Goal: Task Accomplishment & Management: Complete application form

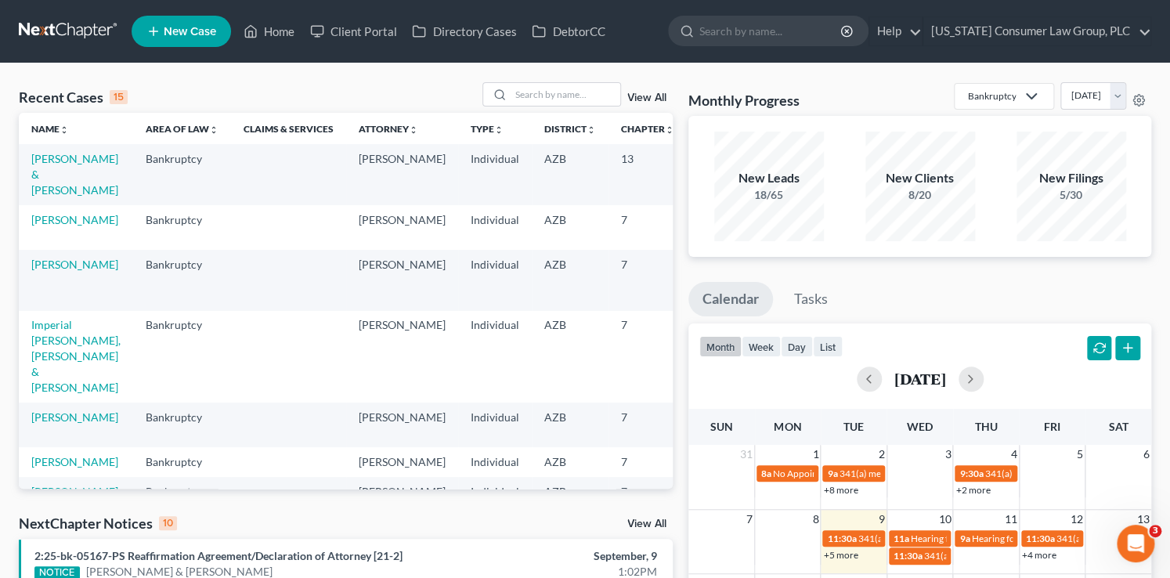
click at [28, 366] on td "Imperial [PERSON_NAME], [PERSON_NAME] & [PERSON_NAME]" at bounding box center [76, 357] width 114 height 92
click at [63, 338] on link "Imperial [PERSON_NAME], [PERSON_NAME] & [PERSON_NAME]" at bounding box center [75, 356] width 89 height 76
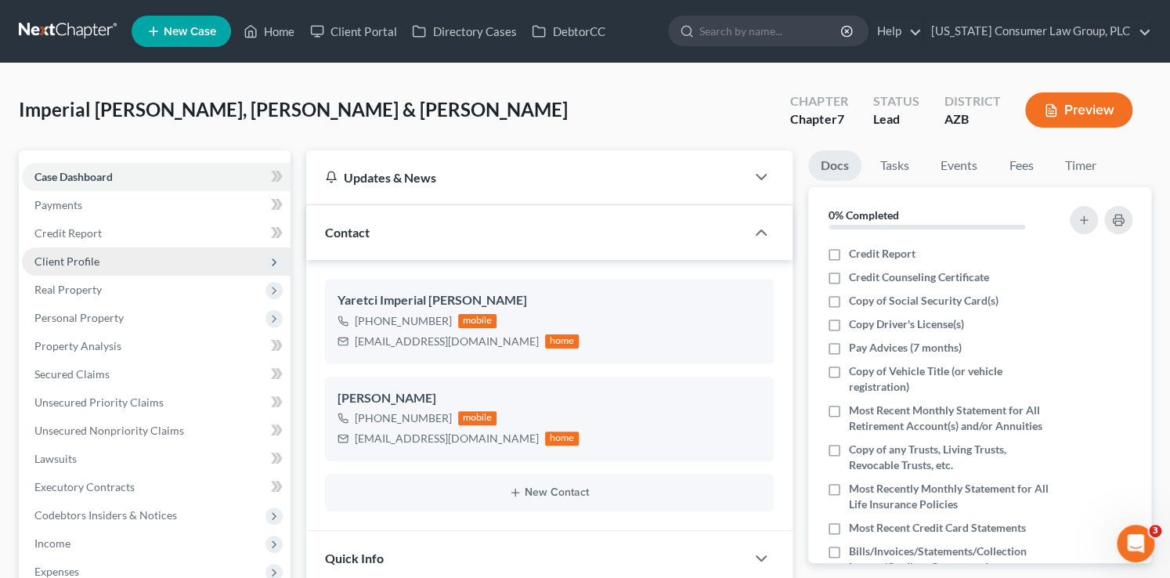
click at [99, 262] on span "Client Profile" at bounding box center [156, 262] width 269 height 28
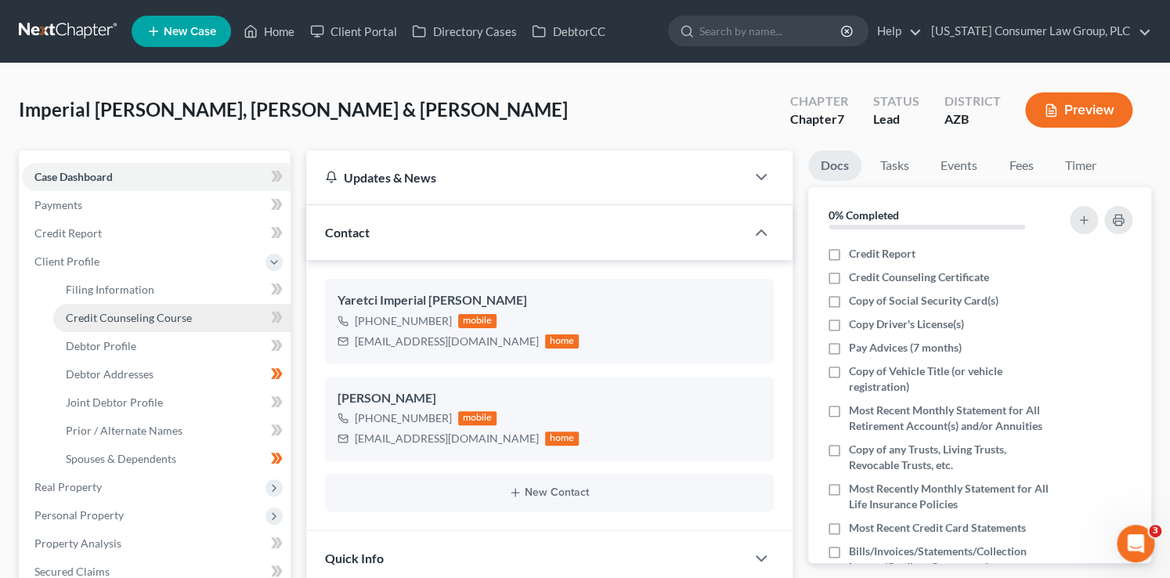
click at [144, 312] on span "Credit Counseling Course" at bounding box center [129, 317] width 126 height 13
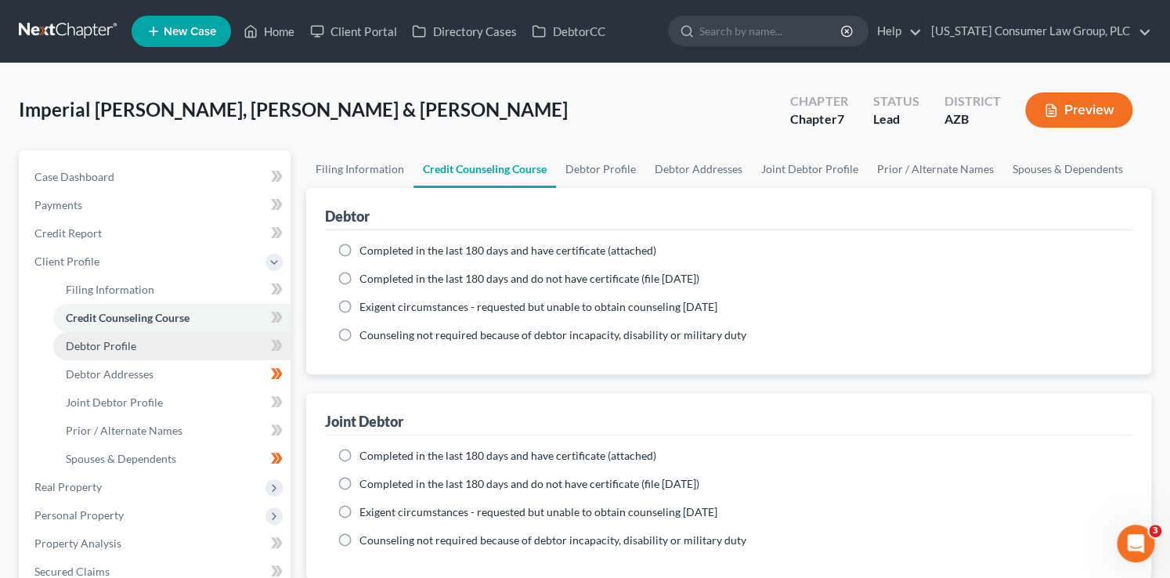
click at [190, 345] on link "Debtor Profile" at bounding box center [171, 346] width 237 height 28
select select "1"
select select "3"
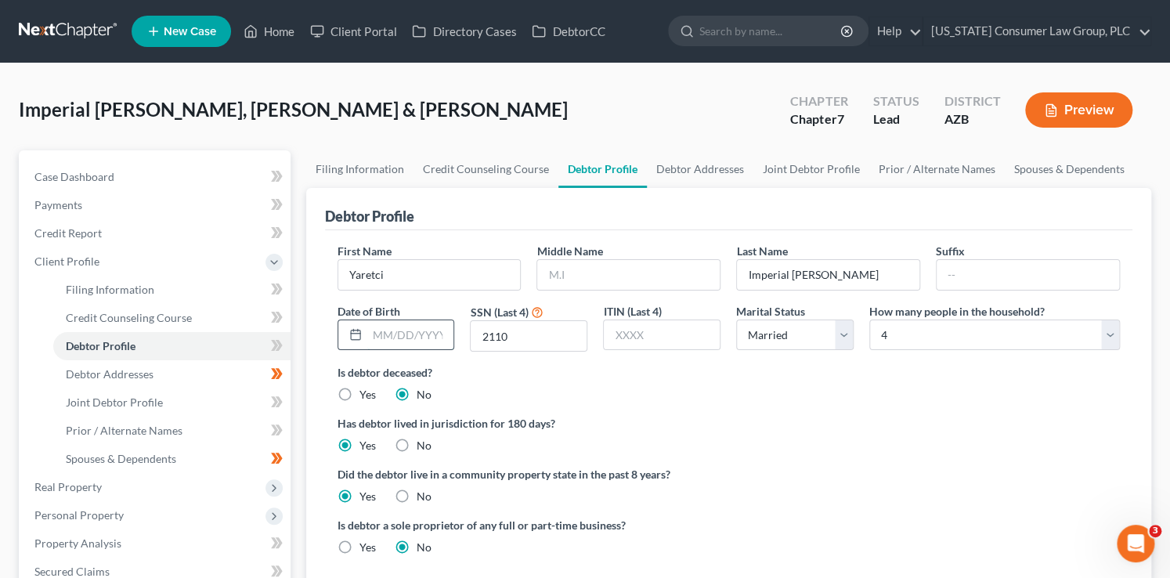
click at [414, 336] on input "text" at bounding box center [410, 335] width 87 height 30
type input "04/30/1993"
click at [593, 277] on input "text" at bounding box center [628, 275] width 183 height 30
type input "Ramirez"
drag, startPoint x: 593, startPoint y: 277, endPoint x: 514, endPoint y: 269, distance: 79.6
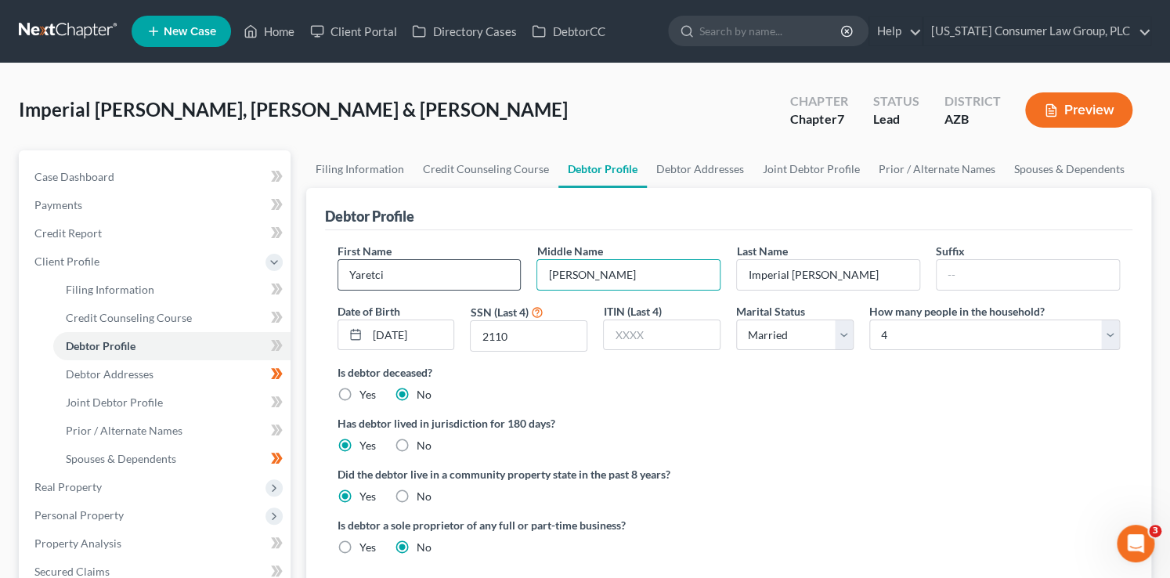
click at [514, 269] on div "First Name Yaretci Middle Name Ramirez Last Name Imperial Ramirez Suffix Date o…" at bounding box center [729, 303] width 799 height 121
click at [283, 350] on span at bounding box center [276, 348] width 27 height 24
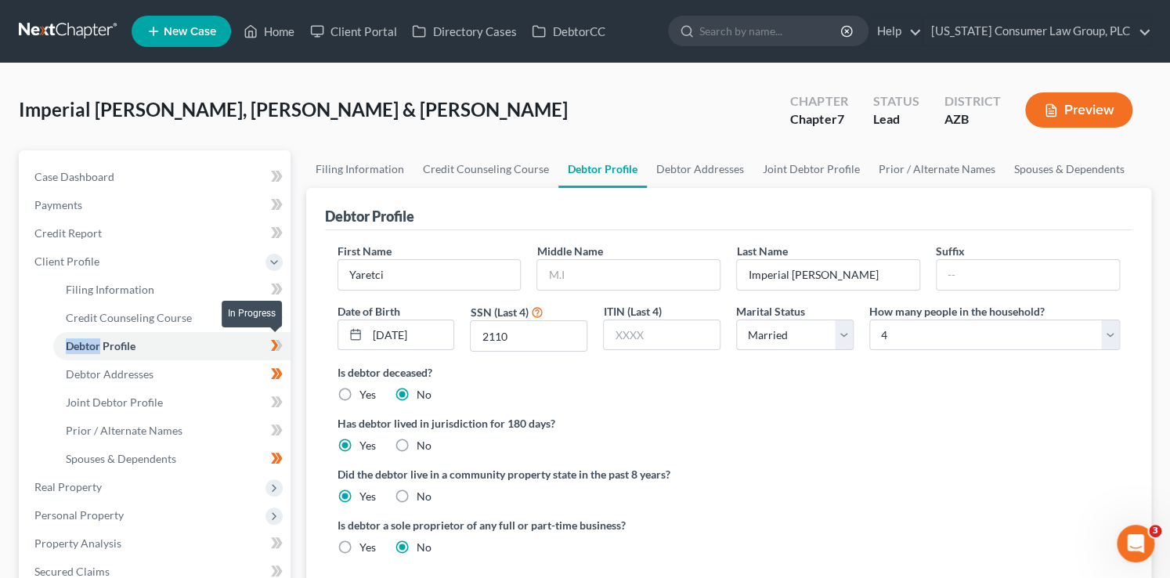
click at [283, 350] on span at bounding box center [276, 348] width 27 height 24
click at [222, 406] on link "Joint Debtor Profile" at bounding box center [171, 403] width 237 height 28
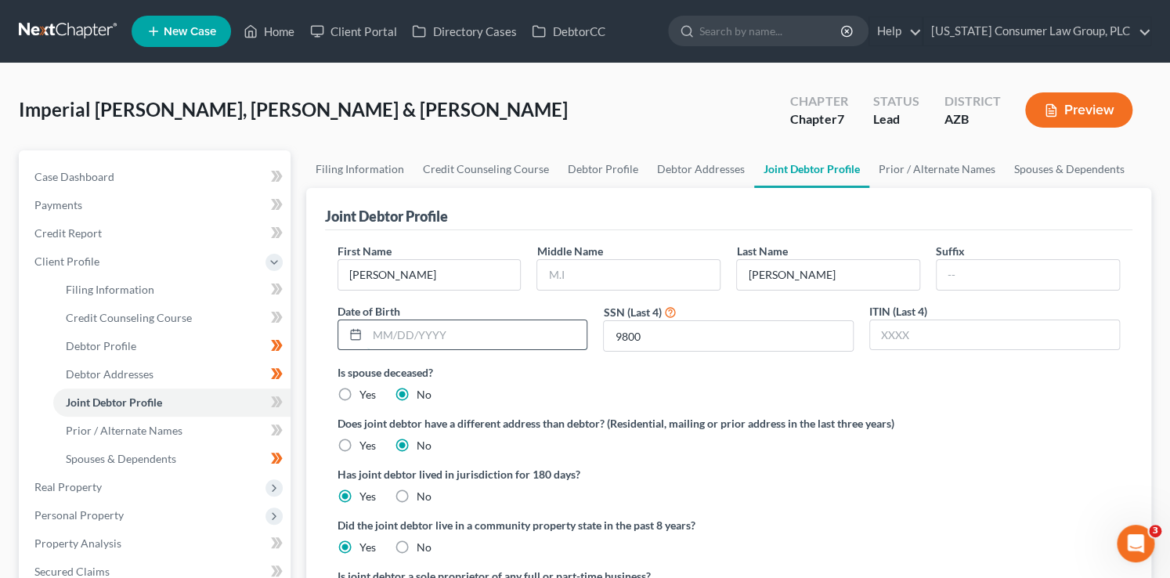
click at [389, 331] on input "text" at bounding box center [477, 335] width 220 height 30
type input "10/24/1991"
click at [281, 400] on icon at bounding box center [277, 402] width 12 height 20
drag, startPoint x: 281, startPoint y: 401, endPoint x: 286, endPoint y: 432, distance: 30.9
click at [281, 402] on icon at bounding box center [277, 402] width 12 height 20
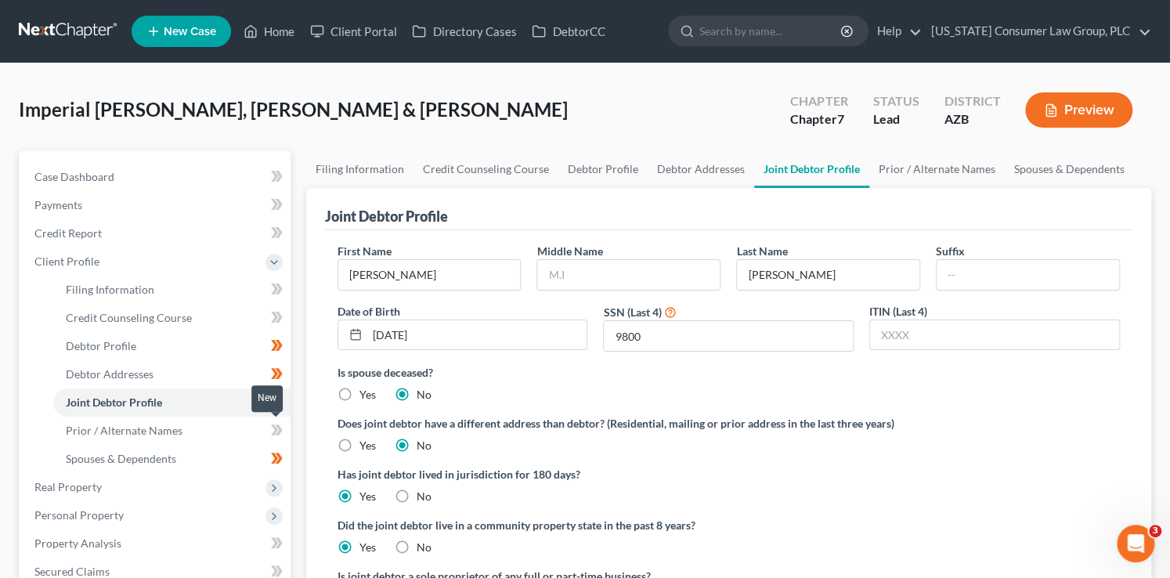
click at [286, 432] on span at bounding box center [276, 433] width 27 height 24
click at [185, 461] on link "Spouses & Dependents" at bounding box center [171, 459] width 237 height 28
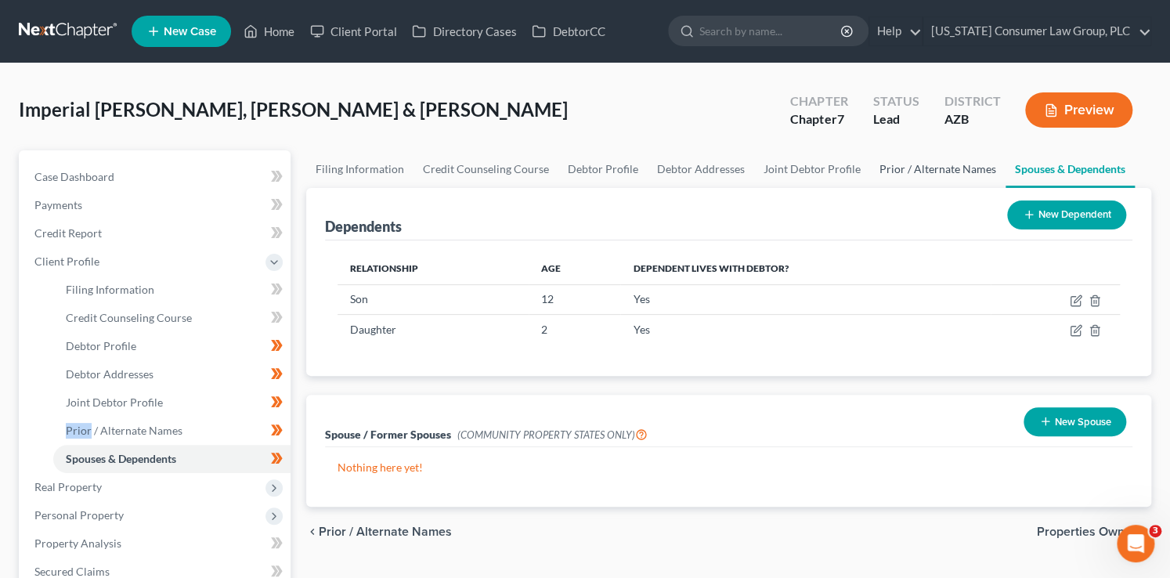
click at [966, 165] on link "Prior / Alternate Names" at bounding box center [938, 169] width 136 height 38
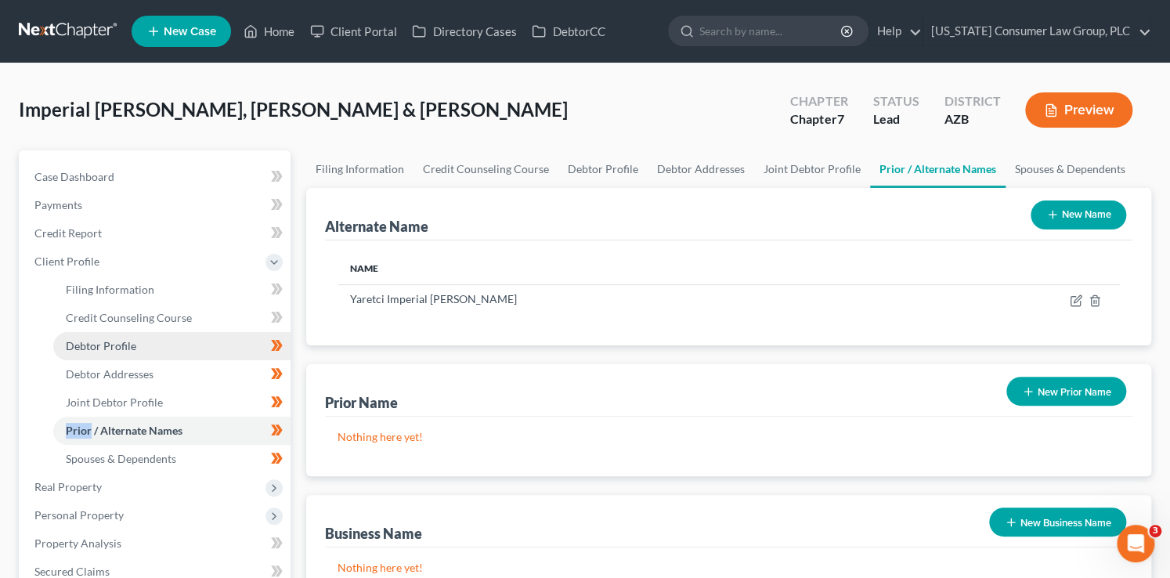
click at [137, 345] on link "Debtor Profile" at bounding box center [171, 346] width 237 height 28
select select "1"
select select "3"
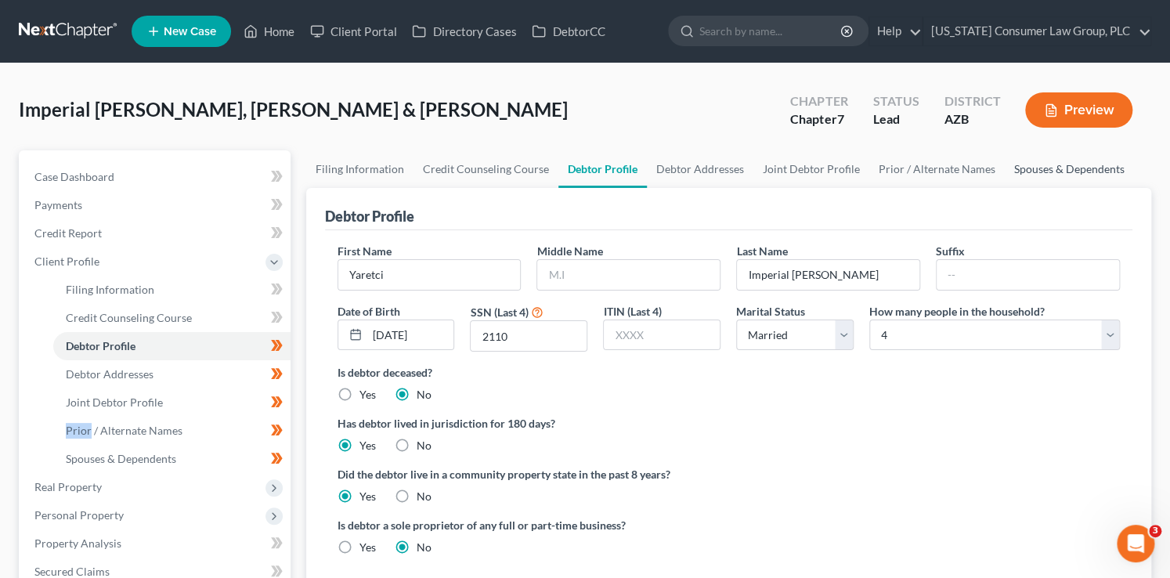
click at [1054, 166] on link "Spouses & Dependents" at bounding box center [1069, 169] width 129 height 38
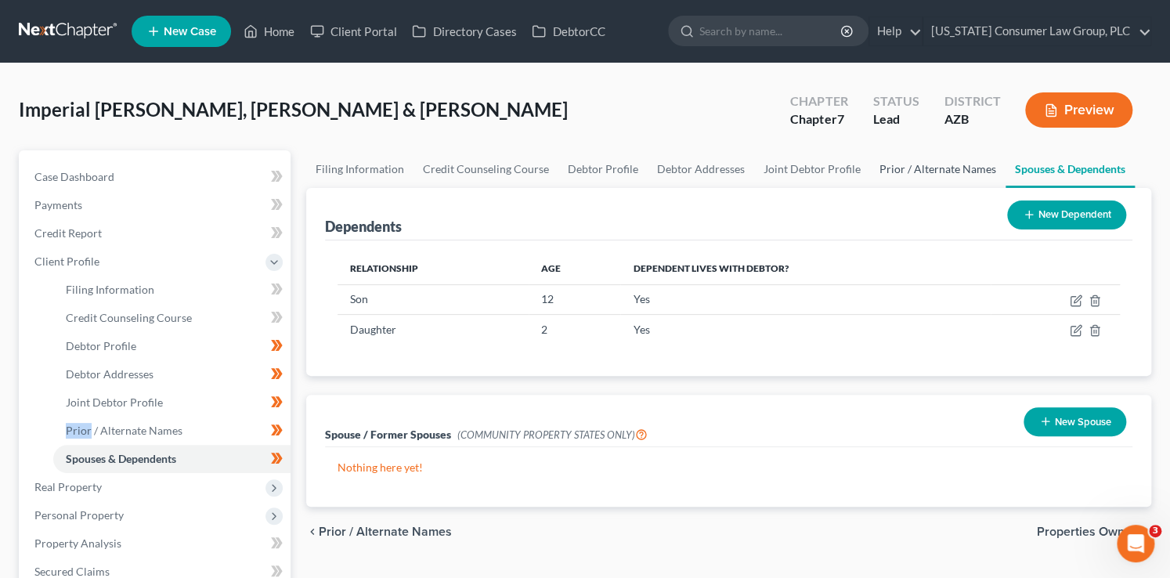
click at [989, 165] on link "Prior / Alternate Names" at bounding box center [938, 169] width 136 height 38
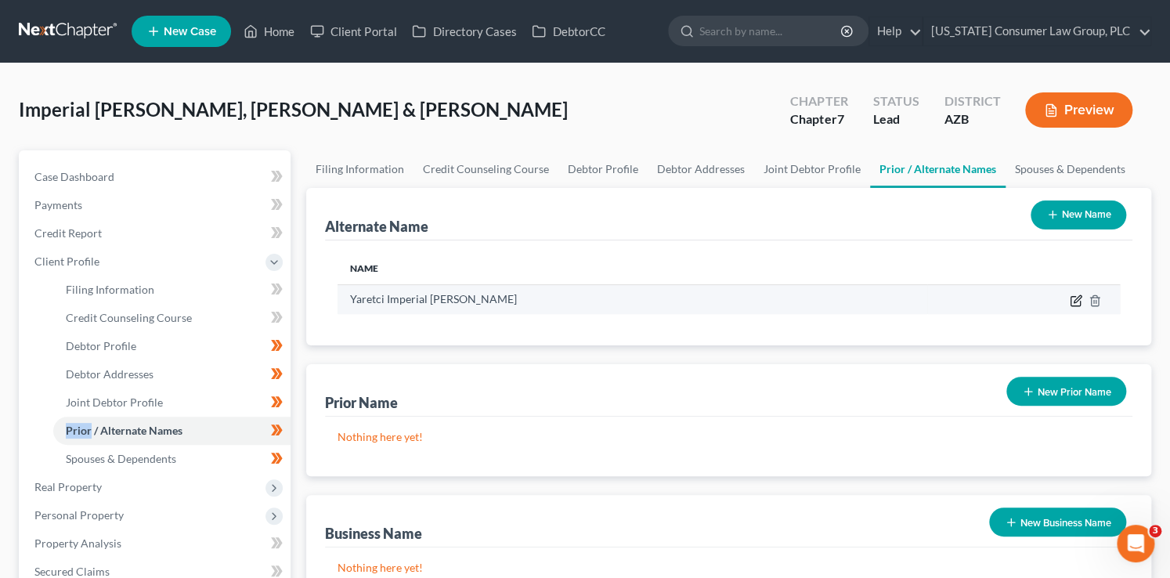
click at [1071, 299] on icon at bounding box center [1076, 301] width 13 height 13
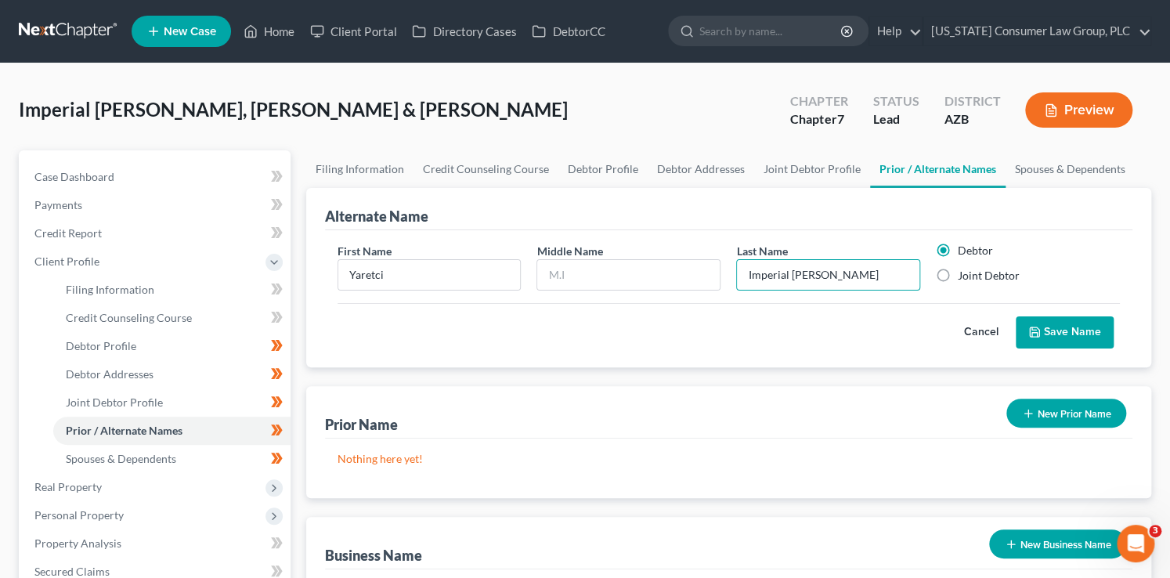
drag, startPoint x: 824, startPoint y: 279, endPoint x: 714, endPoint y: 255, distance: 113.1
click at [714, 255] on div "First Name Yaretci Middle Name Last Name * Imperial Reyes Debtor Joint Debtor" at bounding box center [729, 273] width 799 height 60
type input "Imperial"
click at [1062, 336] on button "Save Name" at bounding box center [1065, 332] width 98 height 33
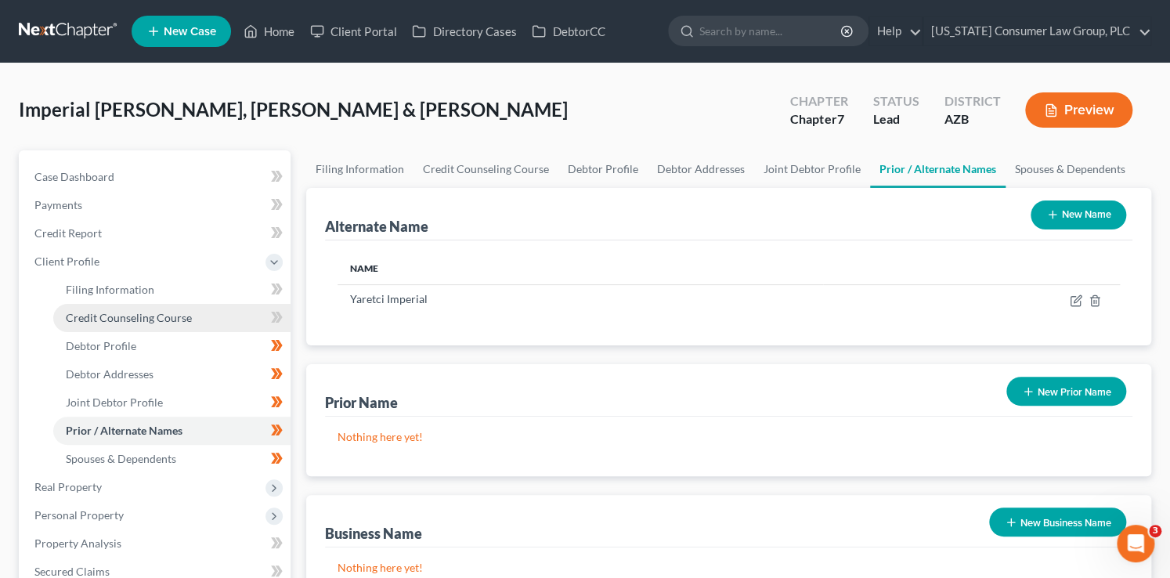
click at [172, 318] on span "Credit Counseling Course" at bounding box center [129, 317] width 126 height 13
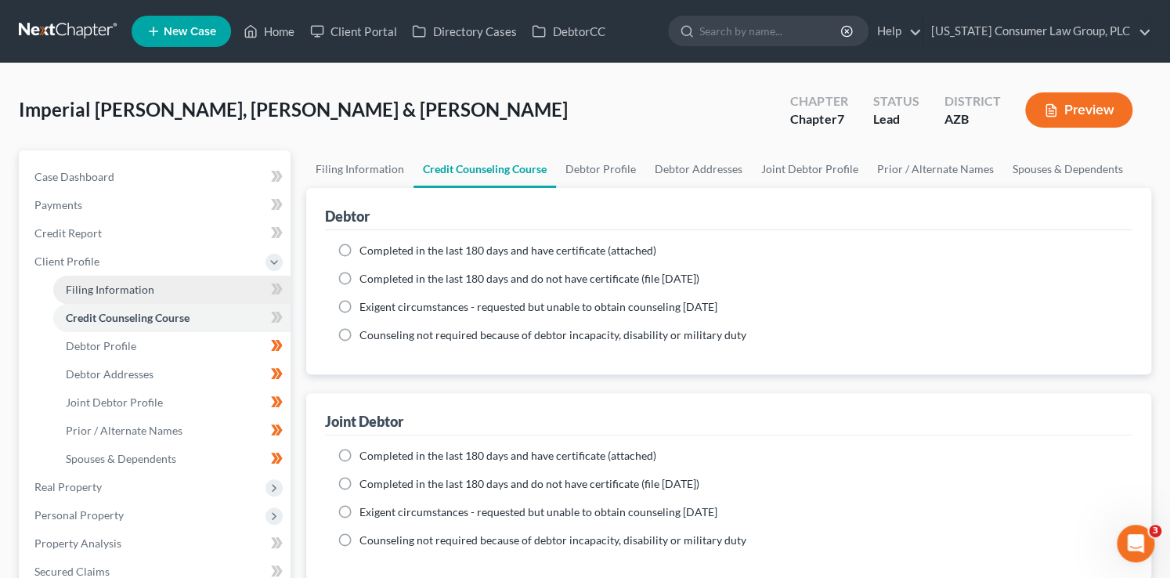
click at [166, 299] on link "Filing Information" at bounding box center [171, 290] width 237 height 28
select select "1"
select select "0"
select select "3"
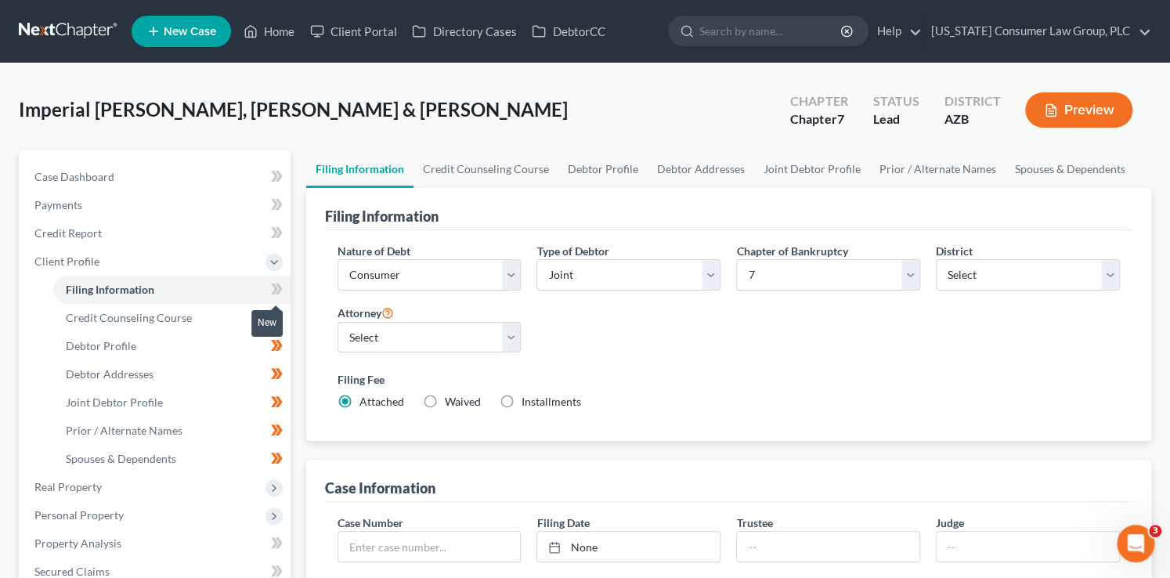
click at [273, 288] on icon at bounding box center [274, 289] width 7 height 11
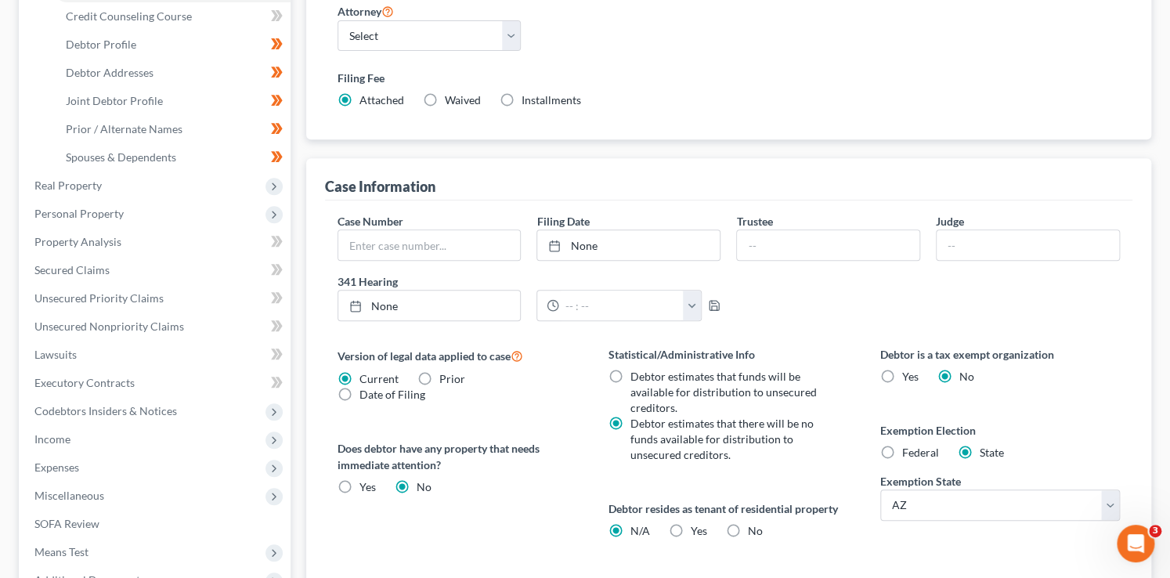
scroll to position [354, 0]
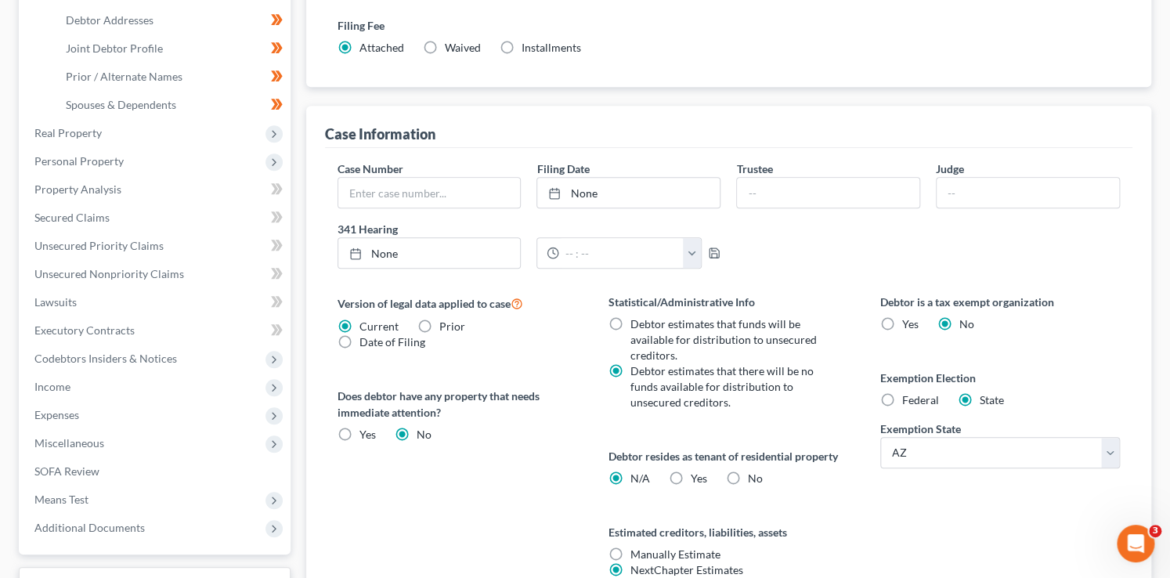
click at [748, 473] on label "No" at bounding box center [755, 479] width 15 height 16
click at [754, 473] on input "No" at bounding box center [759, 476] width 10 height 10
radio input "true"
radio input "false"
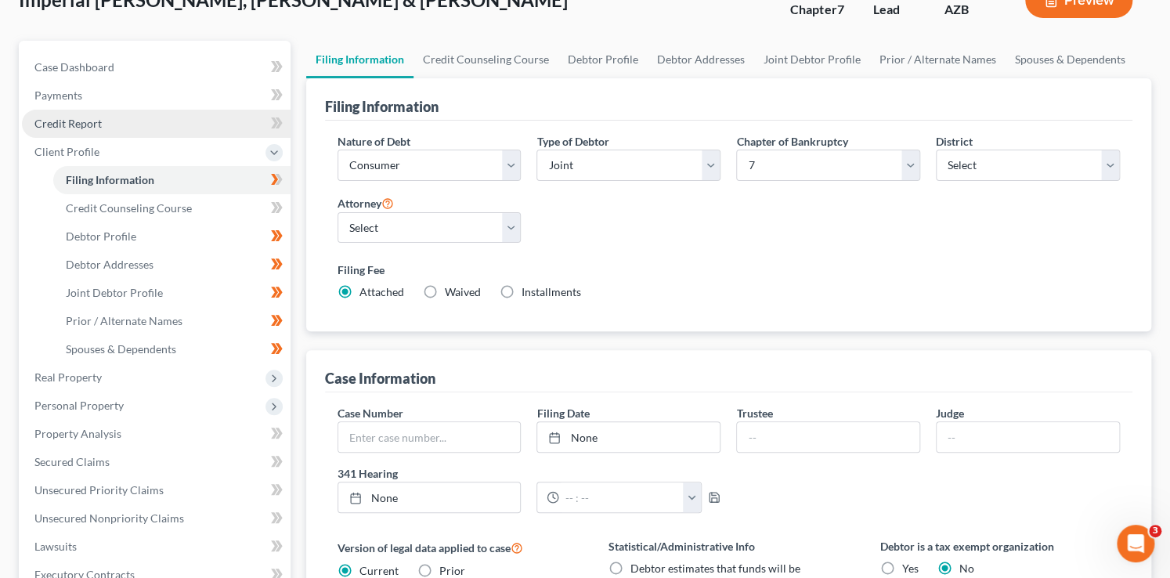
scroll to position [108, 0]
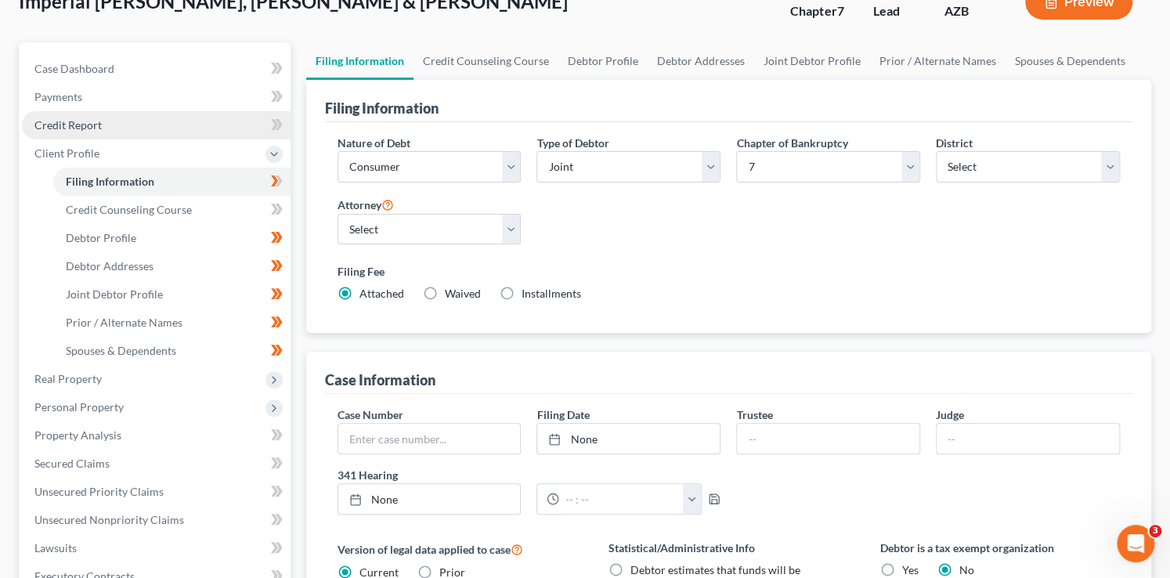
click at [79, 125] on span "Credit Report" at bounding box center [67, 124] width 67 height 13
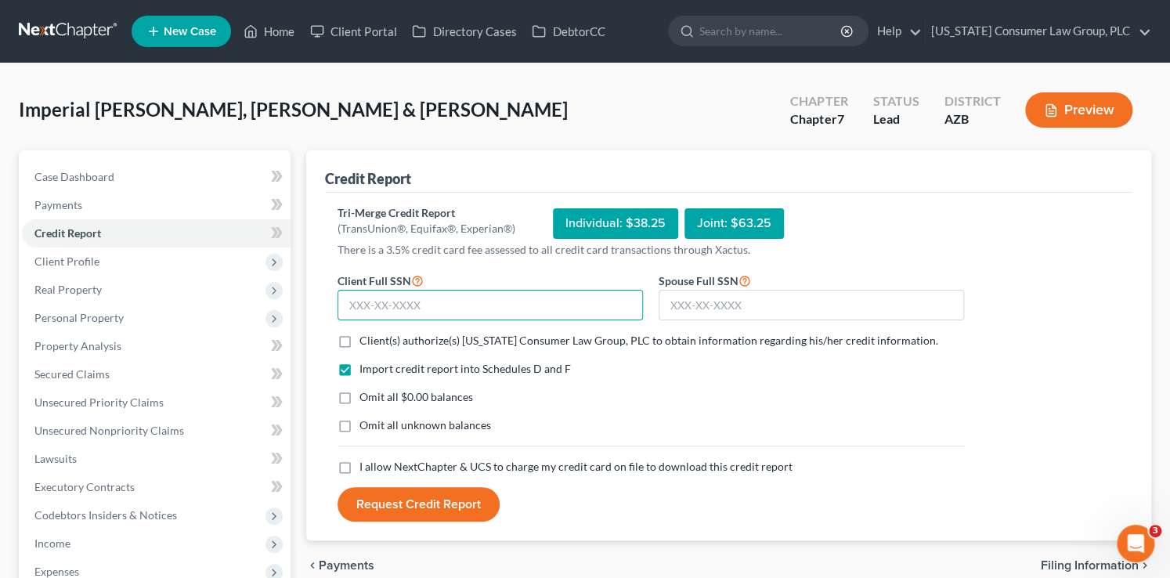
click at [534, 303] on input "text" at bounding box center [491, 305] width 306 height 31
type input "011-47-2110"
click at [809, 294] on input "text" at bounding box center [812, 305] width 306 height 31
click at [721, 304] on input "text" at bounding box center [812, 305] width 306 height 31
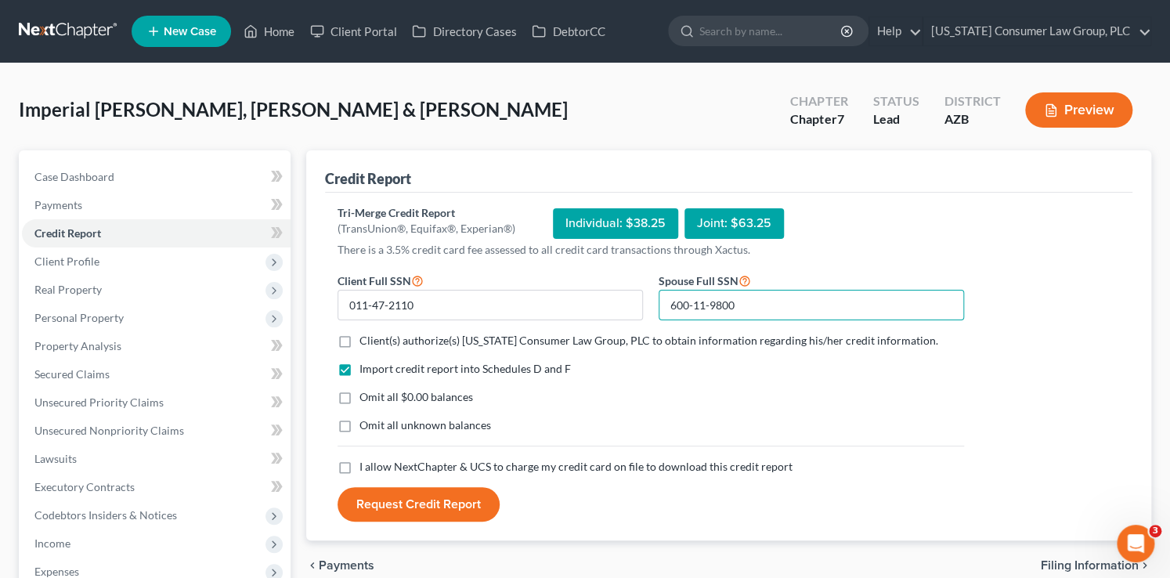
type input "600-11-9800"
click at [616, 334] on span "Client(s) authorize(s) Arizona Consumer Law Group, PLC to obtain information re…" at bounding box center [649, 340] width 579 height 13
click at [376, 334] on input "Client(s) authorize(s) Arizona Consumer Law Group, PLC to obtain information re…" at bounding box center [371, 338] width 10 height 10
checkbox input "true"
click at [542, 460] on span "I allow NextChapter & UCS to charge my credit card on file to download this cre…" at bounding box center [576, 466] width 433 height 13
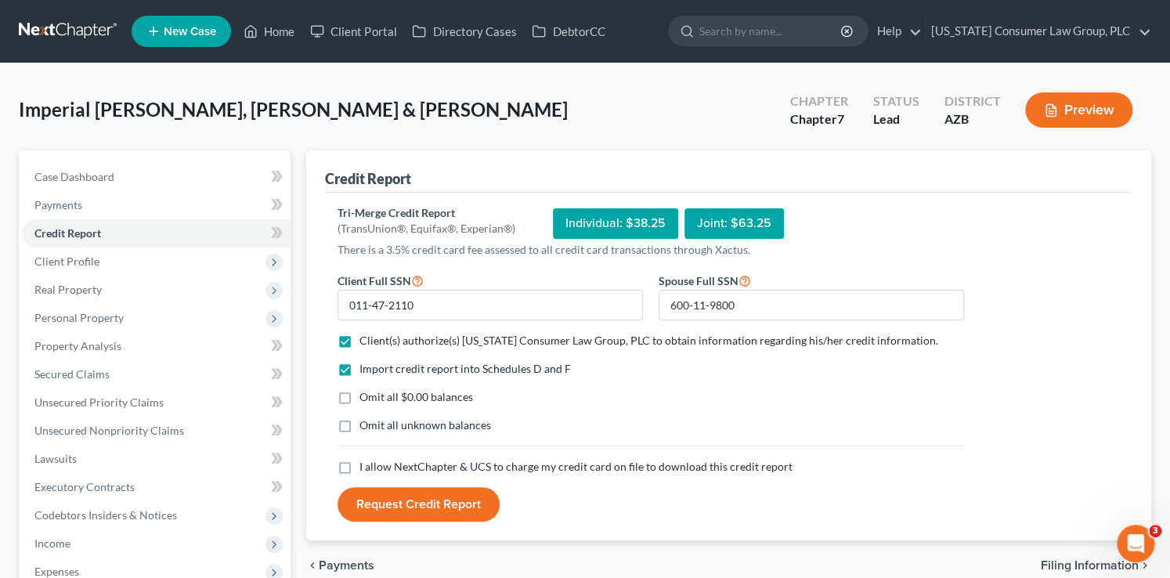
click at [376, 460] on input "I allow NextChapter & UCS to charge my credit card on file to download this cre…" at bounding box center [371, 464] width 10 height 10
checkbox input "true"
click at [399, 517] on button "Request Credit Report" at bounding box center [419, 504] width 162 height 34
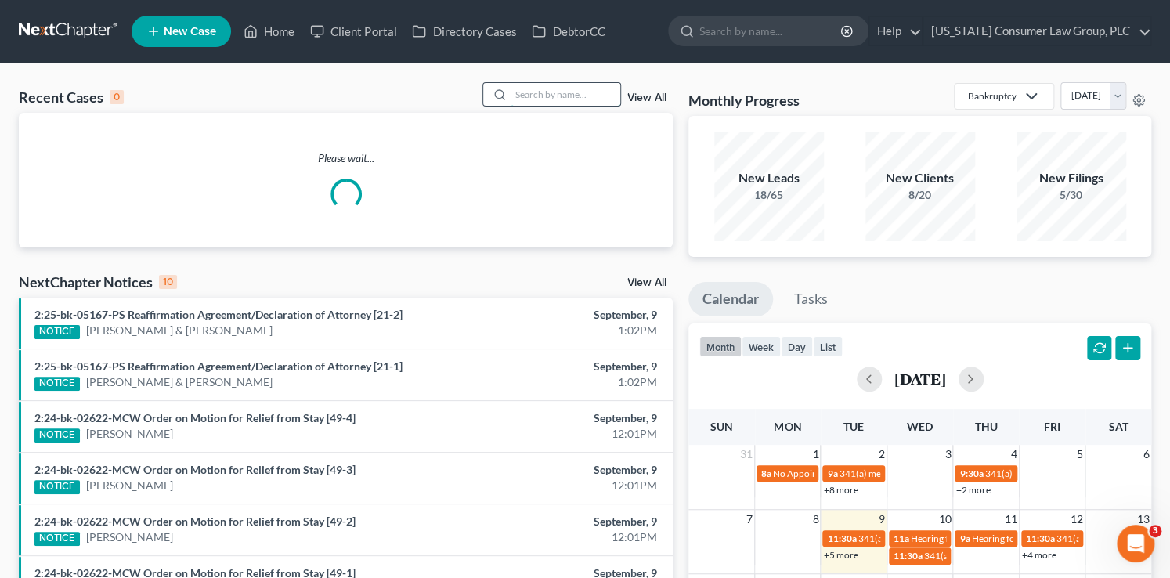
click at [562, 92] on input "search" at bounding box center [566, 94] width 110 height 23
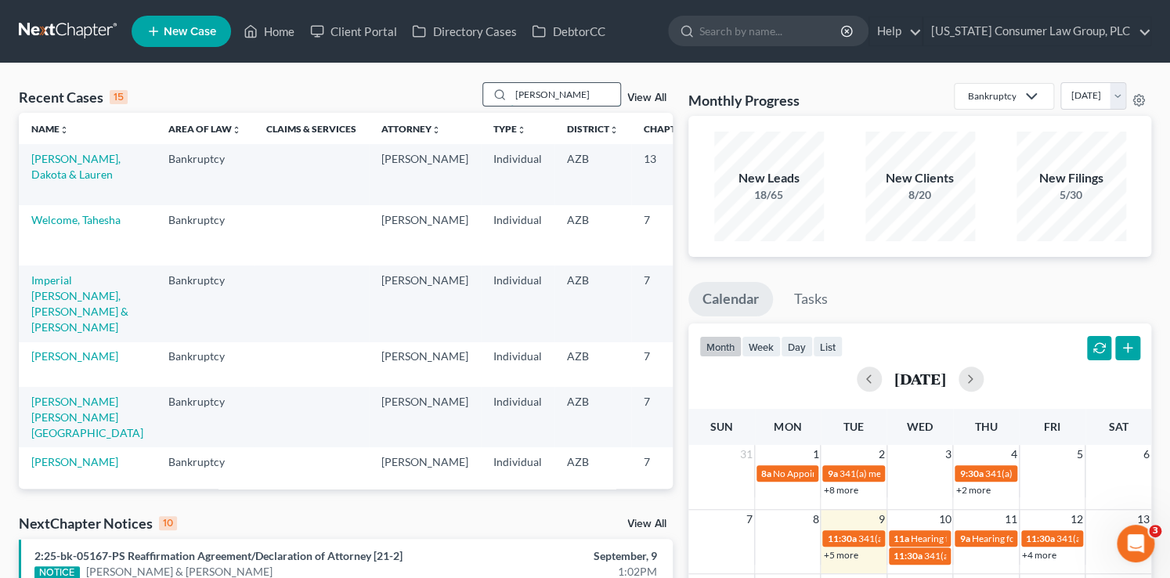
type input "[PERSON_NAME]"
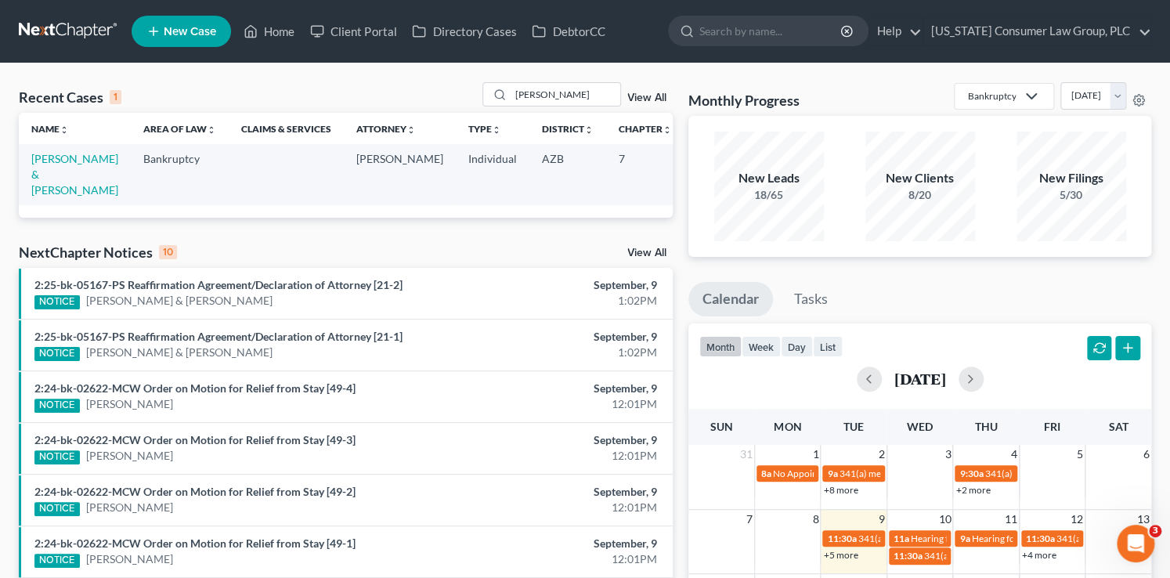
click at [47, 181] on td "[PERSON_NAME] & [PERSON_NAME]" at bounding box center [75, 174] width 112 height 60
click at [48, 179] on link "[PERSON_NAME] & [PERSON_NAME]" at bounding box center [74, 174] width 87 height 45
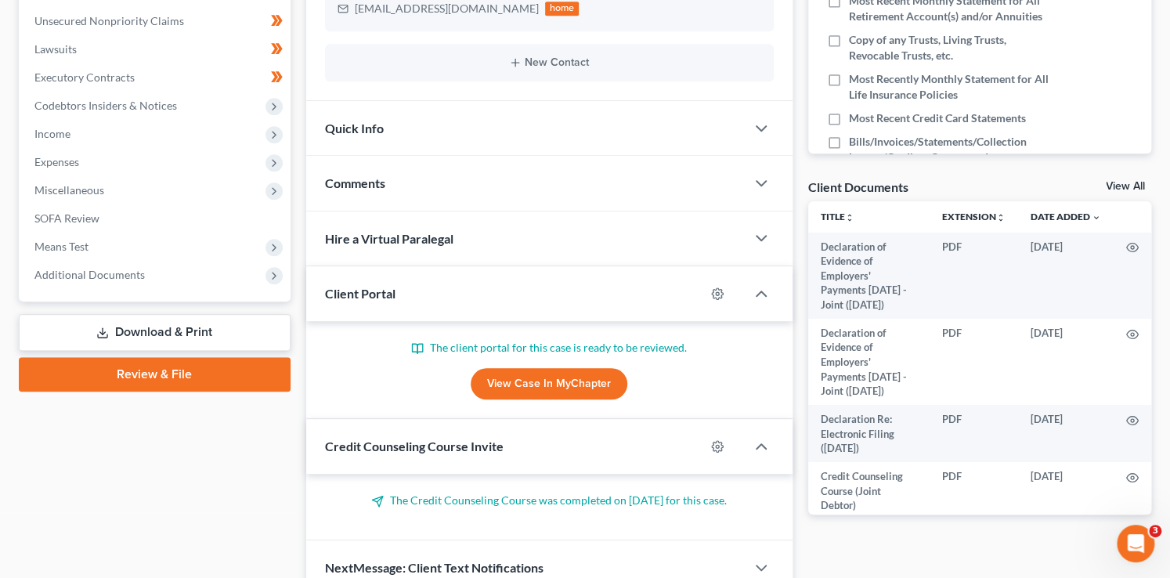
scroll to position [485, 0]
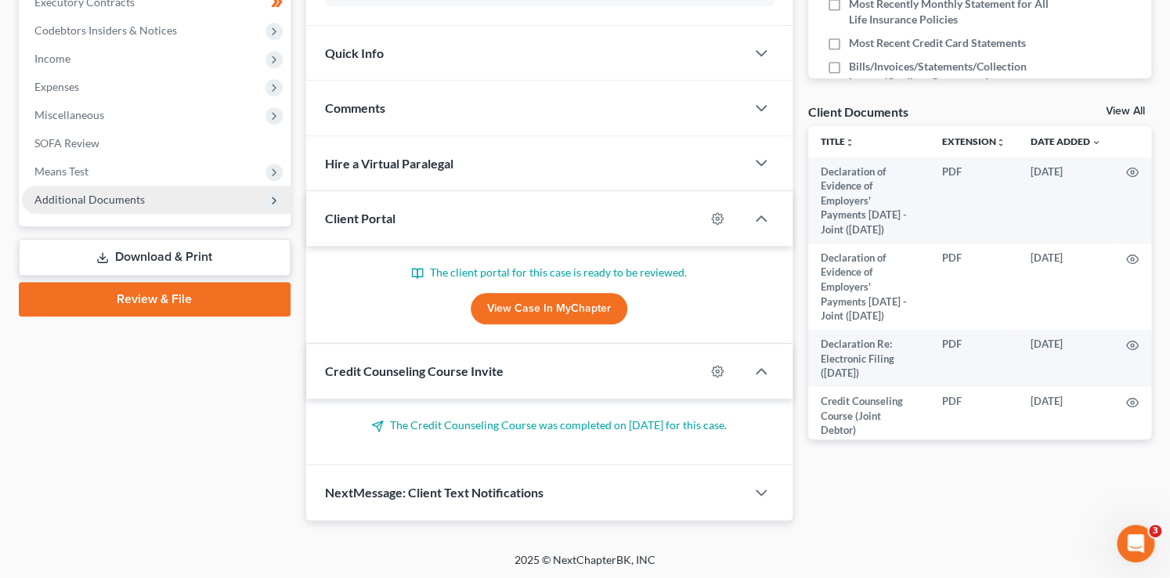
click at [85, 200] on span "Additional Documents" at bounding box center [89, 199] width 110 height 13
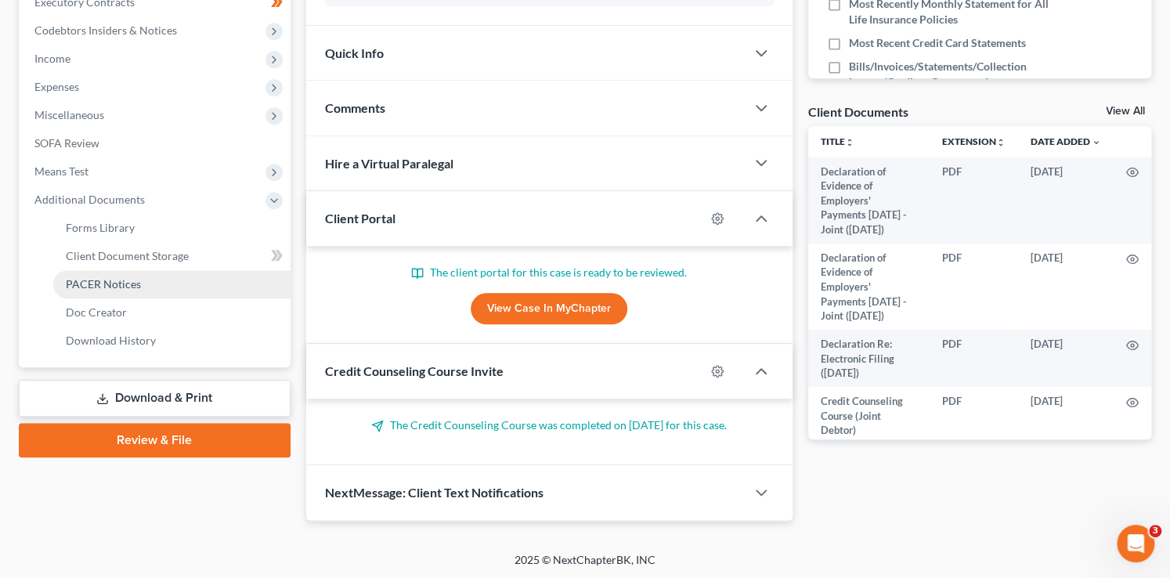
click at [102, 275] on link "PACER Notices" at bounding box center [171, 284] width 237 height 28
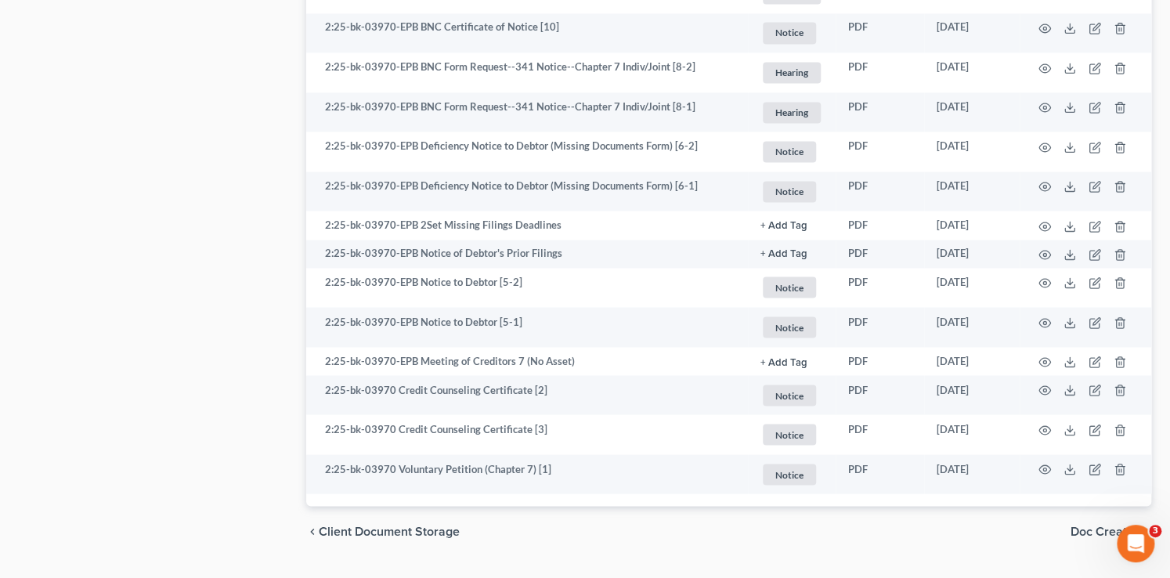
scroll to position [1185, 0]
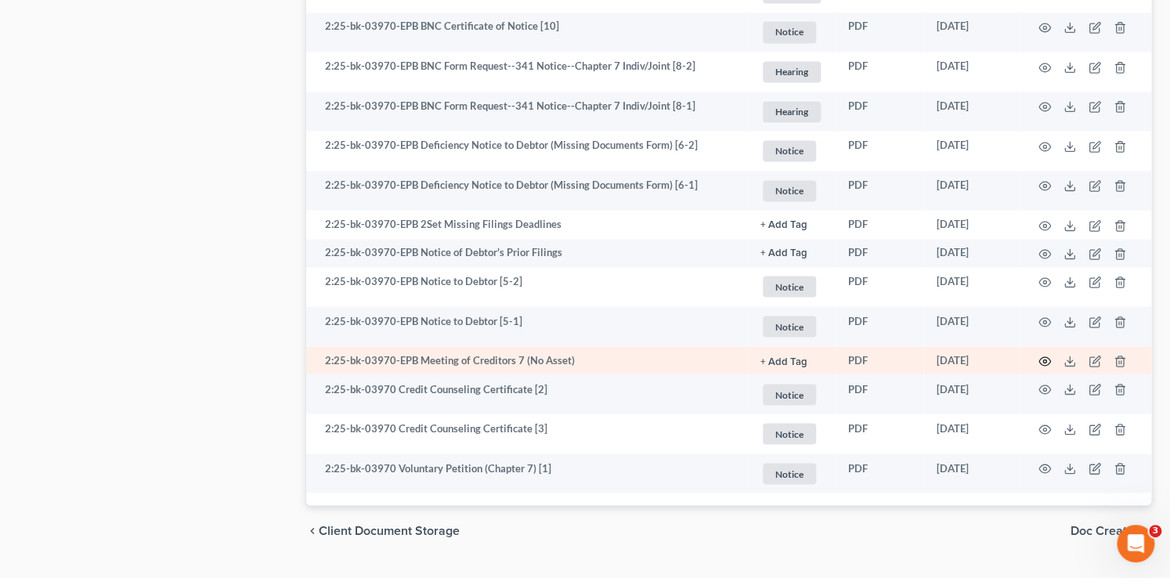
click at [1043, 364] on icon "button" at bounding box center [1045, 361] width 13 height 13
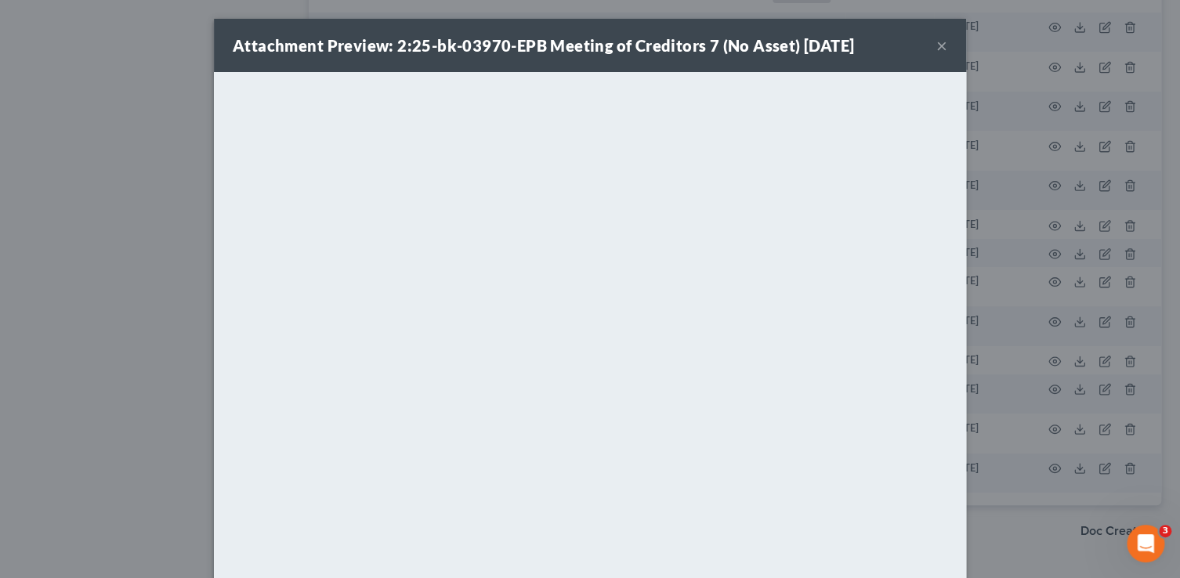
click at [936, 45] on button "×" at bounding box center [941, 45] width 11 height 19
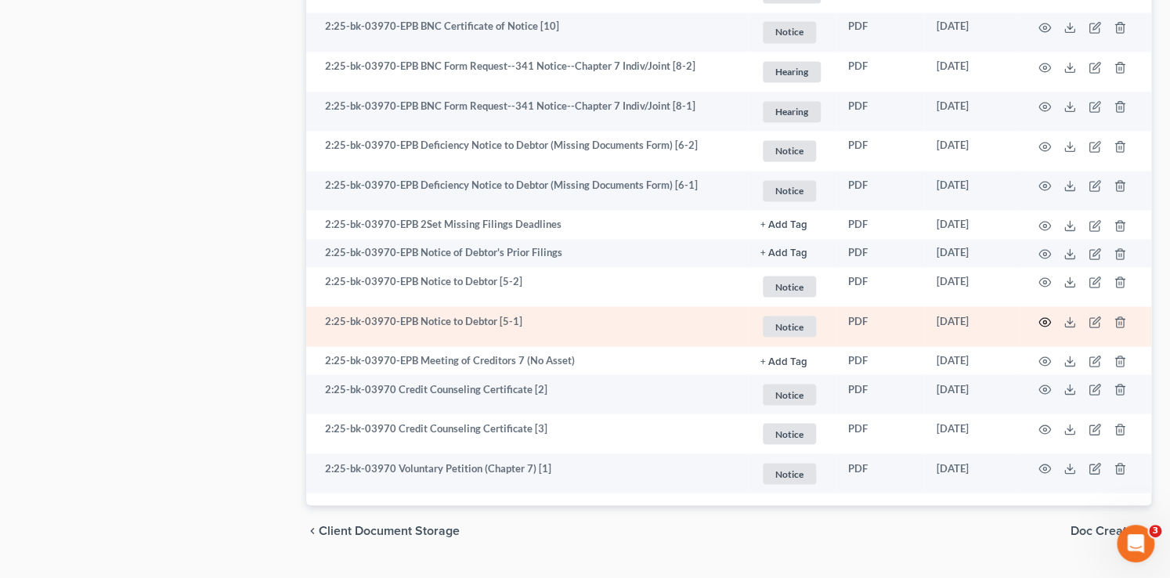
click at [1045, 320] on icon "button" at bounding box center [1045, 322] width 13 height 13
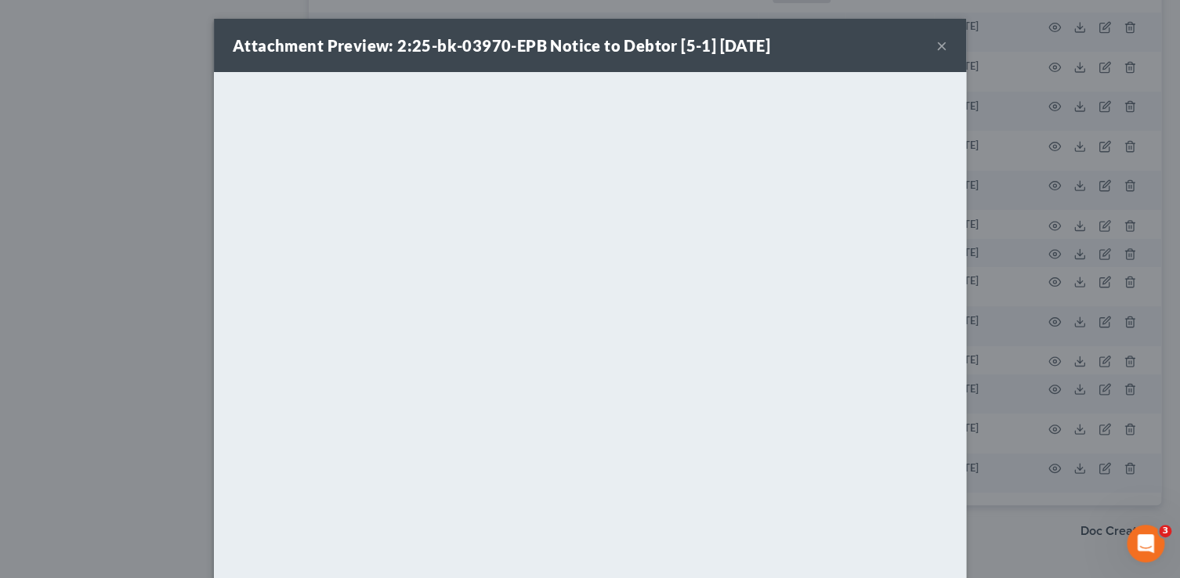
click at [936, 45] on button "×" at bounding box center [941, 45] width 11 height 19
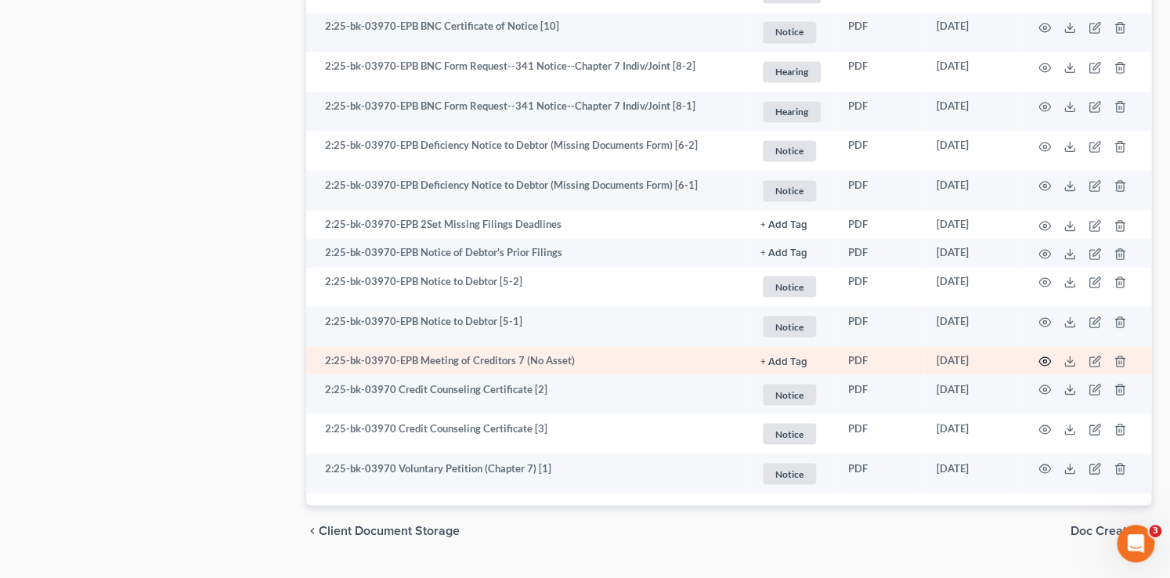
click at [1044, 360] on circle "button" at bounding box center [1044, 361] width 3 height 3
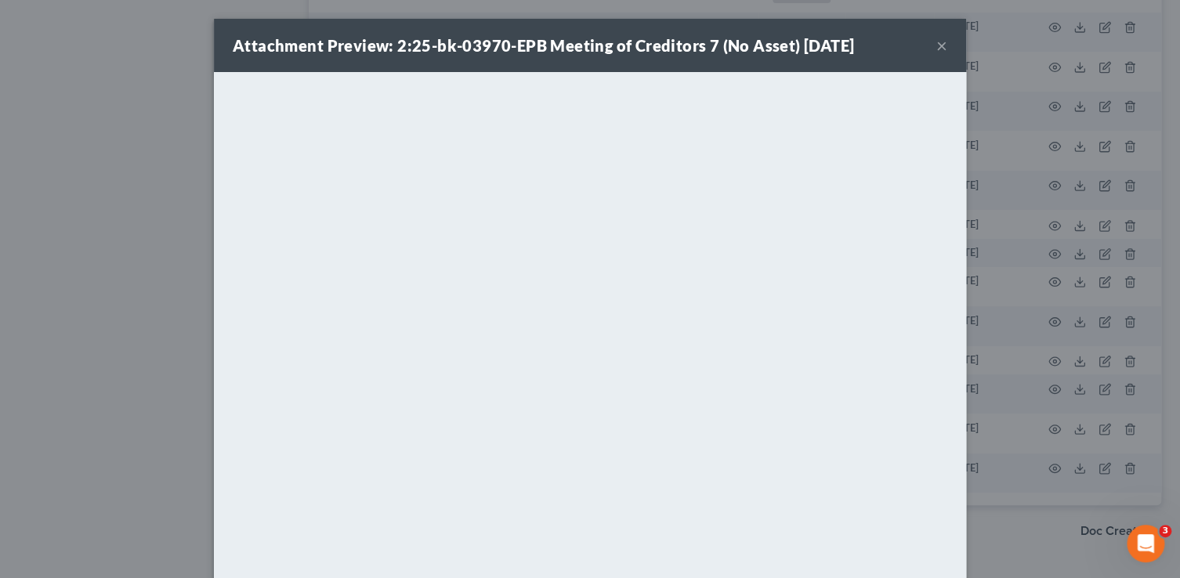
click at [936, 44] on button "×" at bounding box center [941, 45] width 11 height 19
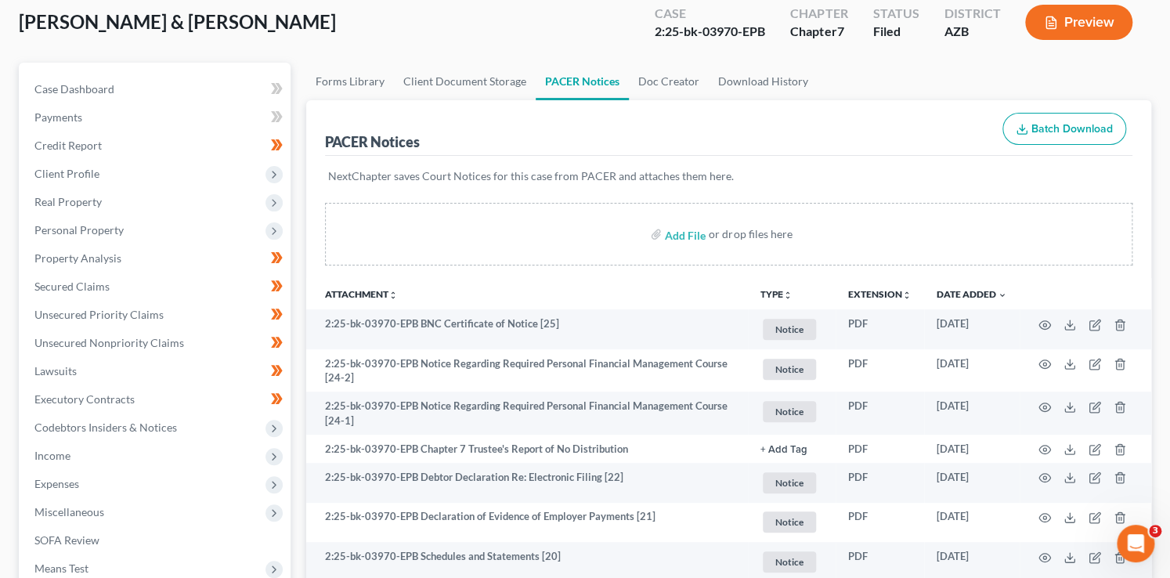
scroll to position [0, 0]
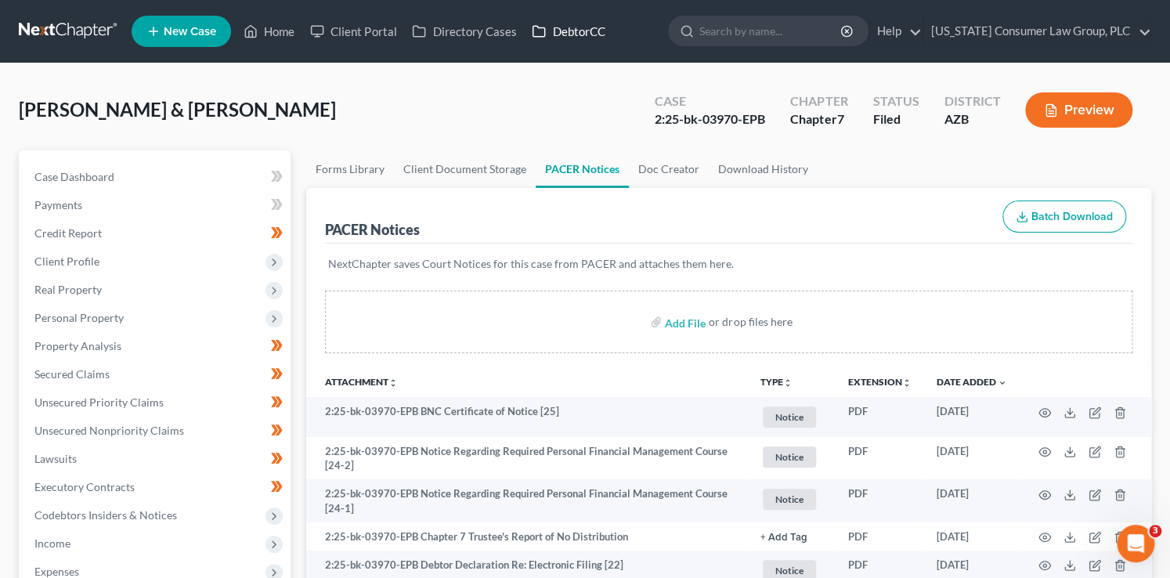
click at [575, 28] on link "DebtorCC" at bounding box center [568, 31] width 89 height 28
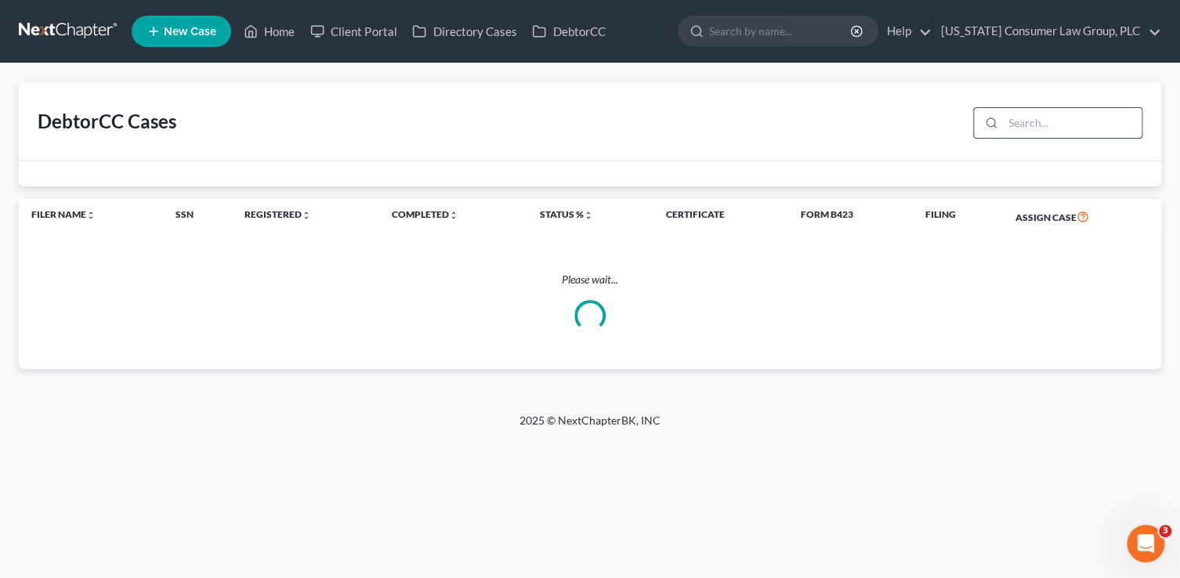
click at [1042, 119] on input "search" at bounding box center [1072, 123] width 139 height 30
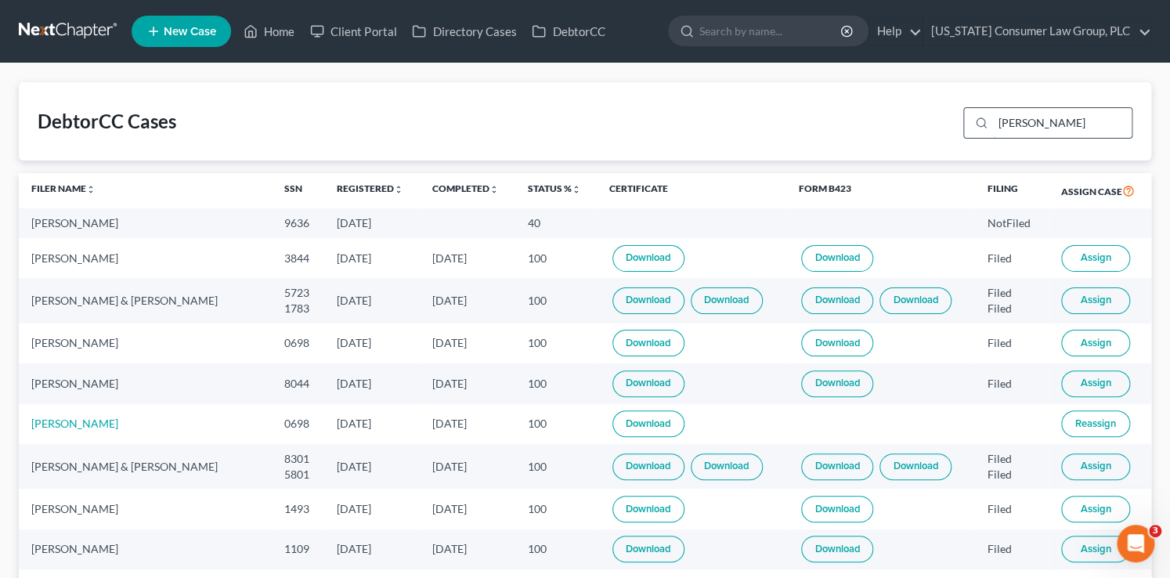
type input "richardson"
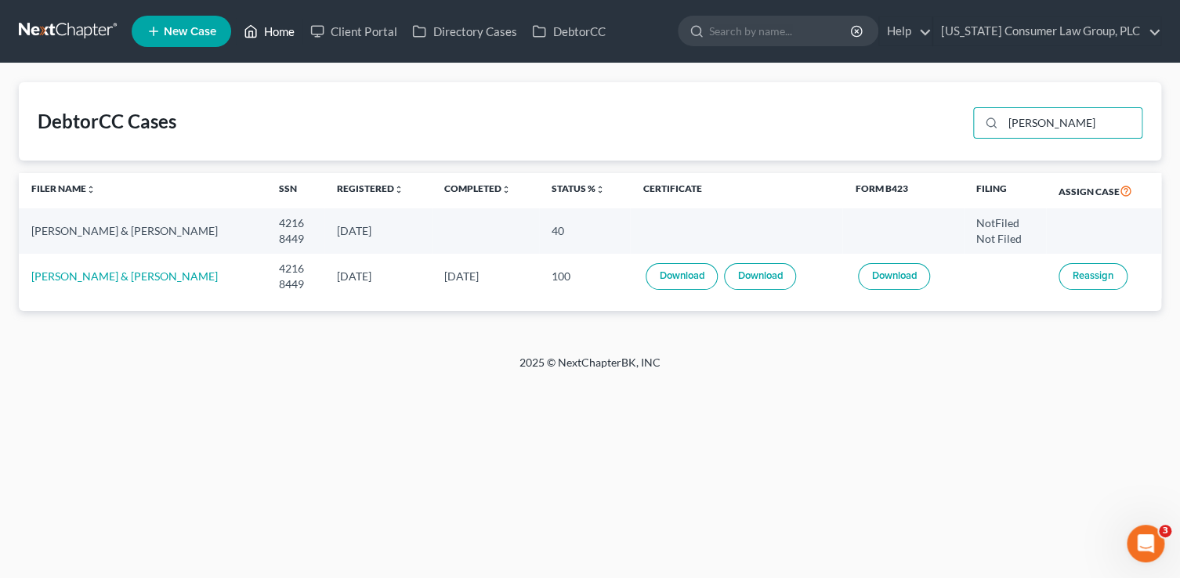
click at [286, 31] on link "Home" at bounding box center [269, 31] width 67 height 28
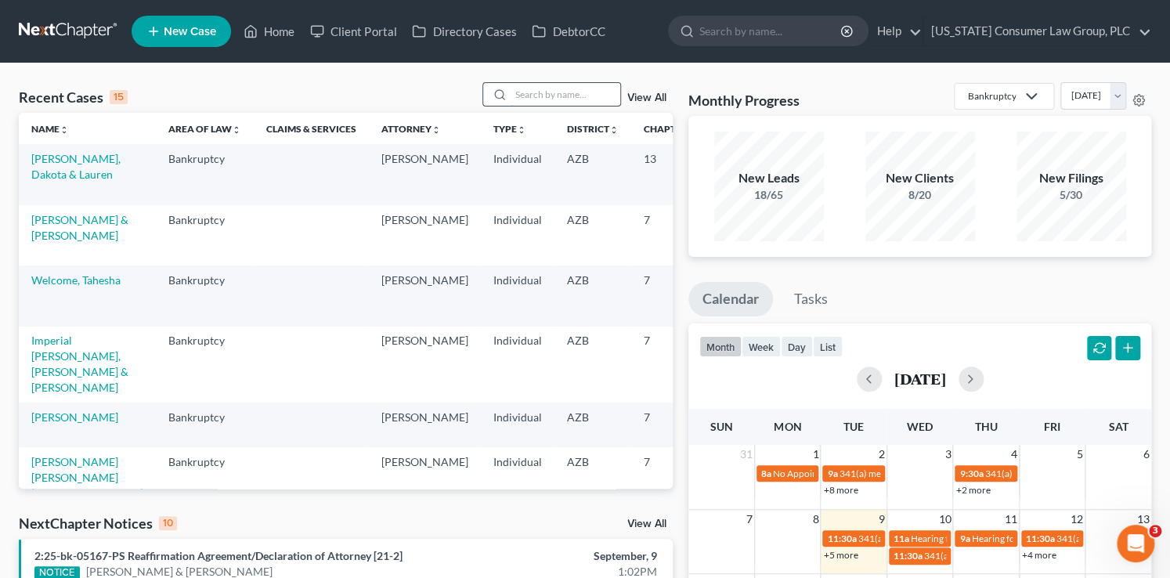
click at [562, 99] on input "search" at bounding box center [566, 94] width 110 height 23
type input "mcmullen"
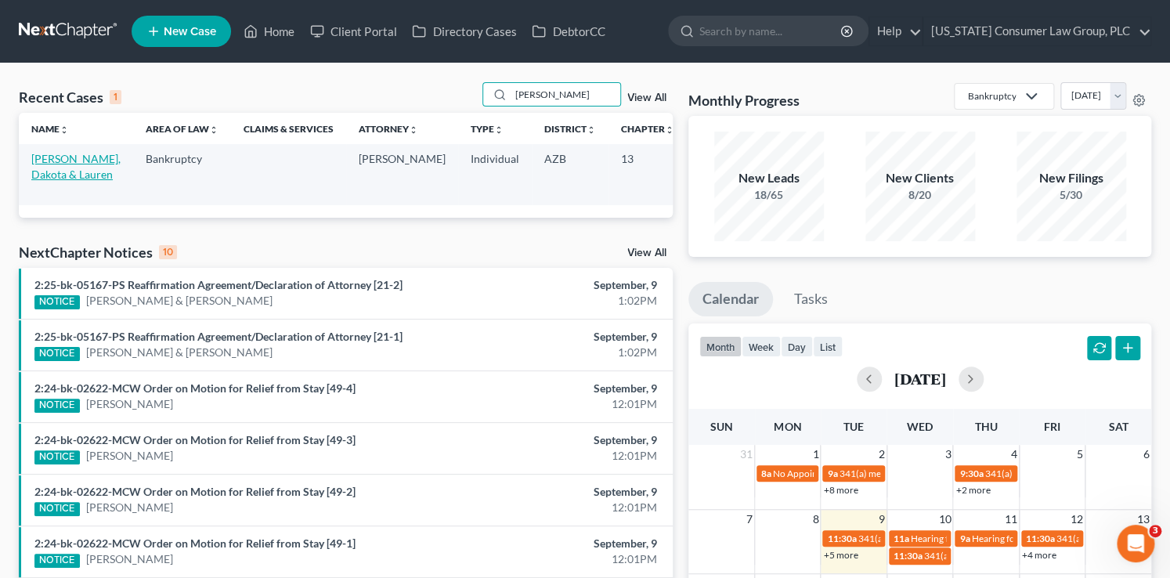
click at [52, 181] on link "[PERSON_NAME], Dakota & Lauren" at bounding box center [75, 166] width 89 height 29
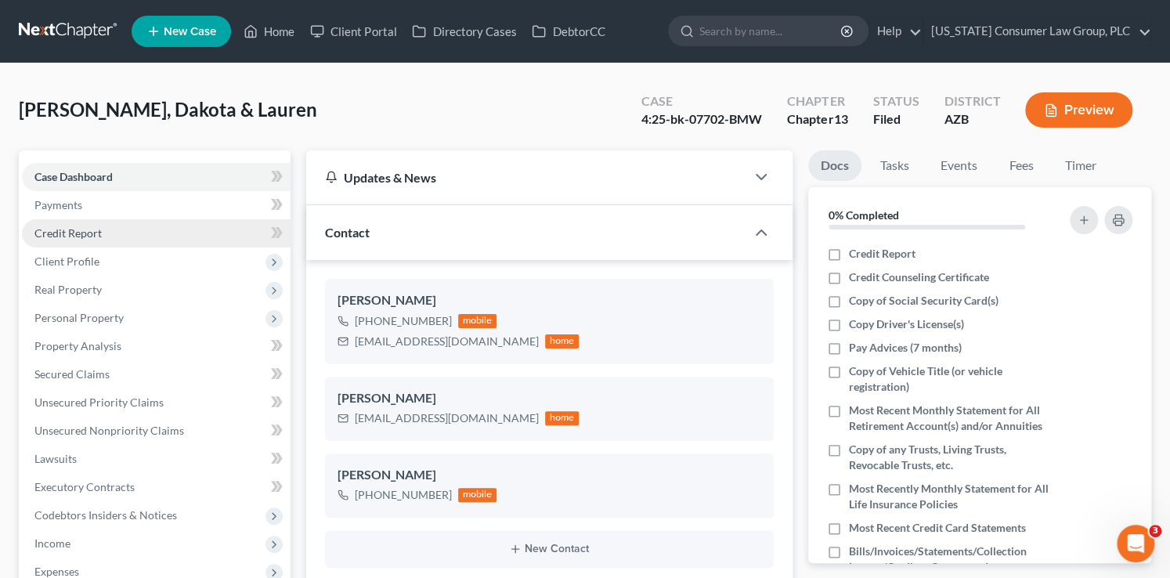
click at [90, 263] on span "Client Profile" at bounding box center [66, 261] width 65 height 13
click at [236, 224] on link "Credit Report" at bounding box center [156, 233] width 269 height 28
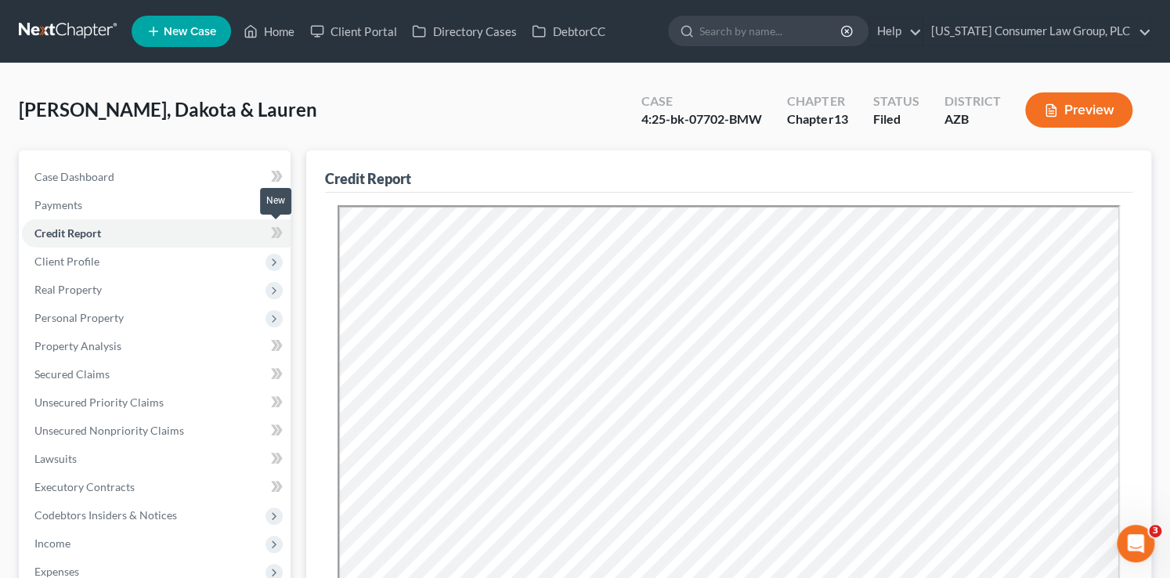
click at [274, 231] on icon at bounding box center [274, 232] width 7 height 11
click at [275, 266] on icon at bounding box center [274, 262] width 13 height 13
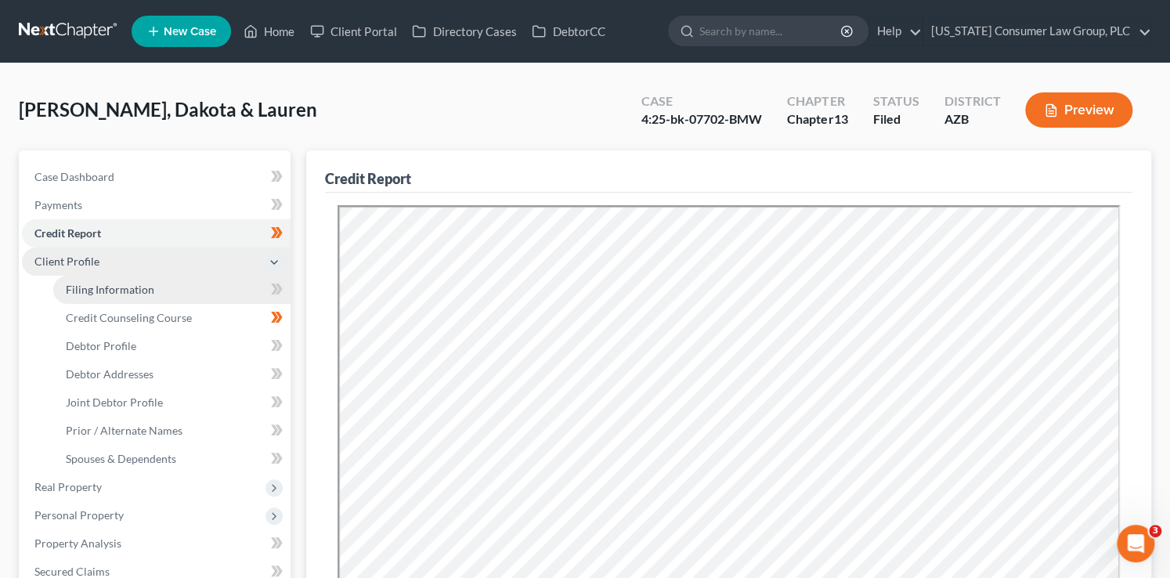
click at [229, 290] on link "Filing Information" at bounding box center [171, 290] width 237 height 28
select select "1"
select select "3"
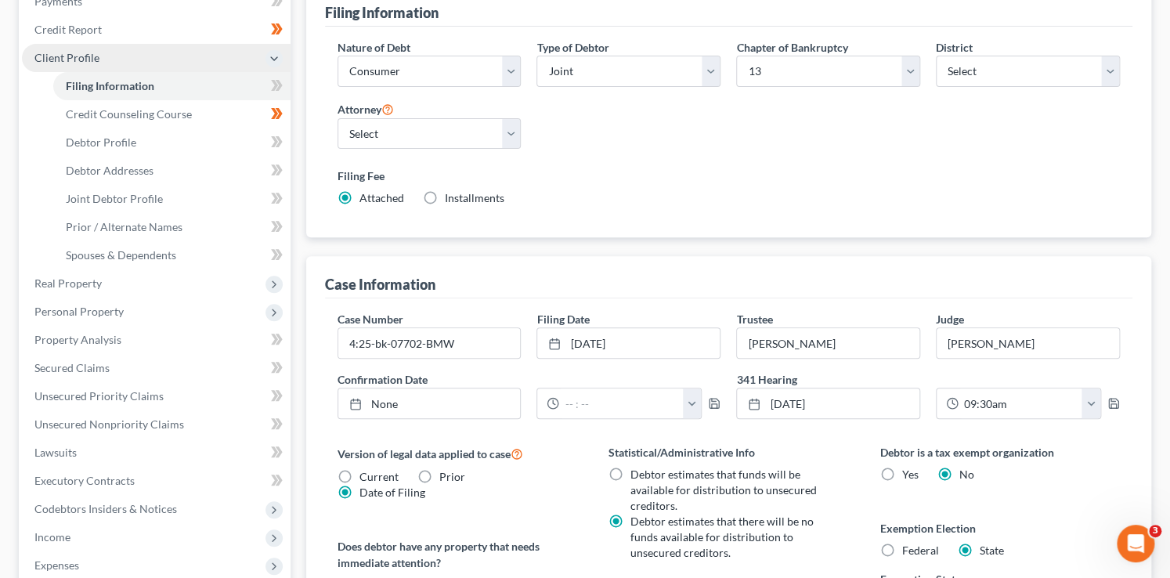
scroll to position [101, 0]
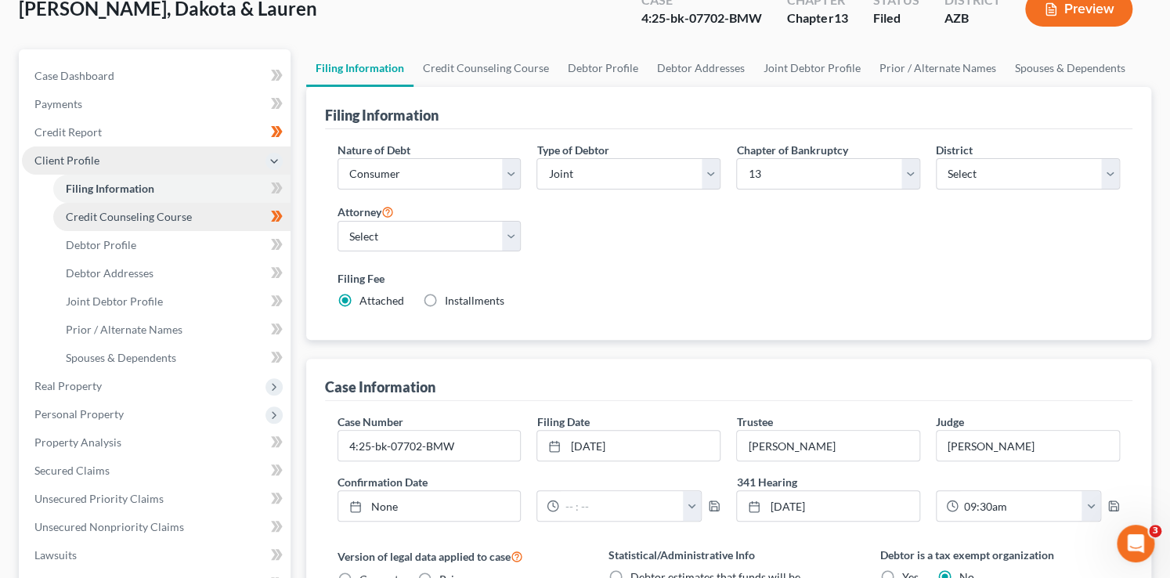
click at [197, 215] on link "Credit Counseling Course" at bounding box center [171, 217] width 237 height 28
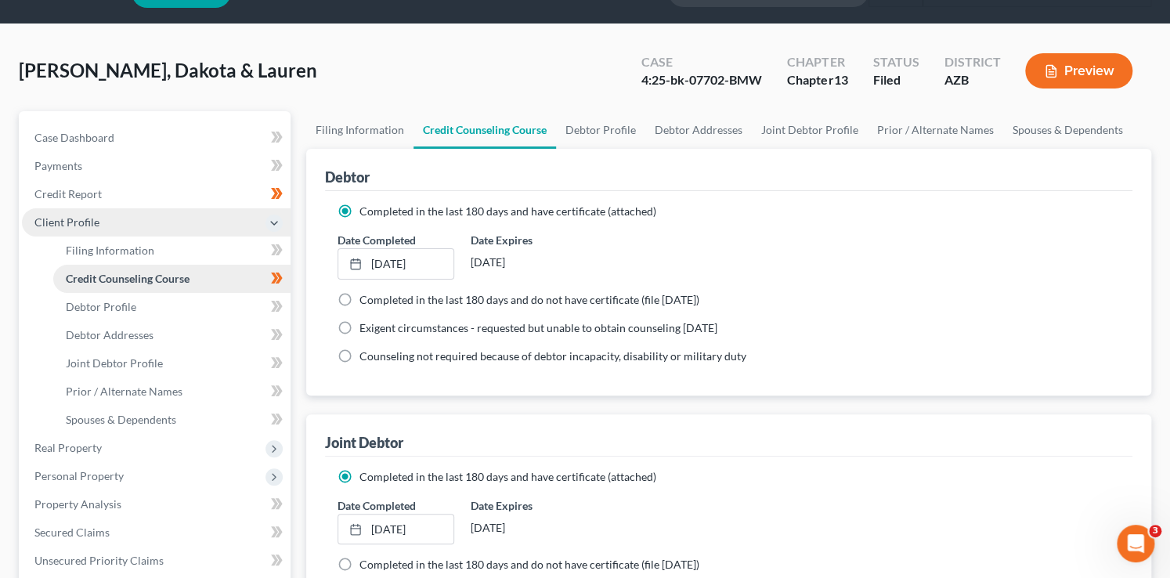
scroll to position [41, 0]
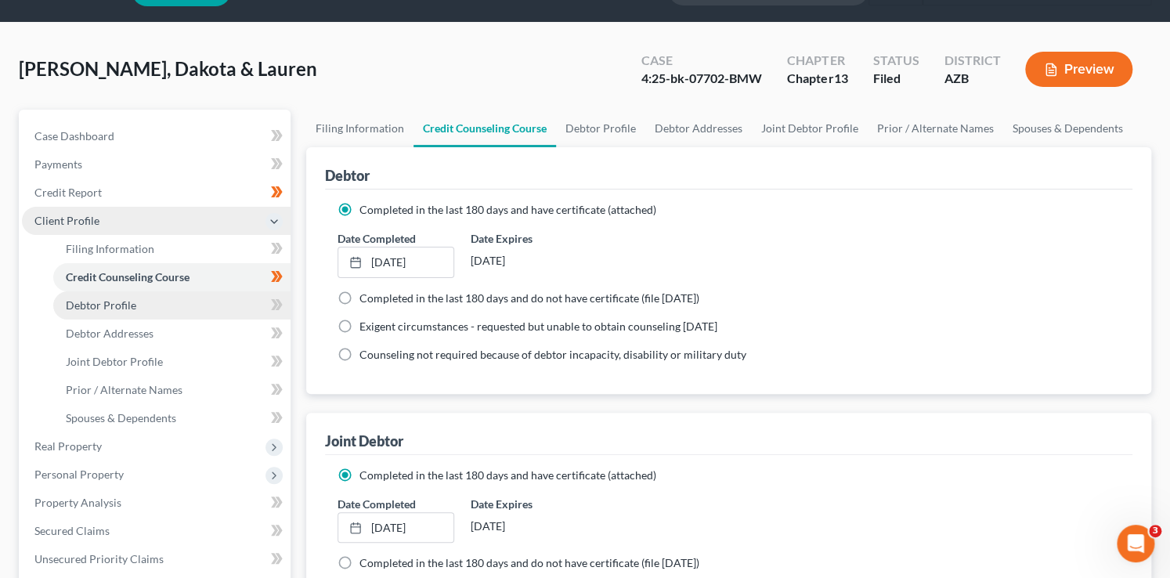
click at [208, 309] on link "Debtor Profile" at bounding box center [171, 305] width 237 height 28
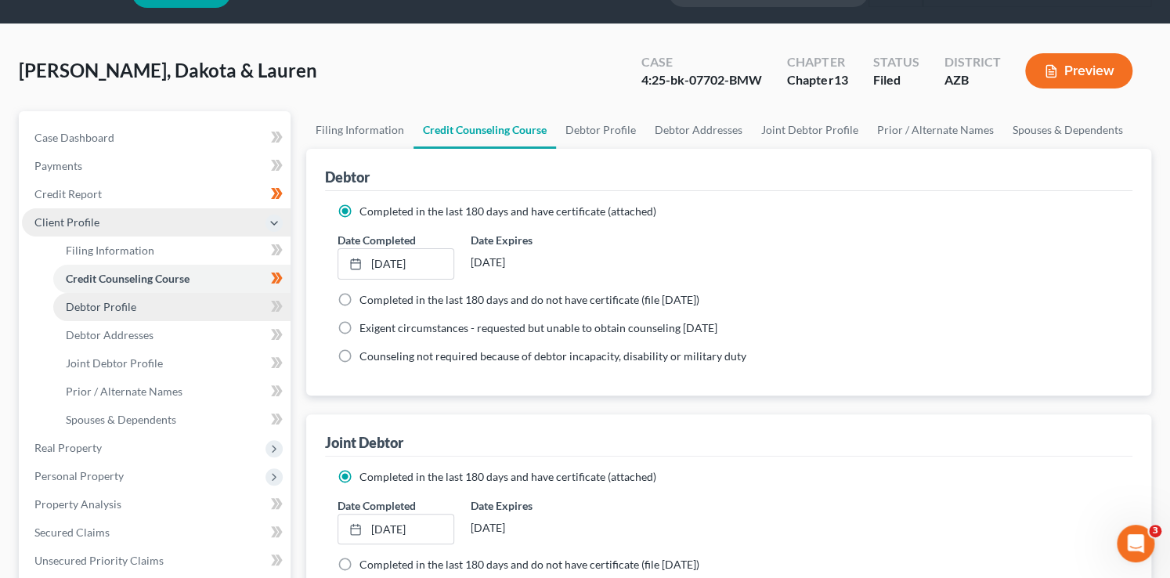
select select "1"
select select "2"
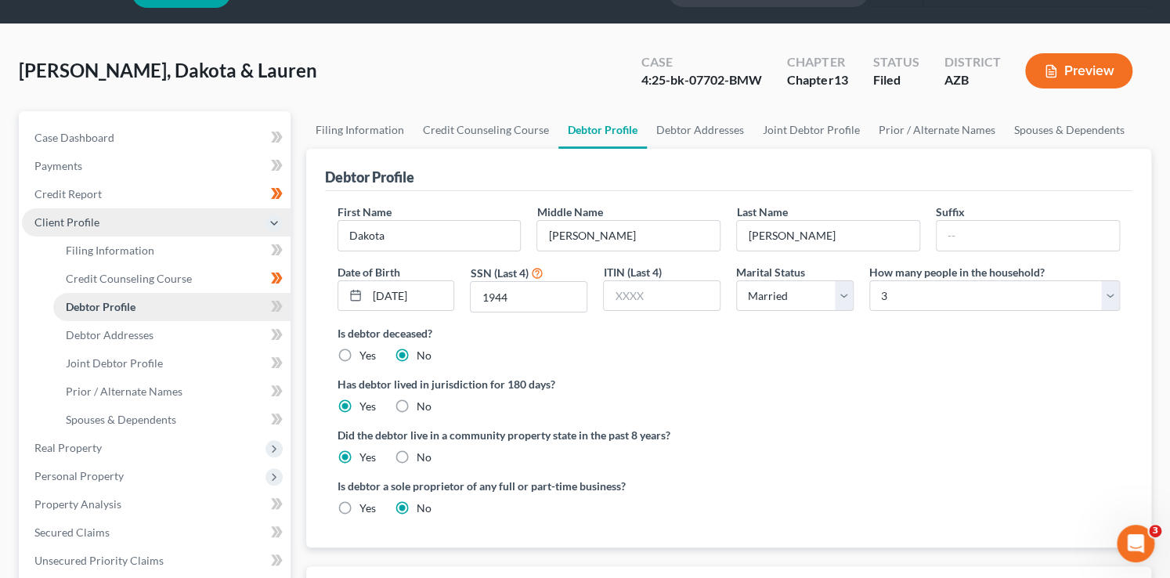
scroll to position [0, 0]
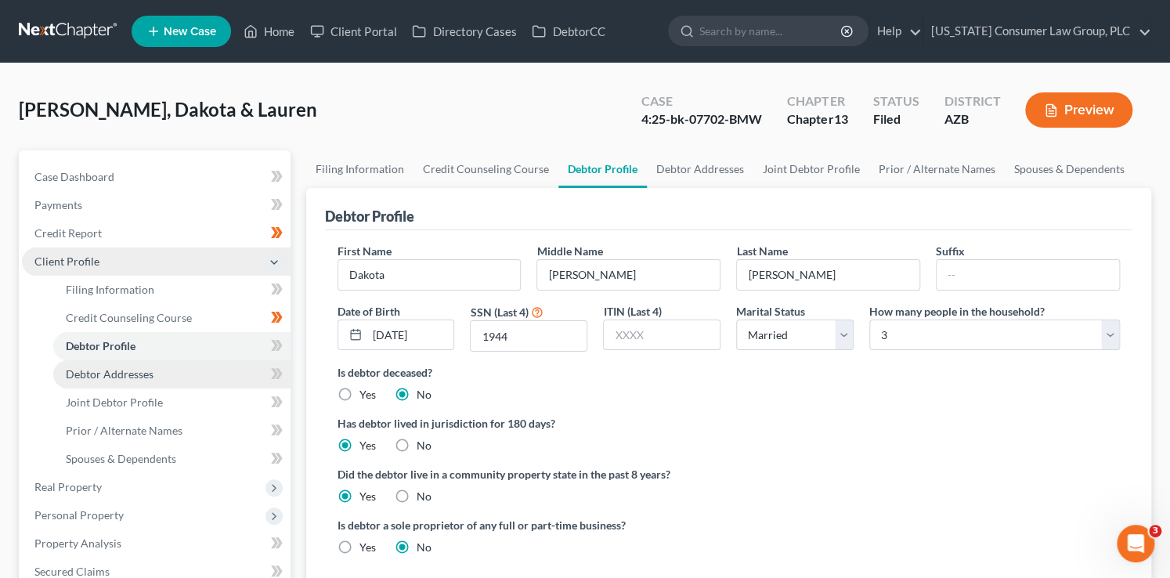
click at [221, 377] on link "Debtor Addresses" at bounding box center [171, 374] width 237 height 28
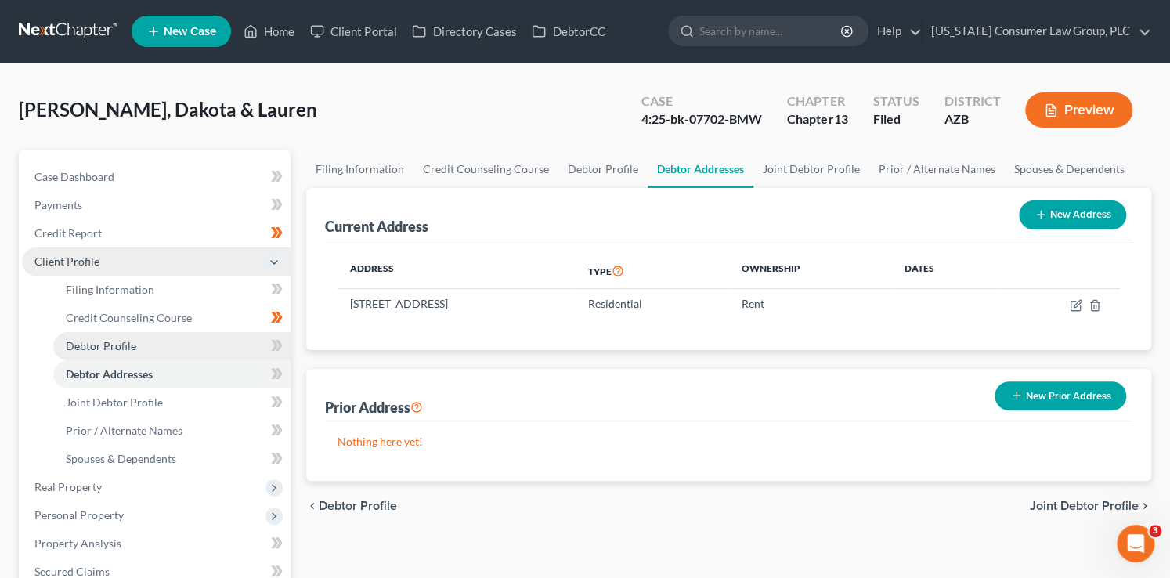
click at [230, 349] on link "Debtor Profile" at bounding box center [171, 346] width 237 height 28
select select "1"
select select "2"
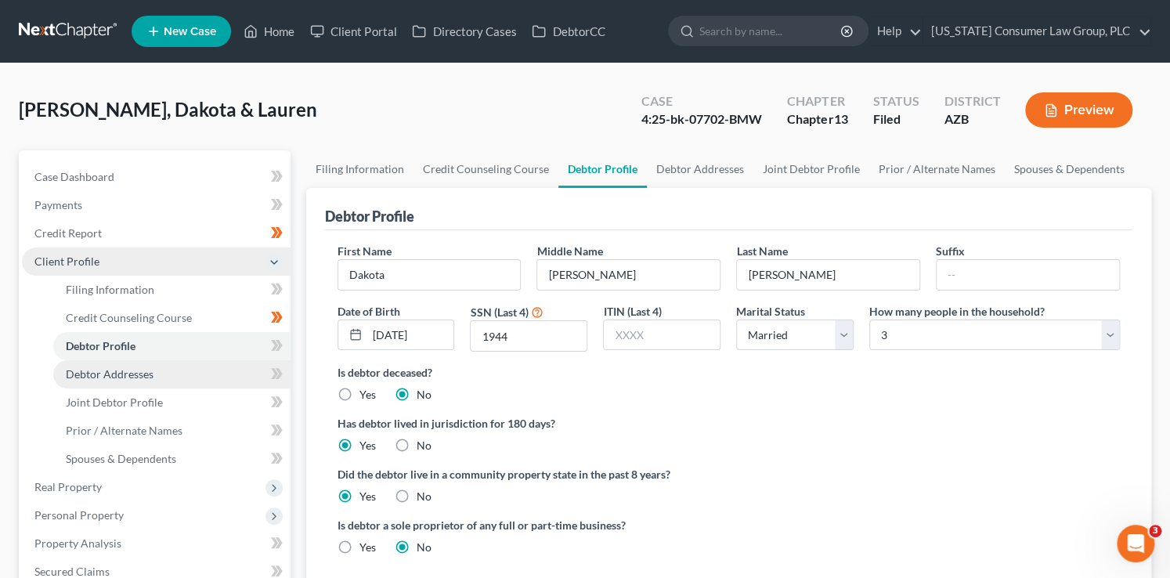
click at [229, 374] on link "Debtor Addresses" at bounding box center [171, 374] width 237 height 28
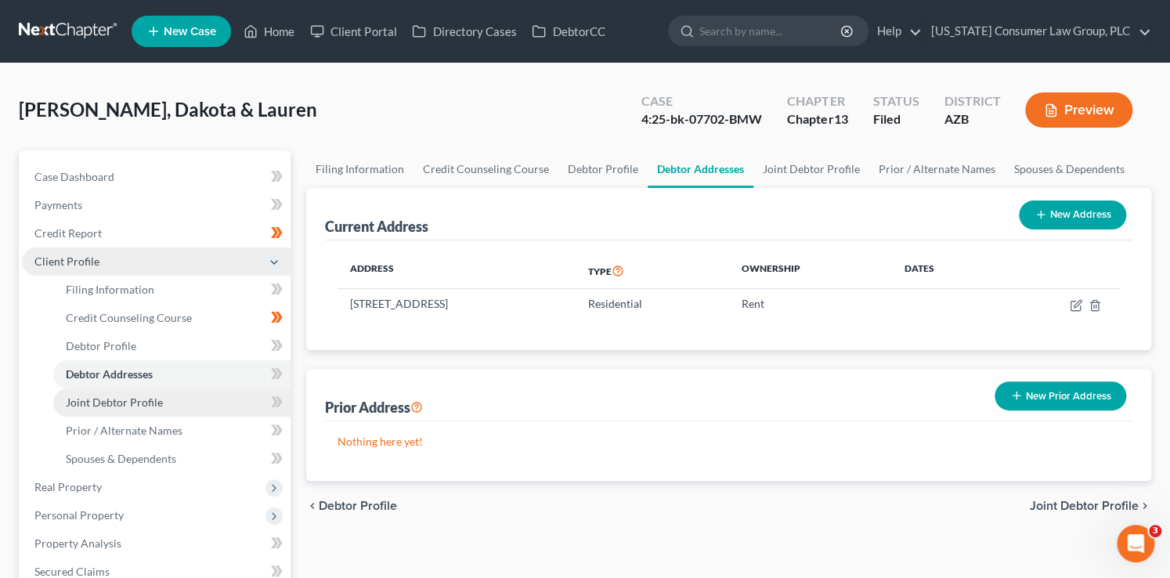
click at [220, 395] on link "Joint Debtor Profile" at bounding box center [171, 403] width 237 height 28
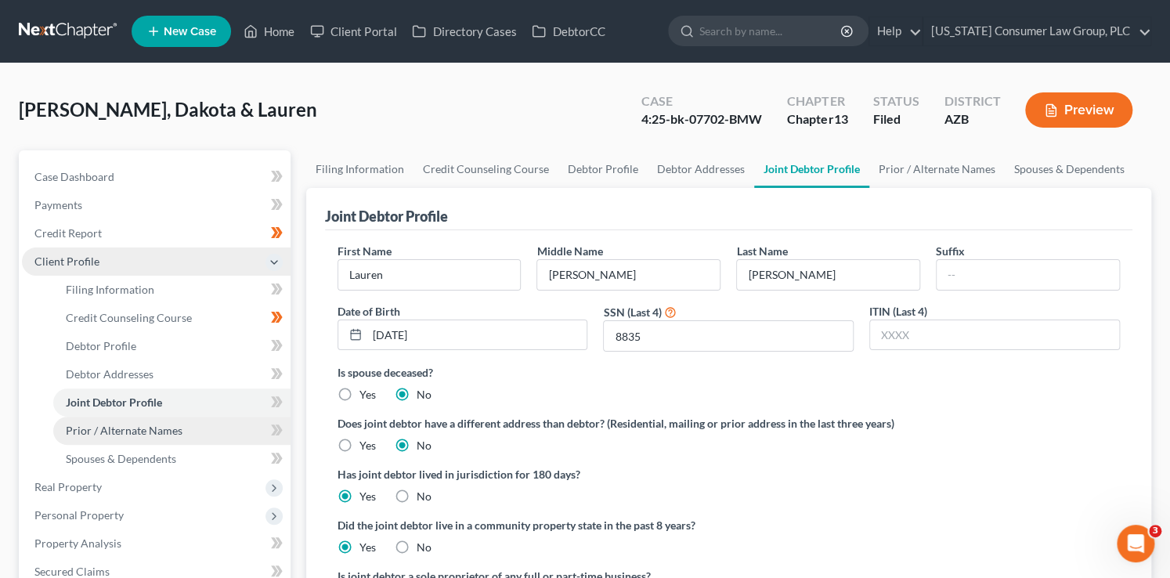
click at [217, 428] on link "Prior / Alternate Names" at bounding box center [171, 431] width 237 height 28
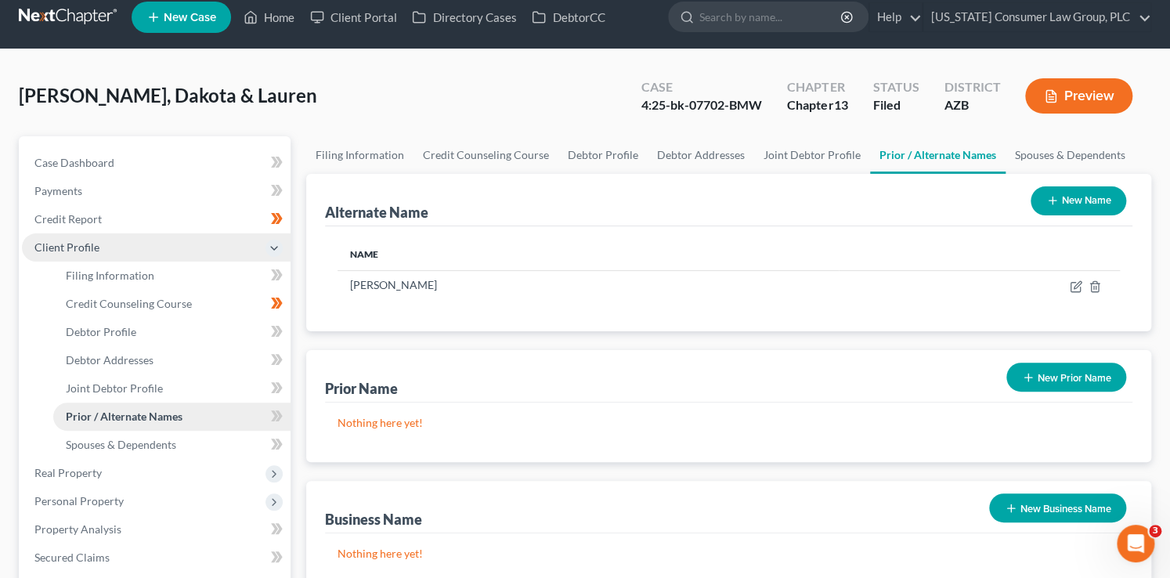
scroll to position [16, 0]
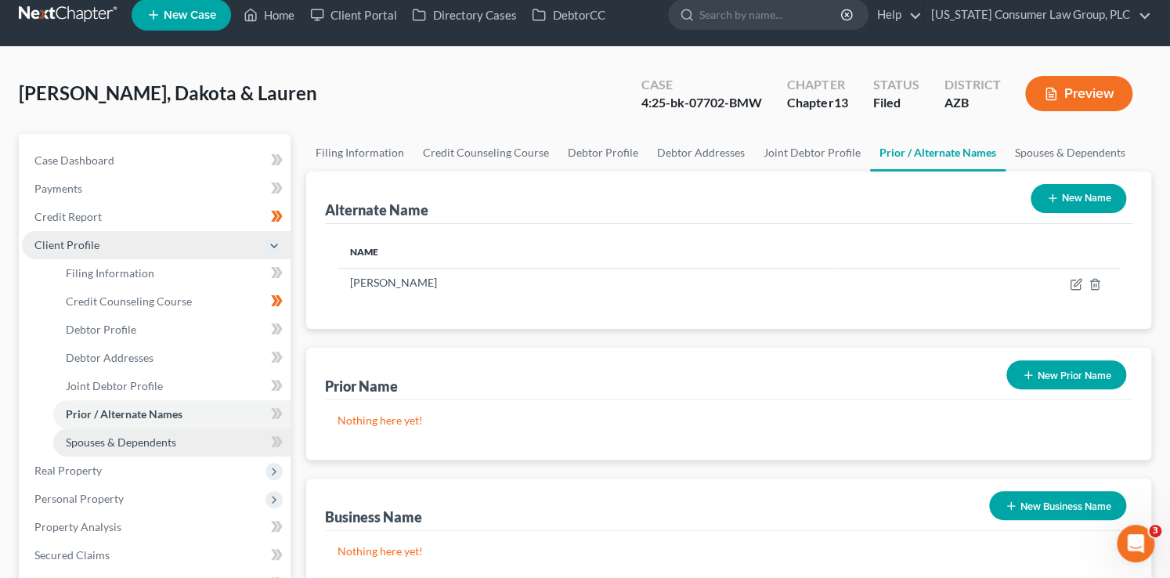
click at [207, 437] on link "Spouses & Dependents" at bounding box center [171, 443] width 237 height 28
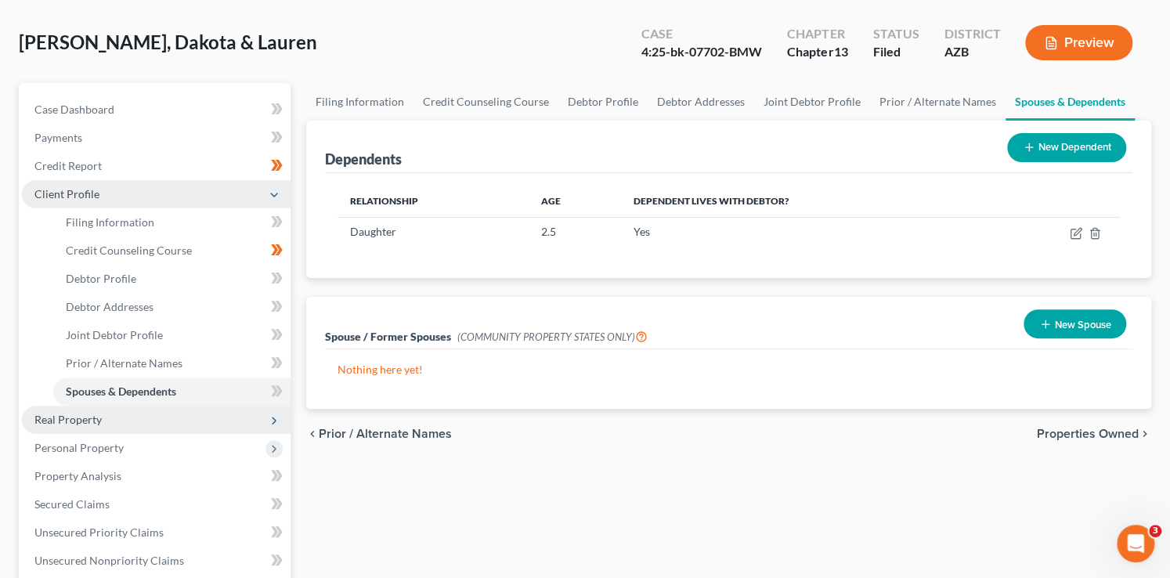
scroll to position [68, 0]
click at [195, 425] on span "Real Property" at bounding box center [156, 419] width 269 height 28
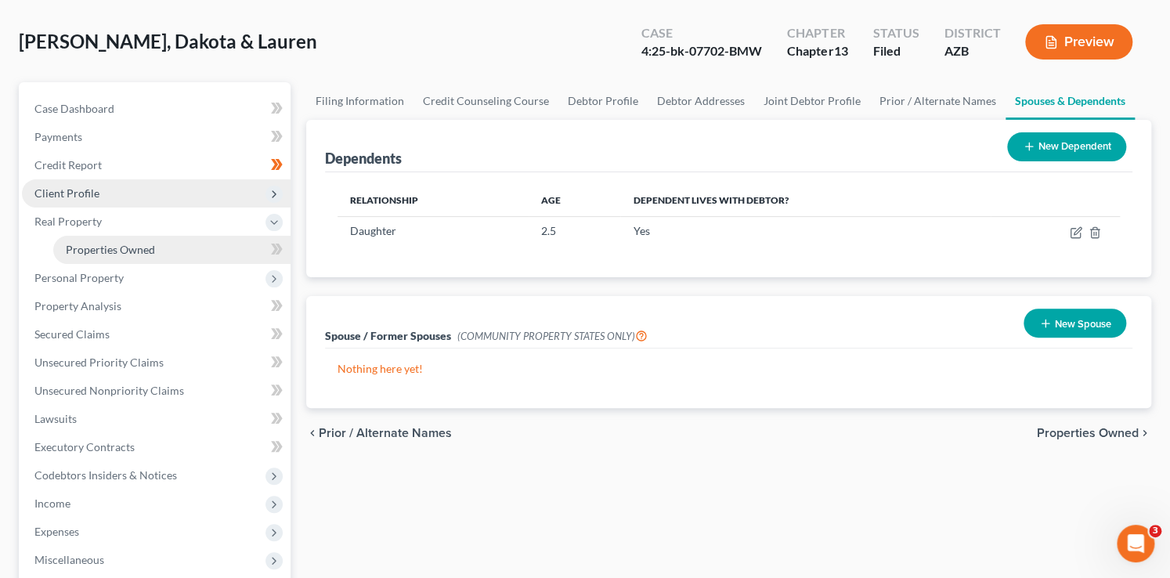
click at [151, 255] on link "Properties Owned" at bounding box center [171, 250] width 237 height 28
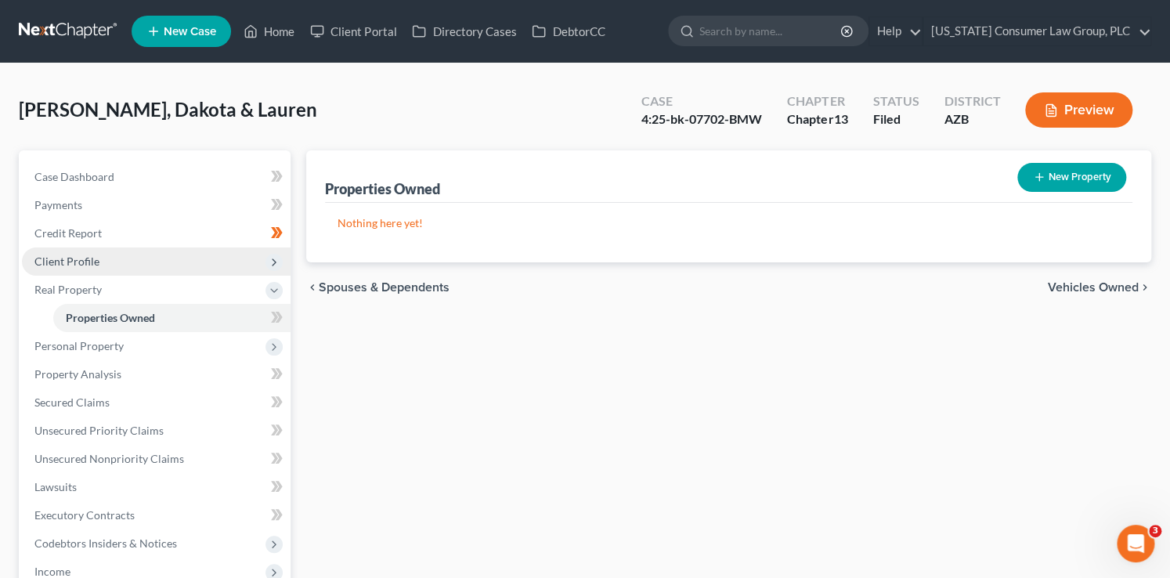
click at [280, 323] on div "New" at bounding box center [266, 306] width 31 height 36
click at [286, 317] on span at bounding box center [276, 320] width 27 height 24
click at [136, 338] on span "Personal Property" at bounding box center [156, 346] width 269 height 28
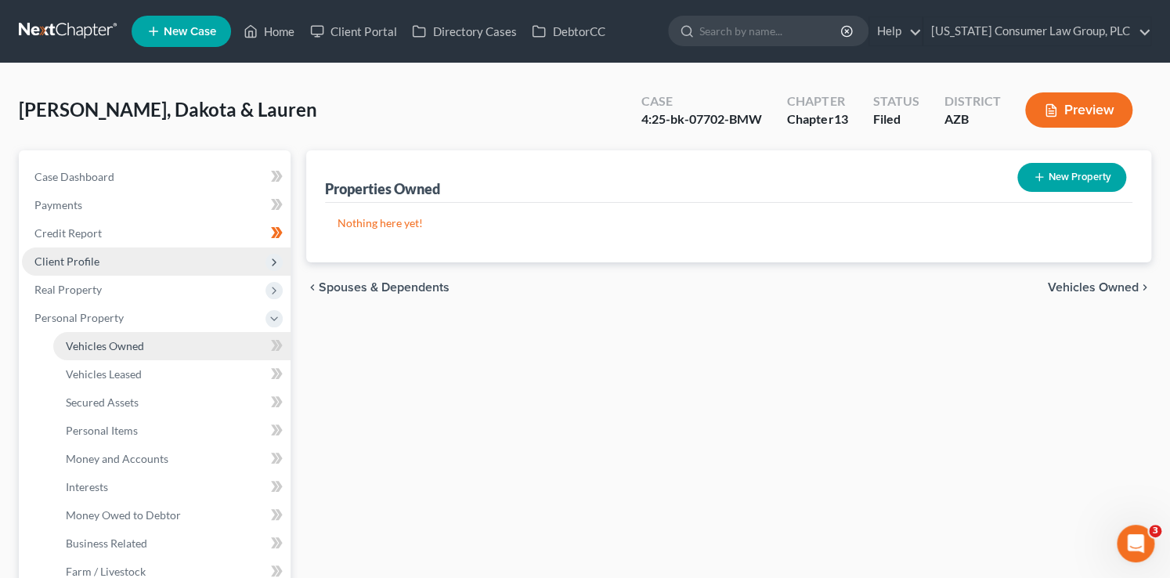
click at [136, 345] on span "Vehicles Owned" at bounding box center [105, 345] width 78 height 13
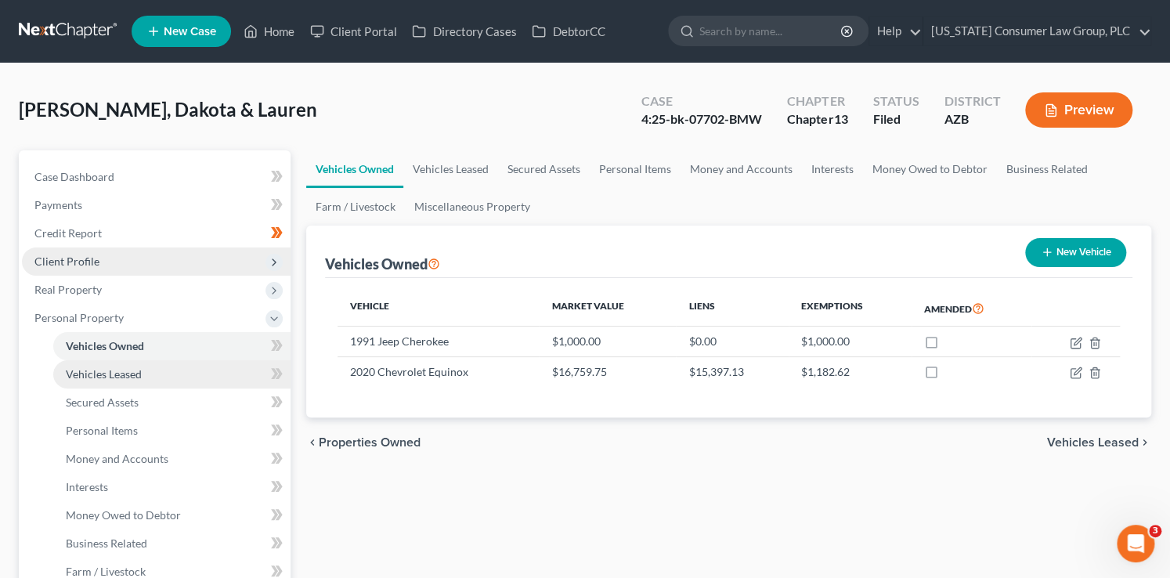
click at [145, 365] on link "Vehicles Leased" at bounding box center [171, 374] width 237 height 28
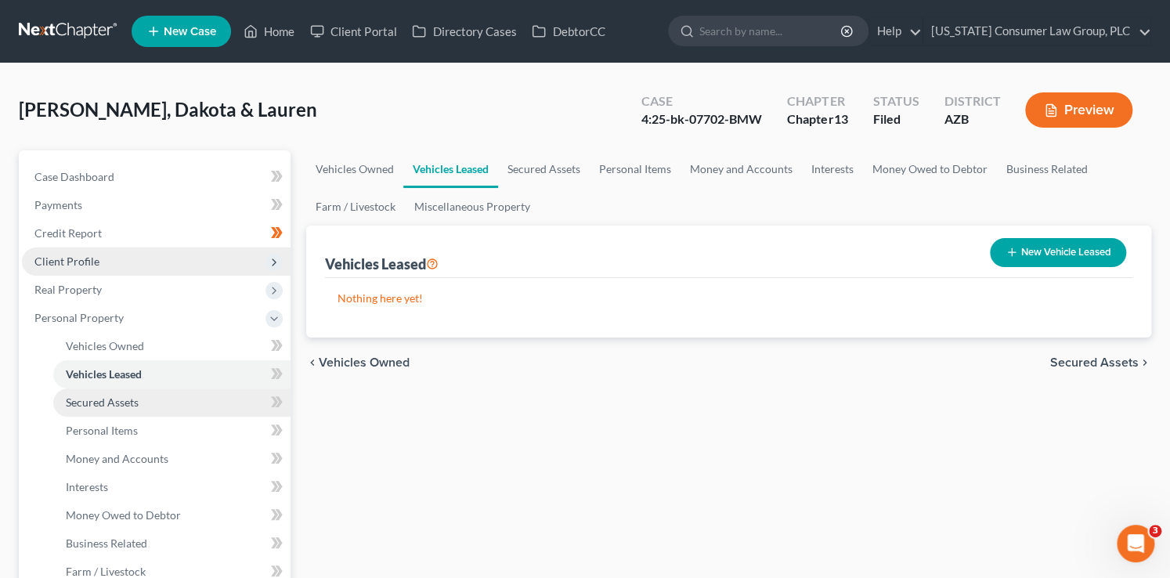
click at [143, 403] on link "Secured Assets" at bounding box center [171, 403] width 237 height 28
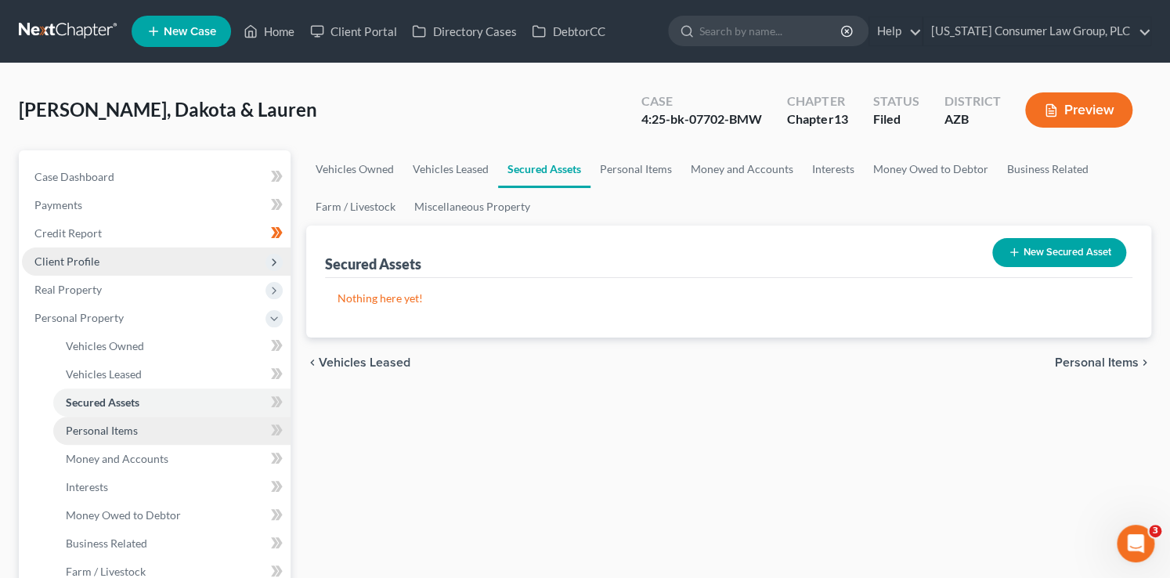
click at [145, 431] on link "Personal Items" at bounding box center [171, 431] width 237 height 28
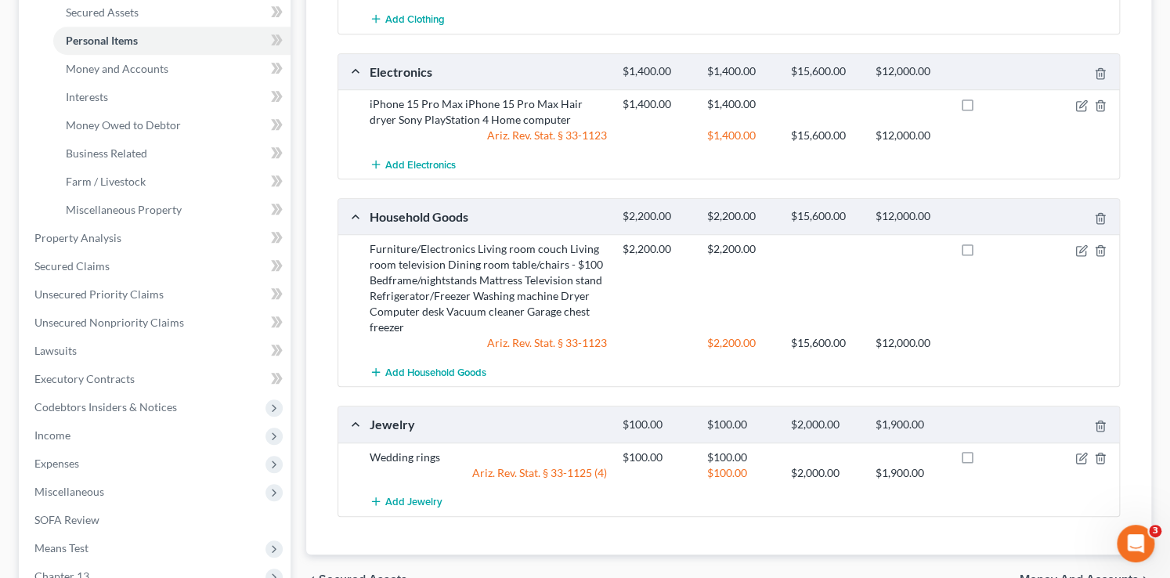
scroll to position [121, 0]
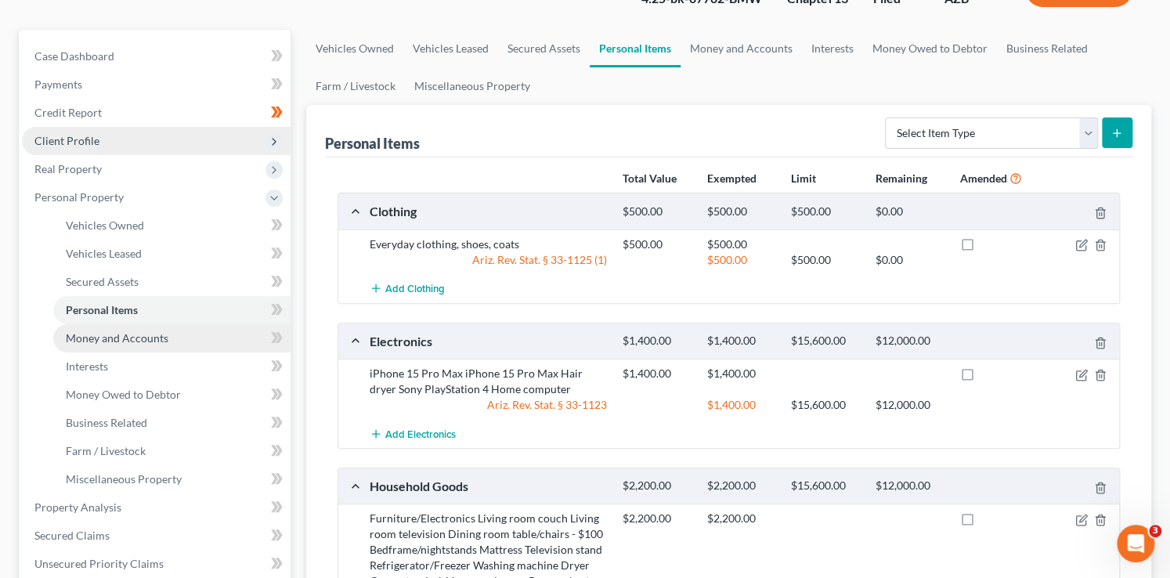
click at [198, 340] on link "Money and Accounts" at bounding box center [171, 338] width 237 height 28
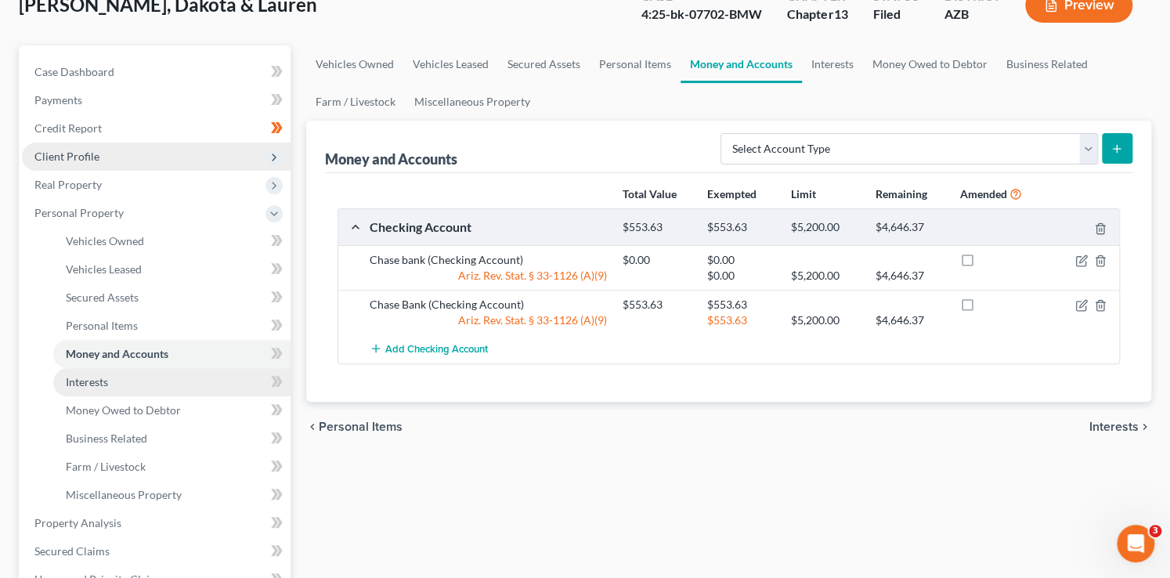
click at [198, 386] on link "Interests" at bounding box center [171, 382] width 237 height 28
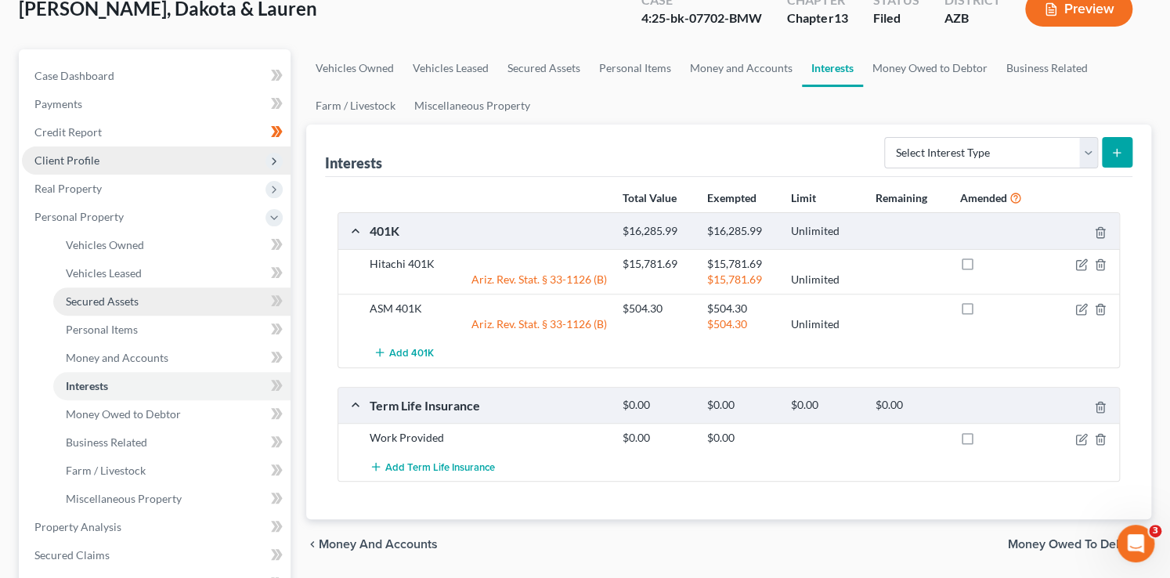
scroll to position [103, 0]
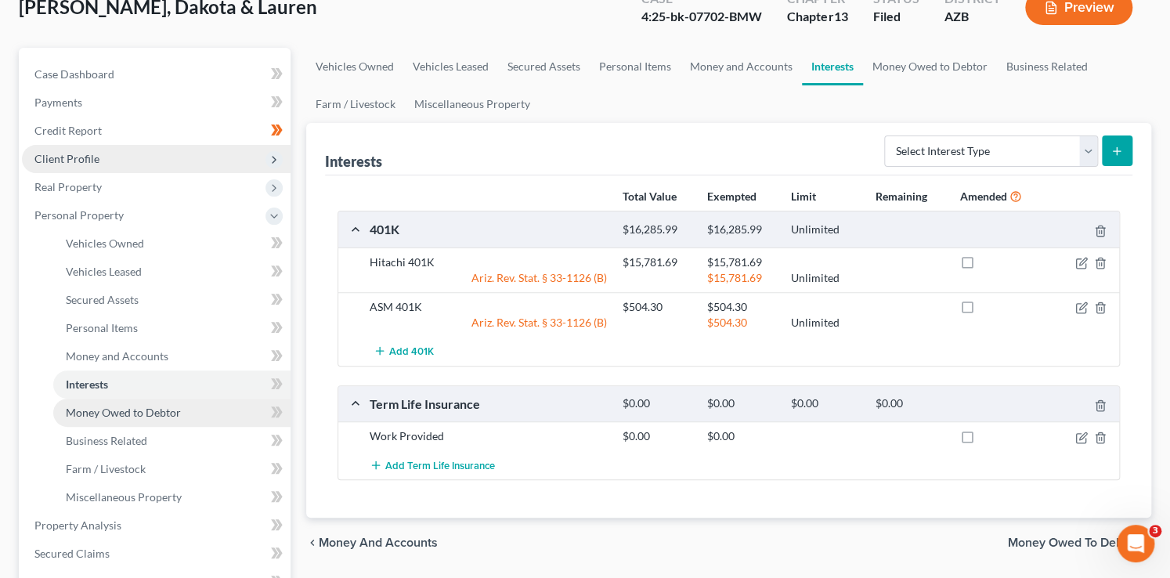
click at [204, 407] on link "Money Owed to Debtor" at bounding box center [171, 413] width 237 height 28
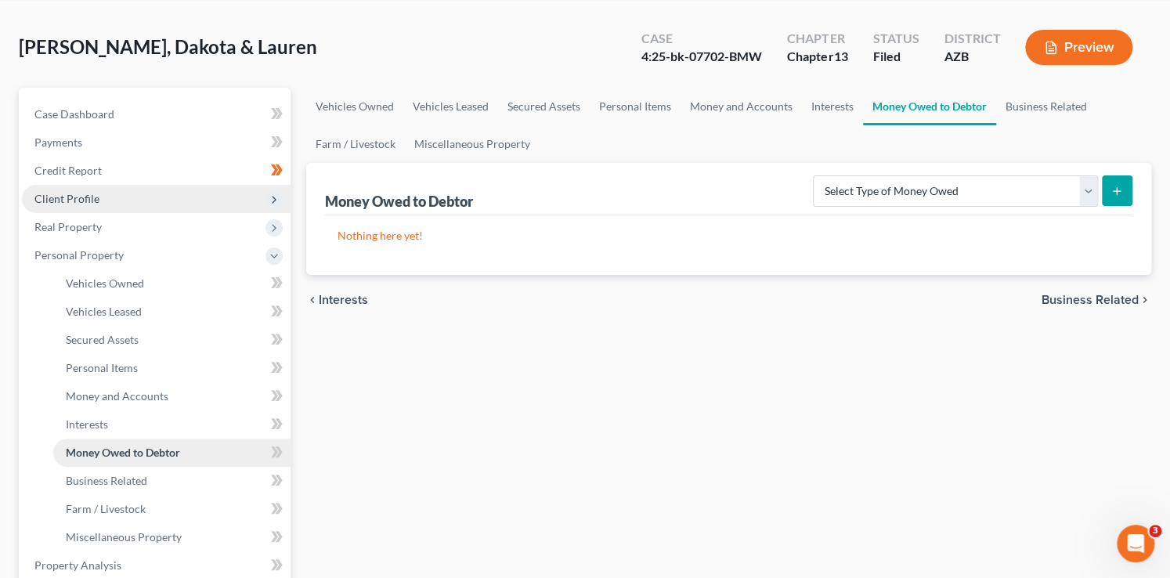
scroll to position [74, 0]
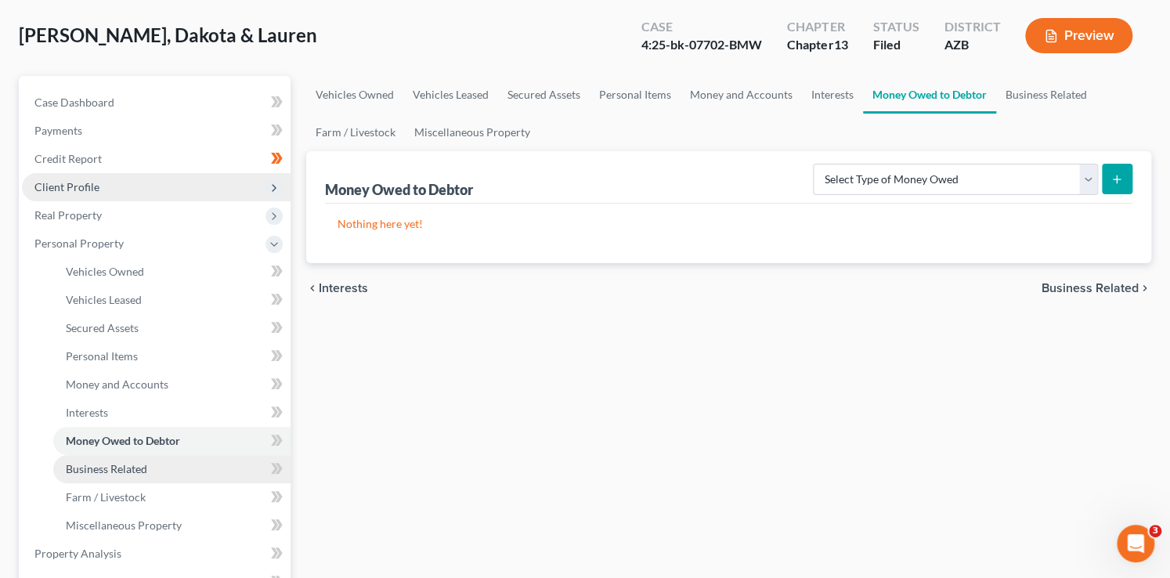
click at [203, 470] on link "Business Related" at bounding box center [171, 469] width 237 height 28
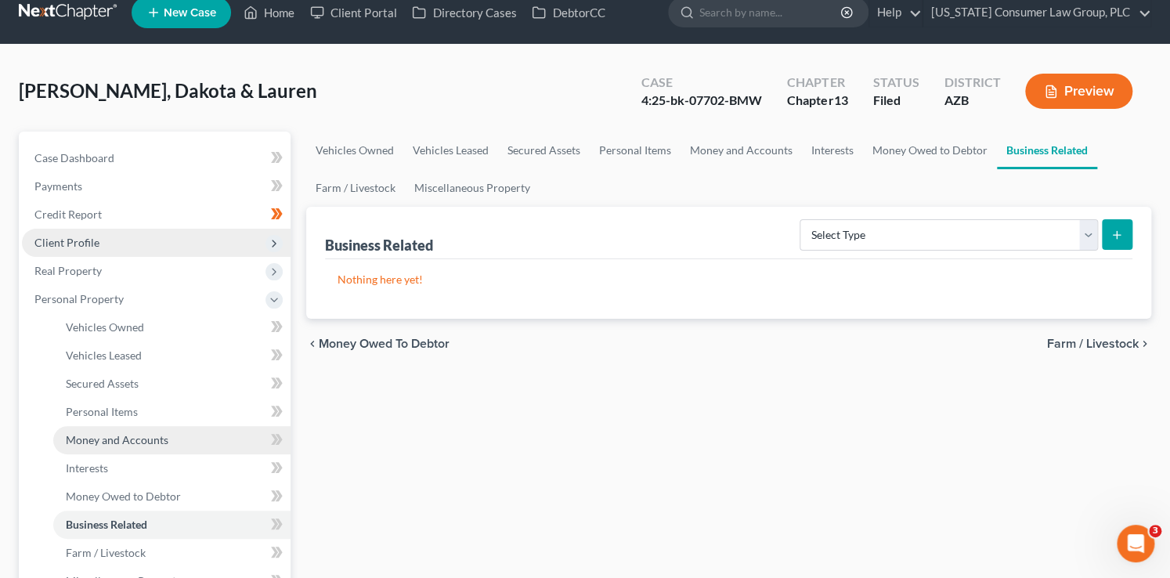
scroll to position [32, 0]
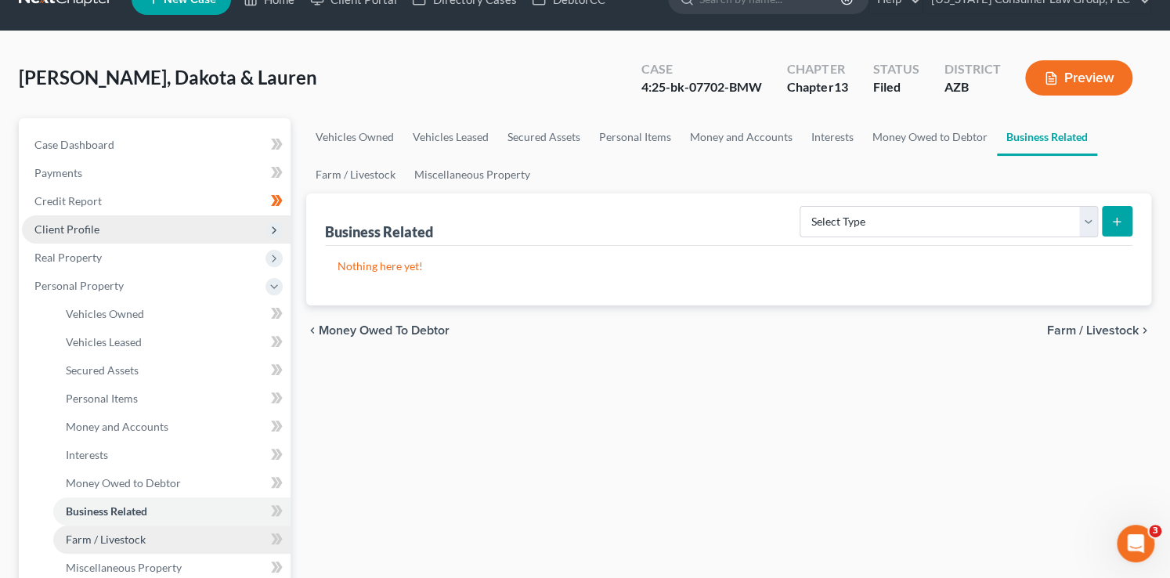
click at [197, 545] on link "Farm / Livestock" at bounding box center [171, 540] width 237 height 28
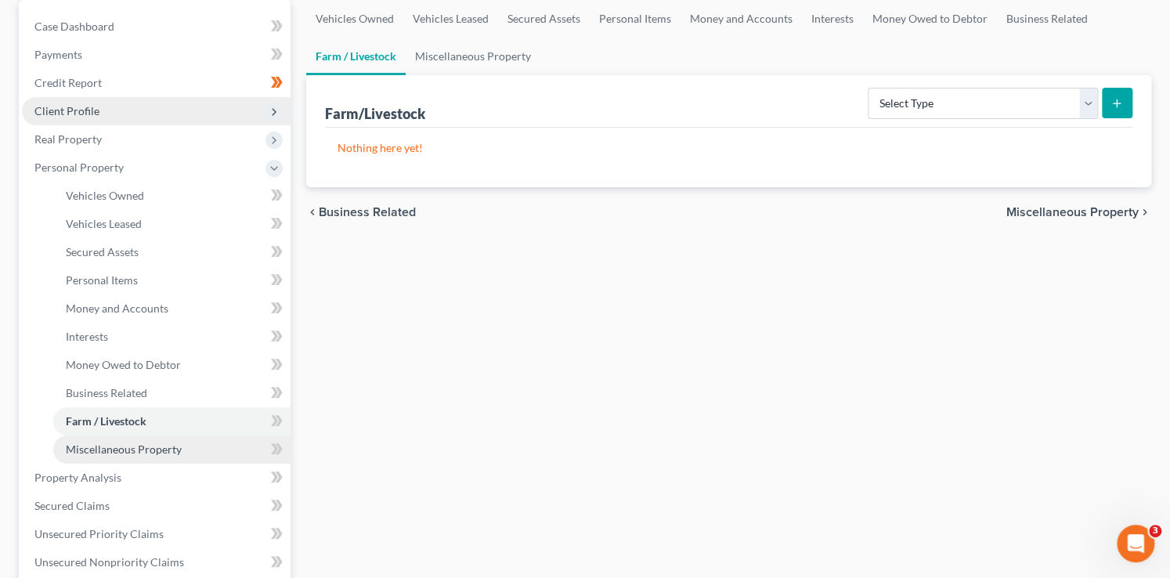
click at [189, 450] on link "Miscellaneous Property" at bounding box center [171, 450] width 237 height 28
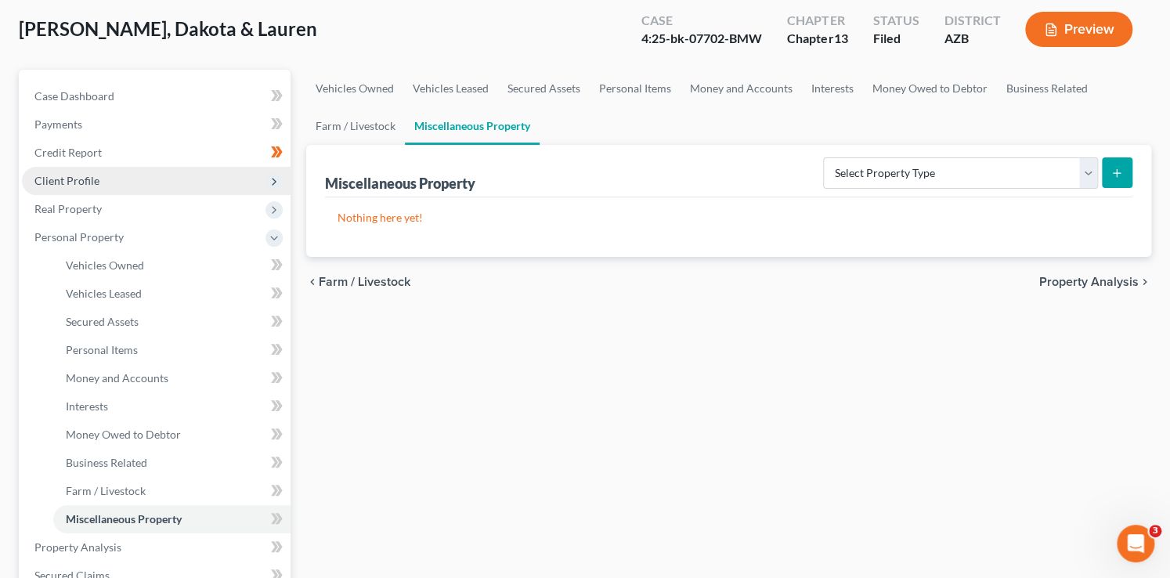
scroll to position [173, 0]
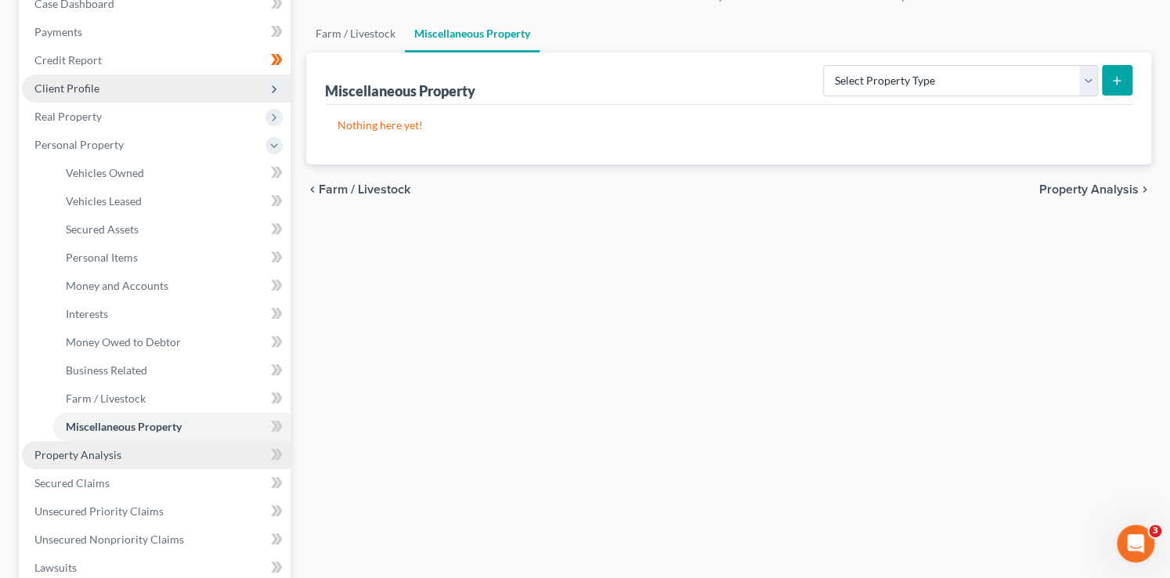
click at [88, 454] on span "Property Analysis" at bounding box center [77, 454] width 87 height 13
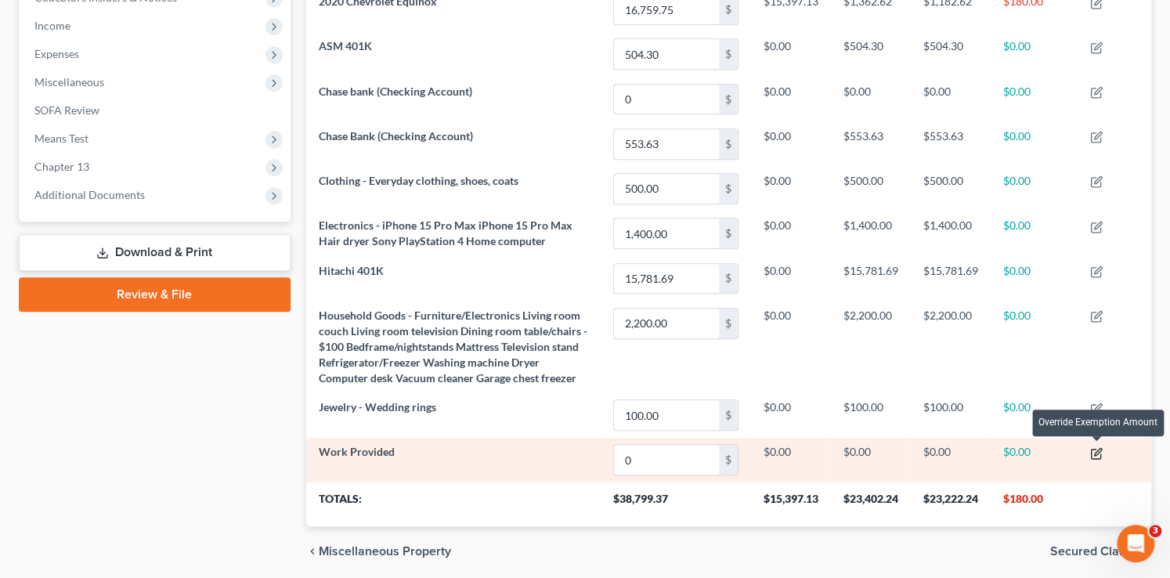
click at [1094, 447] on icon "button" at bounding box center [1096, 453] width 13 height 13
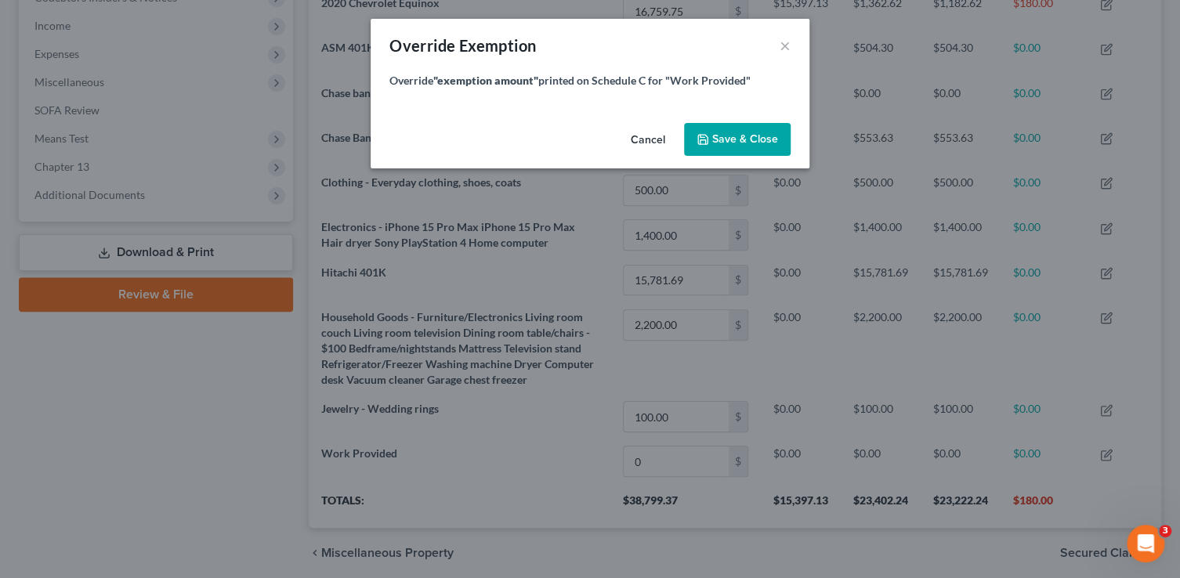
click at [638, 139] on button "Cancel" at bounding box center [648, 140] width 60 height 31
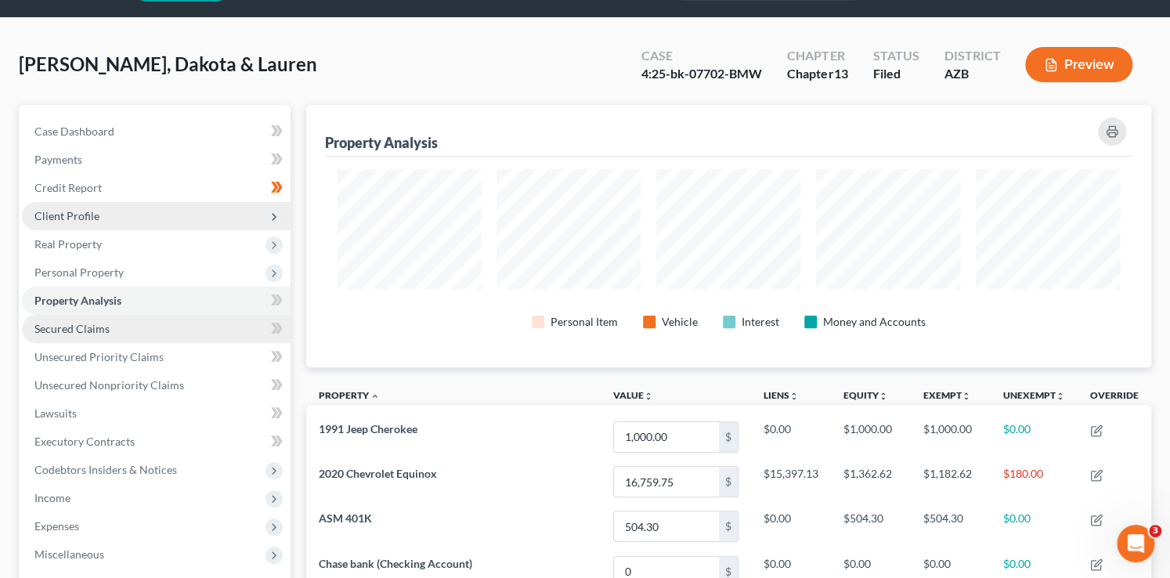
click at [139, 327] on link "Secured Claims" at bounding box center [156, 329] width 269 height 28
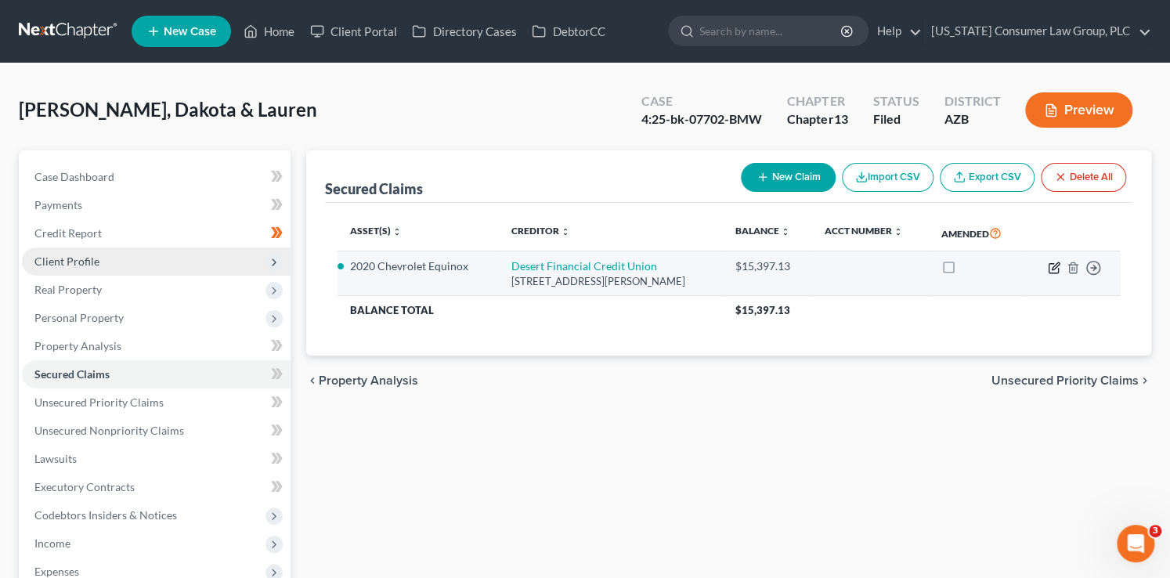
click at [1051, 271] on icon "button" at bounding box center [1054, 268] width 13 height 13
select select "3"
select select "0"
select select "2"
select select "0"
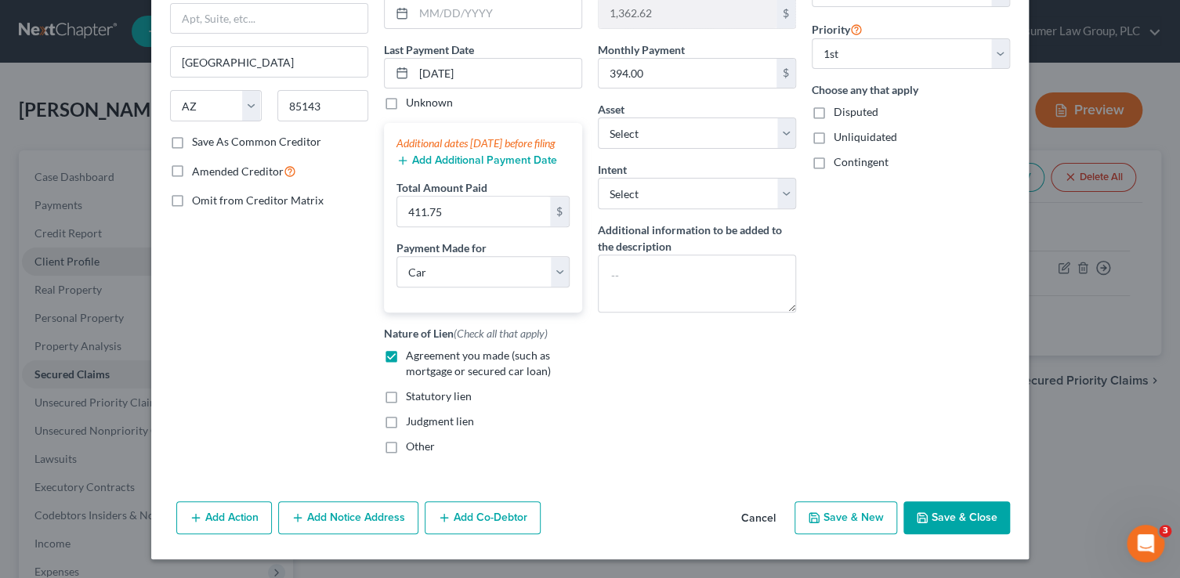
drag, startPoint x: 939, startPoint y: 519, endPoint x: 869, endPoint y: 504, distance: 71.5
click at [939, 519] on button "Save & Close" at bounding box center [956, 517] width 107 height 33
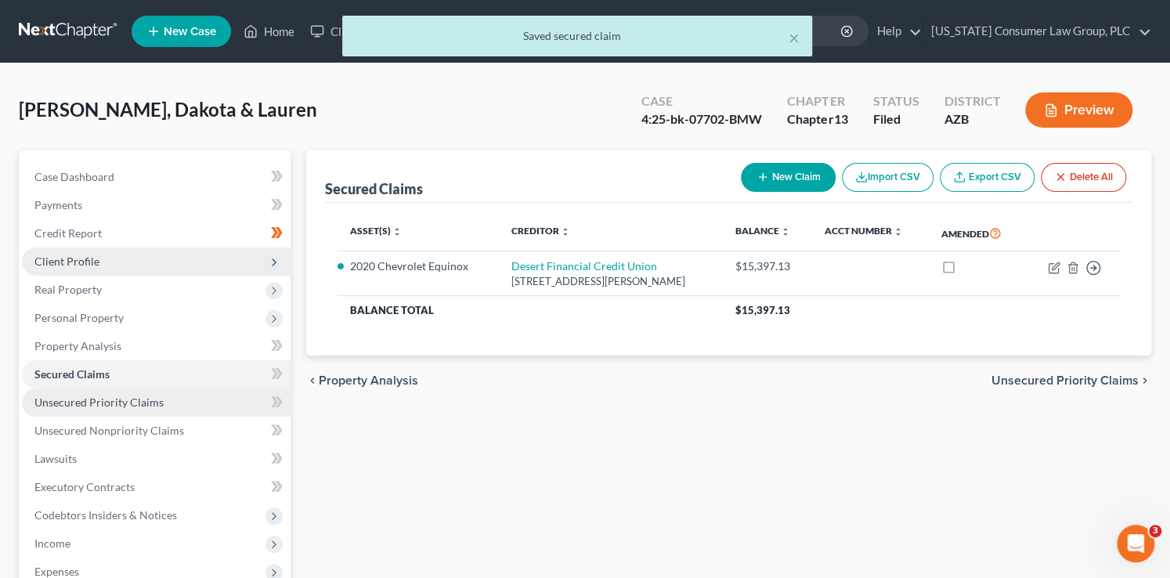
click at [155, 404] on span "Unsecured Priority Claims" at bounding box center [98, 402] width 129 height 13
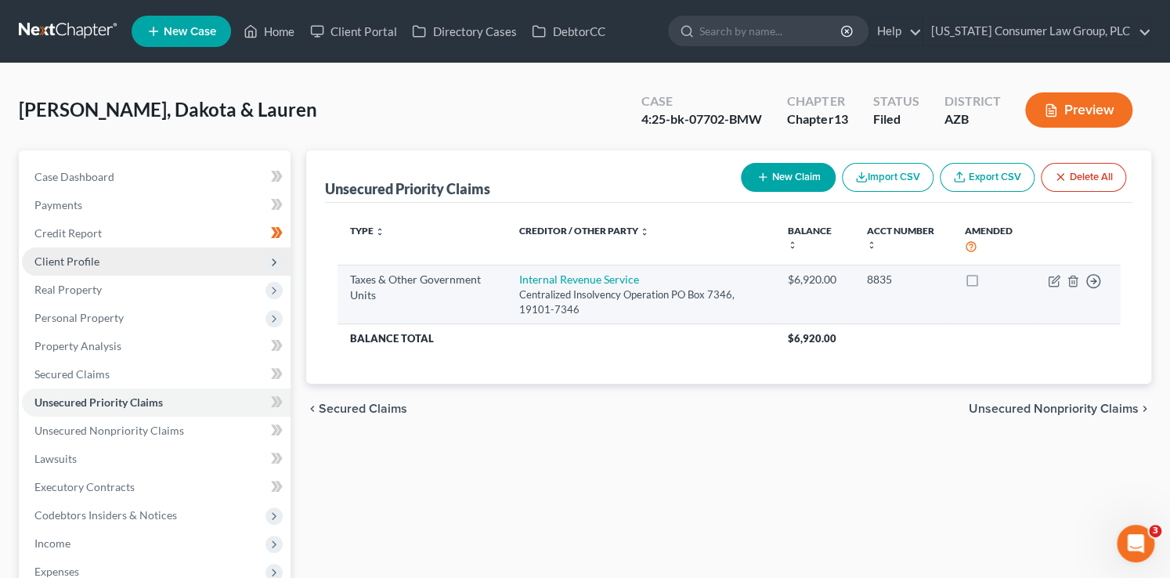
click at [1063, 281] on td "Move to D Move to F Move to G Move to Notice Only" at bounding box center [1078, 295] width 85 height 60
click at [1051, 282] on icon "button" at bounding box center [1054, 281] width 13 height 13
select select "0"
select select "2"
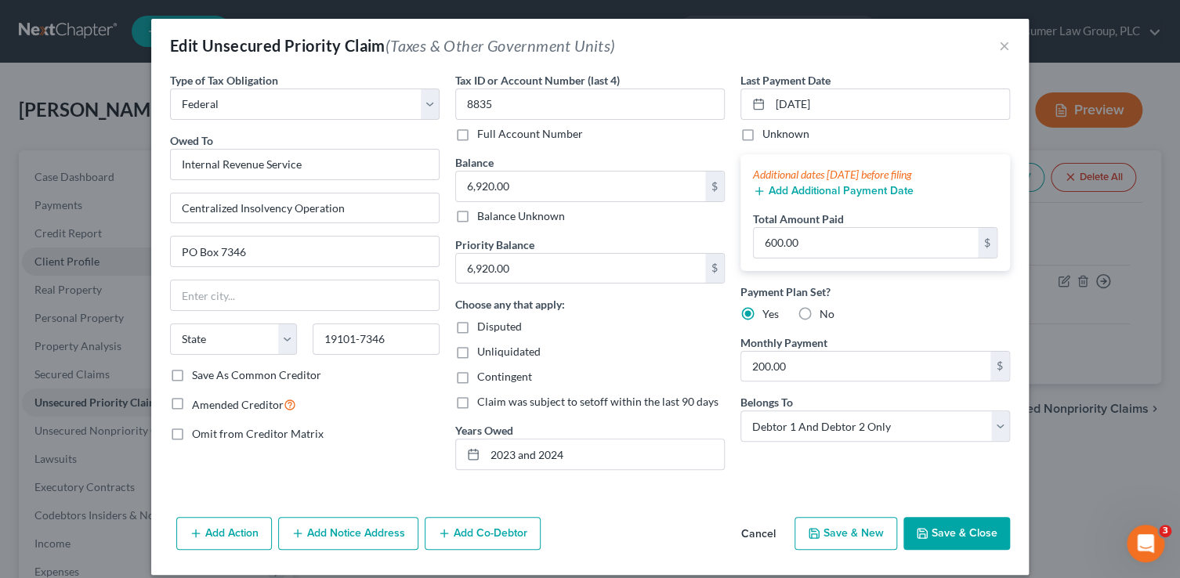
click at [947, 540] on button "Save & Close" at bounding box center [956, 533] width 107 height 33
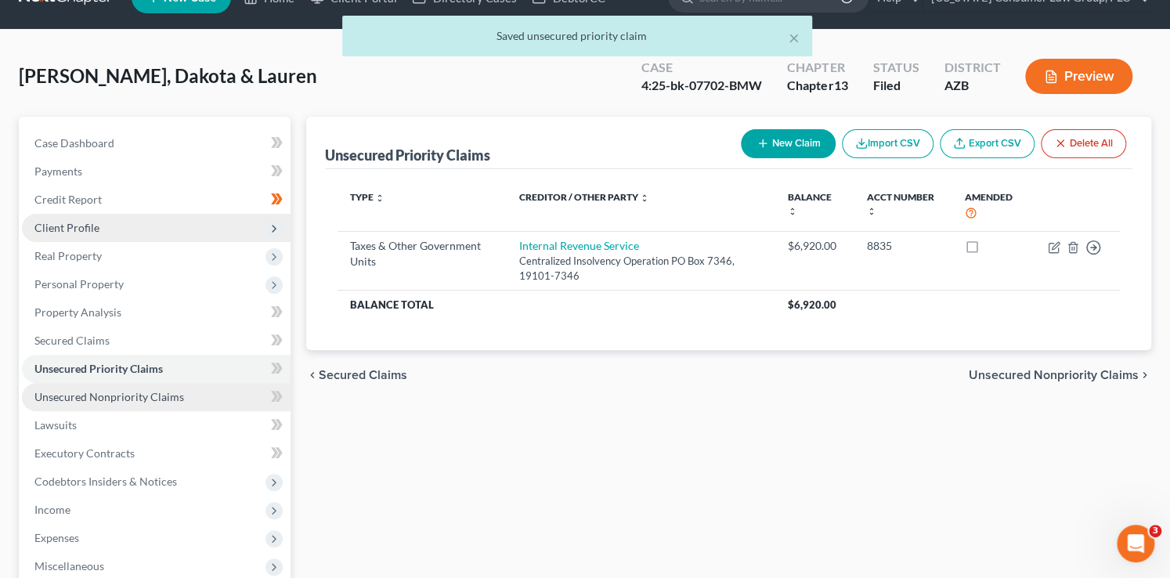
click at [183, 396] on link "Unsecured Nonpriority Claims" at bounding box center [156, 397] width 269 height 28
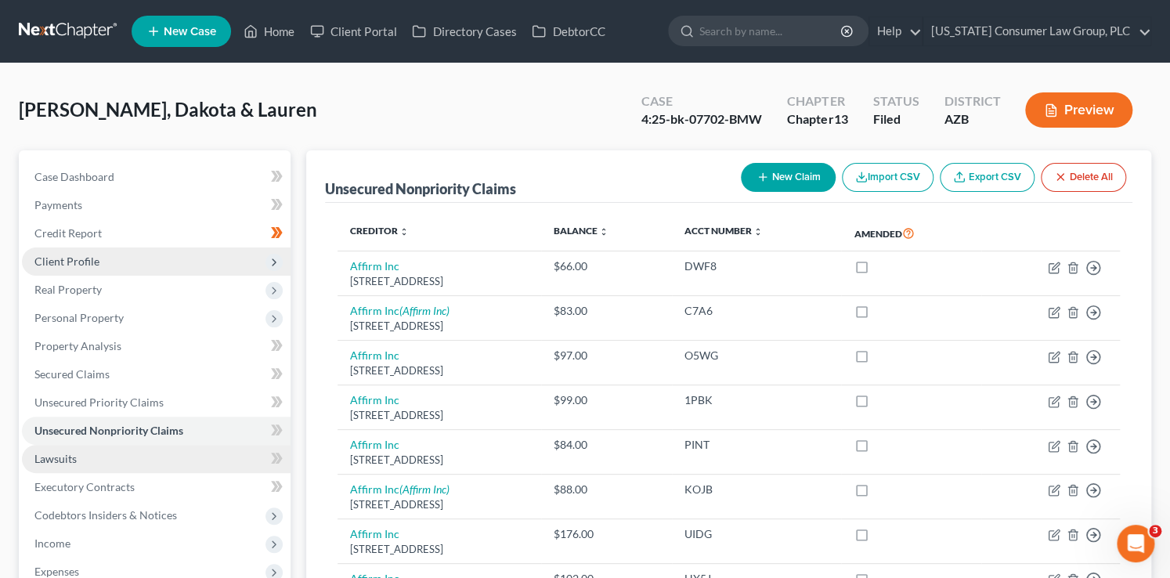
click at [186, 463] on link "Lawsuits" at bounding box center [156, 459] width 269 height 28
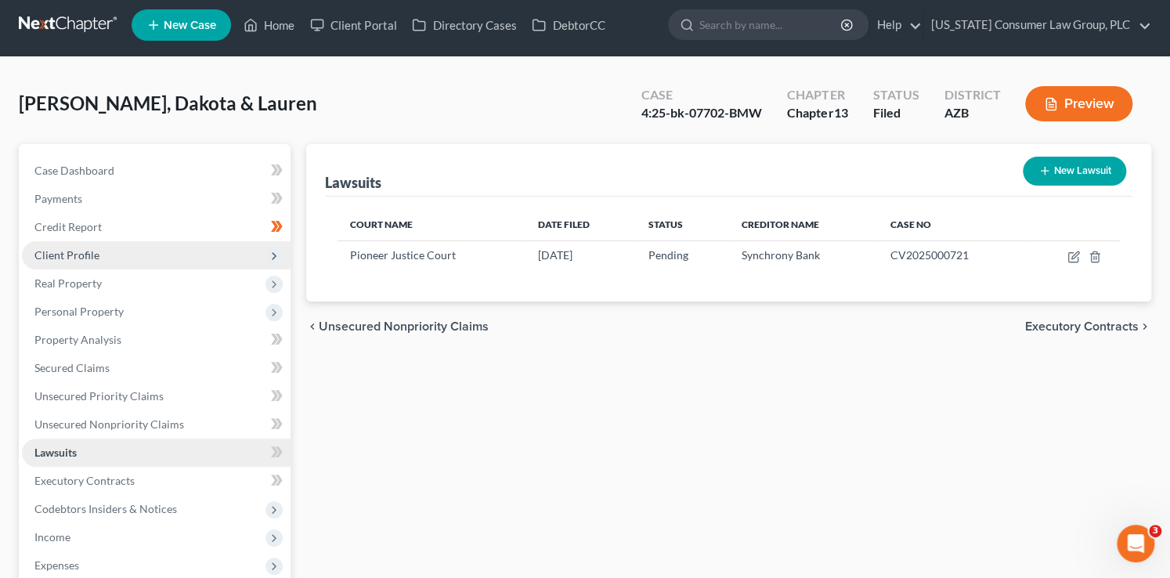
scroll to position [9, 0]
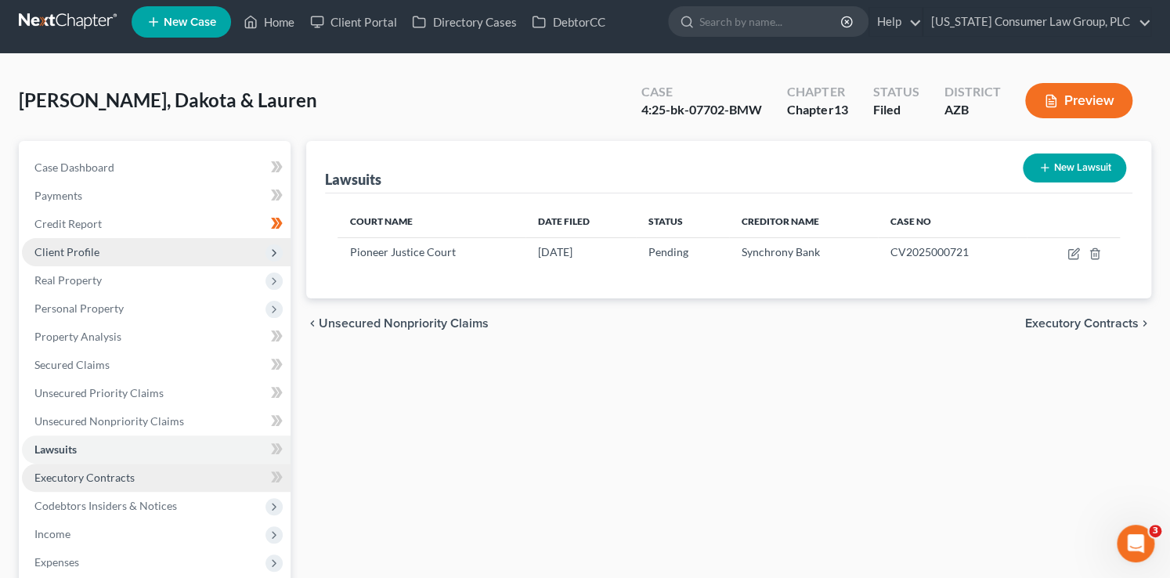
click at [188, 479] on link "Executory Contracts" at bounding box center [156, 478] width 269 height 28
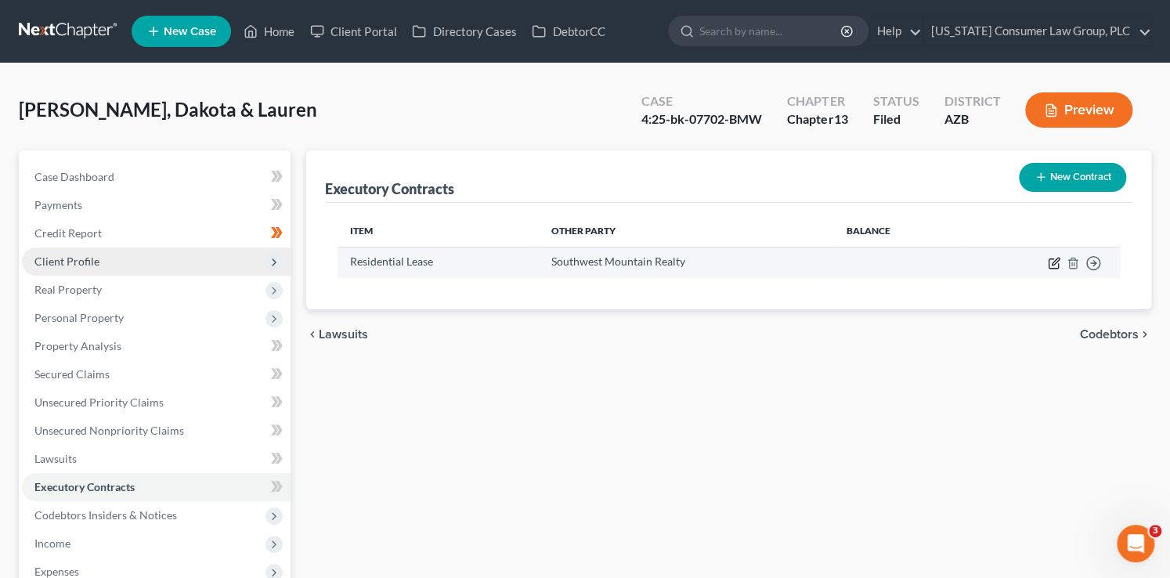
click at [1052, 265] on icon "button" at bounding box center [1055, 261] width 7 height 7
select select "3"
select select "2"
select select "0"
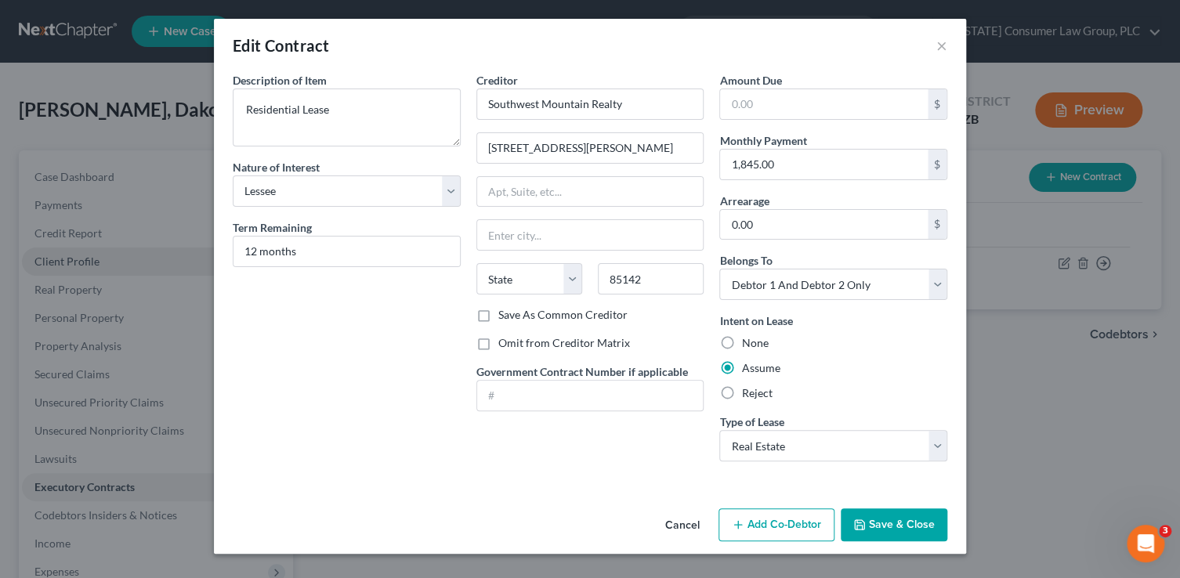
click at [597, 342] on label "Omit from Creditor Matrix" at bounding box center [564, 343] width 132 height 16
click at [515, 342] on input "Omit from Creditor Matrix" at bounding box center [510, 340] width 10 height 10
checkbox input "true"
click at [885, 526] on button "Save & Close" at bounding box center [894, 524] width 107 height 33
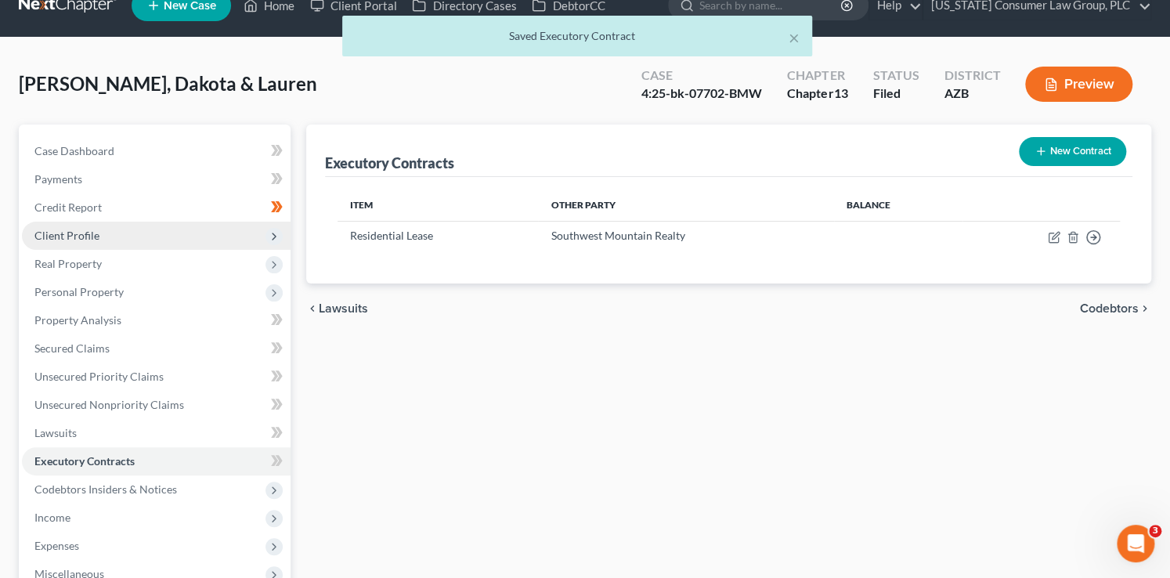
scroll to position [47, 0]
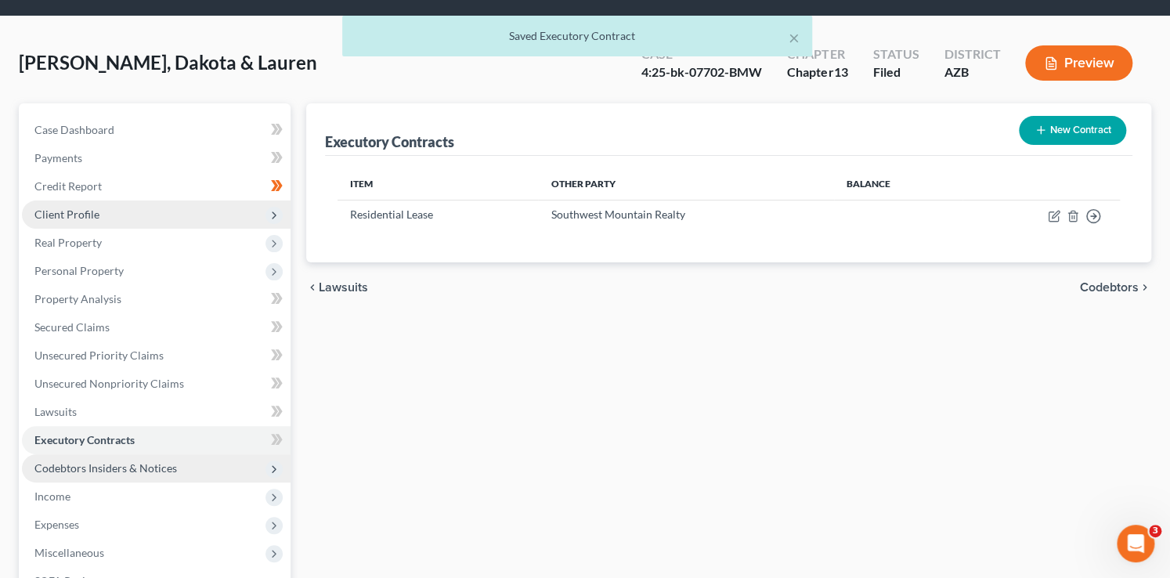
click at [204, 465] on span "Codebtors Insiders & Notices" at bounding box center [156, 468] width 269 height 28
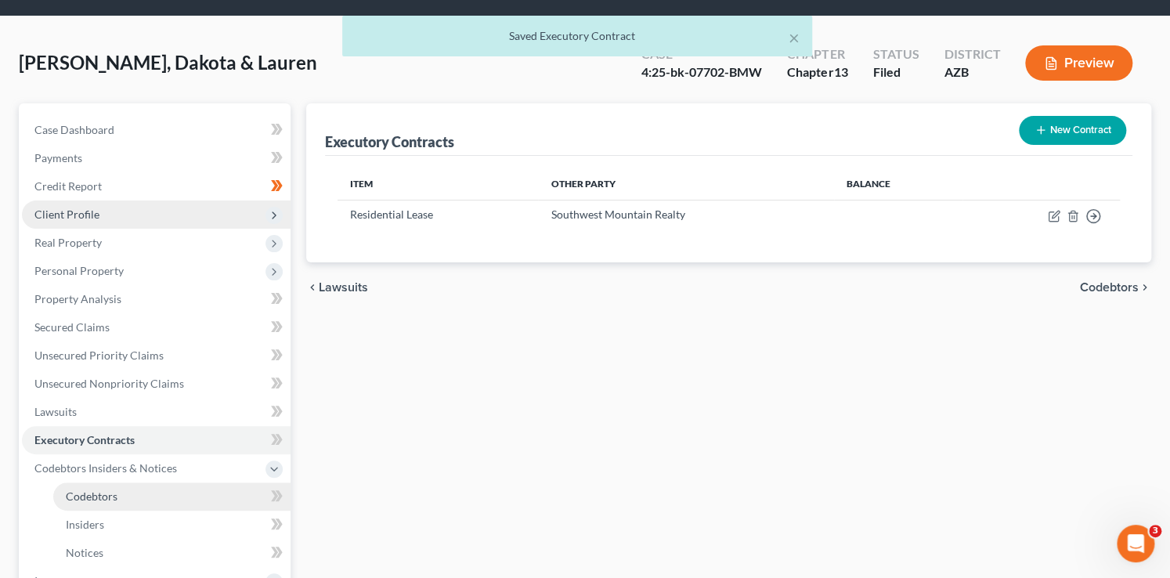
click at [200, 489] on link "Codebtors" at bounding box center [171, 497] width 237 height 28
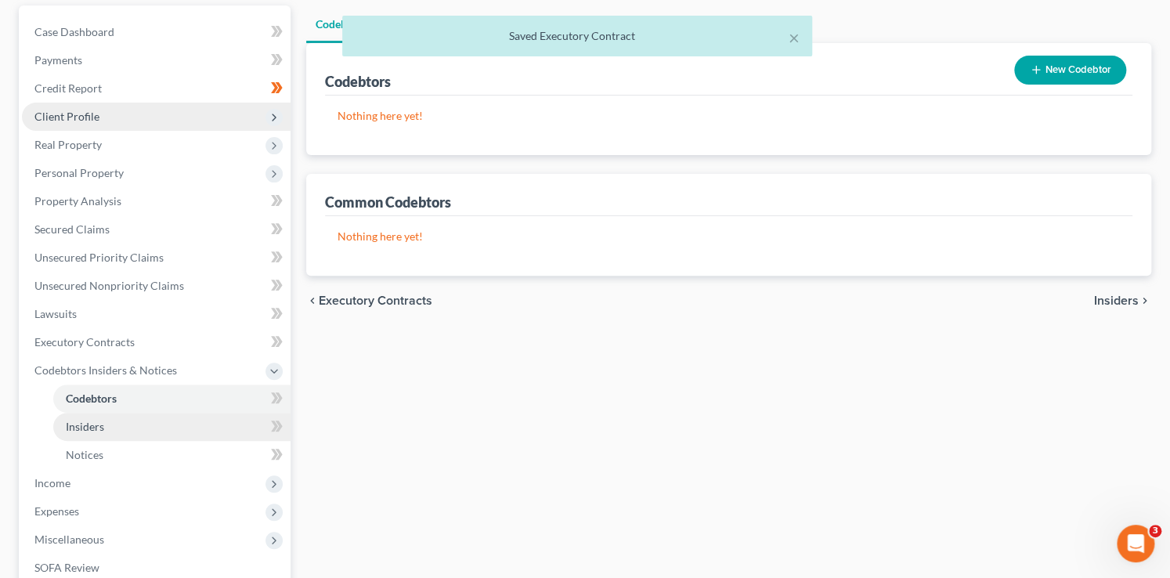
click at [160, 418] on link "Insiders" at bounding box center [171, 427] width 237 height 28
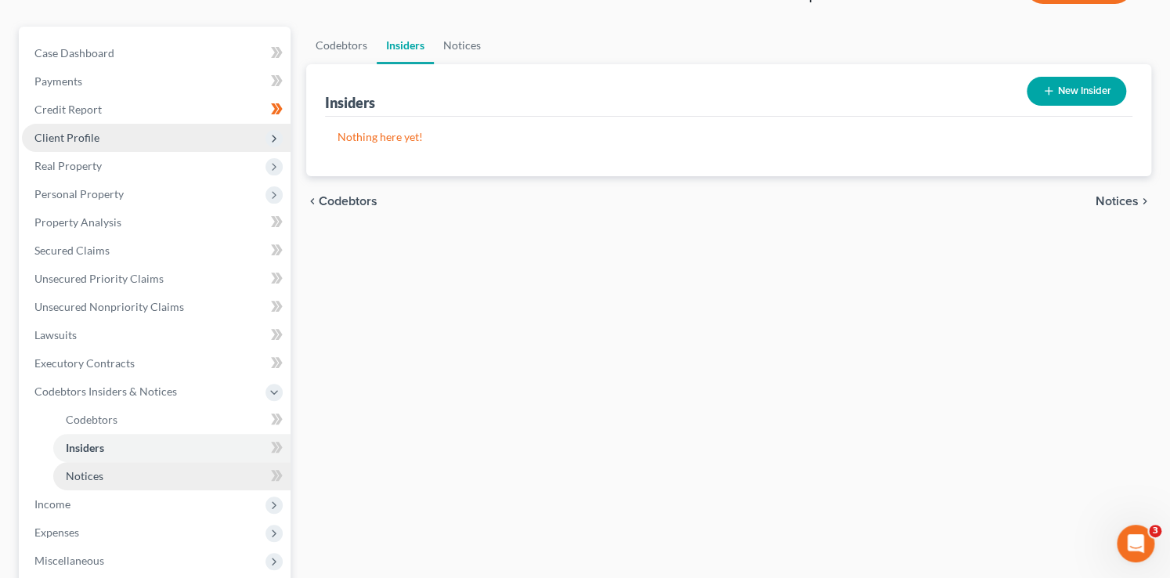
click at [140, 477] on link "Notices" at bounding box center [171, 476] width 237 height 28
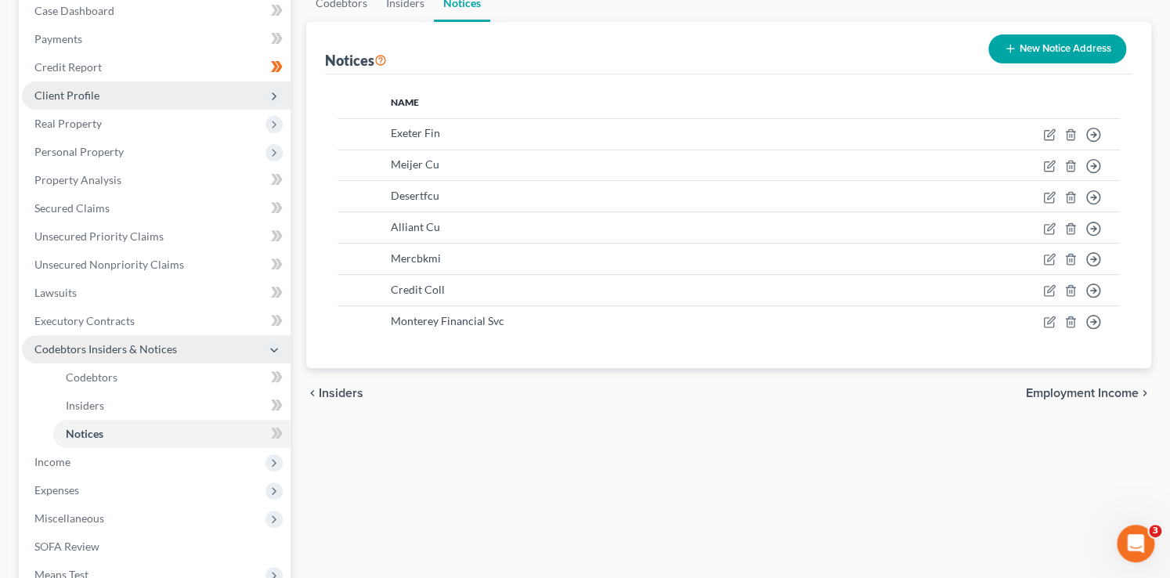
scroll to position [195, 0]
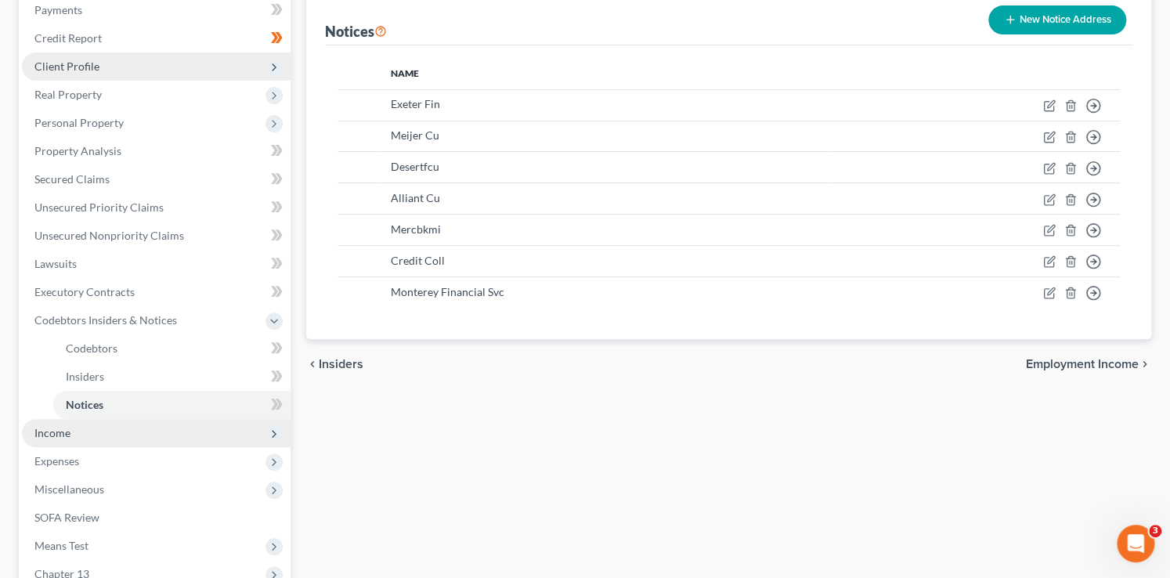
click at [127, 433] on span "Income" at bounding box center [156, 433] width 269 height 28
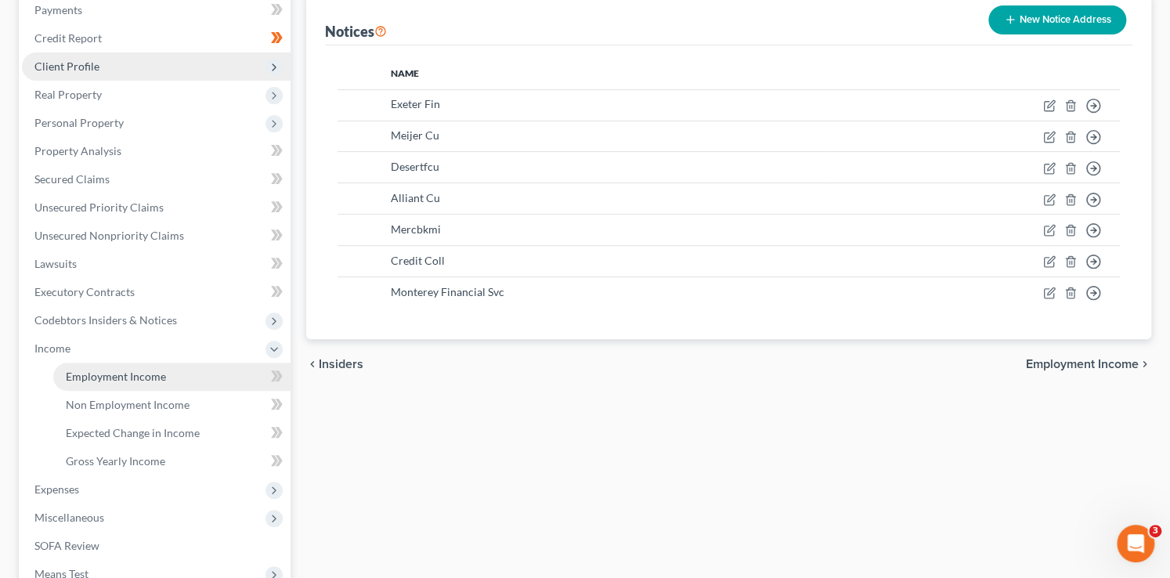
click at [149, 377] on span "Employment Income" at bounding box center [116, 376] width 100 height 13
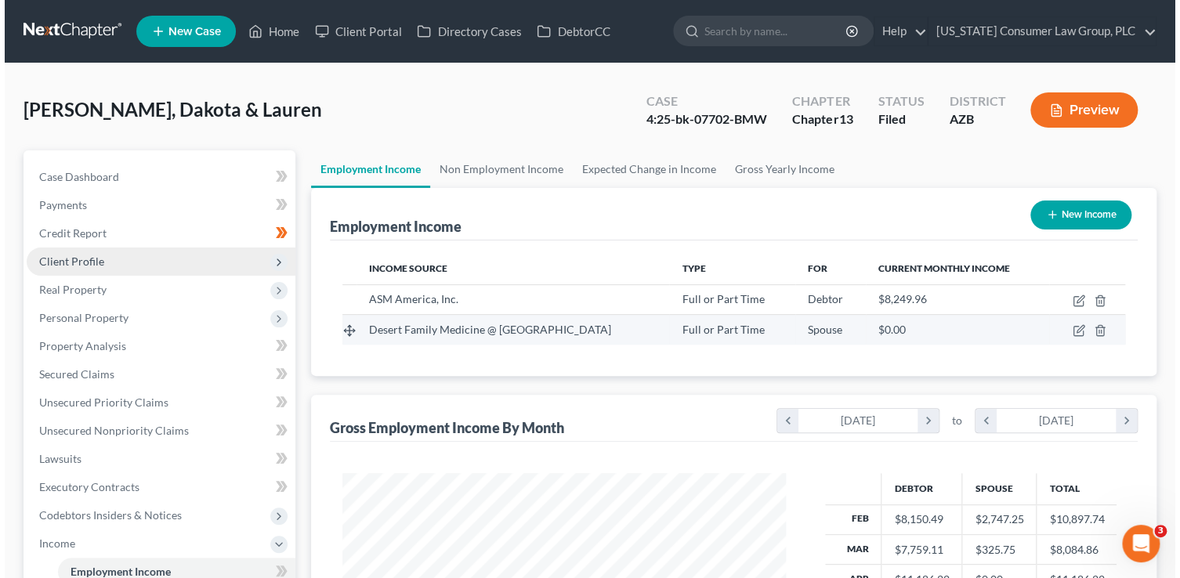
scroll to position [279, 475]
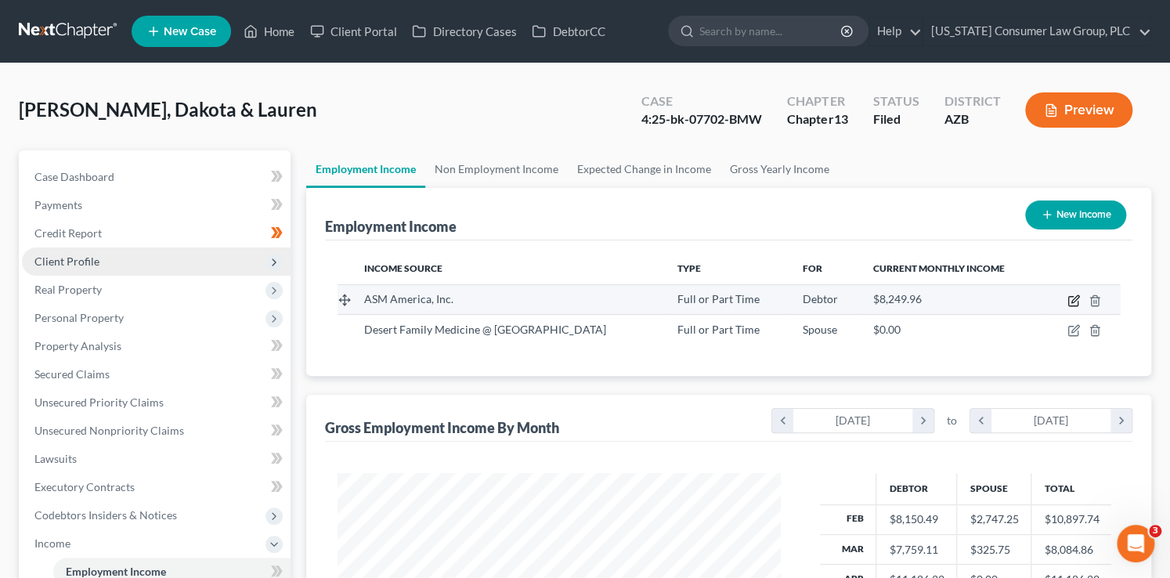
click at [1076, 298] on icon "button" at bounding box center [1074, 301] width 13 height 13
select select "0"
select select "3"
select select "2"
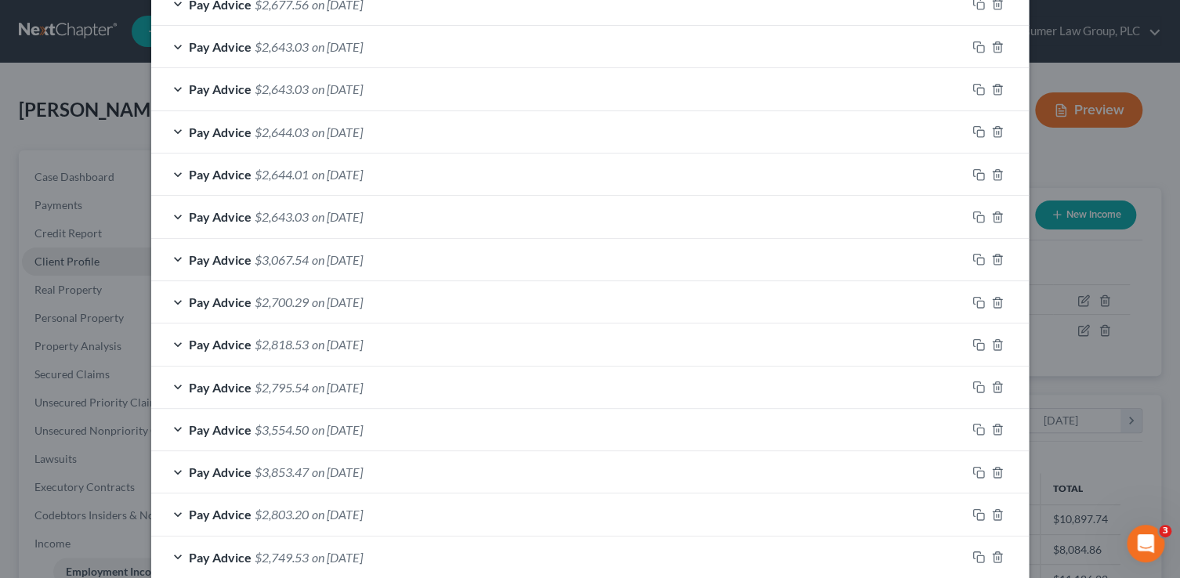
scroll to position [993, 0]
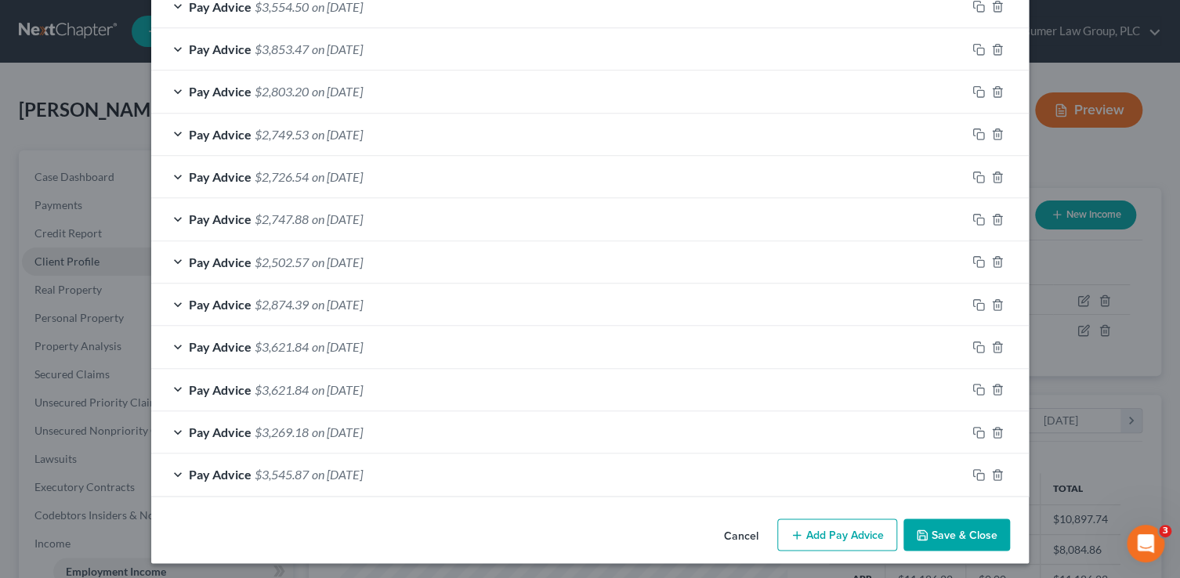
click at [943, 538] on button "Save & Close" at bounding box center [956, 535] width 107 height 33
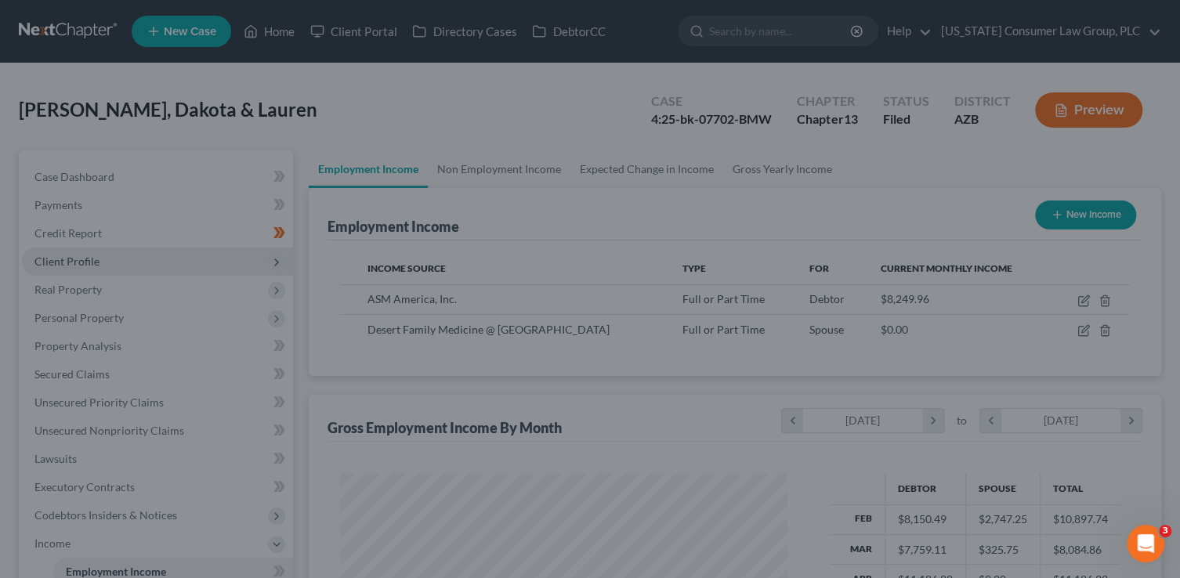
scroll to position [783125, 782929]
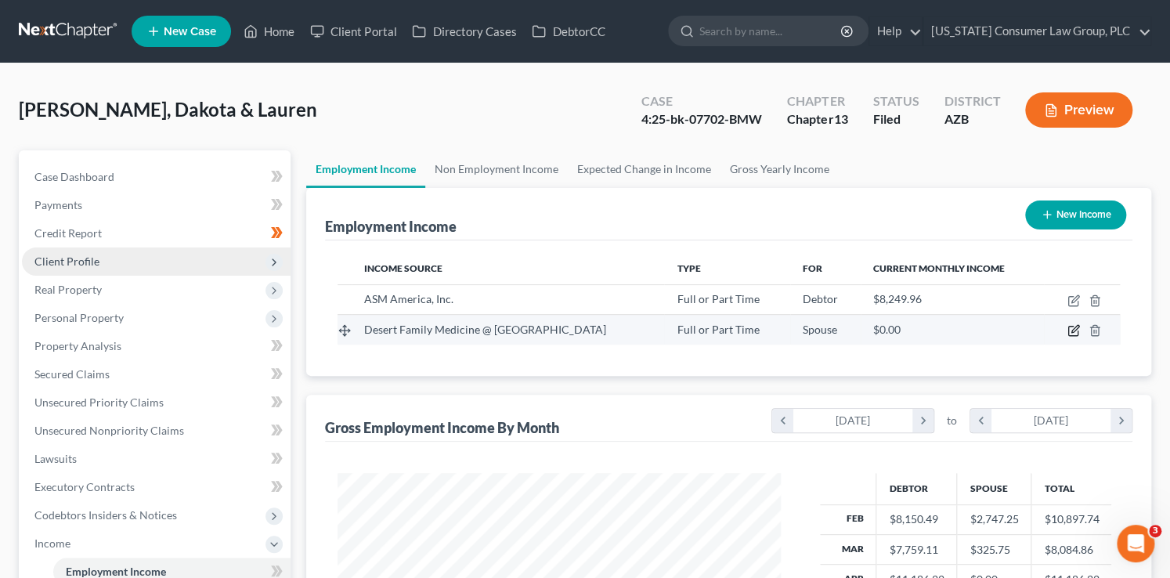
click at [1073, 331] on icon "button" at bounding box center [1075, 329] width 7 height 7
select select "0"
select select "2"
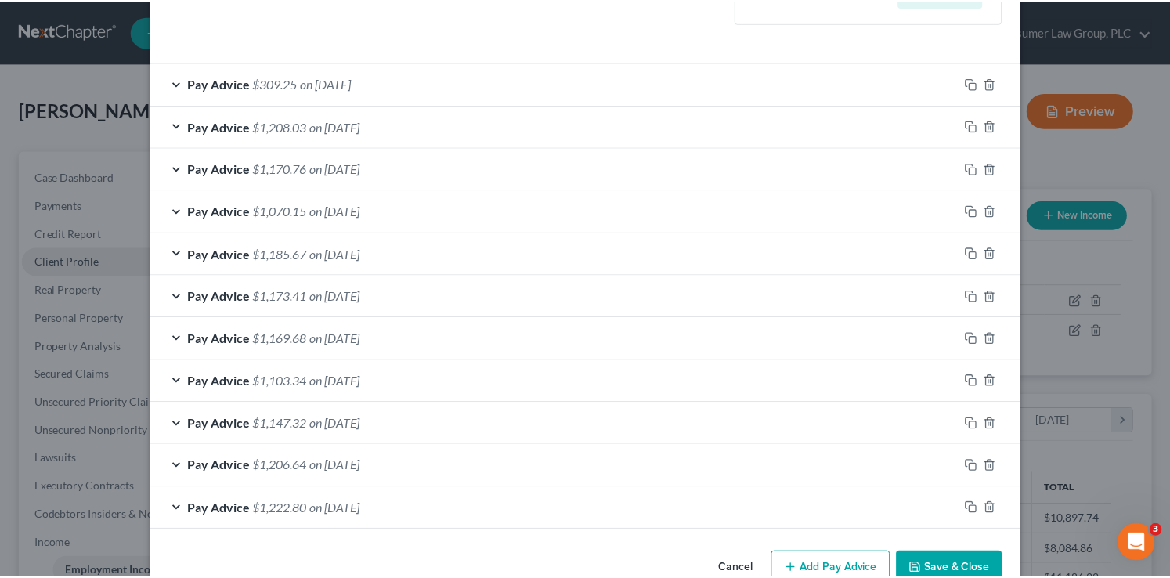
scroll to position [535, 0]
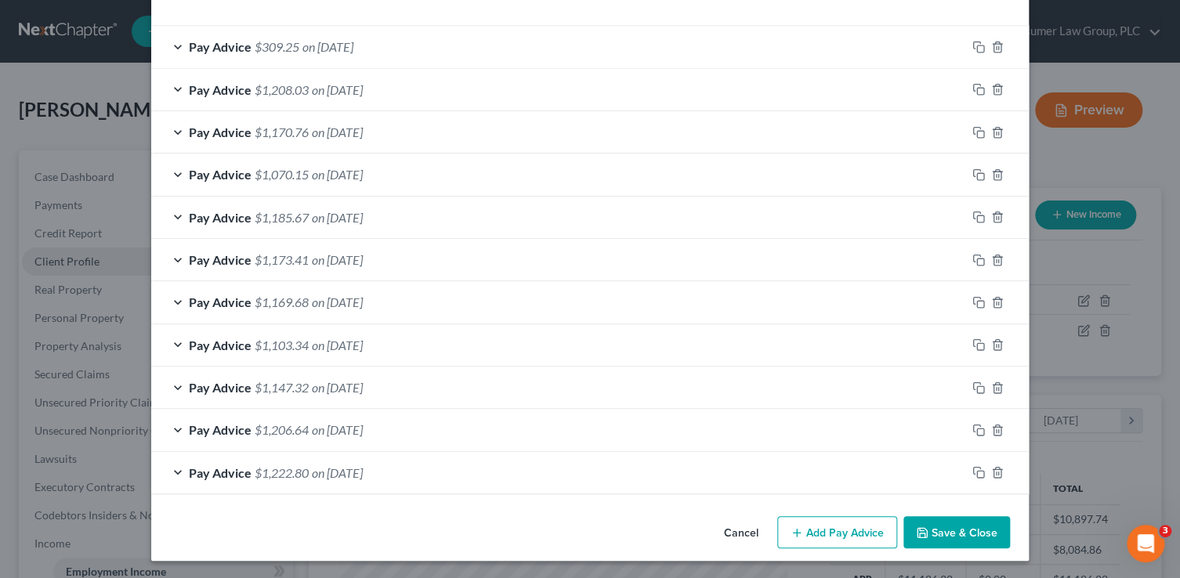
click at [959, 531] on button "Save & Close" at bounding box center [956, 532] width 107 height 33
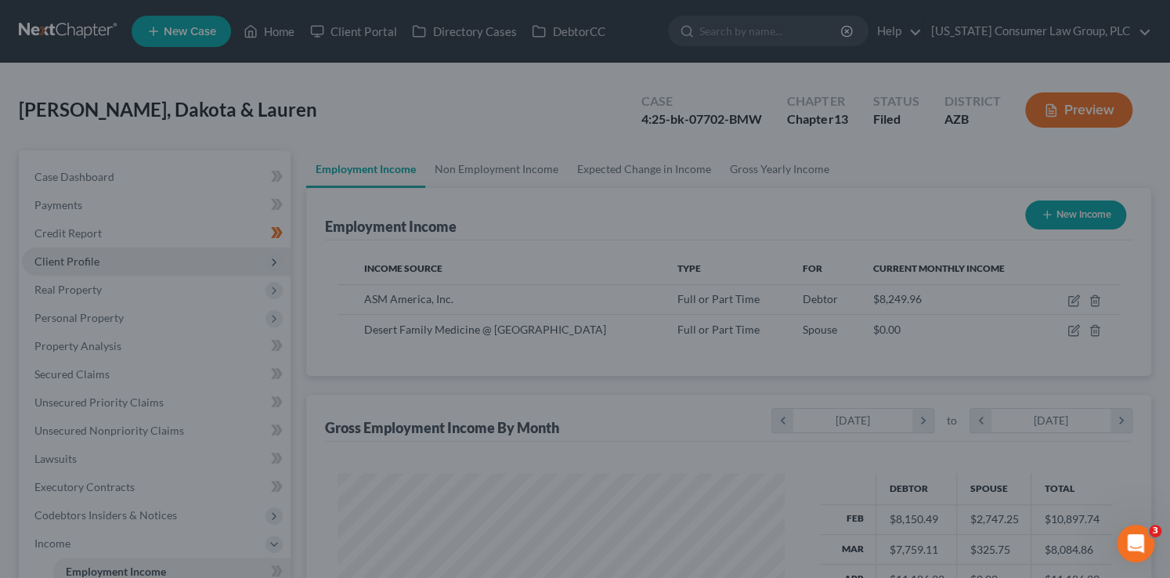
scroll to position [783125, 782929]
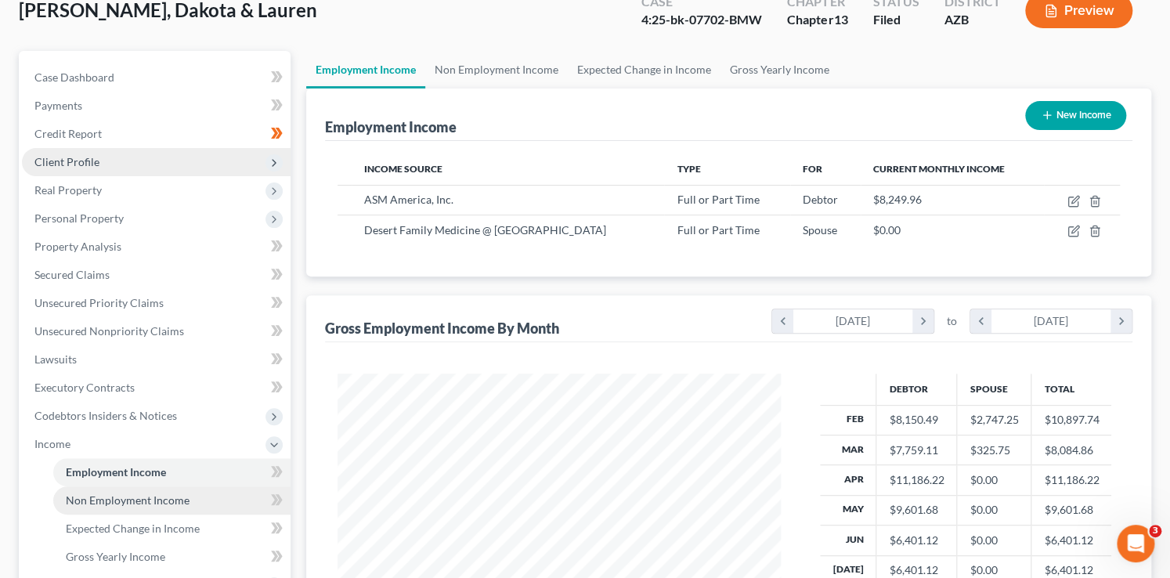
click at [250, 494] on link "Non Employment Income" at bounding box center [171, 500] width 237 height 28
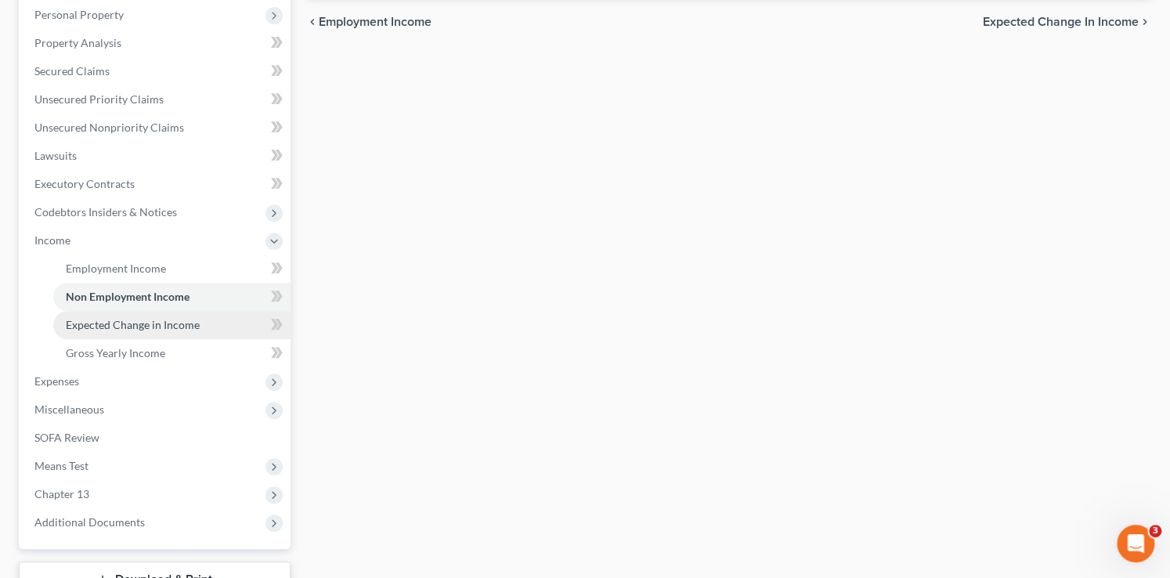
click at [143, 327] on span "Expected Change in Income" at bounding box center [133, 324] width 134 height 13
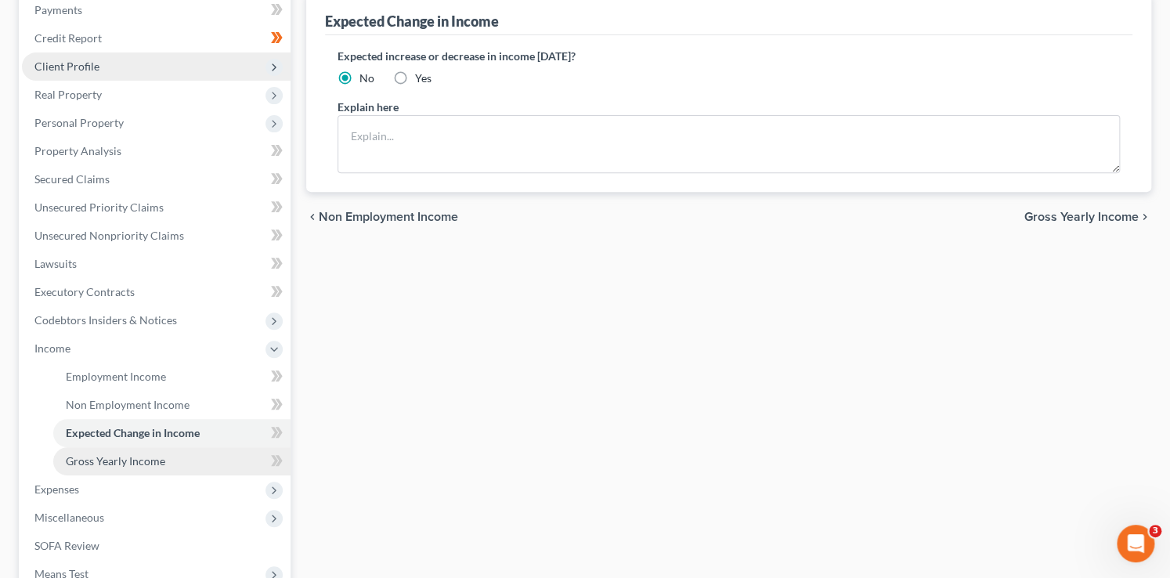
click at [167, 465] on link "Gross Yearly Income" at bounding box center [171, 461] width 237 height 28
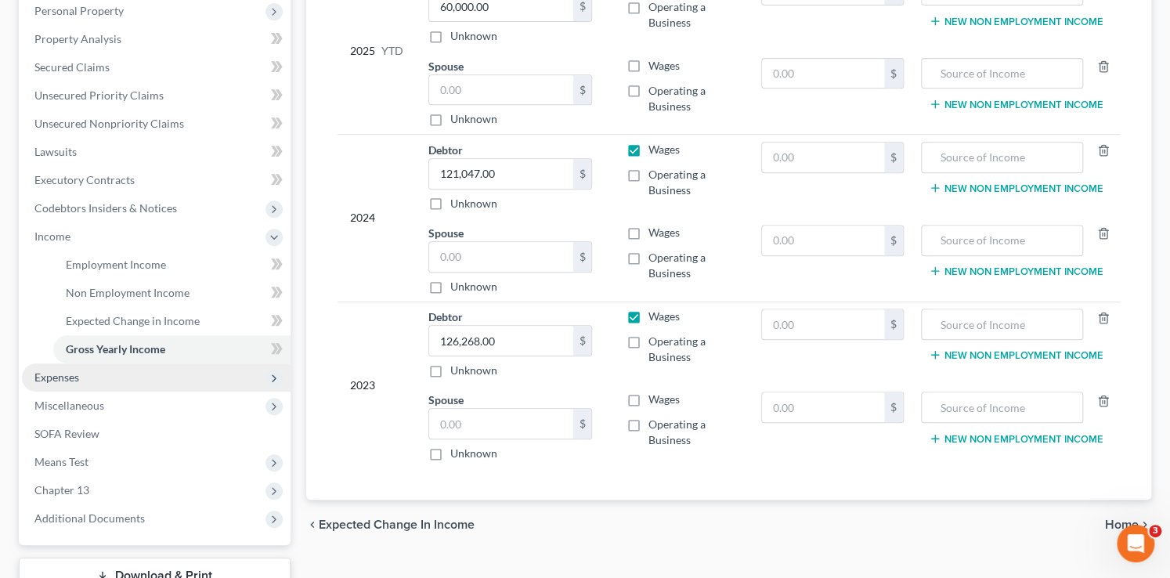
click at [107, 380] on span "Expenses" at bounding box center [156, 377] width 269 height 28
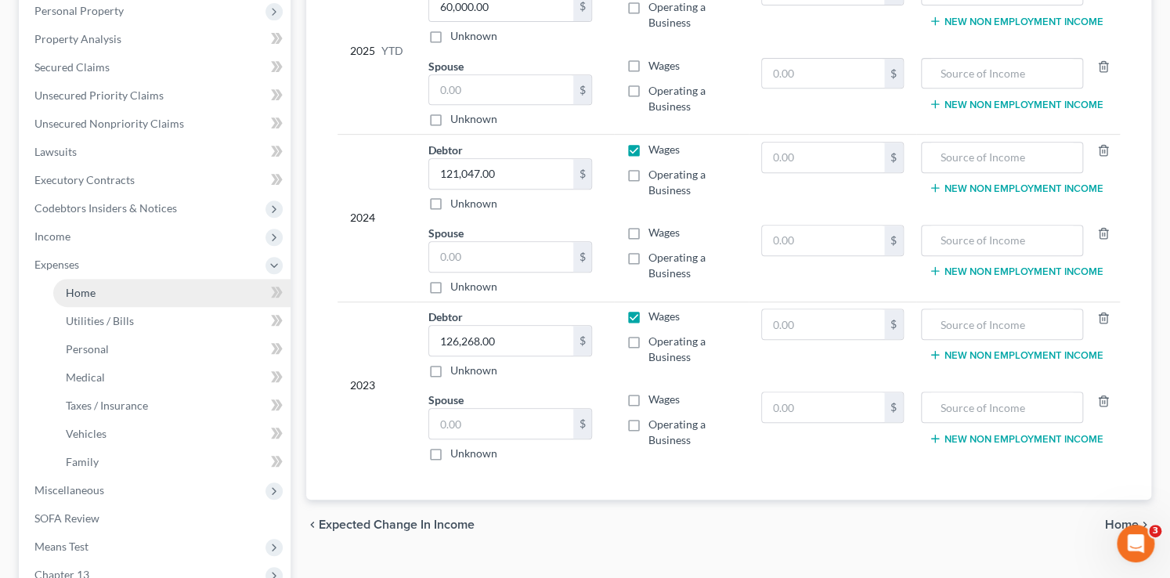
click at [121, 296] on link "Home" at bounding box center [171, 293] width 237 height 28
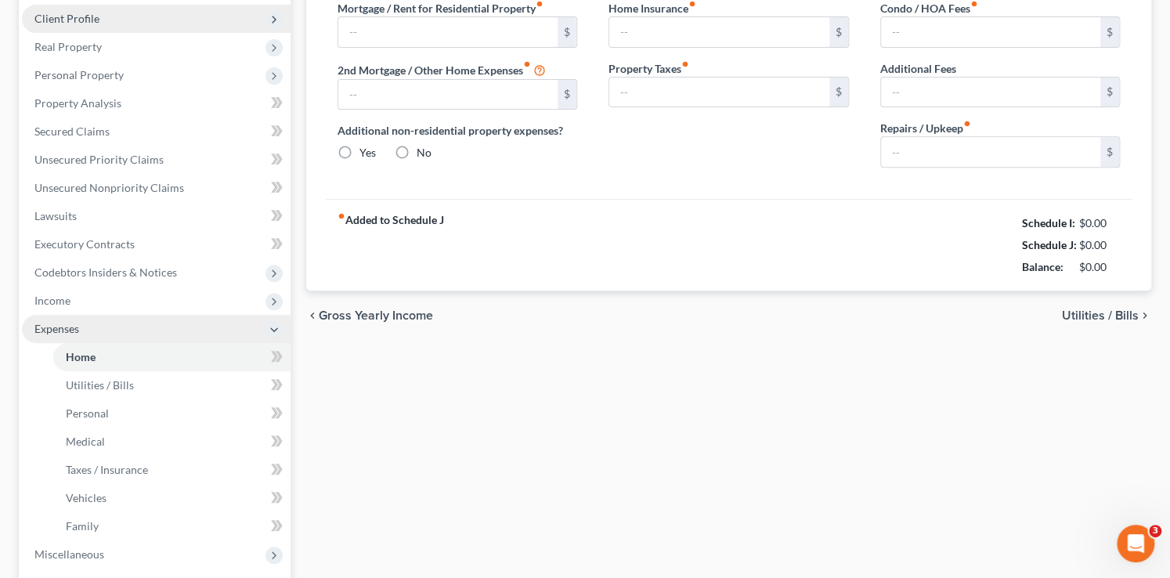
type input "1,845.00"
type input "0.00"
radio input "true"
type input "26.50"
type input "0.00"
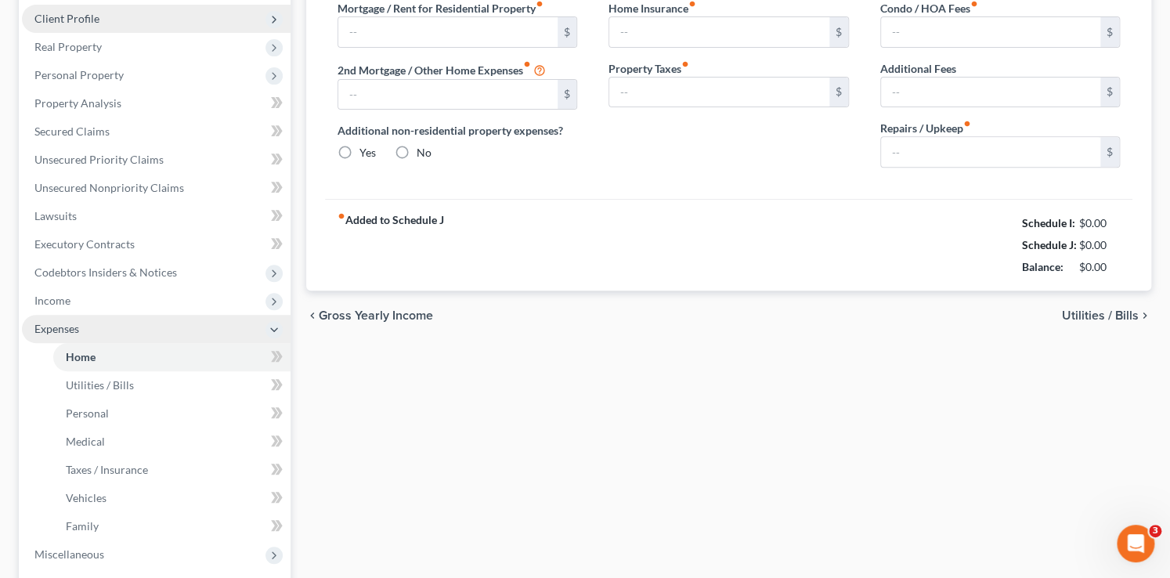
type input "0.00"
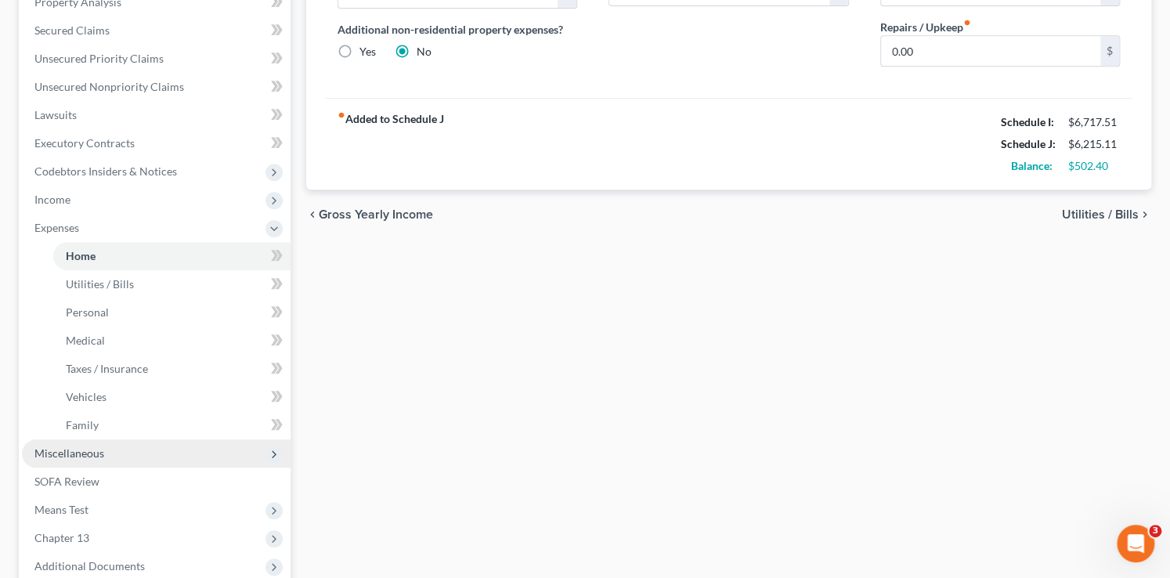
click at [81, 454] on span "Miscellaneous" at bounding box center [69, 453] width 70 height 13
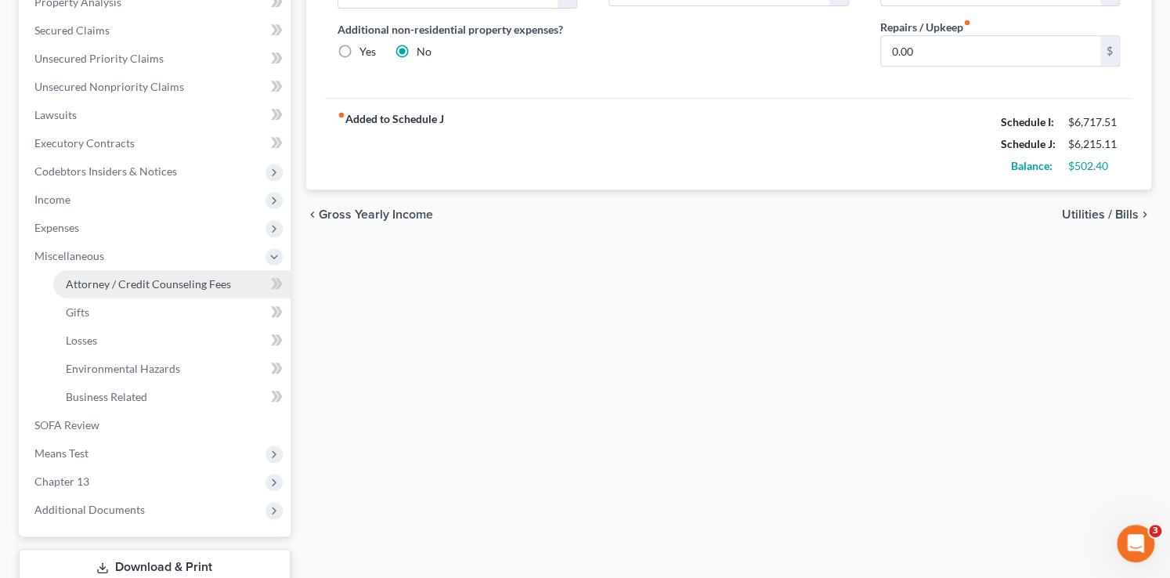
click at [164, 290] on span "Attorney / Credit Counseling Fees" at bounding box center [148, 283] width 165 height 13
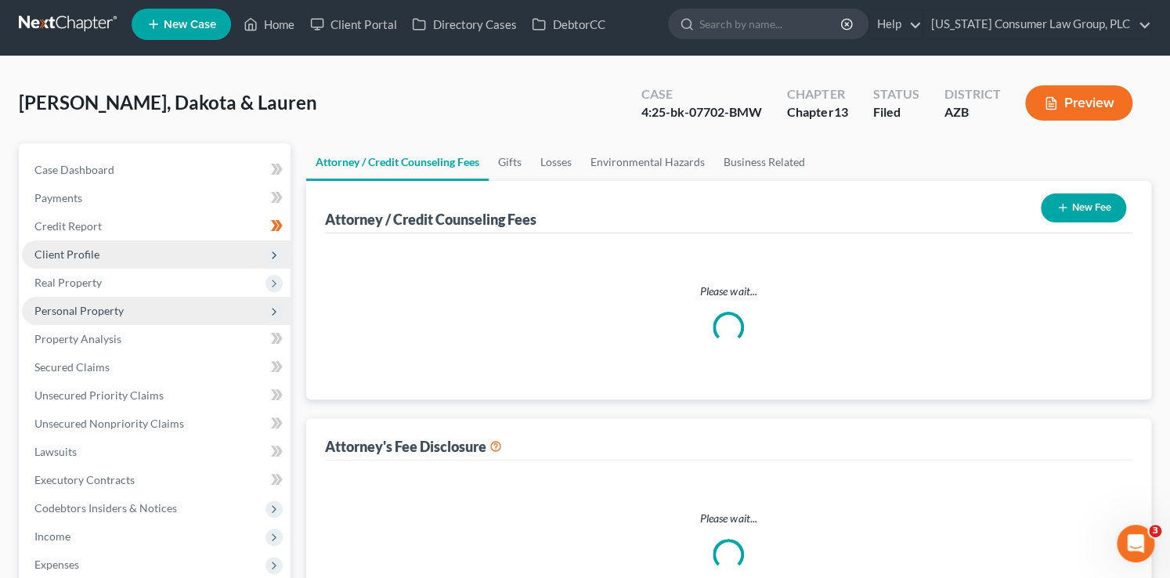
select select "7"
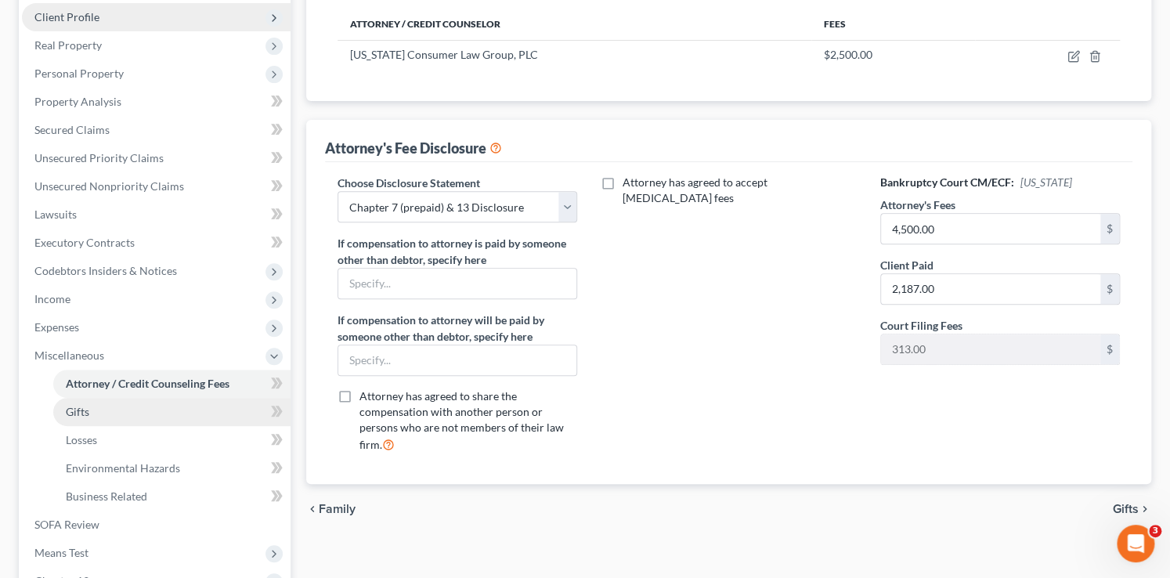
click at [123, 409] on link "Gifts" at bounding box center [171, 412] width 237 height 28
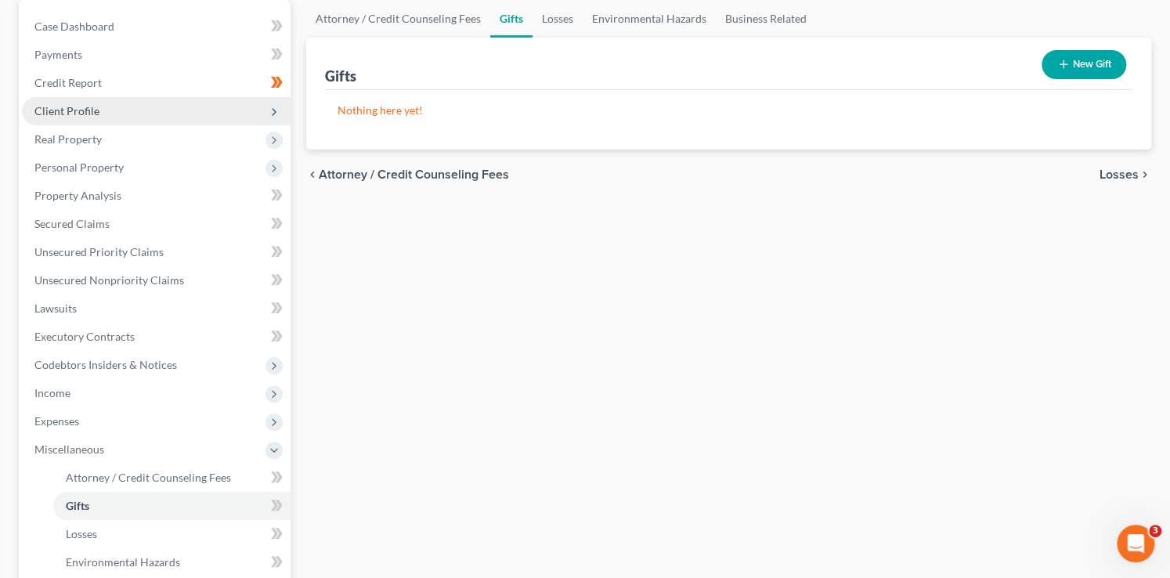
click at [1109, 168] on span "Losses" at bounding box center [1119, 174] width 39 height 13
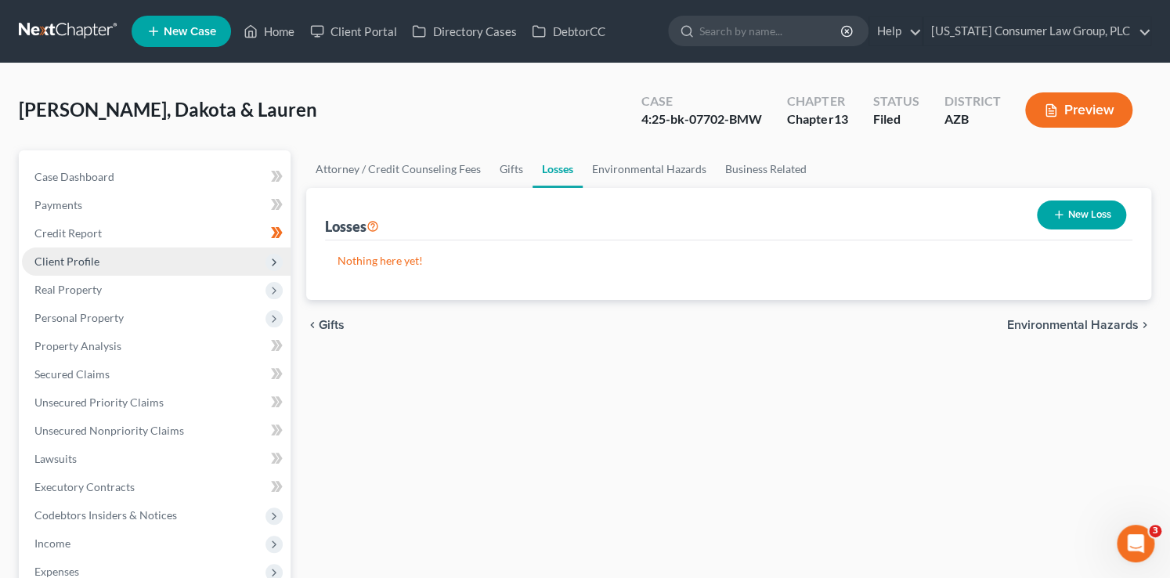
click at [1083, 324] on span "Environmental Hazards" at bounding box center [1073, 325] width 132 height 13
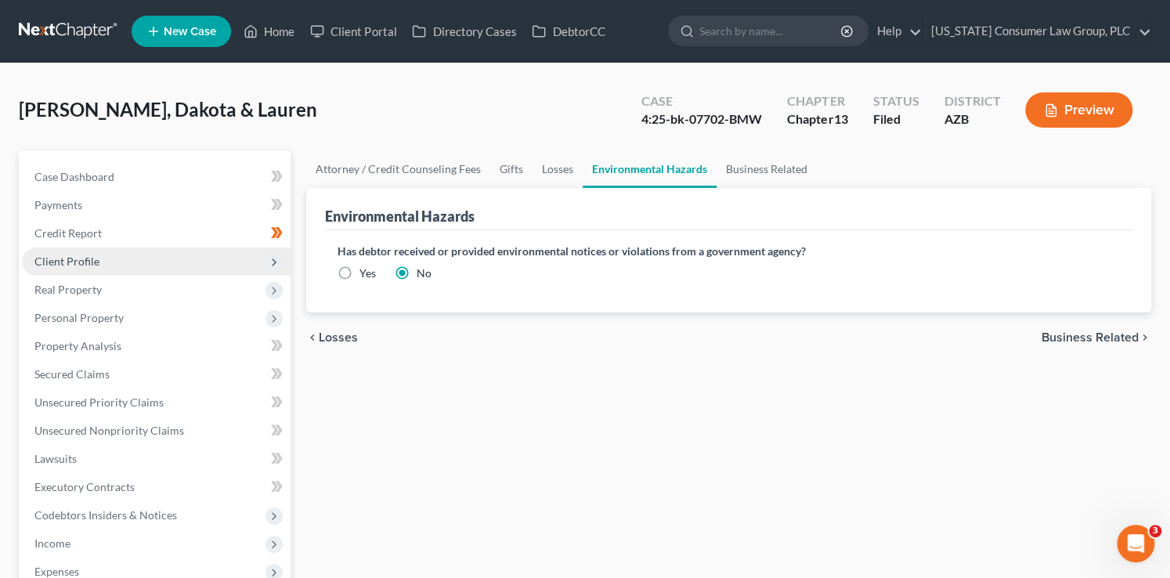
click at [1087, 337] on span "Business Related" at bounding box center [1090, 337] width 97 height 13
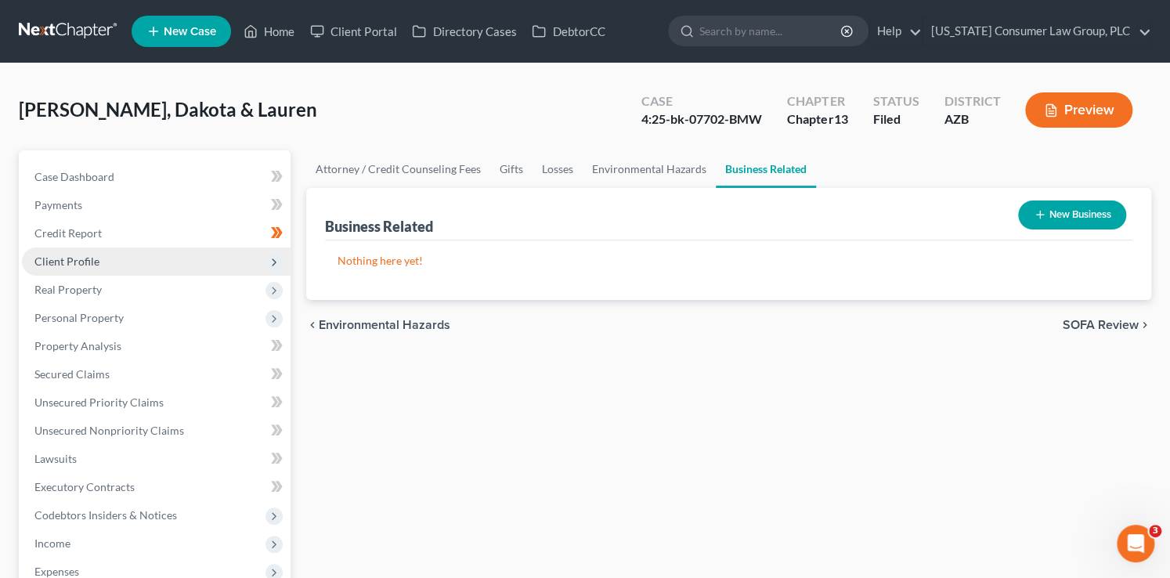
click at [1090, 326] on span "SOFA Review" at bounding box center [1101, 325] width 76 height 13
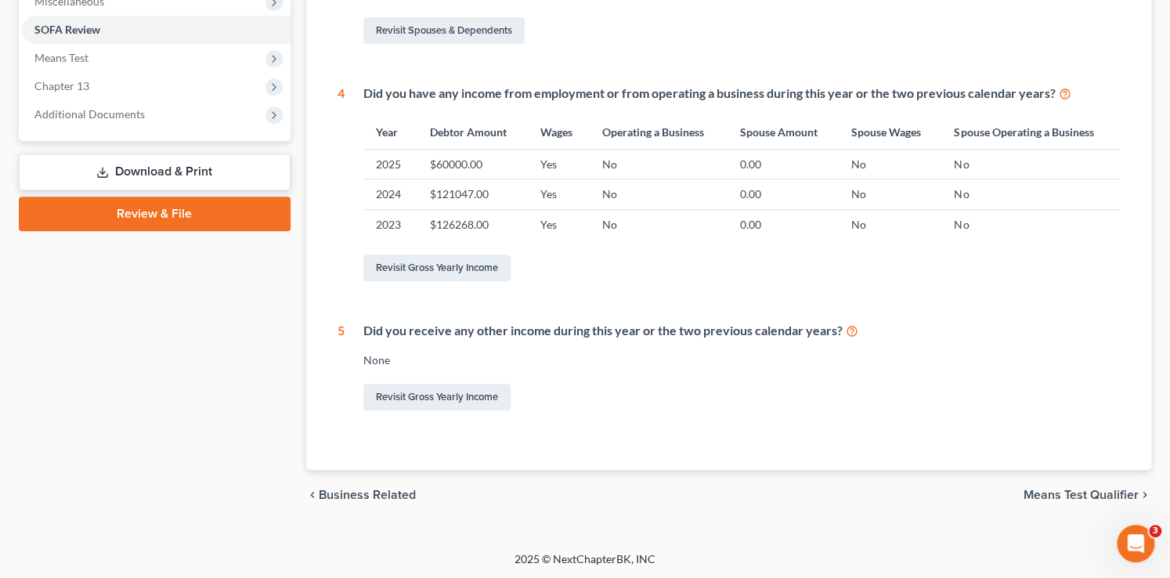
click at [1051, 494] on span "Means Test Qualifier" at bounding box center [1081, 495] width 115 height 13
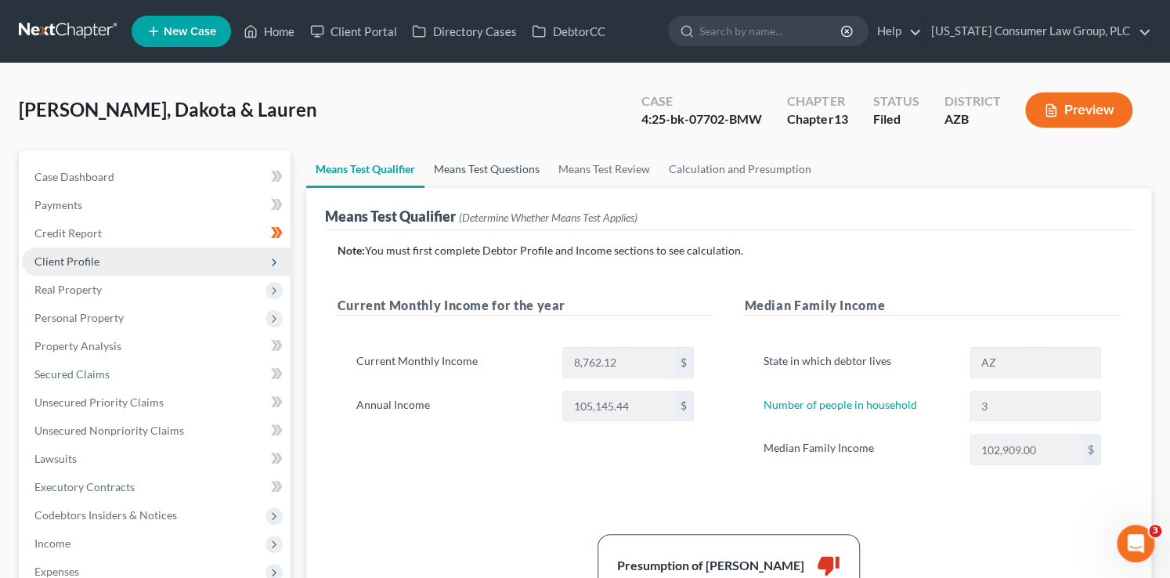
click at [489, 170] on link "Means Test Questions" at bounding box center [487, 169] width 125 height 38
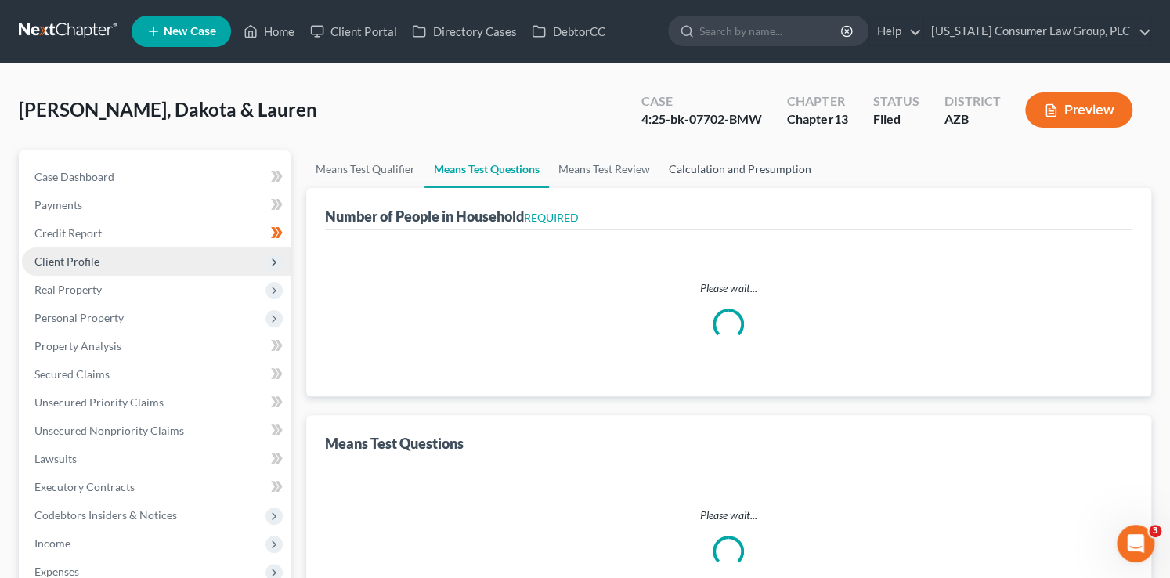
select select "1"
select select "60"
select select "3"
select select "2"
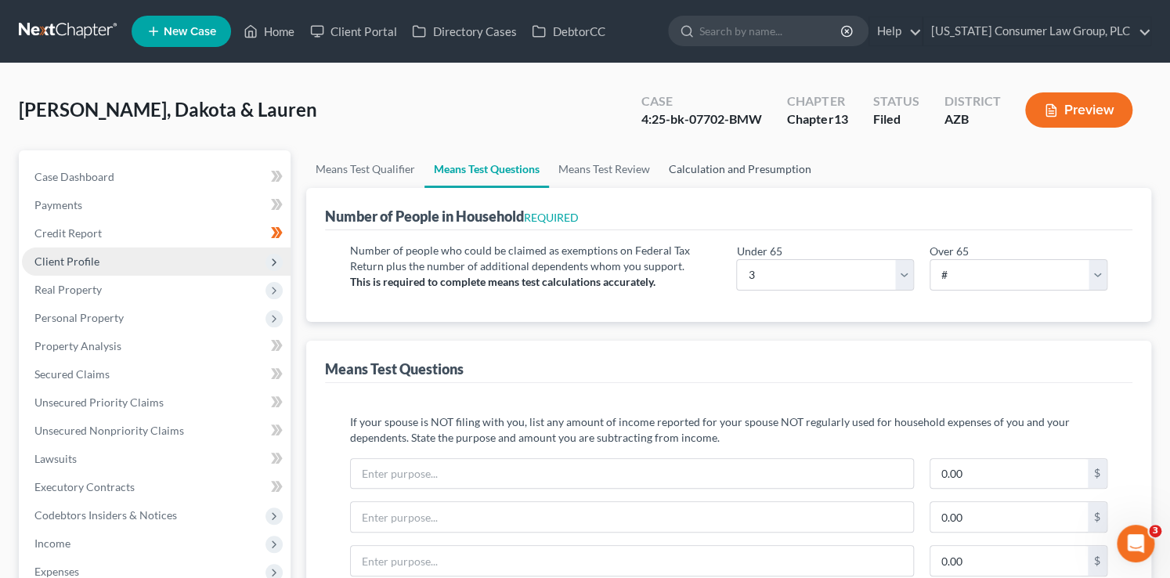
click at [734, 167] on link "Calculation and Presumption" at bounding box center [740, 169] width 161 height 38
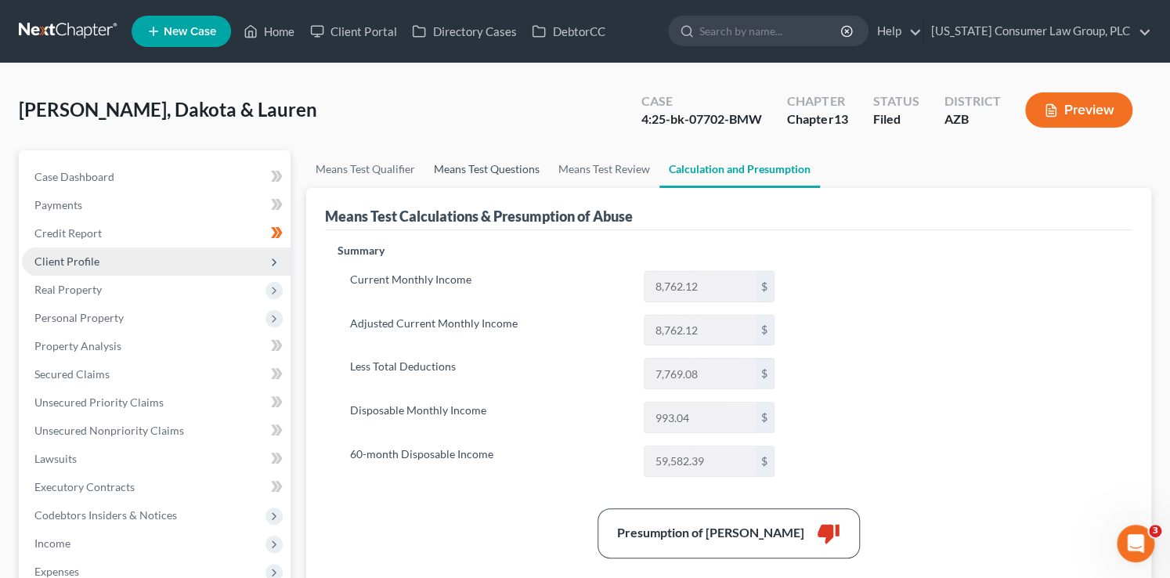
click at [501, 163] on link "Means Test Questions" at bounding box center [487, 169] width 125 height 38
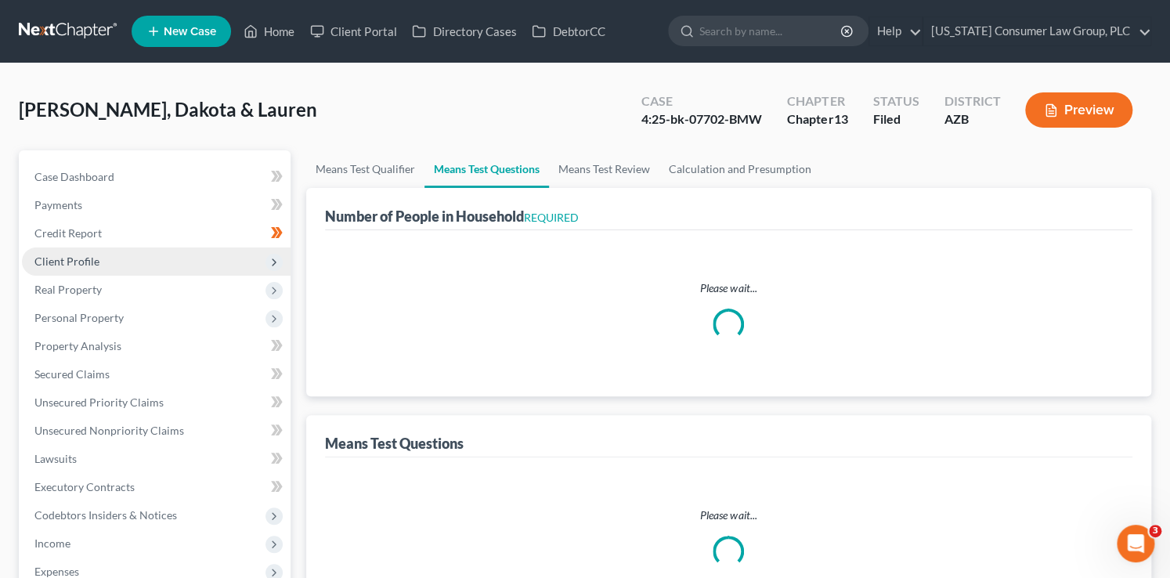
select select "1"
select select "60"
select select "3"
select select "2"
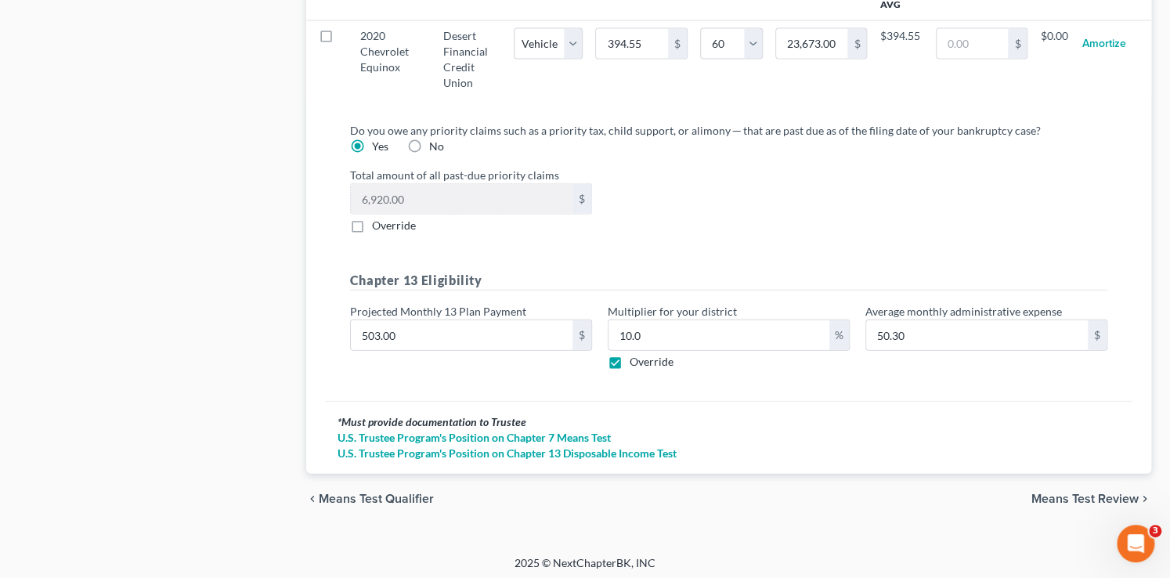
click at [1058, 494] on span "Means Test Review" at bounding box center [1085, 499] width 107 height 13
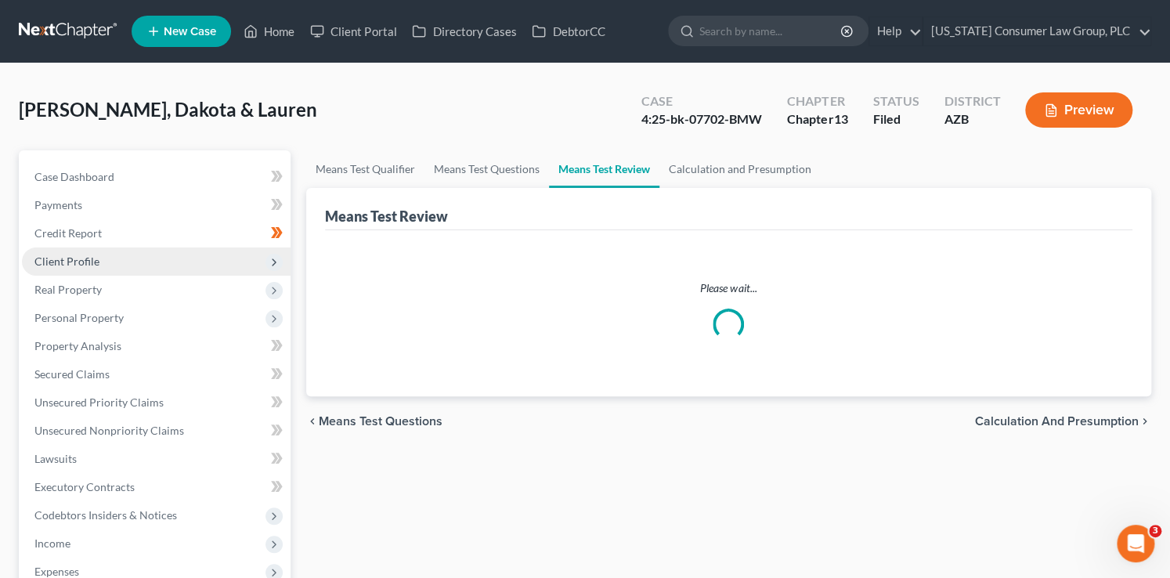
click at [1041, 422] on span "Calculation and Presumption" at bounding box center [1057, 421] width 164 height 13
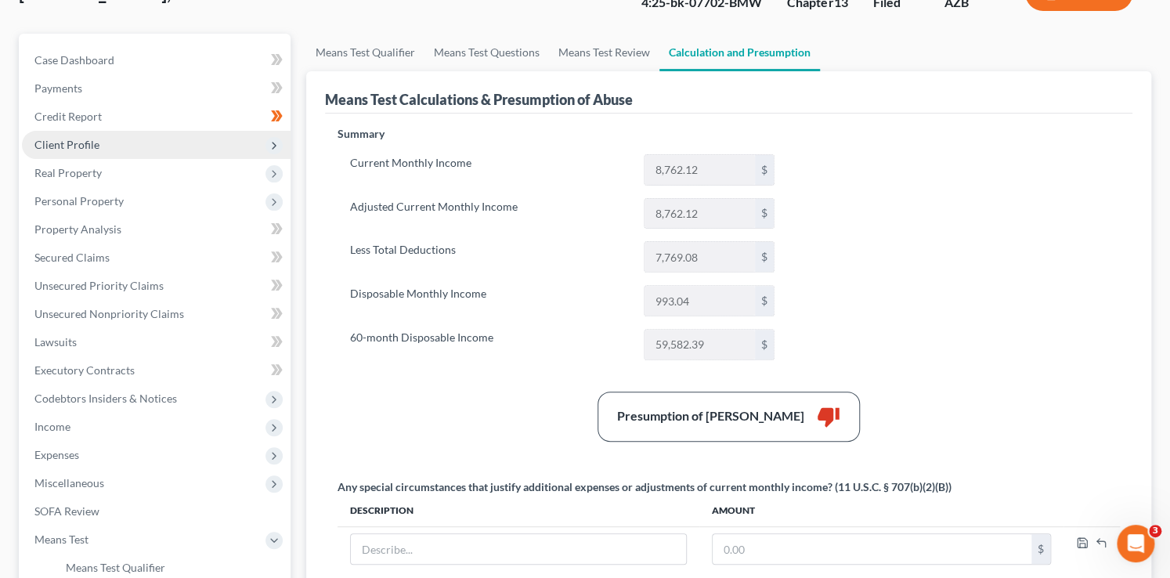
scroll to position [398, 0]
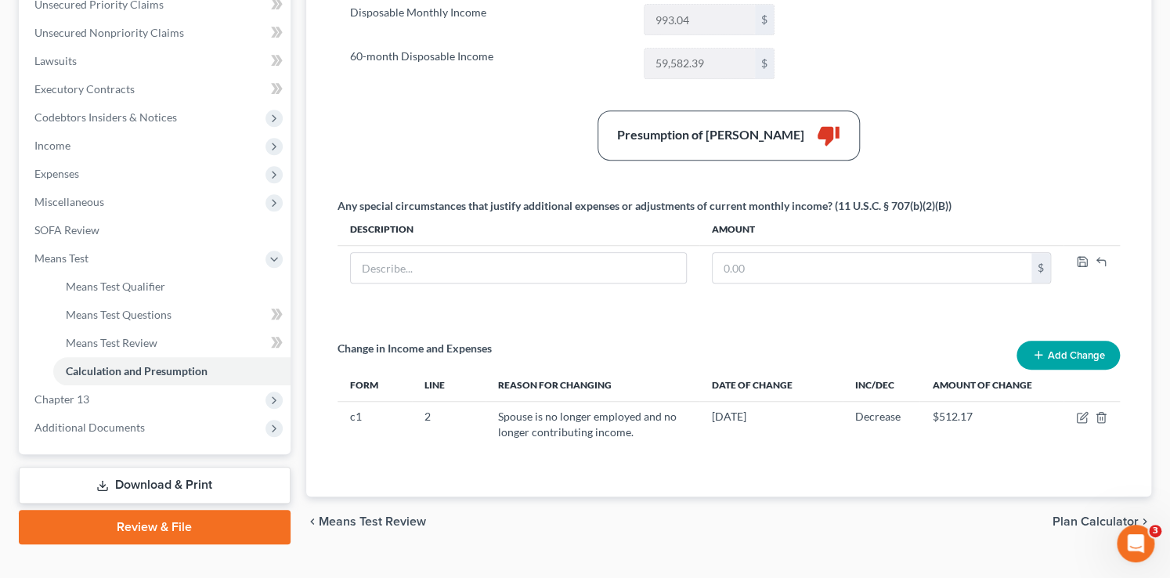
click at [1066, 518] on span "Plan Calculator" at bounding box center [1096, 521] width 86 height 13
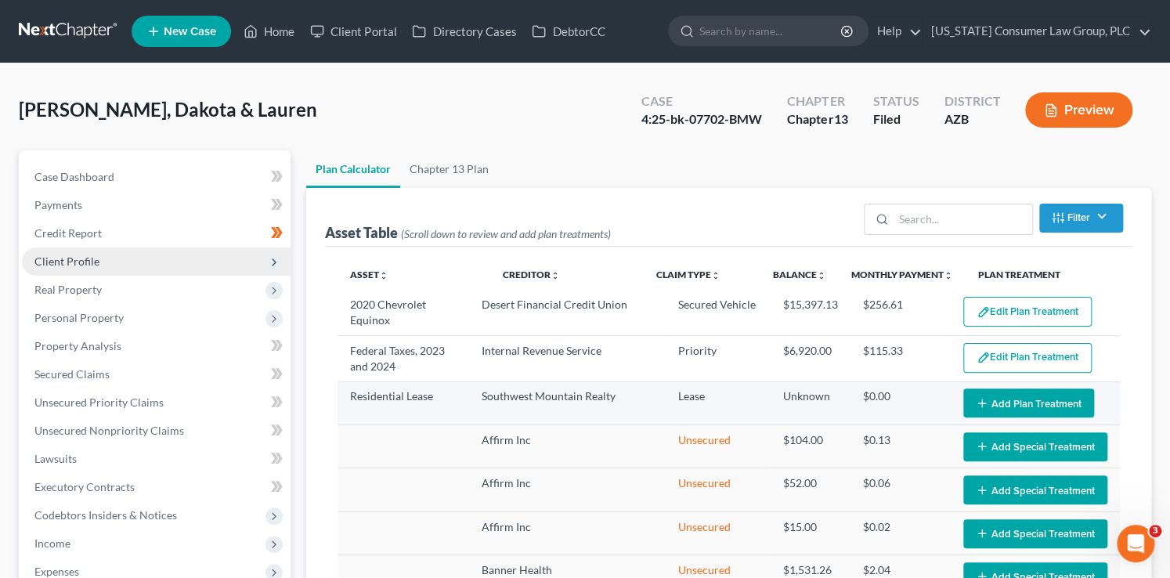
select select "59"
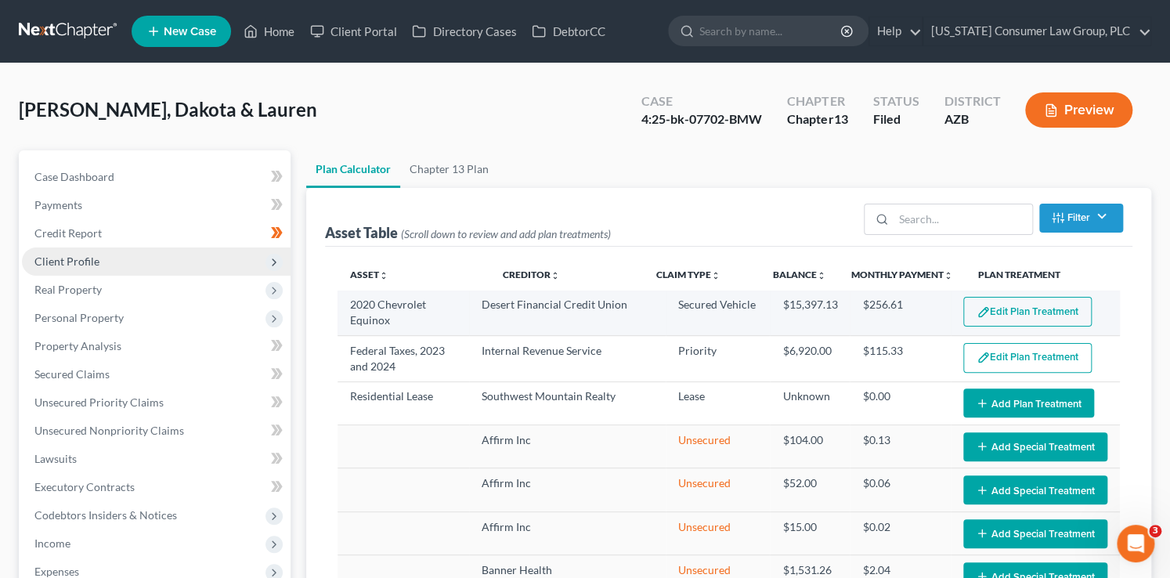
click at [1016, 315] on button "Edit Plan Treatment" at bounding box center [1028, 312] width 128 height 30
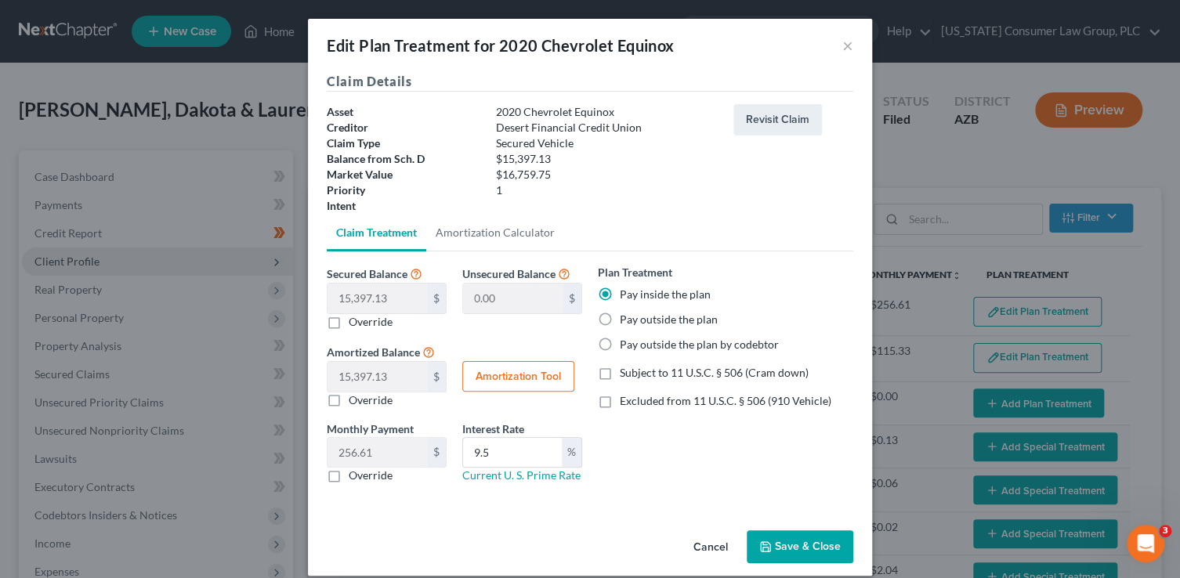
click at [786, 538] on button "Save & Close" at bounding box center [800, 546] width 107 height 33
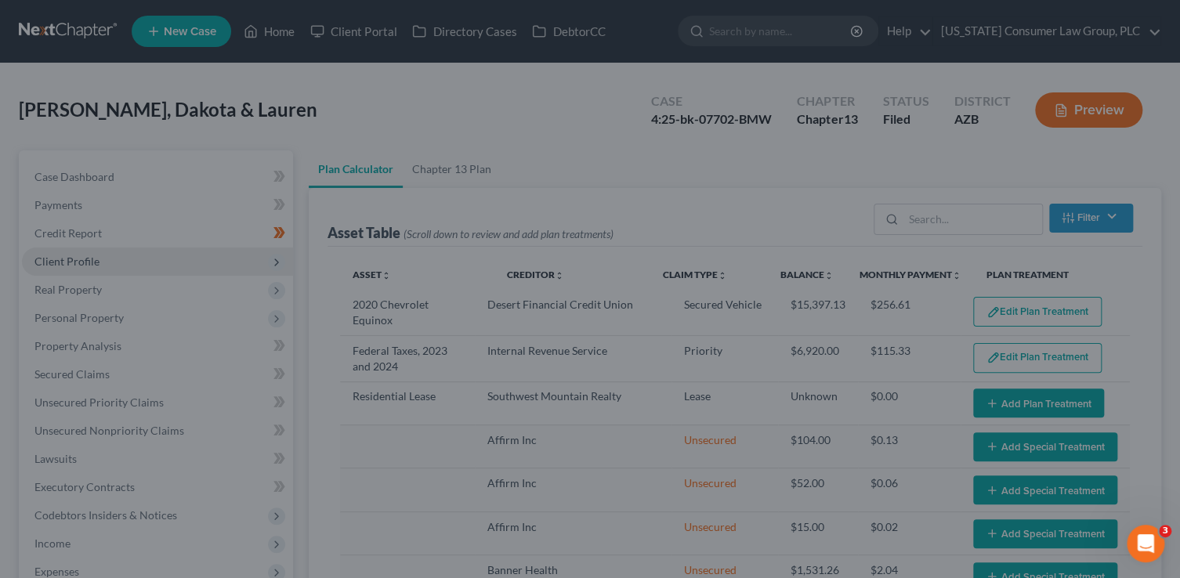
select select "59"
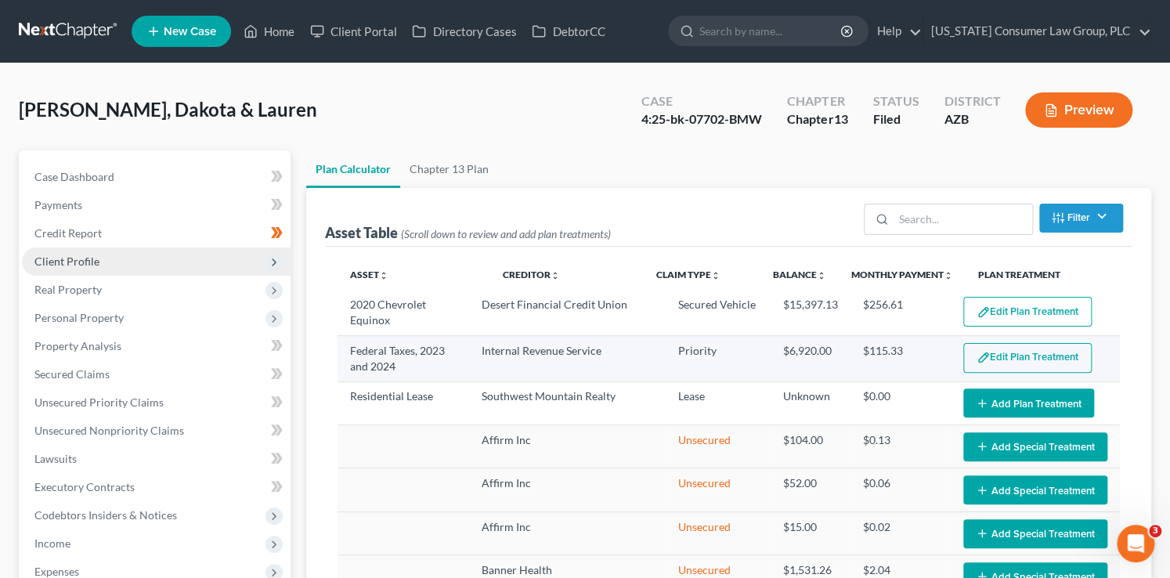
click at [1018, 351] on button "Edit Plan Treatment" at bounding box center [1028, 358] width 128 height 30
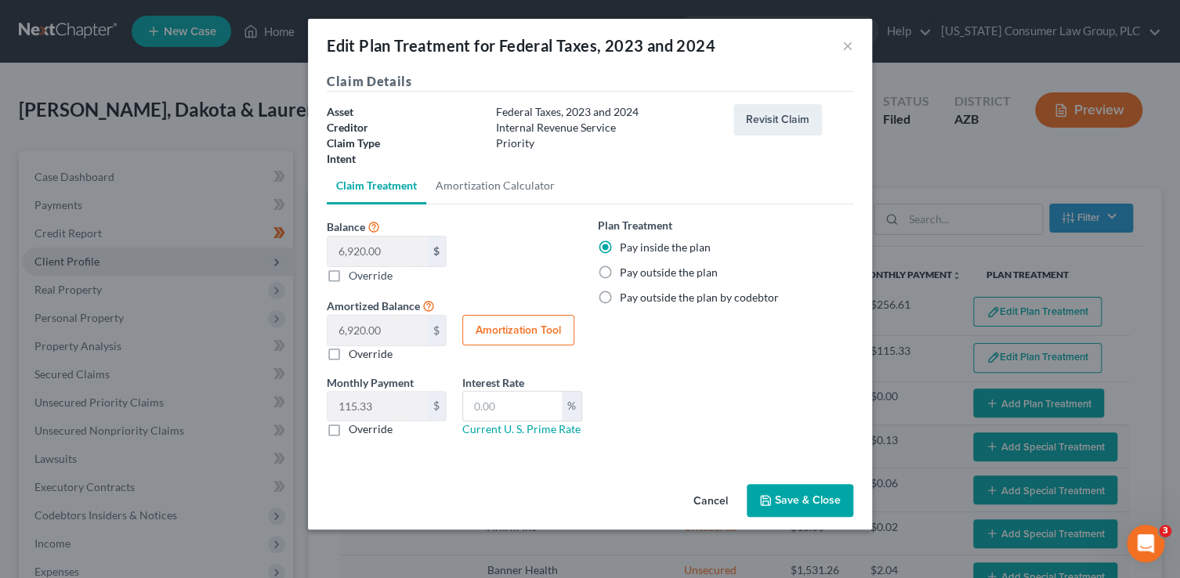
click at [785, 494] on button "Save & Close" at bounding box center [800, 500] width 107 height 33
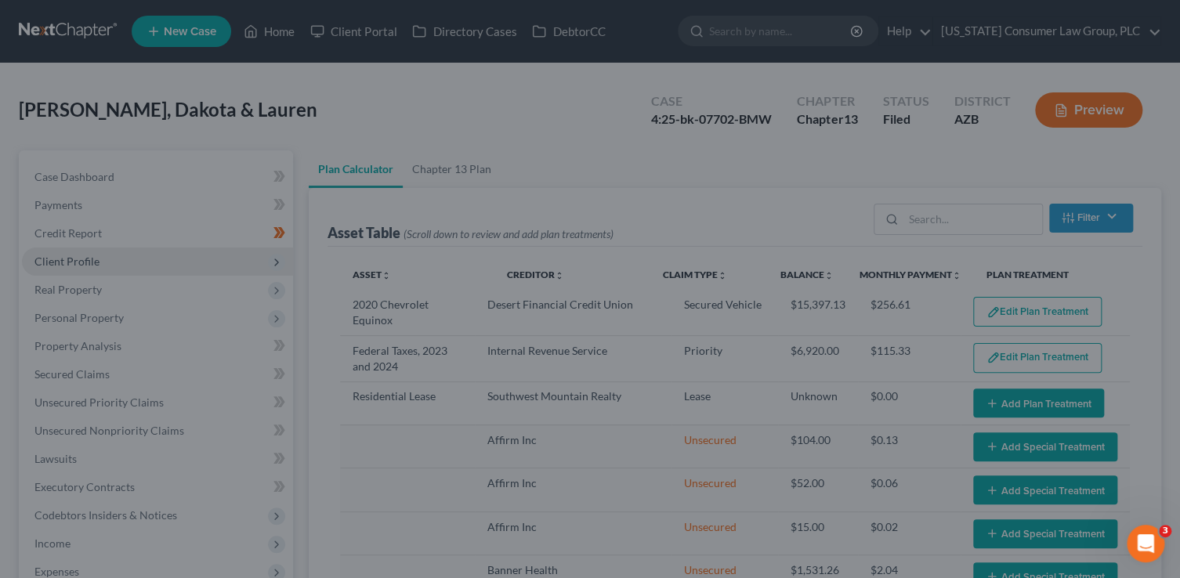
select select "59"
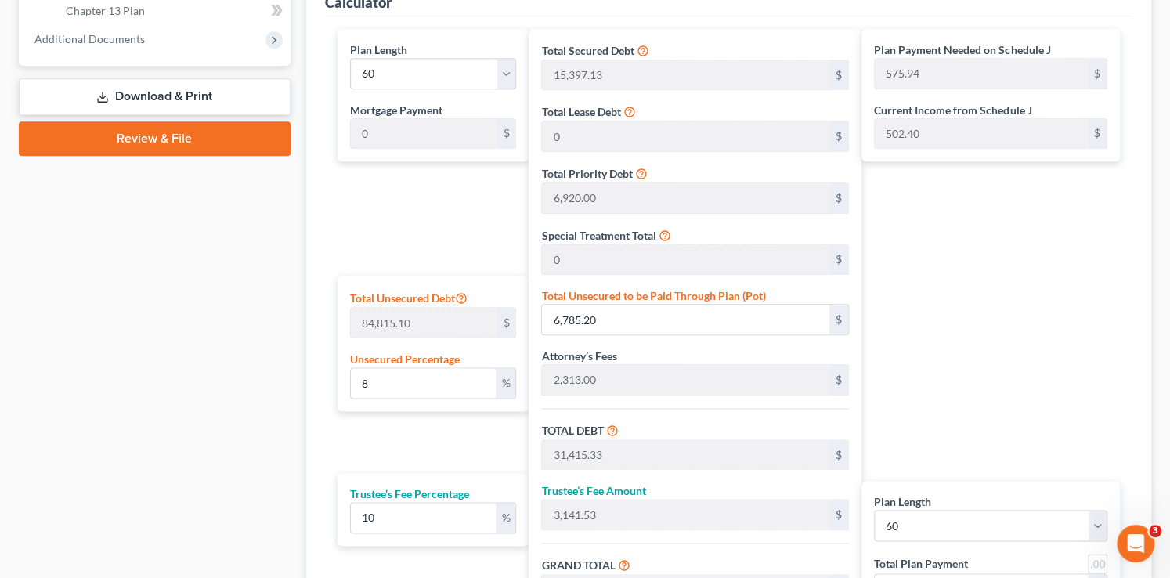
scroll to position [655, 0]
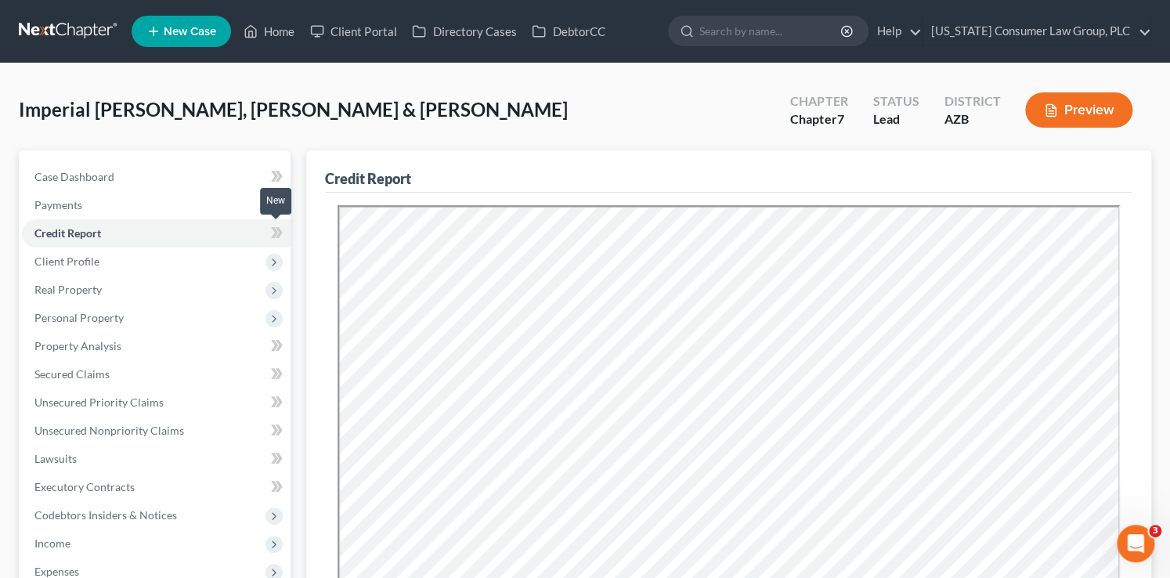
click at [283, 234] on span at bounding box center [276, 235] width 27 height 24
click at [272, 268] on icon at bounding box center [274, 262] width 17 height 17
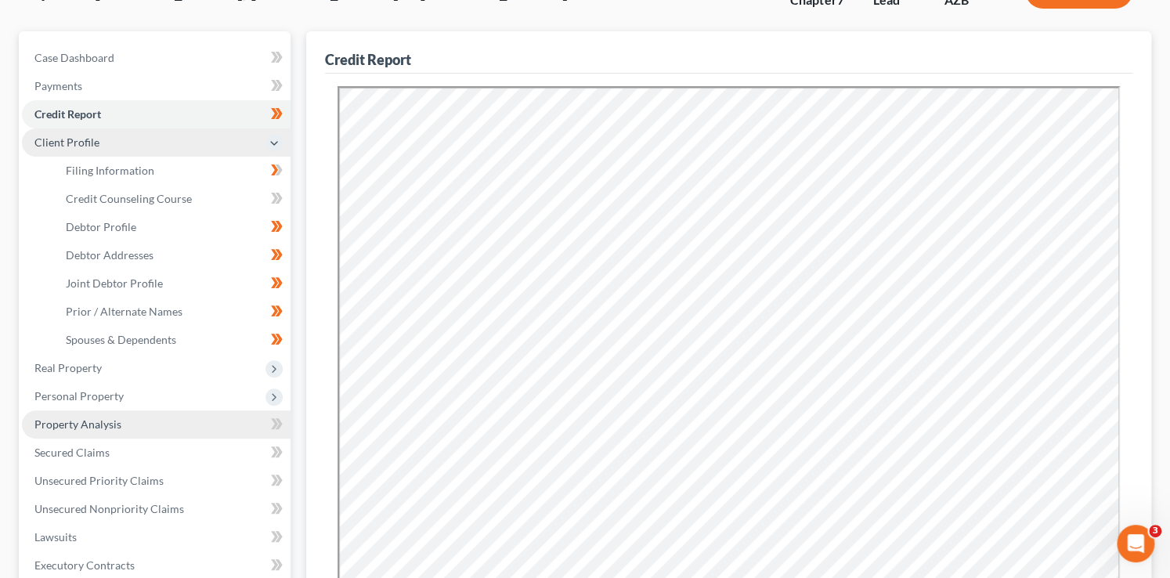
click at [89, 429] on span "Property Analysis" at bounding box center [77, 424] width 87 height 13
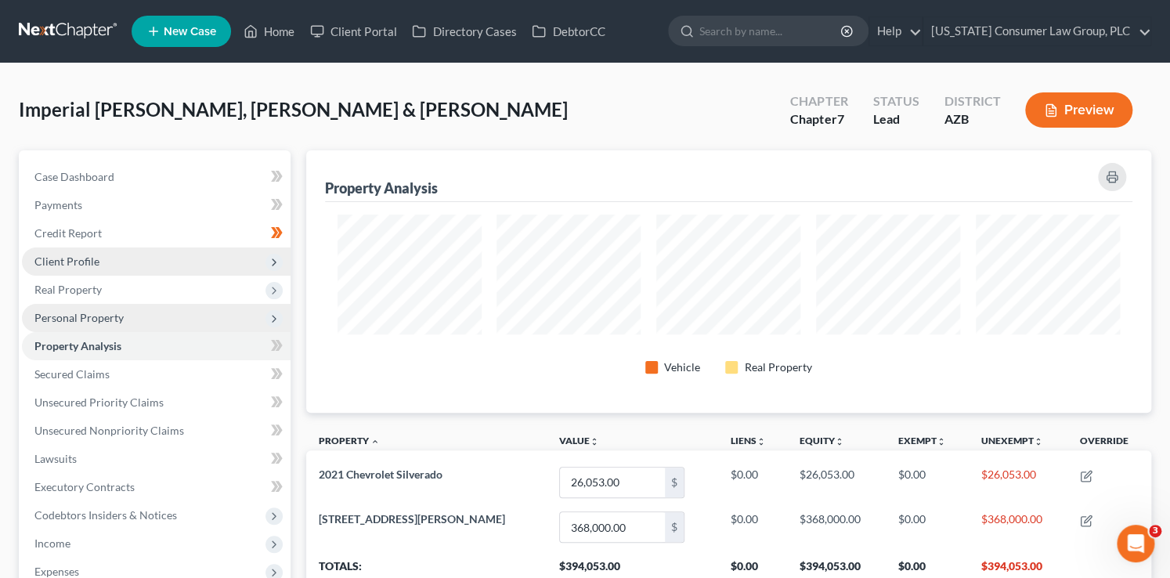
click at [90, 317] on span "Personal Property" at bounding box center [78, 317] width 89 height 13
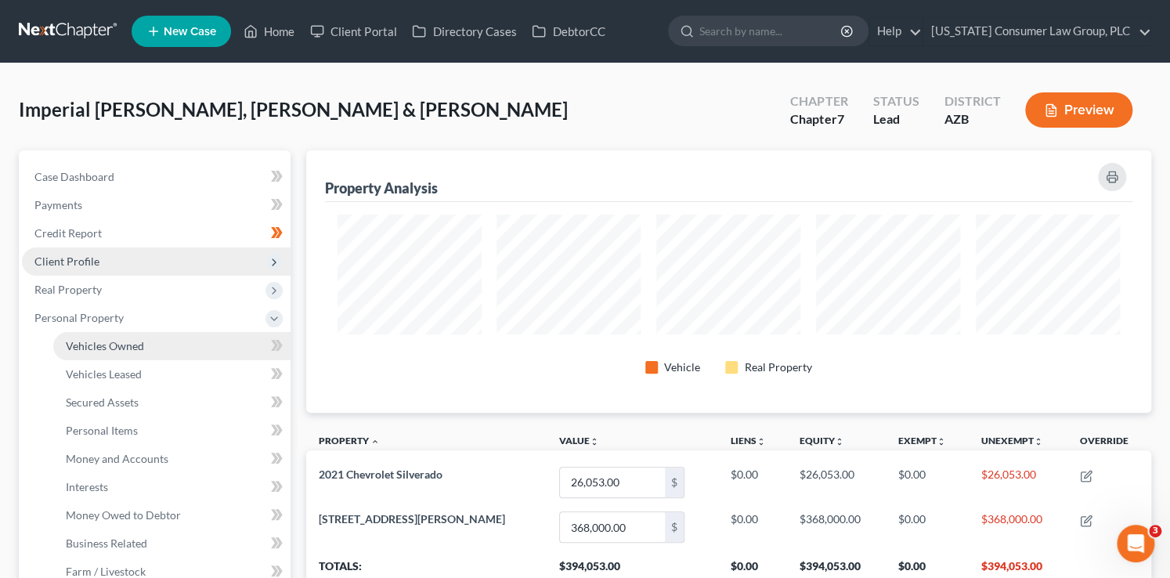
click at [122, 339] on span "Vehicles Owned" at bounding box center [105, 345] width 78 height 13
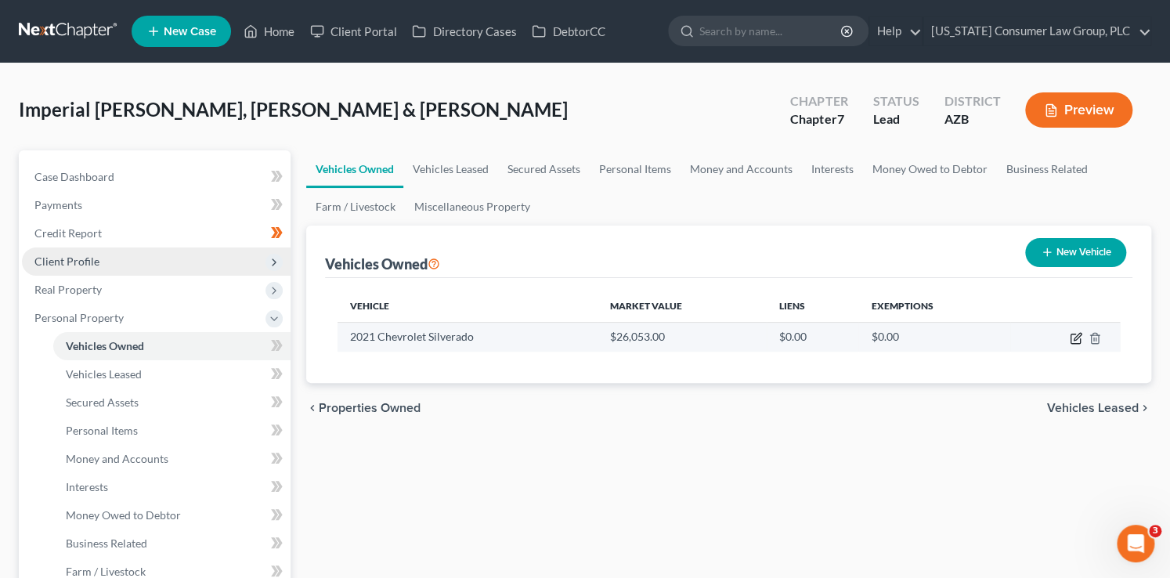
click at [1080, 339] on icon "button" at bounding box center [1075, 339] width 9 height 9
select select "0"
select select "5"
select select "3"
select select "2"
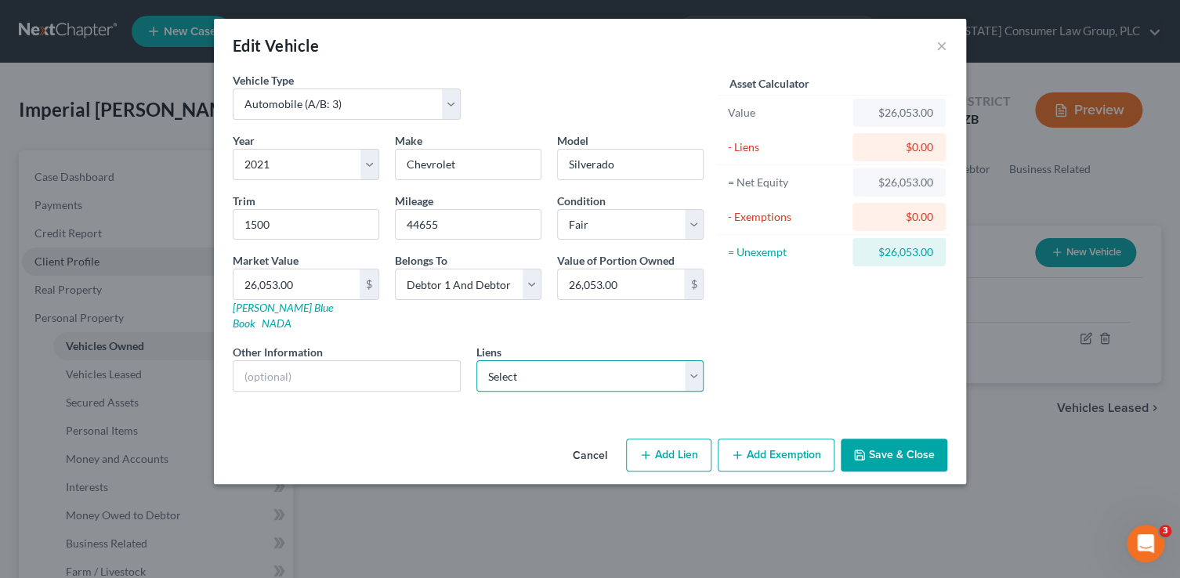
click at [600, 360] on select "Select Freedom Mortgage Corp - $202,183.00 Gm Financial - $23,087.00 Baxter Cre…" at bounding box center [590, 375] width 228 height 31
select select "1"
click at [476, 360] on select "Select Freedom Mortgage Corp - $202,183.00 Gm Financial - $23,087.00 Baxter Cre…" at bounding box center [590, 375] width 228 height 31
select select
select select "45"
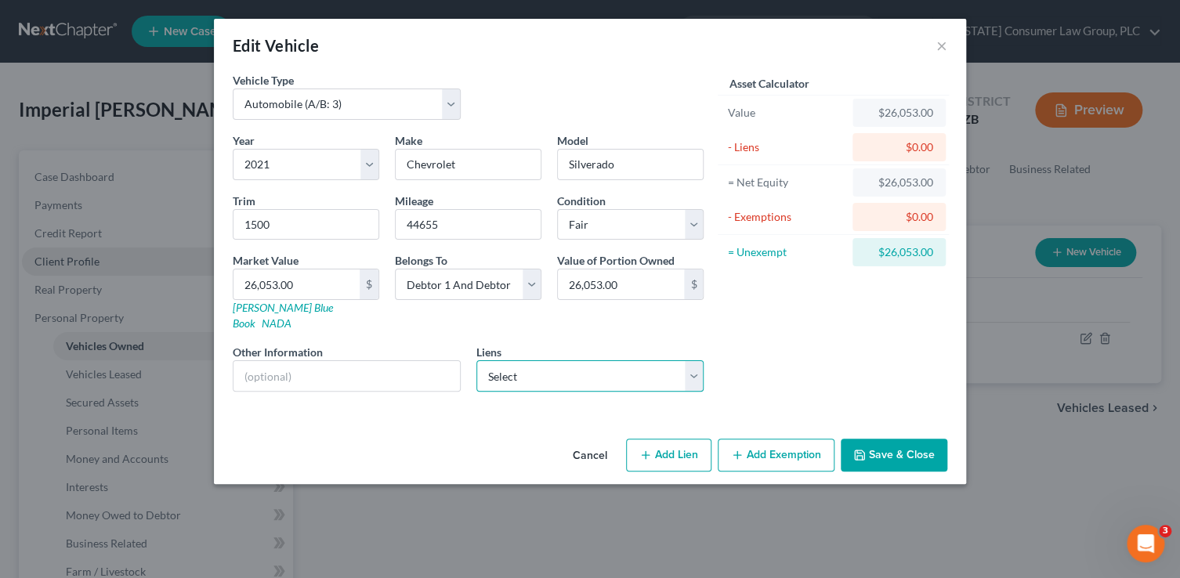
select select "0"
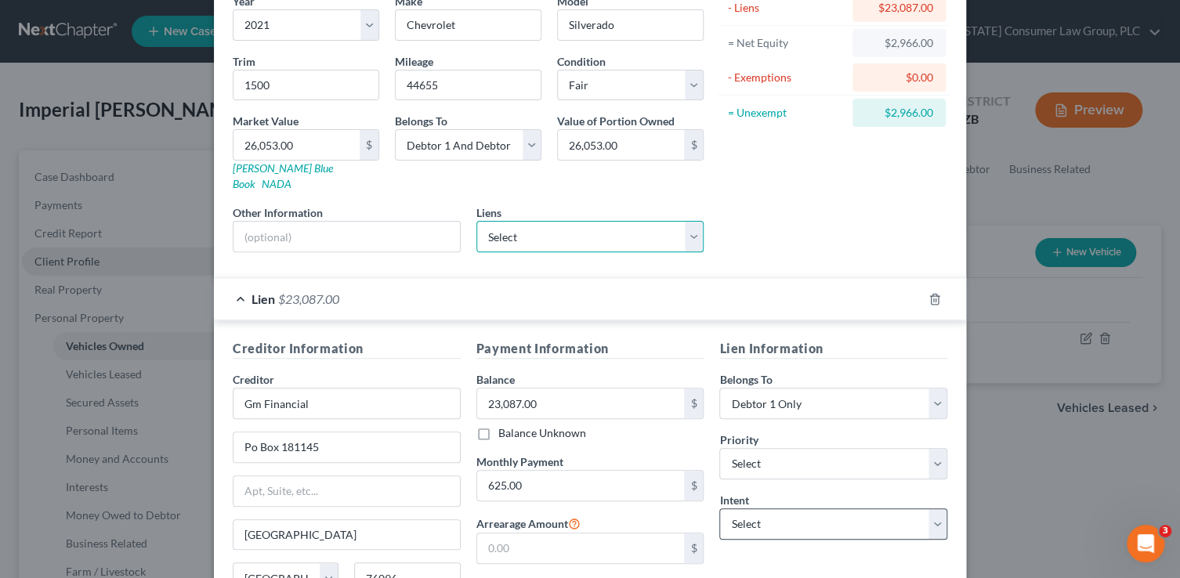
scroll to position [189, 0]
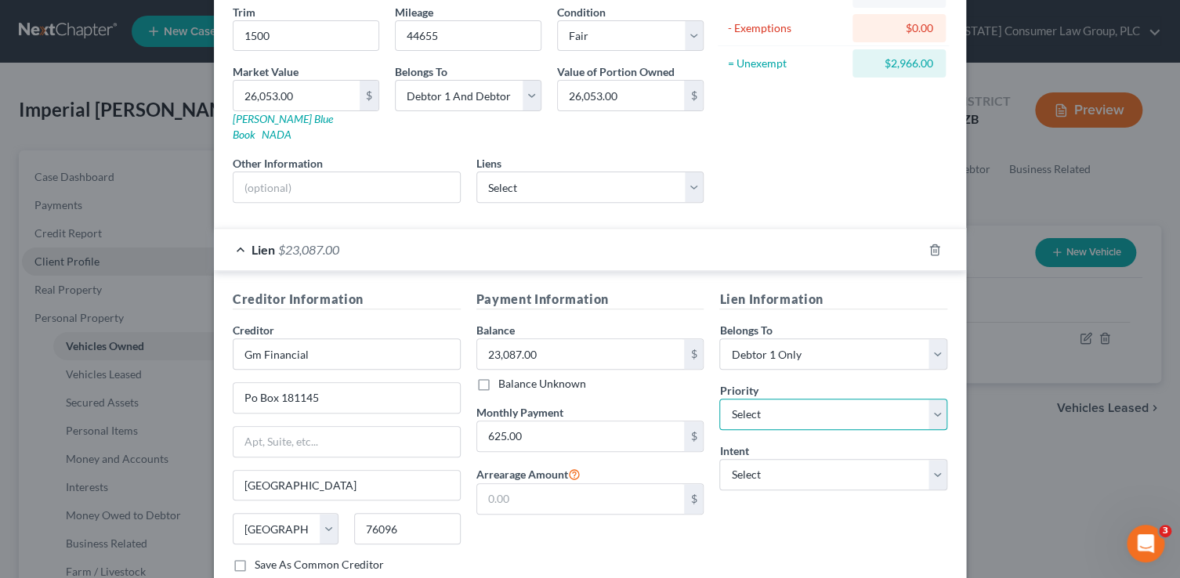
click at [761, 399] on select "Select 1st 2nd 3rd 4th 5th 6th 7th 8th 9th 10th 11th 12th 13th 14th 15th 16th 1…" at bounding box center [833, 414] width 228 height 31
select select "0"
click at [719, 399] on select "Select 1st 2nd 3rd 4th 5th 6th 7th 8th 9th 10th 11th 12th 13th 14th 15th 16th 1…" at bounding box center [833, 414] width 228 height 31
click at [786, 467] on select "Select Surrender Redeem Reaffirm Avoid Other" at bounding box center [833, 474] width 228 height 31
select select "2"
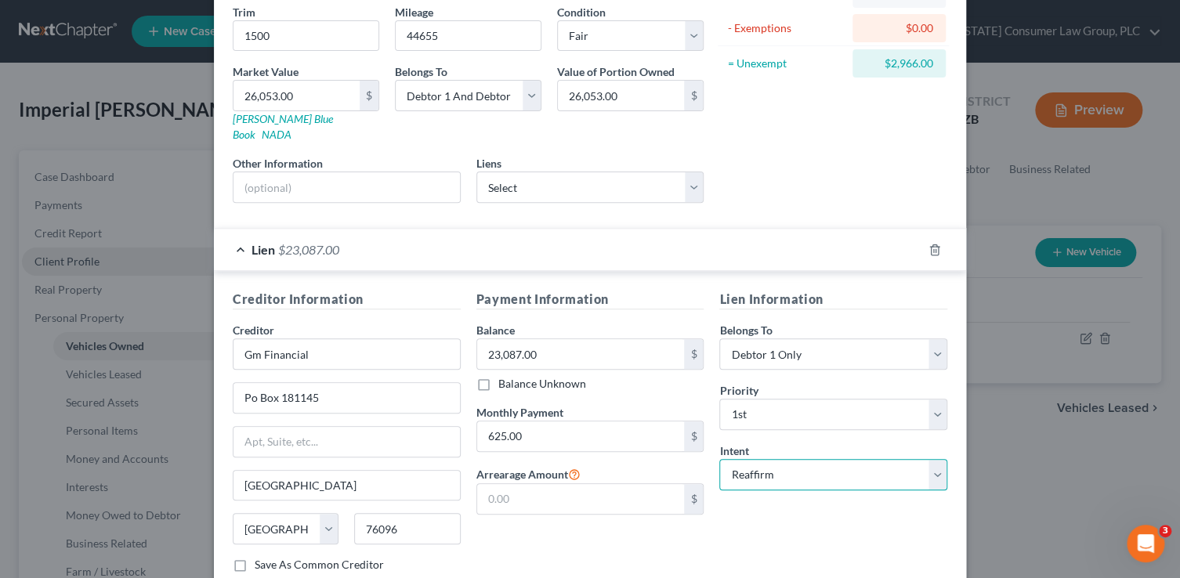
click at [719, 459] on select "Select Surrender Redeem Reaffirm Avoid Other" at bounding box center [833, 474] width 228 height 31
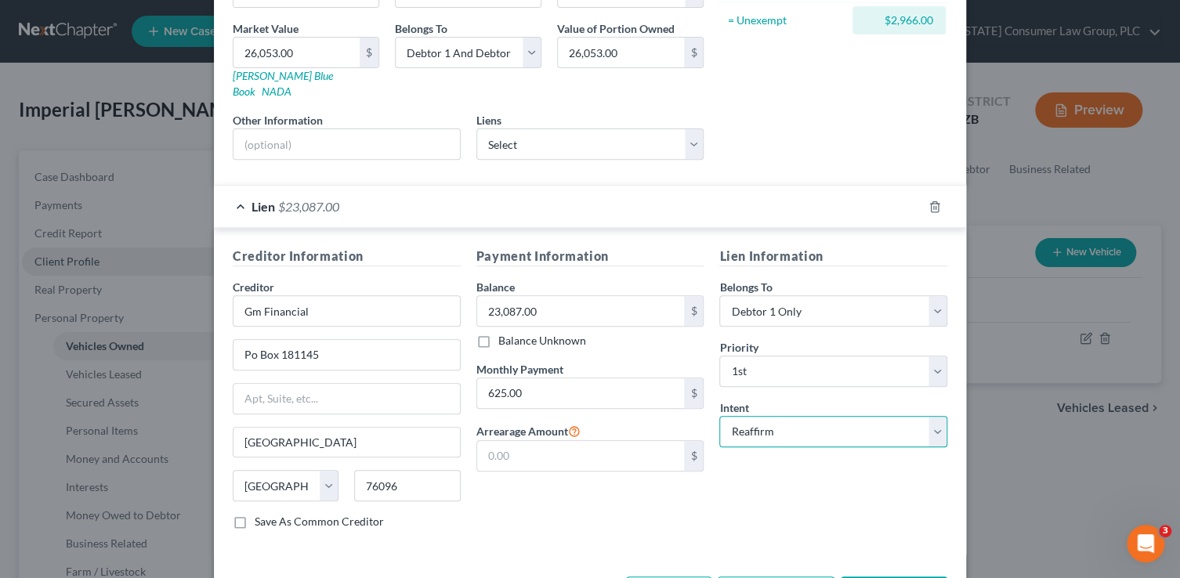
scroll to position [276, 0]
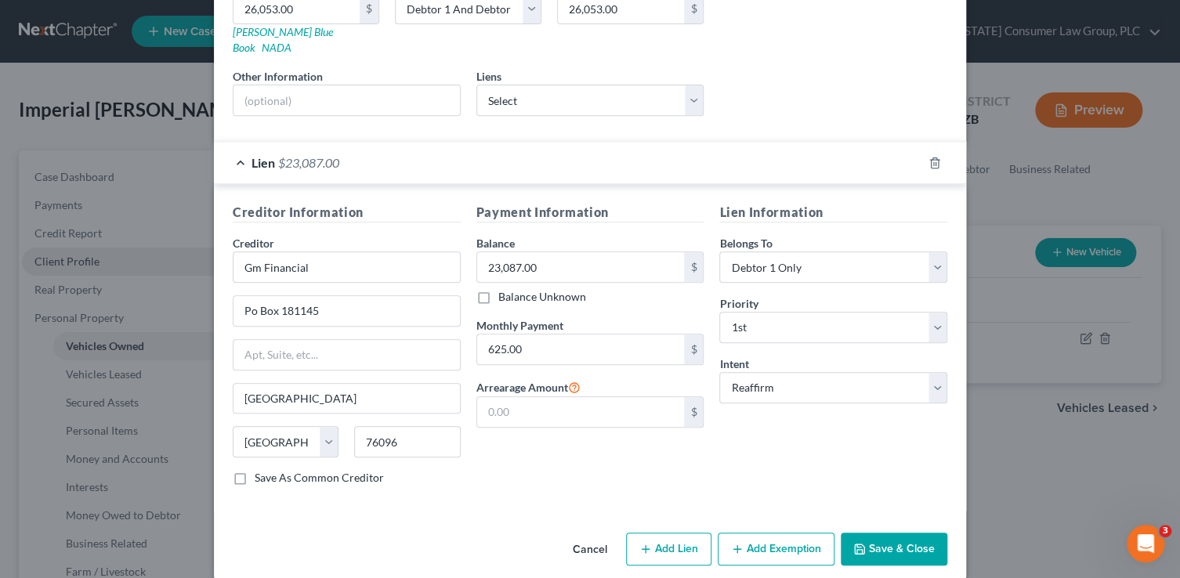
click at [903, 533] on button "Save & Close" at bounding box center [894, 549] width 107 height 33
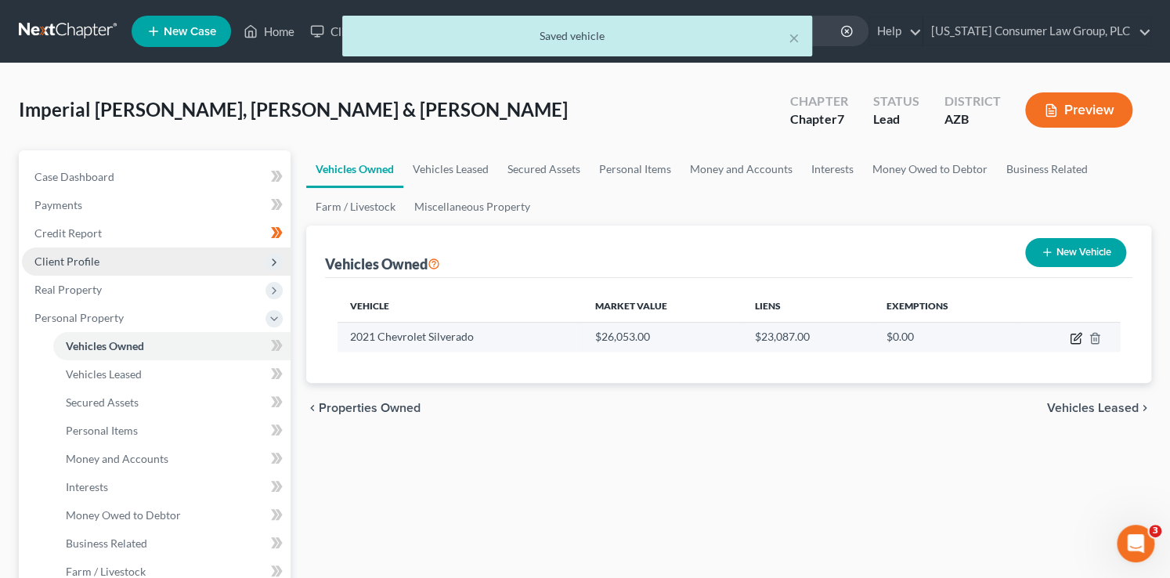
click at [1076, 338] on icon "button" at bounding box center [1077, 336] width 7 height 7
select select "0"
select select "5"
select select "3"
select select "2"
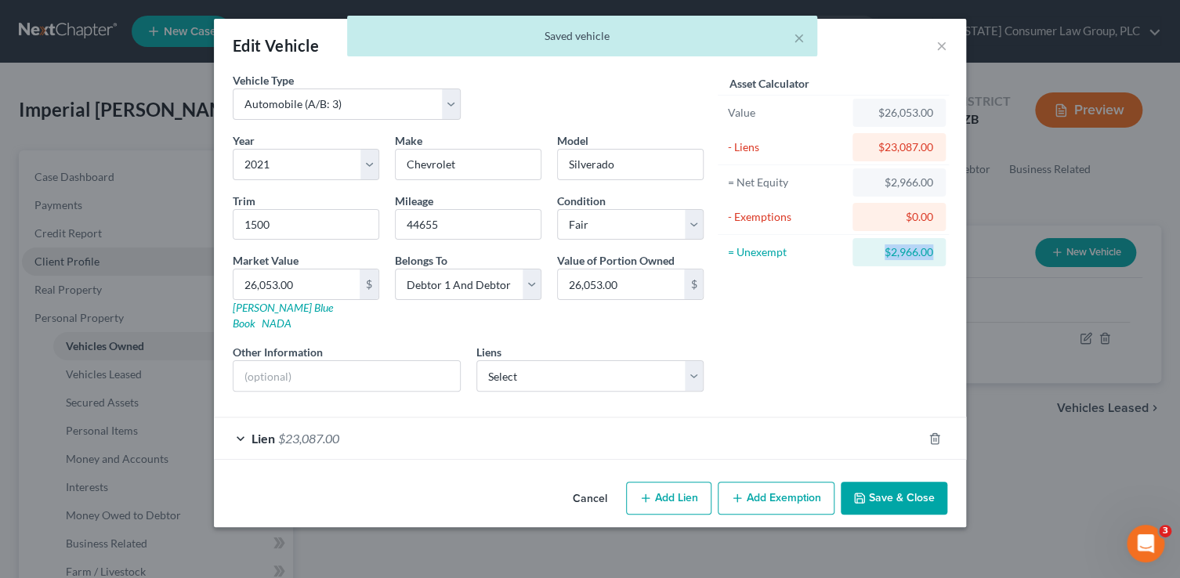
drag, startPoint x: 935, startPoint y: 252, endPoint x: 886, endPoint y: 251, distance: 48.6
click at [886, 251] on div "$2,966.00" at bounding box center [898, 252] width 93 height 28
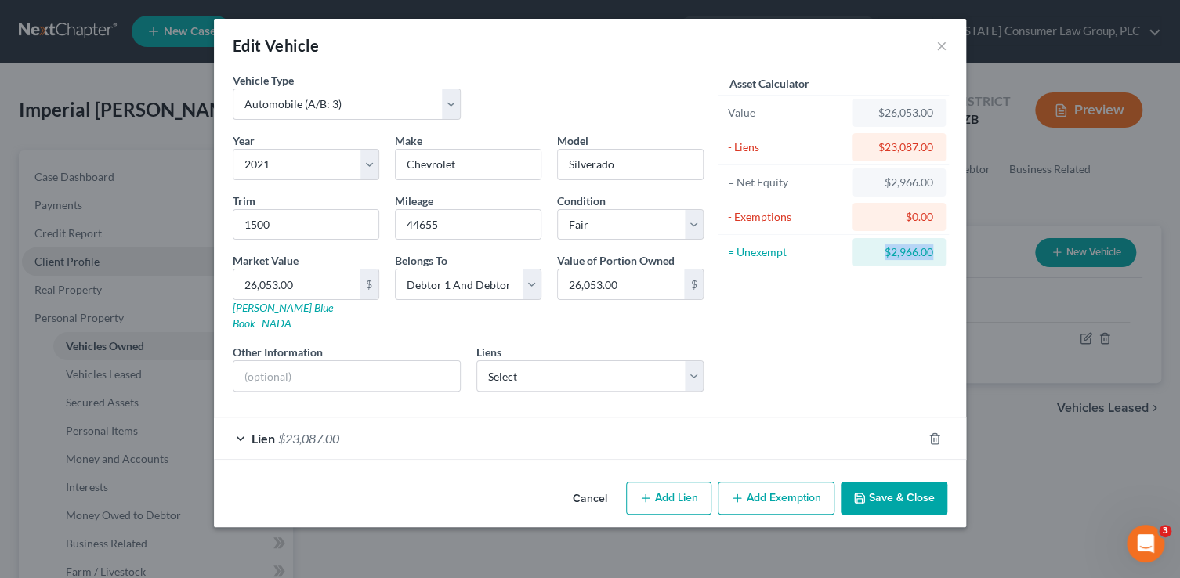
copy div "$2,966.00"
click at [772, 482] on button "Add Exemption" at bounding box center [776, 498] width 117 height 33
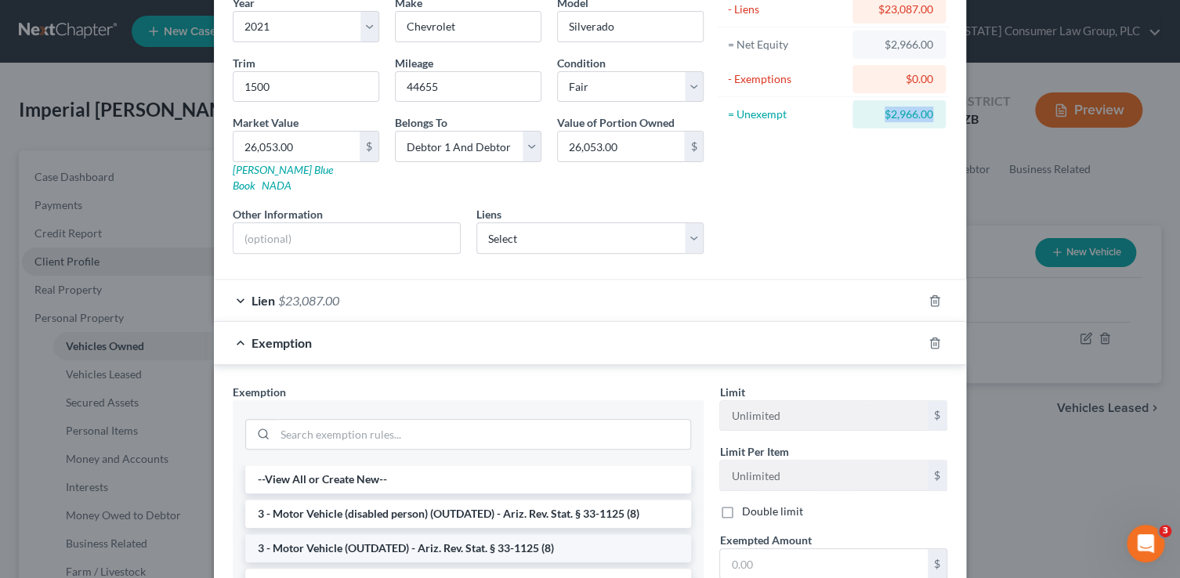
scroll to position [195, 0]
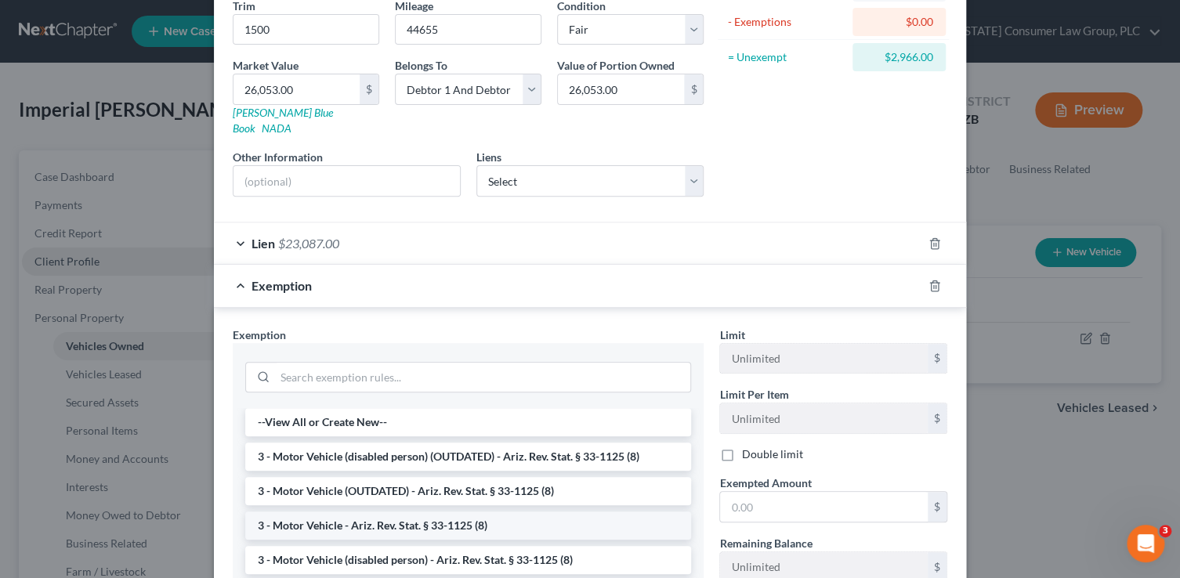
click at [421, 512] on li "3 - Motor Vehicle - Ariz. Rev. Stat. § 33-1125 (8)" at bounding box center [468, 526] width 446 height 28
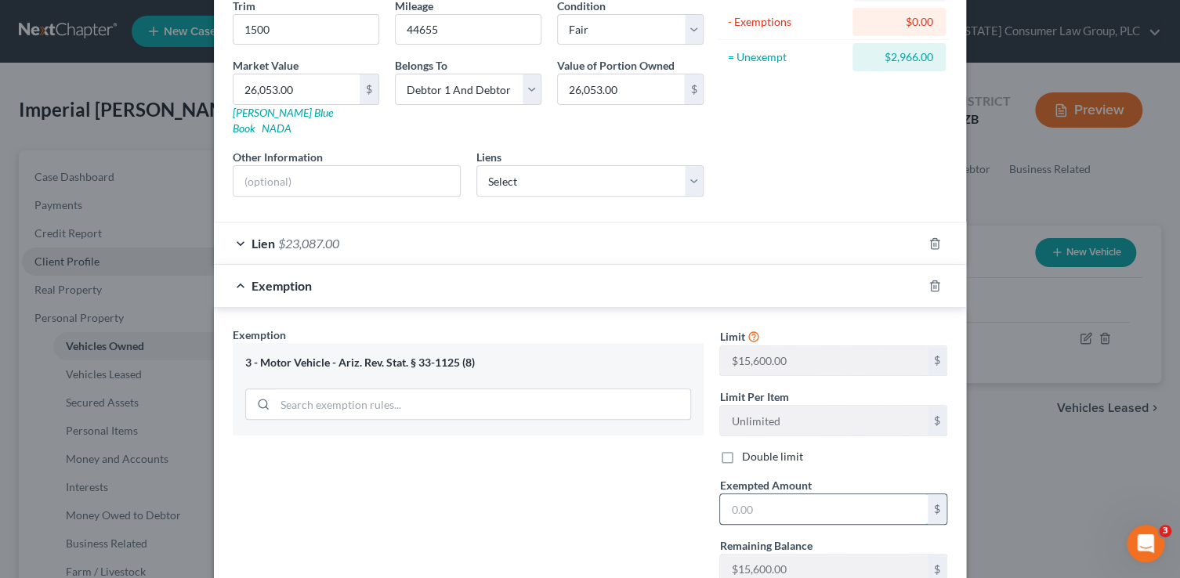
click at [728, 497] on input "text" at bounding box center [824, 509] width 208 height 30
paste input "$2,966.00"
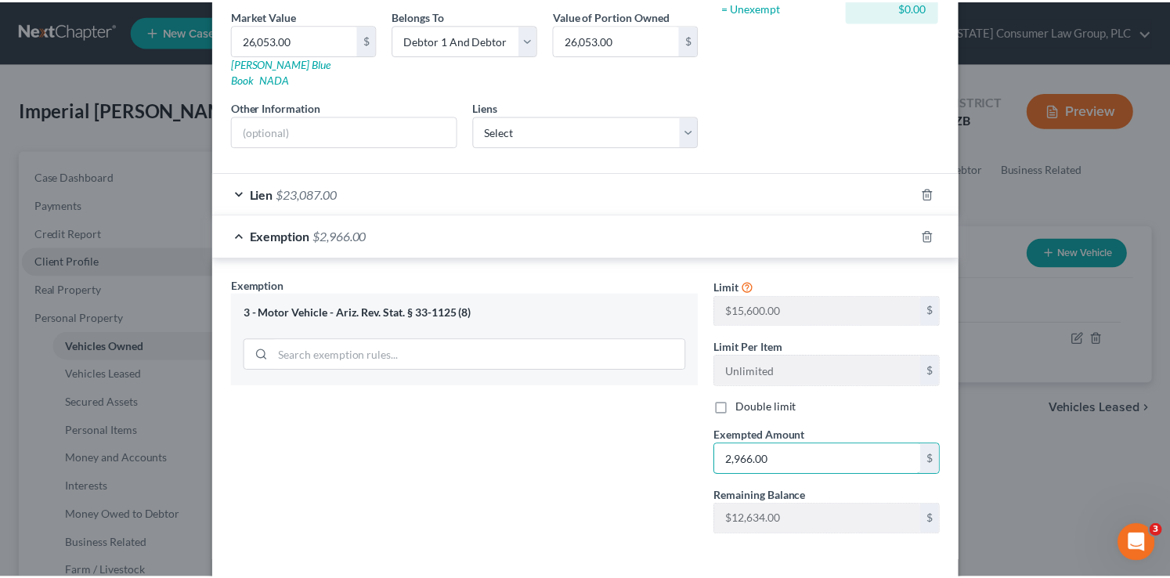
scroll to position [295, 0]
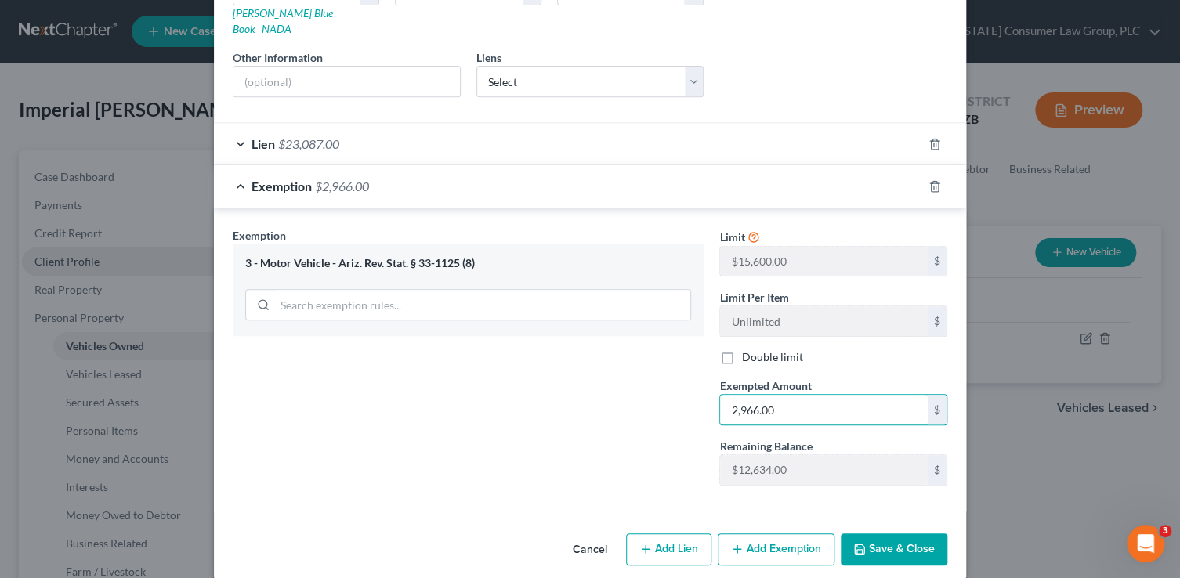
type input "2,966.00"
click at [918, 533] on button "Save & Close" at bounding box center [894, 549] width 107 height 33
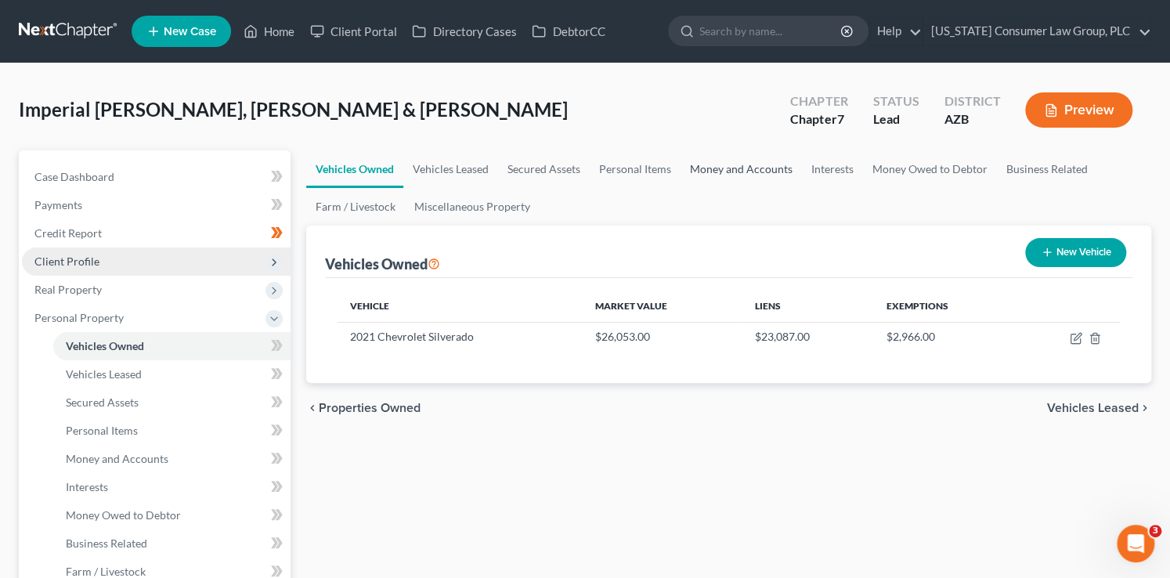
click at [711, 165] on link "Money and Accounts" at bounding box center [741, 169] width 121 height 38
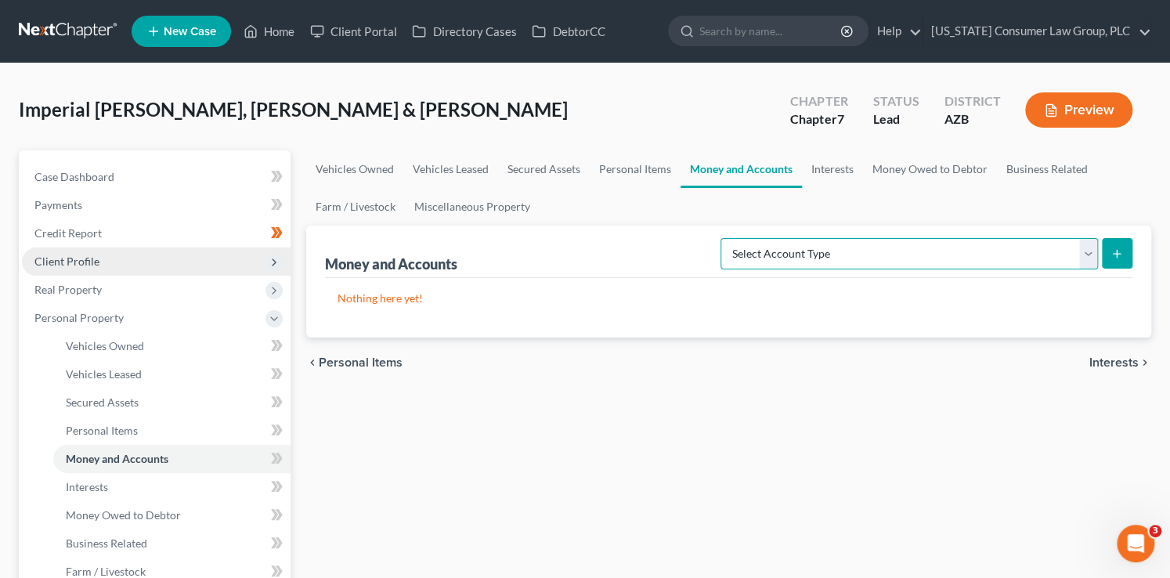
click at [890, 242] on select "Select Account Type Brokerage (A/B: 18, SOFA: 20) Cash on Hand (A/B: 16) Certif…" at bounding box center [910, 253] width 378 height 31
select select "checking"
click at [725, 238] on select "Select Account Type Brokerage (A/B: 18, SOFA: 20) Cash on Hand (A/B: 16) Certif…" at bounding box center [910, 253] width 378 height 31
click at [1107, 259] on button "submit" at bounding box center [1117, 253] width 31 height 31
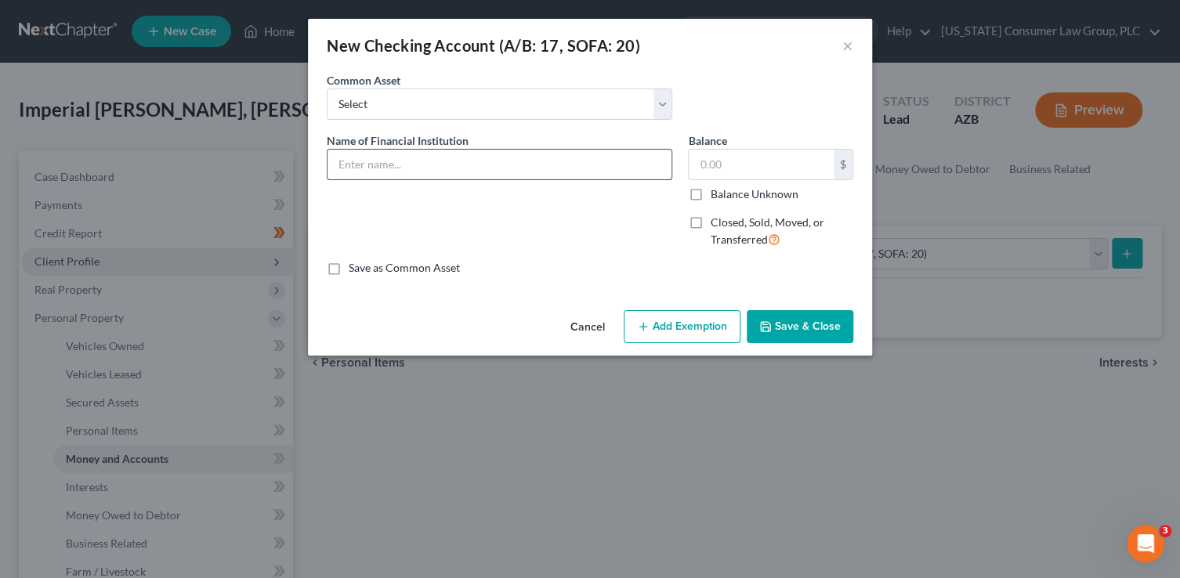
click at [428, 157] on input "text" at bounding box center [499, 165] width 344 height 30
click at [368, 164] on input "Target Credit Union 0276" at bounding box center [499, 165] width 344 height 30
drag, startPoint x: 433, startPoint y: 163, endPoint x: 356, endPoint y: 150, distance: 78.6
click at [339, 160] on input "Target Credit Union 0276" at bounding box center [499, 165] width 344 height 30
type input "BCU 0276"
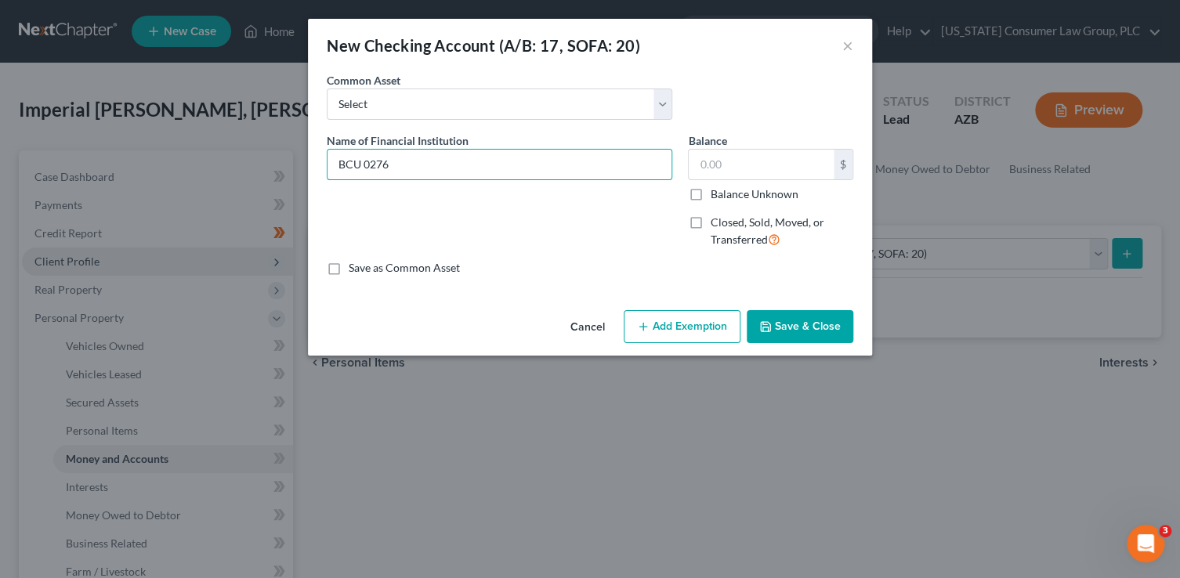
click at [792, 310] on button "Save & Close" at bounding box center [800, 326] width 107 height 33
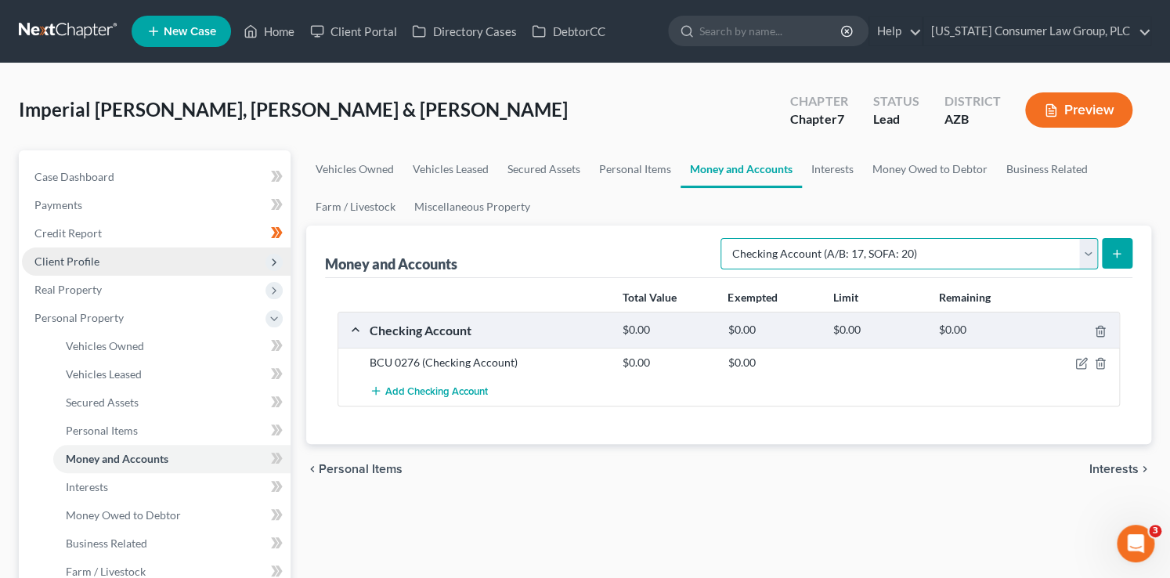
click at [879, 252] on select "Select Account Type Brokerage (A/B: 18, SOFA: 20) Cash on Hand (A/B: 16) Certif…" at bounding box center [910, 253] width 378 height 31
select select "savings"
click at [725, 238] on select "Select Account Type Brokerage (A/B: 18, SOFA: 20) Cash on Hand (A/B: 16) Certif…" at bounding box center [910, 253] width 378 height 31
click at [1120, 245] on button "submit" at bounding box center [1117, 253] width 31 height 31
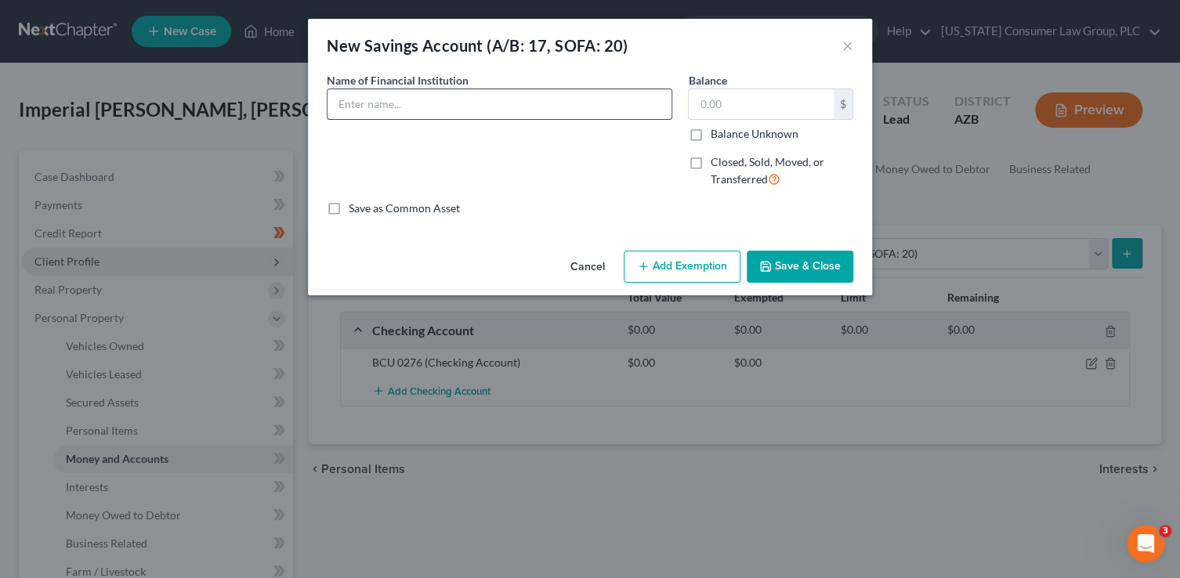
drag, startPoint x: 477, startPoint y: 106, endPoint x: 485, endPoint y: 102, distance: 8.8
click at [478, 105] on input "text" at bounding box center [499, 104] width 344 height 30
type input "b"
type input "BCU 0276"
click at [809, 255] on button "Save & Close" at bounding box center [800, 267] width 107 height 33
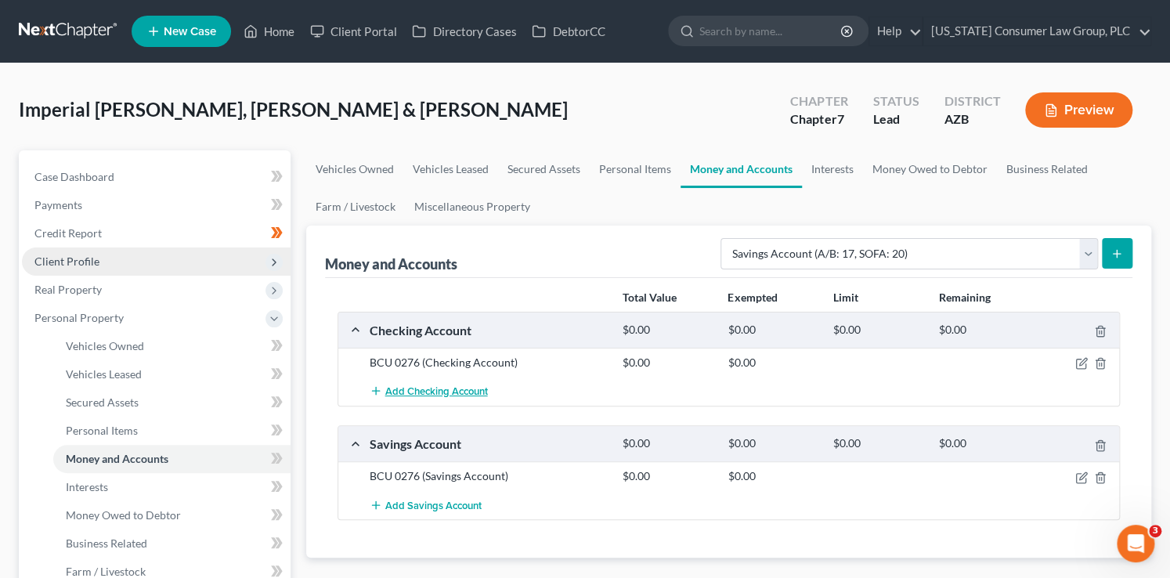
click at [426, 387] on span "Add Checking Account" at bounding box center [436, 391] width 103 height 13
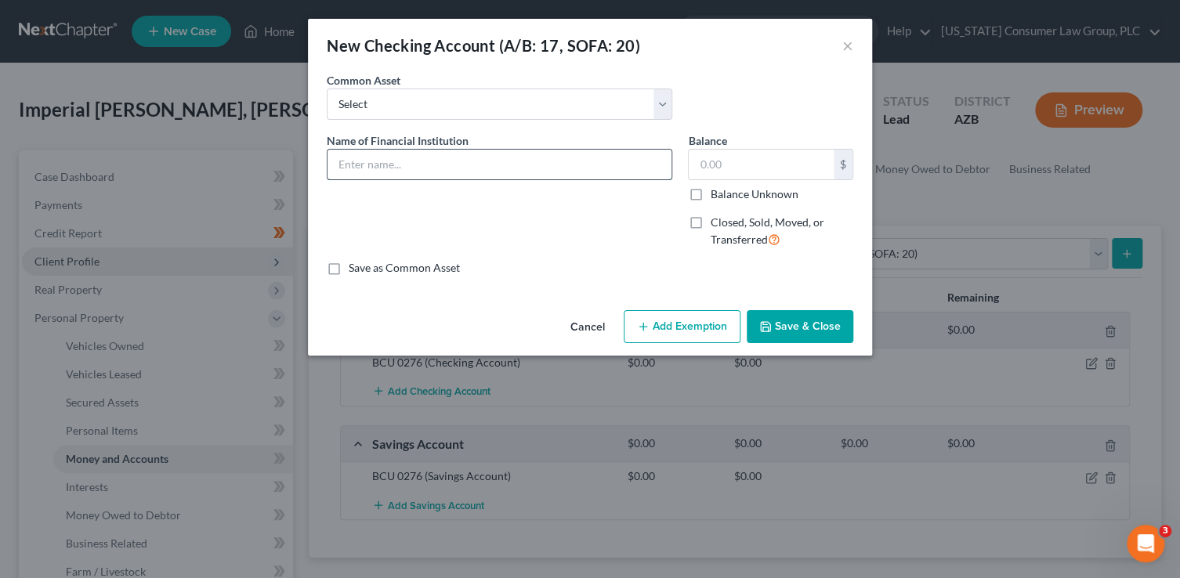
click at [410, 170] on input "text" at bounding box center [499, 165] width 344 height 30
type input "BMO 2069"
click at [837, 333] on button "Save & Close" at bounding box center [800, 326] width 107 height 33
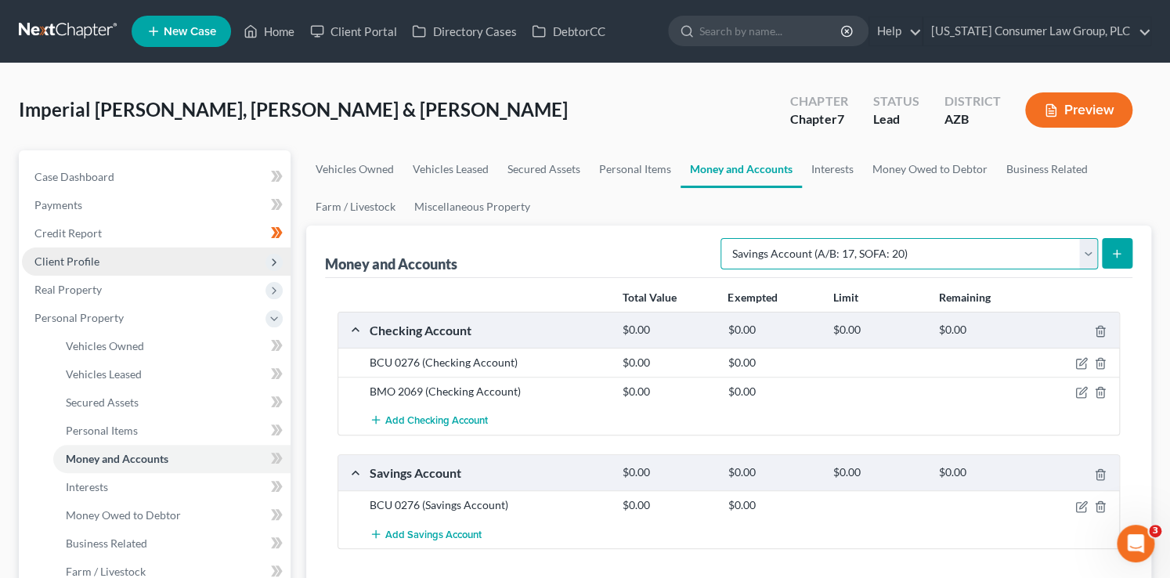
click at [944, 253] on select "Select Account Type Brokerage (A/B: 18, SOFA: 20) Cash on Hand (A/B: 16) Certif…" at bounding box center [910, 253] width 378 height 31
select select "other"
click at [725, 238] on select "Select Account Type Brokerage (A/B: 18, SOFA: 20) Cash on Hand (A/B: 16) Certif…" at bounding box center [910, 253] width 378 height 31
click at [1115, 245] on button "submit" at bounding box center [1117, 253] width 31 height 31
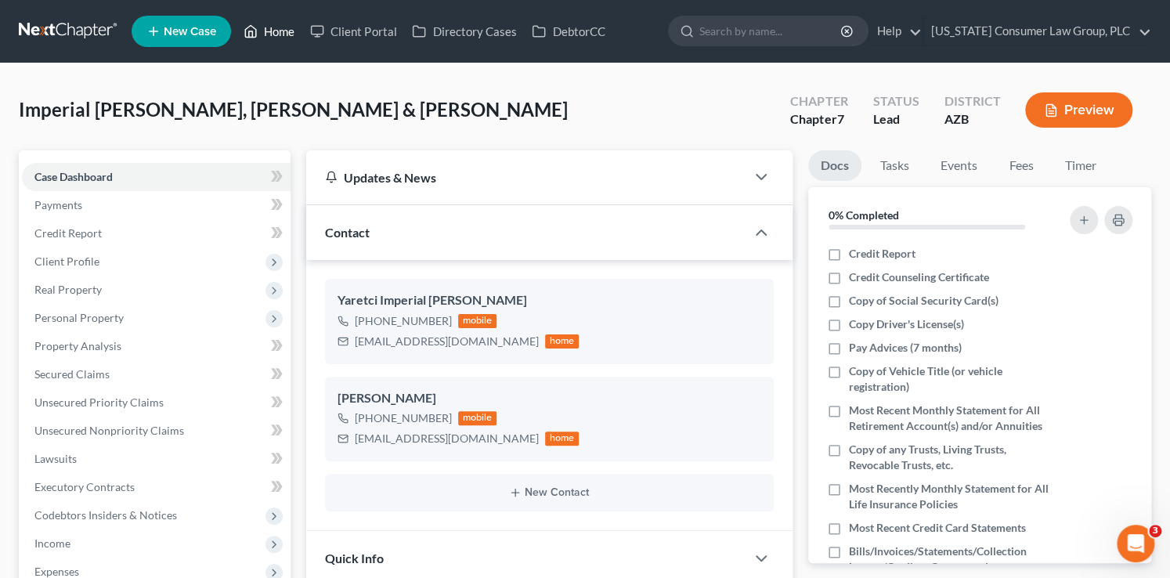
click at [291, 30] on link "Home" at bounding box center [269, 31] width 67 height 28
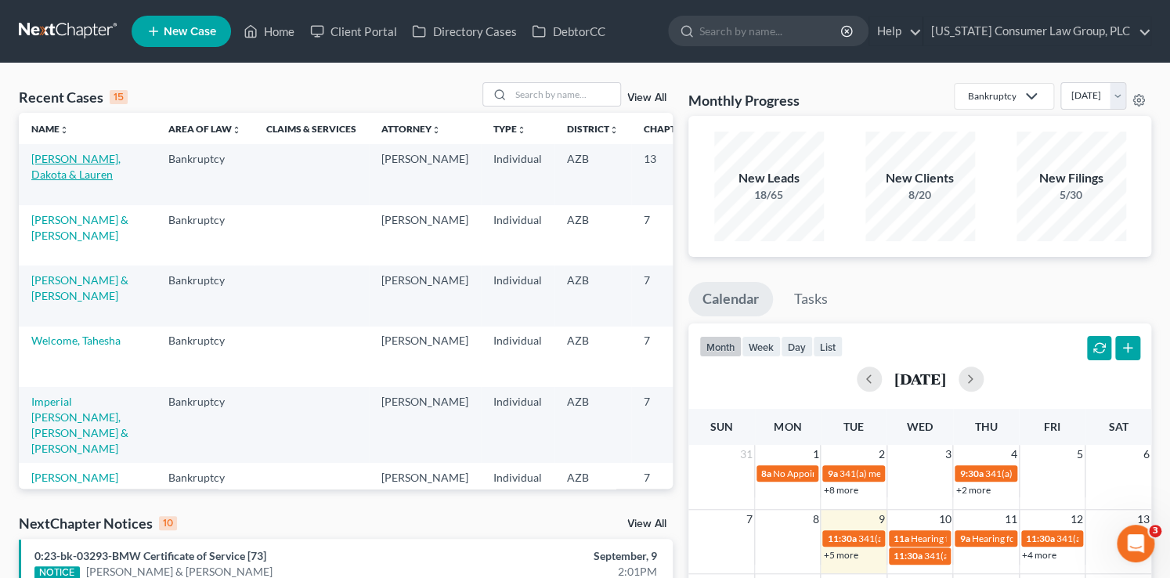
click at [63, 168] on link "[PERSON_NAME], Dakota & Lauren" at bounding box center [75, 166] width 89 height 29
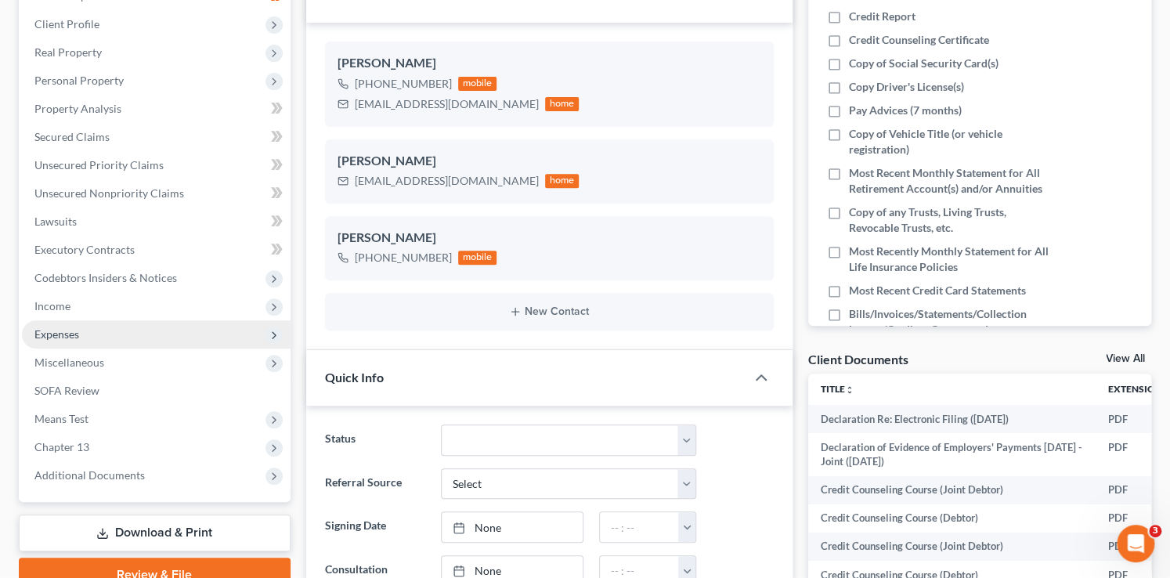
scroll to position [249, 0]
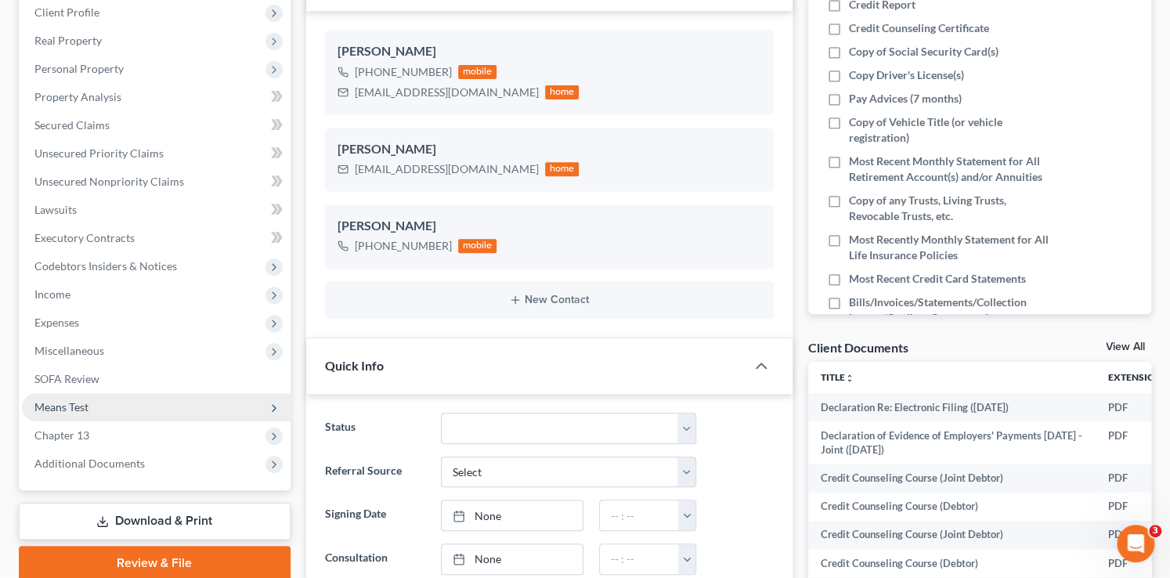
click at [77, 404] on span "Means Test" at bounding box center [61, 406] width 54 height 13
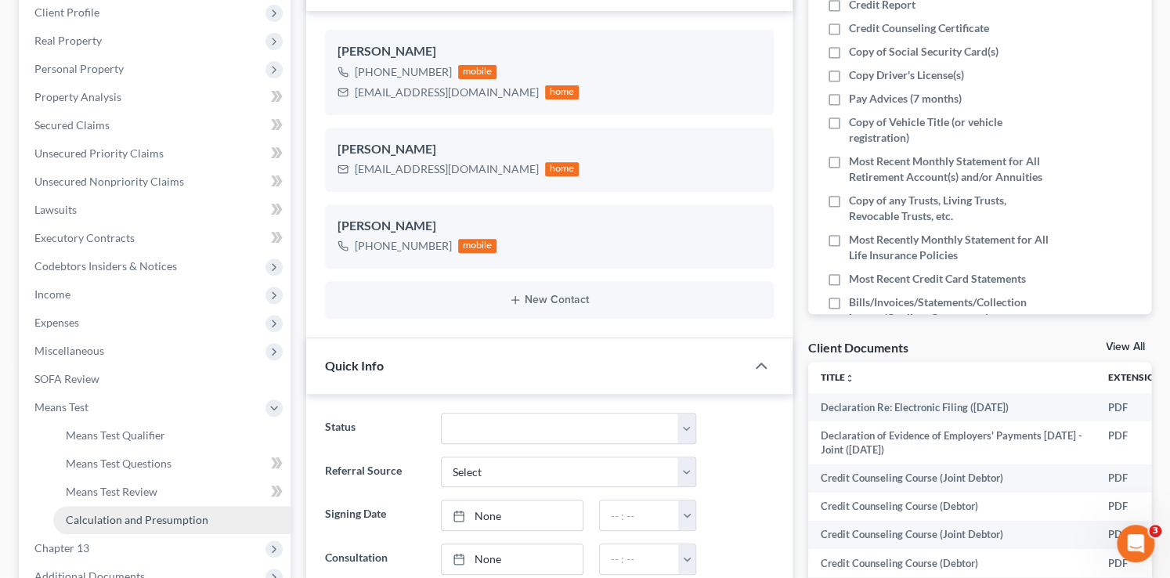
click at [164, 516] on span "Calculation and Presumption" at bounding box center [137, 519] width 143 height 13
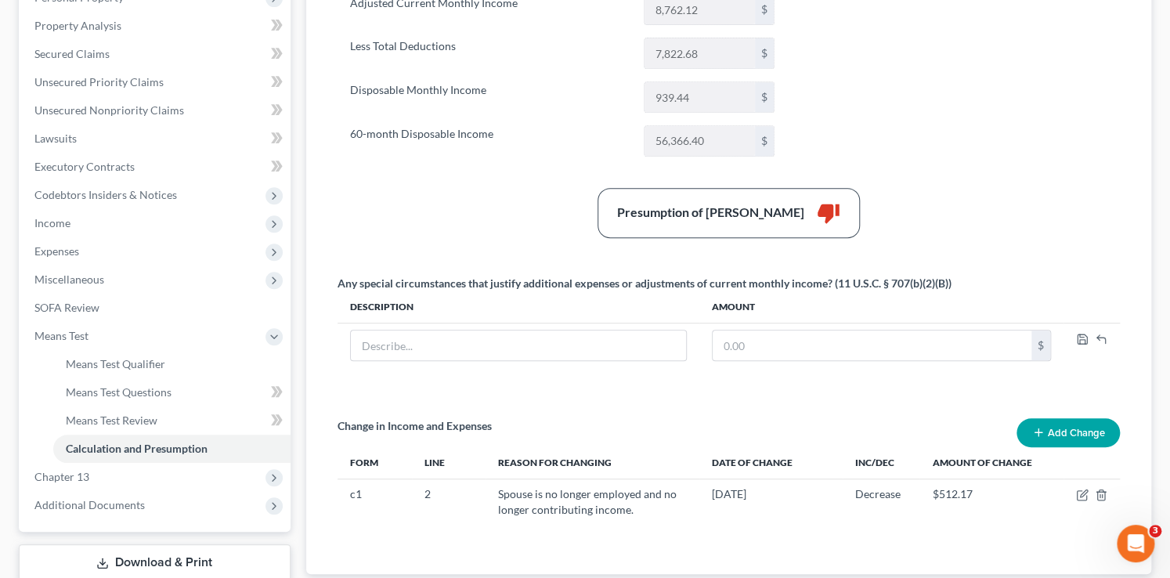
scroll to position [329, 0]
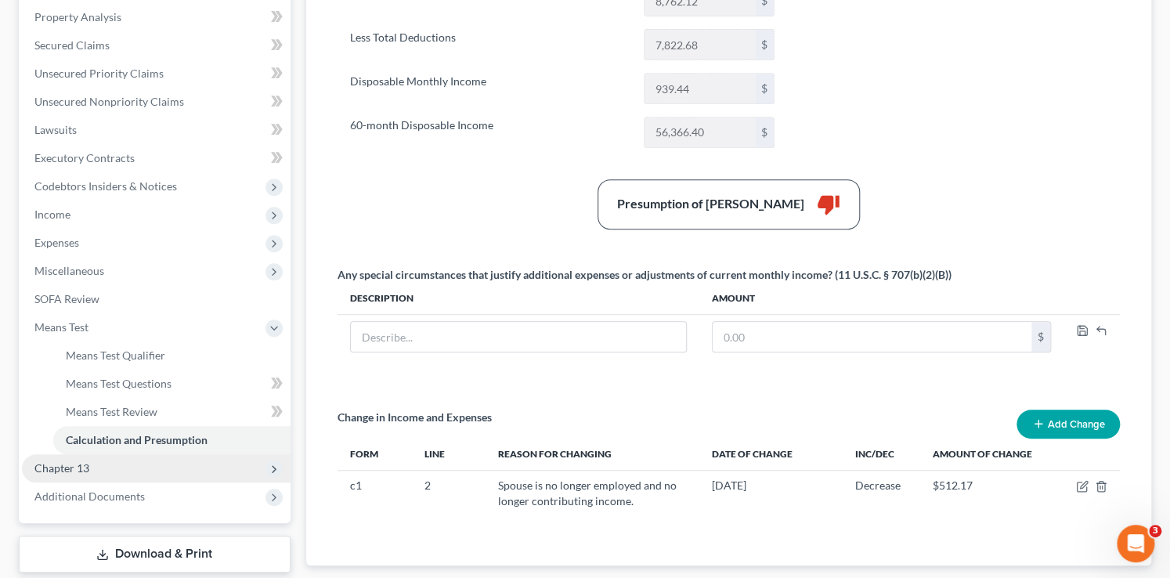
drag, startPoint x: 130, startPoint y: 465, endPoint x: 137, endPoint y: 470, distance: 8.9
click at [131, 465] on span "Chapter 13" at bounding box center [156, 468] width 269 height 28
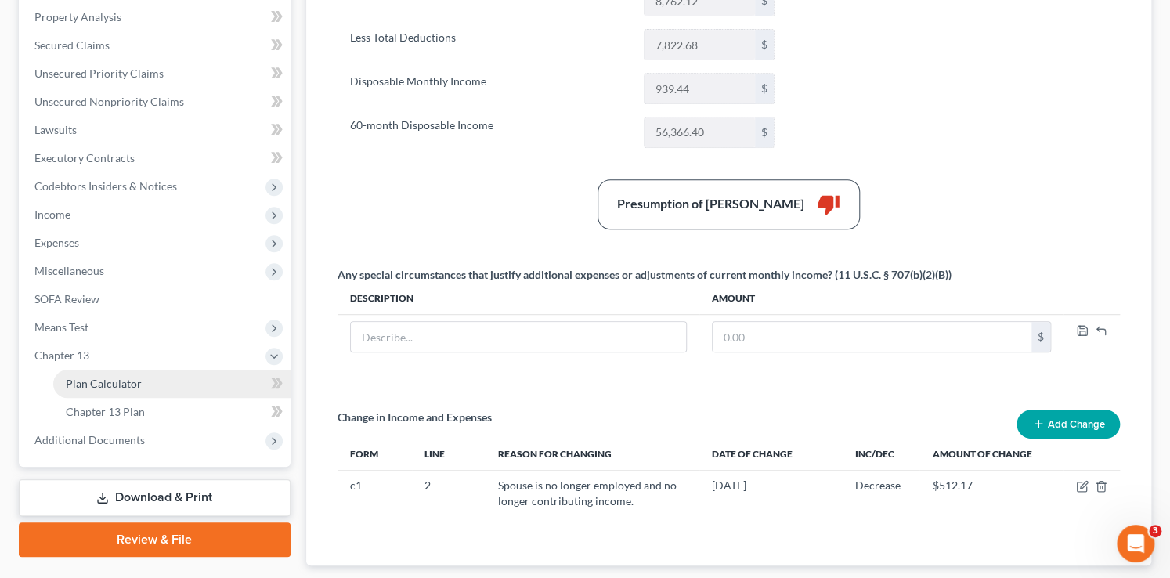
click at [126, 391] on link "Plan Calculator" at bounding box center [171, 384] width 237 height 28
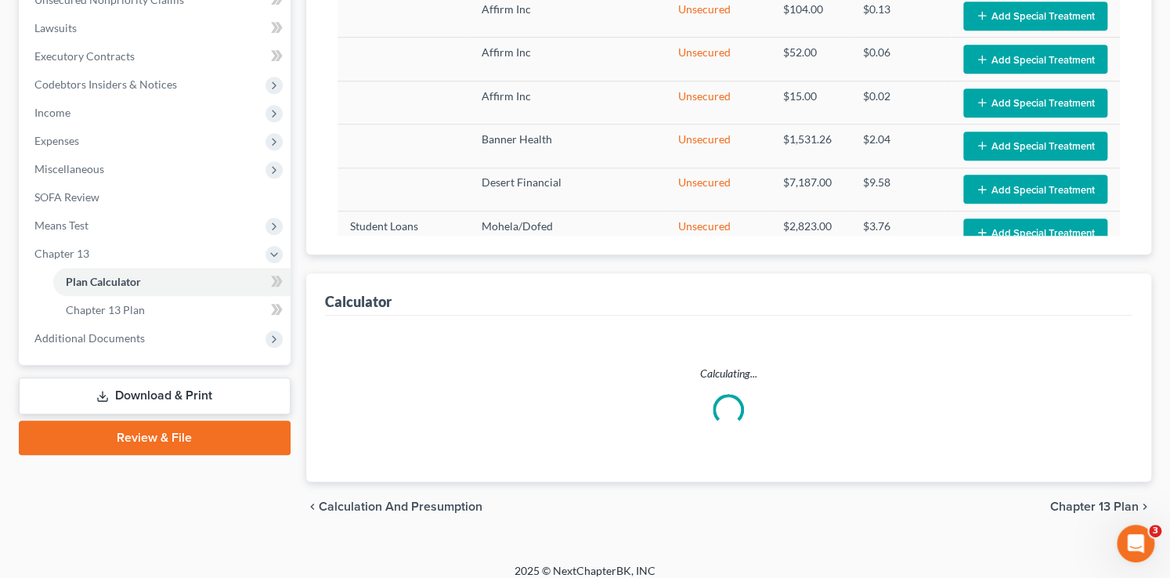
scroll to position [443, 0]
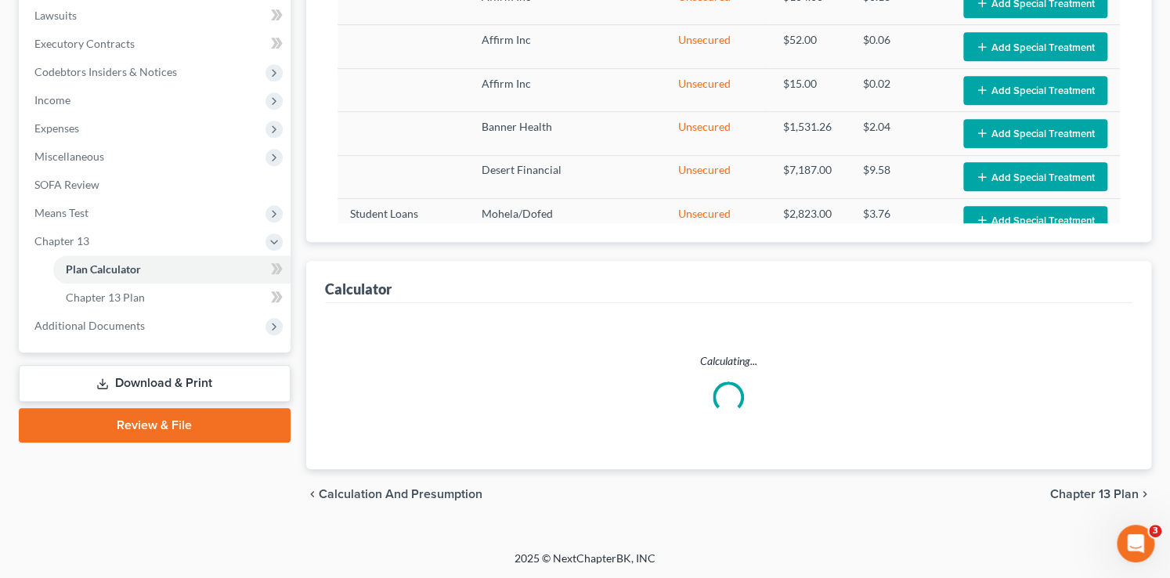
select select "59"
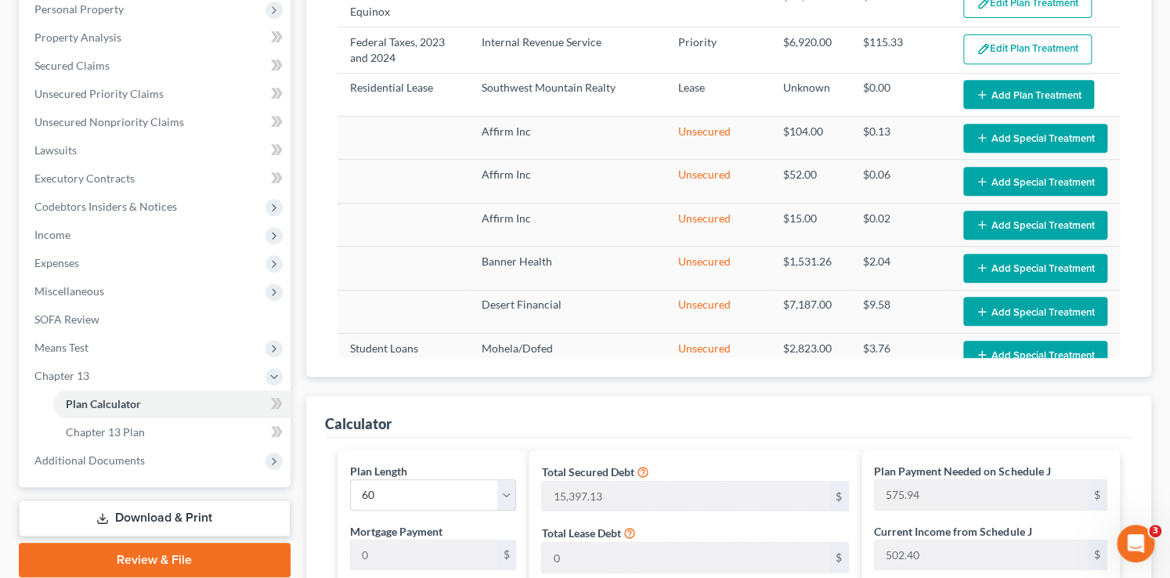
scroll to position [194, 0]
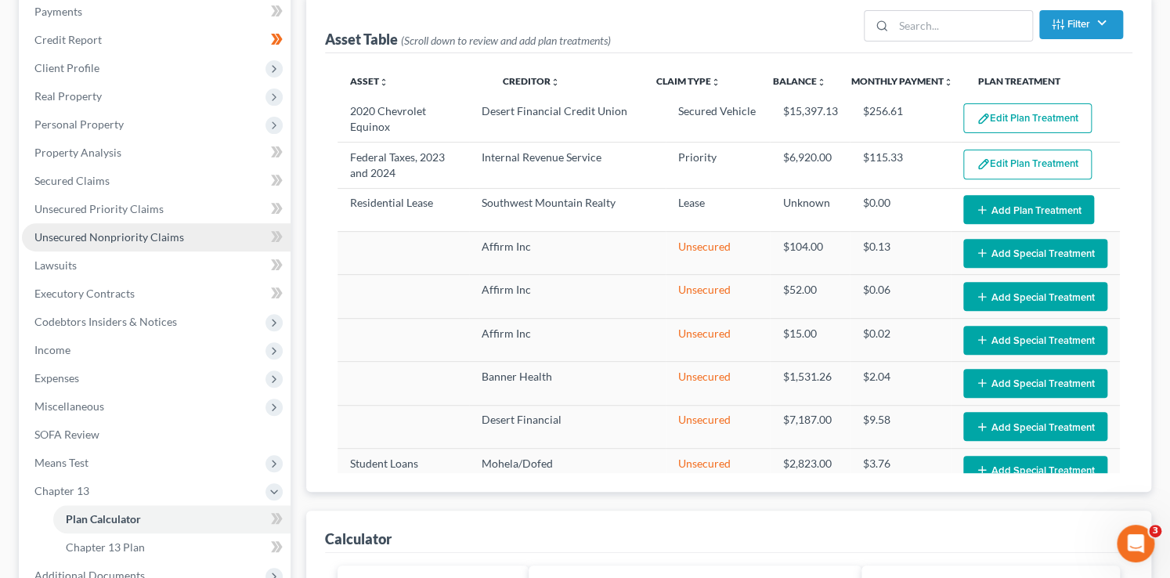
click at [136, 230] on span "Unsecured Nonpriority Claims" at bounding box center [109, 236] width 150 height 13
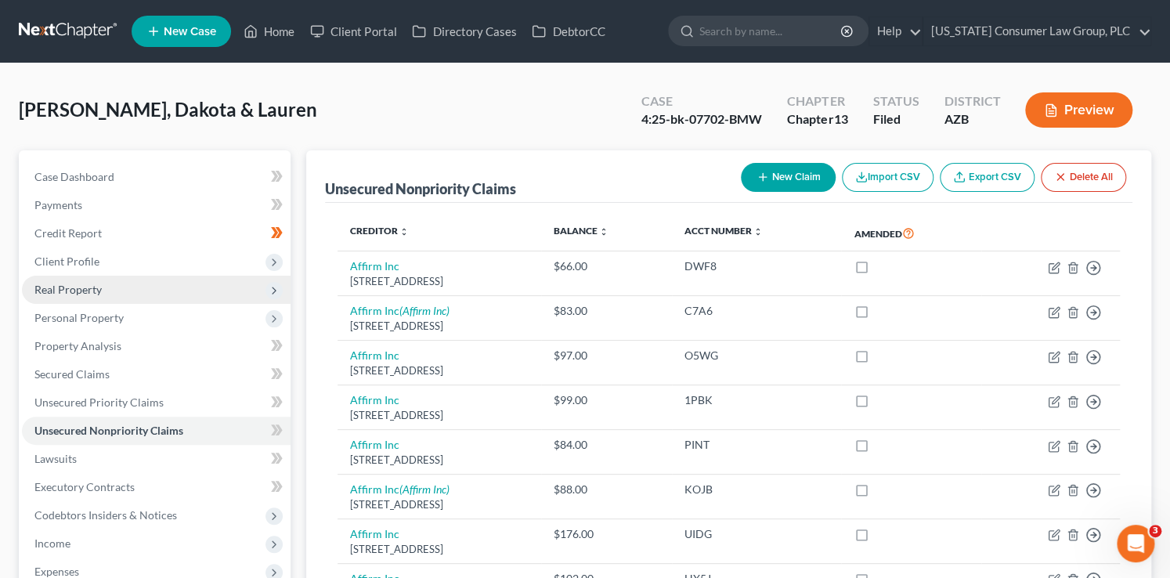
scroll to position [292, 0]
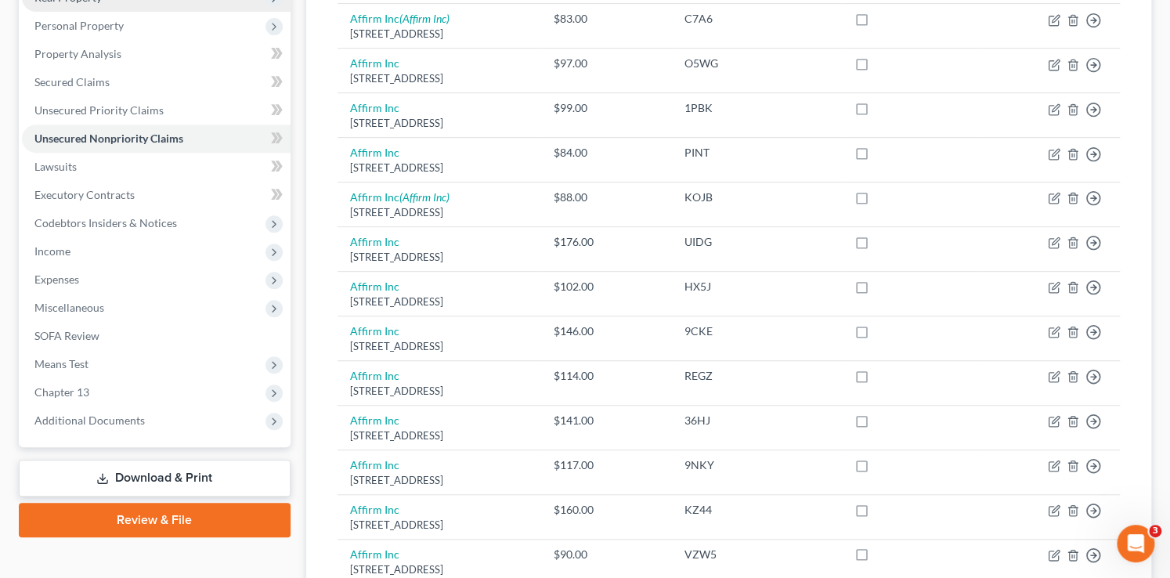
click at [67, 277] on ul "Case Dashboard Payments Invoices Payments Payments Credit Report Client Profile" at bounding box center [156, 153] width 269 height 564
click at [65, 276] on span "Expenses" at bounding box center [56, 279] width 45 height 13
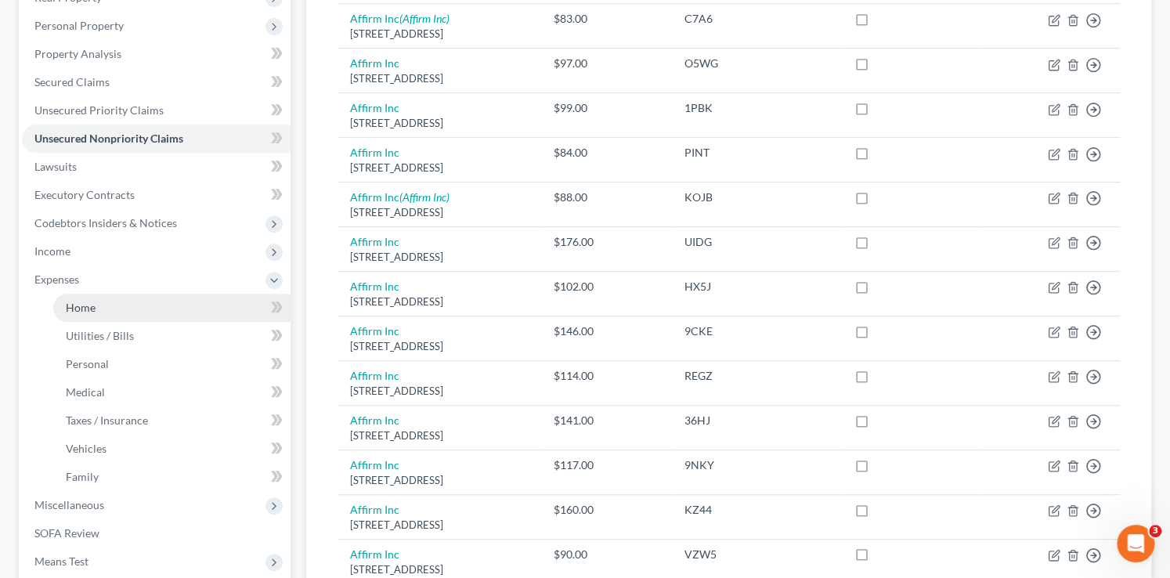
click at [101, 304] on link "Home" at bounding box center [171, 308] width 237 height 28
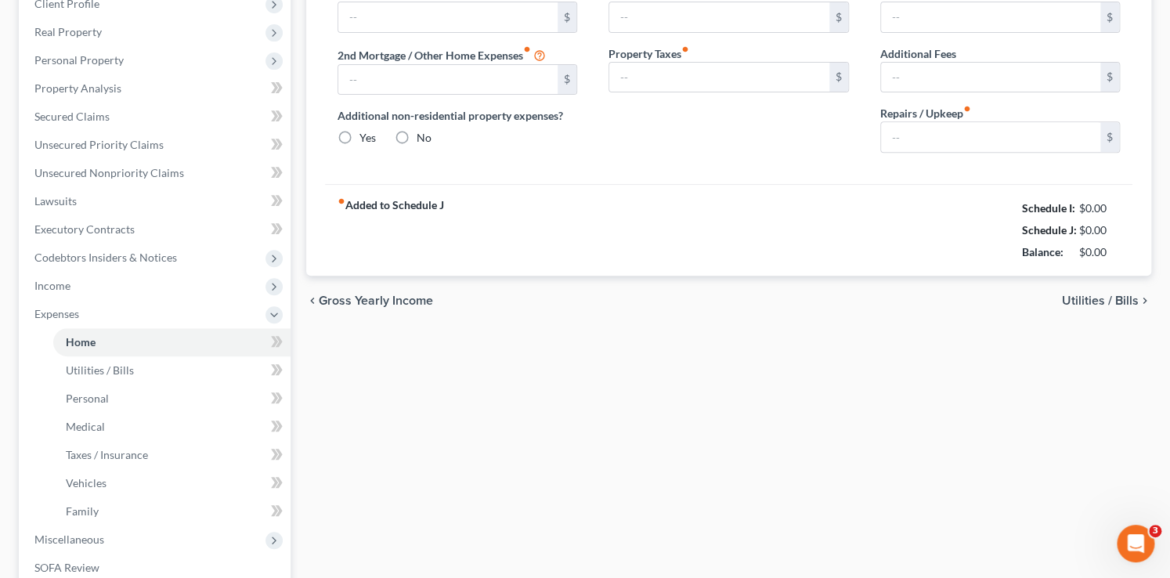
type input "1,845.00"
type input "0.00"
radio input "true"
type input "26.50"
type input "0.00"
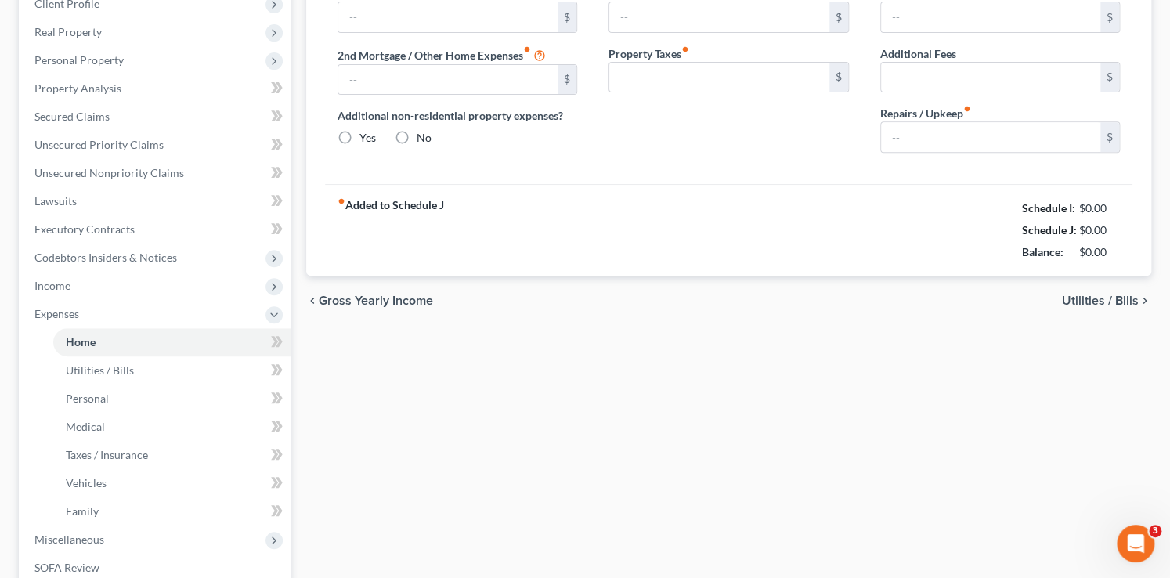
type input "0.00"
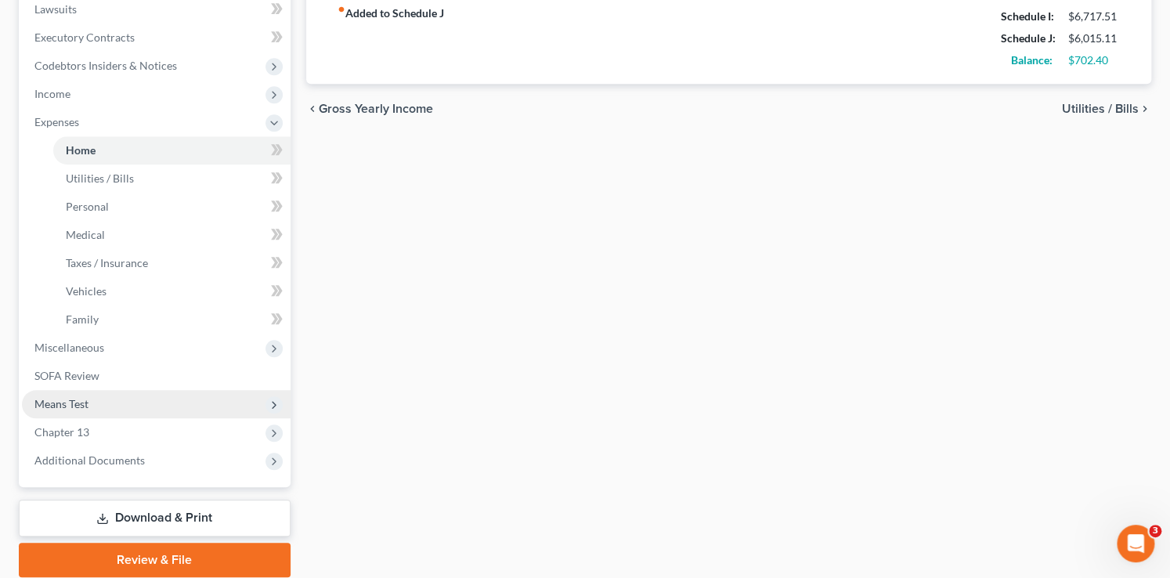
scroll to position [497, 0]
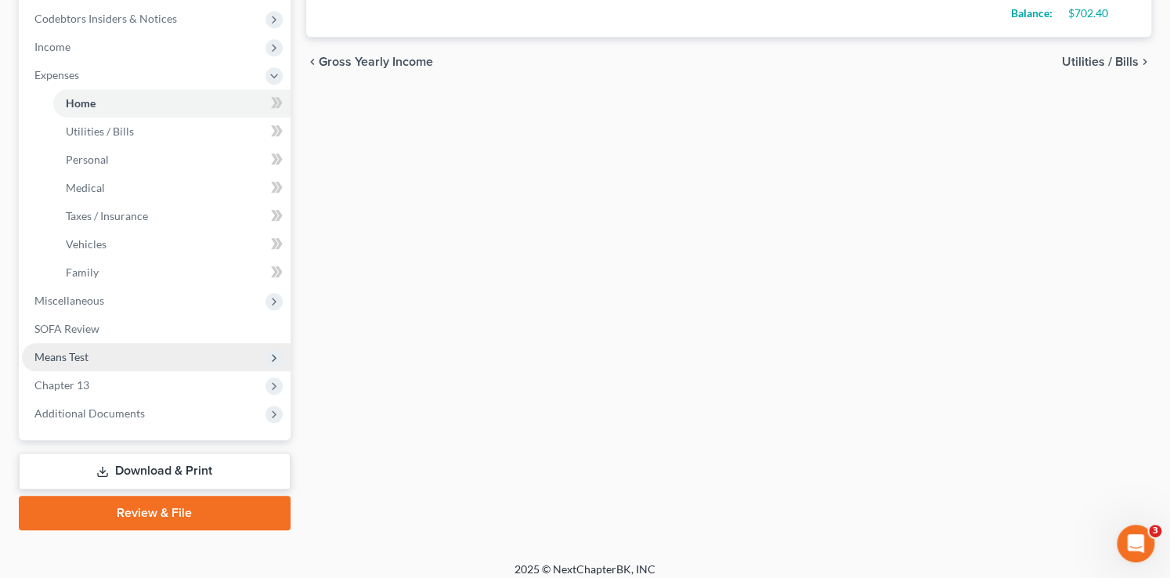
click at [81, 360] on span "Means Test" at bounding box center [61, 356] width 54 height 13
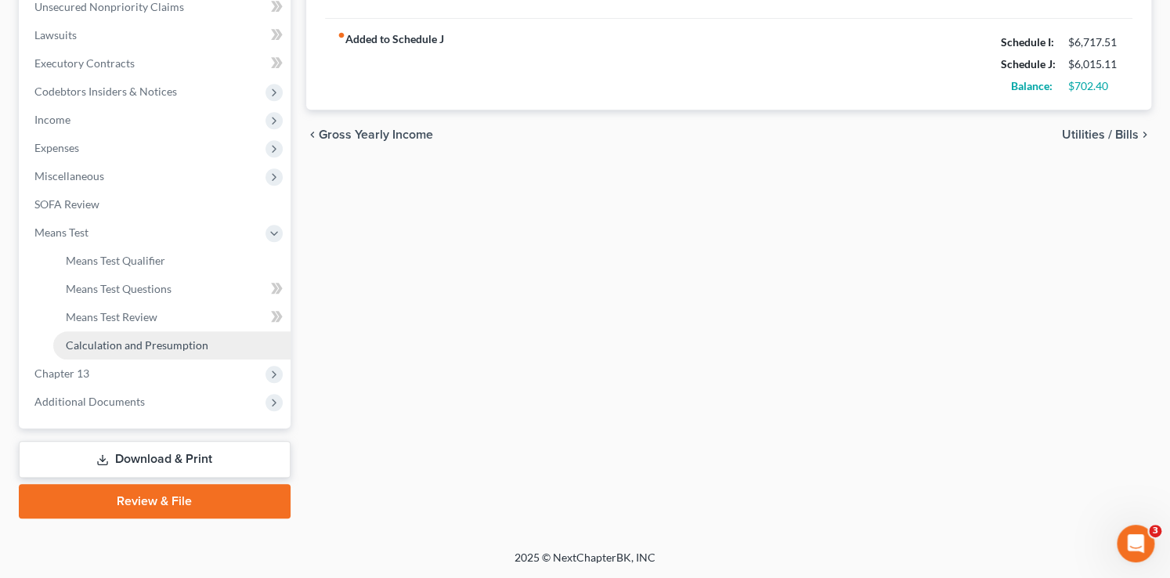
scroll to position [423, 0]
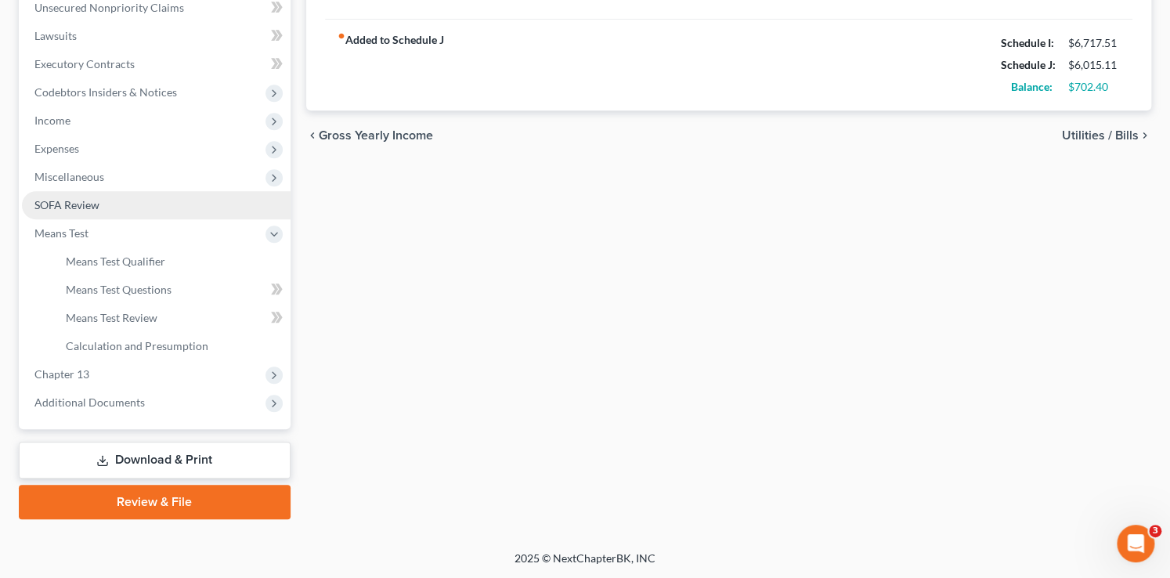
click at [45, 206] on span "SOFA Review" at bounding box center [66, 204] width 65 height 13
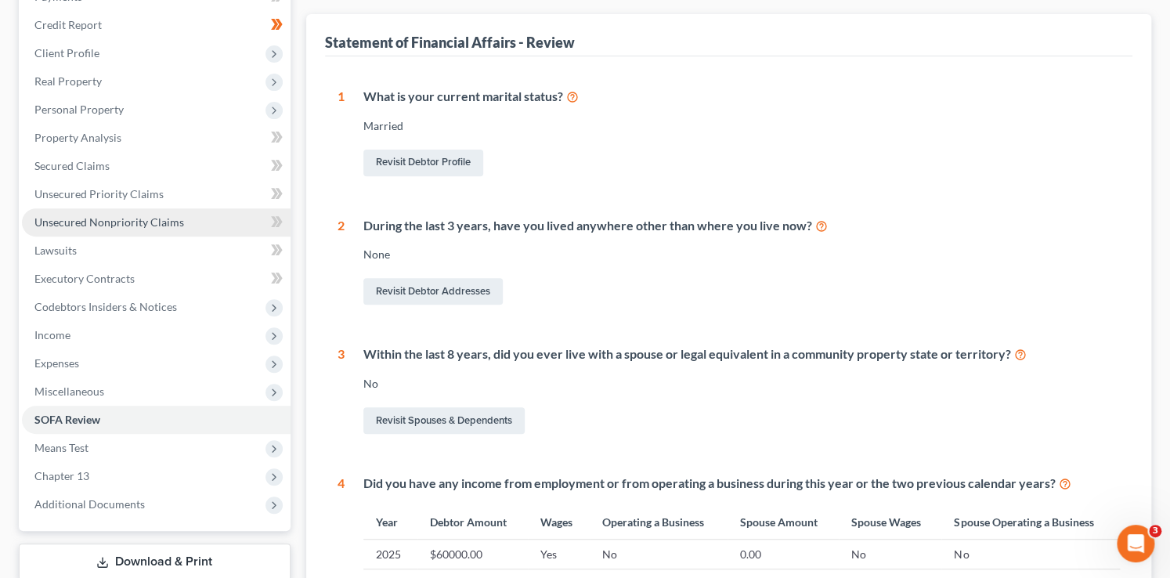
scroll to position [295, 0]
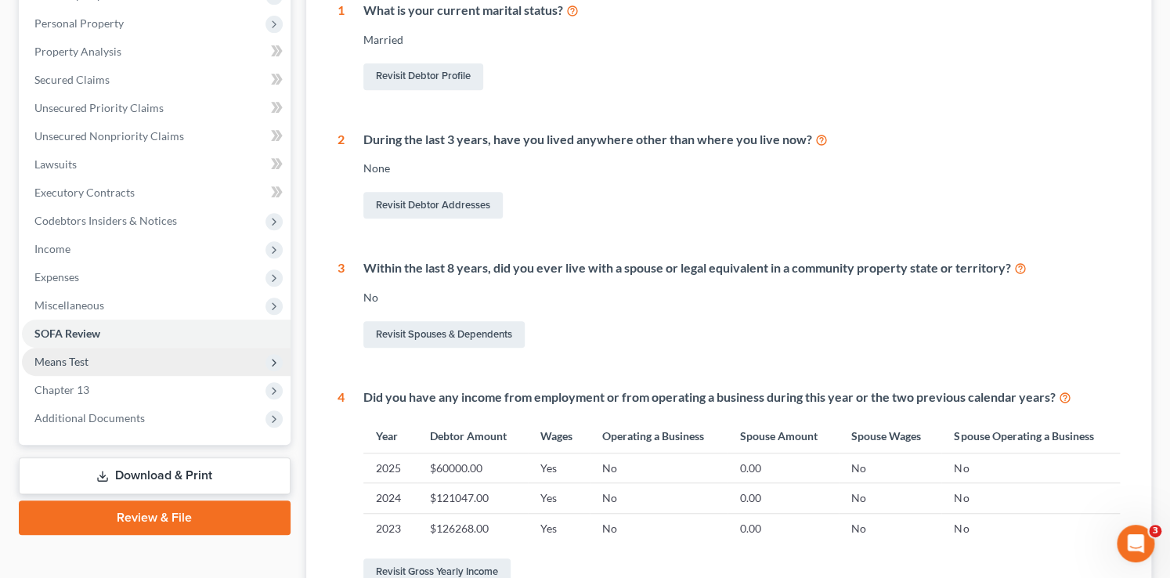
click at [88, 356] on span "Means Test" at bounding box center [61, 361] width 54 height 13
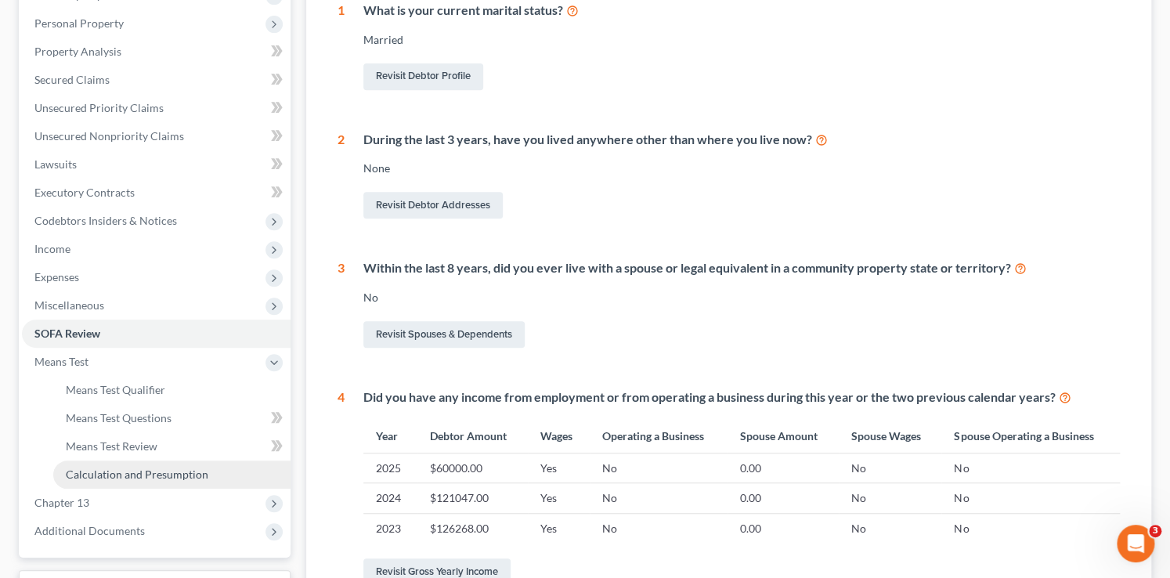
click at [159, 477] on span "Calculation and Presumption" at bounding box center [137, 474] width 143 height 13
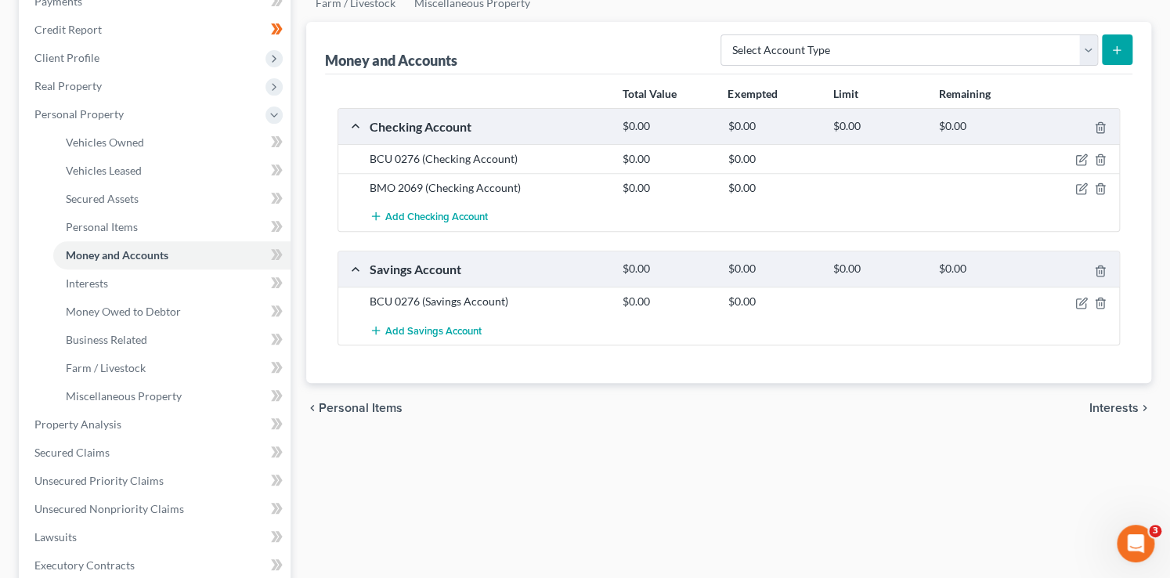
scroll to position [229, 0]
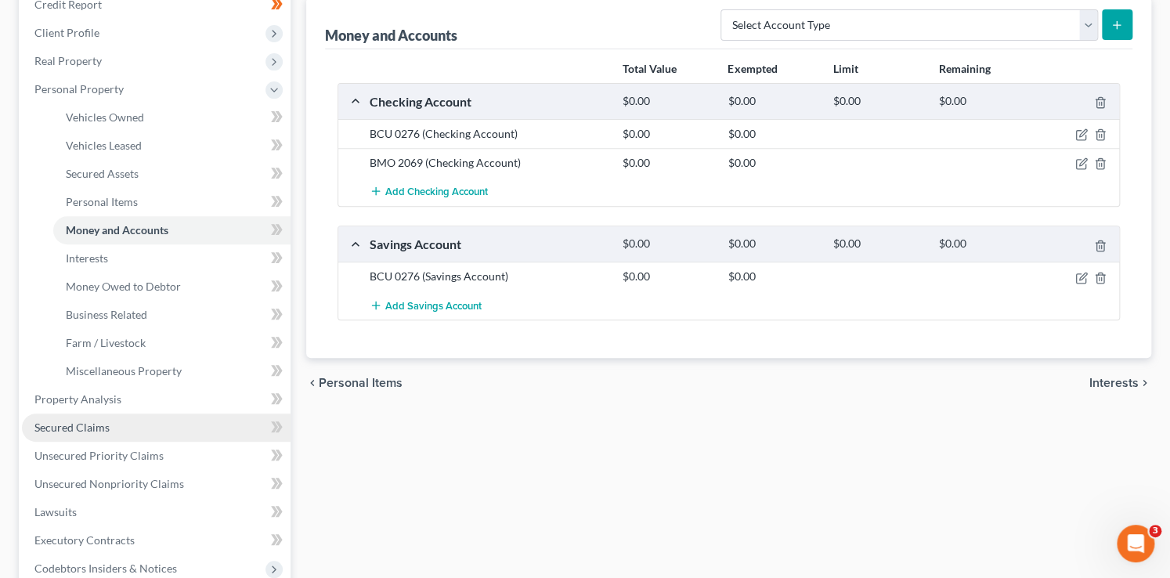
click at [106, 425] on span "Secured Claims" at bounding box center [71, 427] width 75 height 13
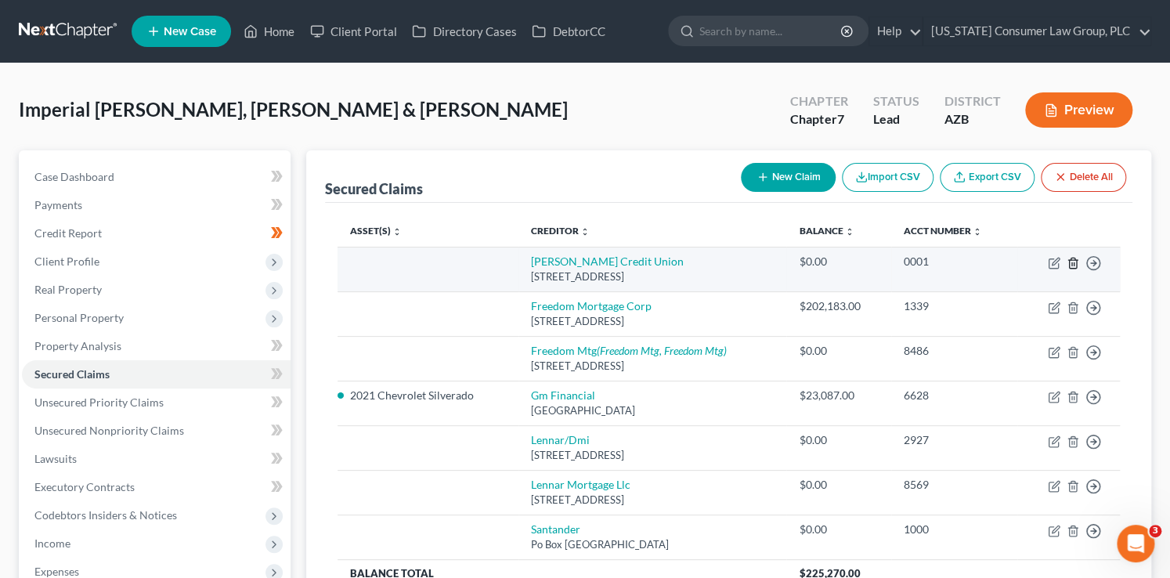
click at [1072, 261] on icon "button" at bounding box center [1073, 263] width 13 height 13
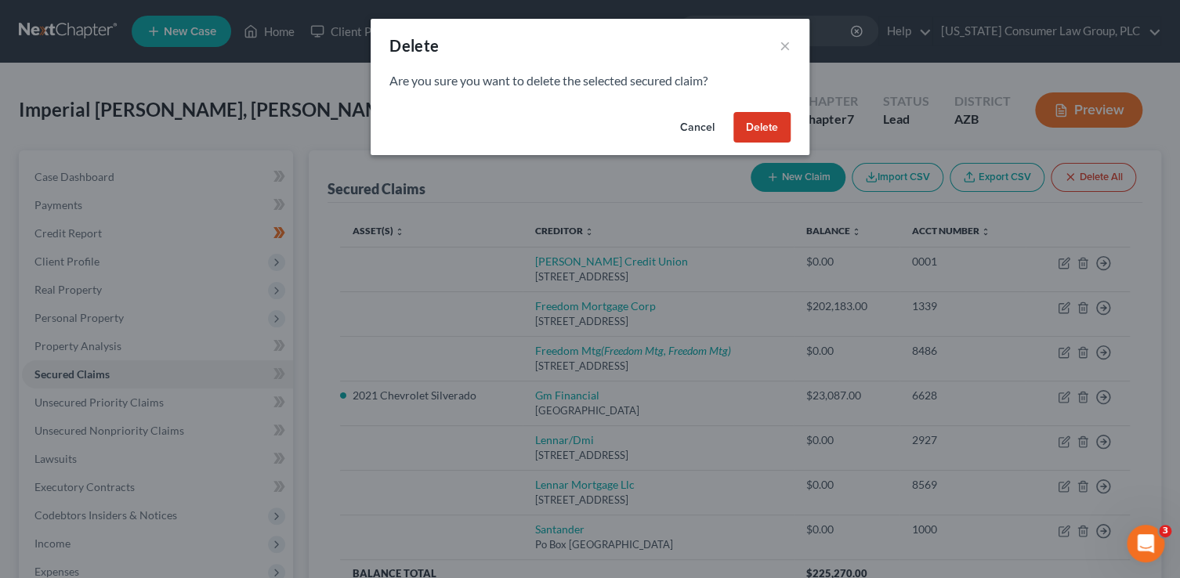
click at [762, 119] on button "Delete" at bounding box center [761, 127] width 57 height 31
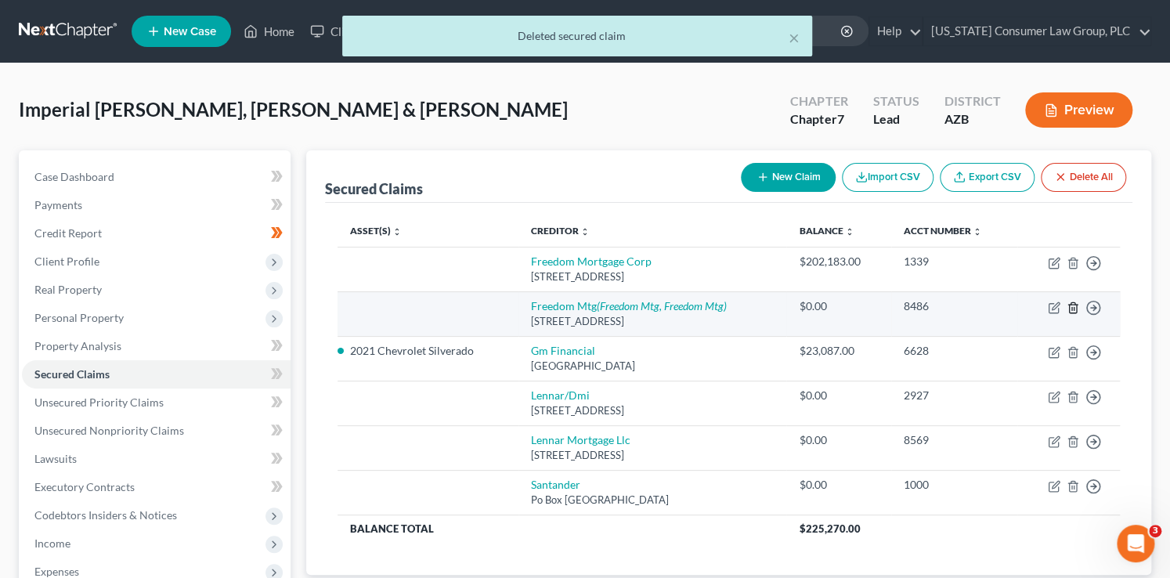
click at [1076, 307] on icon "button" at bounding box center [1072, 307] width 7 height 10
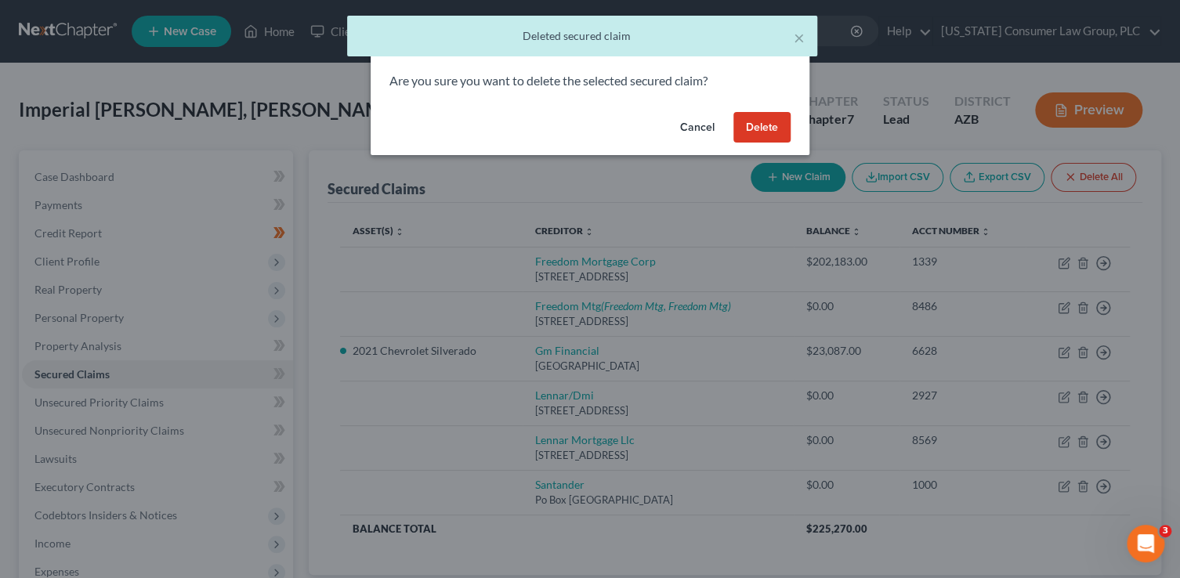
click at [756, 124] on button "Delete" at bounding box center [761, 127] width 57 height 31
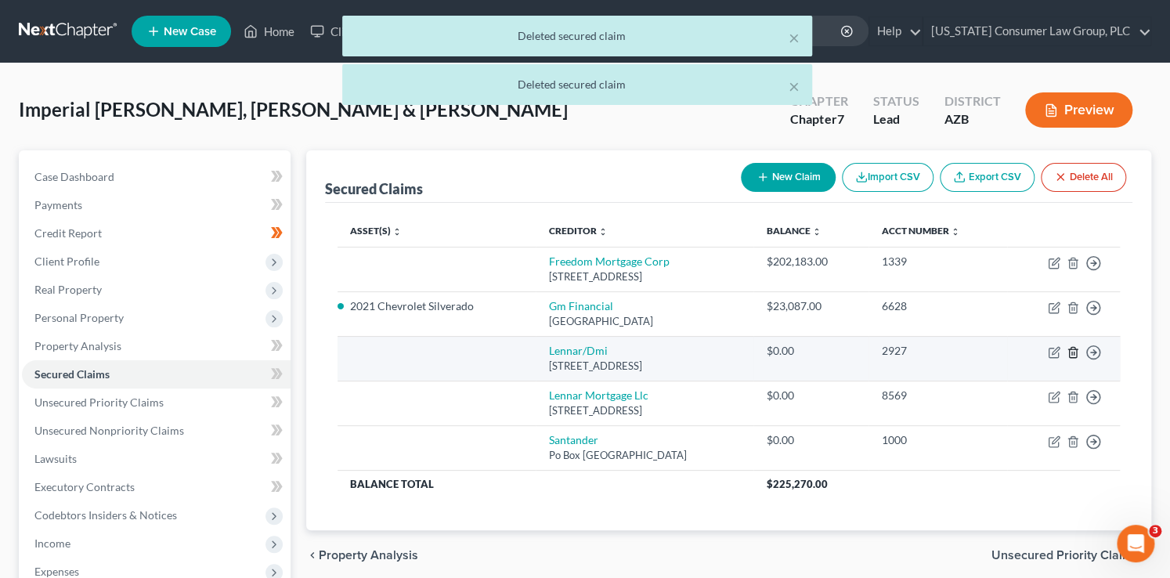
click at [1070, 353] on icon "button" at bounding box center [1073, 352] width 13 height 13
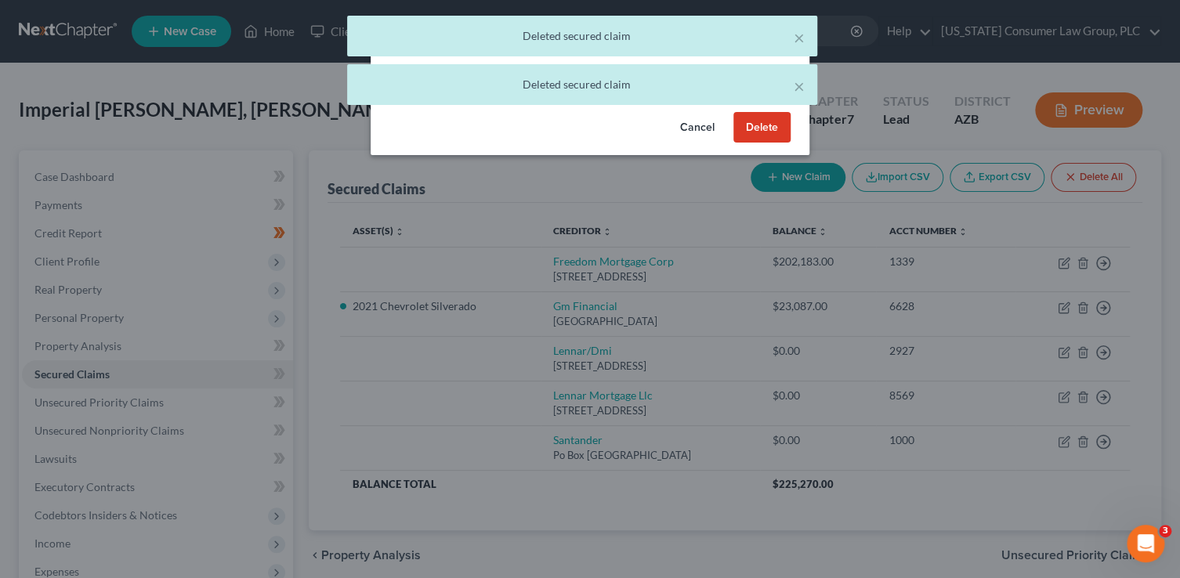
click at [751, 136] on button "Delete" at bounding box center [761, 127] width 57 height 31
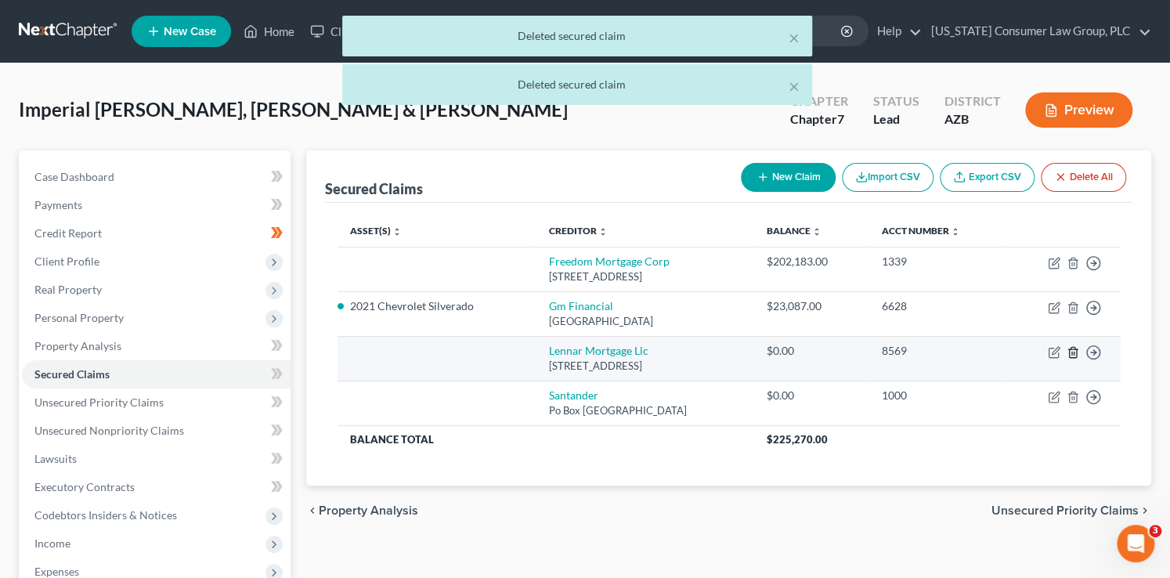
click at [1070, 352] on icon "button" at bounding box center [1073, 352] width 13 height 13
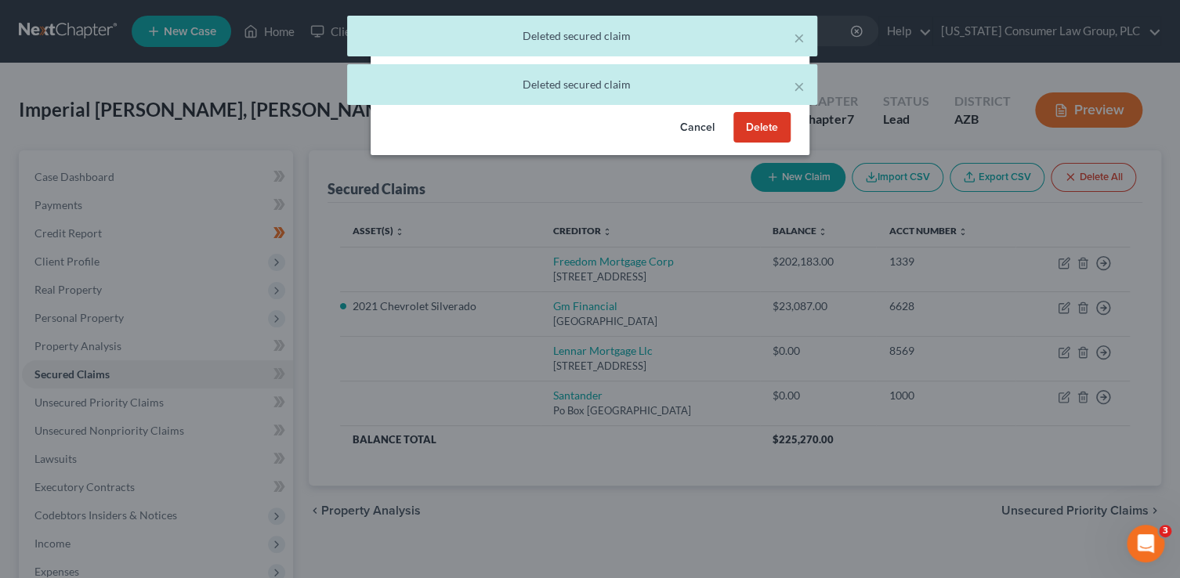
click at [754, 126] on button "Delete" at bounding box center [761, 127] width 57 height 31
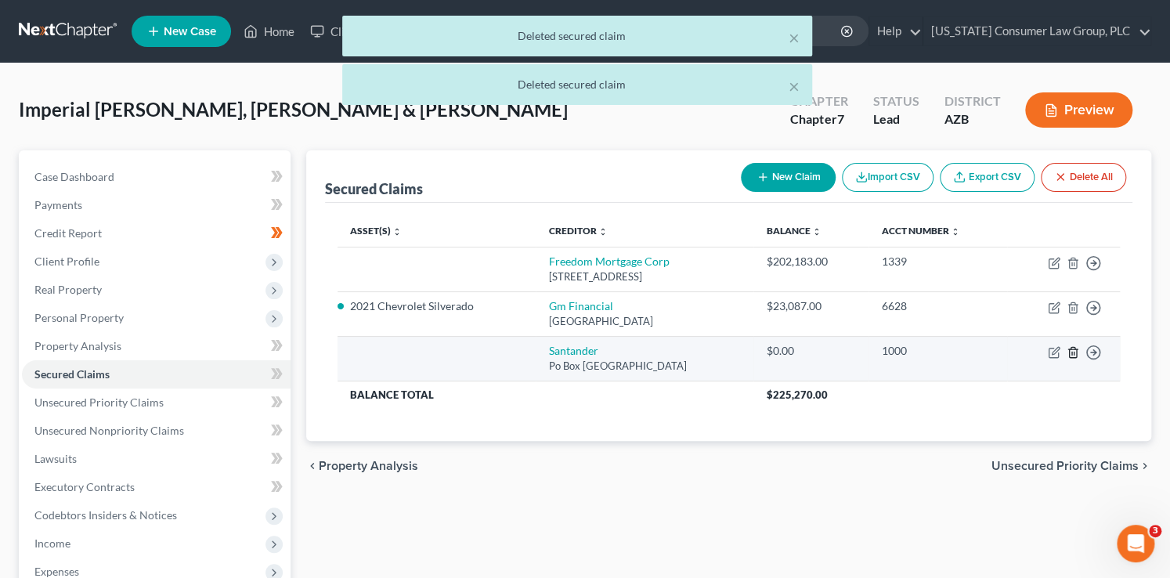
click at [1075, 354] on icon "button" at bounding box center [1073, 352] width 13 height 13
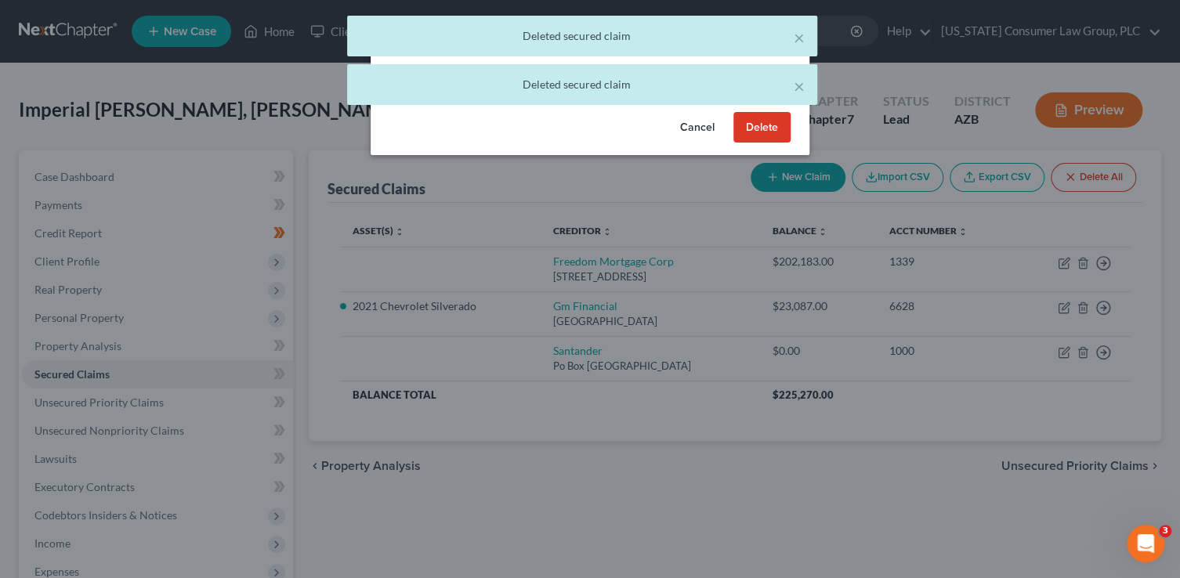
click at [792, 132] on div "Cancel Delete" at bounding box center [590, 131] width 439 height 50
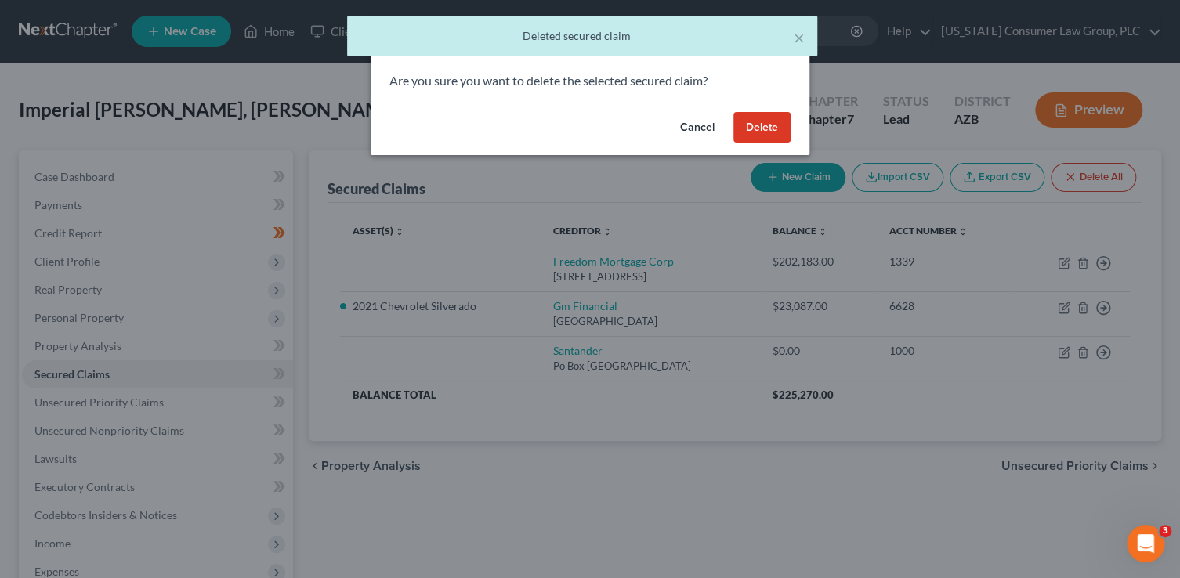
click at [761, 132] on button "Delete" at bounding box center [761, 127] width 57 height 31
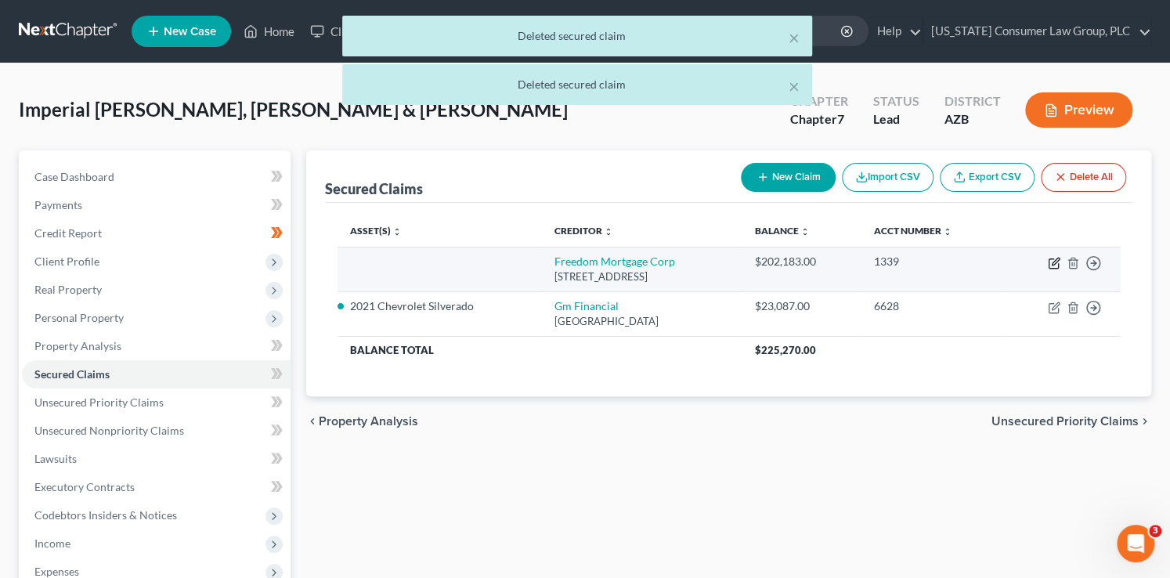
click at [1053, 262] on icon "button" at bounding box center [1054, 263] width 13 height 13
select select "9"
select select "2"
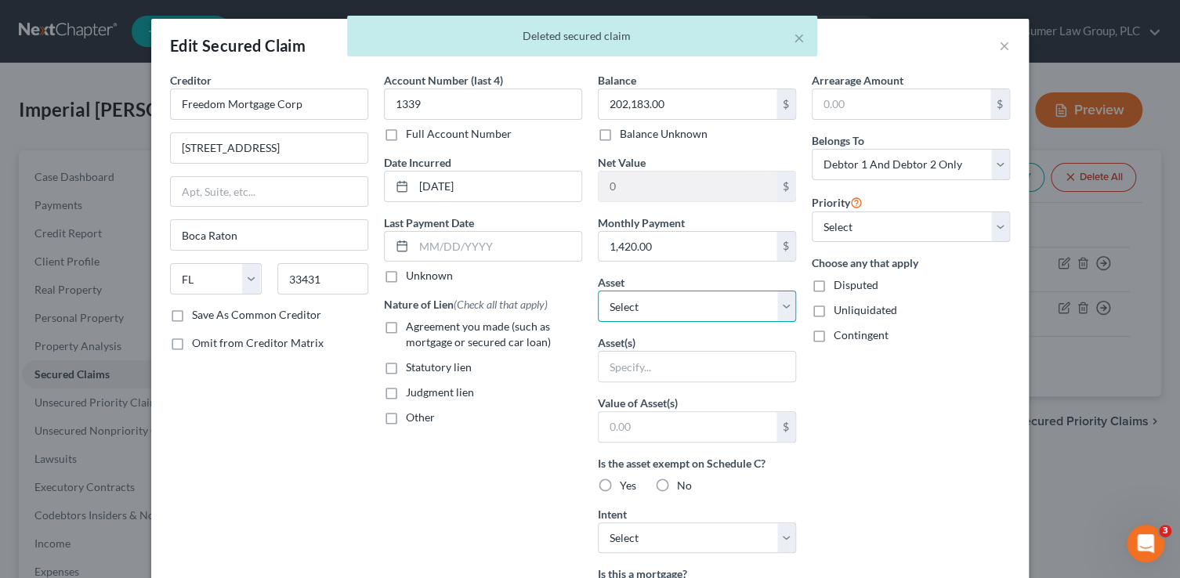
click at [661, 314] on select "Select Other Multiple Assets 2021 Chevrolet Silverado - $26053.0 4826 W. St. An…" at bounding box center [697, 306] width 198 height 31
select select "3"
click at [598, 291] on select "Select Other Multiple Assets 2021 Chevrolet Silverado - $26053.0 4826 W. St. An…" at bounding box center [697, 306] width 198 height 31
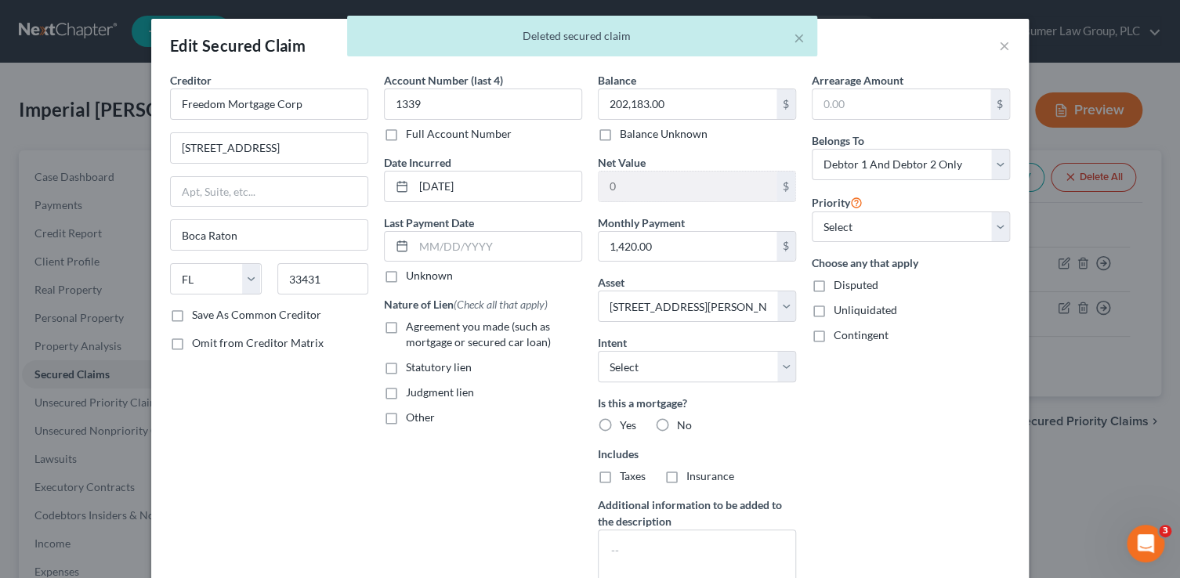
click at [406, 328] on label "Agreement you made (such as mortgage or secured car loan)" at bounding box center [494, 334] width 176 height 31
click at [412, 328] on input "Agreement you made (such as mortgage or secured car loan)" at bounding box center [417, 324] width 10 height 10
checkbox input "true"
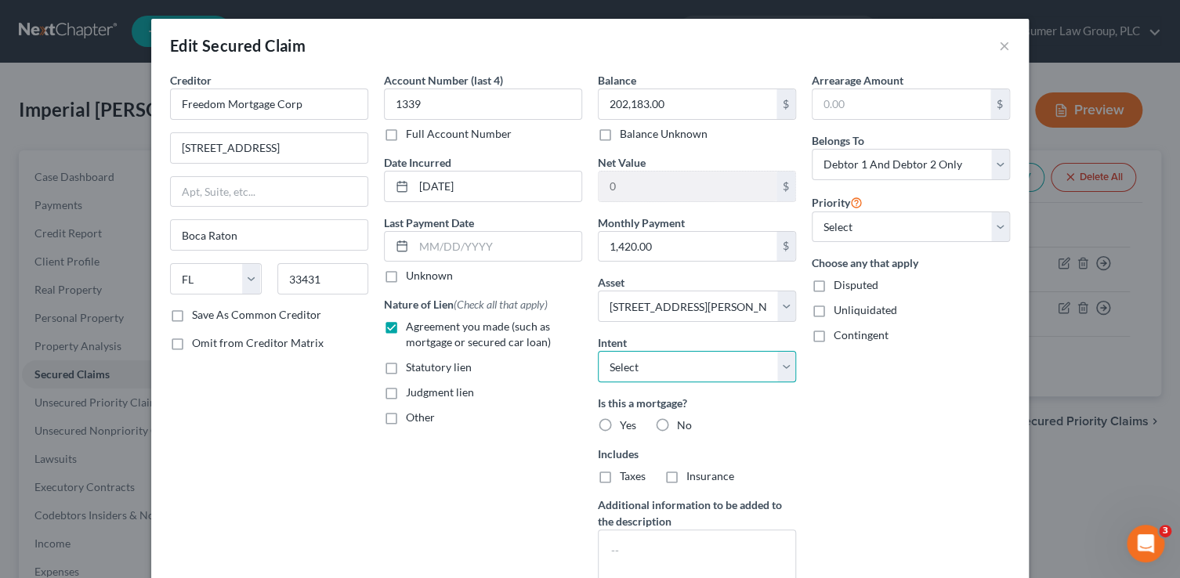
click at [620, 367] on select "Select Surrender Redeem Reaffirm Avoid Other" at bounding box center [697, 366] width 198 height 31
select select "2"
click at [598, 351] on select "Select Surrender Redeem Reaffirm Avoid Other" at bounding box center [697, 366] width 198 height 31
click at [620, 423] on label "Yes" at bounding box center [628, 426] width 16 height 16
click at [626, 423] on input "Yes" at bounding box center [631, 423] width 10 height 10
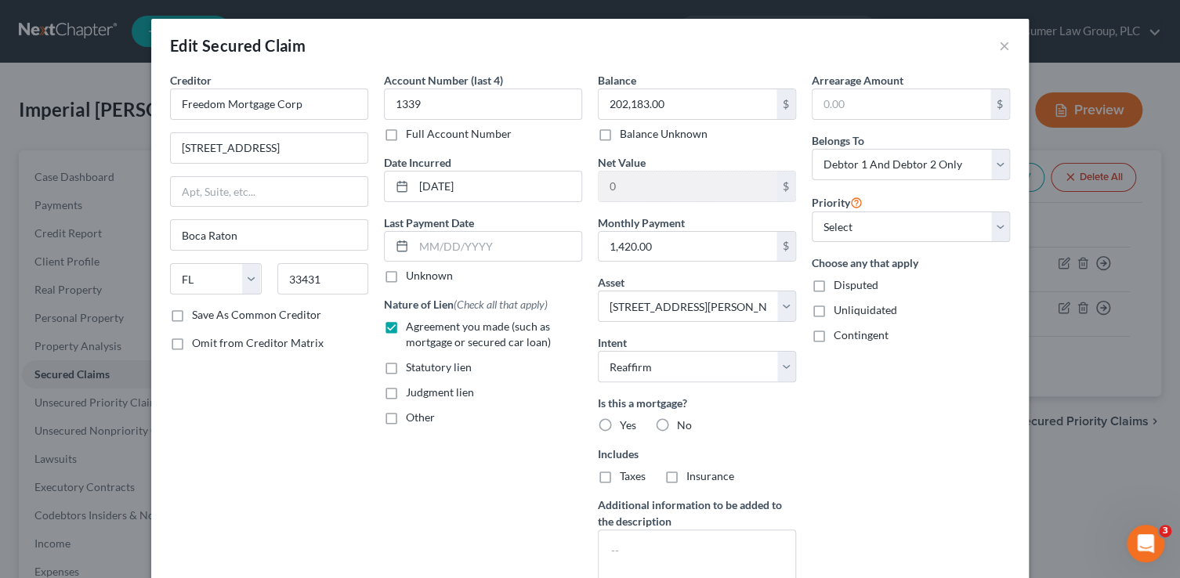
radio input "true"
click at [620, 477] on label "Taxes" at bounding box center [633, 476] width 26 height 16
click at [626, 477] on input "Taxes" at bounding box center [631, 473] width 10 height 10
checkbox input "true"
click at [686, 477] on label "Insurance" at bounding box center [710, 476] width 48 height 16
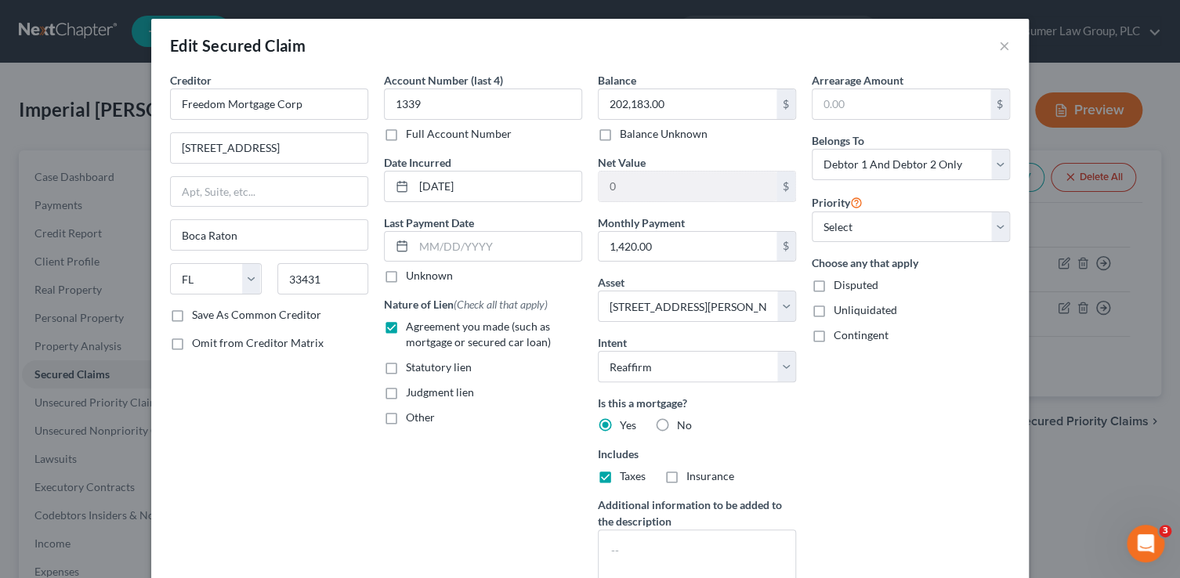
click at [693, 477] on input "Insurance" at bounding box center [698, 473] width 10 height 10
checkbox input "true"
click at [846, 237] on select "Select 1st 2nd 3rd 4th 5th 6th 7th 8th 9th 10th 11th 12th 13th 14th 15th 16th 1…" at bounding box center [911, 227] width 198 height 31
select select "0"
click at [812, 212] on select "Select 1st 2nd 3rd 4th 5th 6th 7th 8th 9th 10th 11th 12th 13th 14th 15th 16th 1…" at bounding box center [911, 227] width 198 height 31
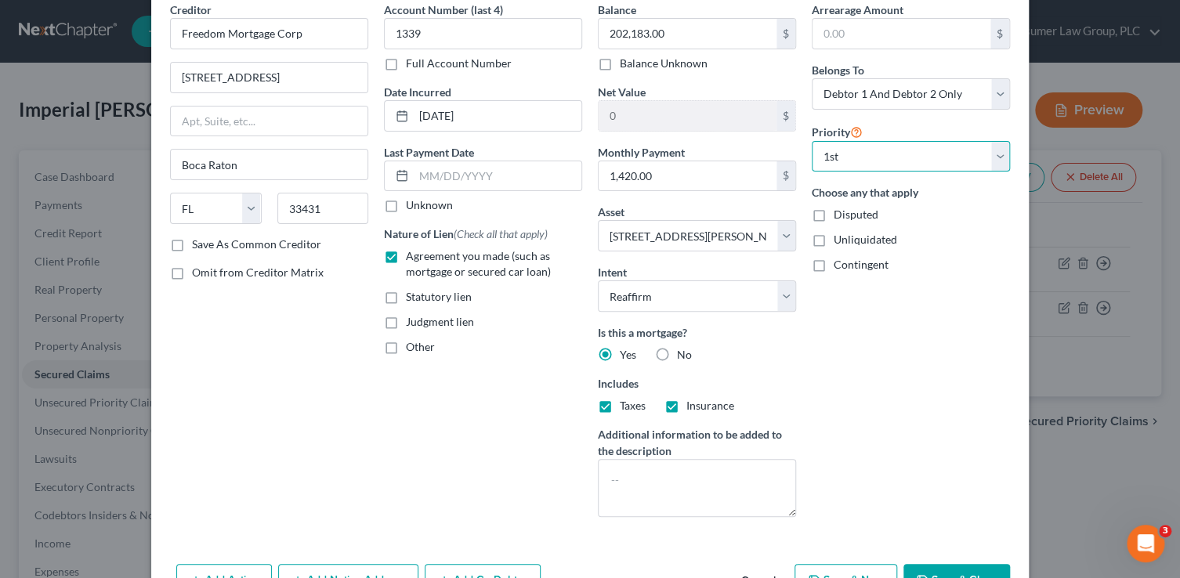
scroll to position [164, 0]
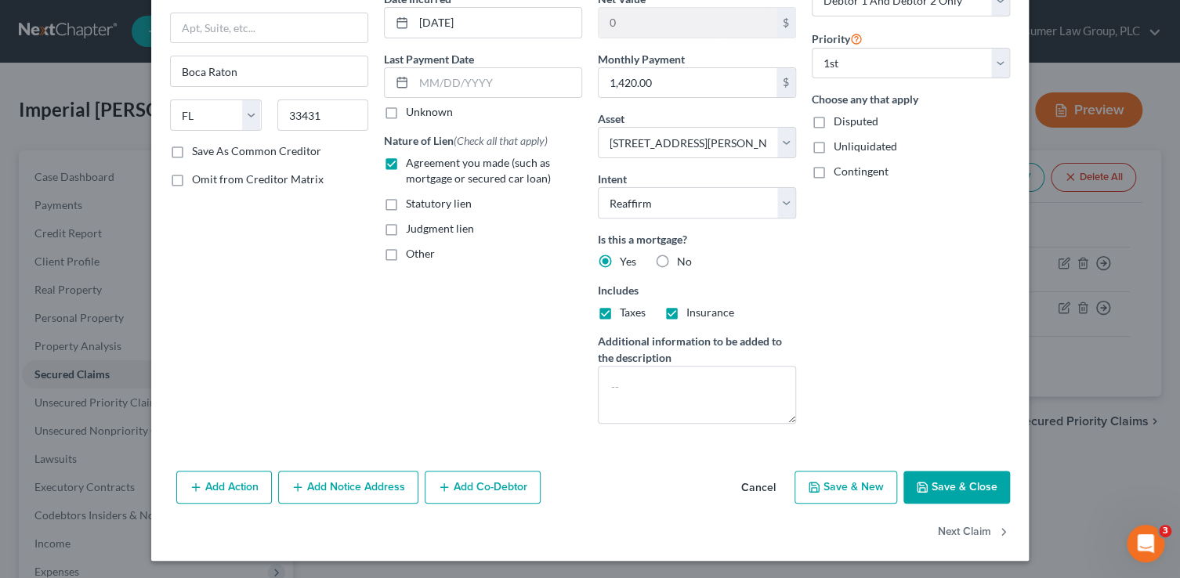
click at [971, 489] on button "Save & Close" at bounding box center [956, 487] width 107 height 33
select select
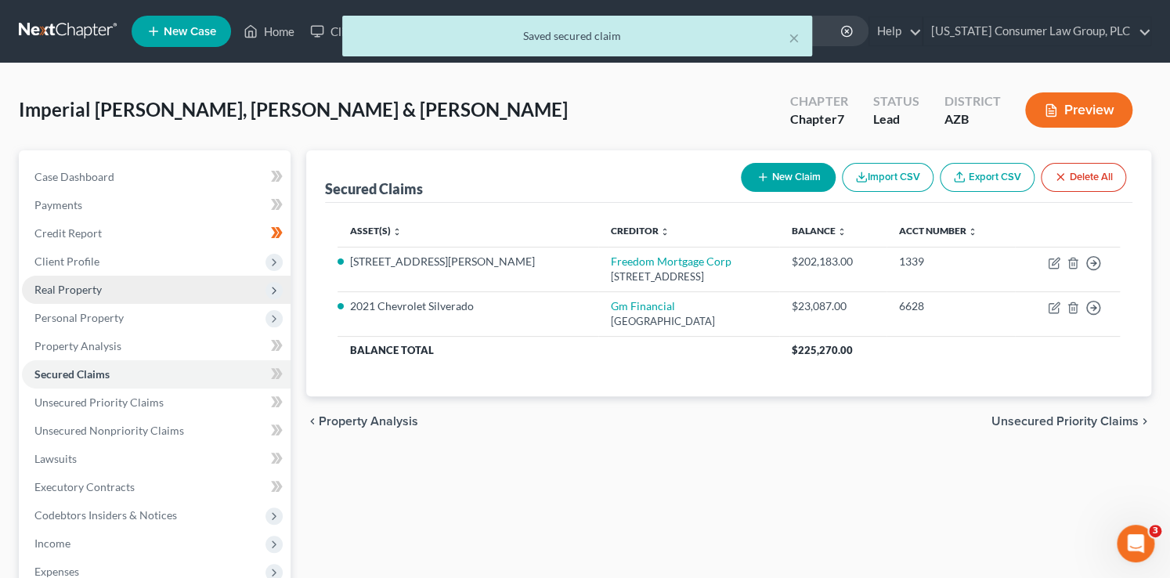
click at [71, 293] on span "Real Property" at bounding box center [67, 289] width 67 height 13
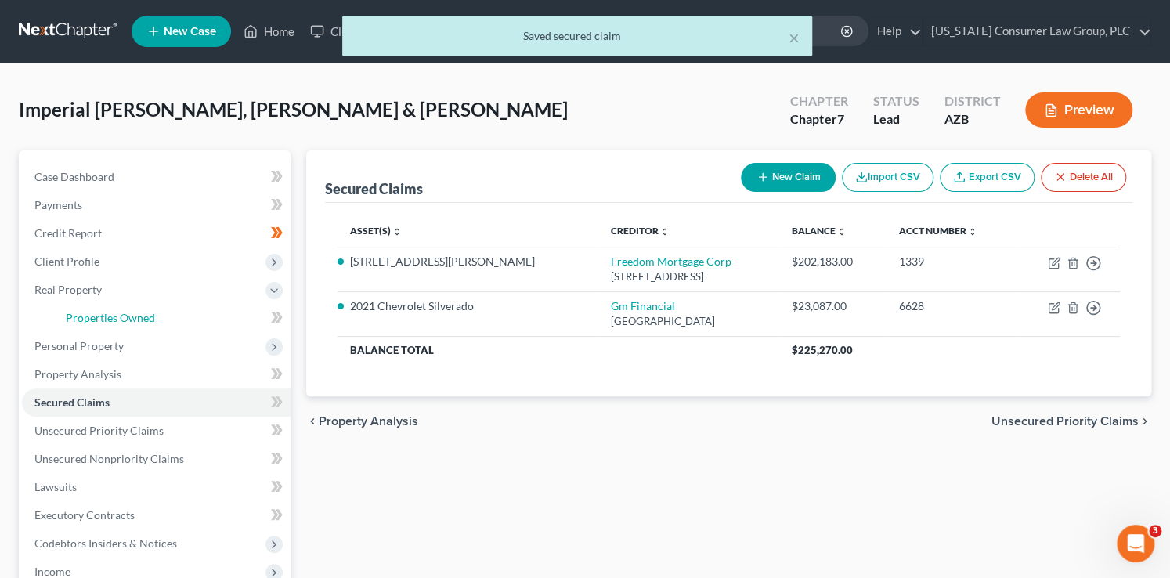
drag, startPoint x: 259, startPoint y: 319, endPoint x: 266, endPoint y: 320, distance: 8.0
click at [260, 320] on link "Properties Owned" at bounding box center [171, 318] width 237 height 28
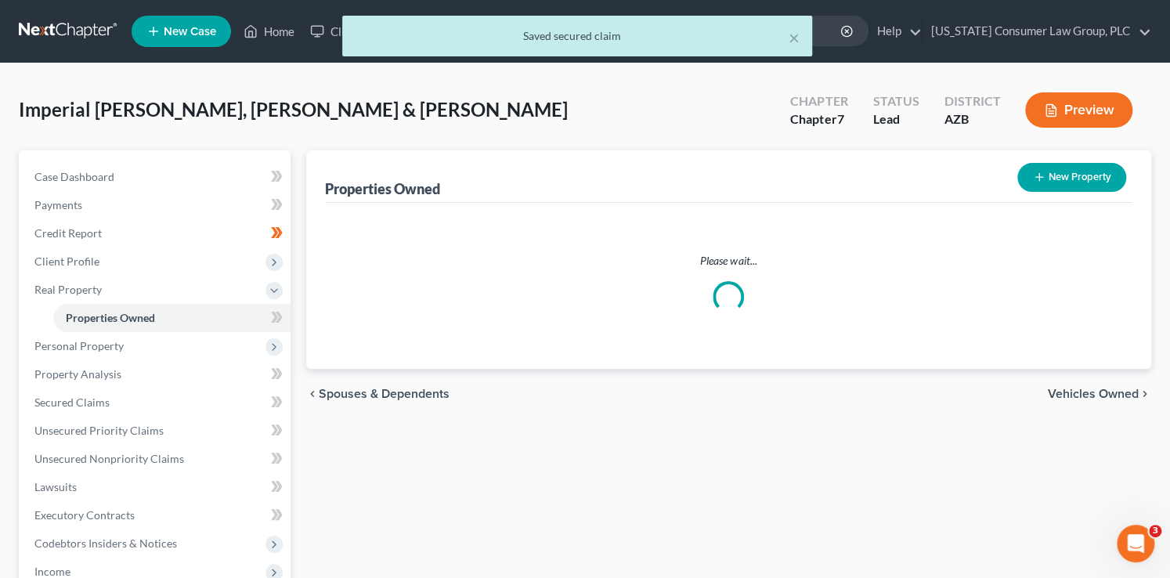
click at [266, 320] on div "New" at bounding box center [266, 306] width 31 height 36
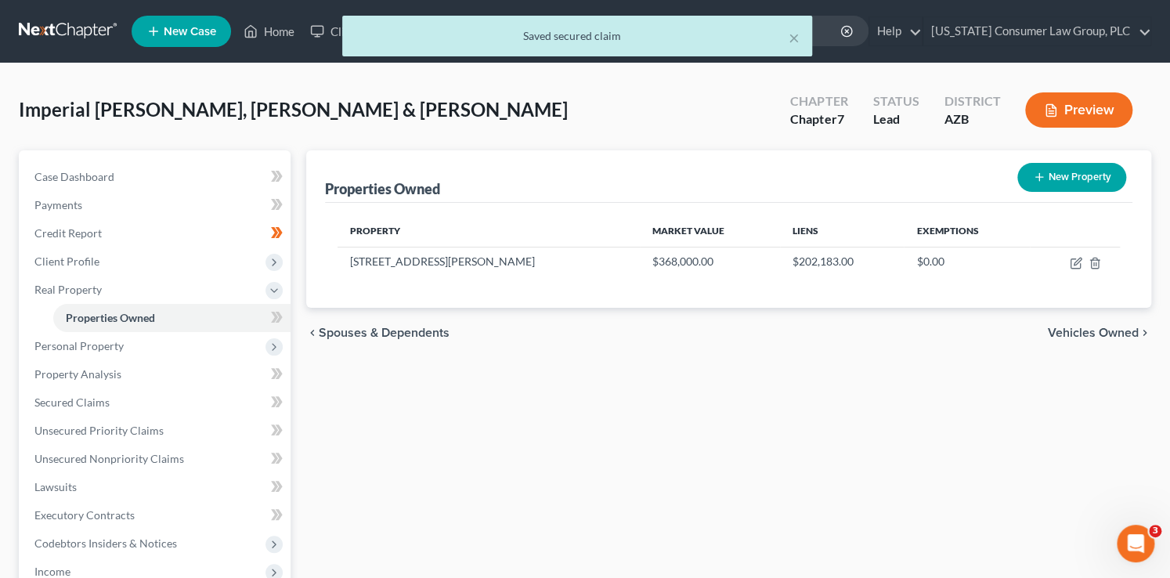
click at [273, 321] on div "New" at bounding box center [266, 306] width 31 height 36
click at [278, 327] on span at bounding box center [276, 320] width 27 height 24
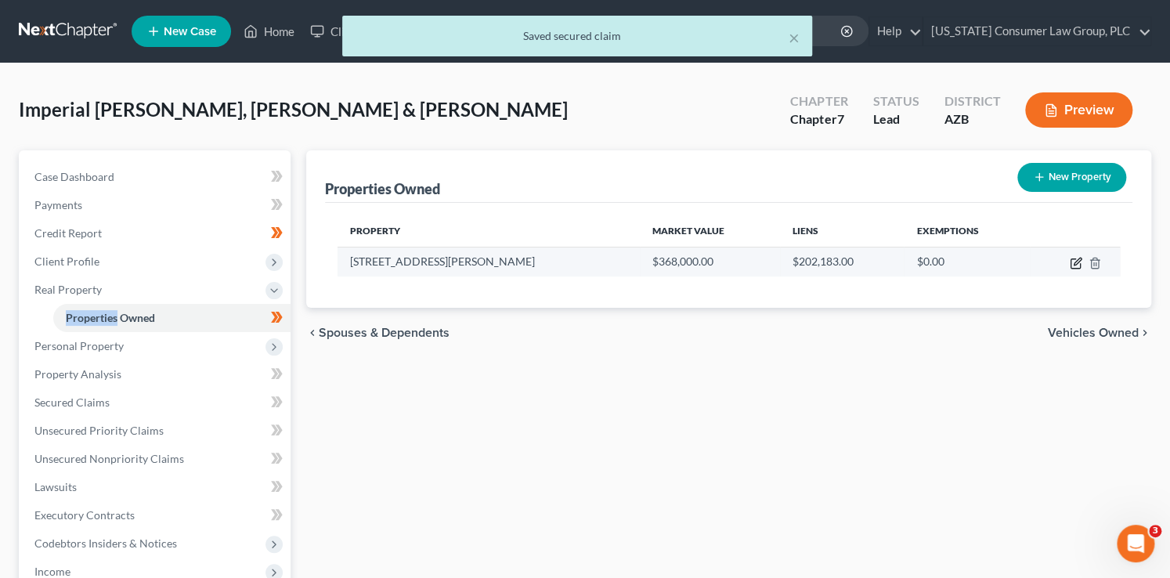
click at [1073, 268] on icon "button" at bounding box center [1076, 263] width 13 height 13
select select "3"
select select "2"
select select "0"
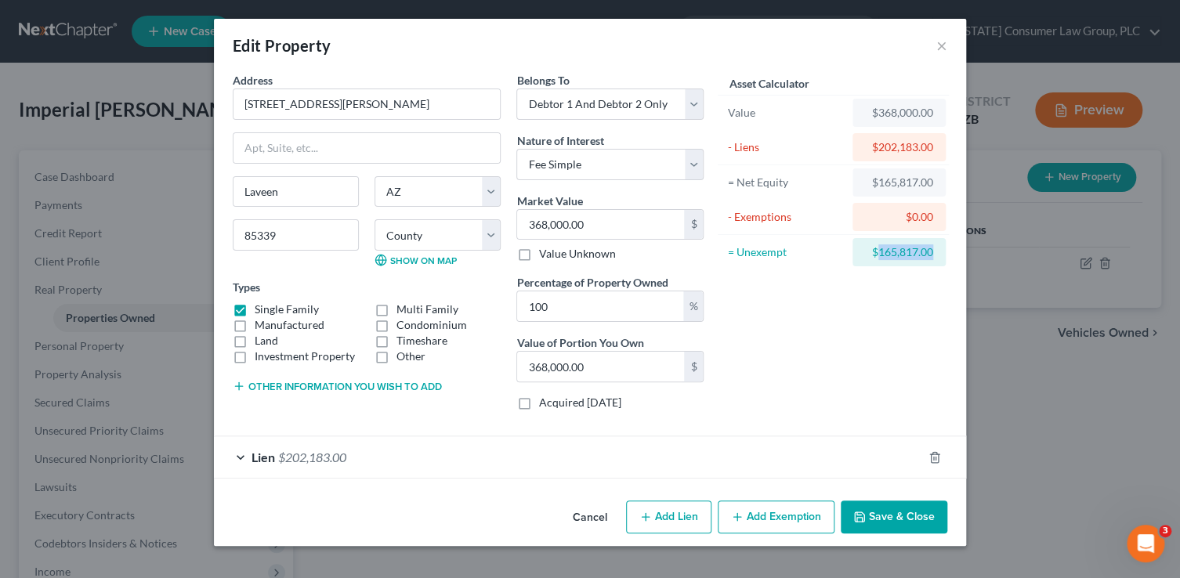
drag, startPoint x: 939, startPoint y: 250, endPoint x: 879, endPoint y: 251, distance: 59.5
click at [879, 251] on div "$165,817.00" at bounding box center [898, 252] width 93 height 28
copy div "165,817.00"
click at [773, 523] on button "Add Exemption" at bounding box center [776, 517] width 117 height 33
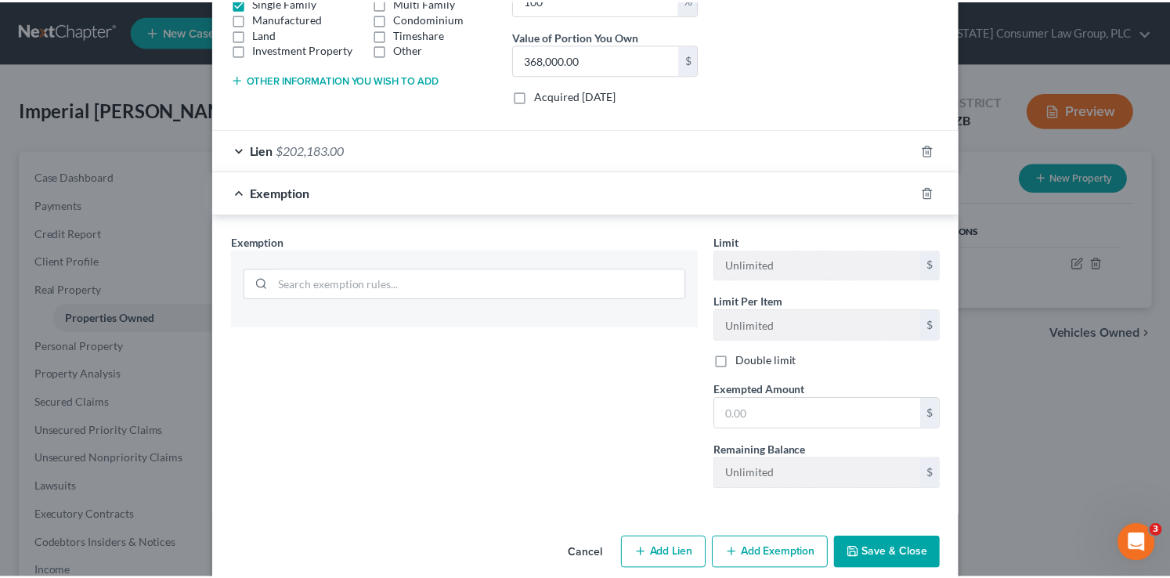
scroll to position [327, 0]
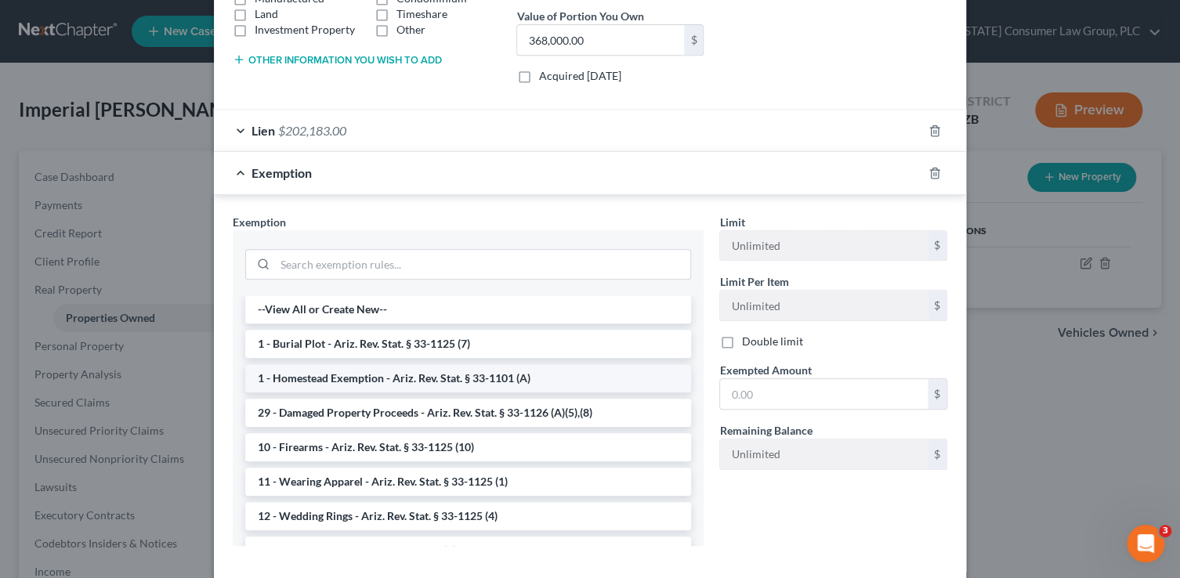
click at [417, 377] on li "1 - Homestead Exemption - Ariz. Rev. Stat. § 33-1101 (A)" at bounding box center [468, 378] width 446 height 28
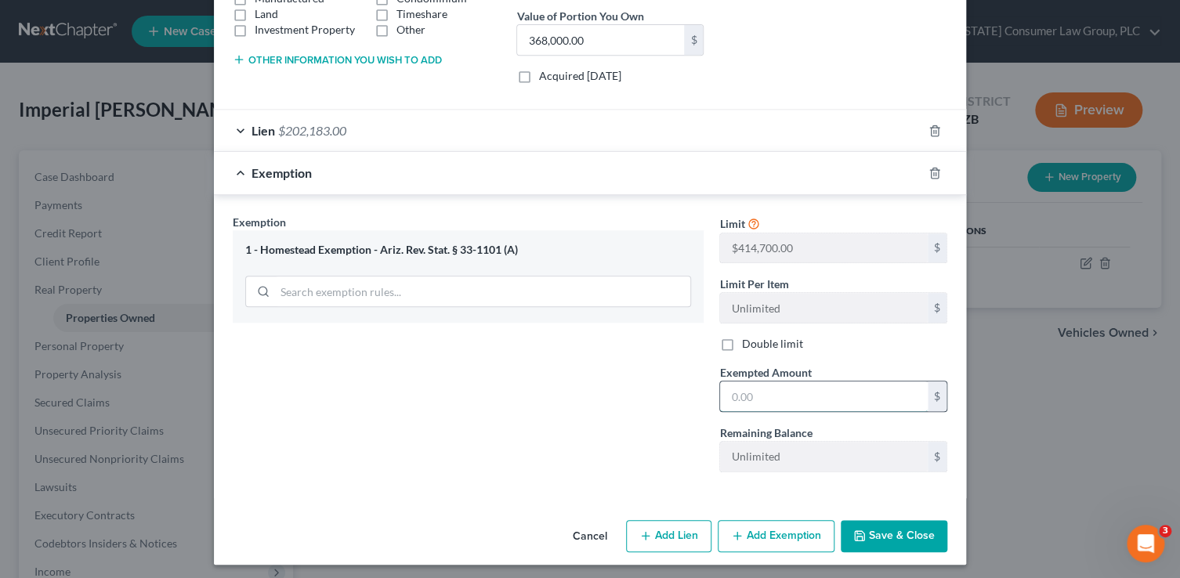
click at [800, 397] on input "text" at bounding box center [824, 397] width 208 height 30
paste input "165,817.00"
type input "165,817.00"
click at [873, 528] on button "Save & Close" at bounding box center [894, 536] width 107 height 33
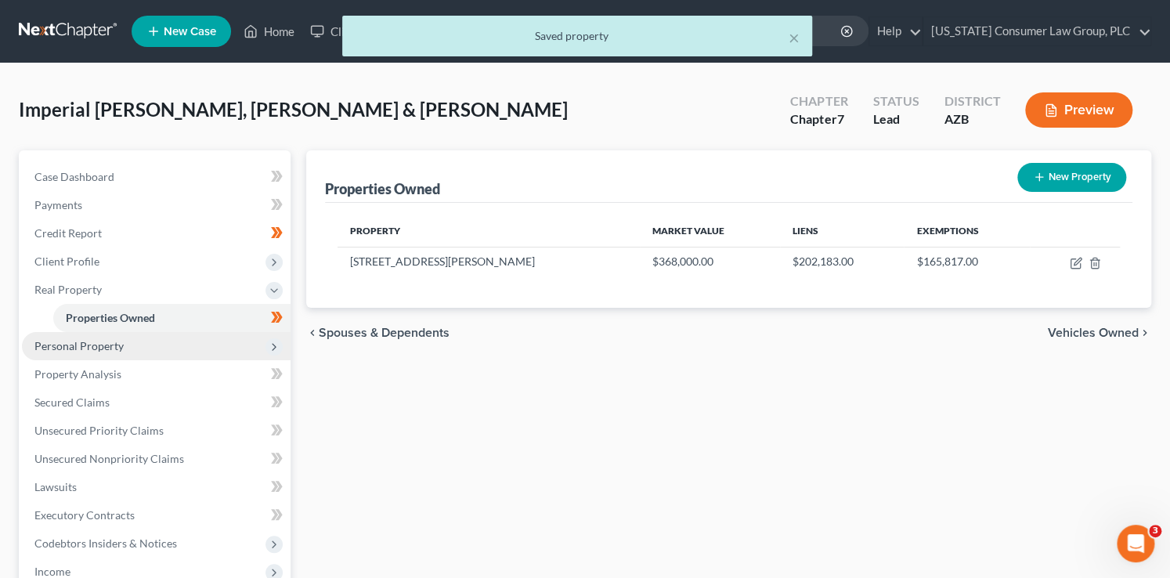
click at [171, 353] on span "Personal Property" at bounding box center [156, 346] width 269 height 28
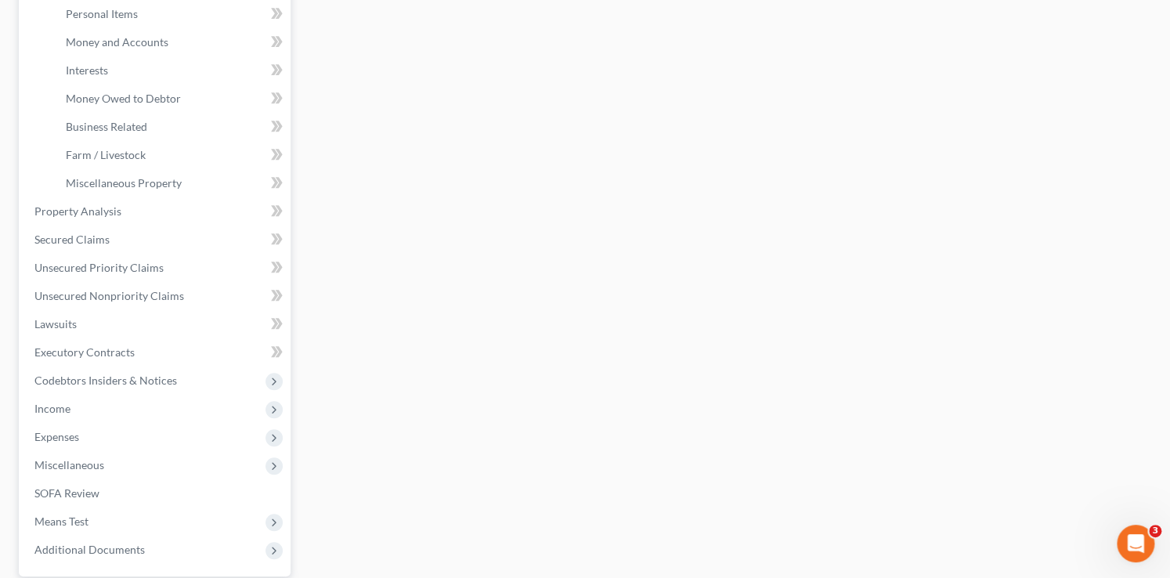
scroll to position [490, 0]
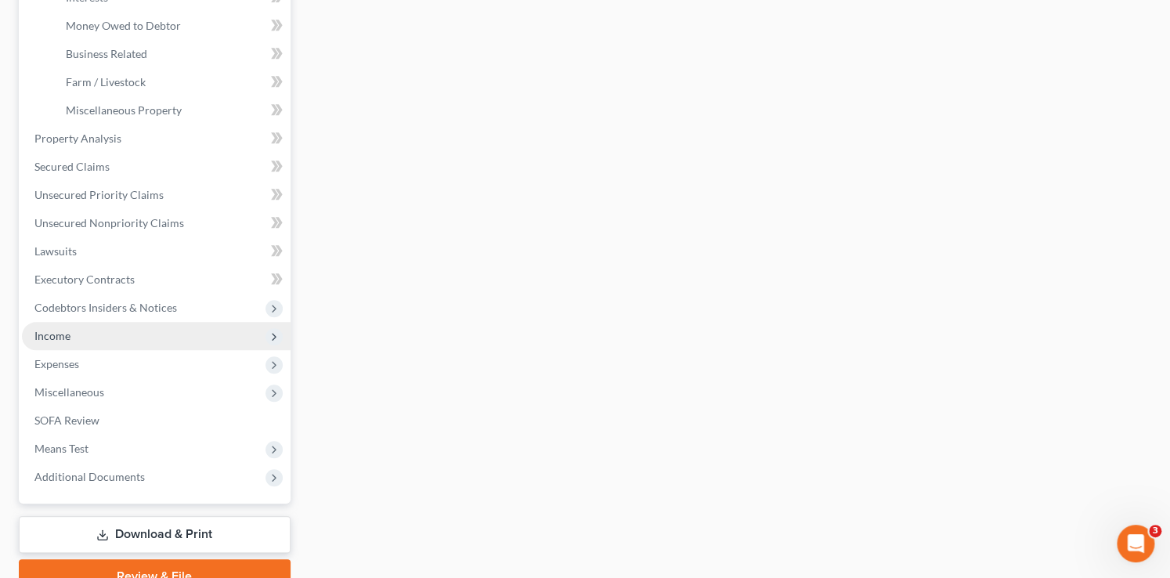
click at [69, 335] on span "Income" at bounding box center [52, 335] width 36 height 13
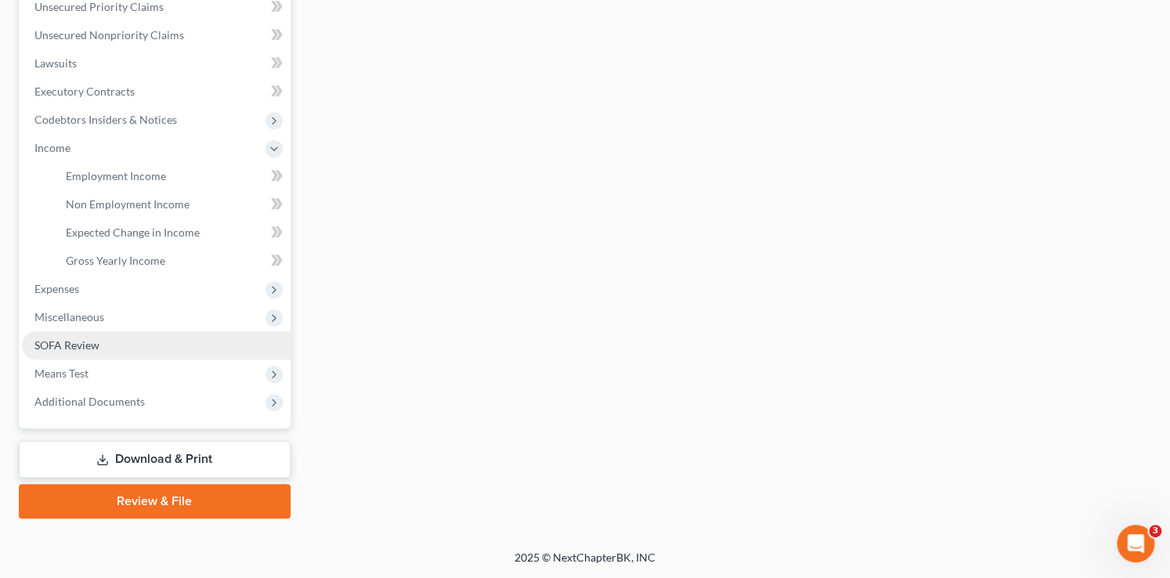
scroll to position [394, 0]
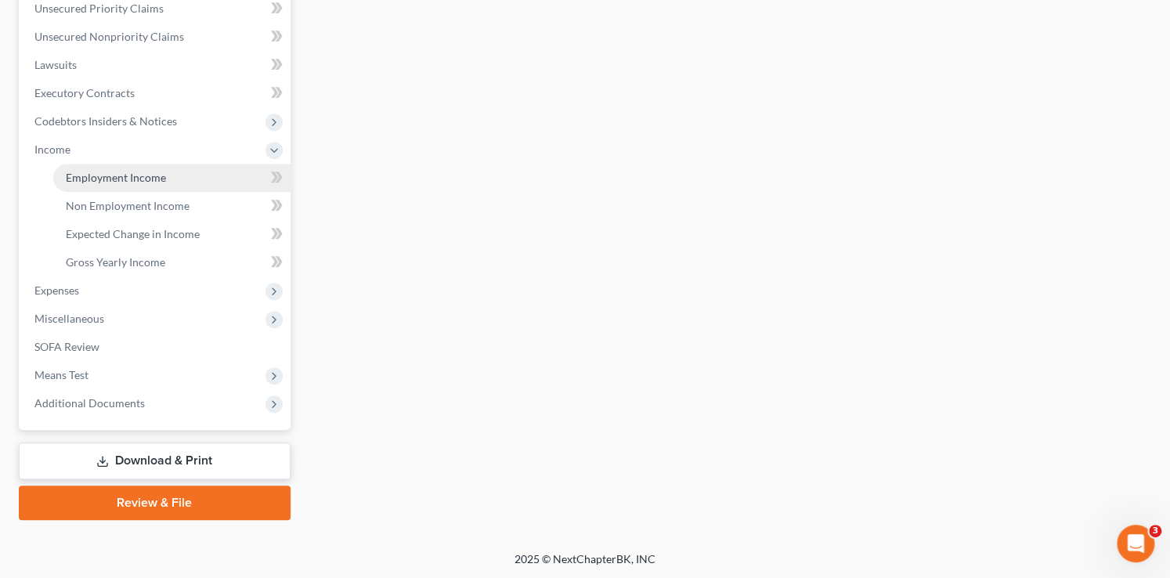
click at [144, 171] on span "Employment Income" at bounding box center [116, 177] width 100 height 13
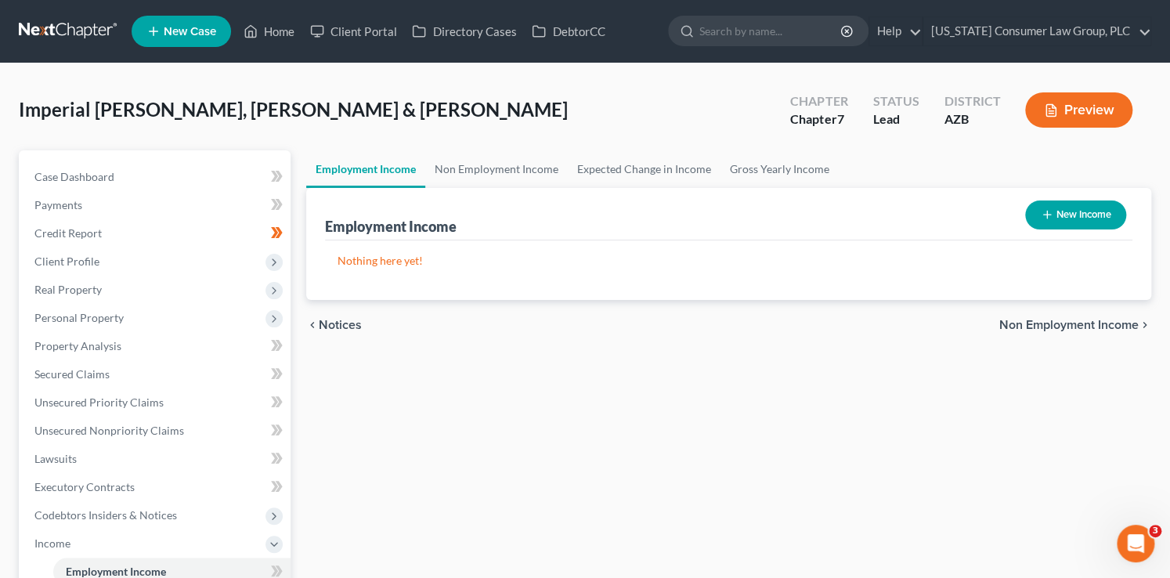
click at [1054, 218] on button "New Income" at bounding box center [1075, 215] width 101 height 29
select select "0"
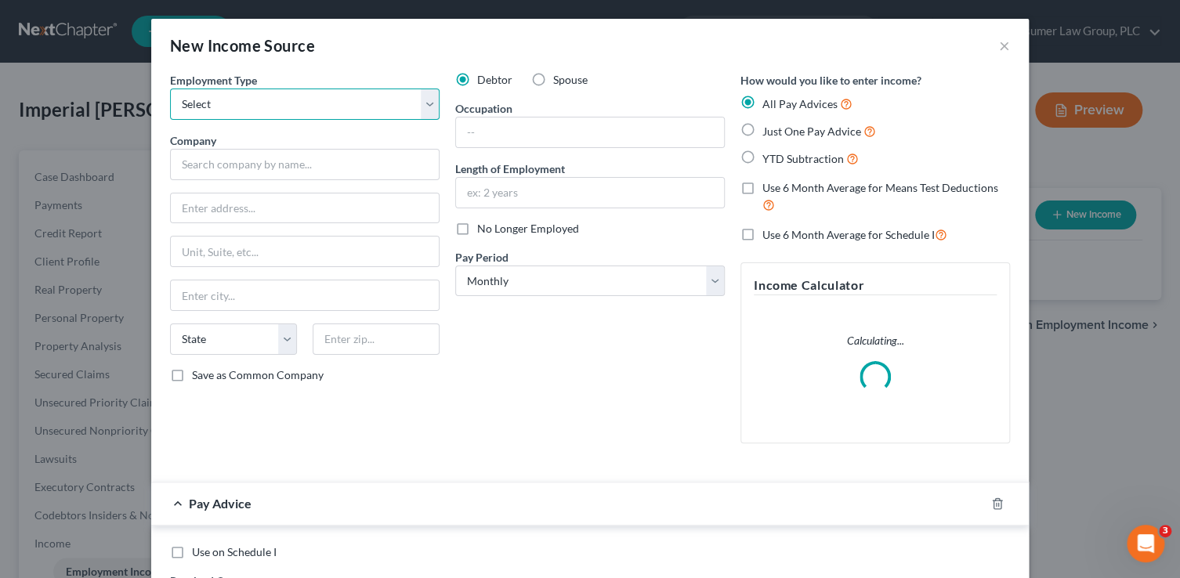
click at [369, 107] on select "Select Full or Part Time Employment Self Employment" at bounding box center [304, 104] width 269 height 31
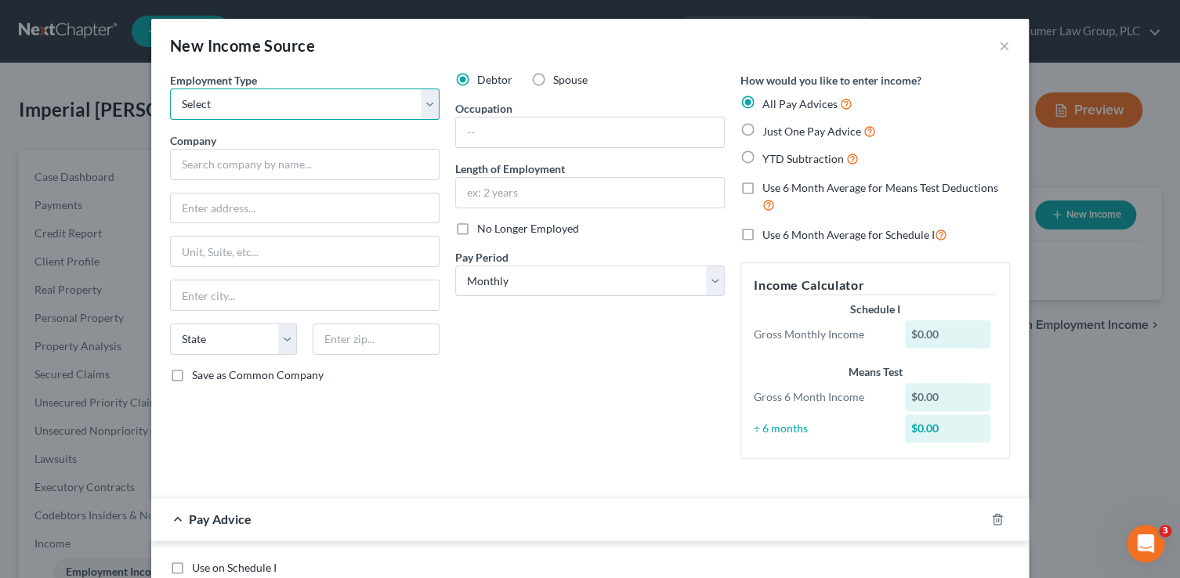
select select "0"
click at [170, 89] on select "Select Full or Part Time Employment Self Employment" at bounding box center [304, 104] width 269 height 31
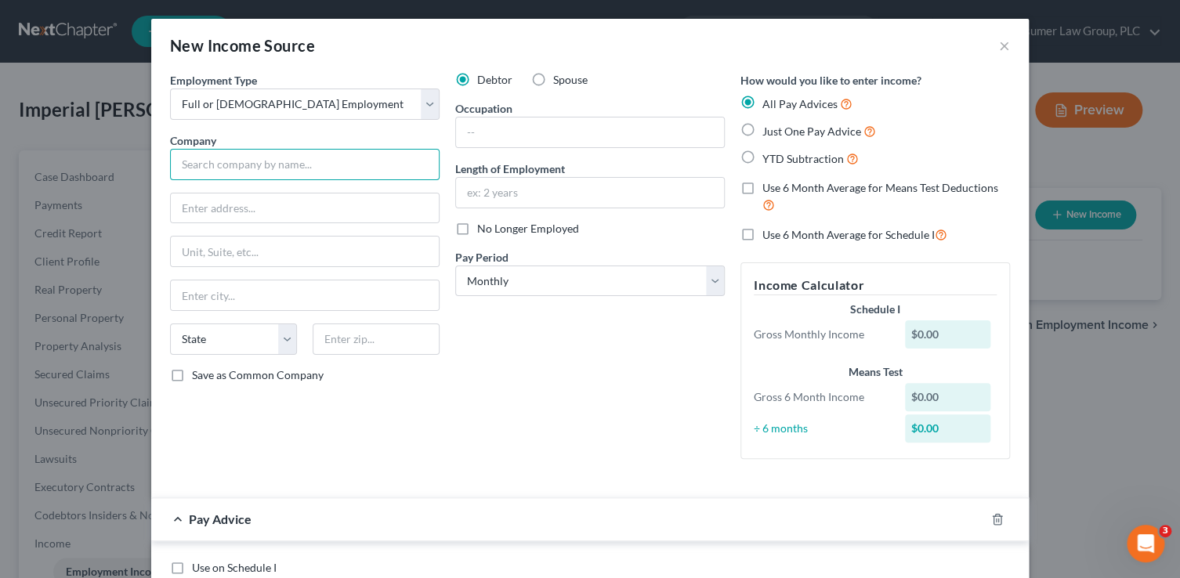
click at [319, 160] on input "text" at bounding box center [304, 164] width 269 height 31
type input "Target Enterprise Inc."
type input "7000 Target Parkway N."
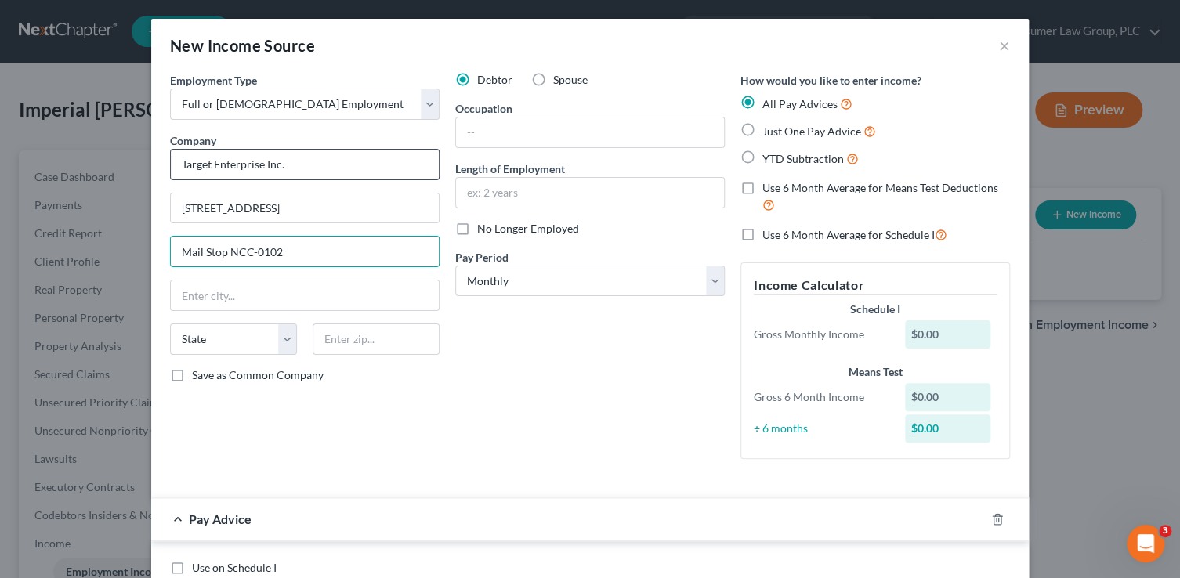
type input "Mail Stop NCC-0102"
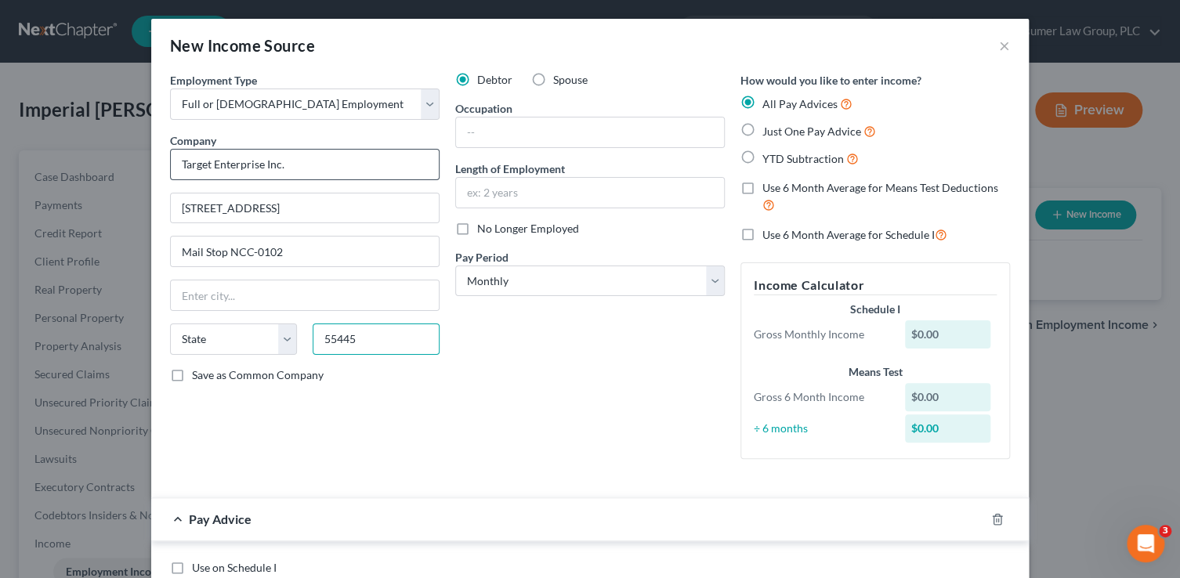
type input "55445"
type input "Minneapolis"
select select "24"
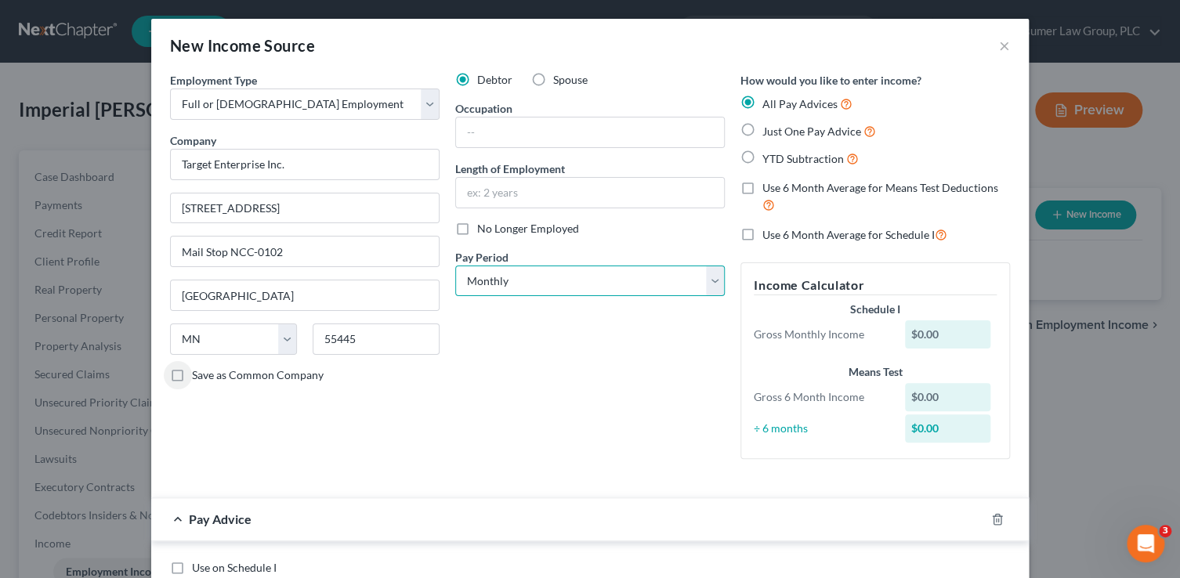
click at [595, 275] on select "Select Monthly Twice Monthly Every Other Week Weekly" at bounding box center [589, 281] width 269 height 31
select select "2"
click at [455, 266] on select "Select Monthly Twice Monthly Every Other Week Weekly" at bounding box center [589, 281] width 269 height 31
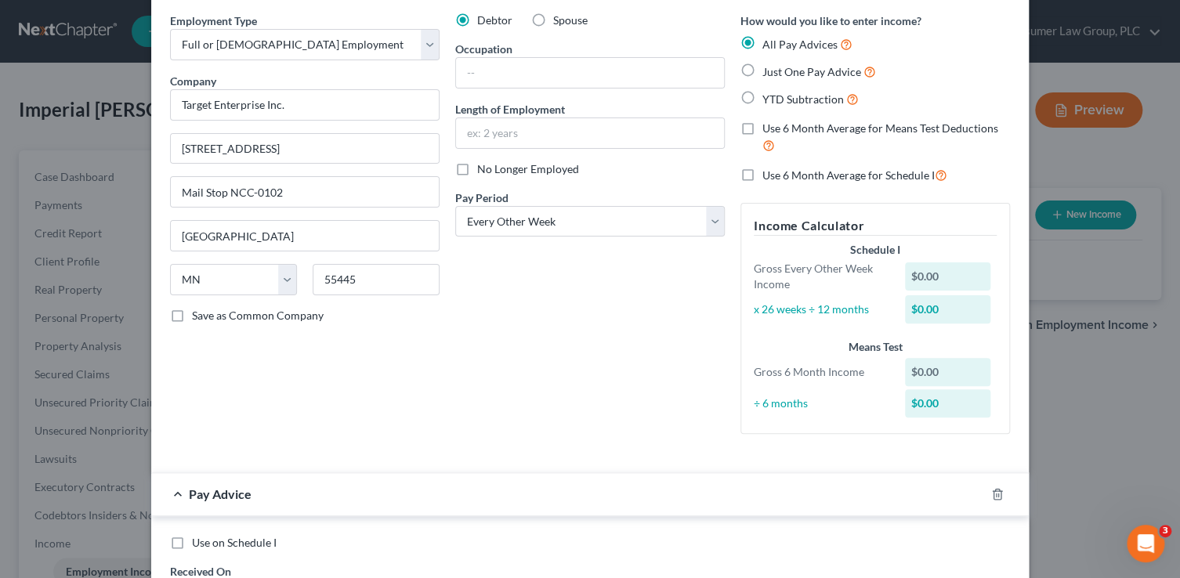
scroll to position [344, 0]
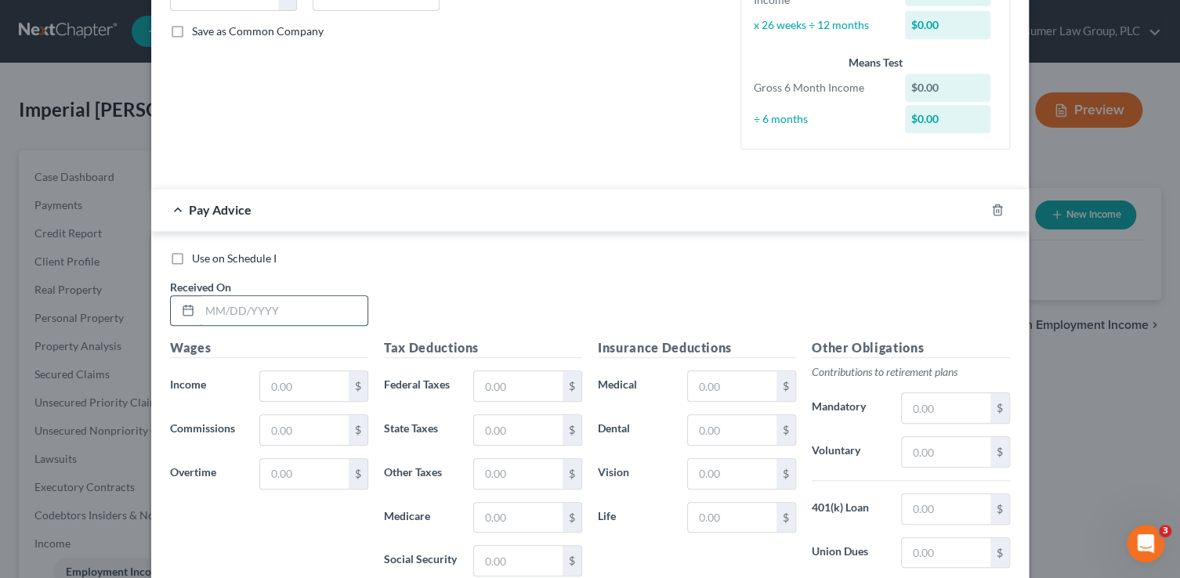
click at [277, 312] on input "text" at bounding box center [284, 311] width 168 height 30
click at [323, 304] on input "text" at bounding box center [284, 311] width 168 height 30
type input "3/14/25"
type input "1,085.19"
type input "126.62"
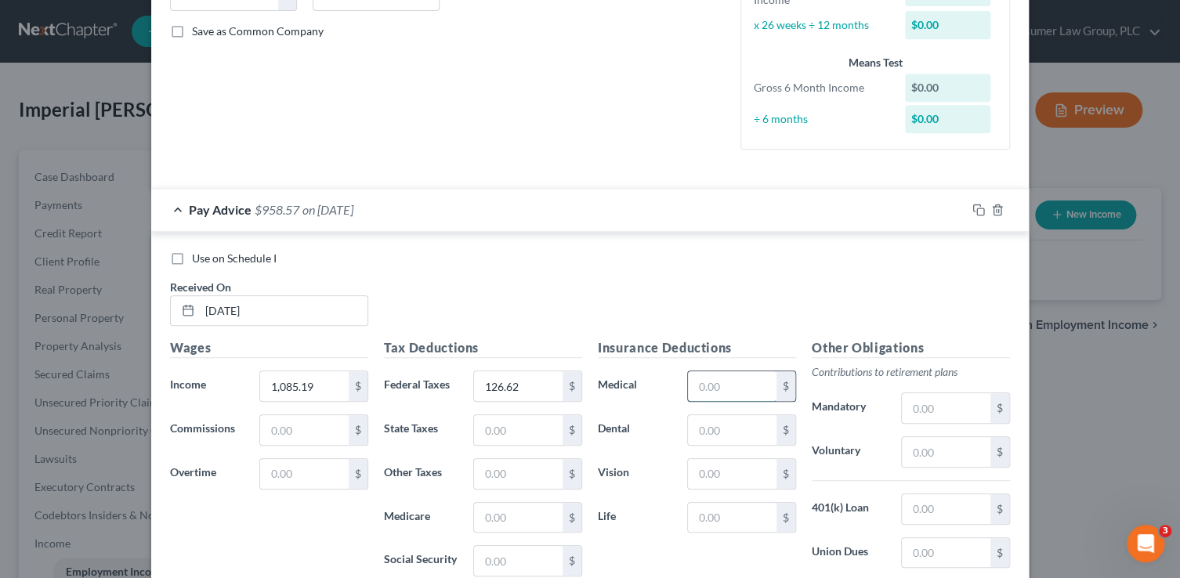
click at [697, 383] on input "text" at bounding box center [732, 386] width 89 height 30
type input "141.83"
type input "23.87"
type input "4.80"
type input "18.10"
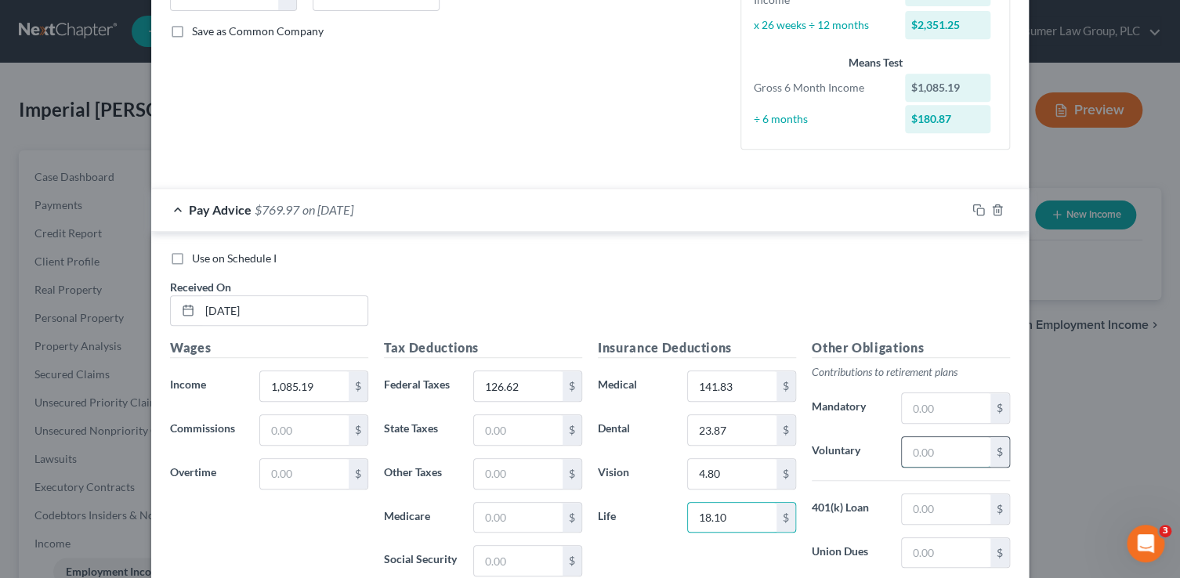
click at [936, 454] on input "text" at bounding box center [946, 452] width 89 height 30
click at [942, 502] on input "text" at bounding box center [946, 509] width 89 height 30
type input "85.46"
drag, startPoint x: 938, startPoint y: 287, endPoint x: 962, endPoint y: 255, distance: 40.3
click at [939, 282] on div "Use on Schedule I Received On * 3/14/25" at bounding box center [589, 295] width 855 height 89
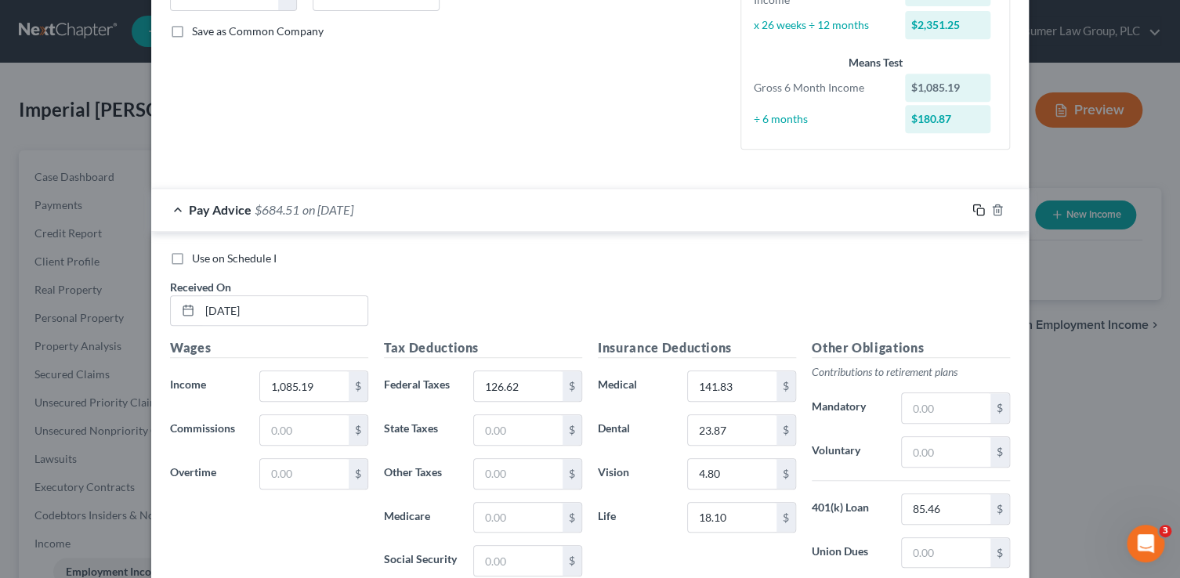
click at [974, 208] on icon "button" at bounding box center [978, 210] width 13 height 13
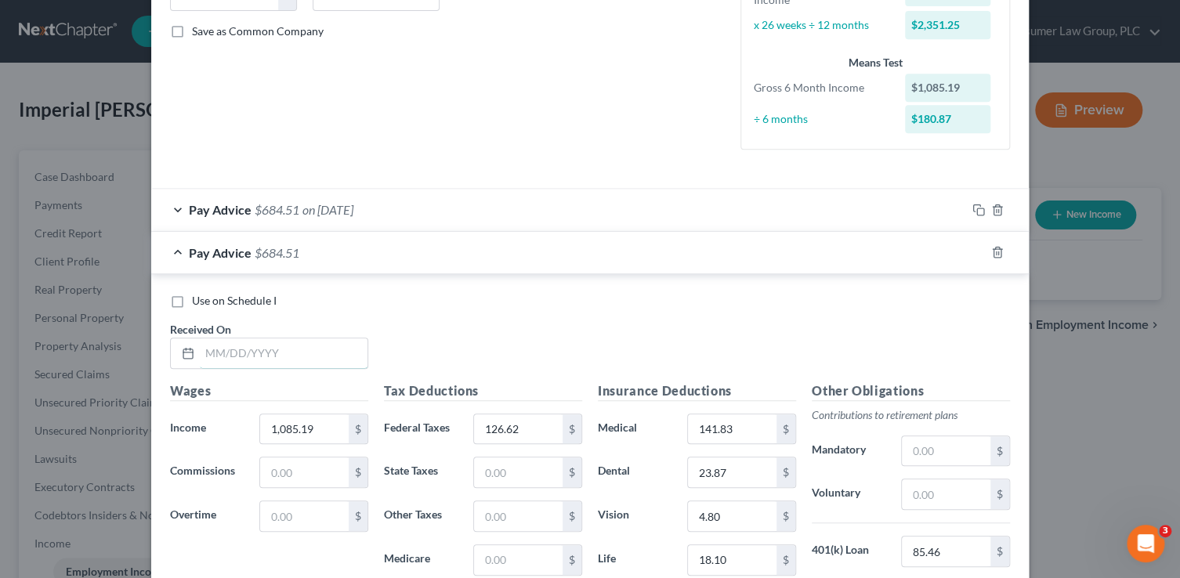
drag, startPoint x: 233, startPoint y: 349, endPoint x: 241, endPoint y: 328, distance: 22.8
click at [233, 349] on input "text" at bounding box center [284, 353] width 168 height 30
type input "3/28/25"
type input "1,952"
type input "397.76"
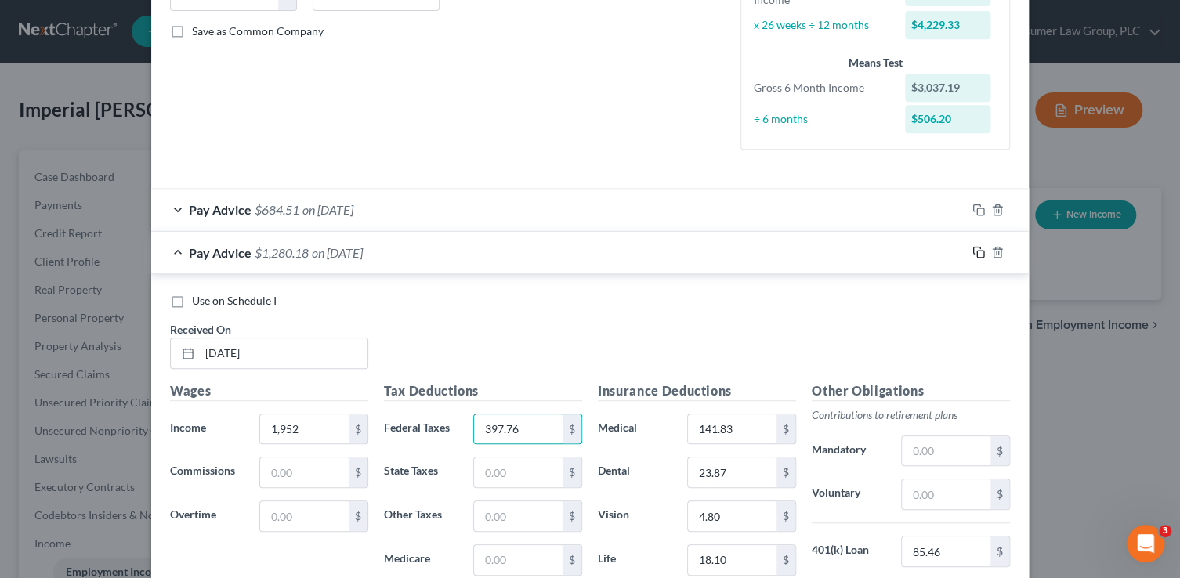
click at [975, 250] on icon "button" at bounding box center [978, 252] width 13 height 13
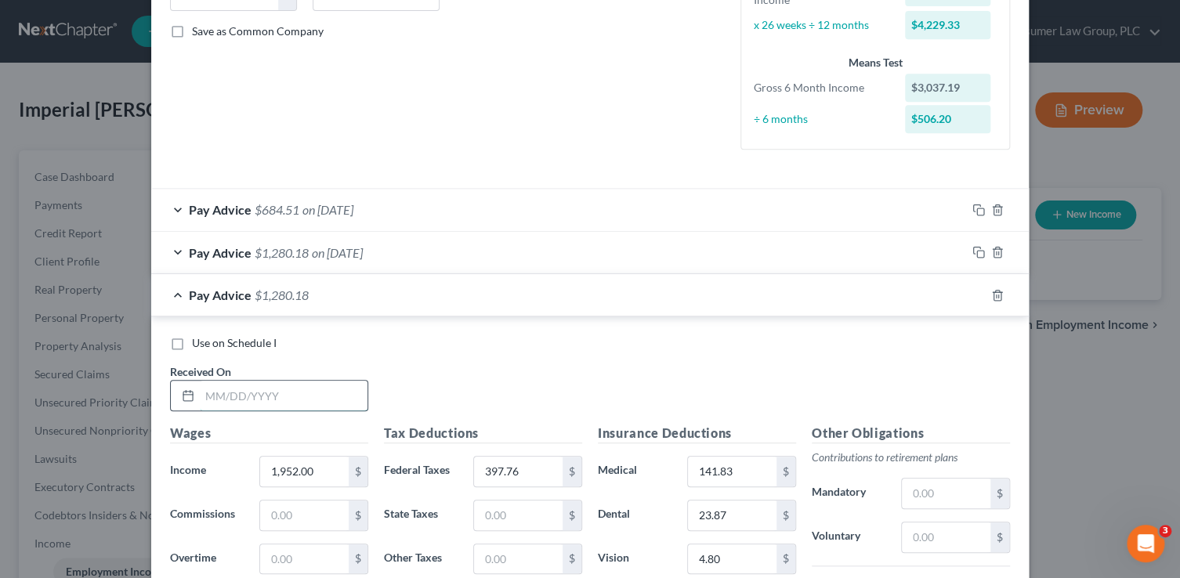
click at [257, 395] on input "text" at bounding box center [284, 396] width 168 height 30
type input "4/11/25"
type input "863.03"
type input "77.87"
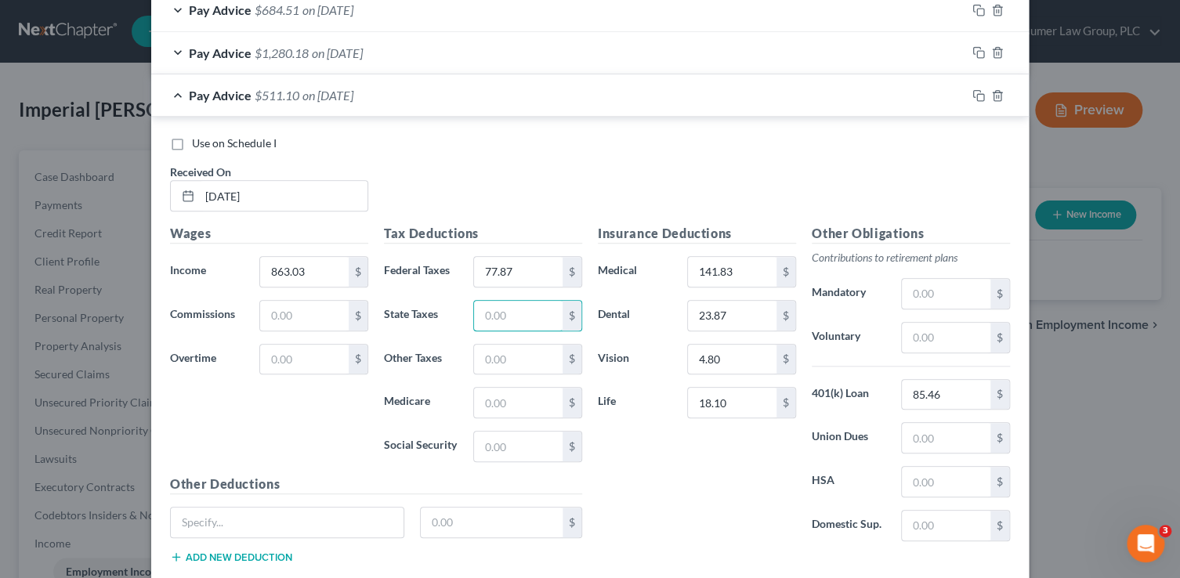
scroll to position [557, 0]
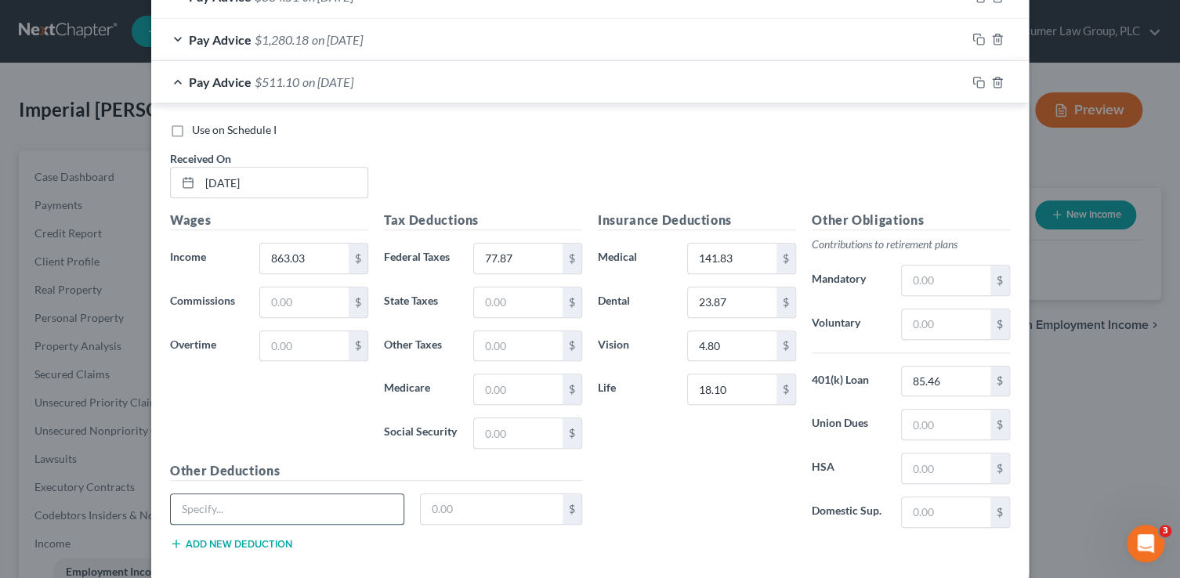
click at [233, 512] on input "text" at bounding box center [287, 509] width 233 height 30
type input "Tobacco user"
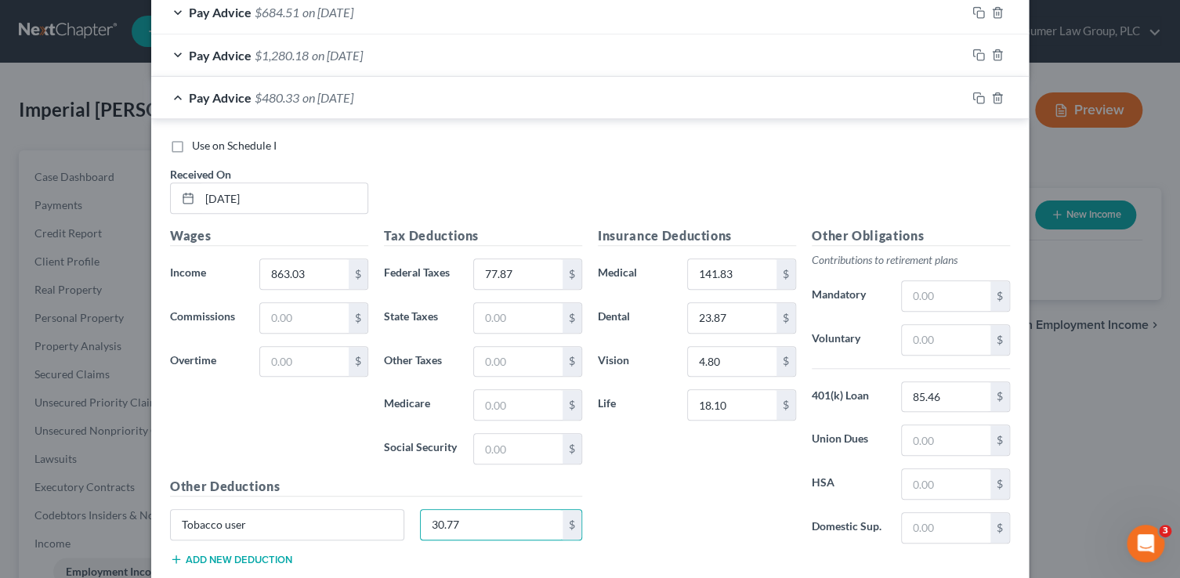
scroll to position [541, 0]
type input "30.77"
click at [736, 313] on input "23.87" at bounding box center [732, 319] width 89 height 30
type input "29.67"
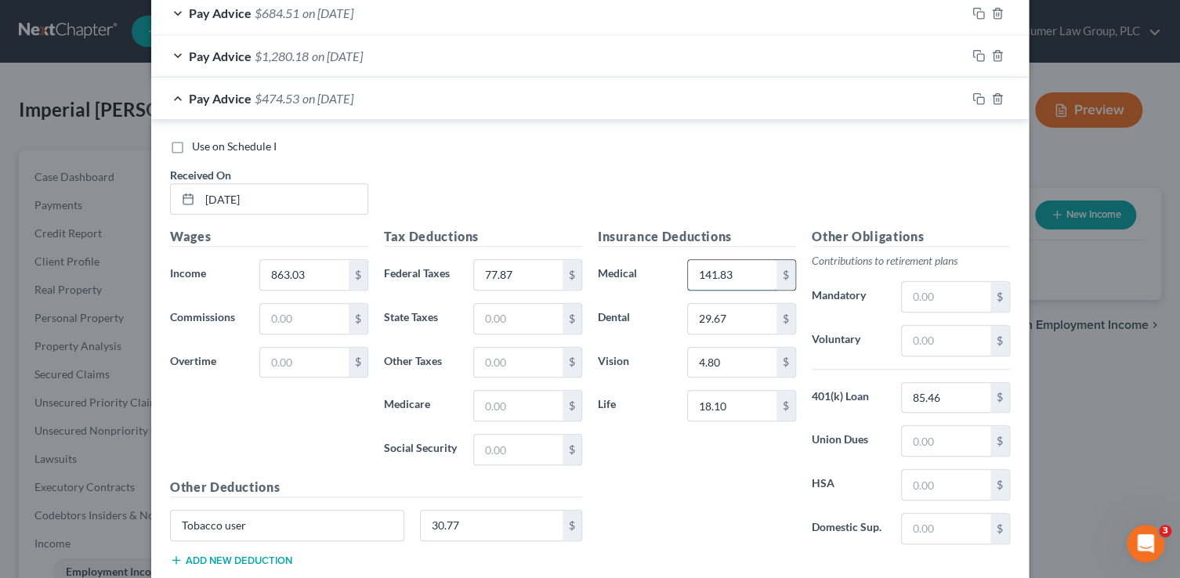
click at [722, 274] on input "141.83" at bounding box center [732, 275] width 89 height 30
type input "155.74"
click at [722, 364] on input "4.80" at bounding box center [732, 363] width 89 height 30
type input "4.91"
click at [743, 403] on input "18.10" at bounding box center [732, 406] width 89 height 30
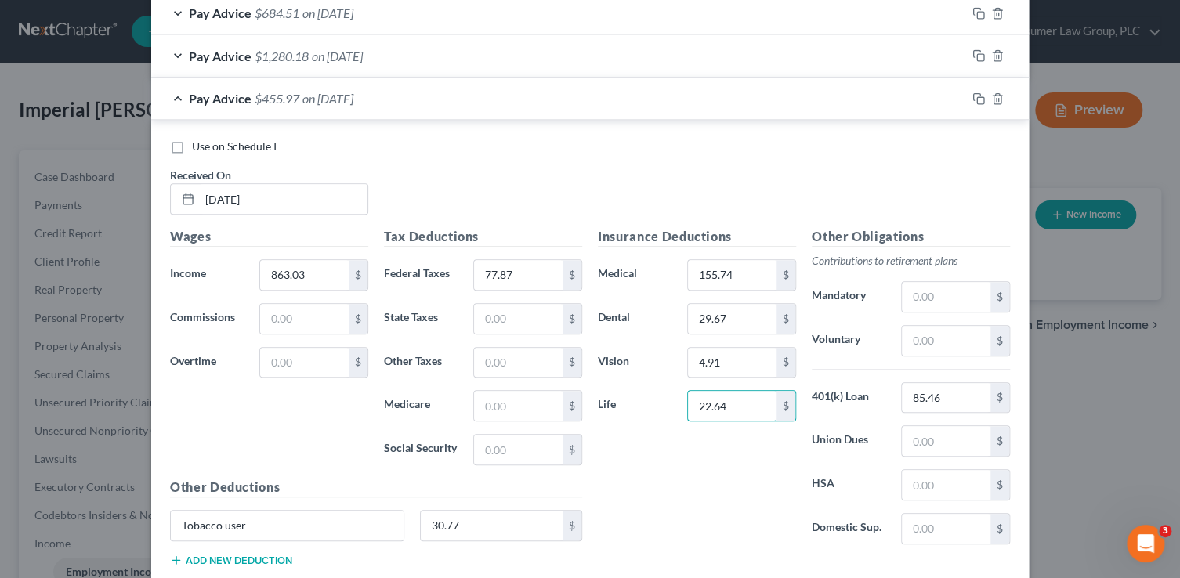
type input "22.64"
click at [838, 171] on div "Use on Schedule I Received On * 4/11/25" at bounding box center [589, 183] width 855 height 89
click at [977, 97] on icon "button" at bounding box center [978, 98] width 13 height 13
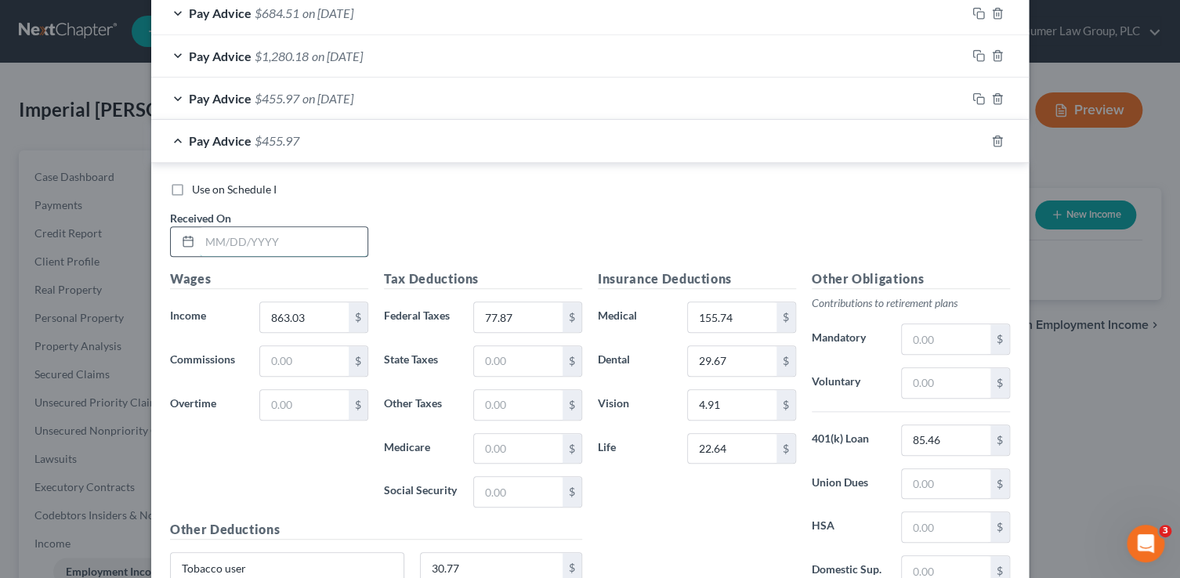
click at [289, 253] on input "text" at bounding box center [284, 242] width 168 height 30
type input "4/25/25"
type input "1,296.95"
type input "166.71"
click at [976, 136] on icon "button" at bounding box center [978, 141] width 13 height 13
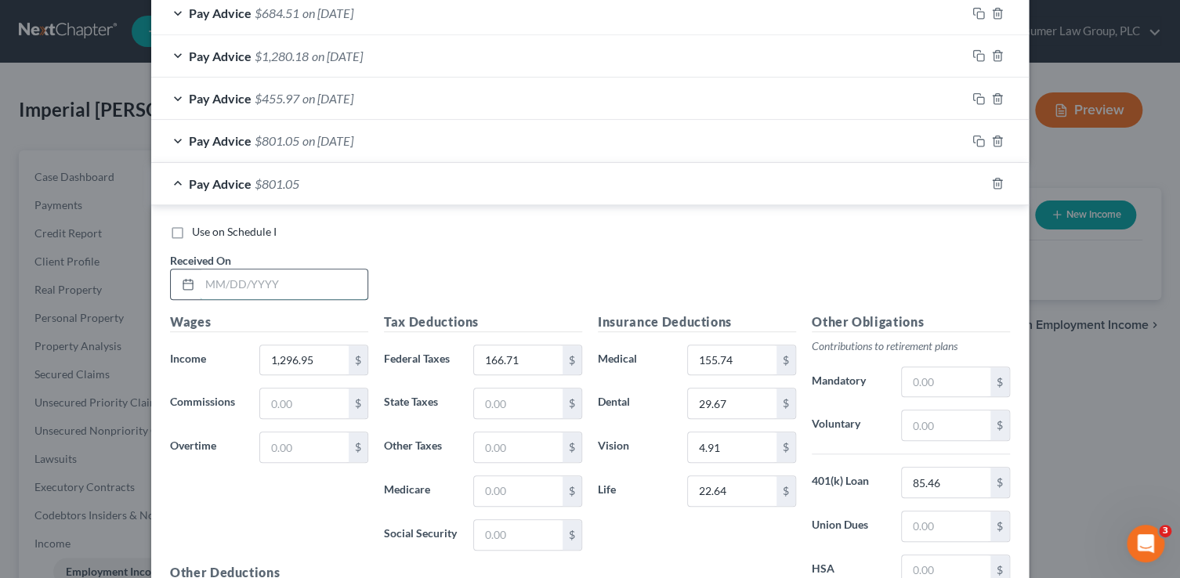
click at [262, 284] on input "text" at bounding box center [284, 284] width 168 height 30
type input "5/9/25"
type input "1,065.07"
type input "118.58"
click at [973, 183] on icon "button" at bounding box center [978, 183] width 13 height 13
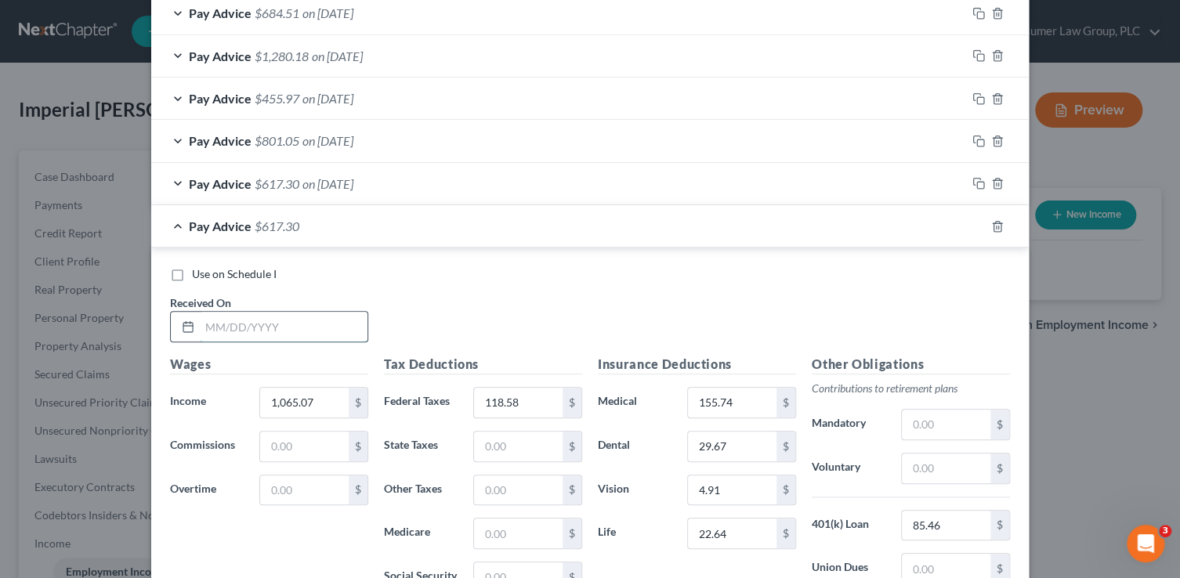
click at [237, 332] on input "text" at bounding box center [284, 327] width 168 height 30
type input "5/23/25"
type input "1,091.34"
type input "123.86"
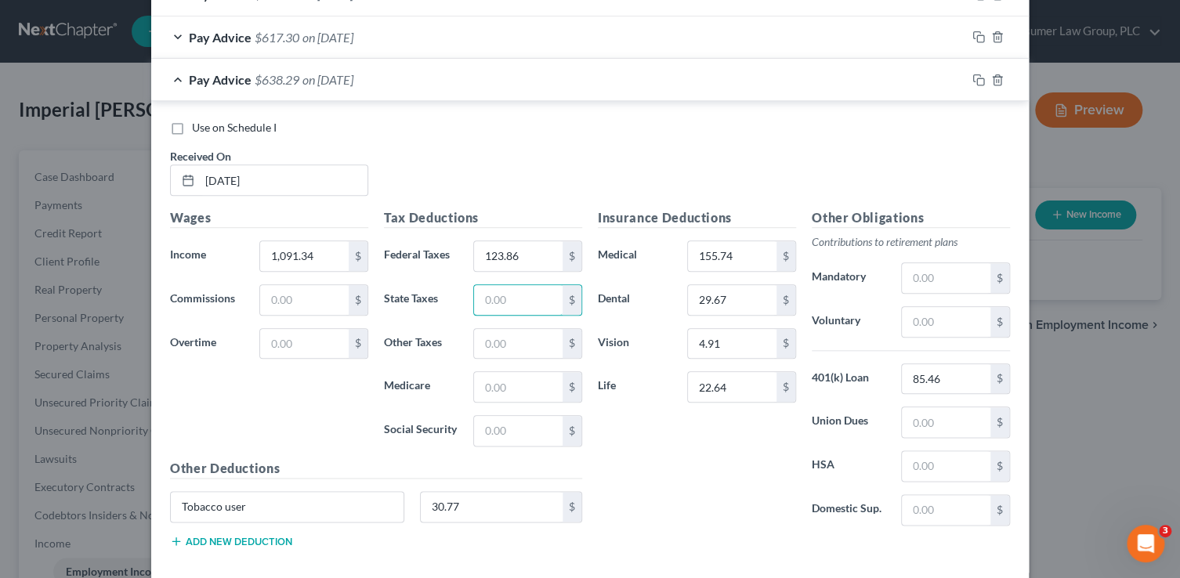
scroll to position [671, 0]
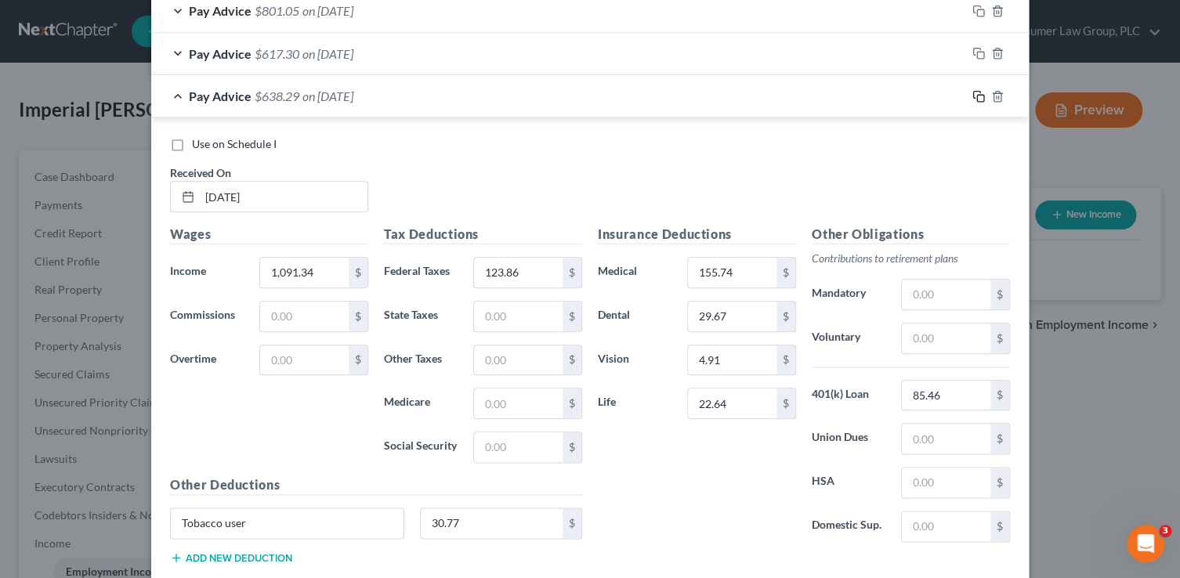
click at [973, 93] on icon "button" at bounding box center [978, 96] width 13 height 13
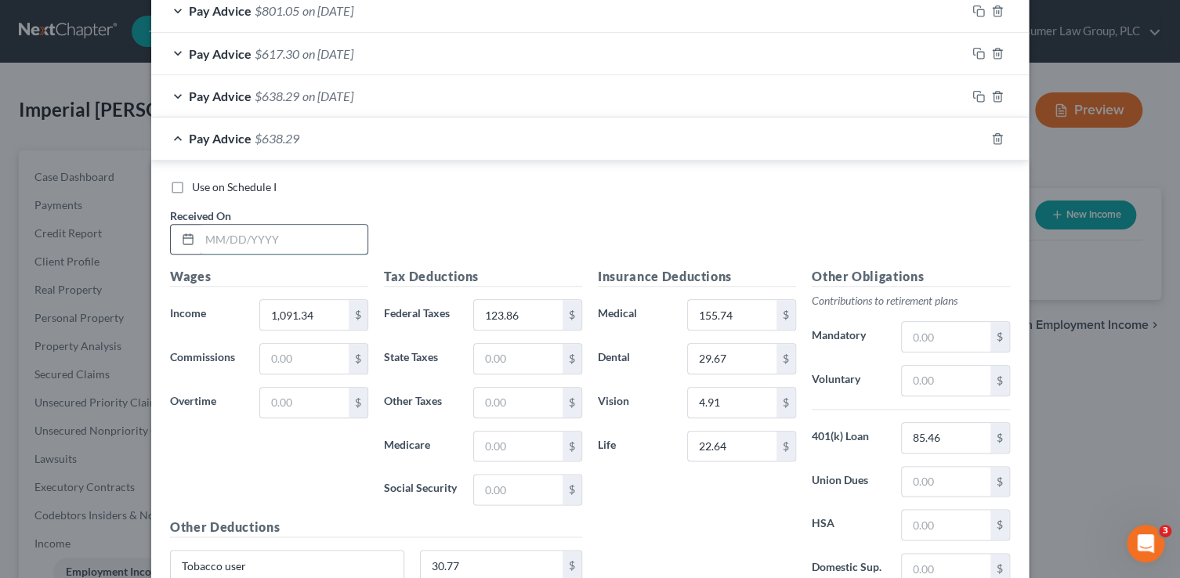
click at [270, 243] on input "text" at bounding box center [284, 240] width 168 height 30
type input "6/6/25"
type input "1,089.93"
type input "123.58"
click at [974, 139] on icon "button" at bounding box center [978, 138] width 13 height 13
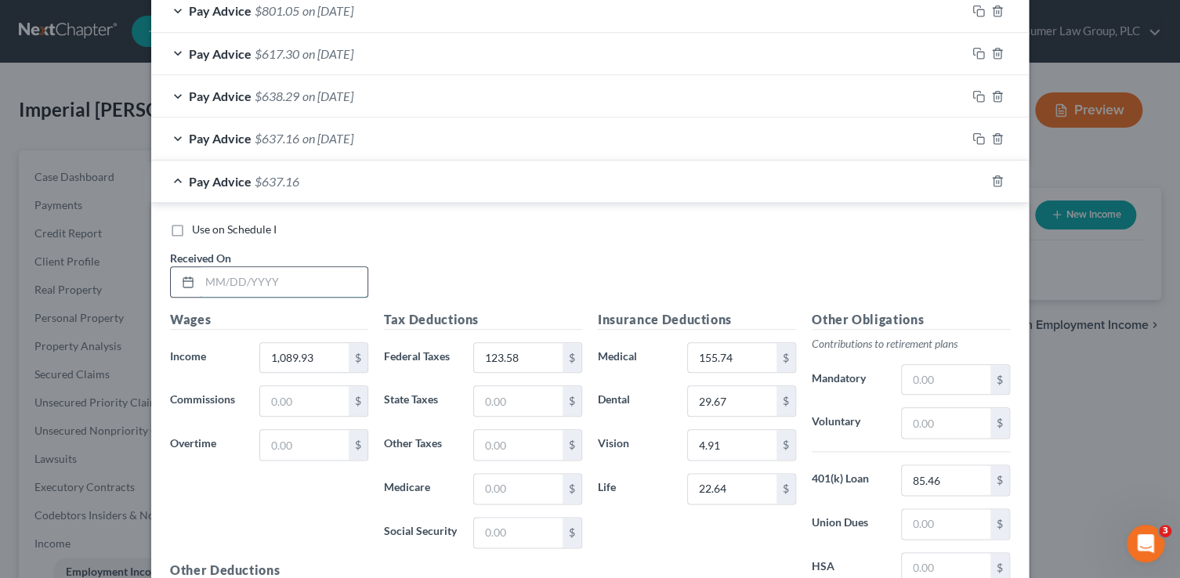
click at [273, 268] on input "text" at bounding box center [284, 282] width 168 height 30
type input "6/20/25"
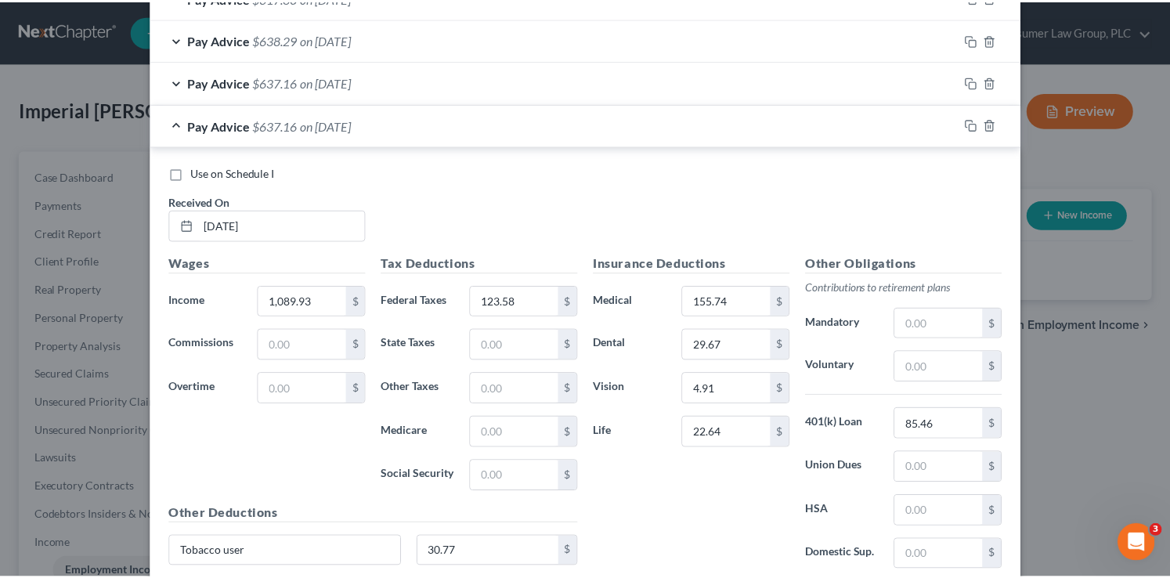
scroll to position [848, 0]
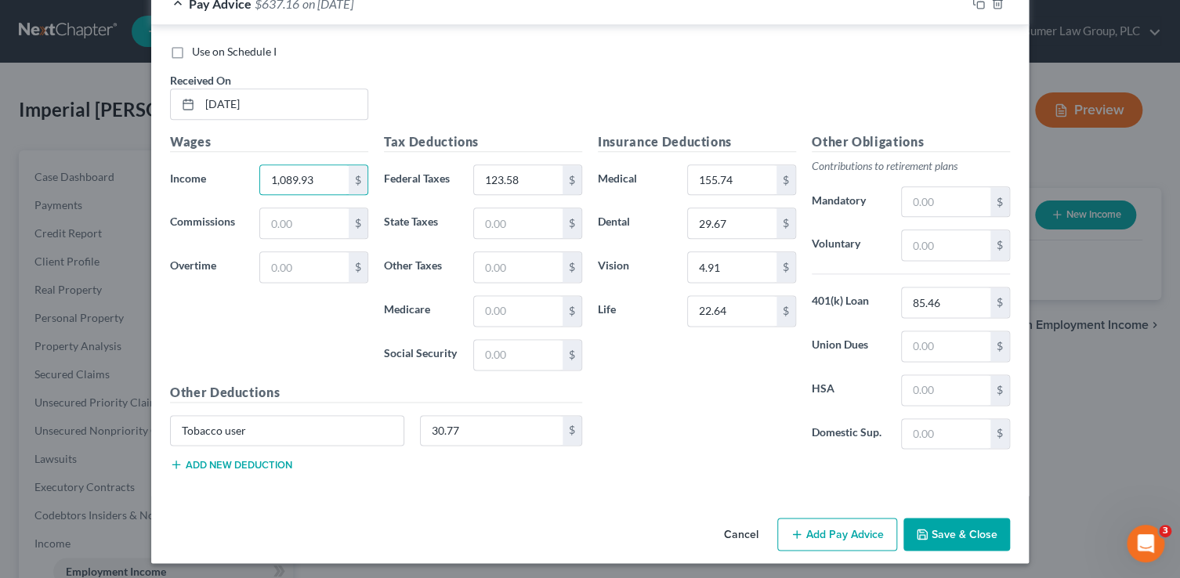
click at [964, 530] on button "Save & Close" at bounding box center [956, 534] width 107 height 33
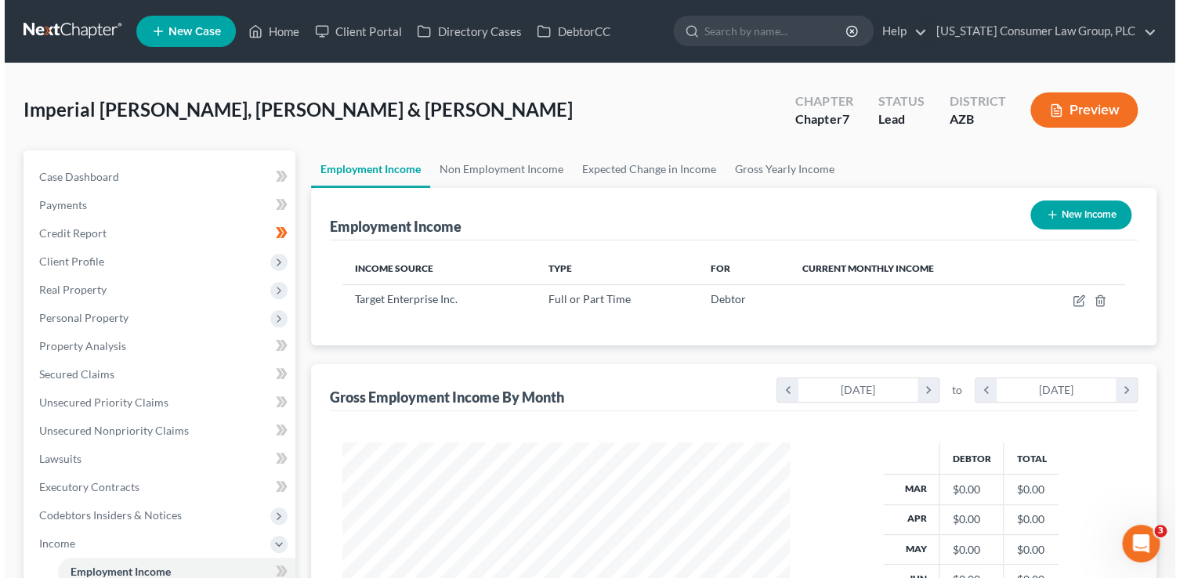
scroll to position [279, 475]
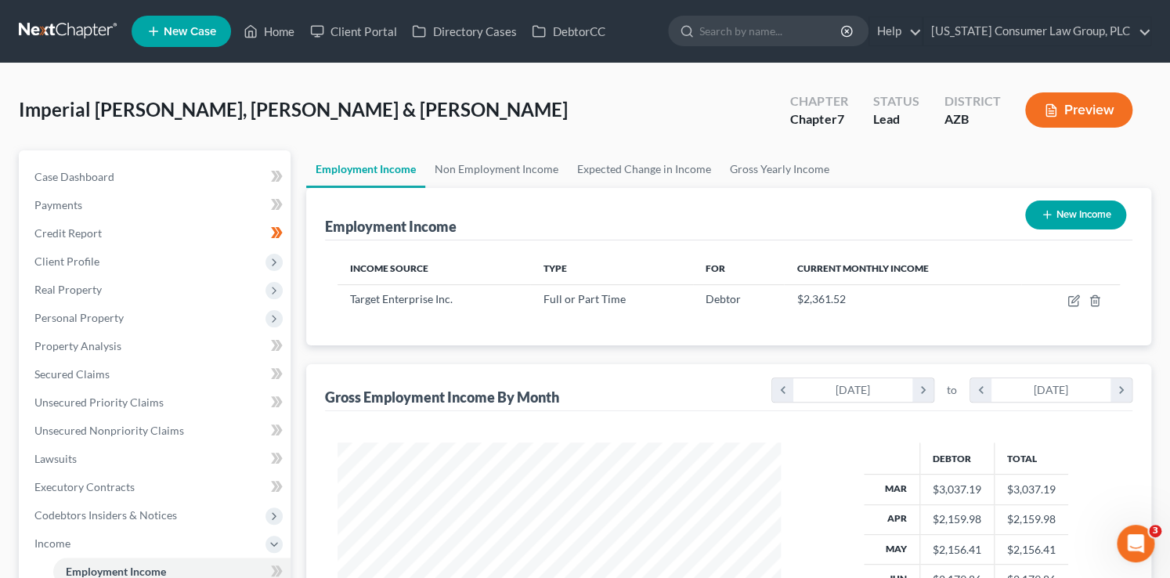
click at [1063, 219] on button "New Income" at bounding box center [1075, 215] width 101 height 29
select select "0"
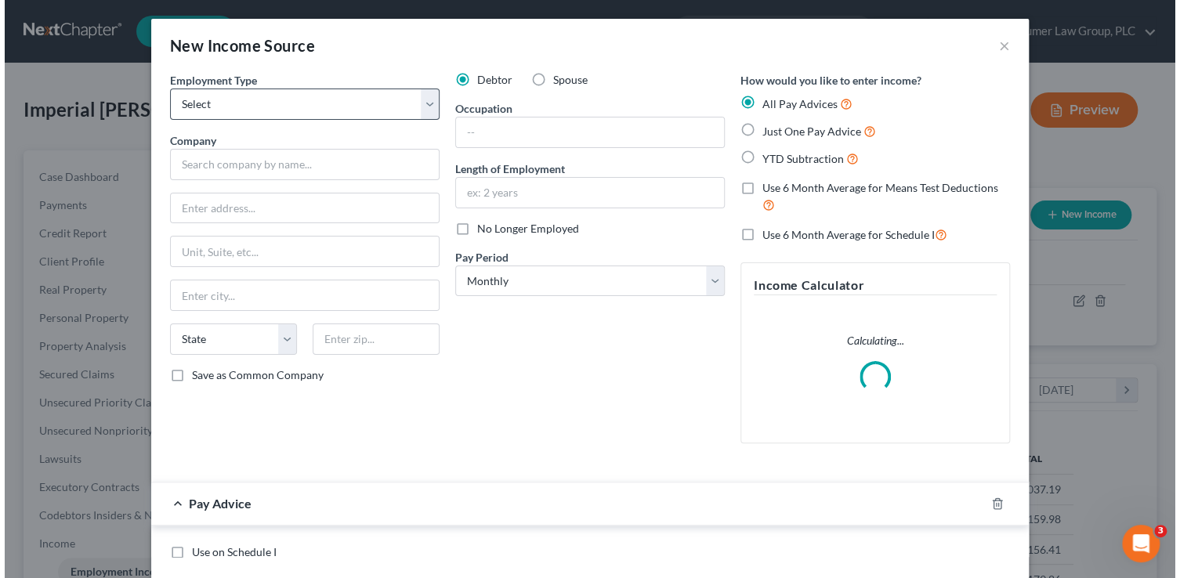
scroll to position [279, 479]
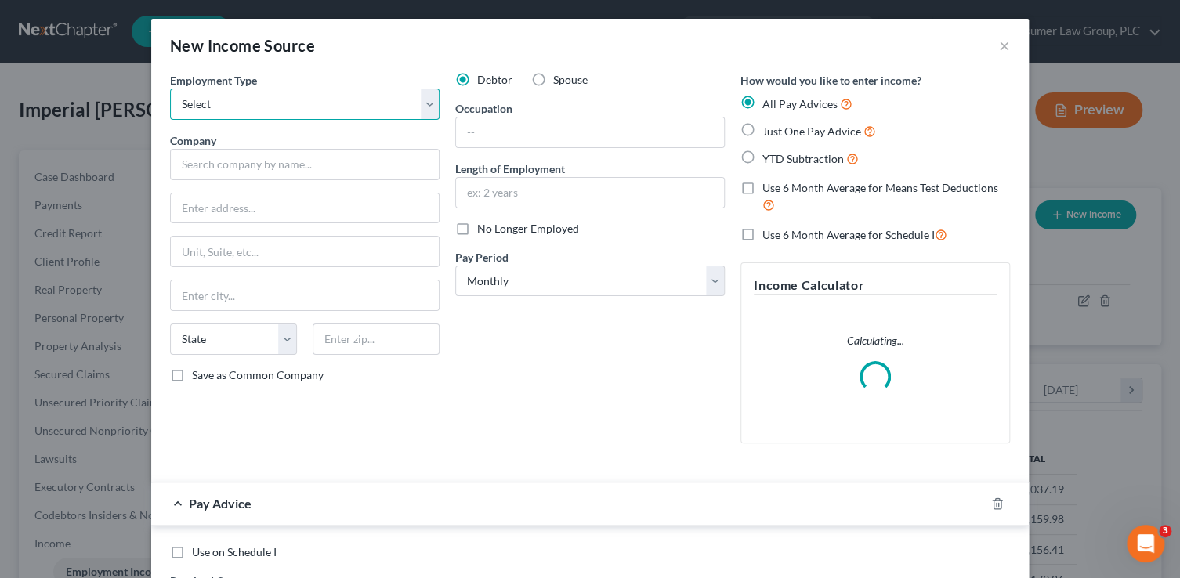
click at [279, 94] on select "Select Full or Part Time Employment Self Employment" at bounding box center [304, 104] width 269 height 31
select select "0"
click at [170, 89] on select "Select Full or Part Time Employment Self Employment" at bounding box center [304, 104] width 269 height 31
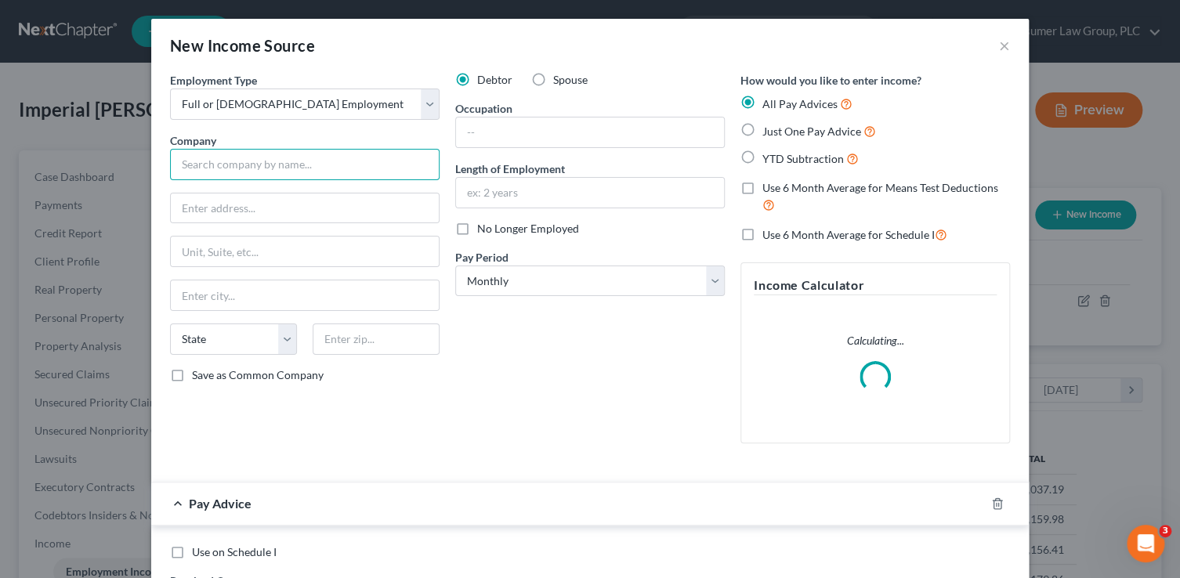
click at [265, 162] on input "text" at bounding box center [304, 164] width 269 height 31
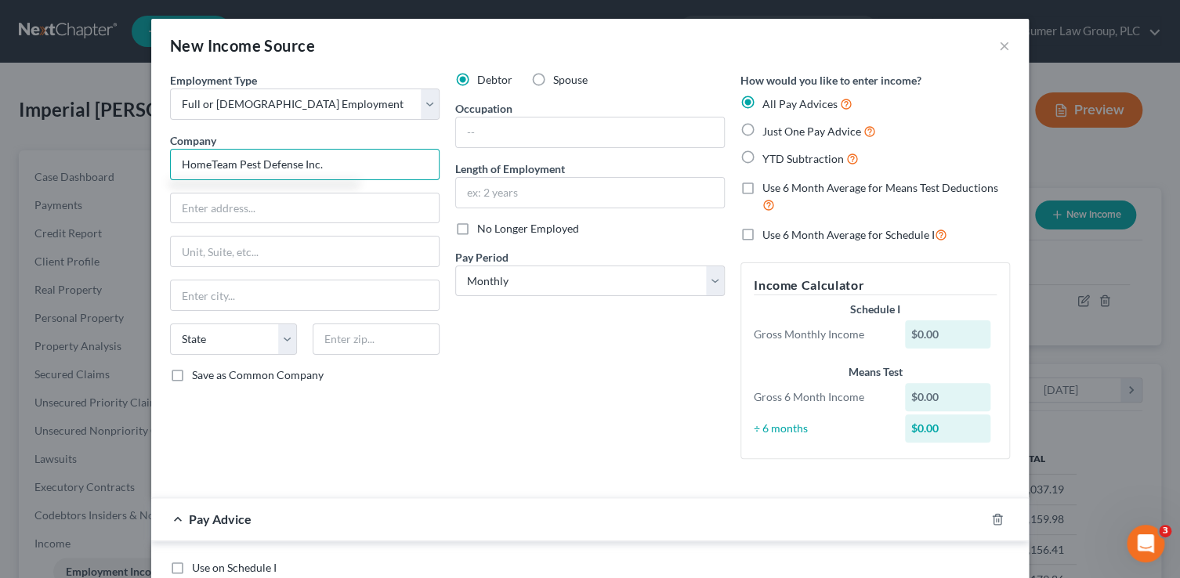
type input "HomeTeam Pest Defense Inc."
type input "2170 Piedmont Road, NE"
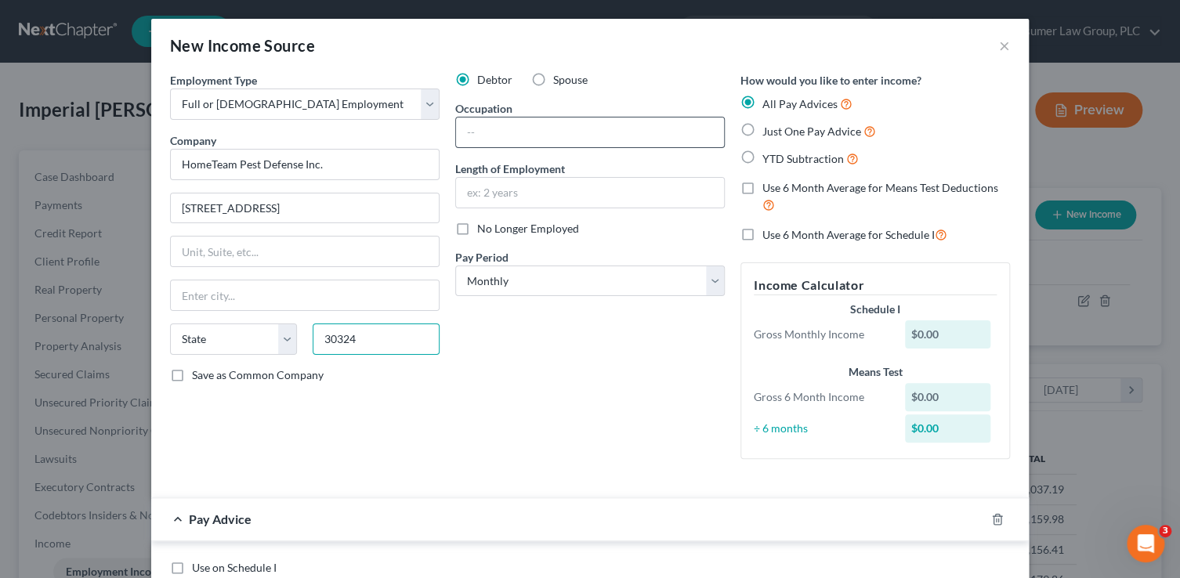
type input "30324"
drag, startPoint x: 505, startPoint y: 128, endPoint x: 506, endPoint y: 118, distance: 10.2
click at [506, 127] on input "text" at bounding box center [590, 133] width 268 height 30
type input "Atlanta"
select select "10"
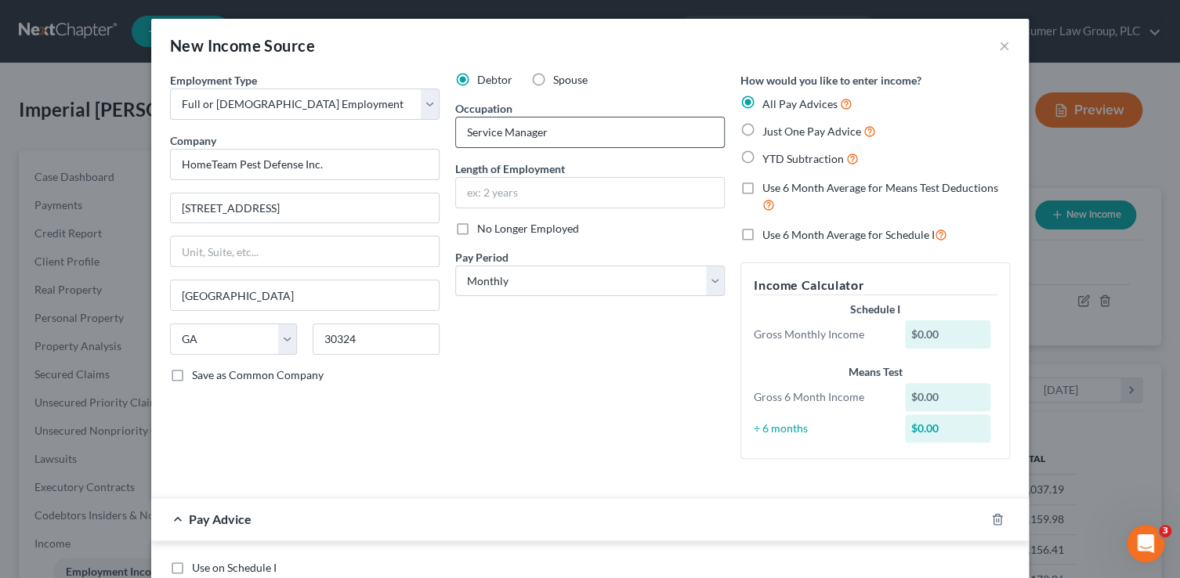
type input "Service Manager"
click at [578, 285] on select "Select Monthly Twice Monthly Every Other Week Weekly" at bounding box center [589, 281] width 269 height 31
select select "2"
click at [455, 266] on select "Select Monthly Twice Monthly Every Other Week Weekly" at bounding box center [589, 281] width 269 height 31
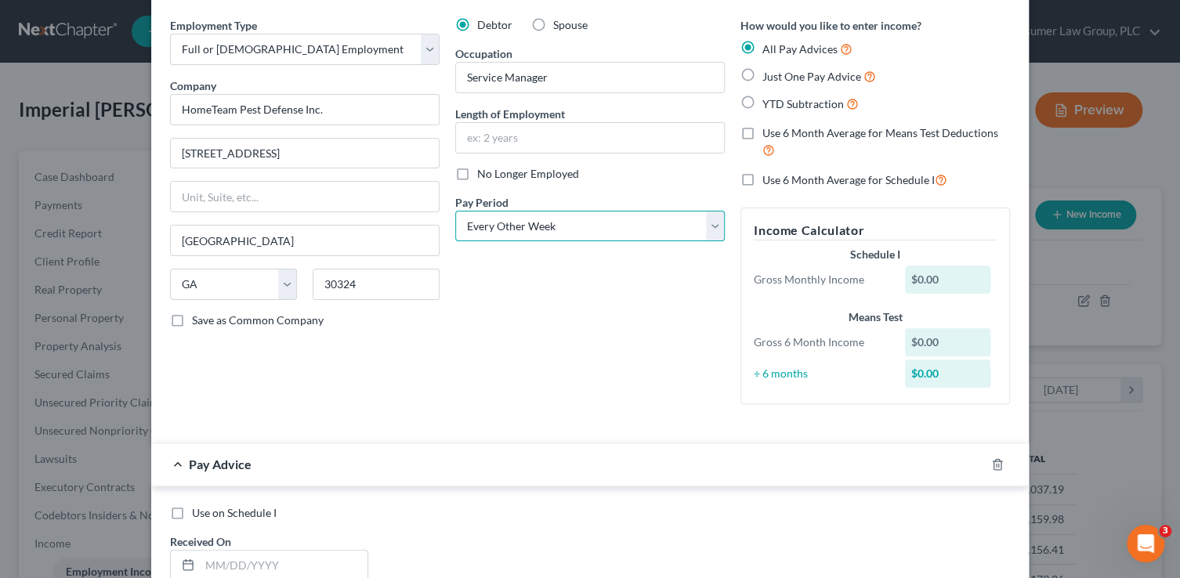
scroll to position [389, 0]
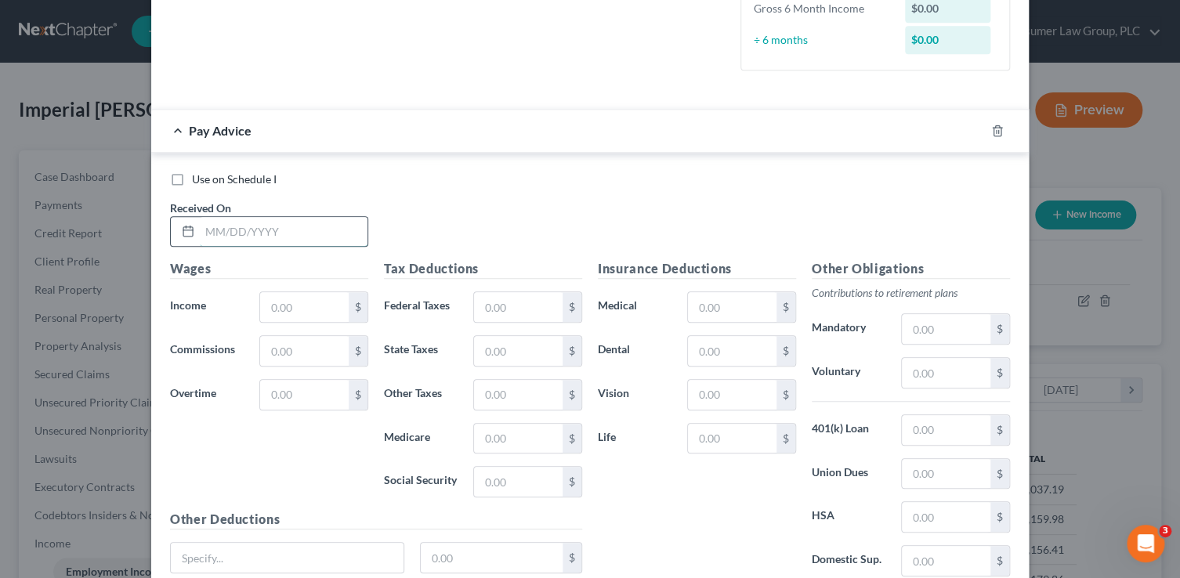
click at [241, 237] on input "text" at bounding box center [284, 232] width 168 height 30
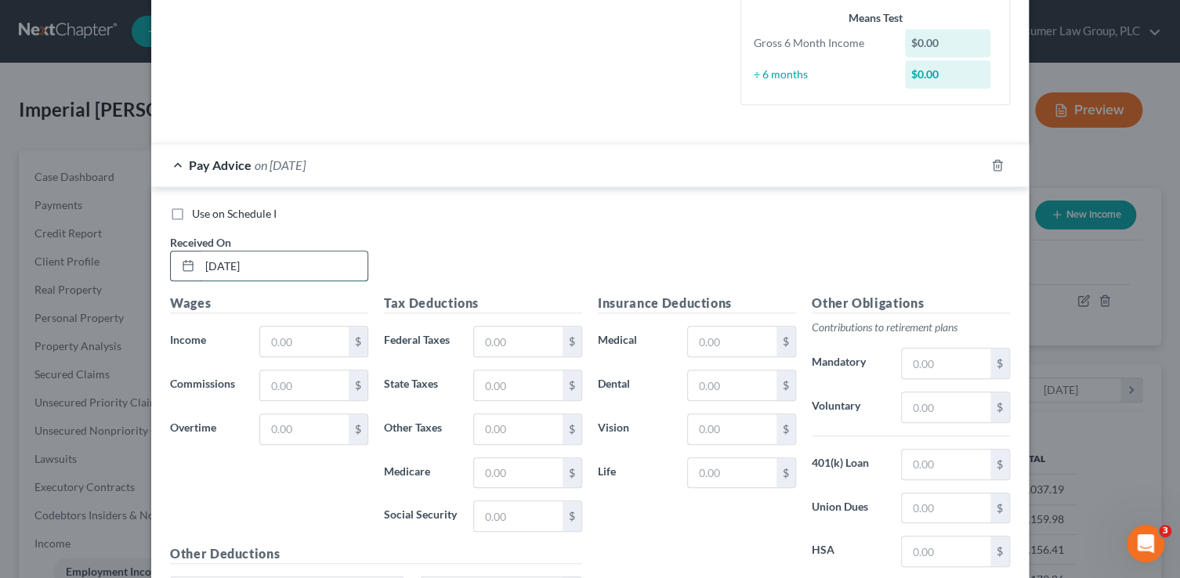
type input "8/8/25"
type input "2,308.06"
type input "244.07"
click at [713, 390] on input "text" at bounding box center [732, 386] width 89 height 30
type input "13.67"
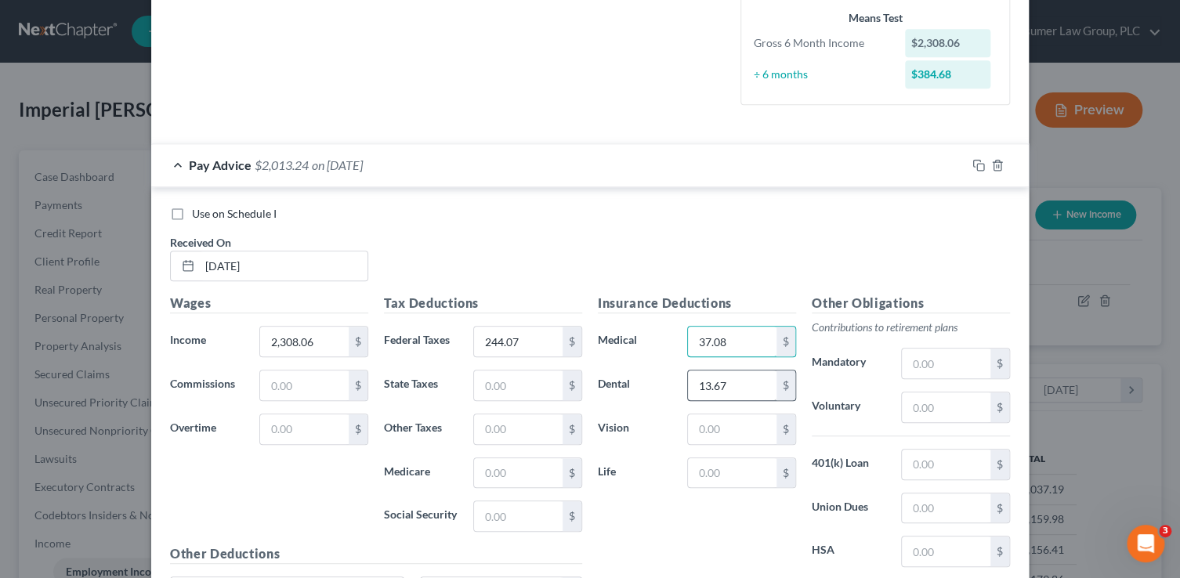
type input "37.08"
type input "5.21"
click at [711, 480] on input "text" at bounding box center [732, 473] width 89 height 30
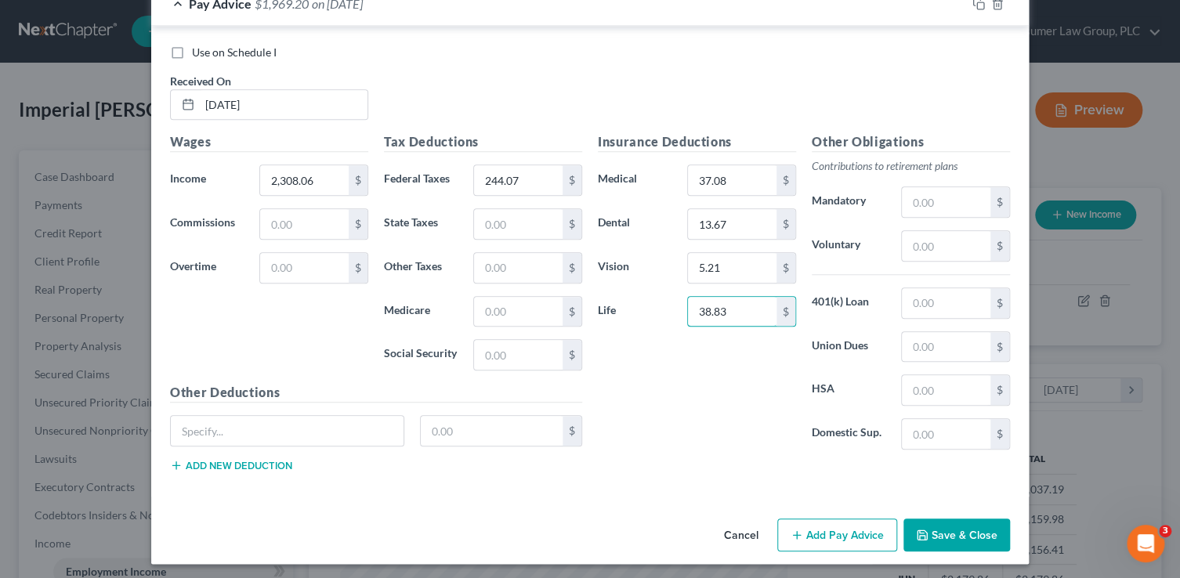
scroll to position [552, 0]
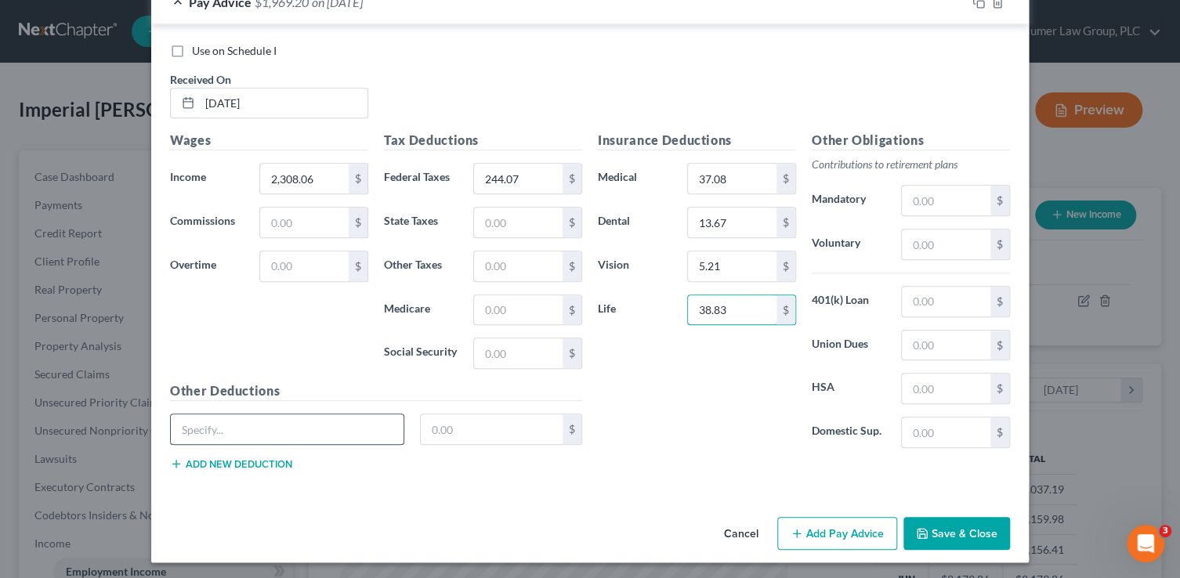
type input "38.83"
click at [271, 427] on input "text" at bounding box center [287, 429] width 233 height 30
type input "LTD"
type input "2.46"
click at [224, 462] on button "Add new deduction" at bounding box center [231, 464] width 122 height 13
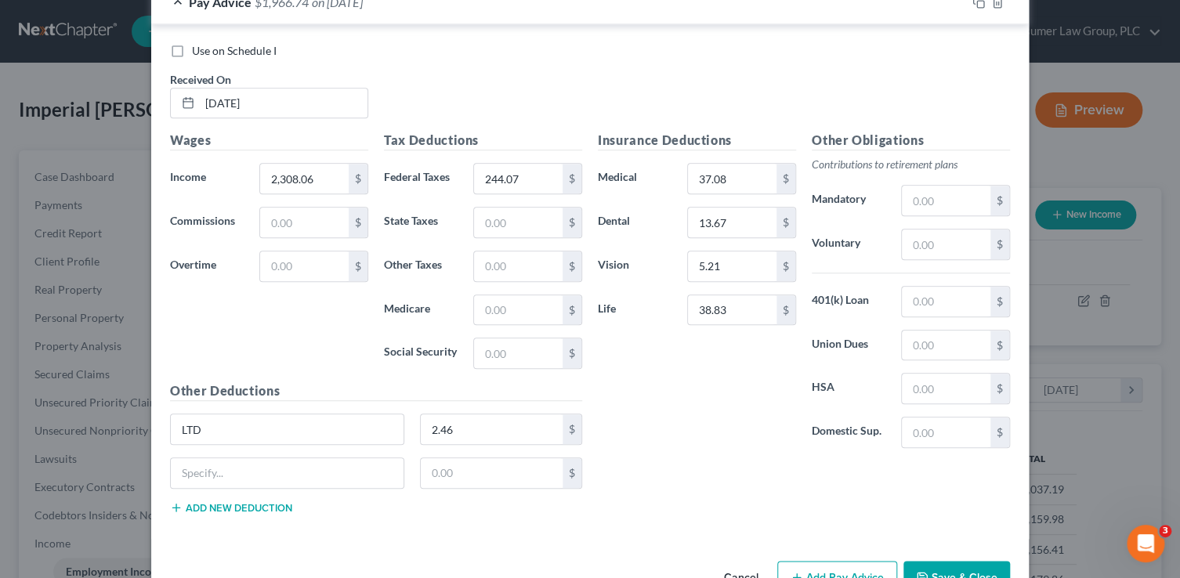
click at [219, 453] on div "LTD 2.46 $" at bounding box center [376, 436] width 428 height 44
click at [219, 466] on input "text" at bounding box center [287, 473] width 233 height 30
type input "REA Fund"
type input "1.00"
click at [925, 298] on input "text" at bounding box center [946, 302] width 89 height 30
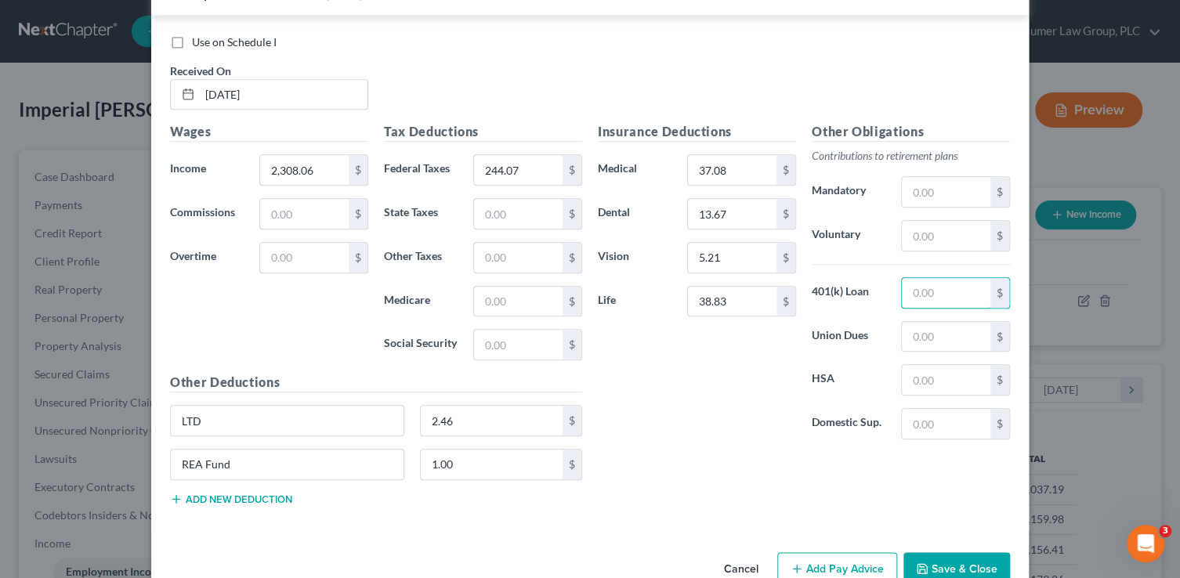
scroll to position [570, 0]
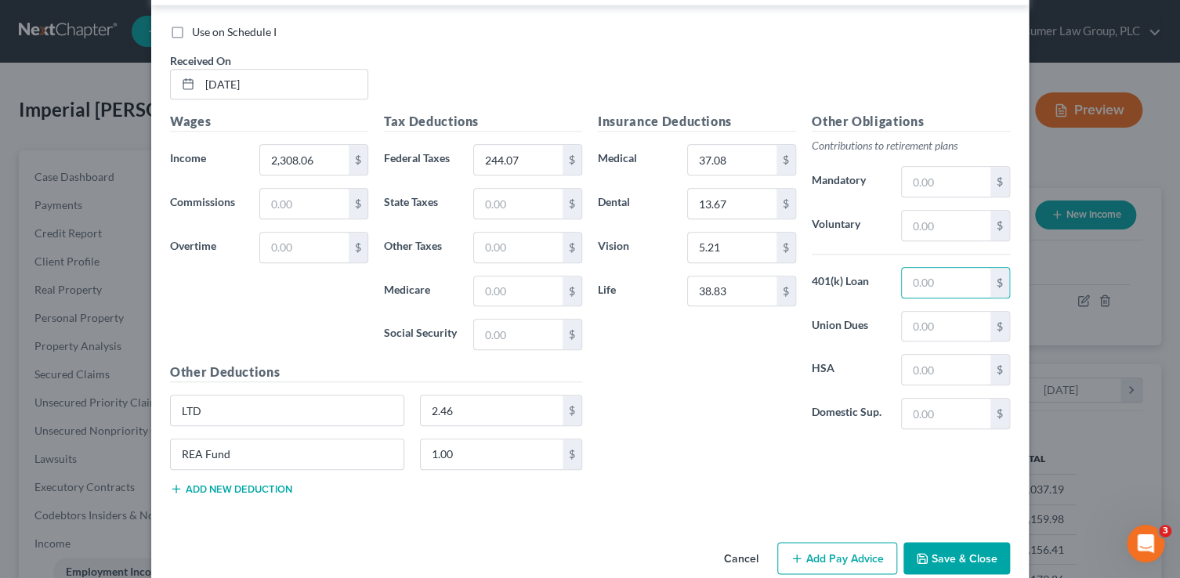
click at [201, 490] on button "Add new deduction" at bounding box center [231, 489] width 122 height 13
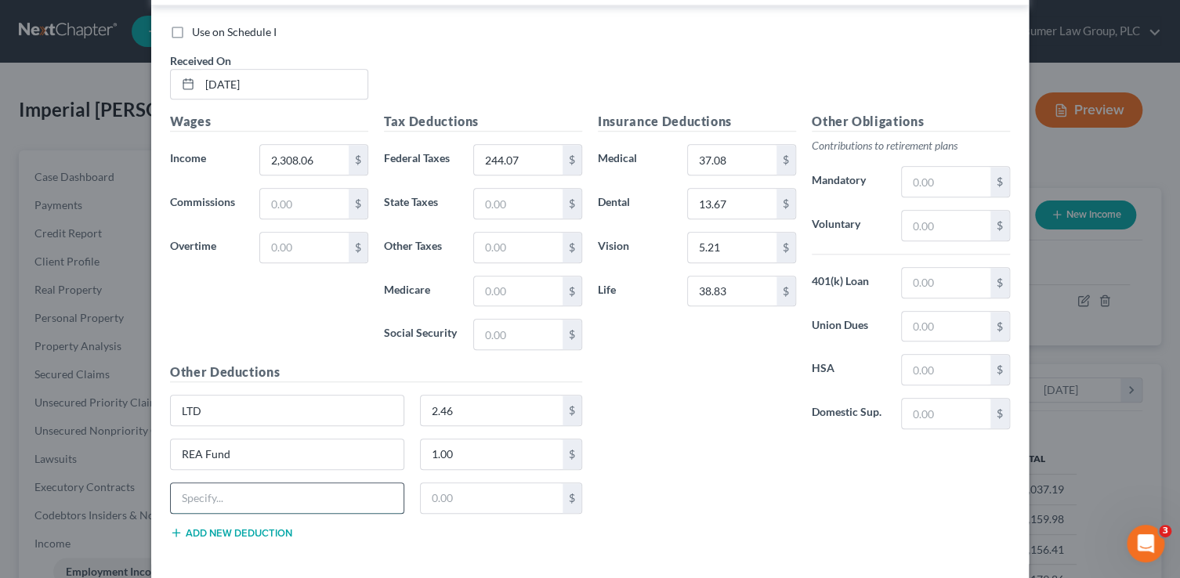
click at [203, 488] on input "text" at bounding box center [287, 498] width 233 height 30
type input "Rollins Loan"
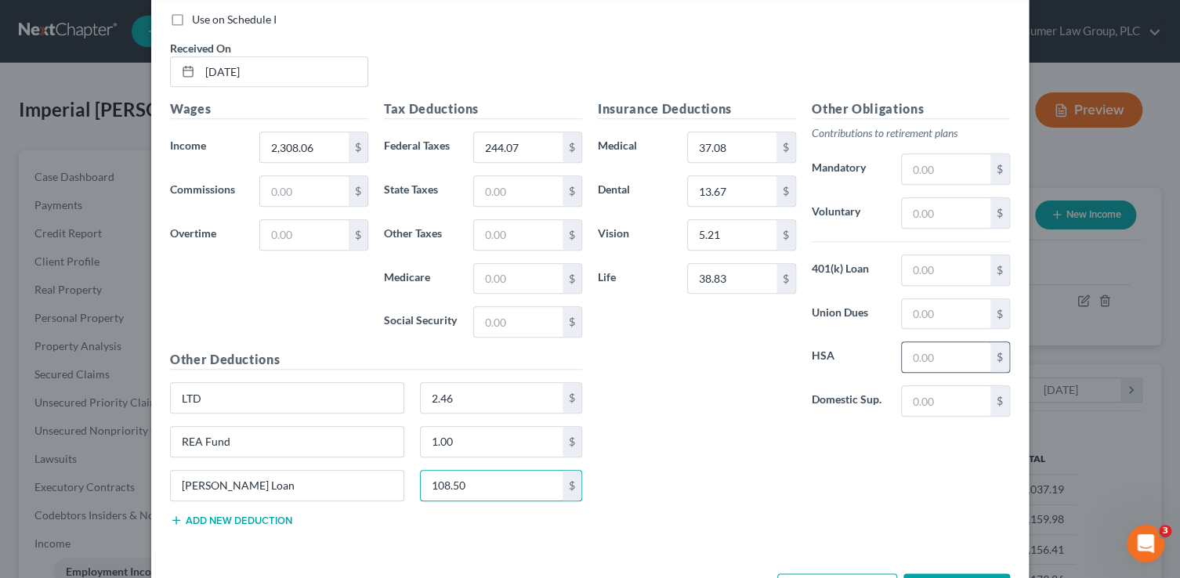
scroll to position [591, 0]
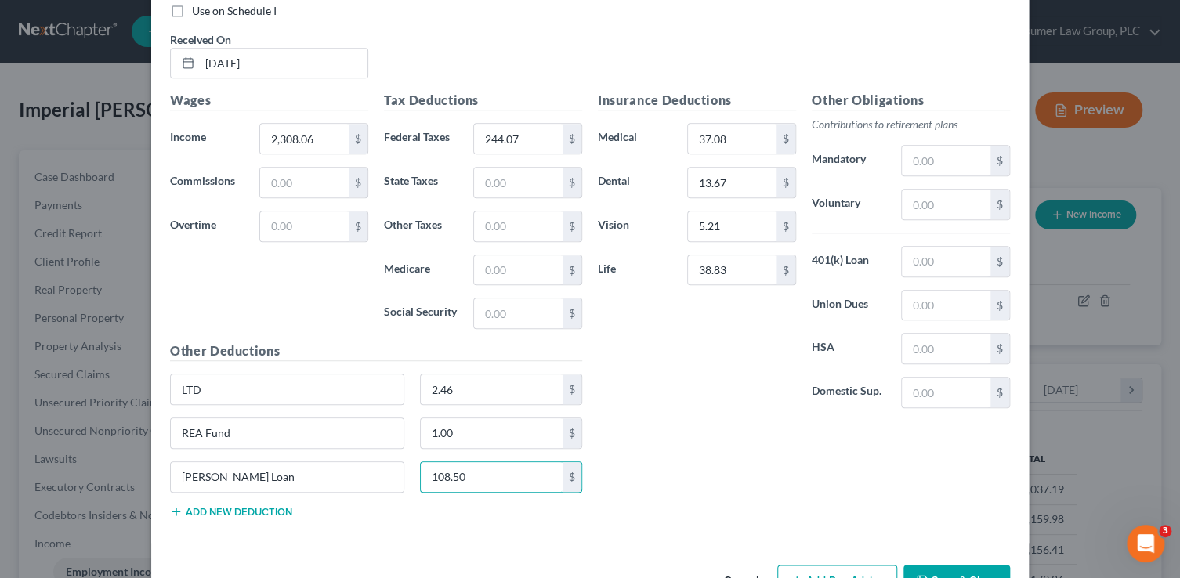
type input "108.50"
click at [235, 511] on button "Add new deduction" at bounding box center [231, 511] width 122 height 13
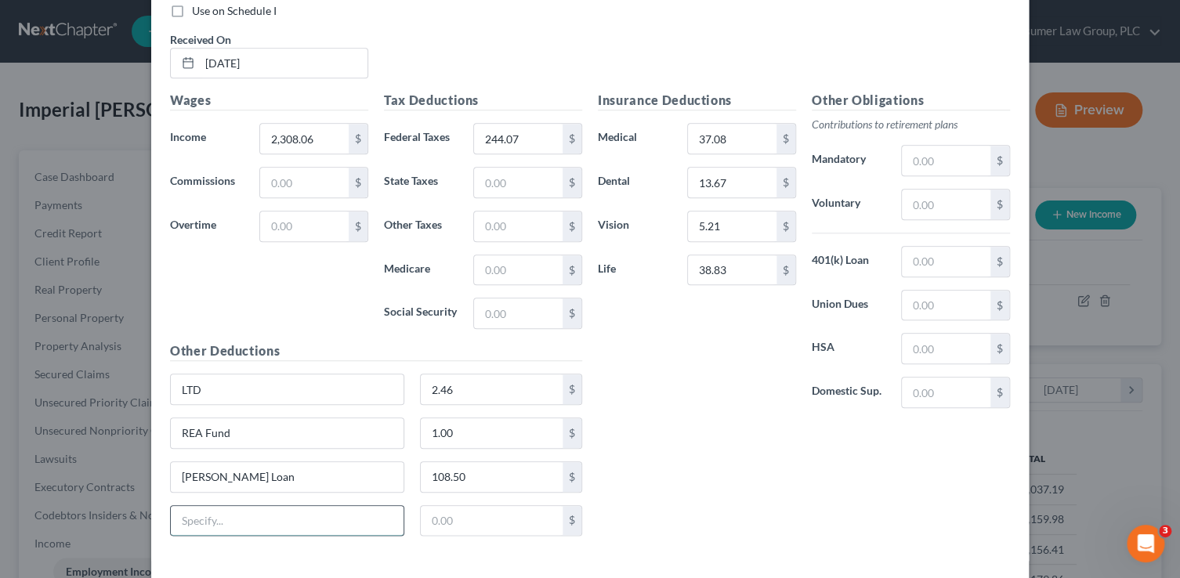
click at [237, 512] on input "text" at bounding box center [287, 521] width 233 height 30
type input "STD"
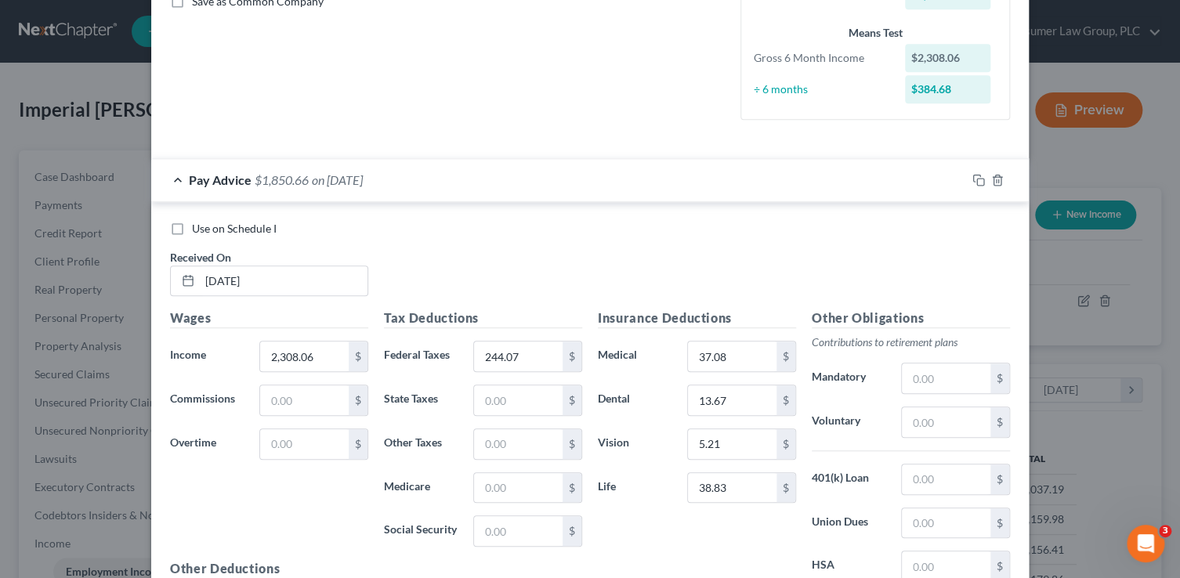
scroll to position [371, 0]
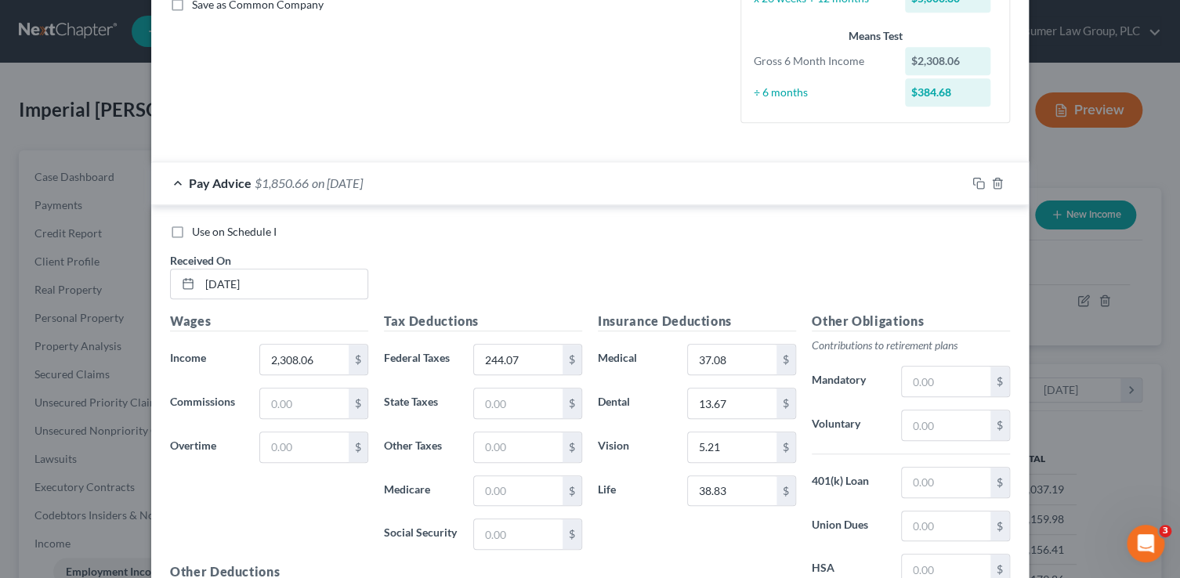
type input "6.58"
click at [874, 224] on div "Use on Schedule I" at bounding box center [590, 232] width 840 height 16
click at [972, 179] on icon "button" at bounding box center [978, 183] width 13 height 13
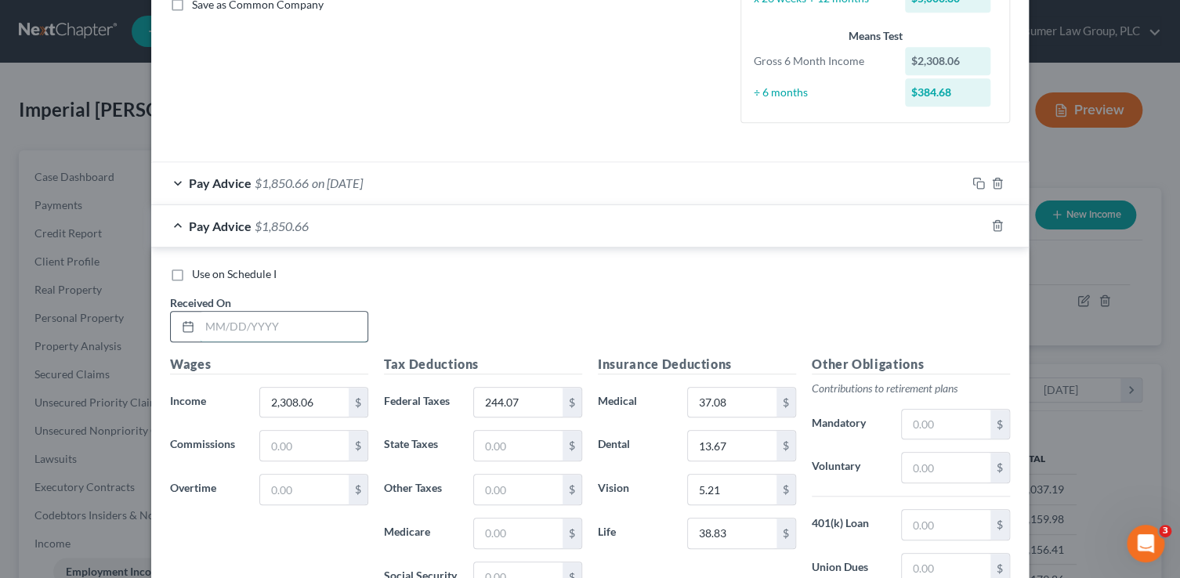
click at [244, 321] on input "text" at bounding box center [284, 327] width 168 height 30
type input "8/15/25"
type input "2,164.97"
type input "674.38"
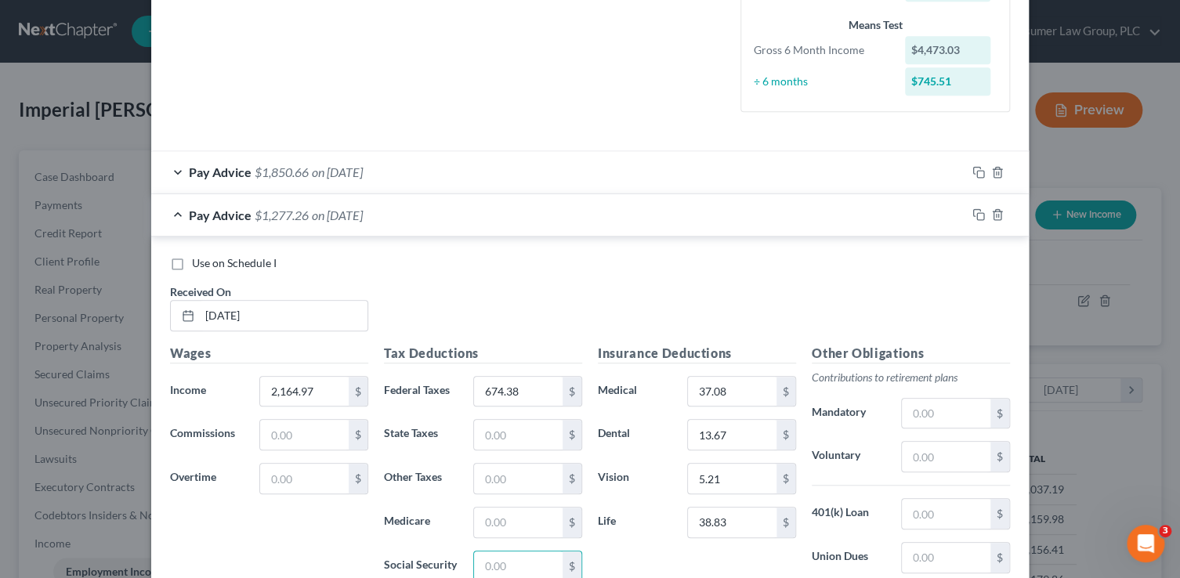
scroll to position [699, 0]
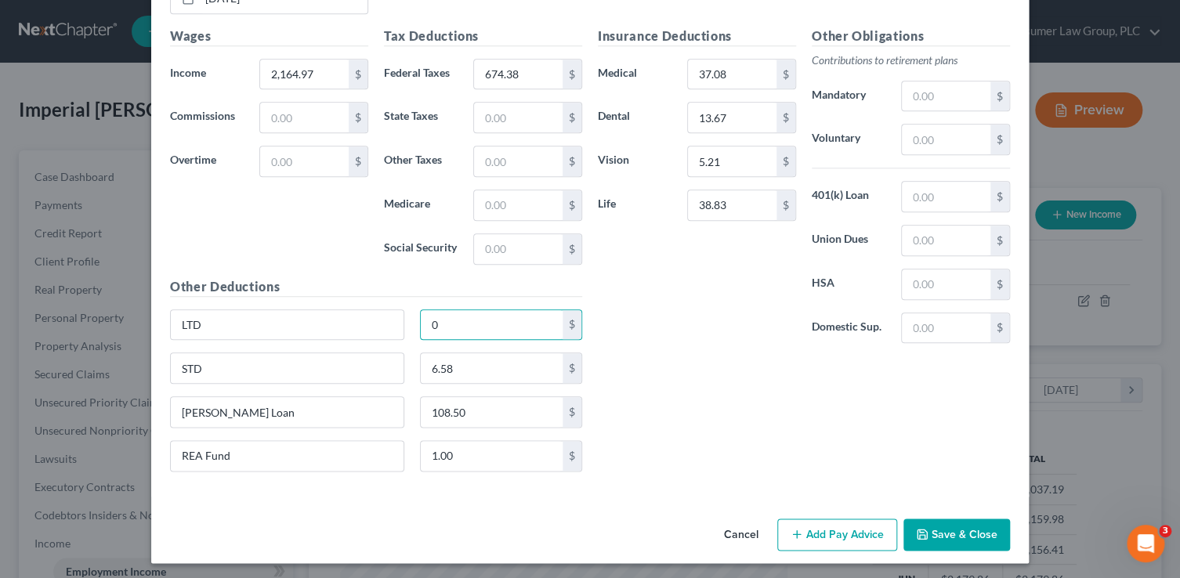
type input "0"
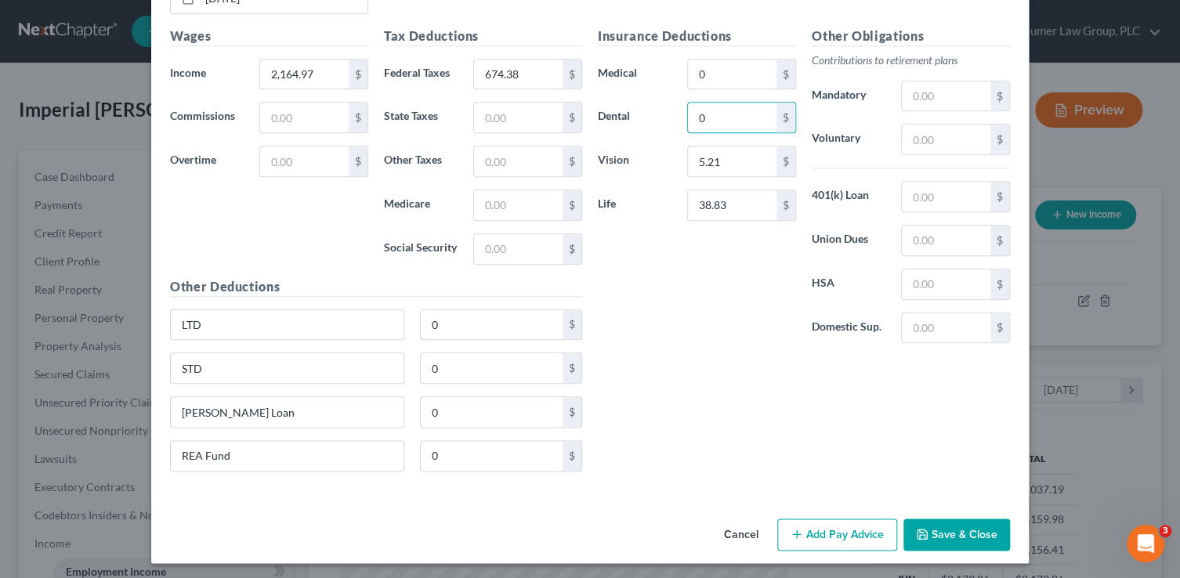
type input "0"
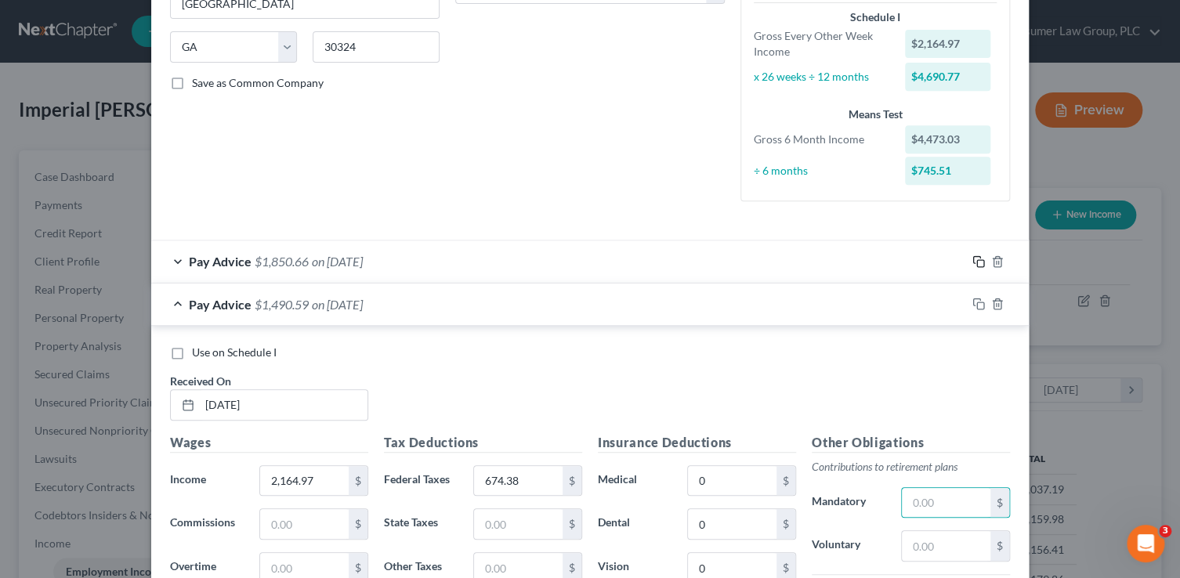
click at [977, 262] on icon "button" at bounding box center [978, 261] width 13 height 13
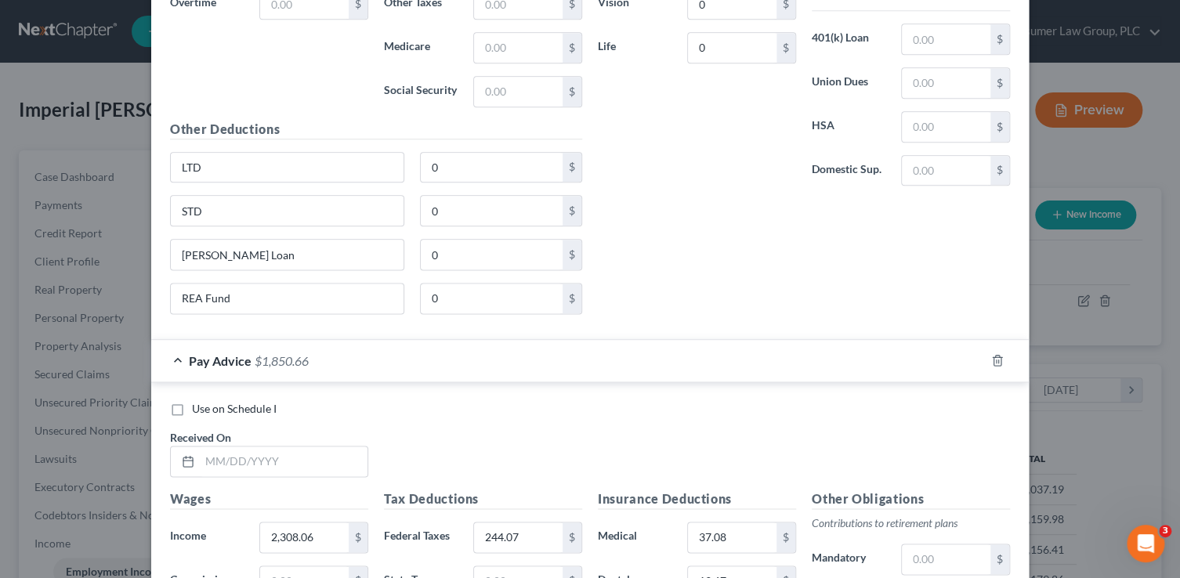
scroll to position [1084, 0]
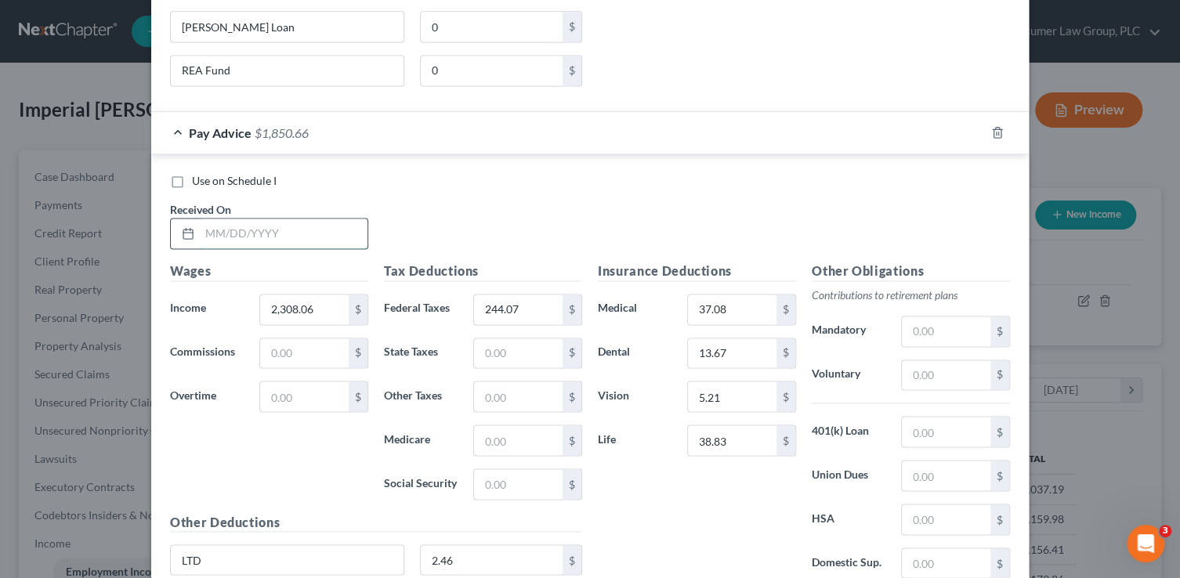
click at [269, 229] on input "text" at bounding box center [284, 234] width 168 height 30
type input "8/22/25"
type input "2,308.06"
type input "244.07"
click at [977, 131] on rect "button" at bounding box center [980, 134] width 7 height 7
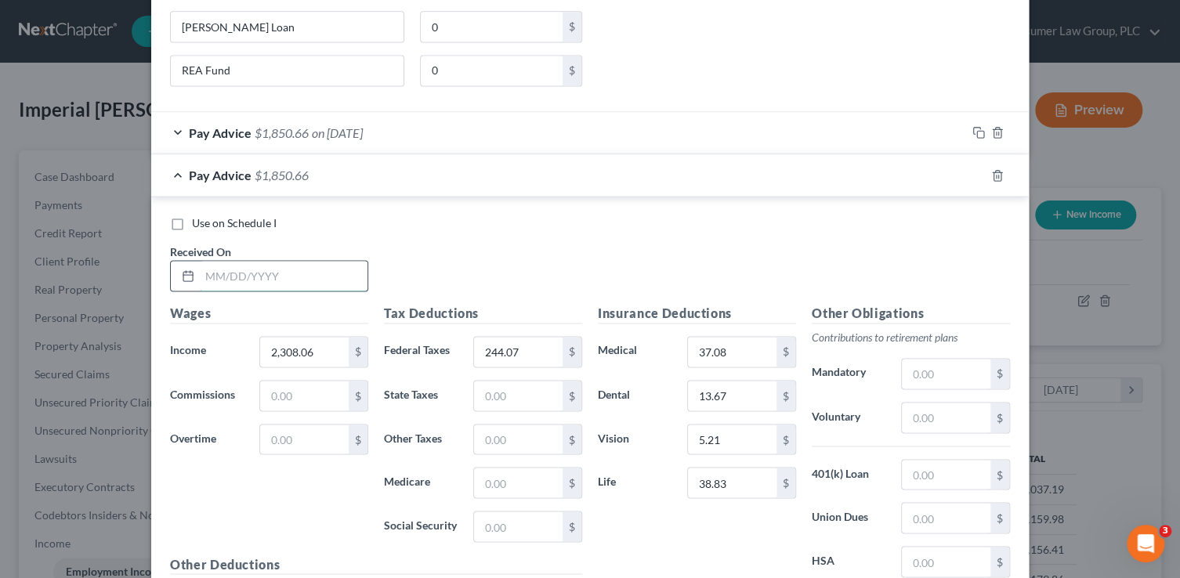
click at [302, 262] on input "text" at bounding box center [284, 276] width 168 height 30
type input "7/11/25"
click at [972, 169] on icon "button" at bounding box center [978, 175] width 13 height 13
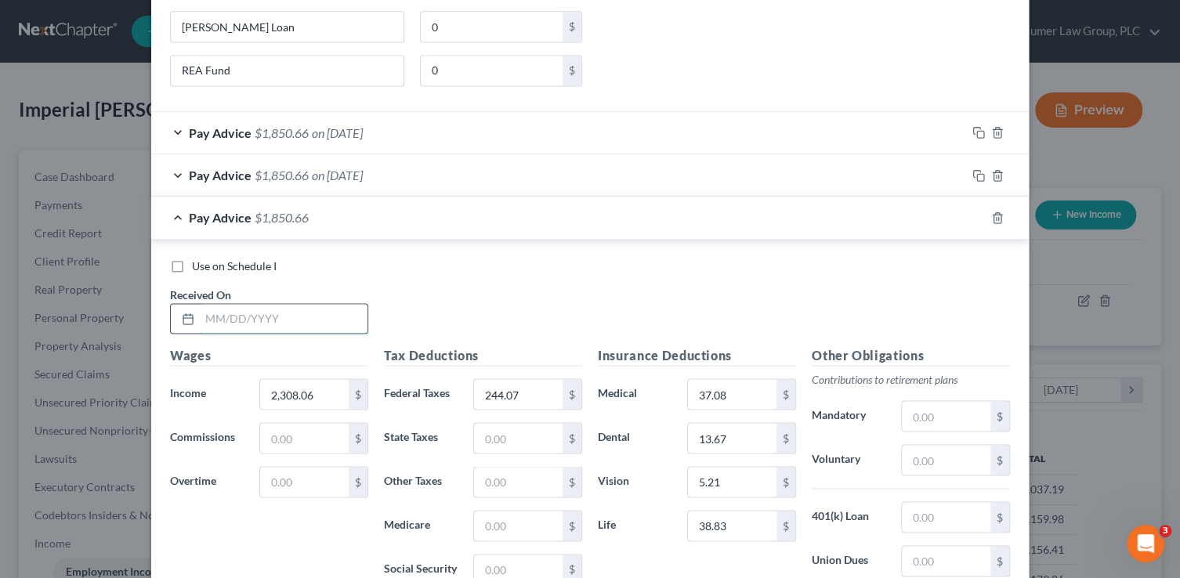
click at [226, 308] on input "text" at bounding box center [284, 319] width 168 height 30
type input "7/25/25"
click at [516, 385] on input "244.07" at bounding box center [518, 394] width 89 height 30
type input "244.06"
click at [977, 218] on rect "button" at bounding box center [980, 219] width 7 height 7
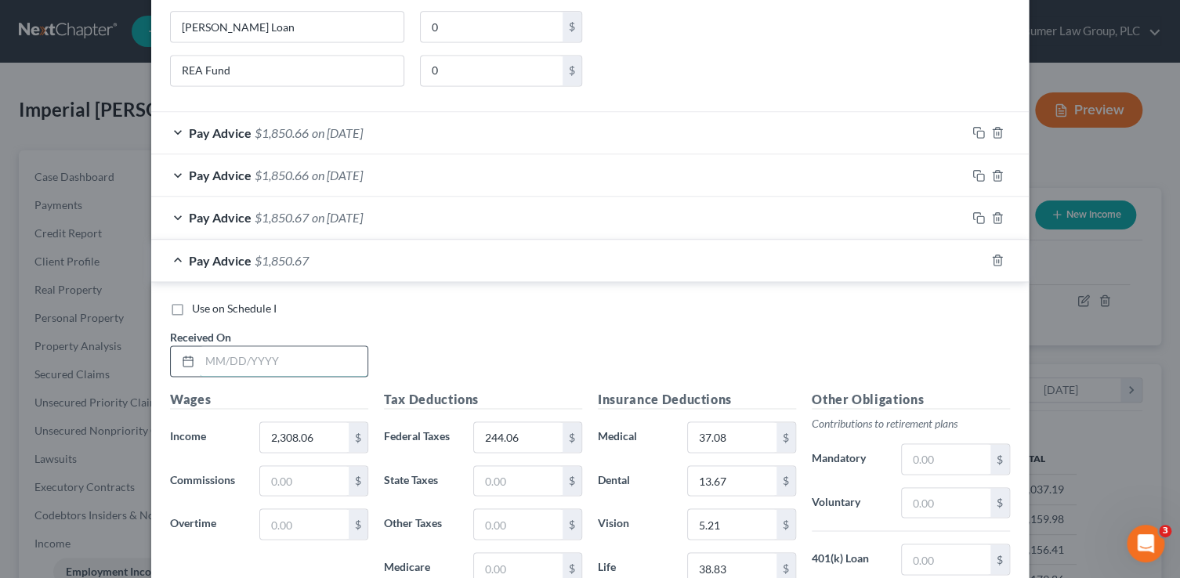
click at [308, 353] on input "text" at bounding box center [284, 361] width 168 height 30
type input "6/27/25"
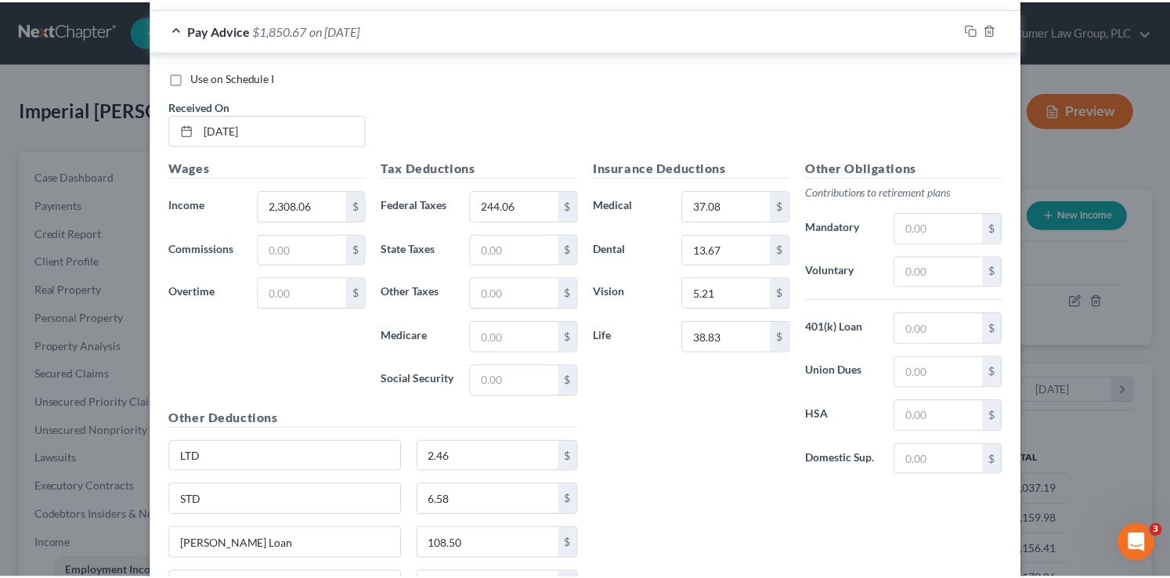
scroll to position [1443, 0]
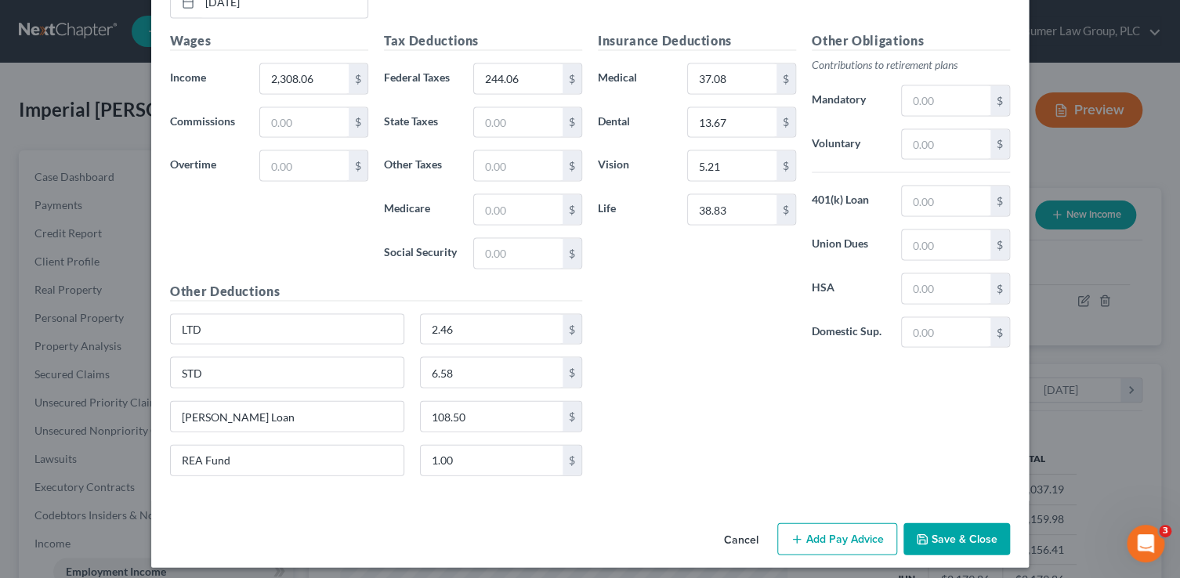
click at [965, 531] on button "Save & Close" at bounding box center [956, 539] width 107 height 33
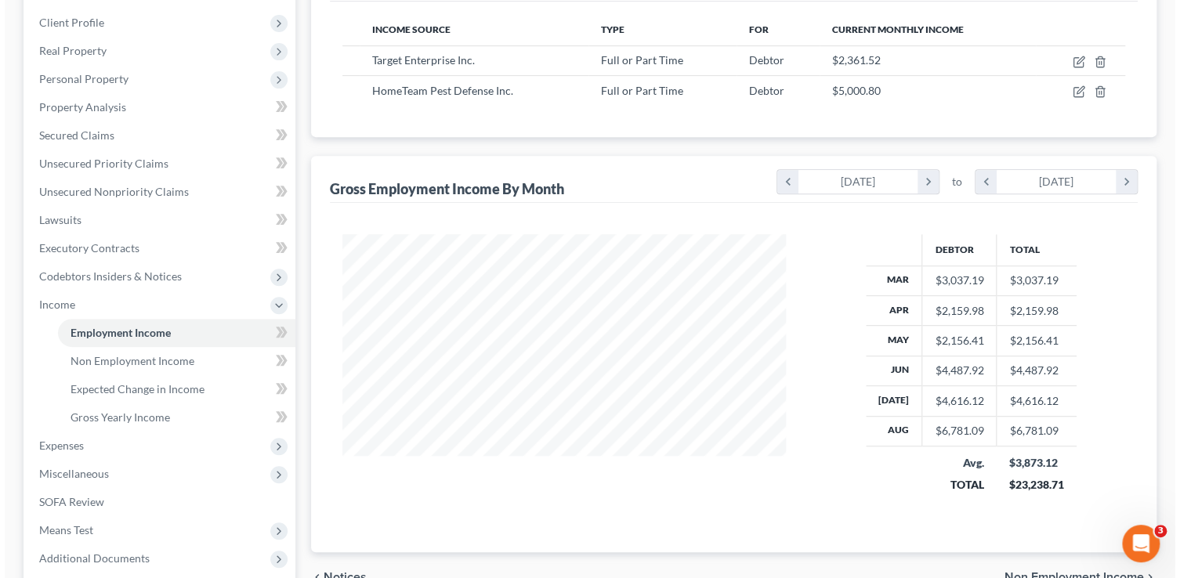
scroll to position [0, 0]
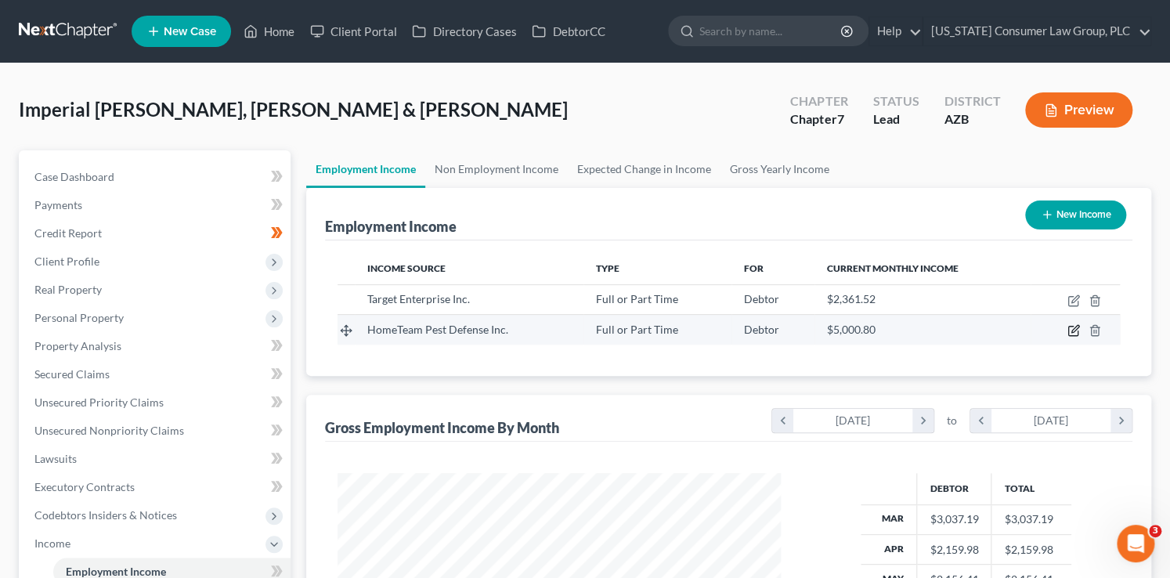
click at [1070, 328] on icon "button" at bounding box center [1074, 330] width 13 height 13
select select "0"
select select "10"
select select "2"
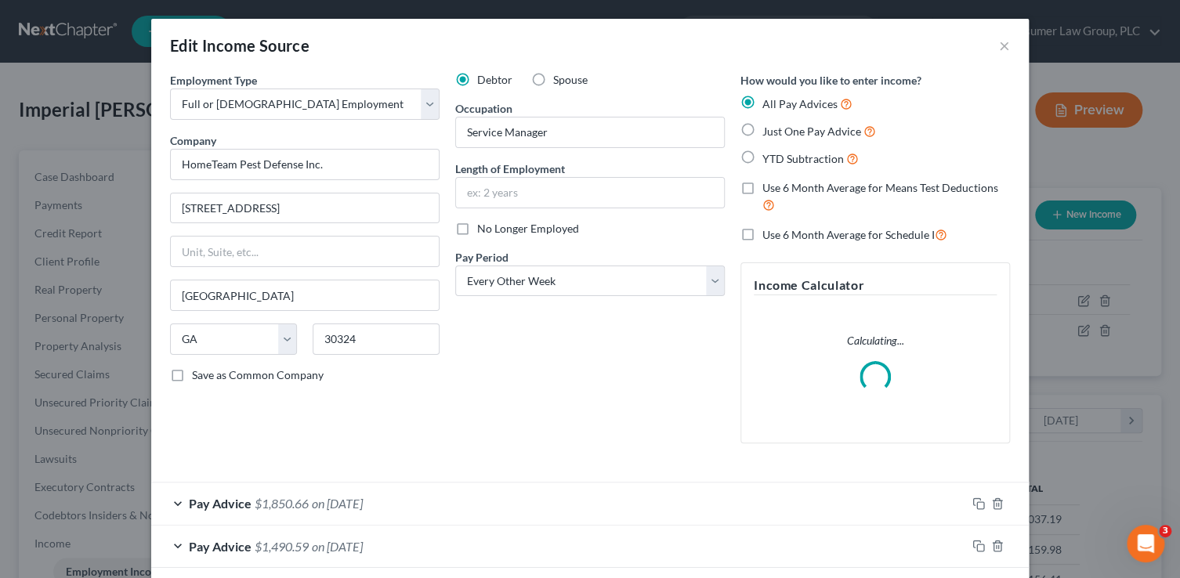
scroll to position [279, 479]
click at [557, 80] on span "Spouse" at bounding box center [570, 79] width 34 height 13
click at [559, 80] on input "Spouse" at bounding box center [564, 77] width 10 height 10
radio input "true"
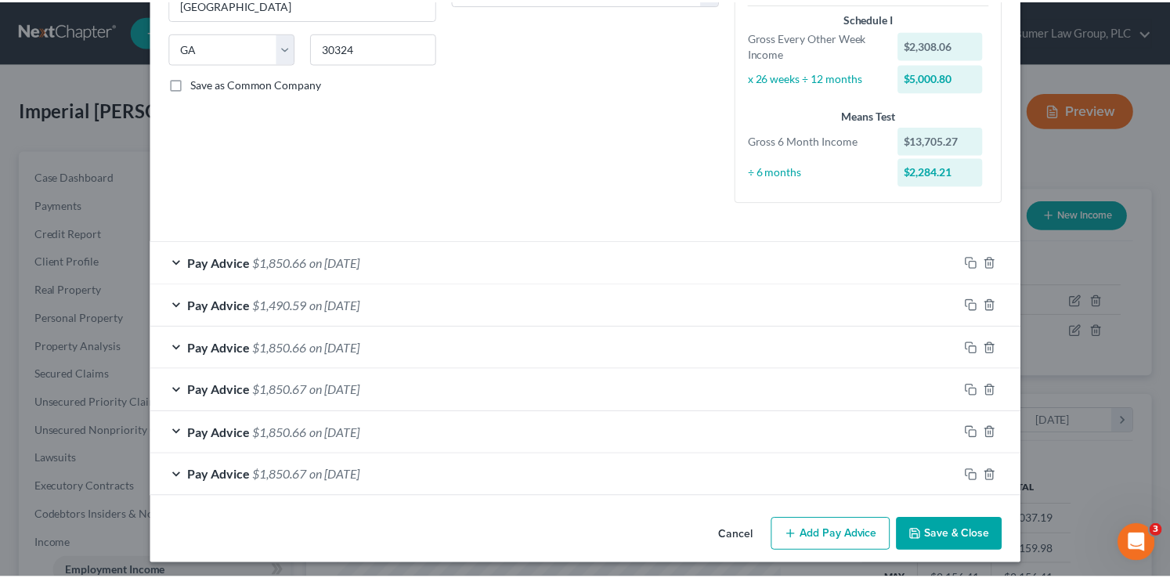
scroll to position [295, 0]
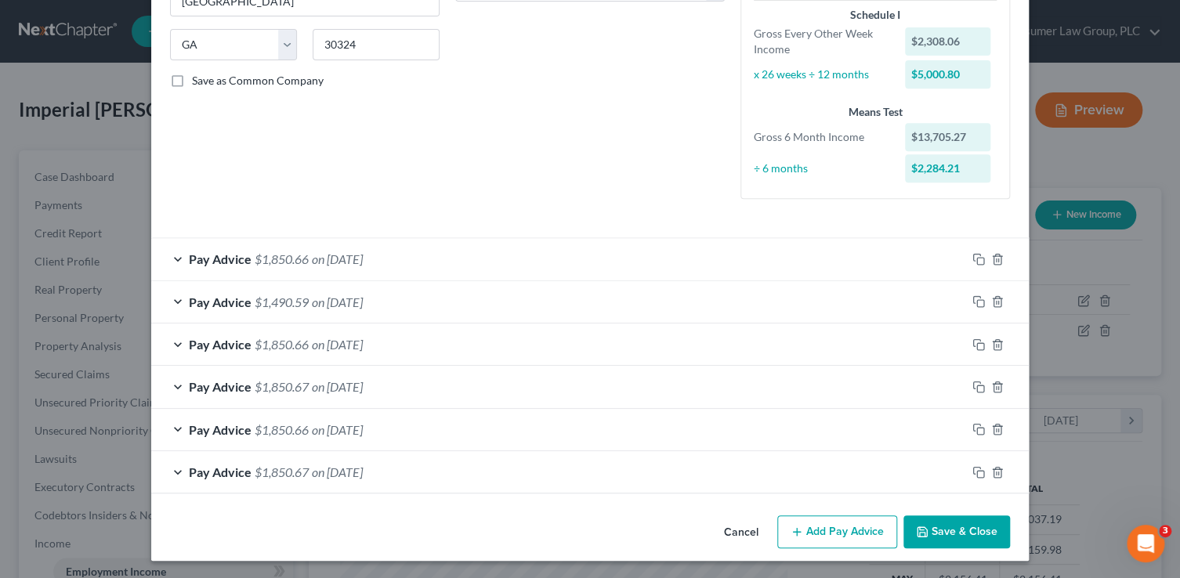
click at [956, 530] on button "Save & Close" at bounding box center [956, 531] width 107 height 33
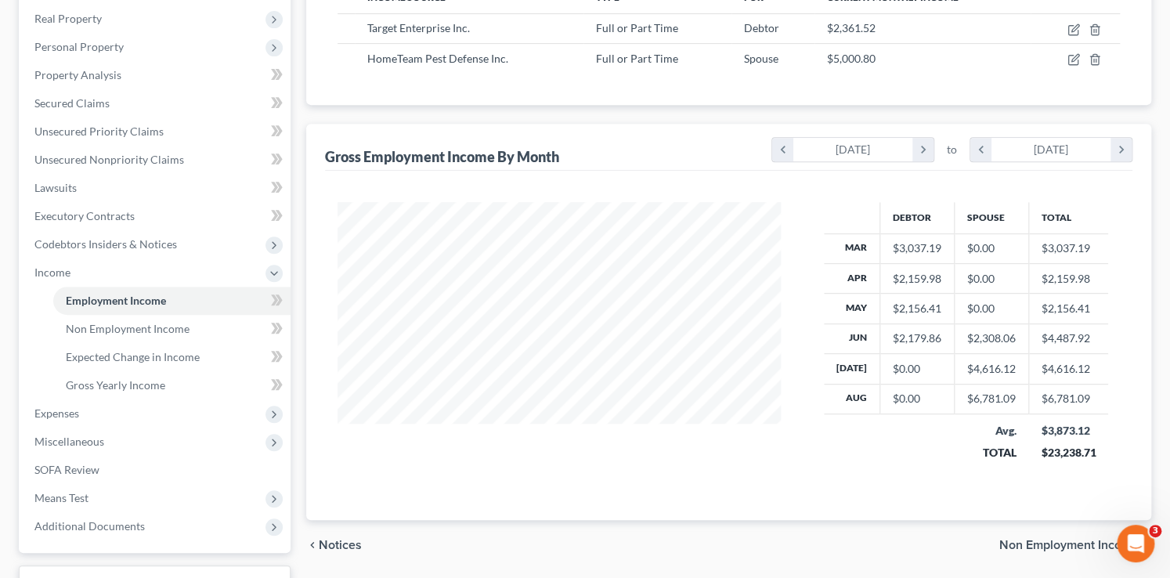
scroll to position [395, 0]
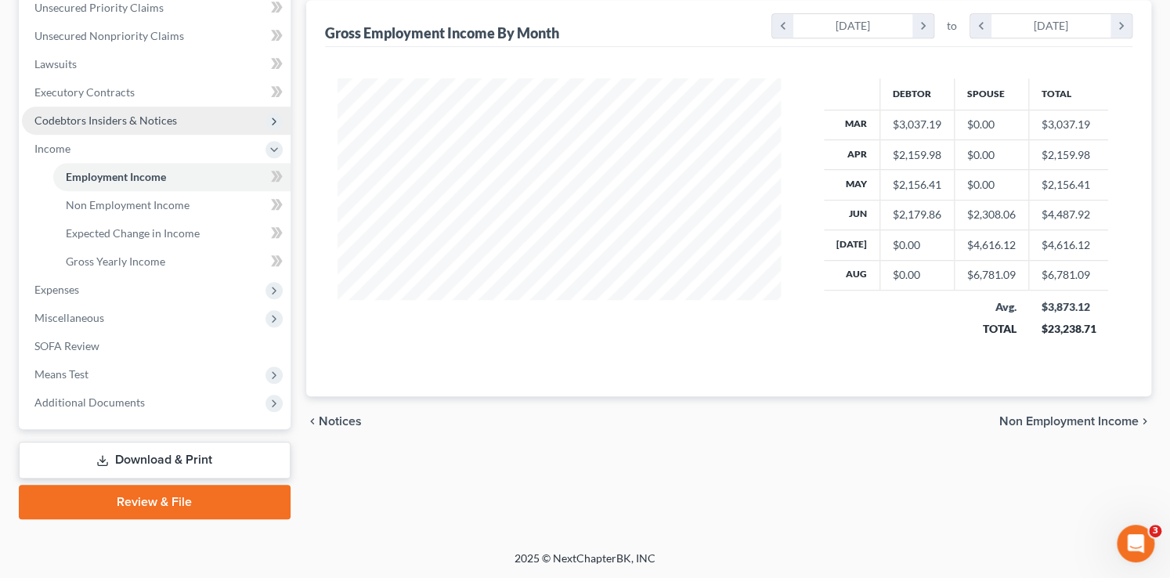
click at [110, 114] on span "Codebtors Insiders & Notices" at bounding box center [105, 120] width 143 height 13
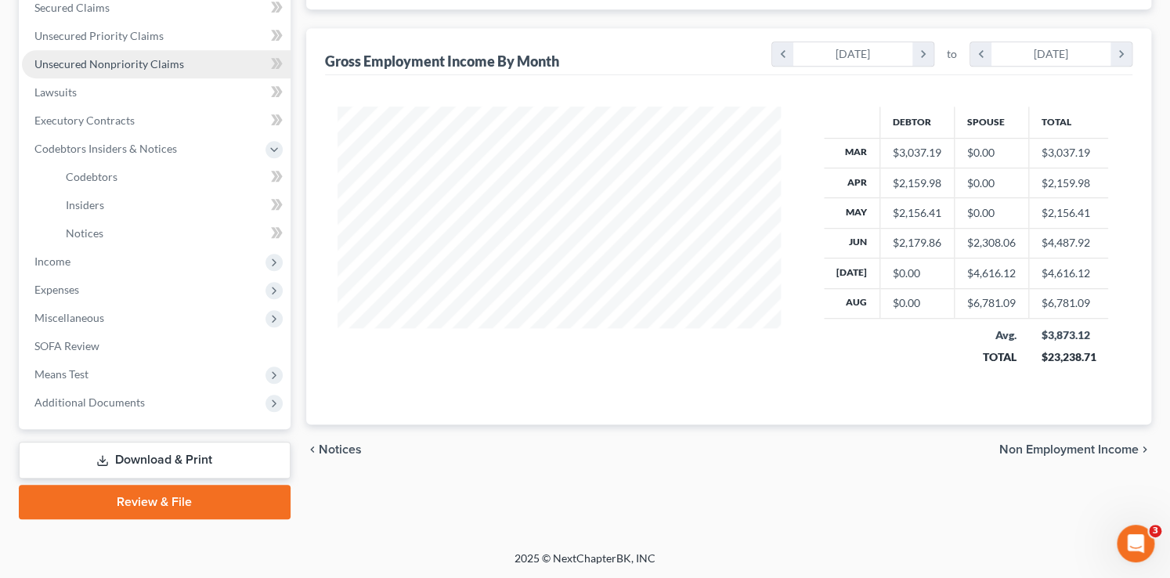
click at [103, 54] on link "Unsecured Nonpriority Claims" at bounding box center [156, 64] width 269 height 28
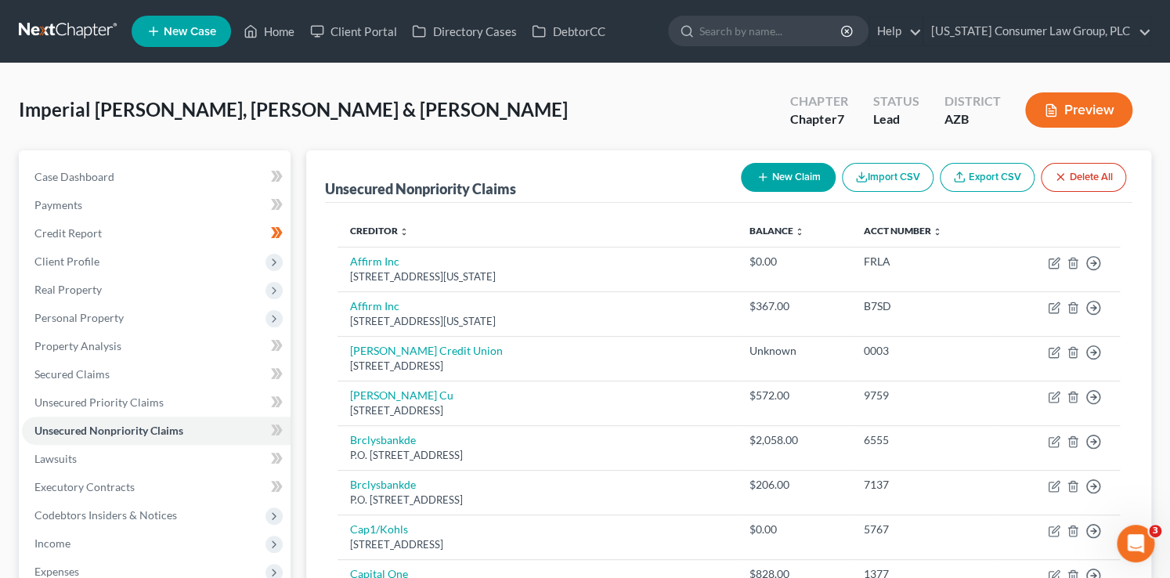
click at [794, 172] on button "New Claim" at bounding box center [788, 177] width 95 height 29
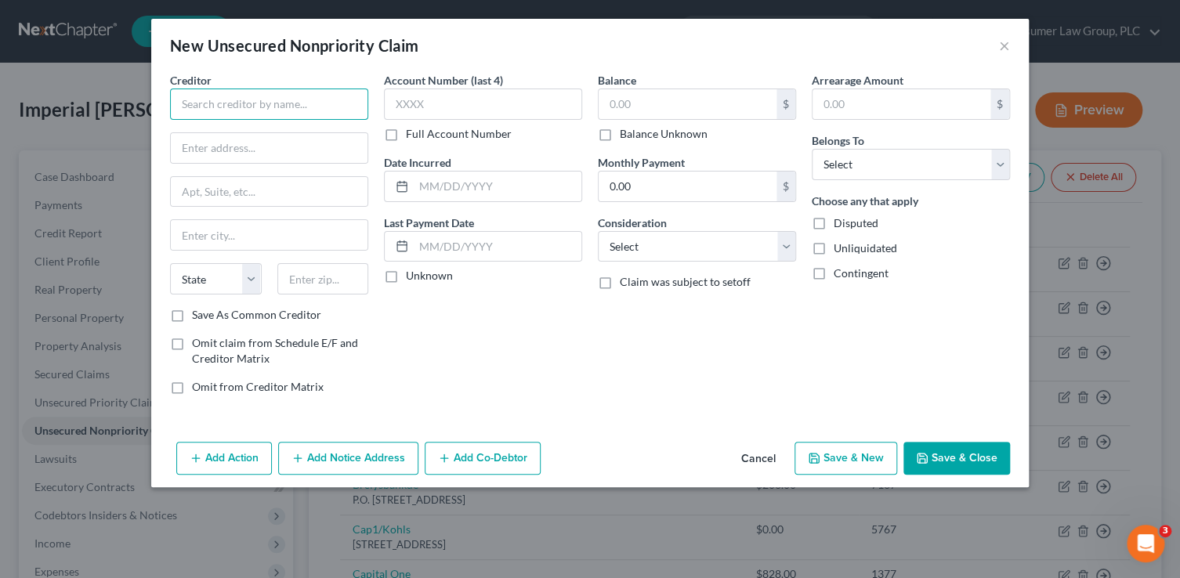
click at [230, 107] on input "text" at bounding box center [269, 104] width 198 height 31
type input "Arizona Asthma & Allergy Institute"
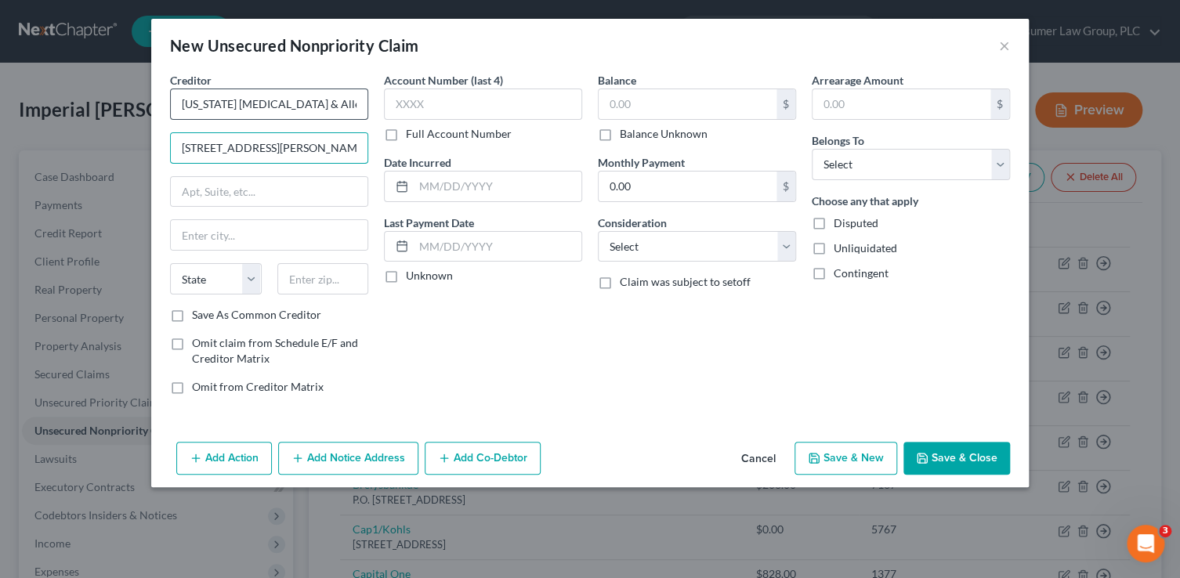
type input "13026 W. Rancho Santa Fe Blvd."
type input "Suite A100"
type input "85392"
click at [623, 109] on input "text" at bounding box center [688, 104] width 178 height 30
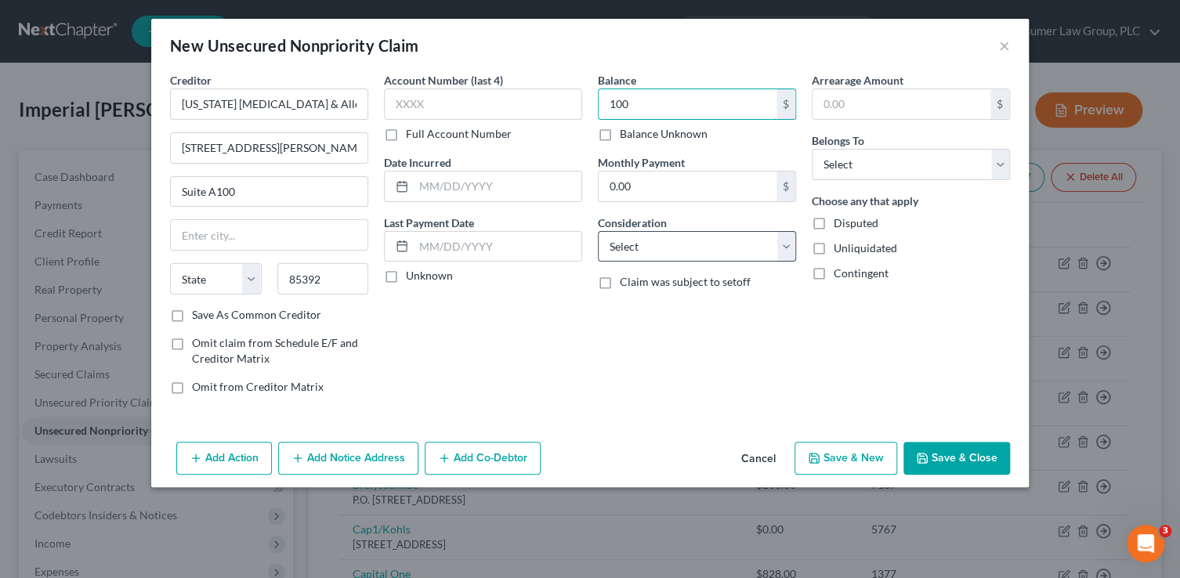
type input "100"
click at [642, 244] on select "Select Cable / Satellite Services Collection Agency Credit Card Debt Debt Couns…" at bounding box center [697, 246] width 198 height 31
select select "9"
click at [598, 231] on select "Select Cable / Satellite Services Collection Agency Credit Card Debt Debt Couns…" at bounding box center [697, 246] width 198 height 31
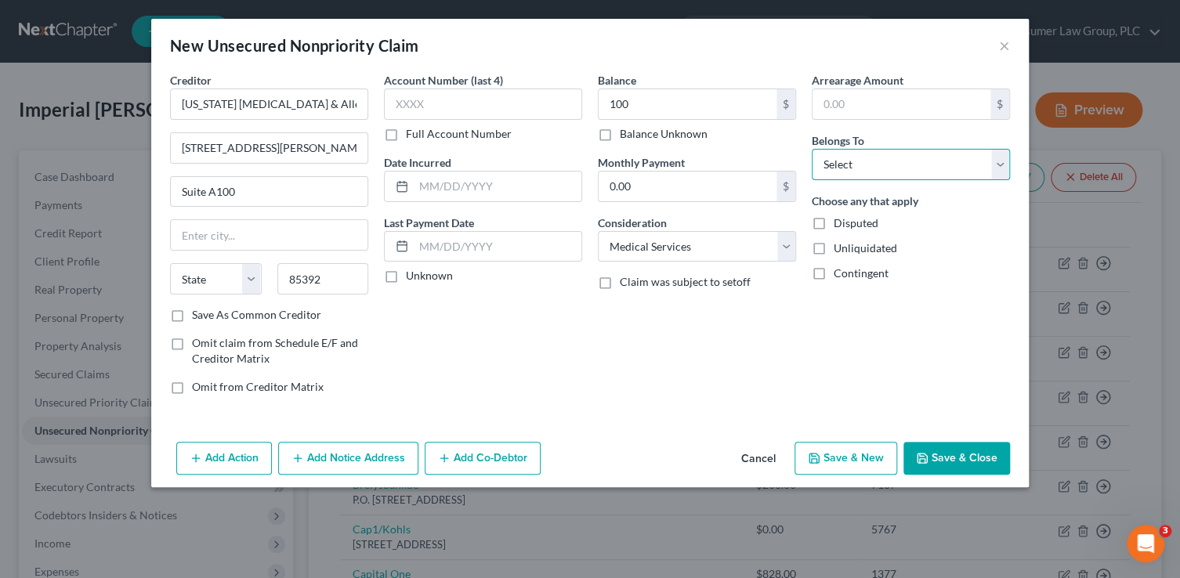
click at [826, 168] on select "Select Debtor 1 Only Debtor 2 Only Debtor 1 And Debtor 2 Only At Least One Of T…" at bounding box center [911, 164] width 198 height 31
select select "1"
click at [812, 149] on select "Select Debtor 1 Only Debtor 2 Only Debtor 1 And Debtor 2 Only At Least One Of T…" at bounding box center [911, 164] width 198 height 31
click at [953, 447] on button "Save & Close" at bounding box center [956, 458] width 107 height 33
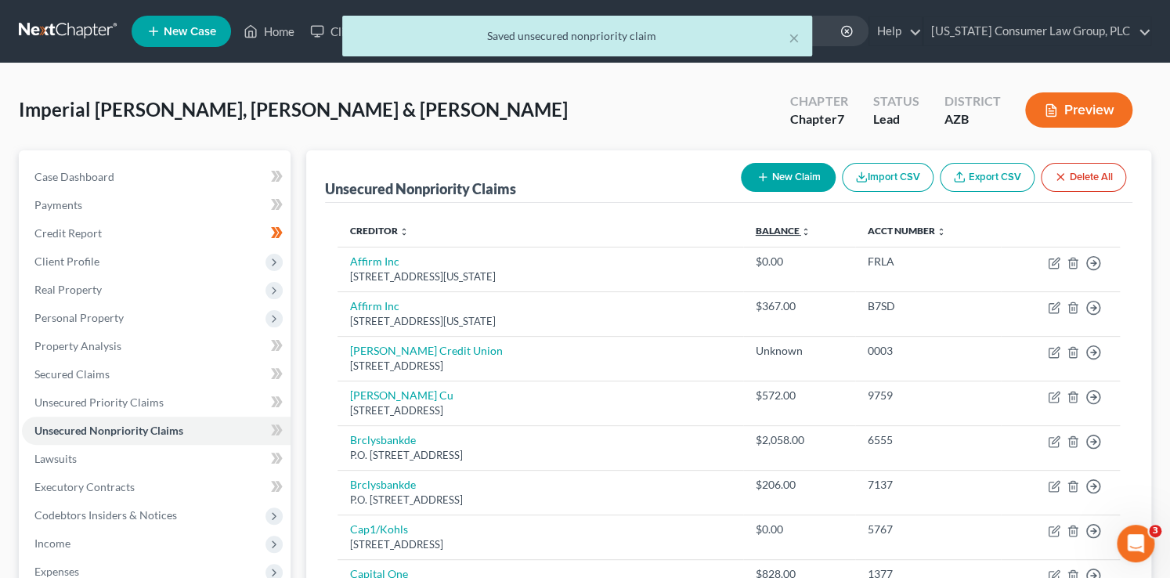
click at [761, 226] on link "Balance expand_more expand_less unfold_more" at bounding box center [783, 231] width 55 height 12
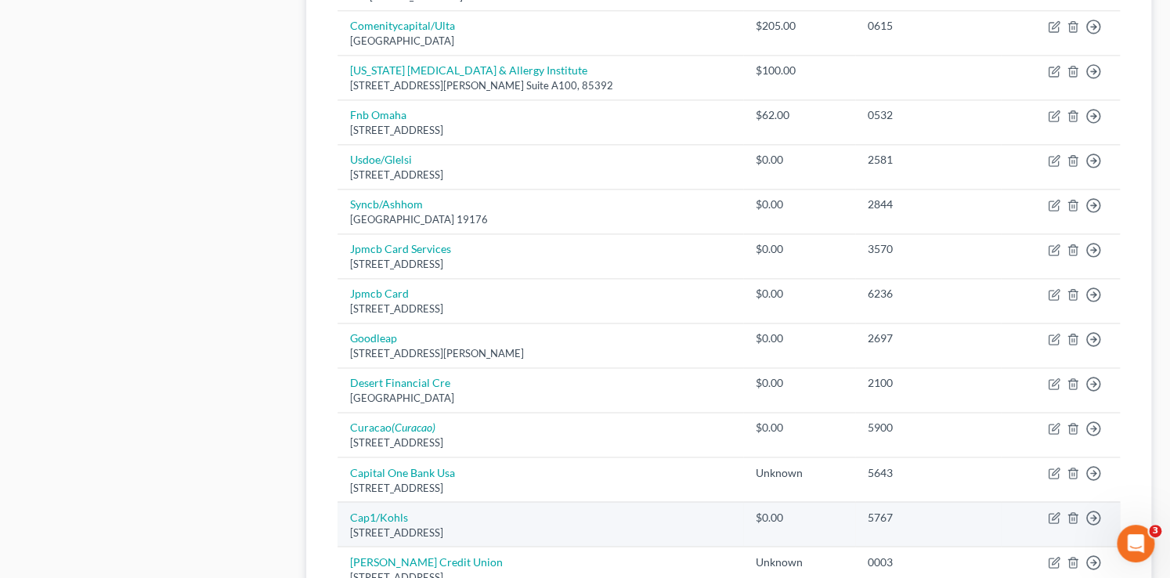
scroll to position [1270, 0]
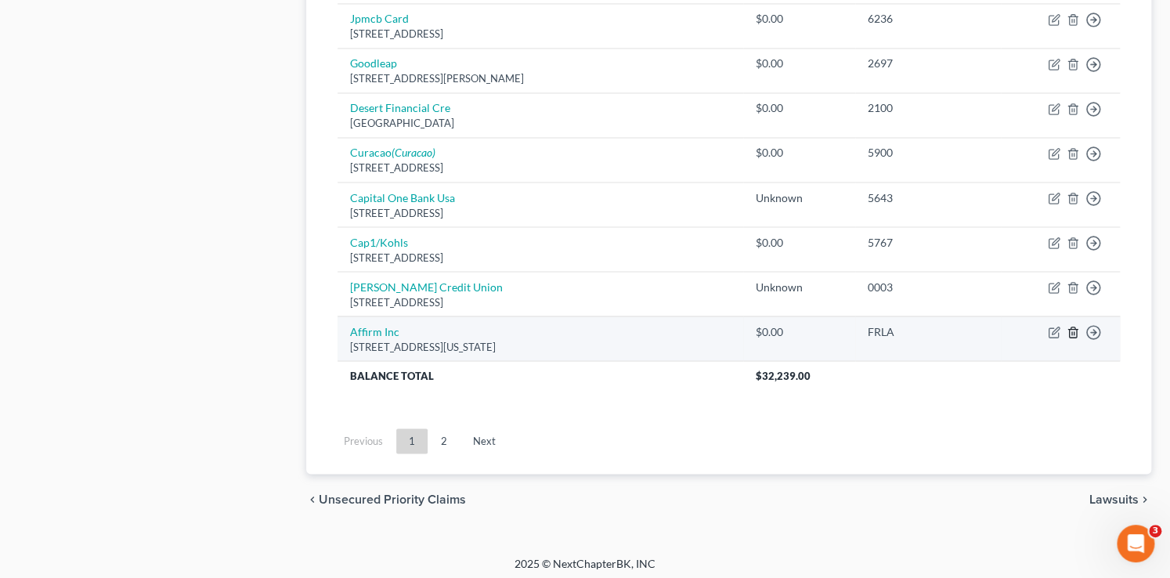
click at [1072, 331] on line "button" at bounding box center [1072, 332] width 0 height 3
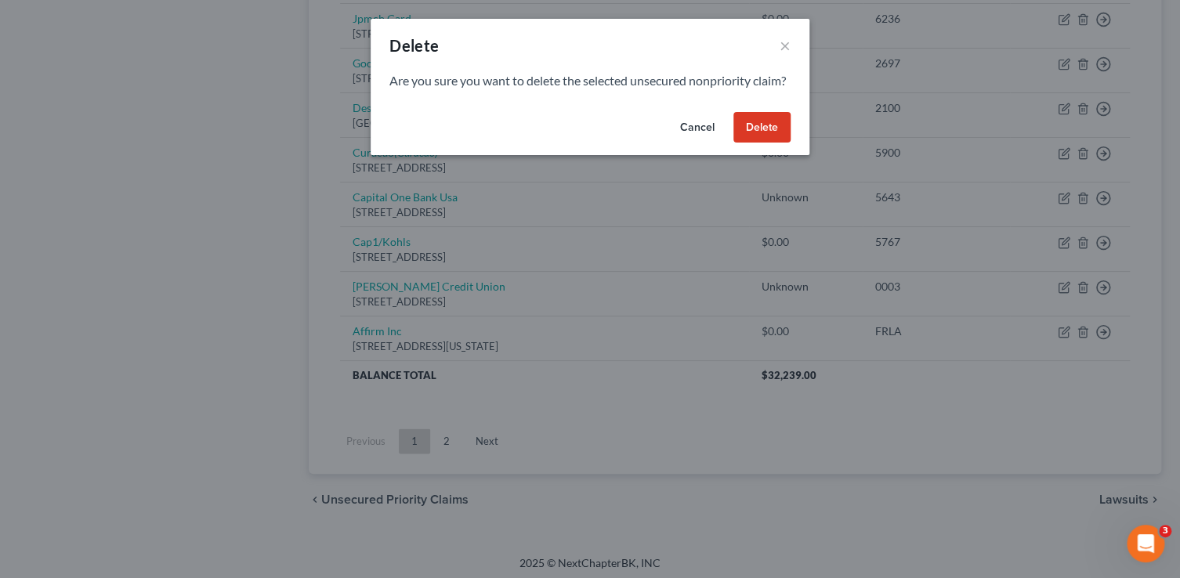
click at [766, 143] on button "Delete" at bounding box center [761, 127] width 57 height 31
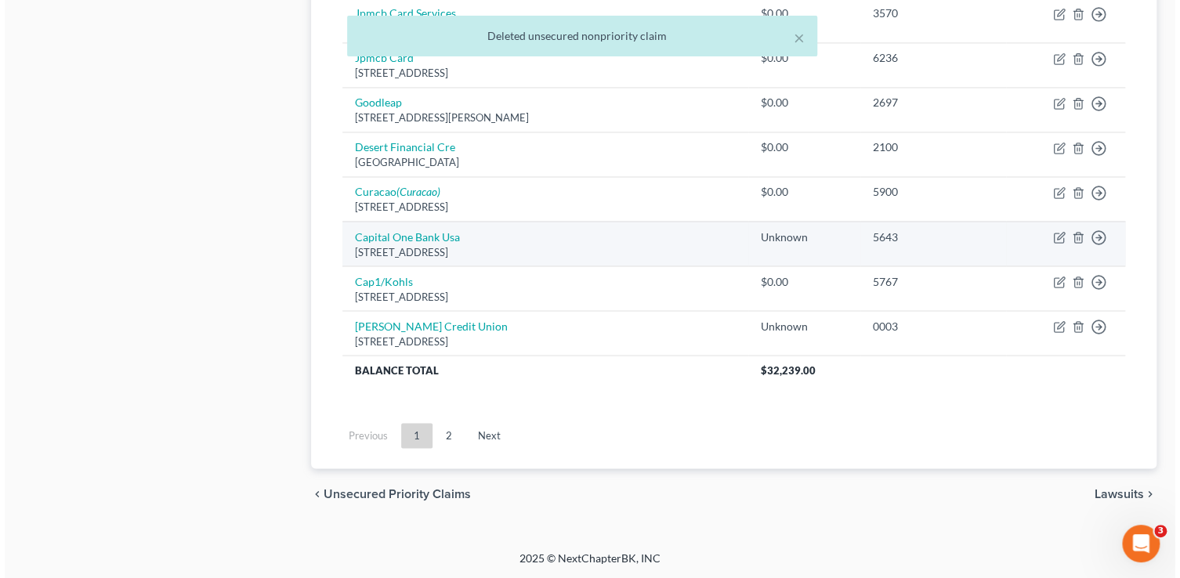
scroll to position [1225, 0]
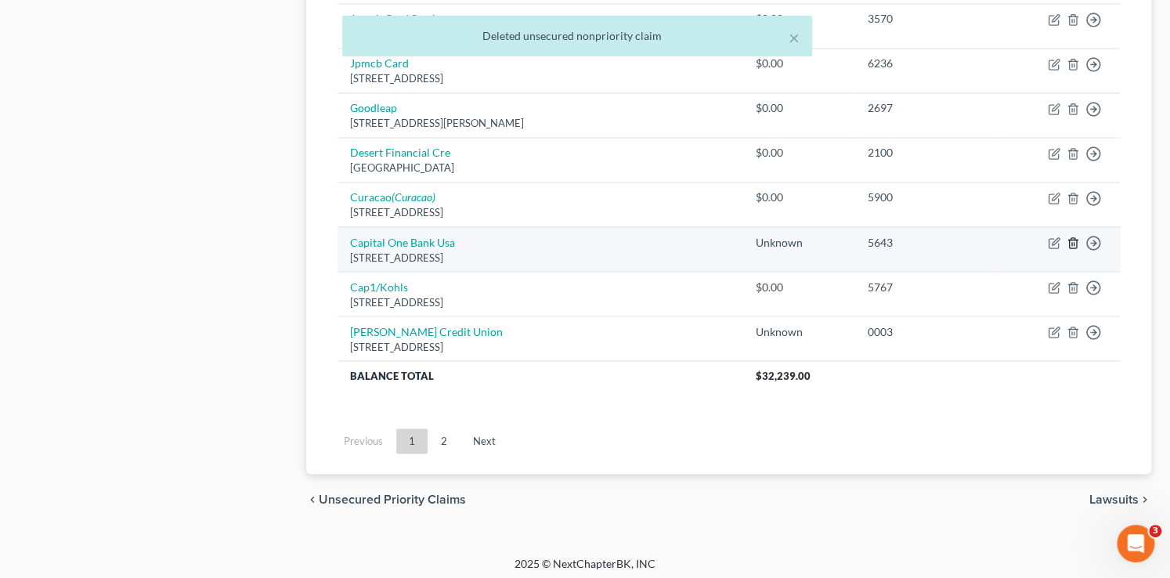
click at [1073, 241] on icon "button" at bounding box center [1073, 243] width 13 height 13
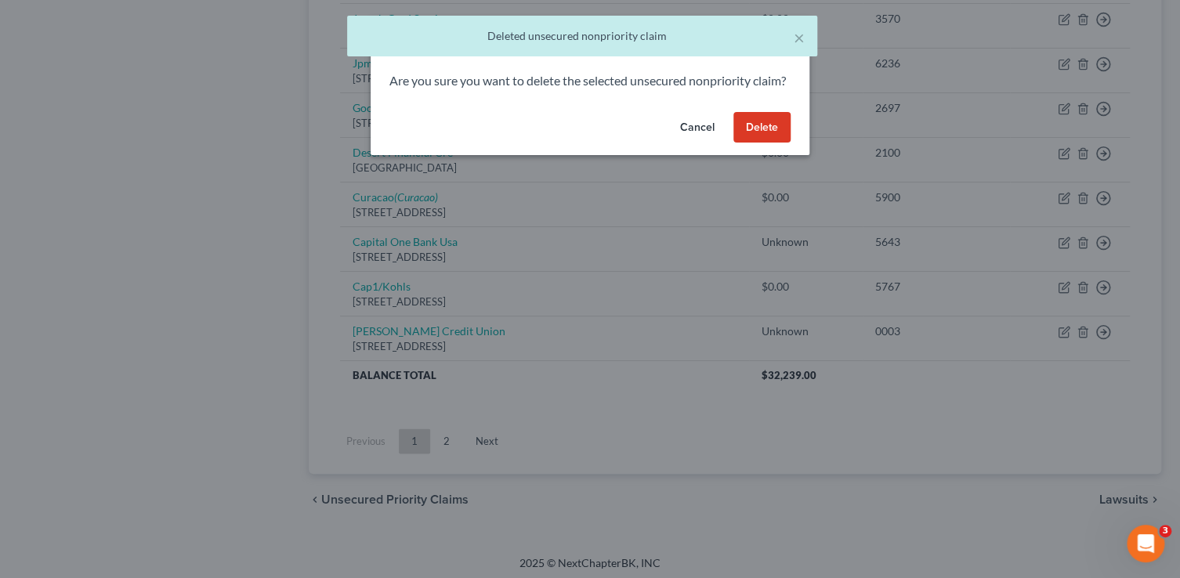
click at [782, 143] on button "Delete" at bounding box center [761, 127] width 57 height 31
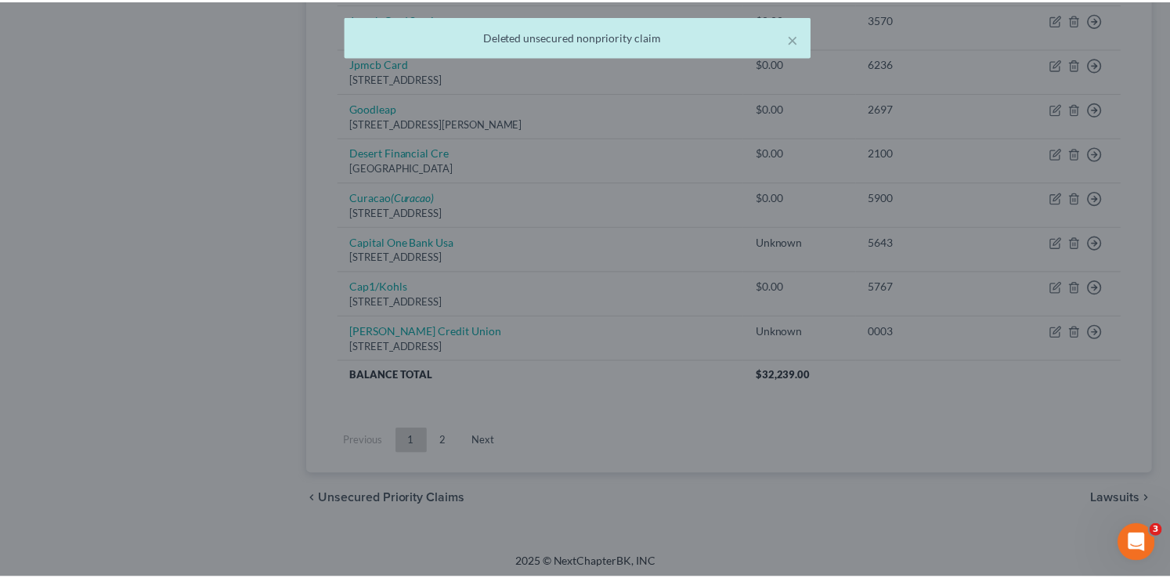
scroll to position [1181, 0]
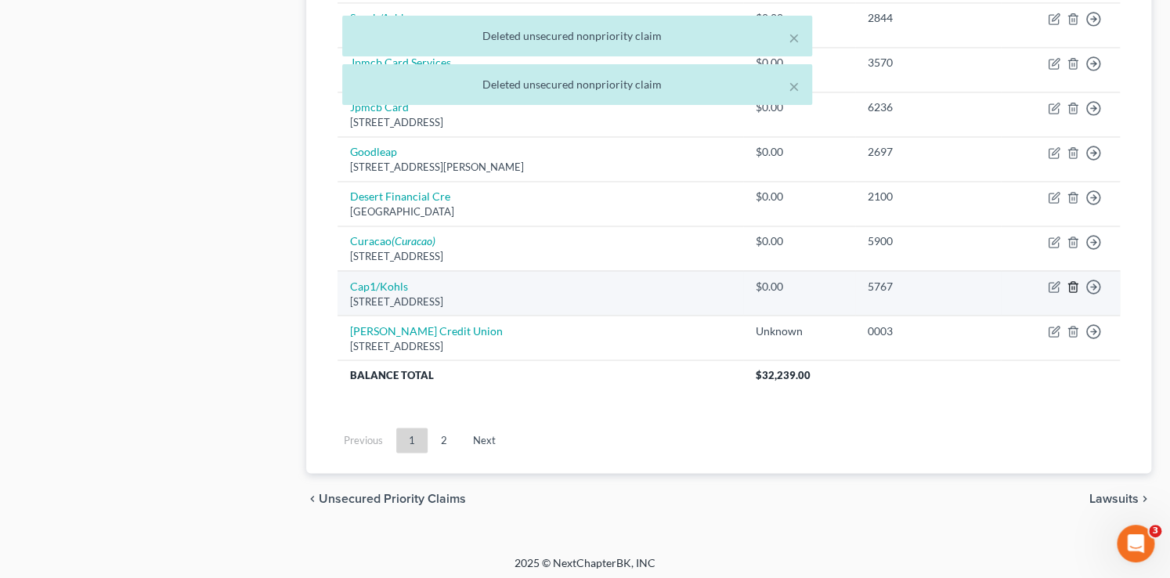
click at [1074, 286] on line "button" at bounding box center [1074, 287] width 0 height 3
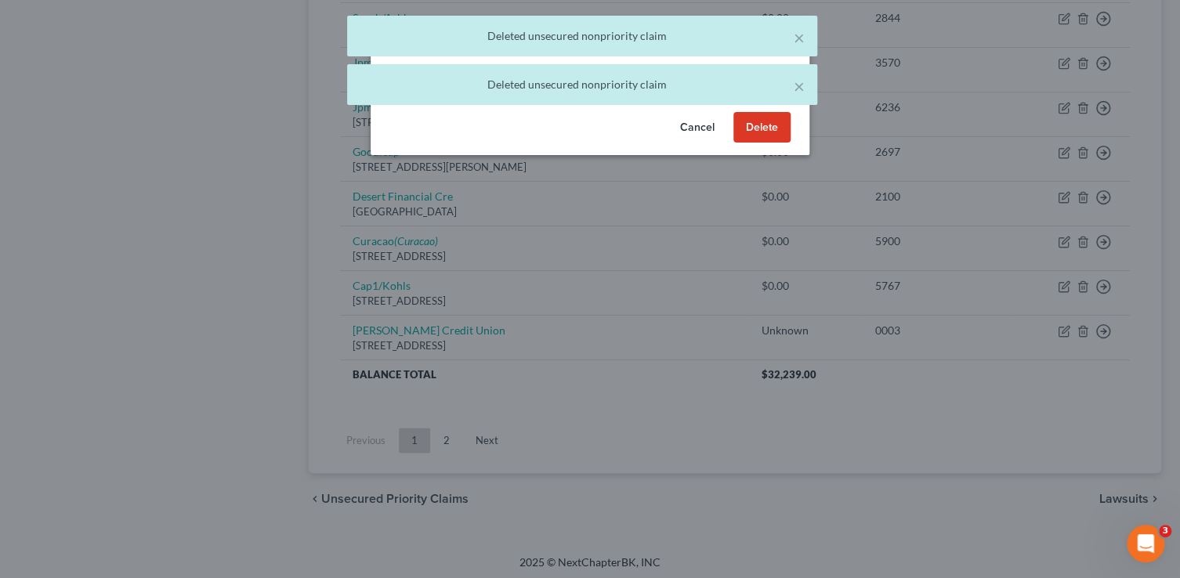
click at [756, 143] on button "Delete" at bounding box center [761, 127] width 57 height 31
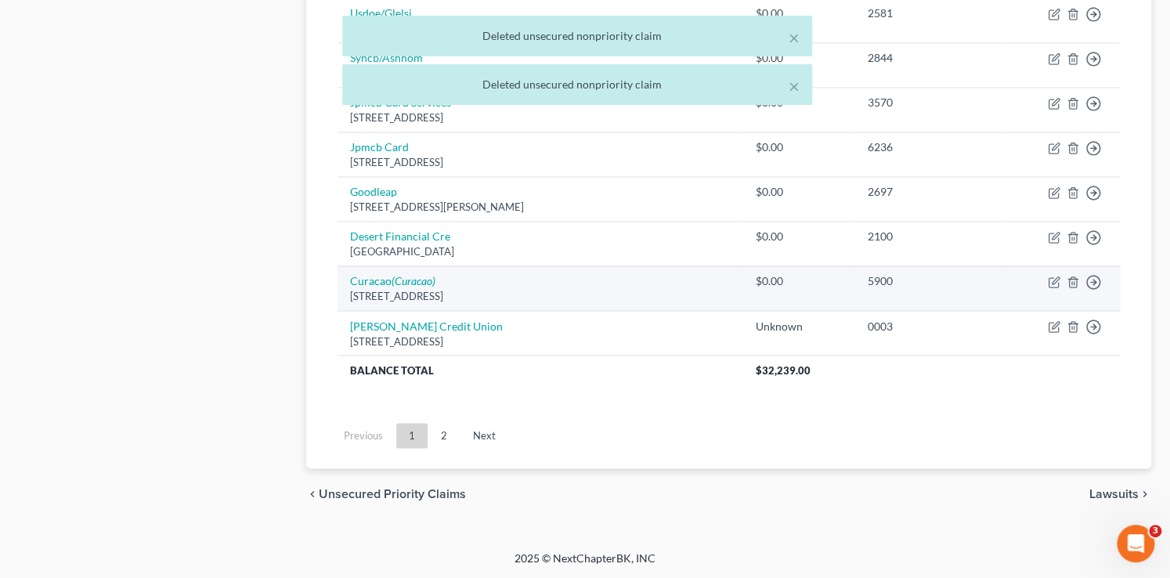
scroll to position [1137, 0]
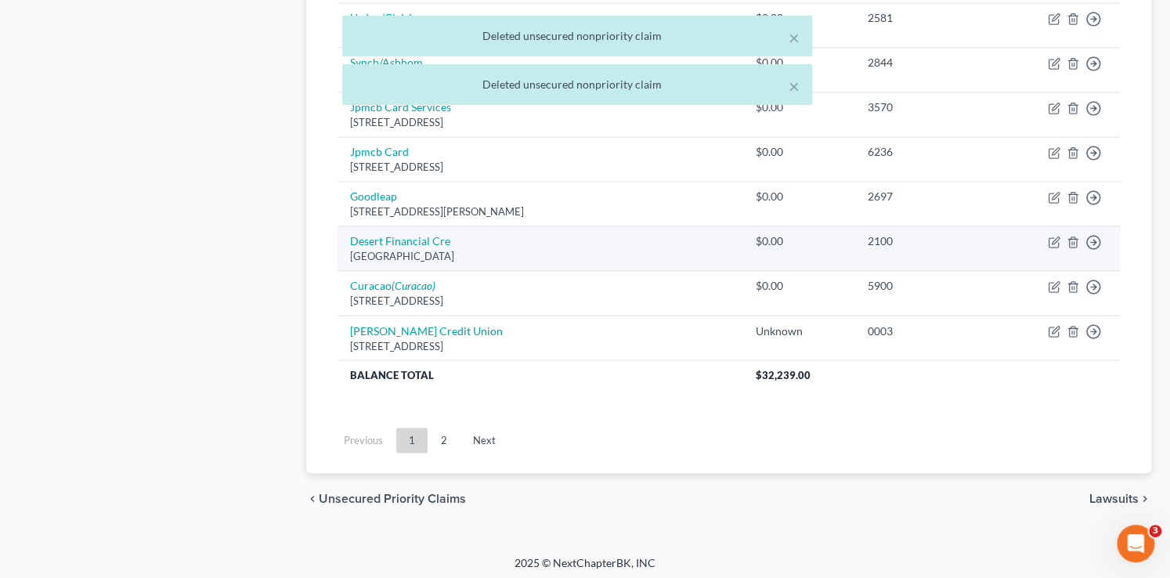
click at [1068, 230] on td "Move to D Move to E Move to G Move to Notice Only" at bounding box center [1060, 248] width 119 height 45
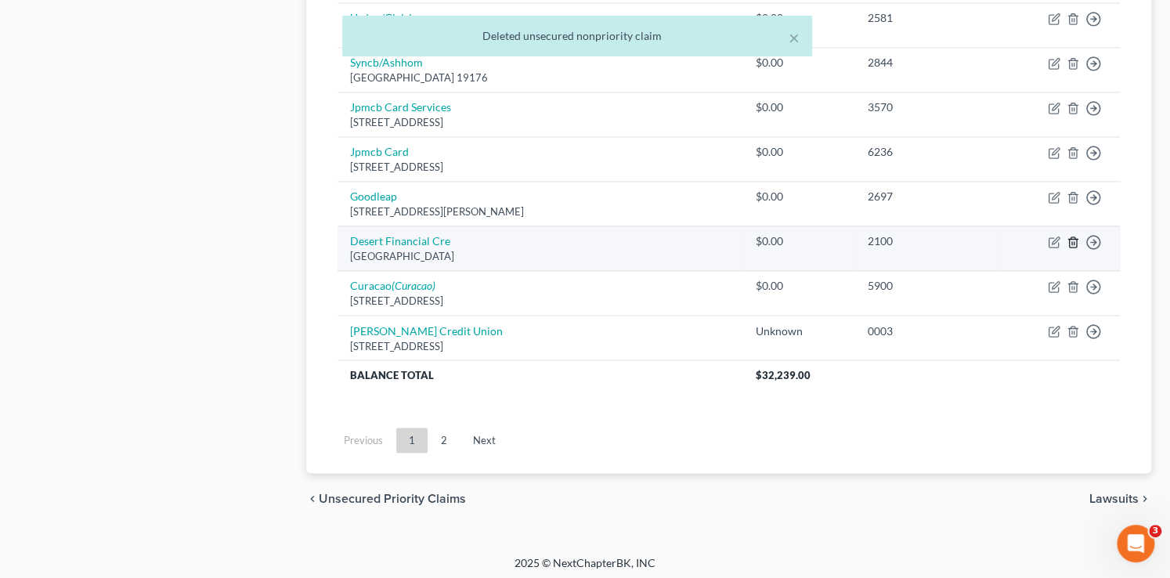
click at [1072, 241] on line "button" at bounding box center [1072, 242] width 0 height 3
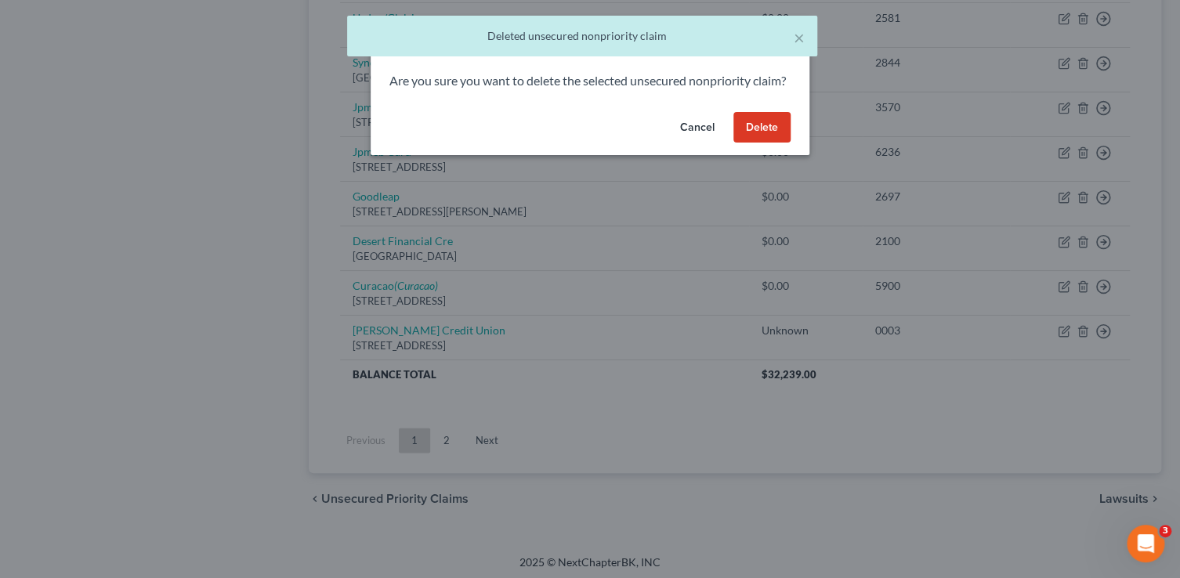
click at [761, 137] on button "Delete" at bounding box center [761, 127] width 57 height 31
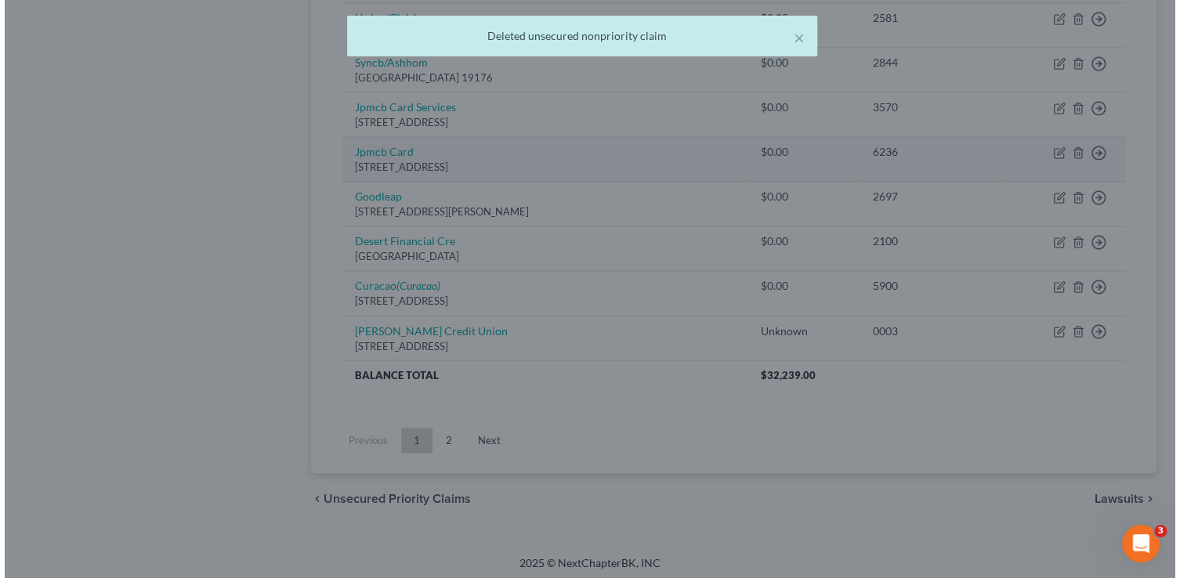
scroll to position [1092, 0]
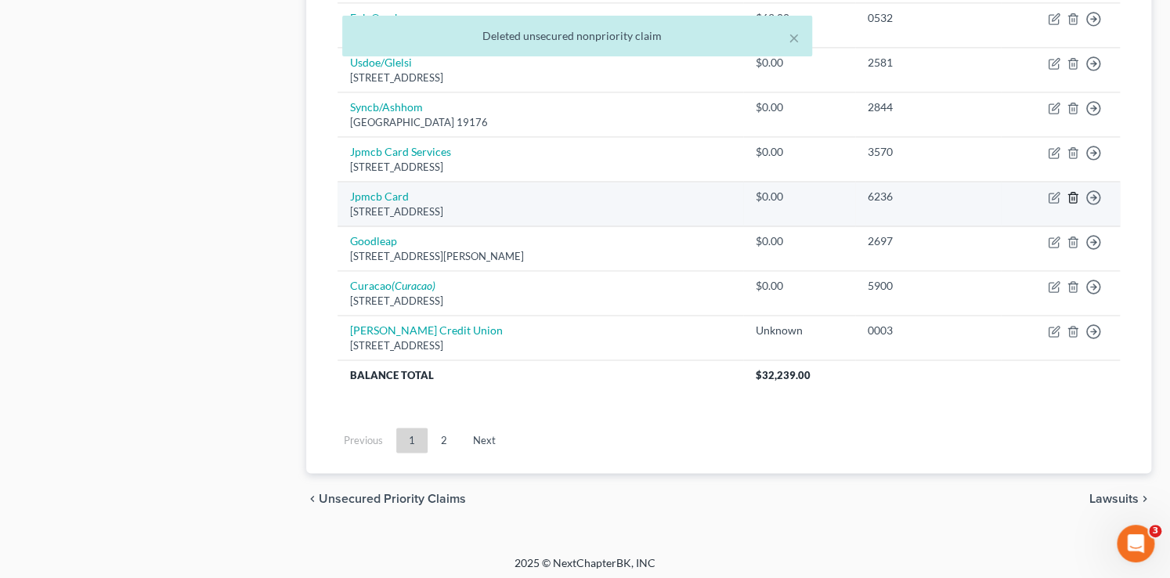
click at [1071, 195] on icon "button" at bounding box center [1073, 197] width 13 height 13
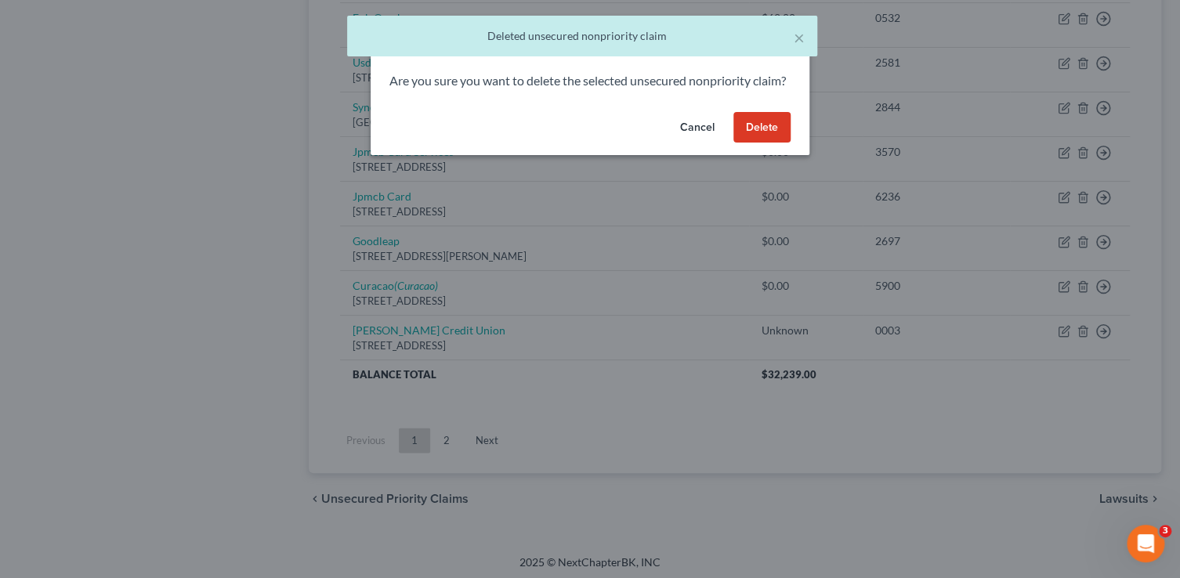
click at [780, 139] on button "Delete" at bounding box center [761, 127] width 57 height 31
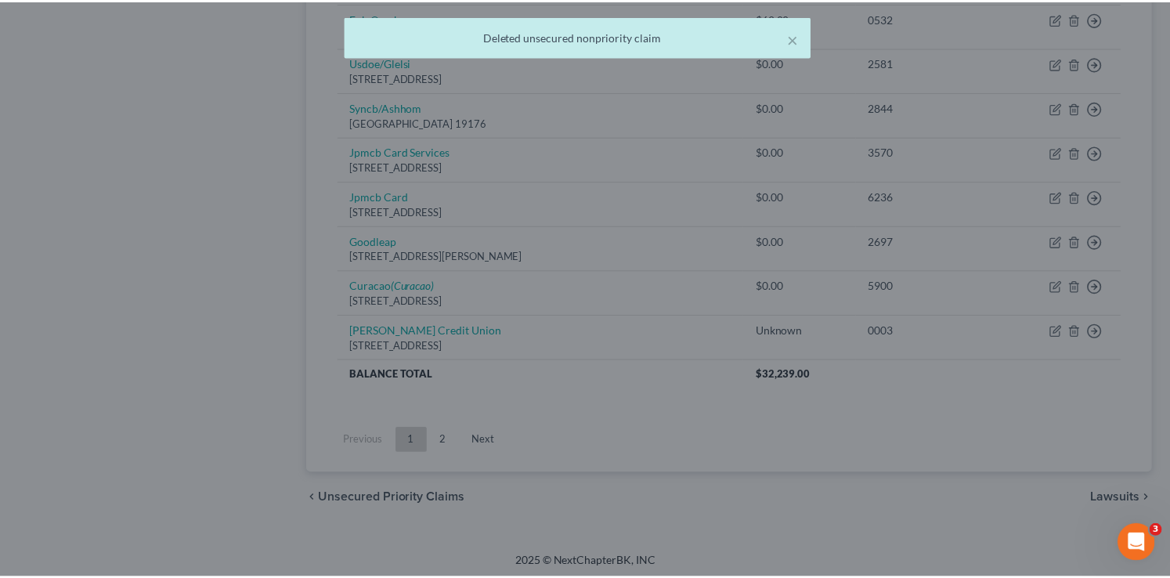
scroll to position [1047, 0]
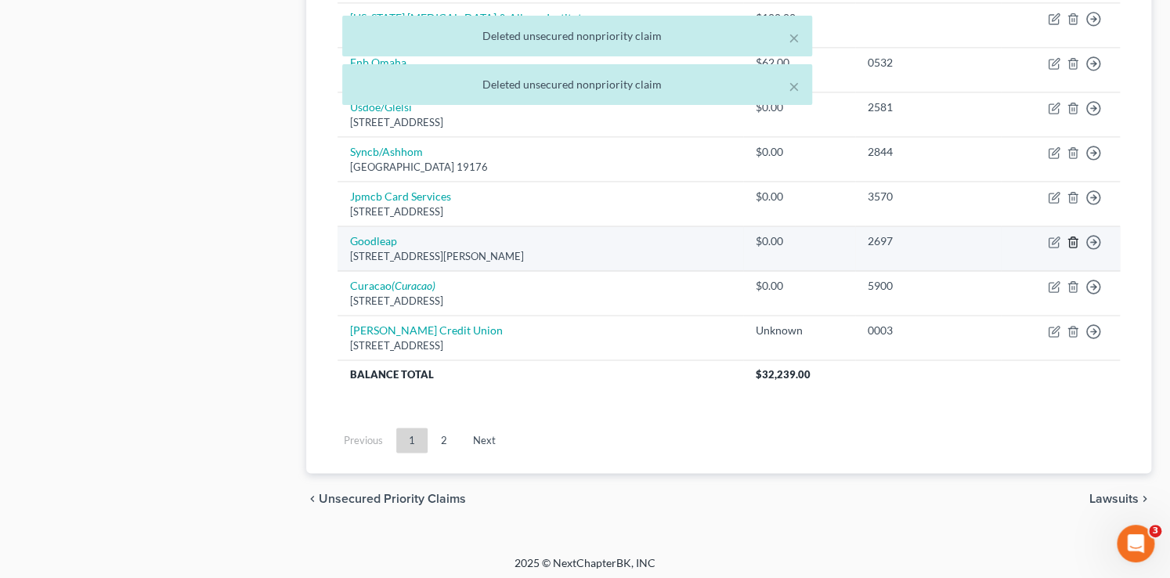
click at [1072, 238] on icon "button" at bounding box center [1073, 242] width 13 height 13
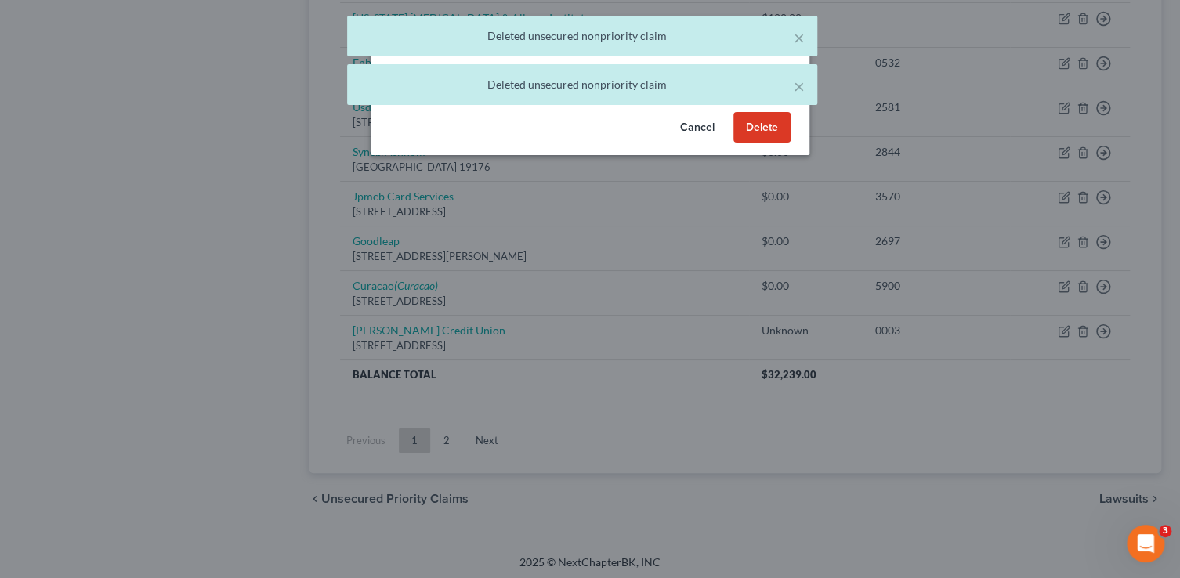
click at [767, 143] on button "Delete" at bounding box center [761, 127] width 57 height 31
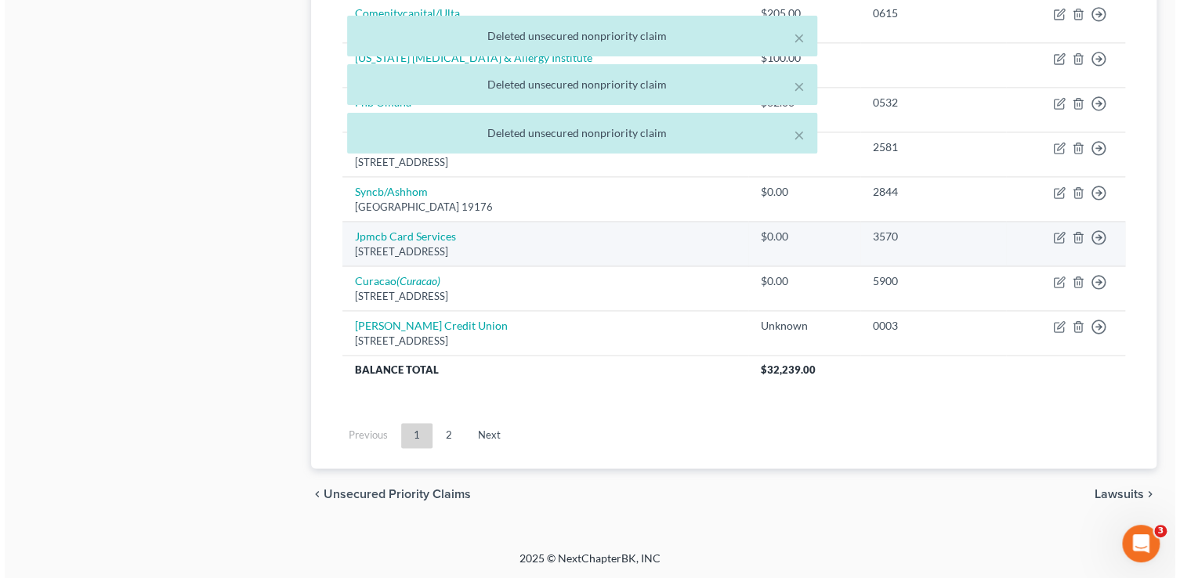
scroll to position [1003, 0]
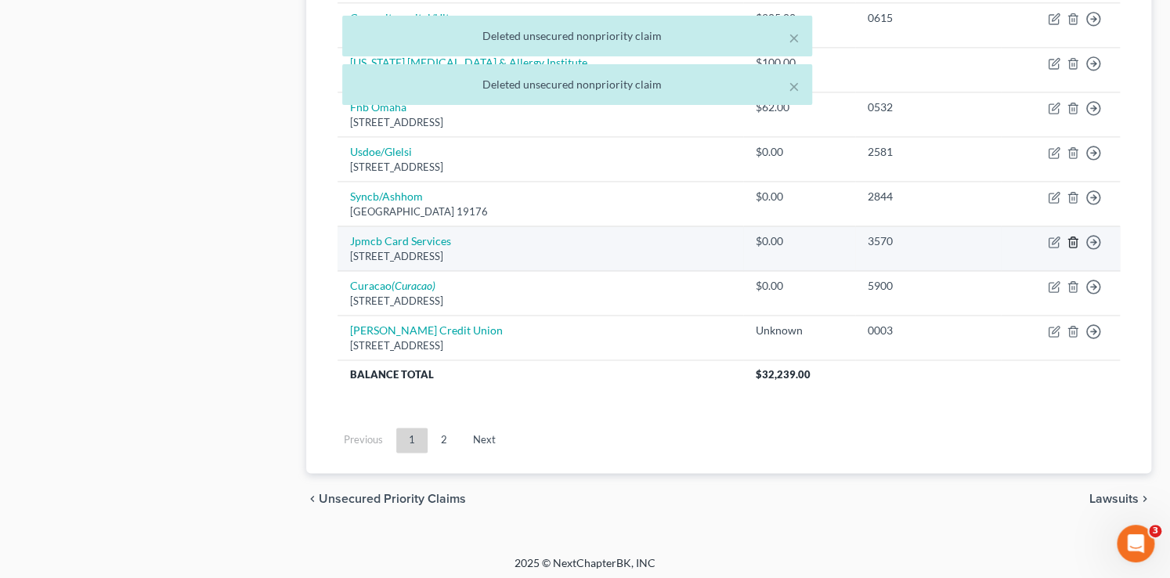
click at [1069, 243] on icon "button" at bounding box center [1073, 242] width 13 height 13
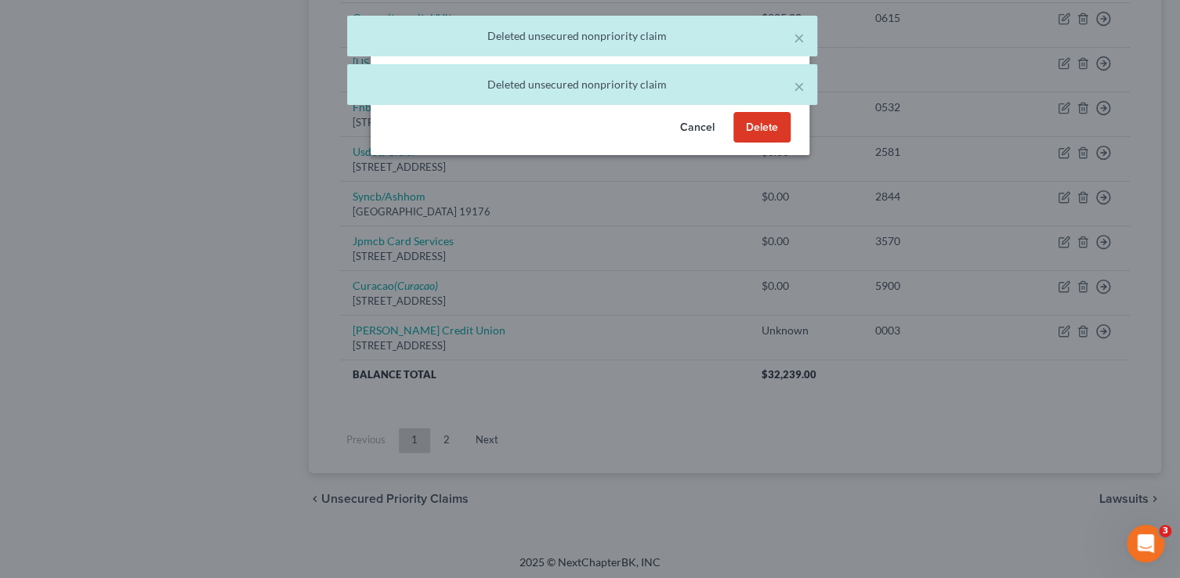
click at [766, 140] on button "Delete" at bounding box center [761, 127] width 57 height 31
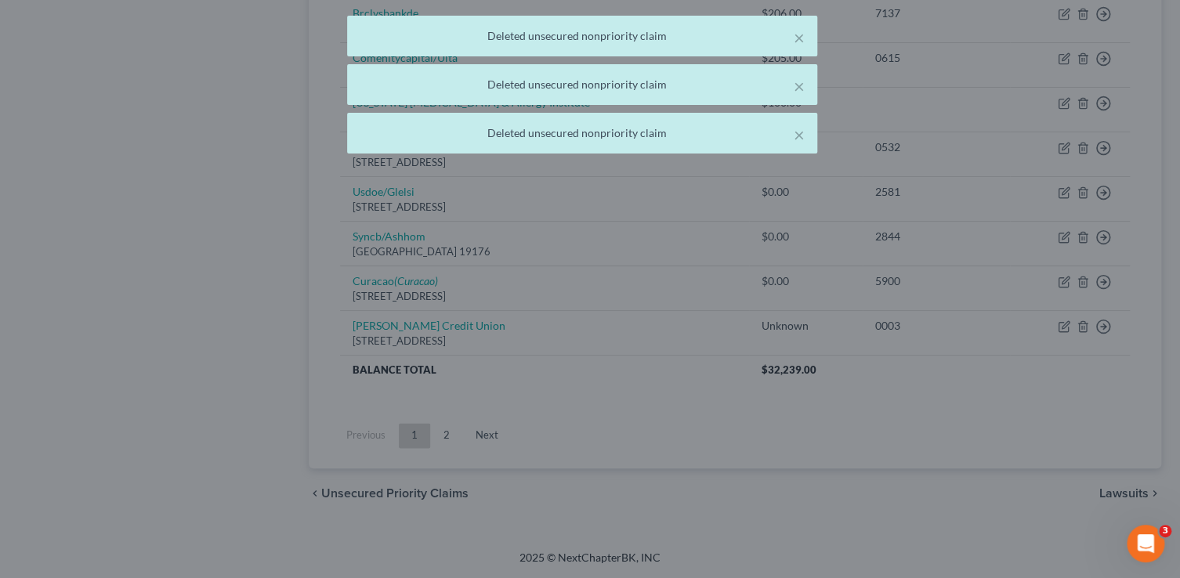
scroll to position [959, 0]
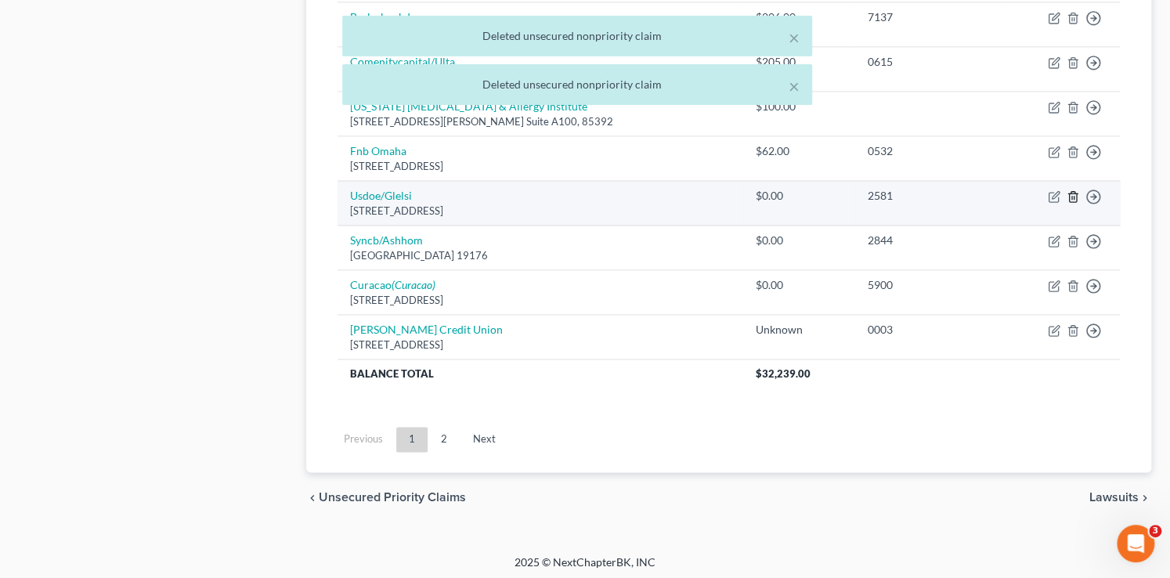
click at [1074, 197] on line "button" at bounding box center [1074, 198] width 0 height 3
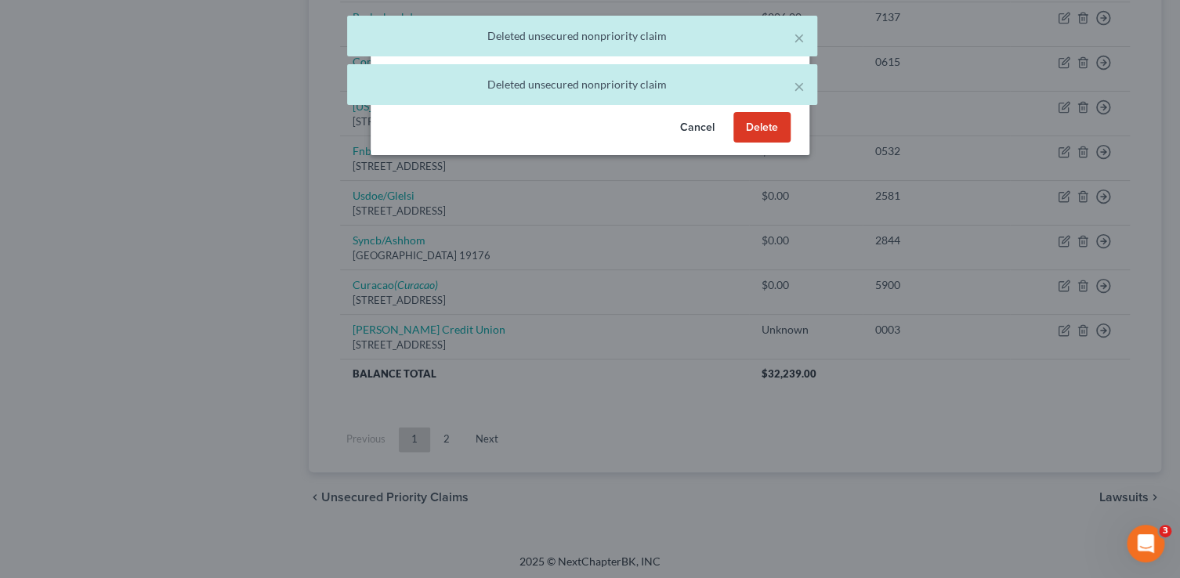
click at [772, 141] on button "Delete" at bounding box center [761, 127] width 57 height 31
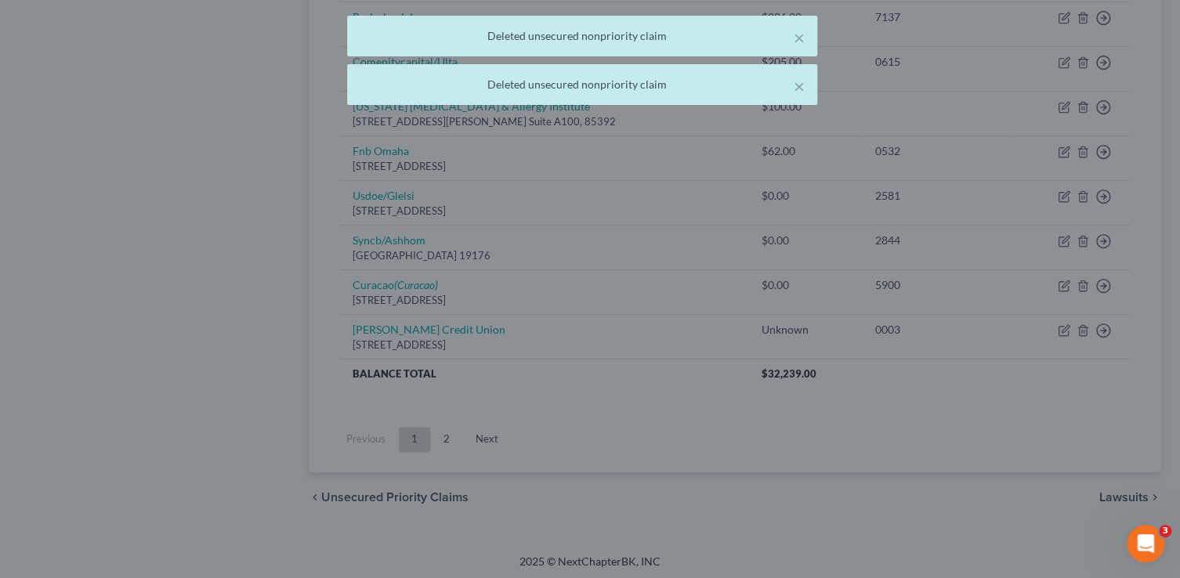
scroll to position [914, 0]
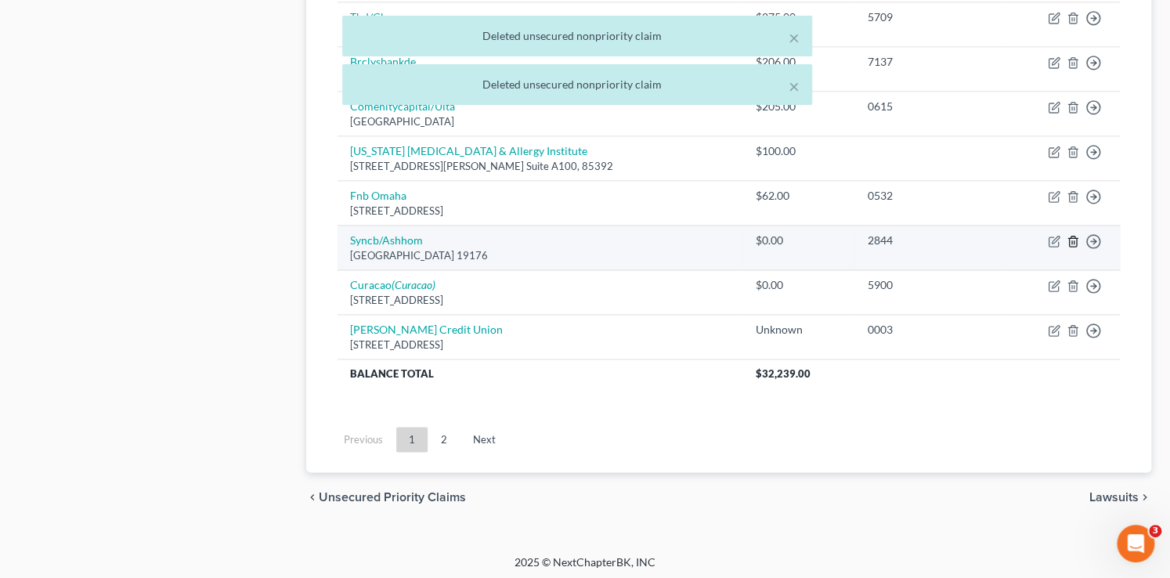
click at [1071, 240] on icon "button" at bounding box center [1073, 241] width 13 height 13
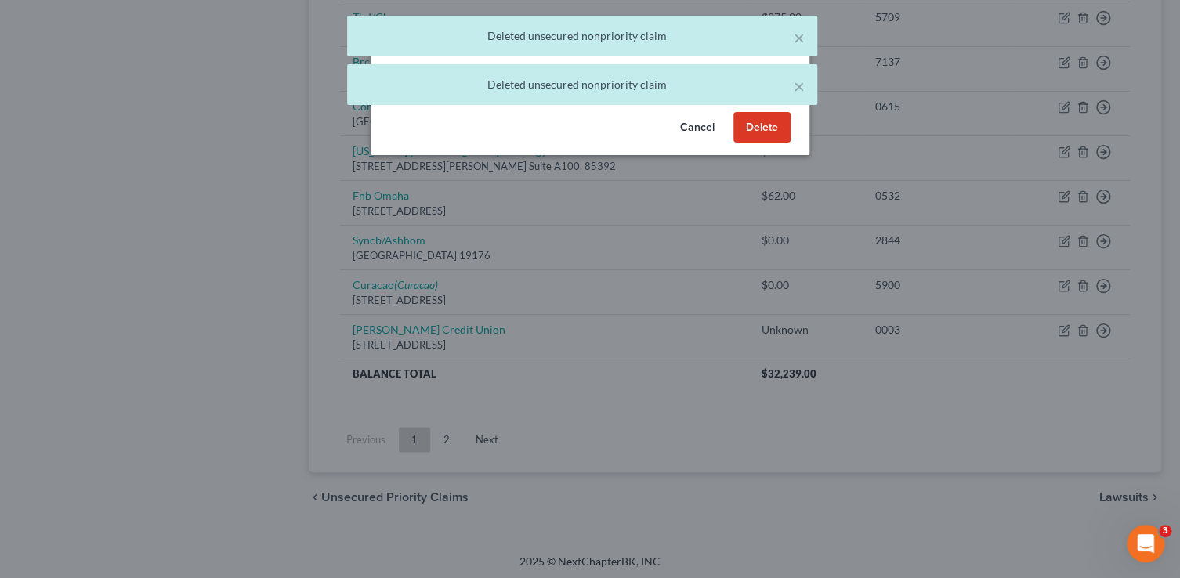
drag, startPoint x: 729, startPoint y: 140, endPoint x: 759, endPoint y: 149, distance: 31.0
click at [736, 141] on div "Cancel Delete" at bounding box center [590, 131] width 439 height 50
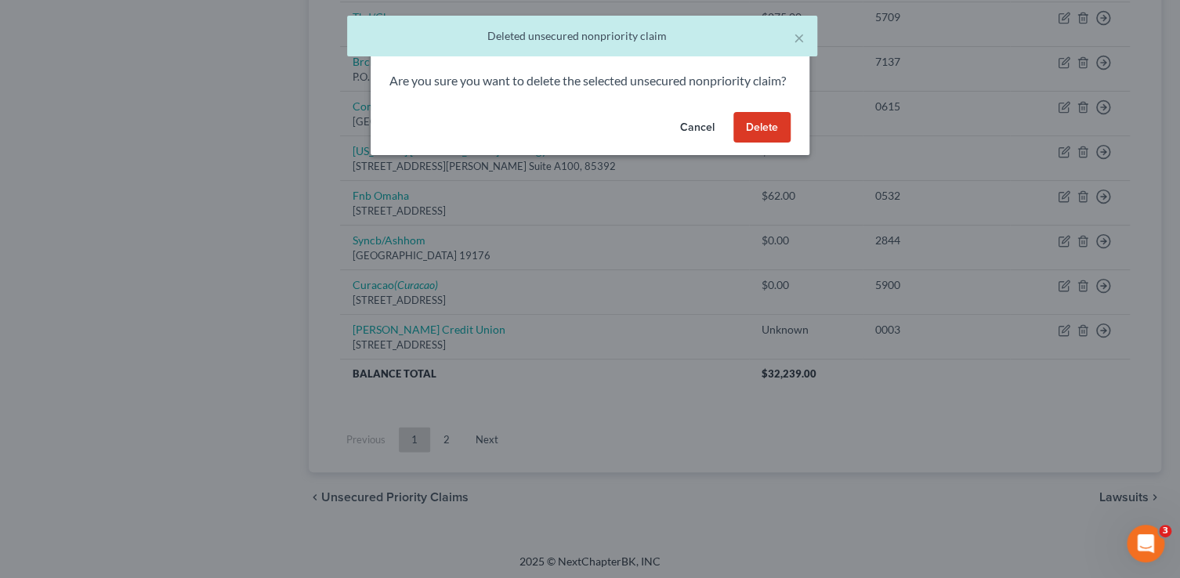
click at [758, 143] on button "Delete" at bounding box center [761, 127] width 57 height 31
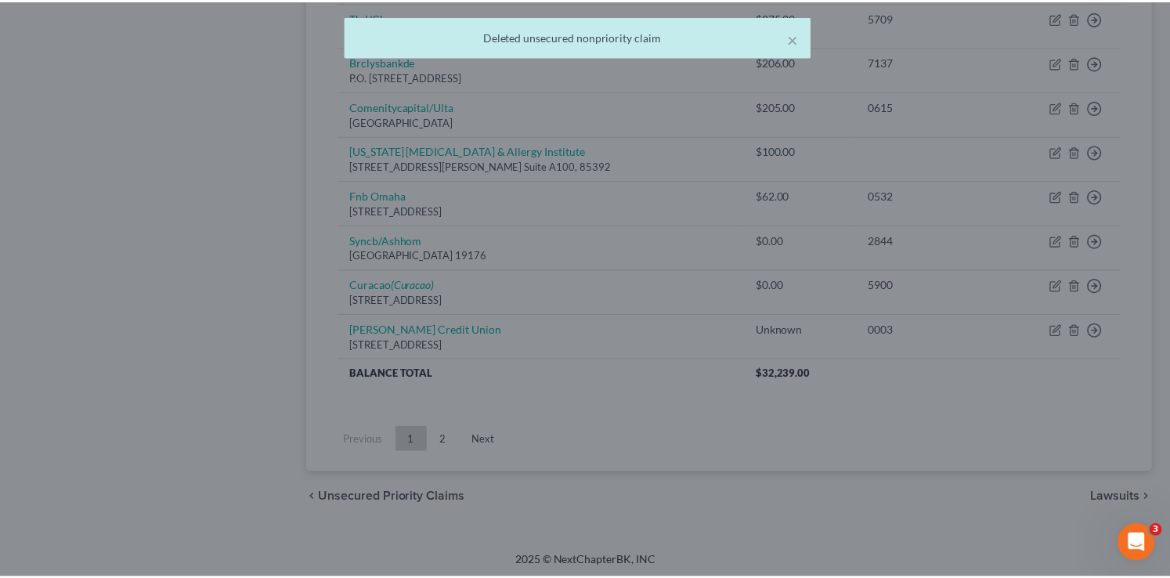
scroll to position [870, 0]
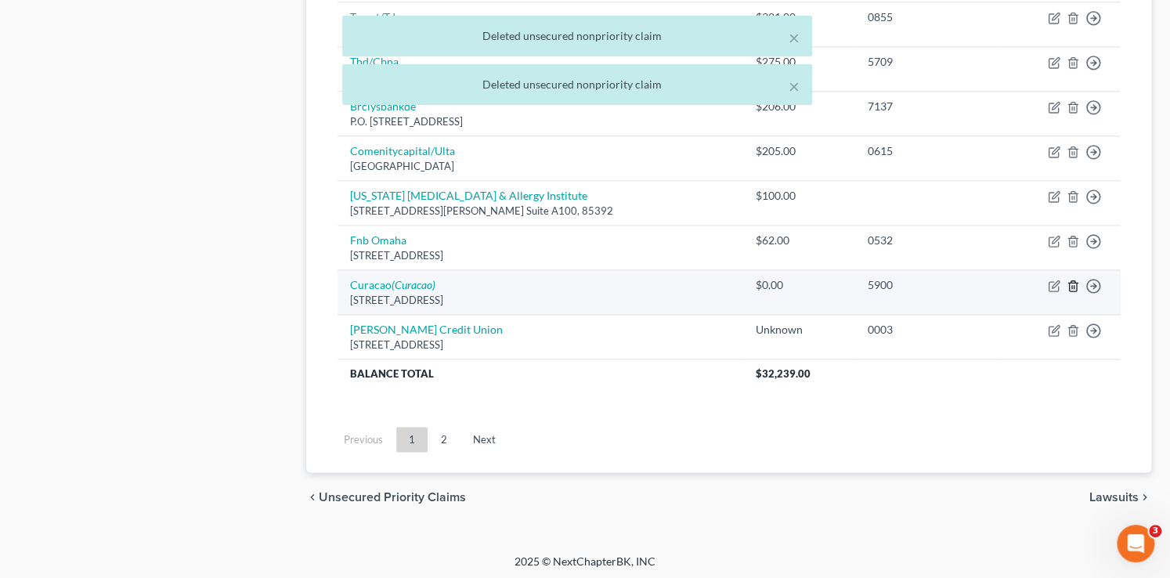
click at [1069, 281] on icon "button" at bounding box center [1072, 286] width 7 height 10
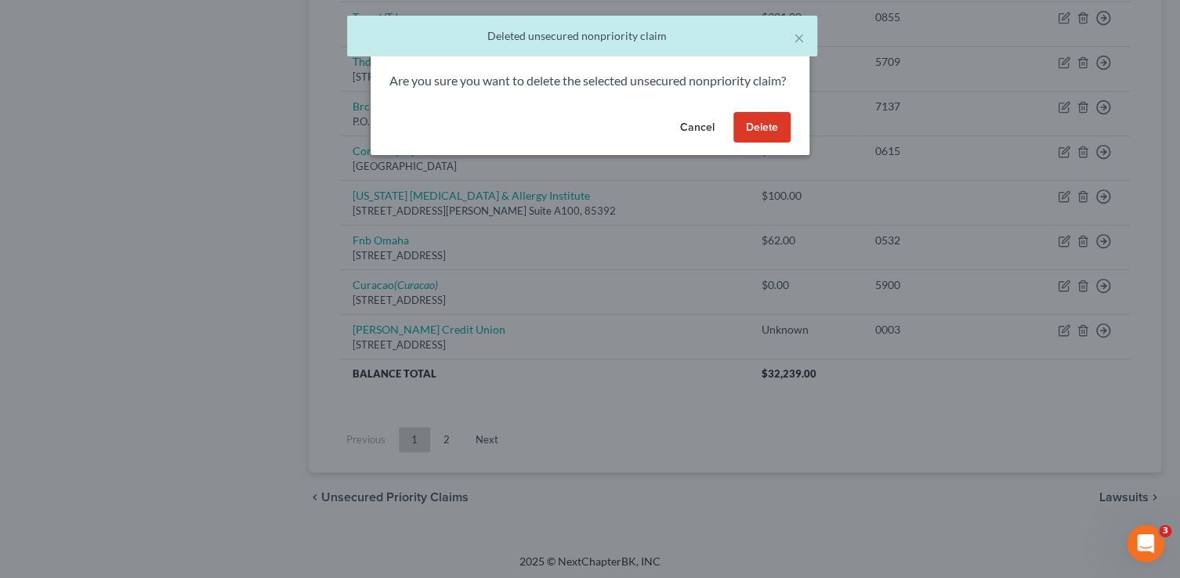
click at [774, 139] on button "Delete" at bounding box center [761, 127] width 57 height 31
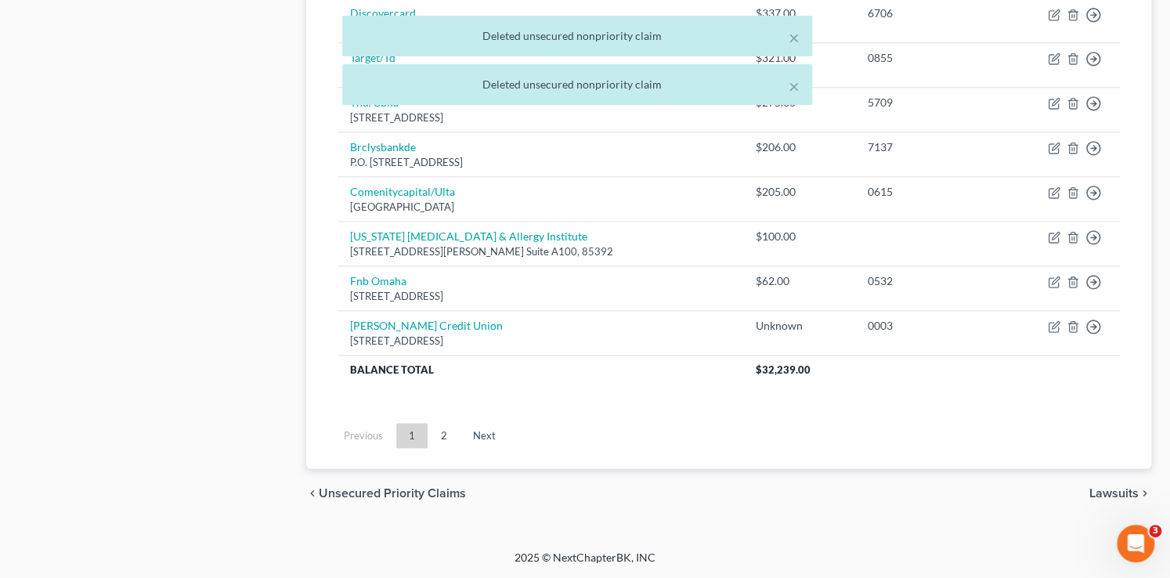
scroll to position [825, 0]
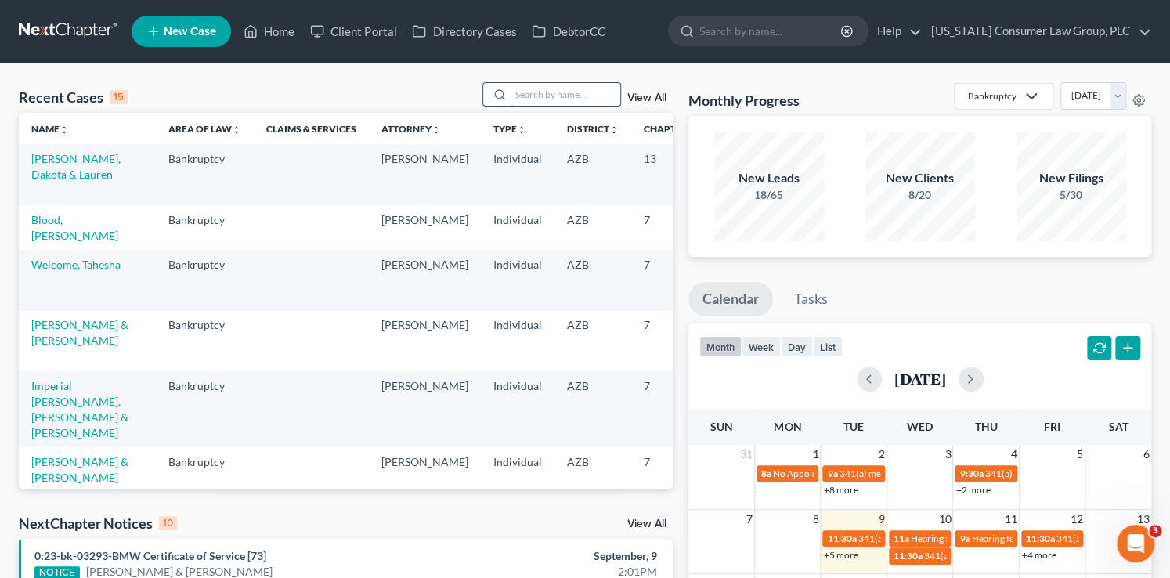
click at [570, 93] on input "search" at bounding box center [566, 94] width 110 height 23
type input "blood"
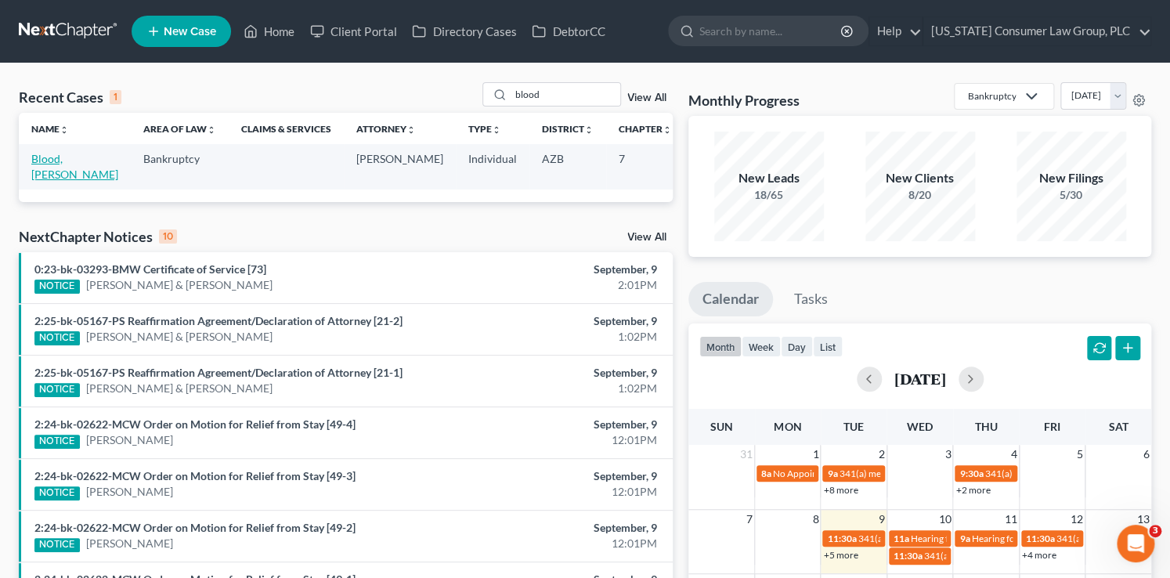
click at [42, 173] on link "Blood, Tina" at bounding box center [74, 166] width 87 height 29
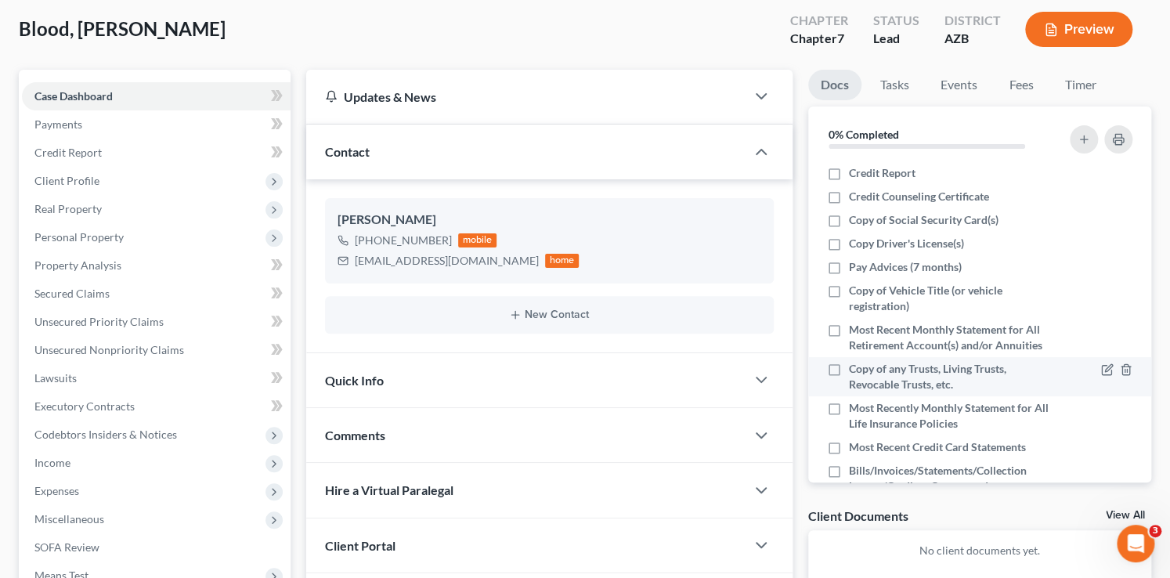
scroll to position [282, 0]
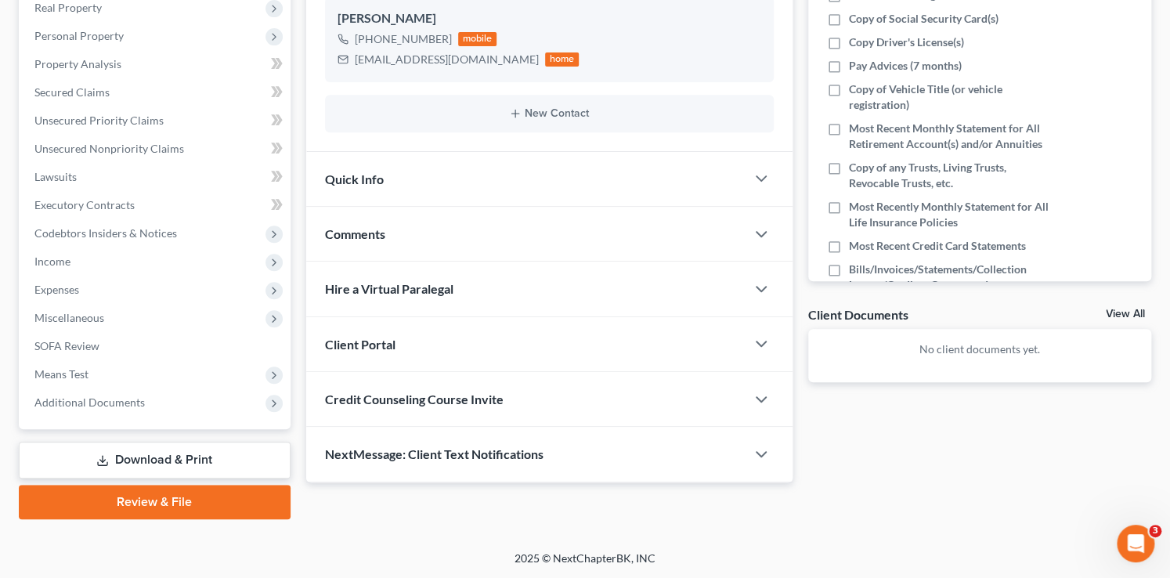
click at [544, 406] on div "Credit Counseling Course Invite" at bounding box center [525, 399] width 439 height 54
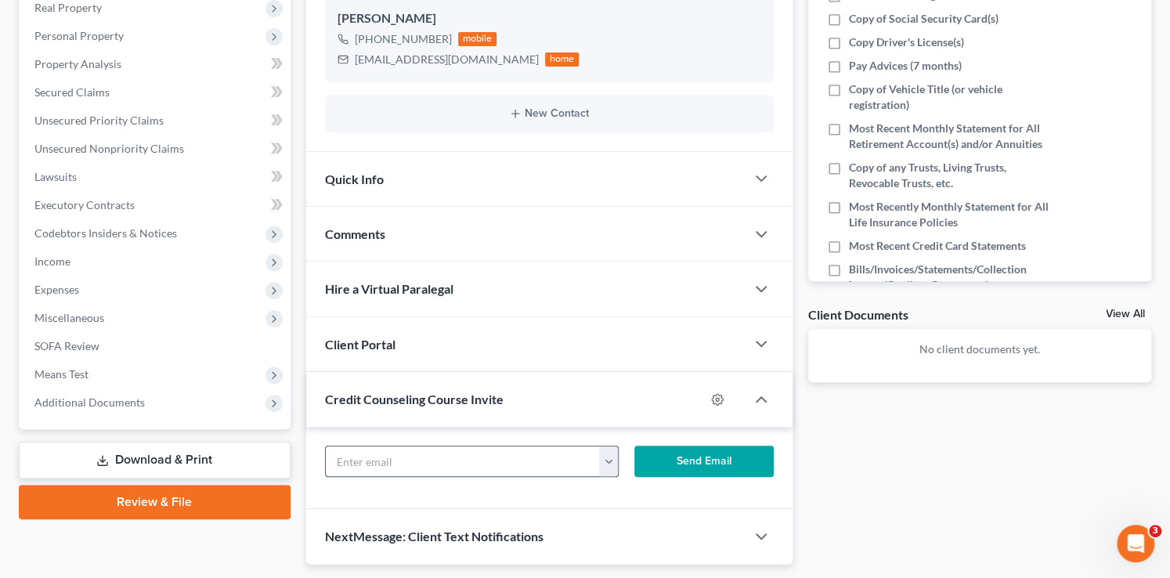
click at [432, 457] on input "text" at bounding box center [463, 462] width 274 height 30
paste input "tm.blood59@gmail.com"
type input "tm.blood59@gmail.com"
click at [653, 453] on button "Send Email" at bounding box center [704, 461] width 139 height 31
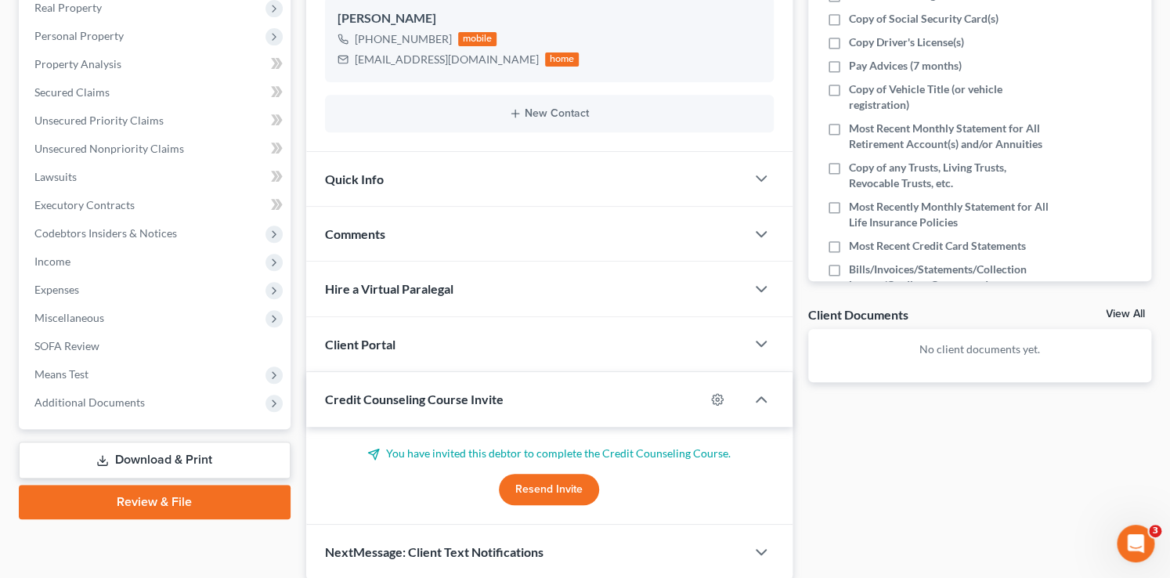
click at [403, 347] on div "Client Portal" at bounding box center [525, 344] width 439 height 54
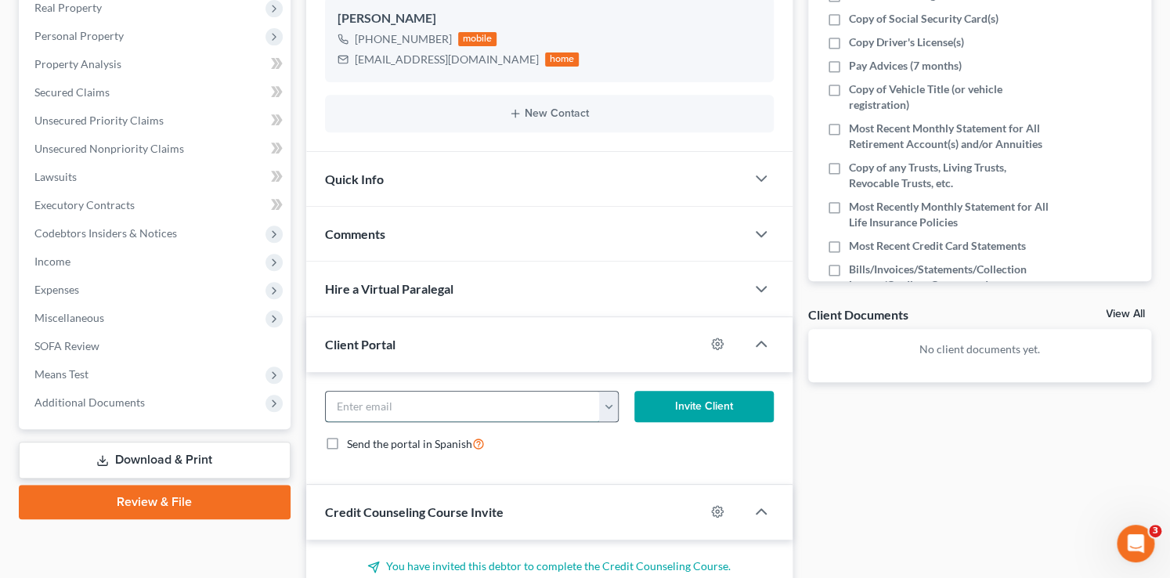
click at [399, 406] on input "email" at bounding box center [463, 407] width 274 height 30
paste input "tm.blood59@gmail.com"
type input "tm.blood59@gmail.com"
click at [680, 407] on button "Invite Client" at bounding box center [704, 406] width 139 height 31
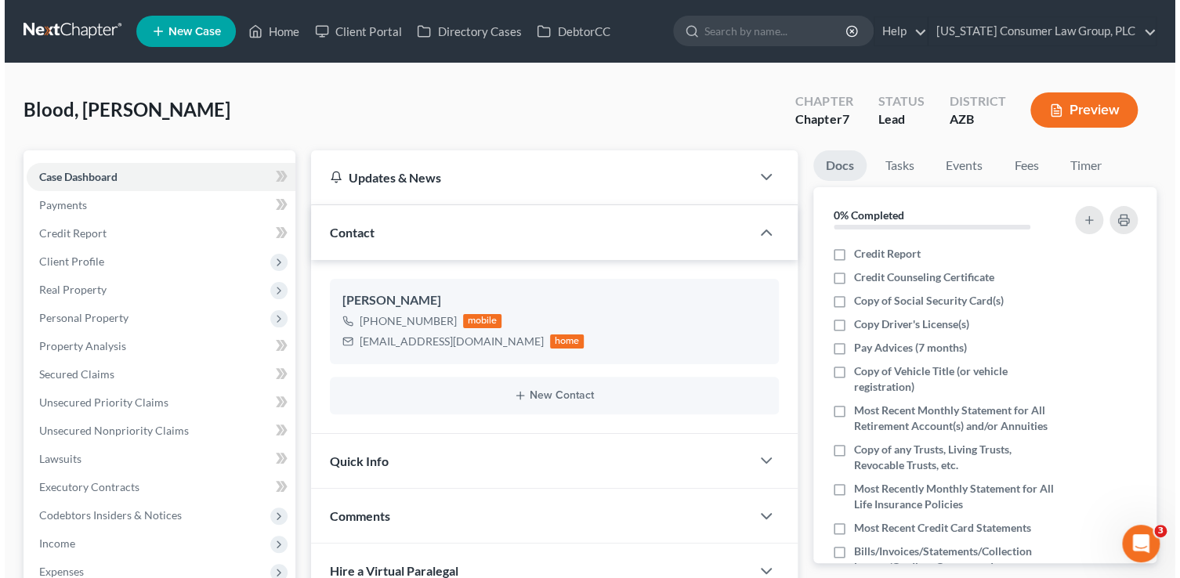
scroll to position [0, 0]
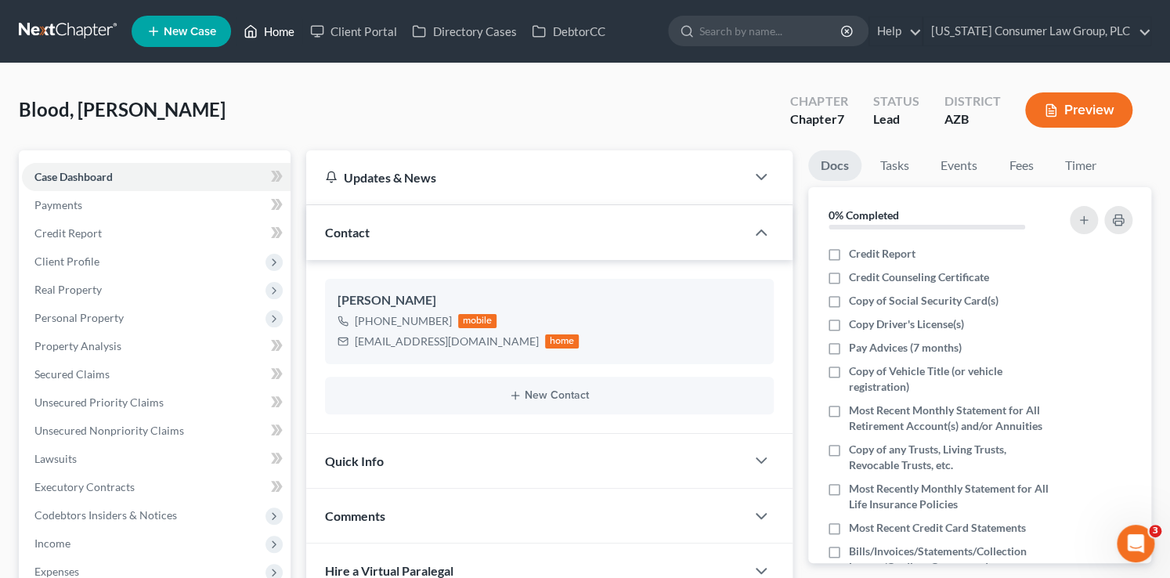
click at [285, 35] on link "Home" at bounding box center [269, 31] width 67 height 28
click at [284, 34] on link "Home" at bounding box center [269, 31] width 67 height 28
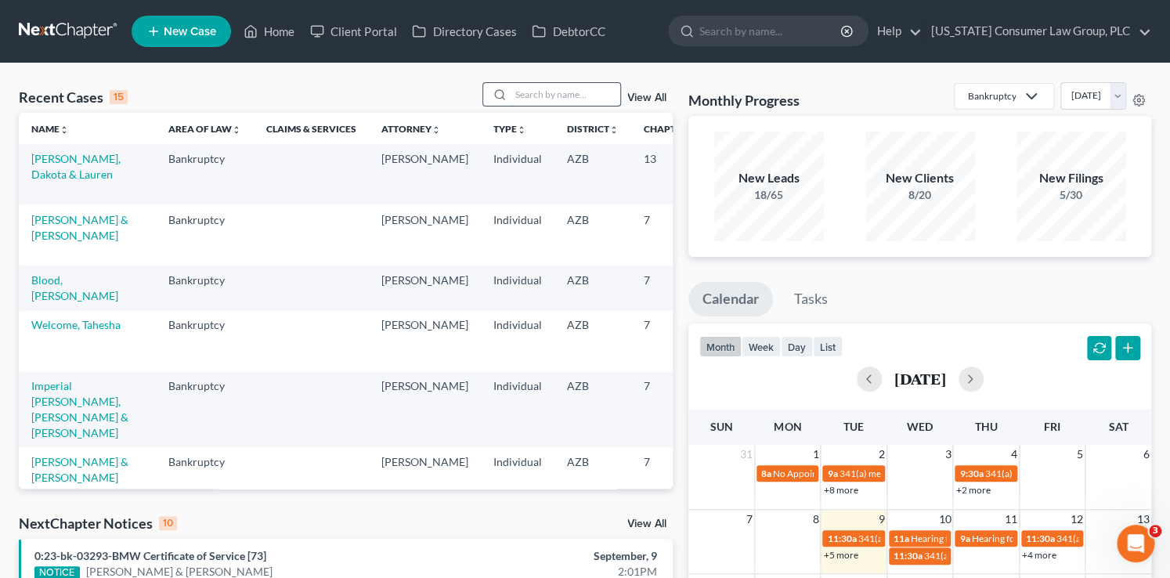
click at [554, 93] on input "search" at bounding box center [566, 94] width 110 height 23
type input "rymer"
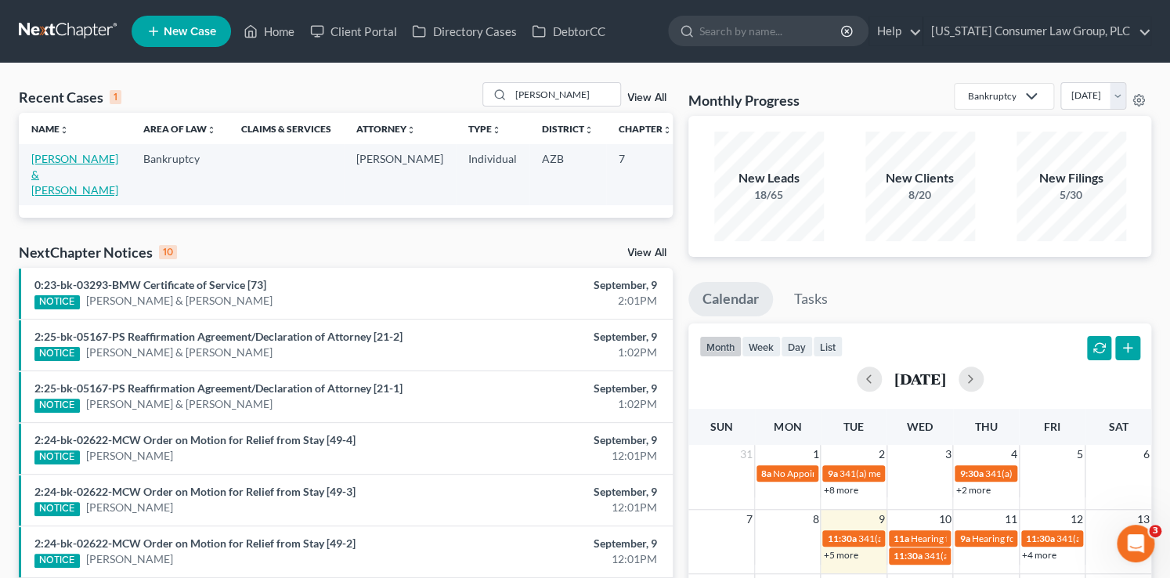
click at [70, 179] on link "[PERSON_NAME] & [PERSON_NAME]" at bounding box center [74, 174] width 87 height 45
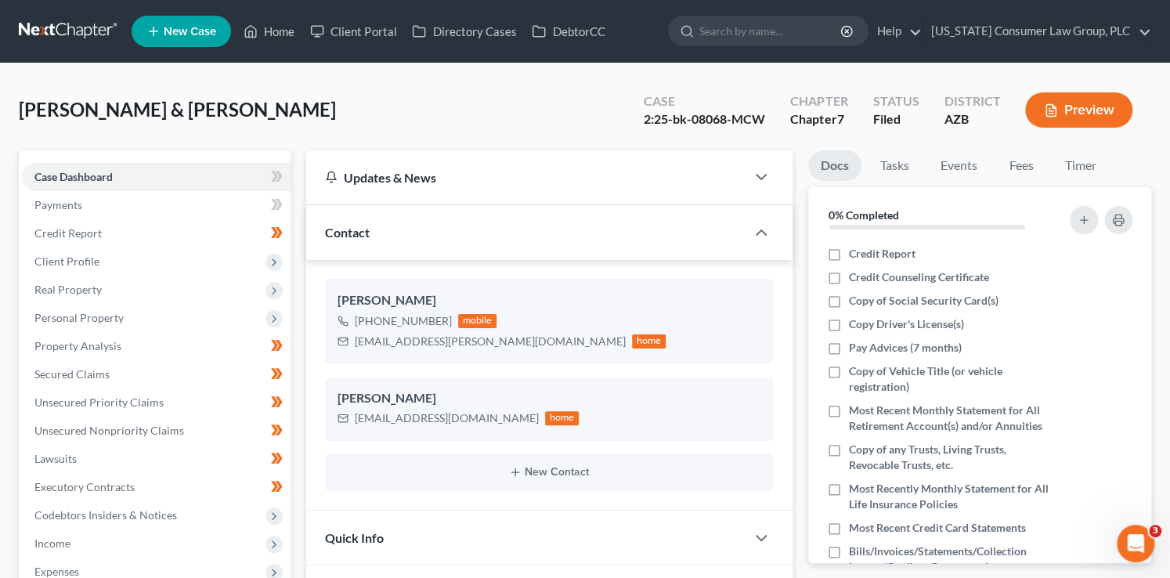
click at [1045, 119] on button "Preview" at bounding box center [1078, 109] width 107 height 35
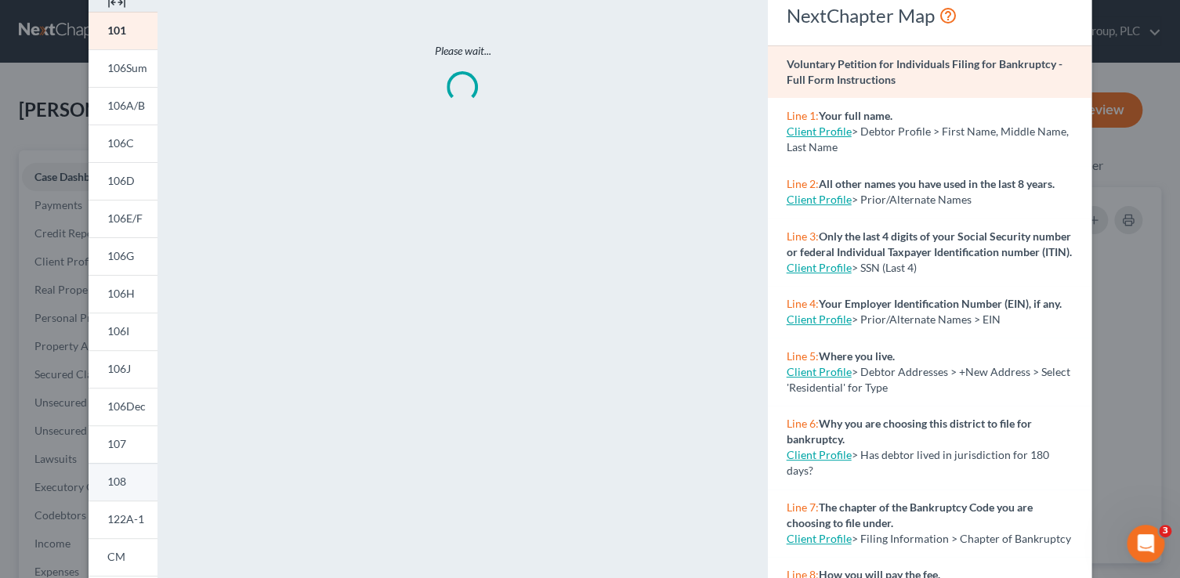
scroll to position [82, 0]
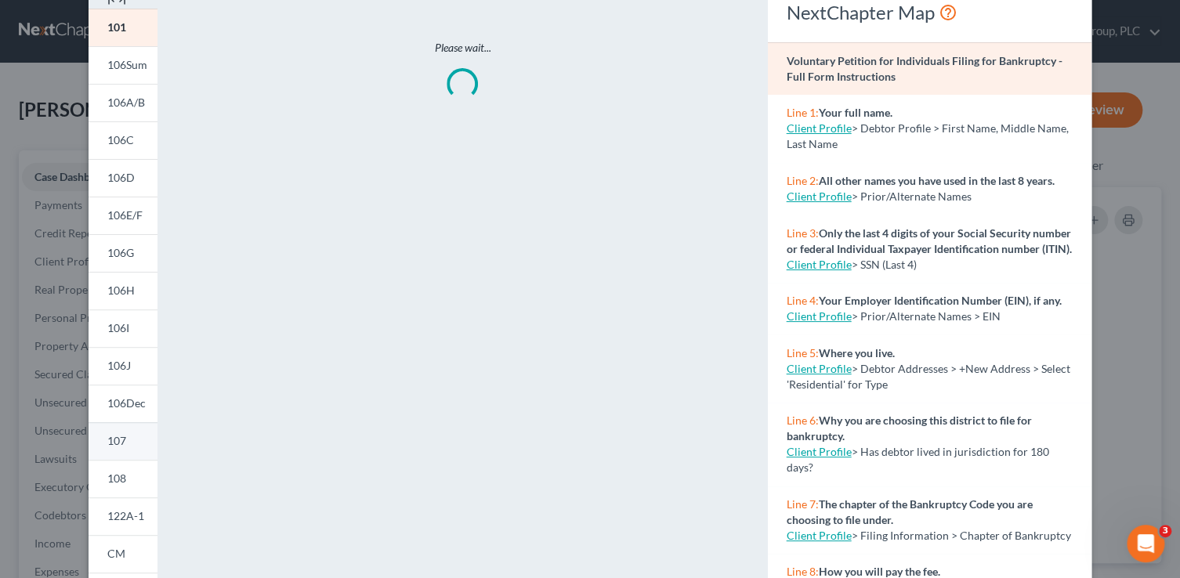
click at [113, 447] on link "107" at bounding box center [123, 441] width 69 height 38
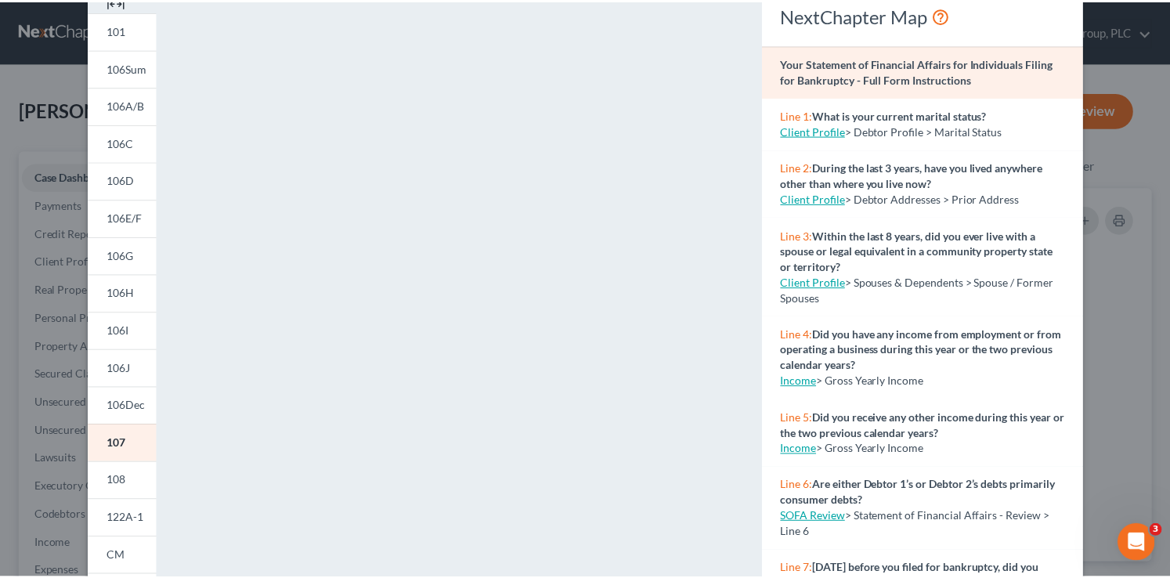
scroll to position [0, 0]
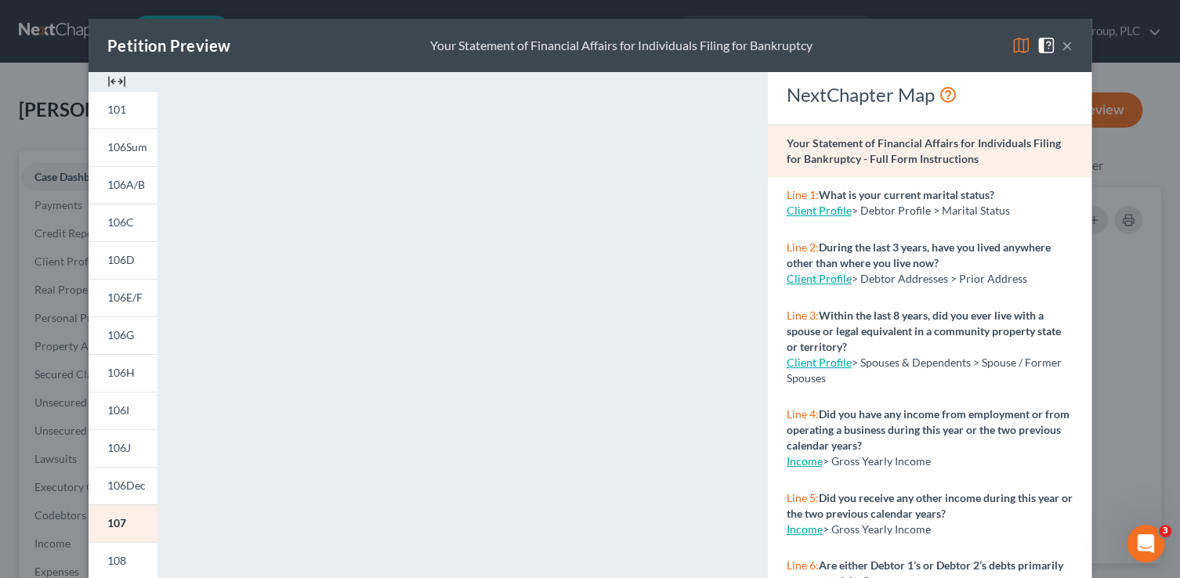
click at [1066, 49] on button "×" at bounding box center [1067, 45] width 11 height 19
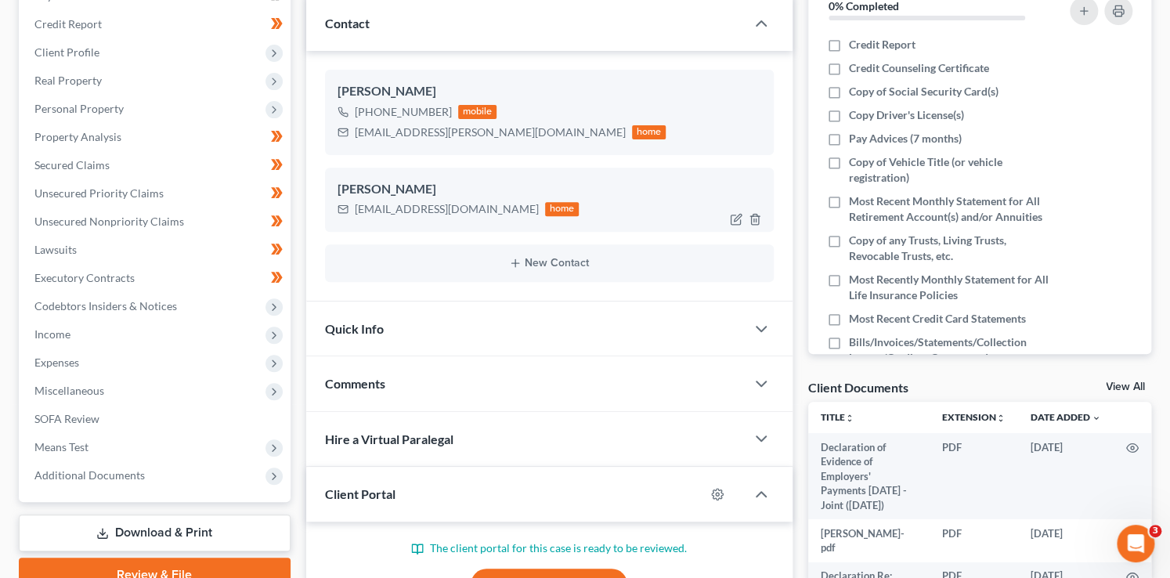
scroll to position [210, 0]
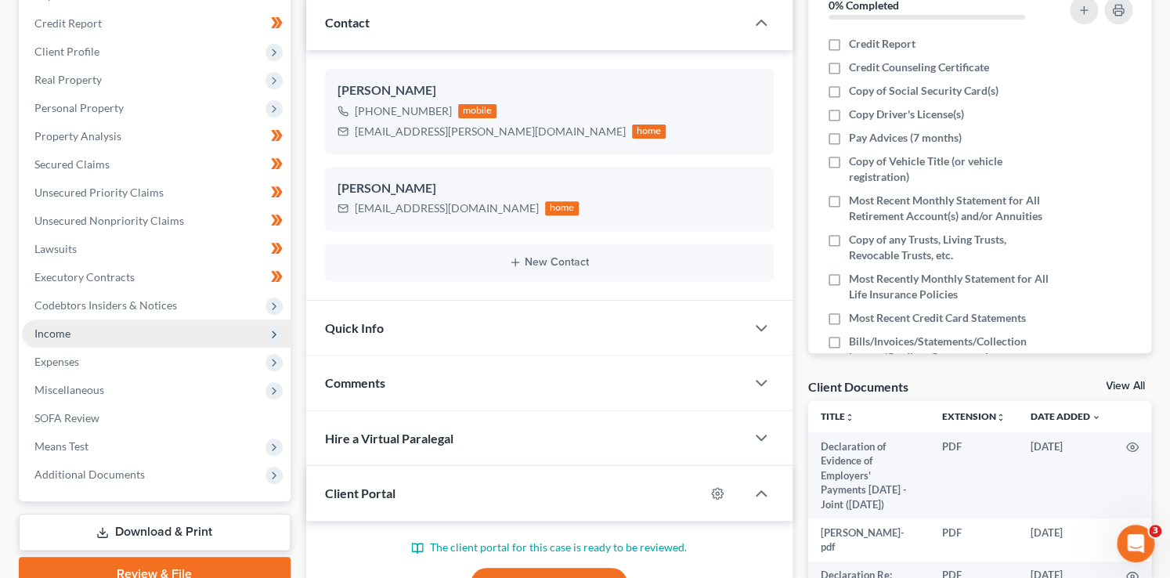
click at [67, 337] on span "Income" at bounding box center [52, 333] width 36 height 13
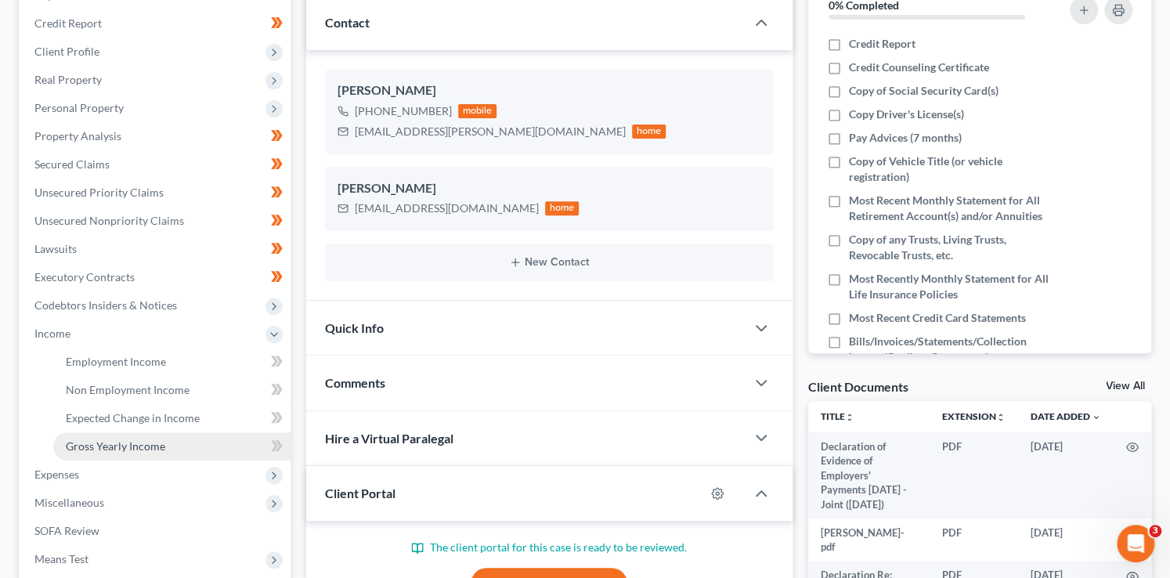
click at [147, 440] on span "Gross Yearly Income" at bounding box center [115, 445] width 99 height 13
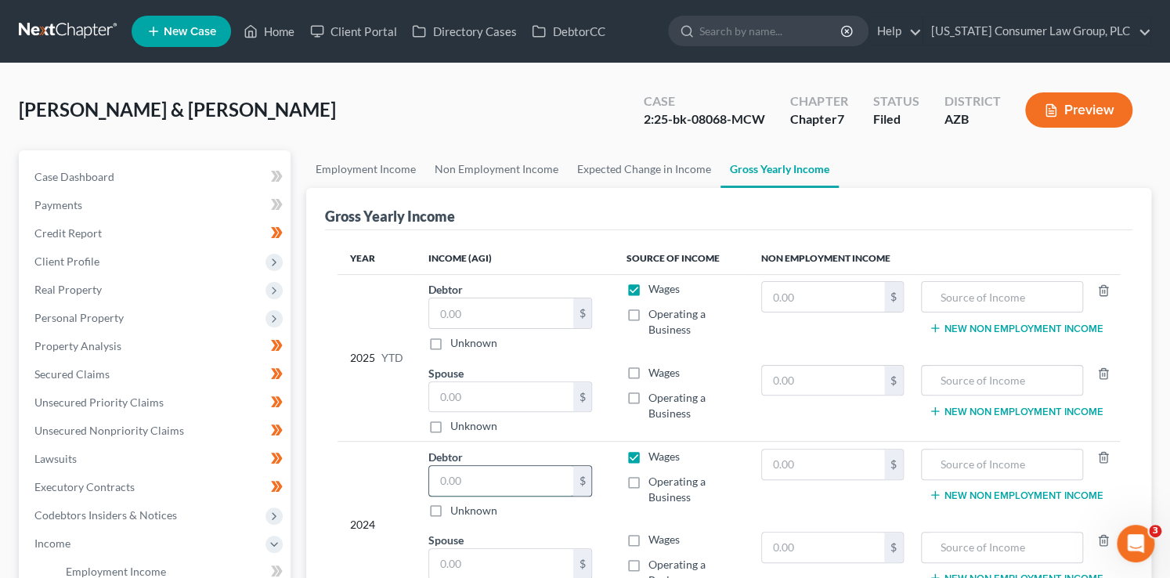
click at [467, 470] on input "text" at bounding box center [501, 481] width 144 height 30
type input "75,197"
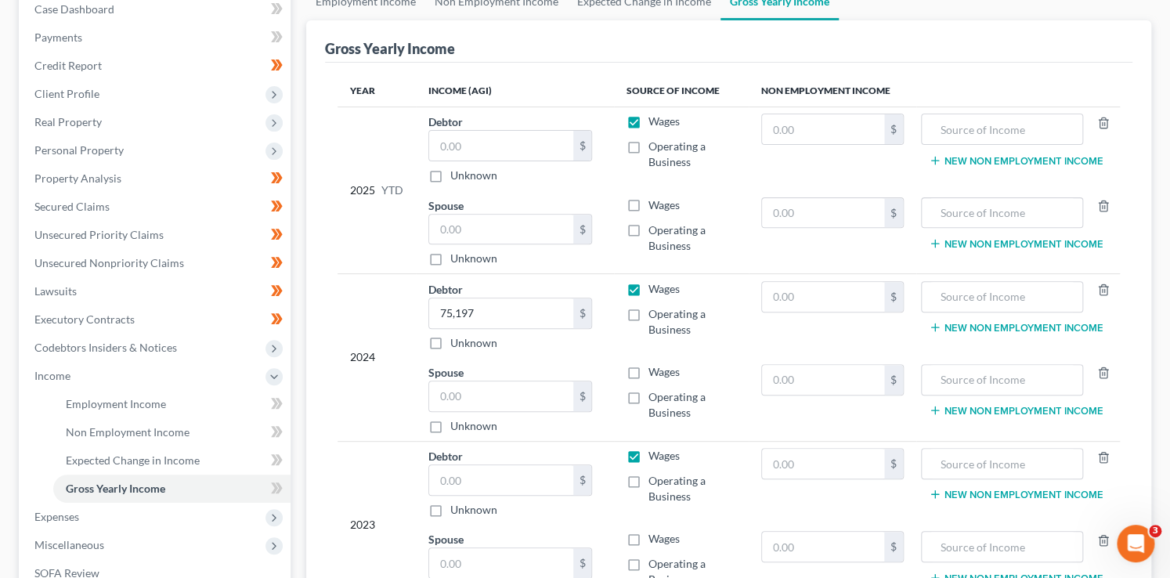
scroll to position [184, 0]
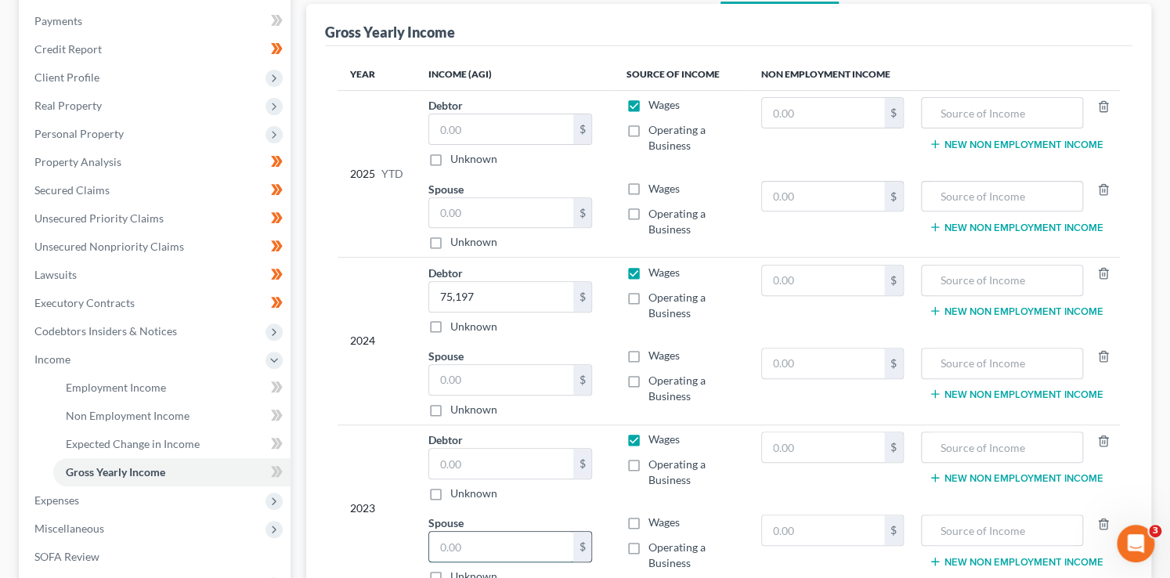
click at [455, 547] on input "text" at bounding box center [501, 547] width 144 height 30
type input "23,601.11"
click at [468, 378] on input "text" at bounding box center [501, 380] width 144 height 30
type input "18,660.86"
click at [486, 293] on input "75,197" at bounding box center [501, 297] width 144 height 30
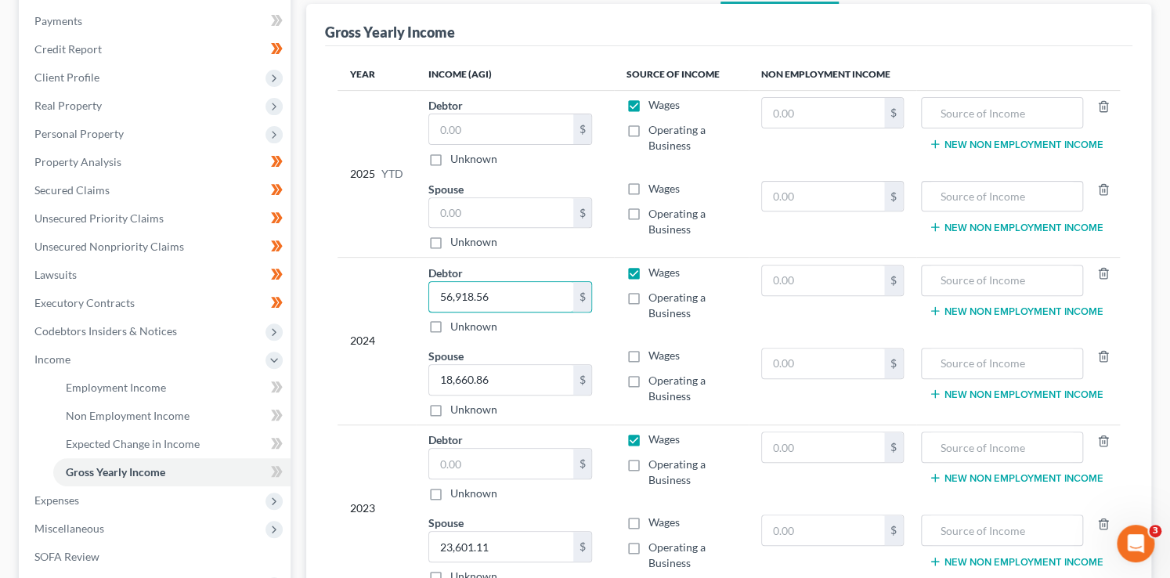
type input "56,918.56"
click at [483, 462] on input "text" at bounding box center [501, 464] width 144 height 30
click at [452, 459] on input "text" at bounding box center [501, 464] width 144 height 30
type input "49,891.92"
click at [461, 209] on input "text" at bounding box center [501, 213] width 144 height 30
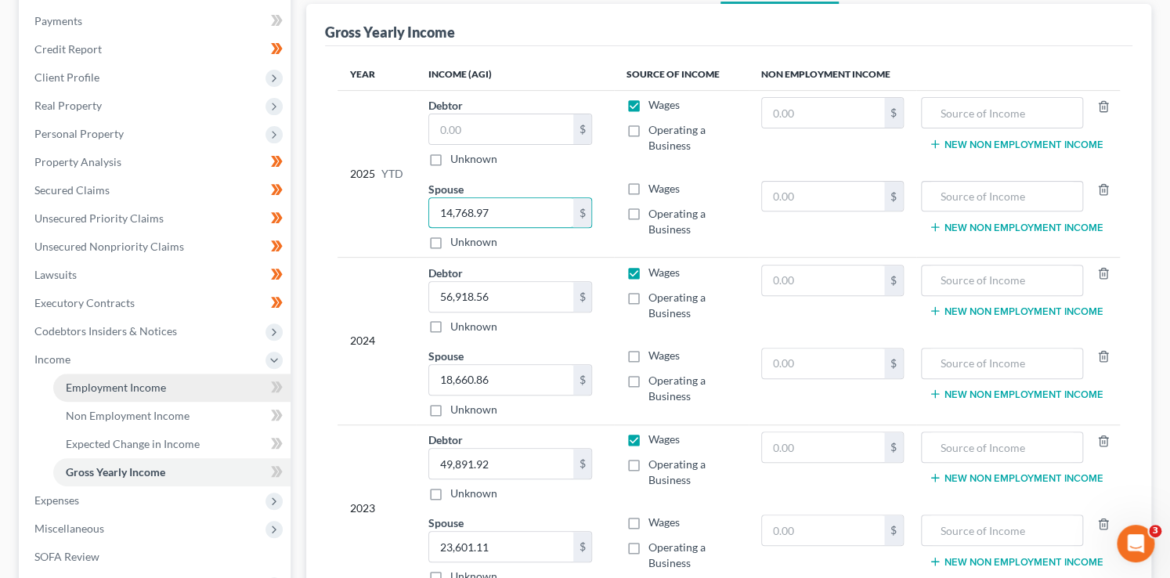
type input "14,768.97"
click at [132, 378] on link "Employment Income" at bounding box center [171, 388] width 237 height 28
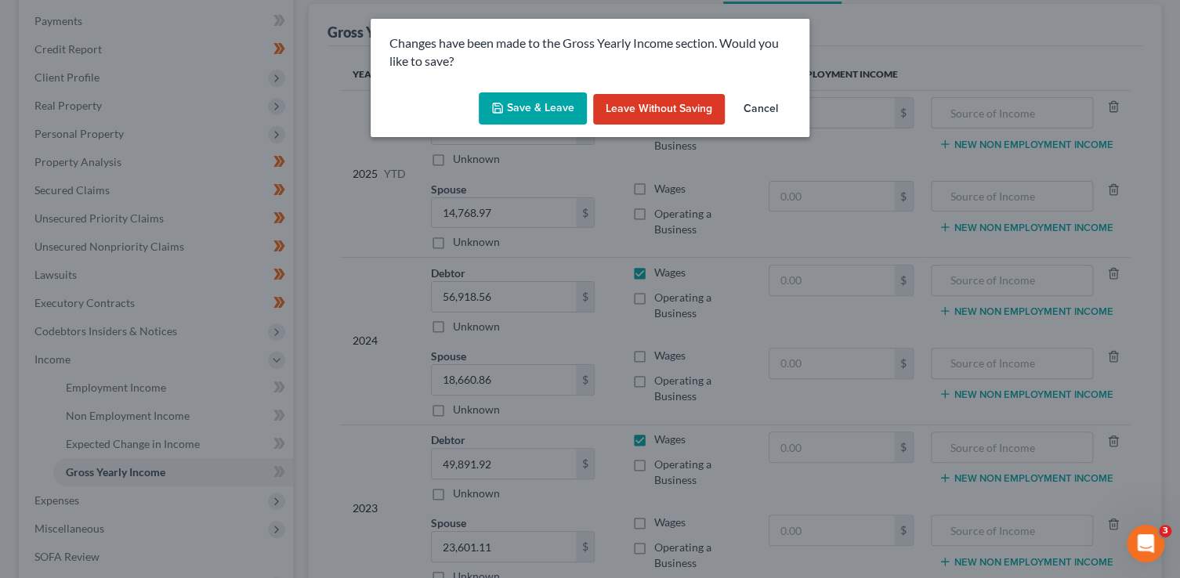
click at [545, 128] on div "Save & Leave Leave without Saving Cancel" at bounding box center [590, 112] width 439 height 52
click at [507, 115] on button "Save & Leave" at bounding box center [533, 108] width 108 height 33
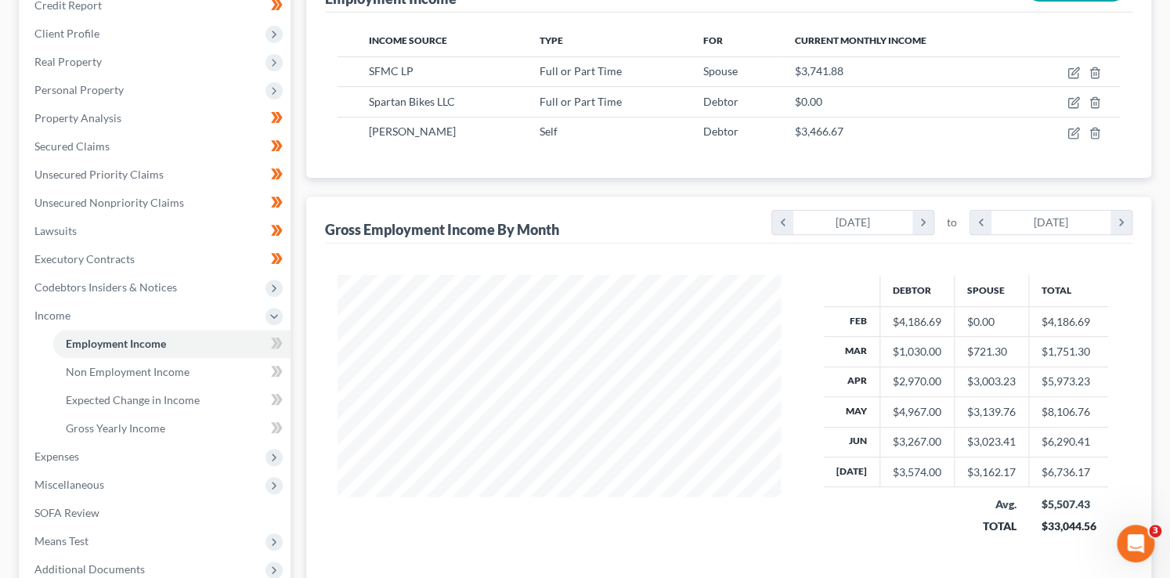
scroll to position [250, 0]
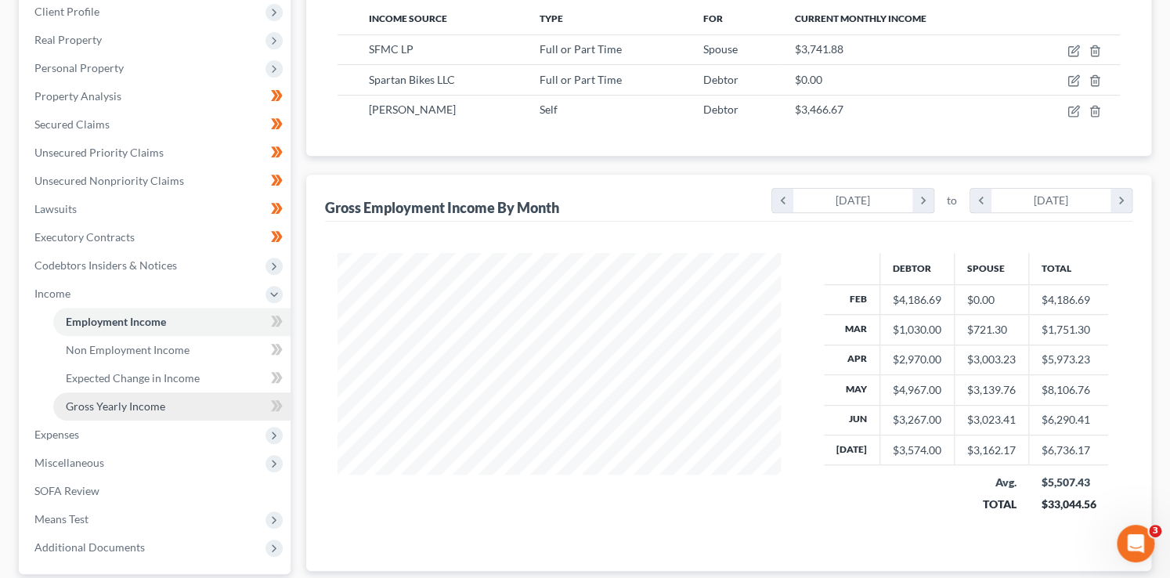
click at [164, 413] on link "Gross Yearly Income" at bounding box center [171, 406] width 237 height 28
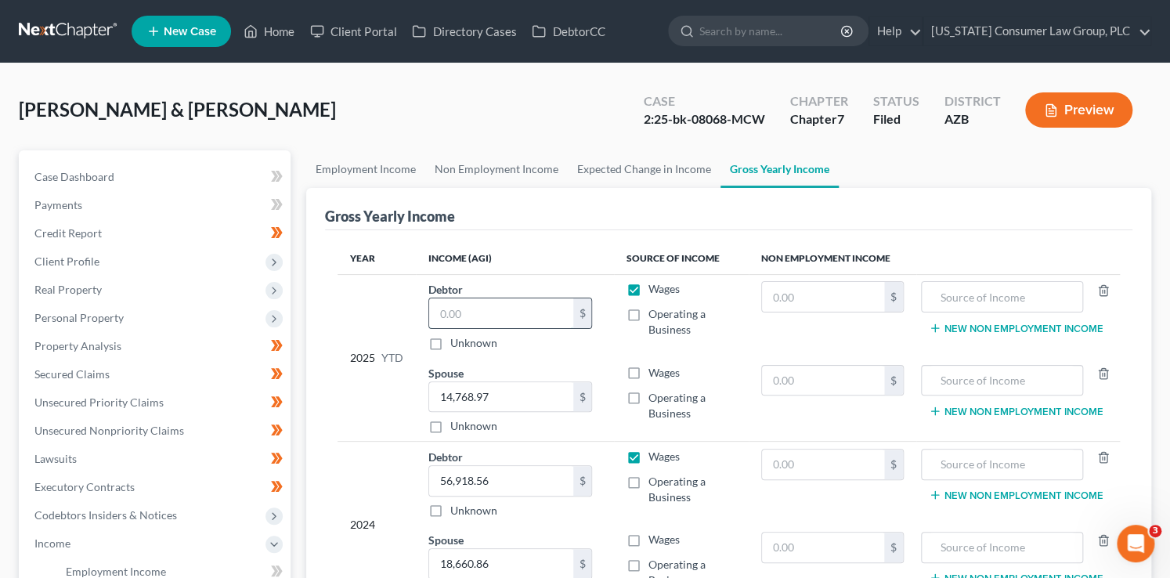
click at [480, 311] on input "text" at bounding box center [501, 313] width 144 height 30
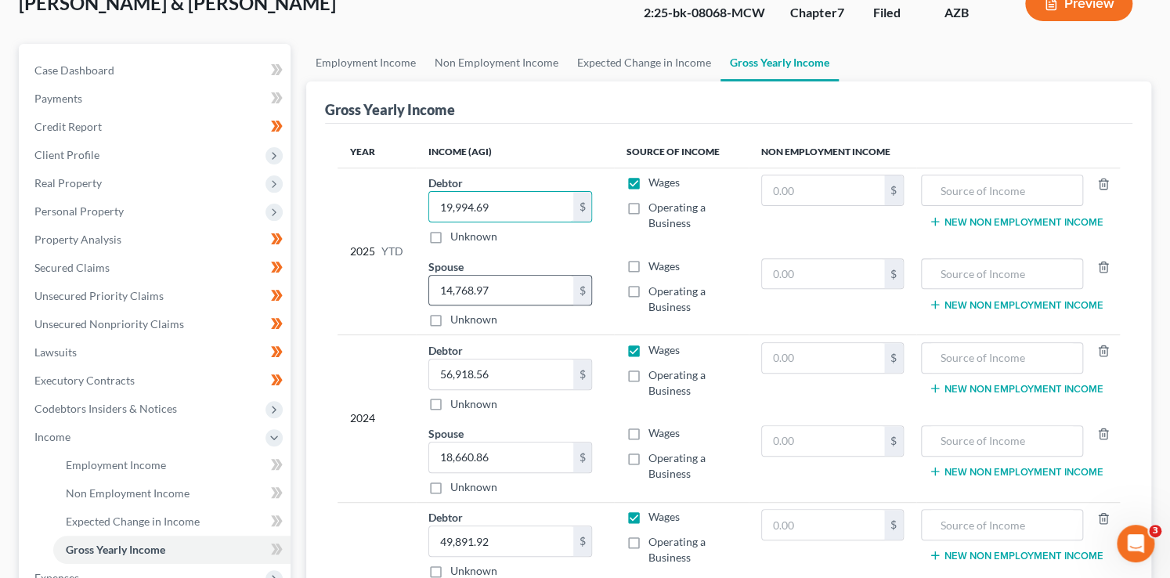
scroll to position [395, 0]
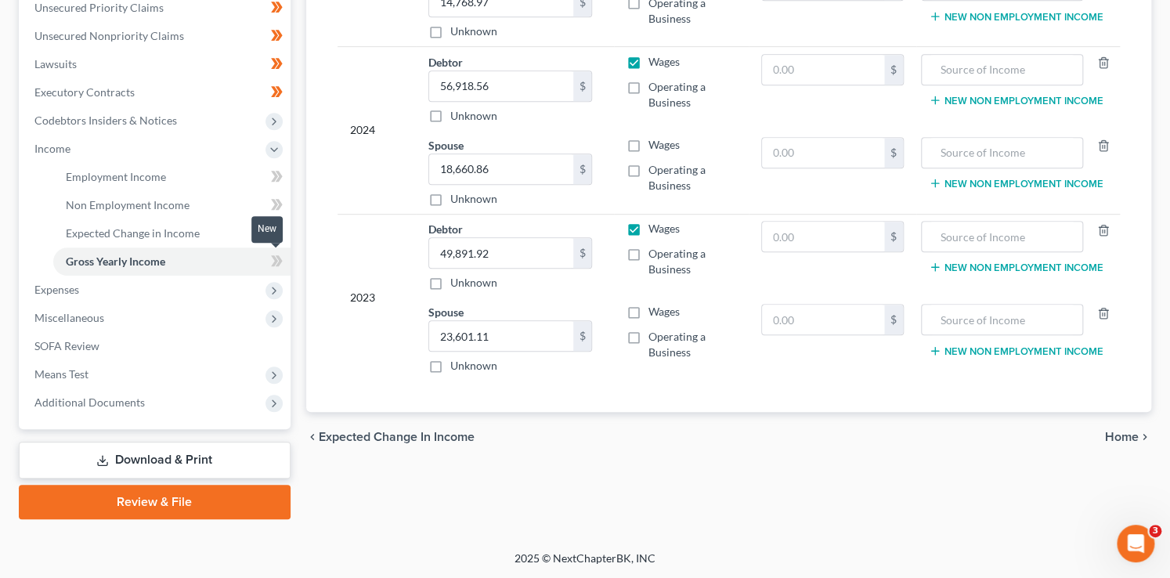
type input "19,994.69"
click at [283, 264] on span at bounding box center [276, 263] width 27 height 24
click at [271, 232] on icon at bounding box center [277, 233] width 12 height 20
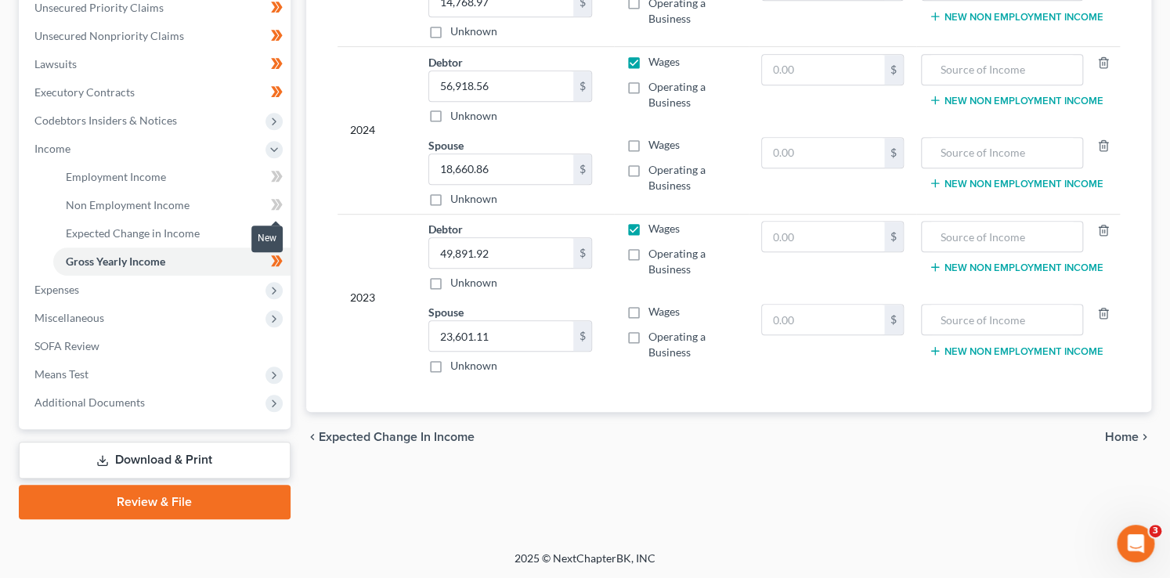
click at [279, 202] on icon at bounding box center [278, 204] width 7 height 11
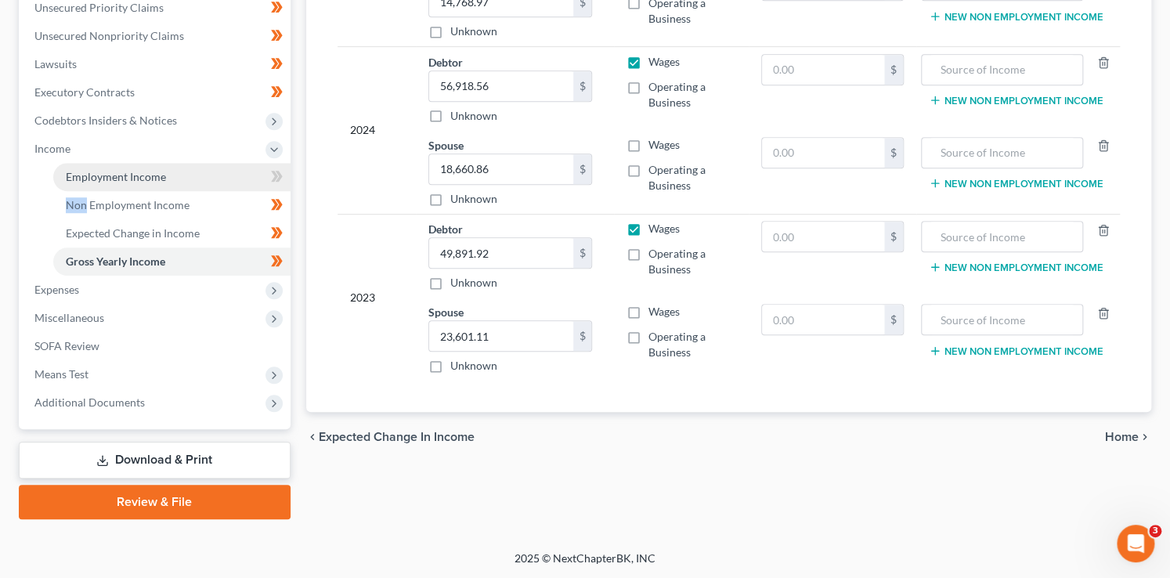
click at [217, 175] on link "Employment Income" at bounding box center [171, 177] width 237 height 28
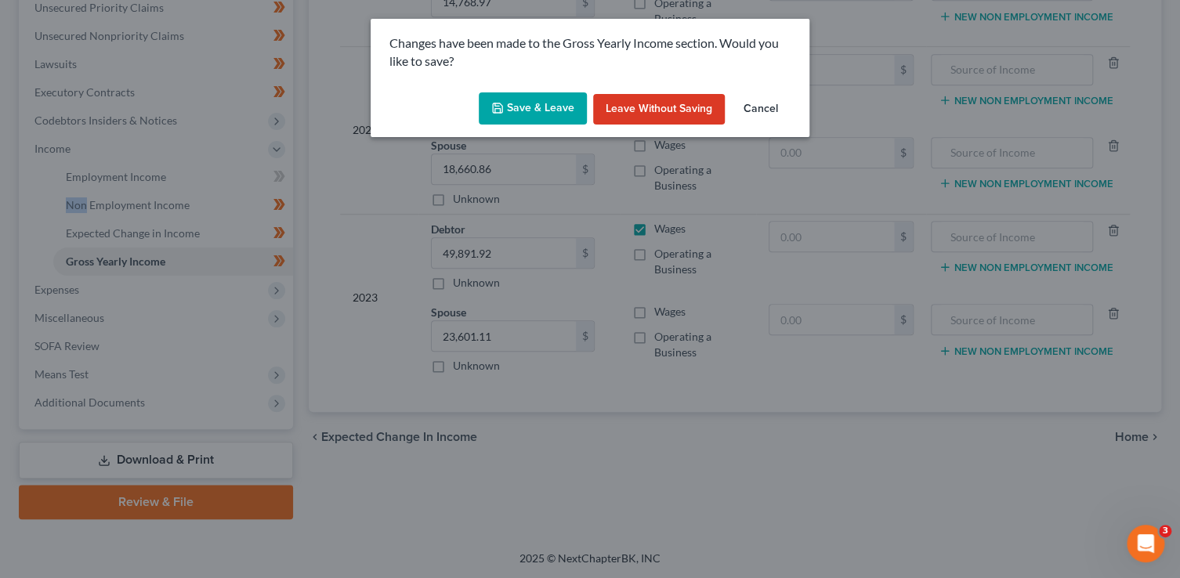
click at [512, 120] on button "Save & Leave" at bounding box center [533, 108] width 108 height 33
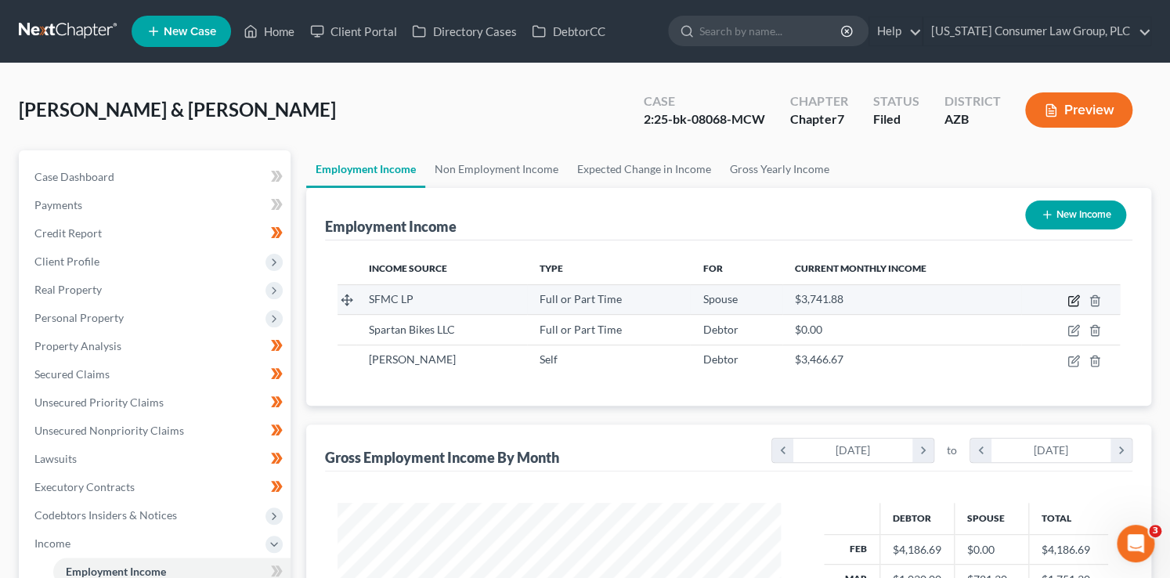
click at [1071, 298] on icon "button" at bounding box center [1074, 301] width 13 height 13
select select "0"
select select "45"
select select "1"
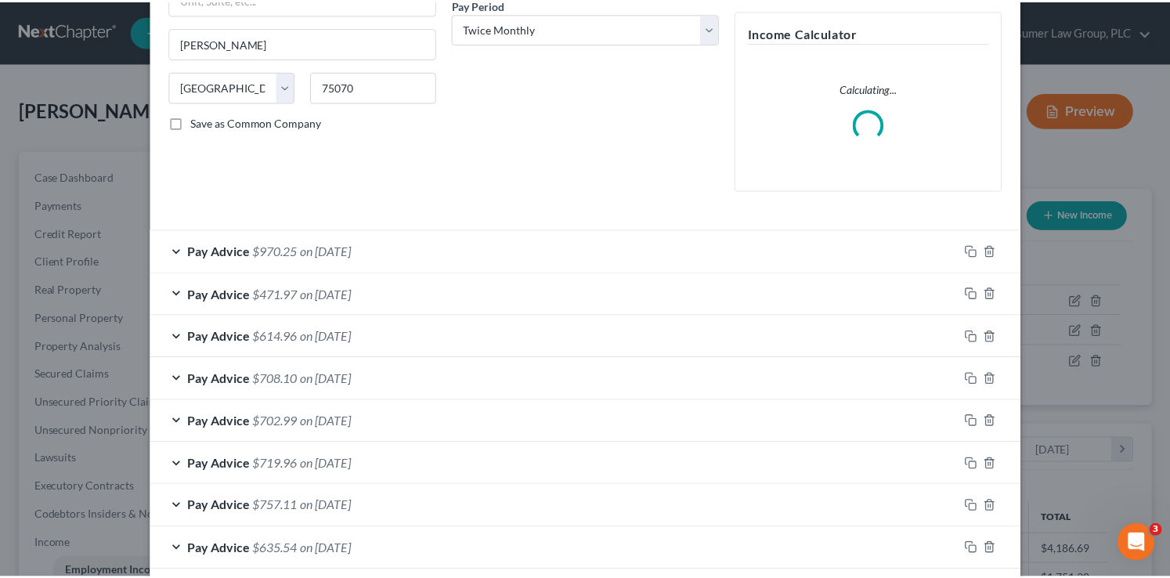
scroll to position [371, 0]
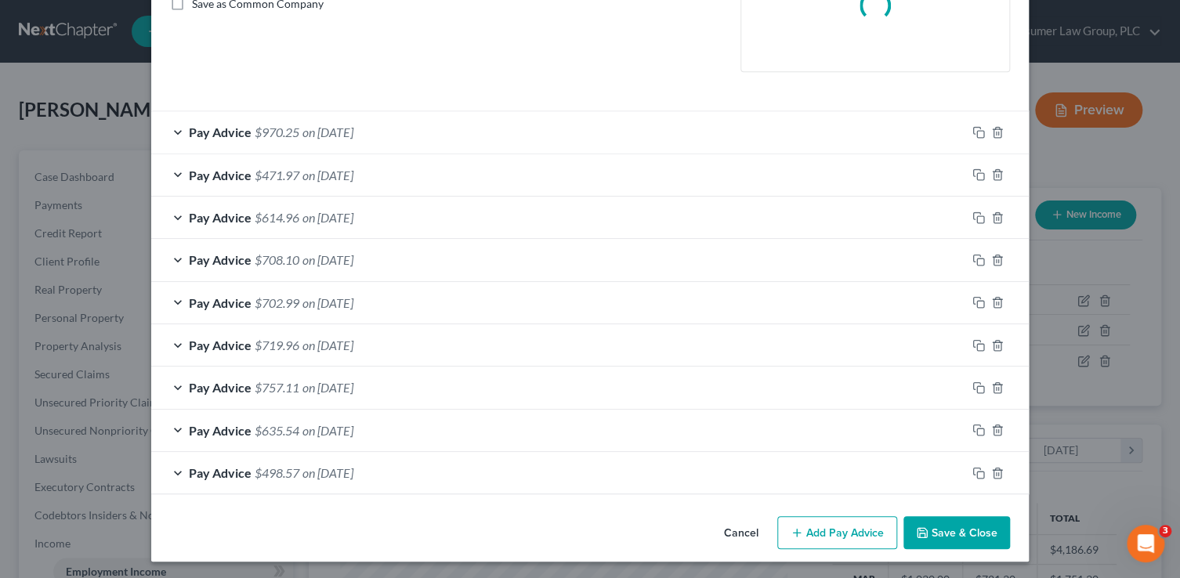
click at [946, 529] on button "Save & Close" at bounding box center [956, 532] width 107 height 33
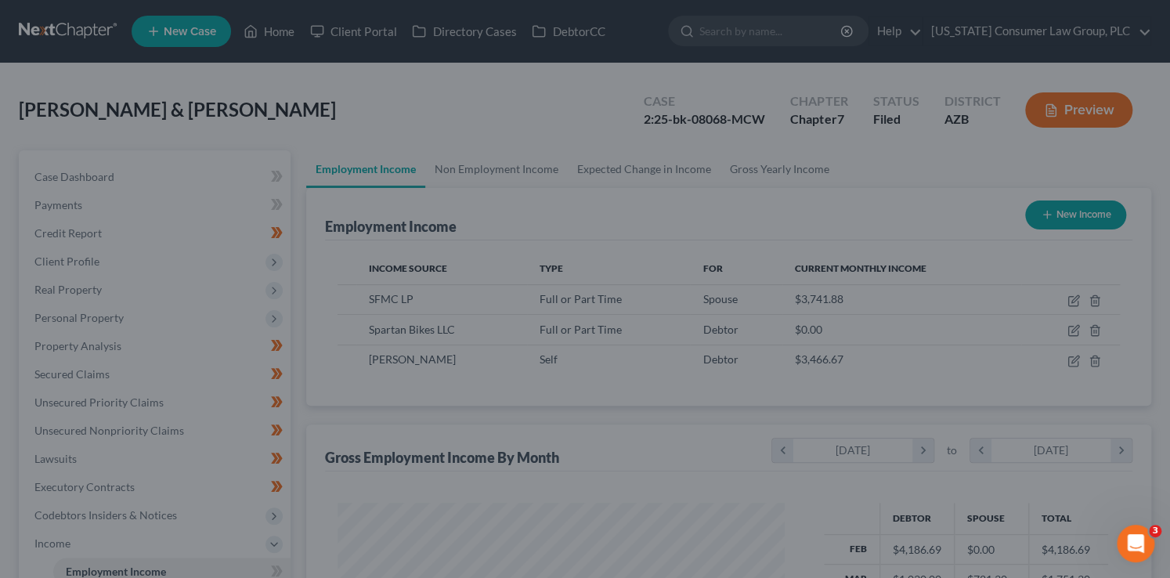
scroll to position [783125, 782929]
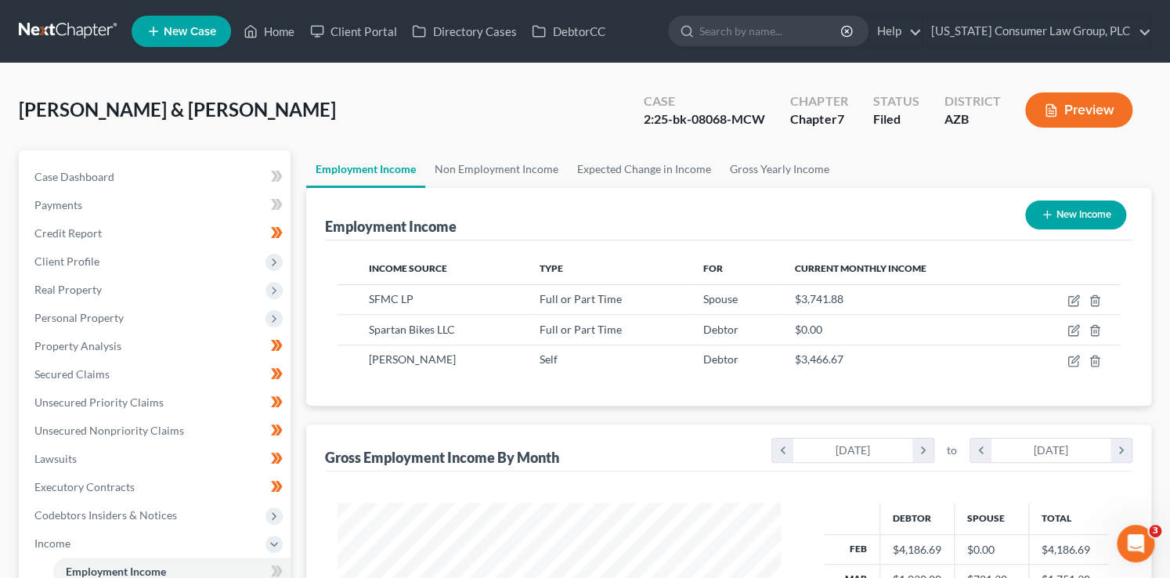
click at [273, 573] on icon at bounding box center [274, 571] width 7 height 11
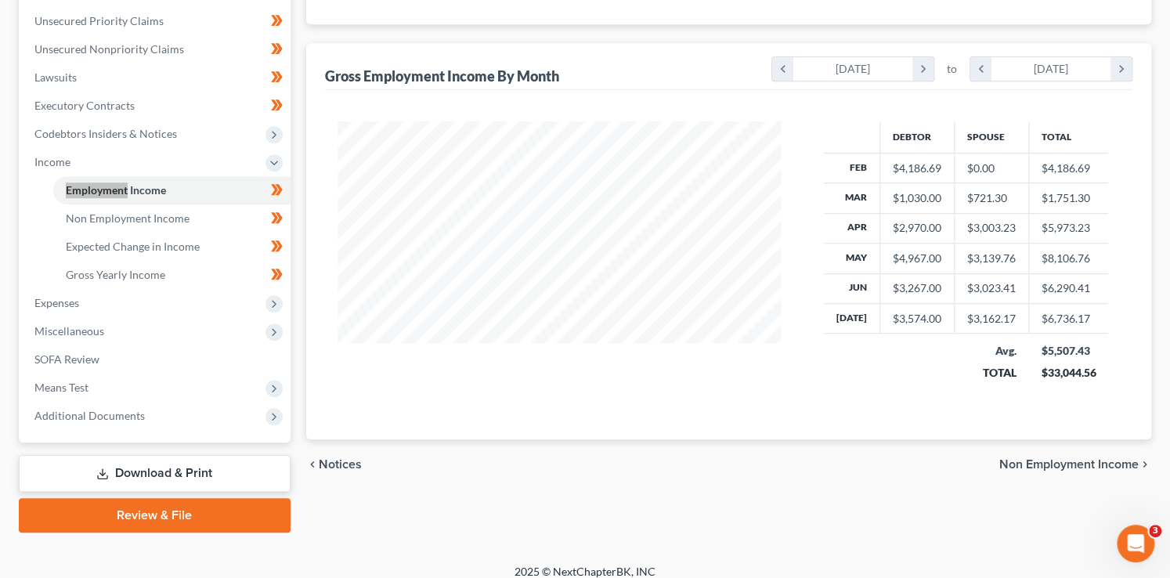
scroll to position [395, 0]
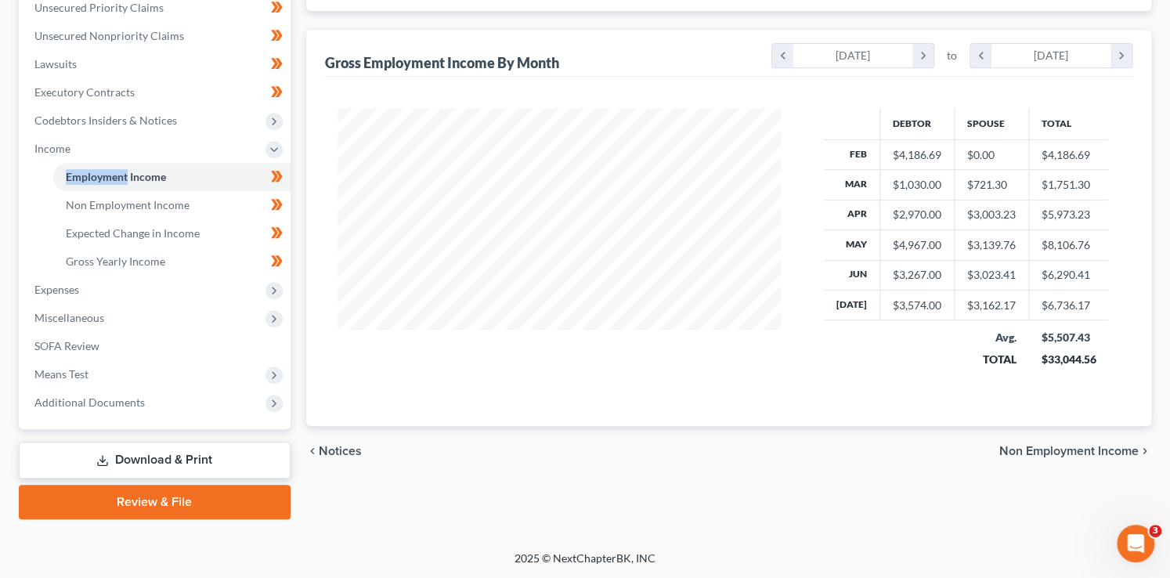
click at [247, 458] on link "Download & Print" at bounding box center [155, 460] width 272 height 37
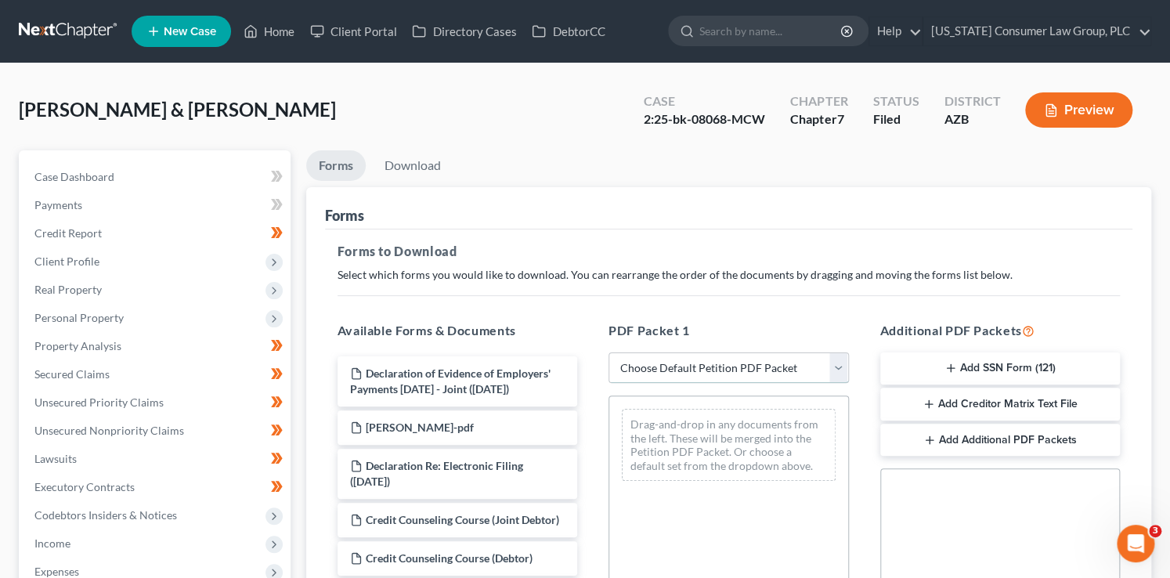
click at [765, 370] on select "Choose Default Petition PDF Packet Complete Bankruptcy Petition (all forms and …" at bounding box center [729, 368] width 241 height 31
select select "6"
click at [609, 353] on select "Choose Default Petition PDF Packet Complete Bankruptcy Petition (all forms and …" at bounding box center [729, 368] width 241 height 31
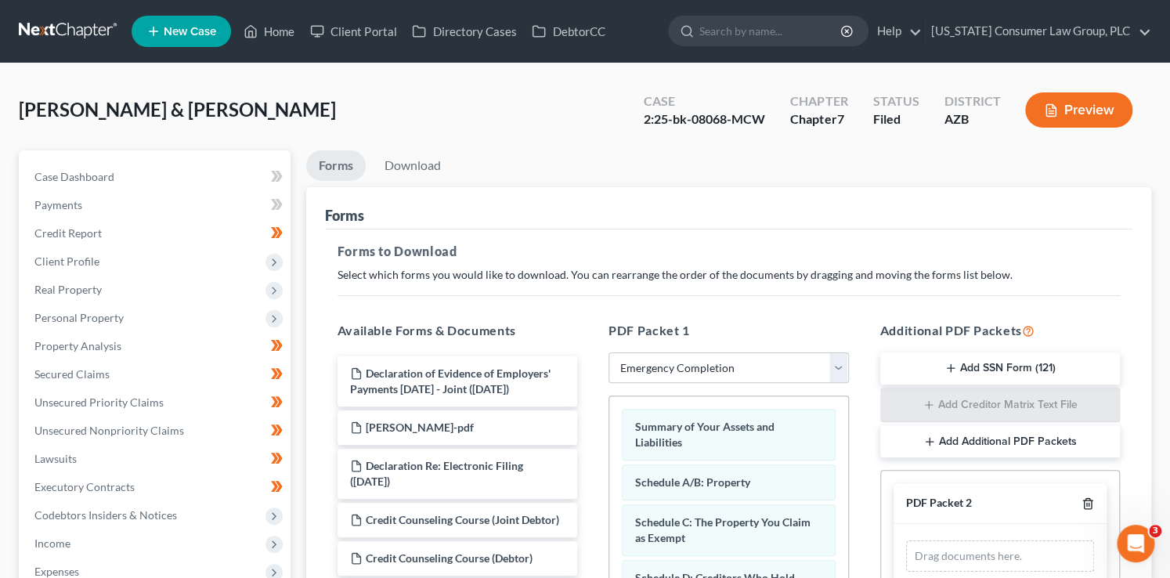
click at [1090, 505] on icon "button" at bounding box center [1087, 504] width 7 height 10
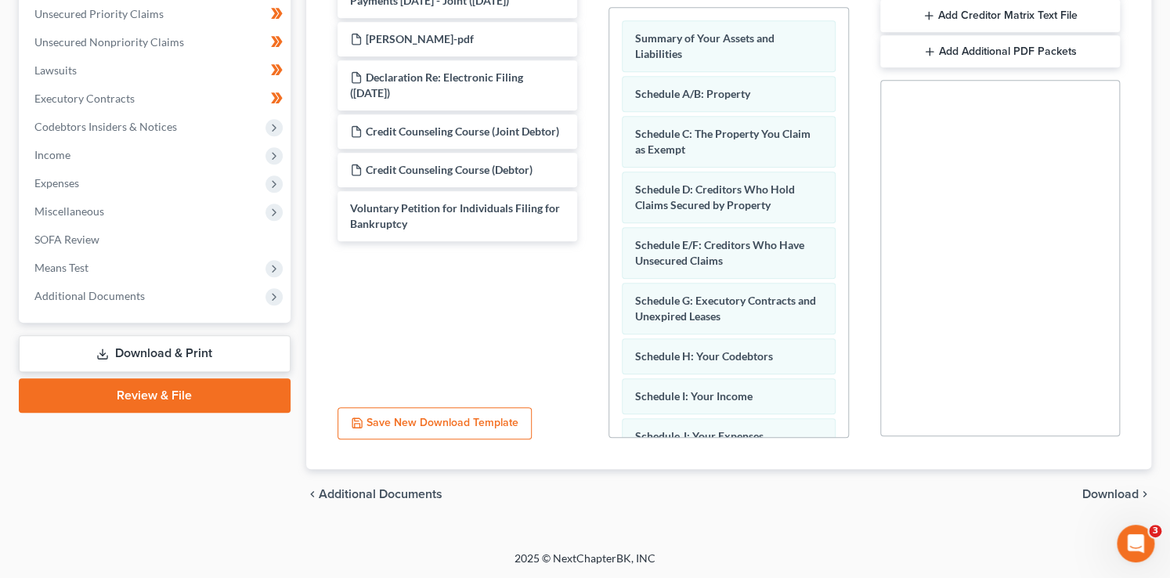
click at [1118, 488] on span "Download" at bounding box center [1111, 494] width 56 height 13
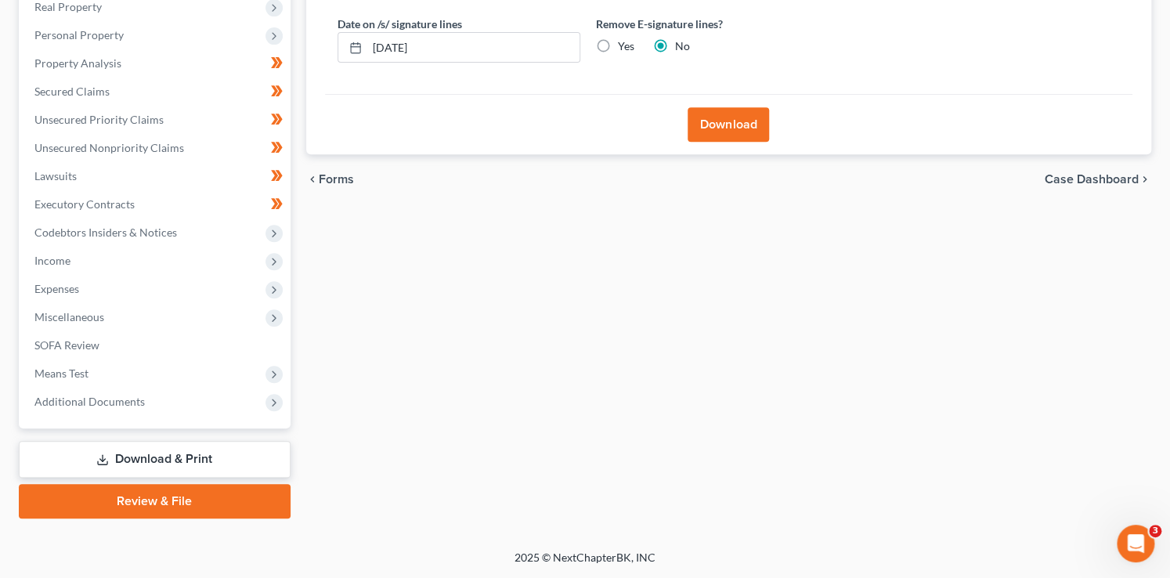
scroll to position [282, 0]
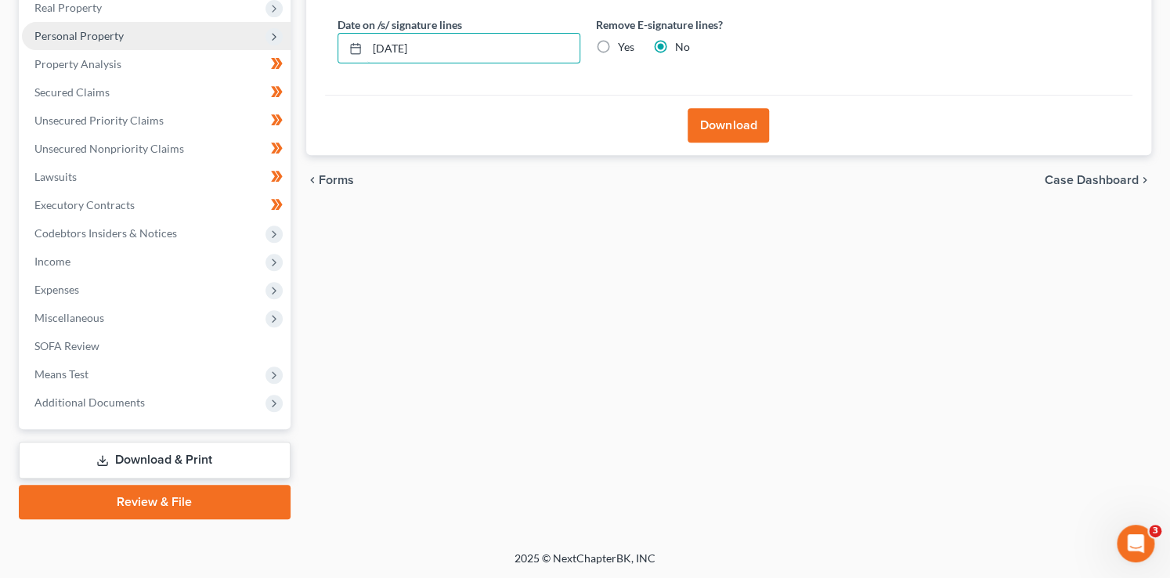
drag, startPoint x: 466, startPoint y: 62, endPoint x: 274, endPoint y: 42, distance: 193.0
click at [274, 42] on div "Petition Navigation Case Dashboard Payments Invoices Payments Payments Credit R…" at bounding box center [585, 193] width 1148 height 651
click at [624, 39] on input "Yes" at bounding box center [629, 44] width 10 height 10
radio input "true"
radio input "false"
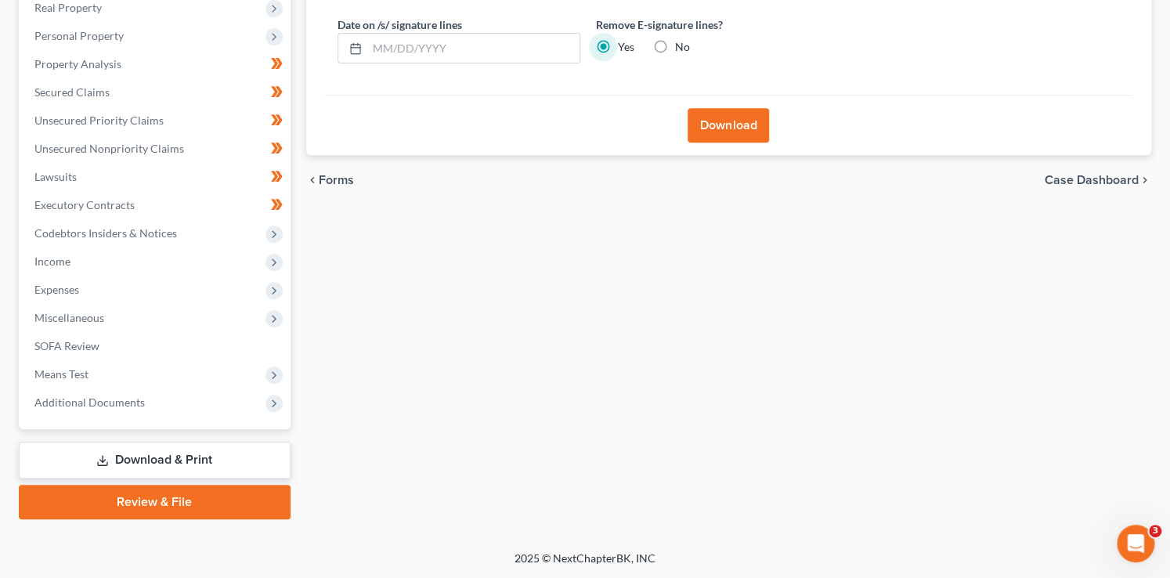
click at [710, 119] on button "Download" at bounding box center [728, 125] width 81 height 34
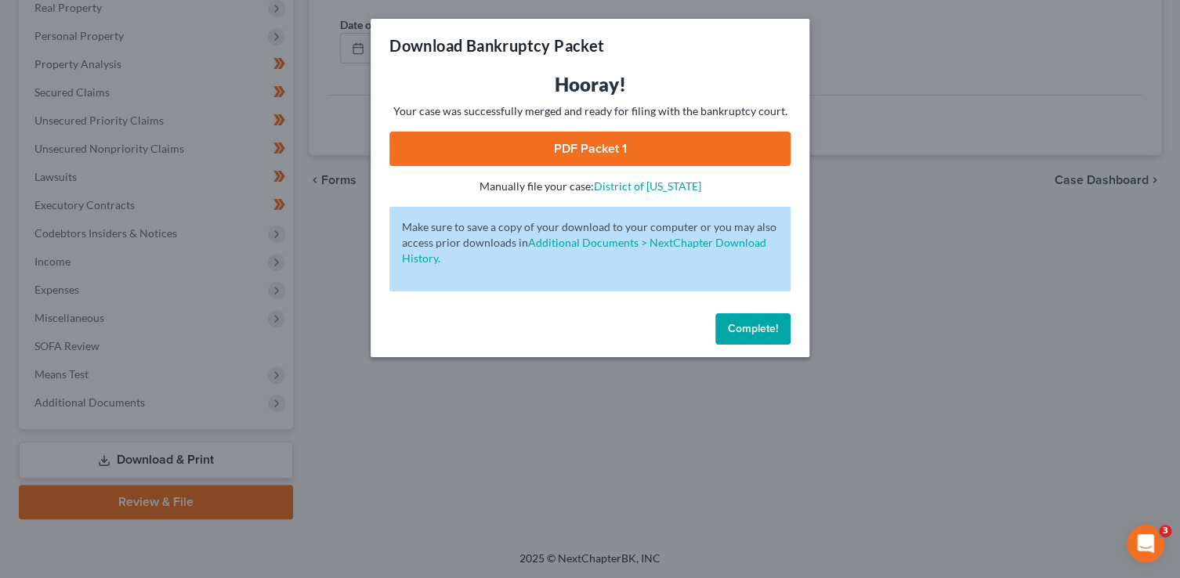
click at [593, 146] on link "PDF Packet 1" at bounding box center [589, 149] width 401 height 34
click at [747, 337] on button "Complete!" at bounding box center [752, 328] width 75 height 31
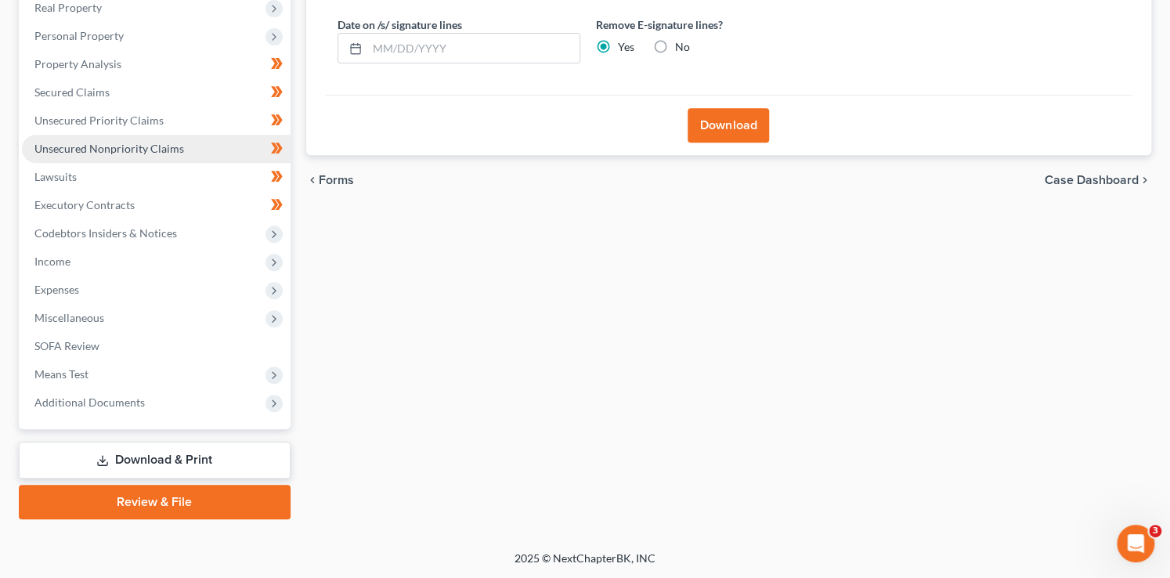
click at [171, 145] on span "Unsecured Nonpriority Claims" at bounding box center [109, 148] width 150 height 13
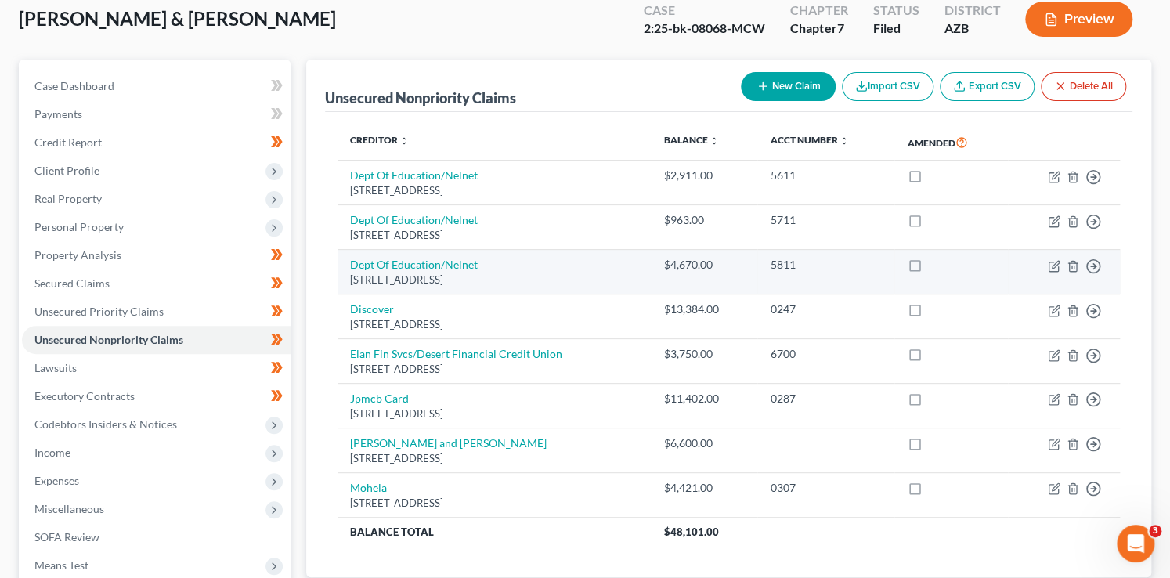
scroll to position [103, 0]
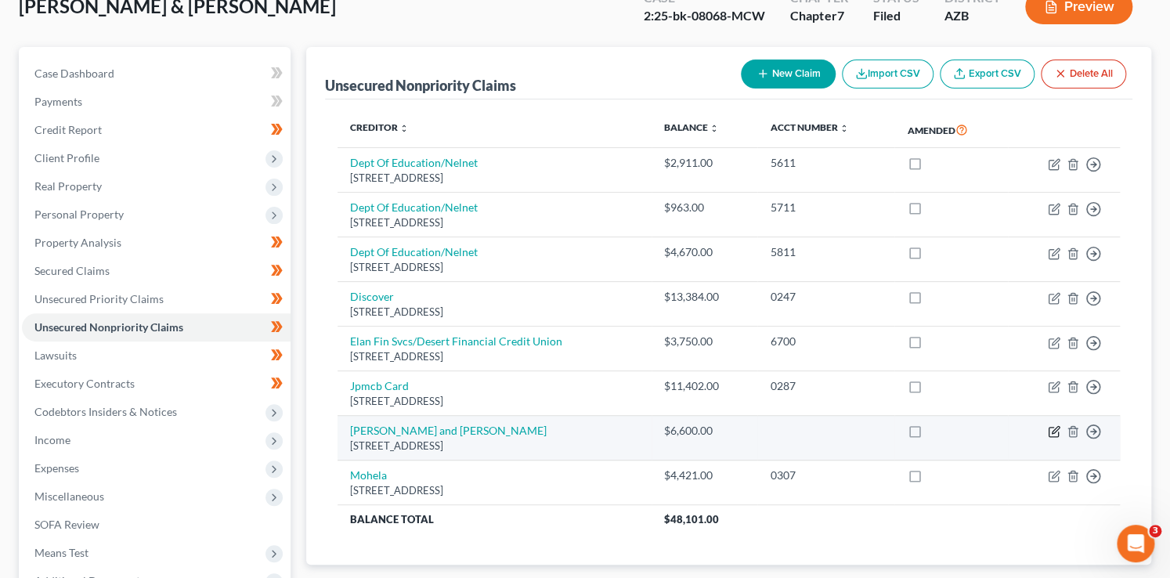
click at [1052, 430] on icon "button" at bounding box center [1055, 430] width 7 height 7
select select "3"
select select "10"
select select "1"
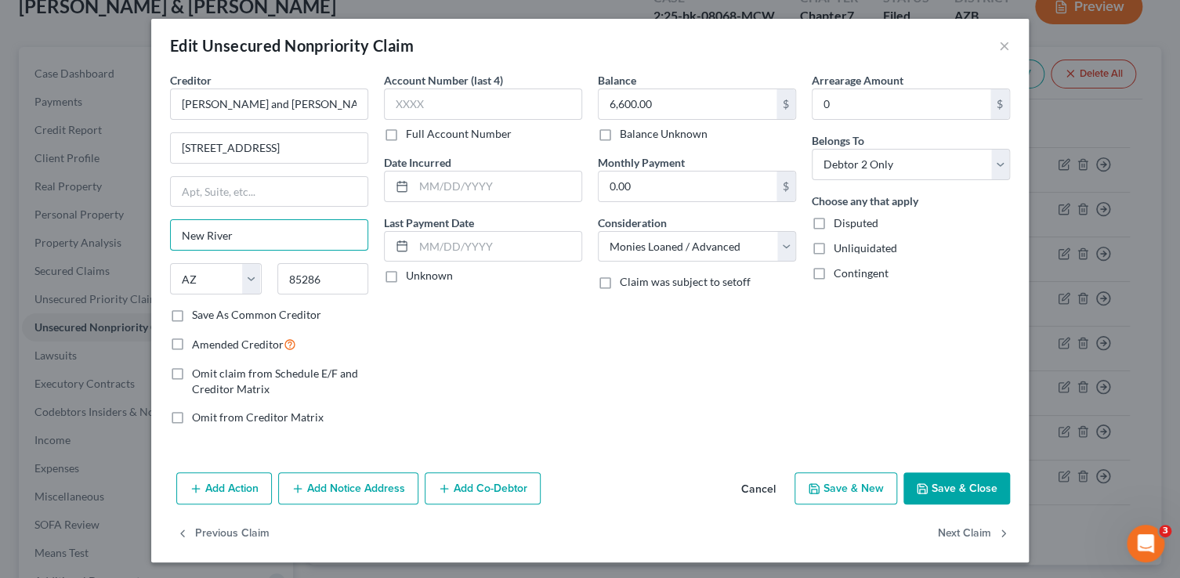
drag, startPoint x: 244, startPoint y: 231, endPoint x: 122, endPoint y: 217, distance: 123.0
click at [122, 217] on div "Edit Unsecured Nonpriority Claim × Creditor * Michael and Judy Chalker 3612 E. …" at bounding box center [590, 289] width 1180 height 578
type input "Chandler"
click at [931, 481] on button "Save & Close" at bounding box center [956, 488] width 107 height 33
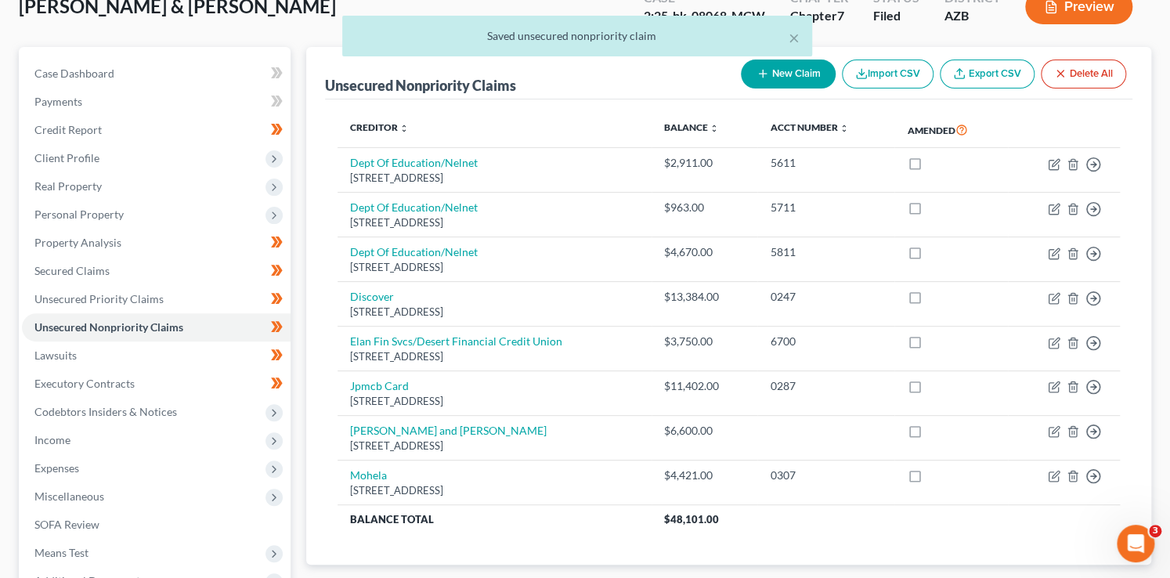
scroll to position [282, 0]
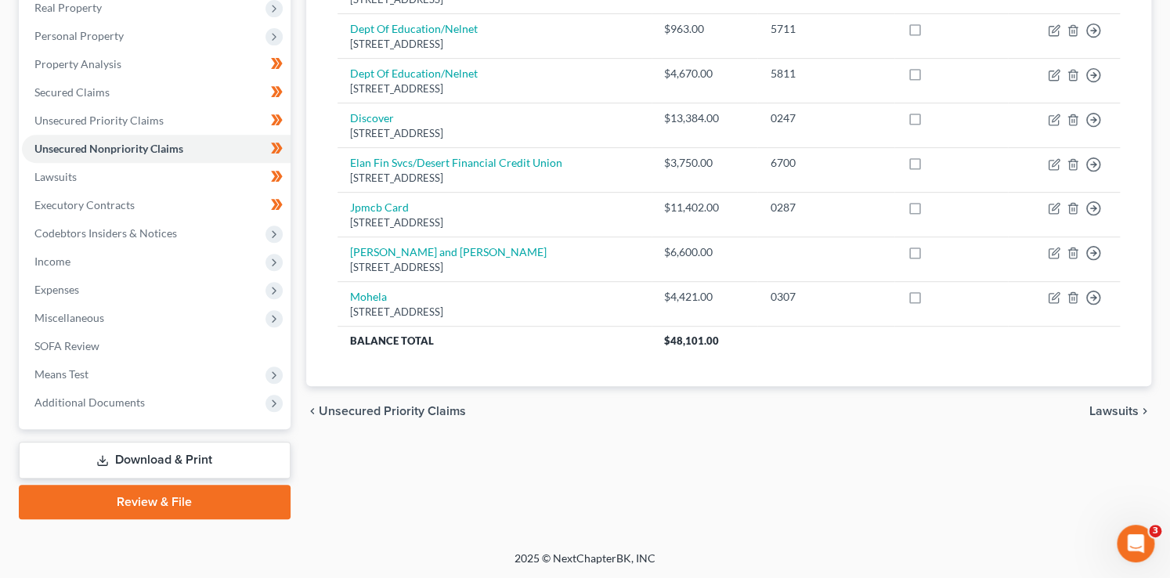
click at [171, 465] on link "Download & Print" at bounding box center [155, 460] width 272 height 37
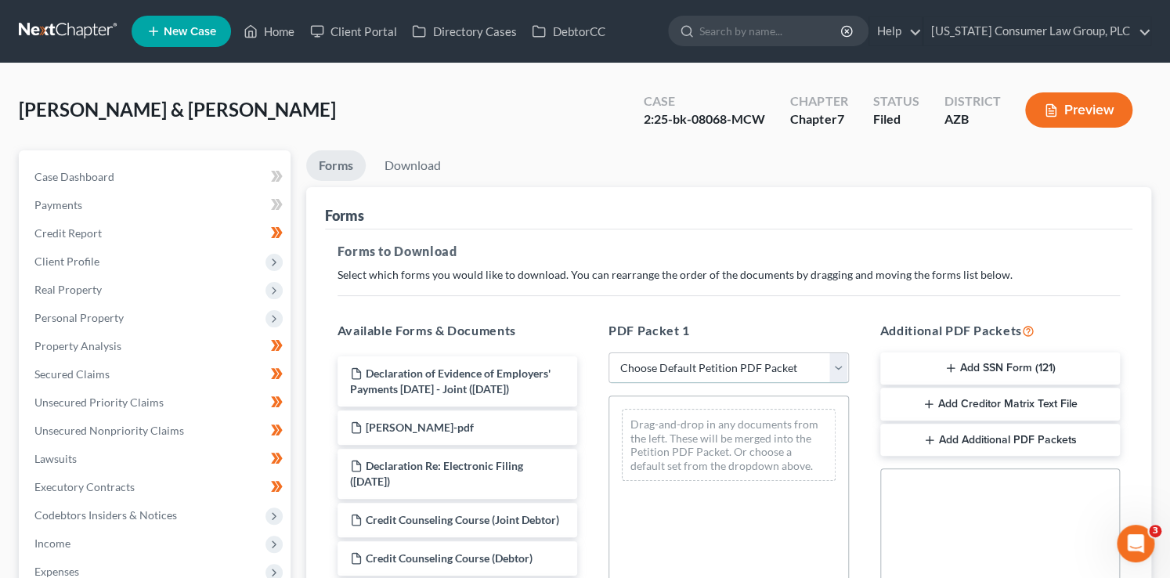
click at [754, 371] on select "Choose Default Petition PDF Packet Complete Bankruptcy Petition (all forms and …" at bounding box center [729, 368] width 241 height 31
select select "6"
click at [609, 353] on select "Choose Default Petition PDF Packet Complete Bankruptcy Petition (all forms and …" at bounding box center [729, 368] width 241 height 31
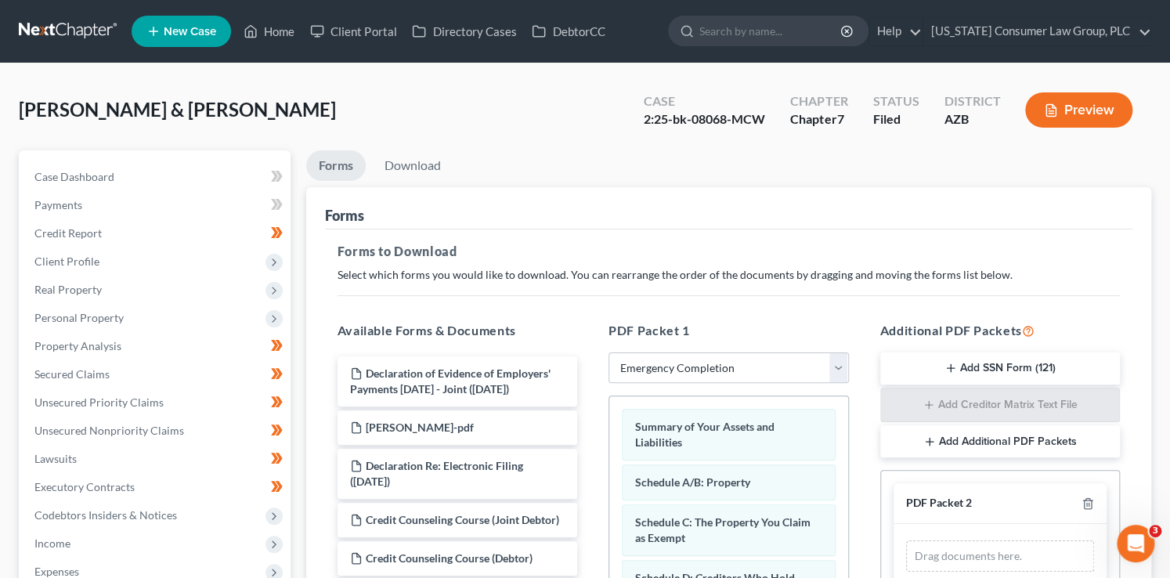
click at [1082, 511] on div "PDF Packet 2" at bounding box center [1001, 503] width 214 height 41
click at [1084, 505] on icon "button" at bounding box center [1088, 503] width 13 height 13
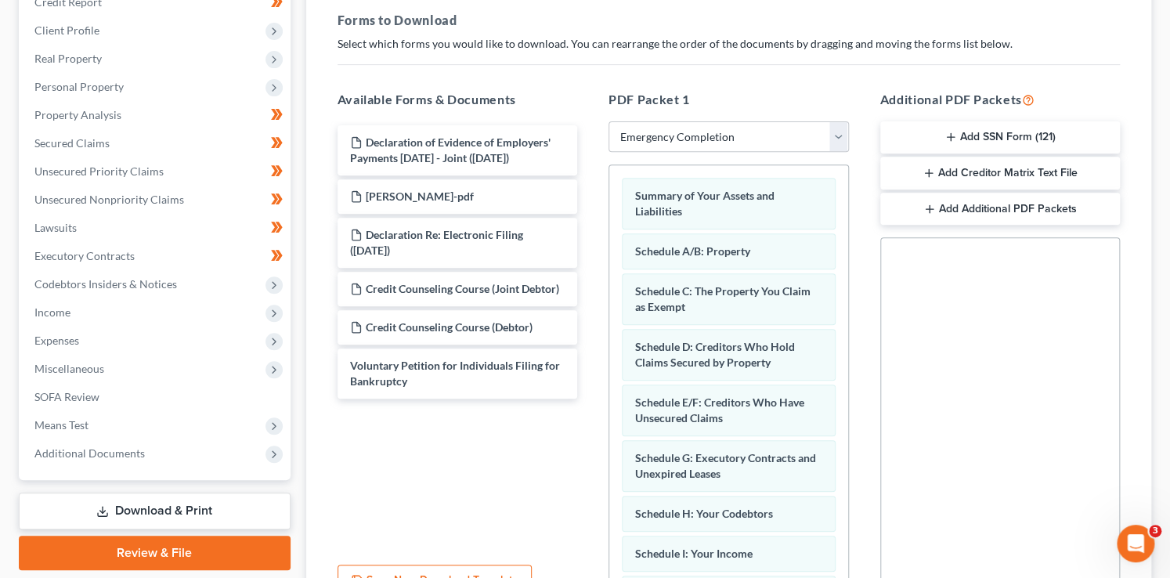
scroll to position [389, 0]
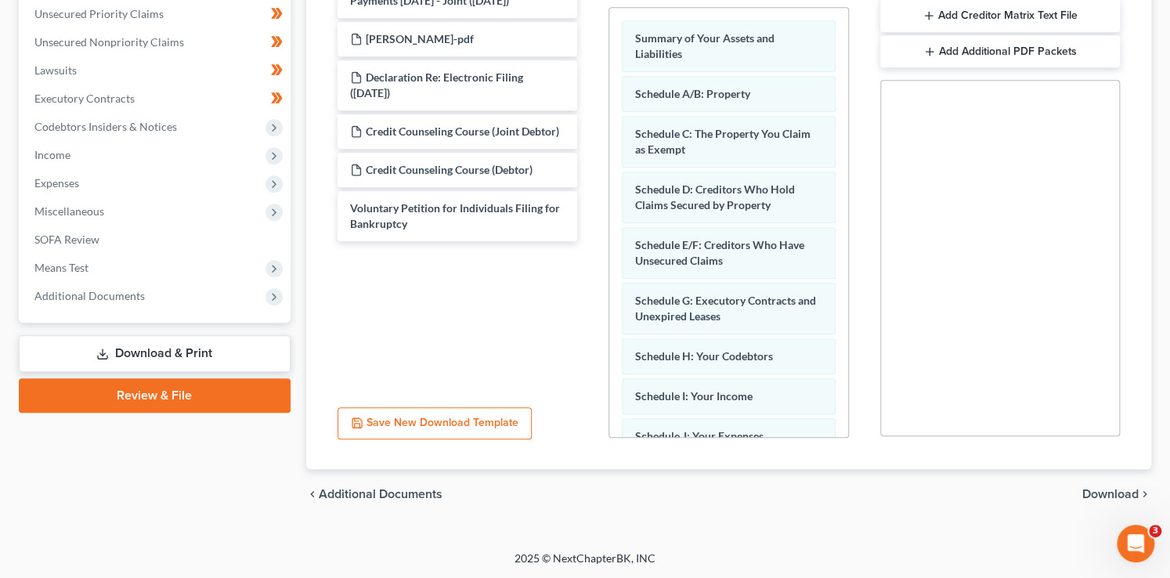
click at [1113, 494] on span "Download" at bounding box center [1111, 494] width 56 height 13
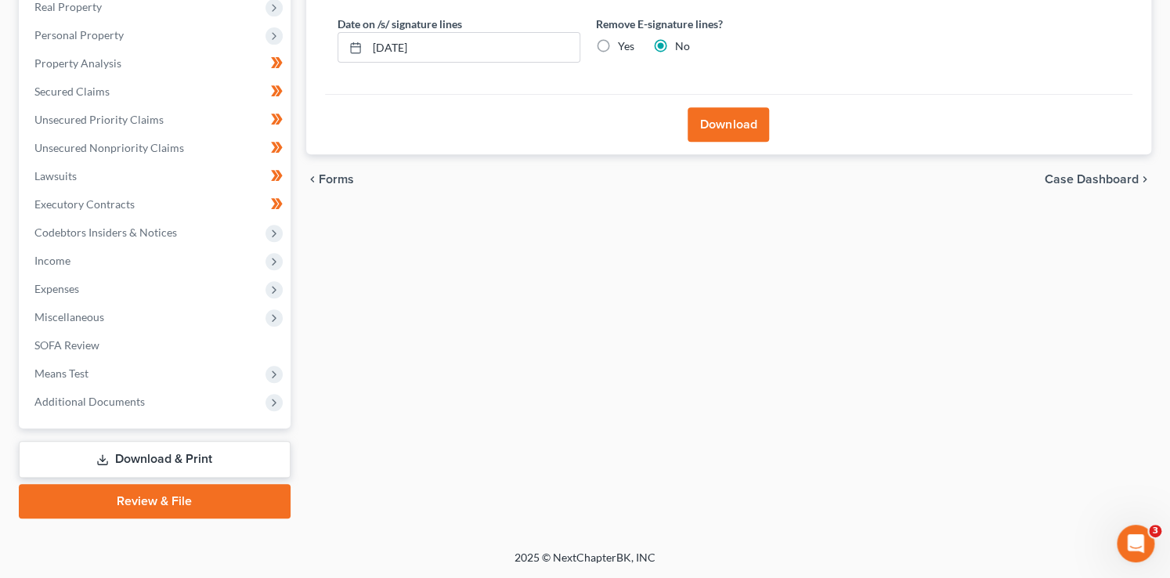
scroll to position [282, 0]
drag, startPoint x: 479, startPoint y: 44, endPoint x: 343, endPoint y: 24, distance: 137.8
click at [343, 24] on div "Date on /s/ signature lines 09/09/2025" at bounding box center [459, 40] width 259 height 48
click at [624, 39] on input "Yes" at bounding box center [629, 44] width 10 height 10
radio input "true"
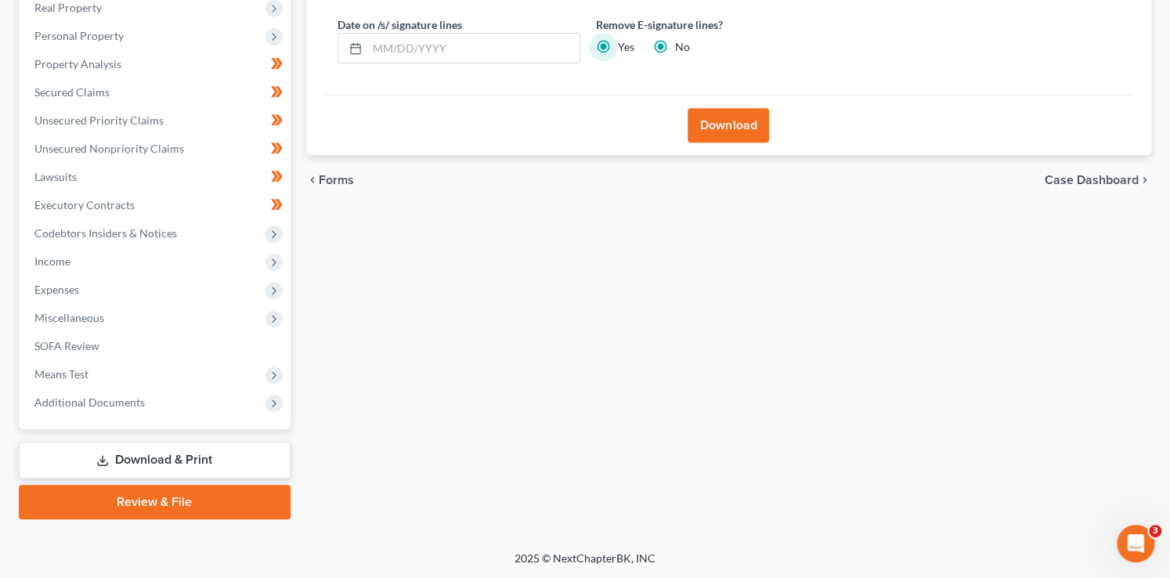
radio input "false"
click at [733, 121] on button "Download" at bounding box center [728, 125] width 81 height 34
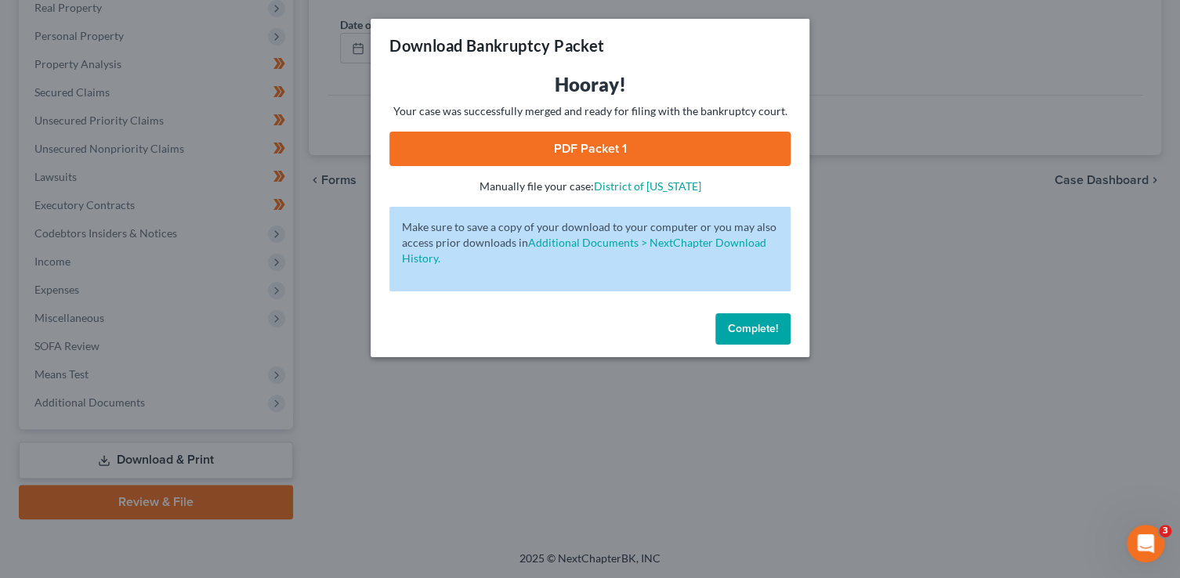
click at [712, 156] on link "PDF Packet 1" at bounding box center [589, 149] width 401 height 34
click at [753, 330] on span "Complete!" at bounding box center [753, 328] width 50 height 13
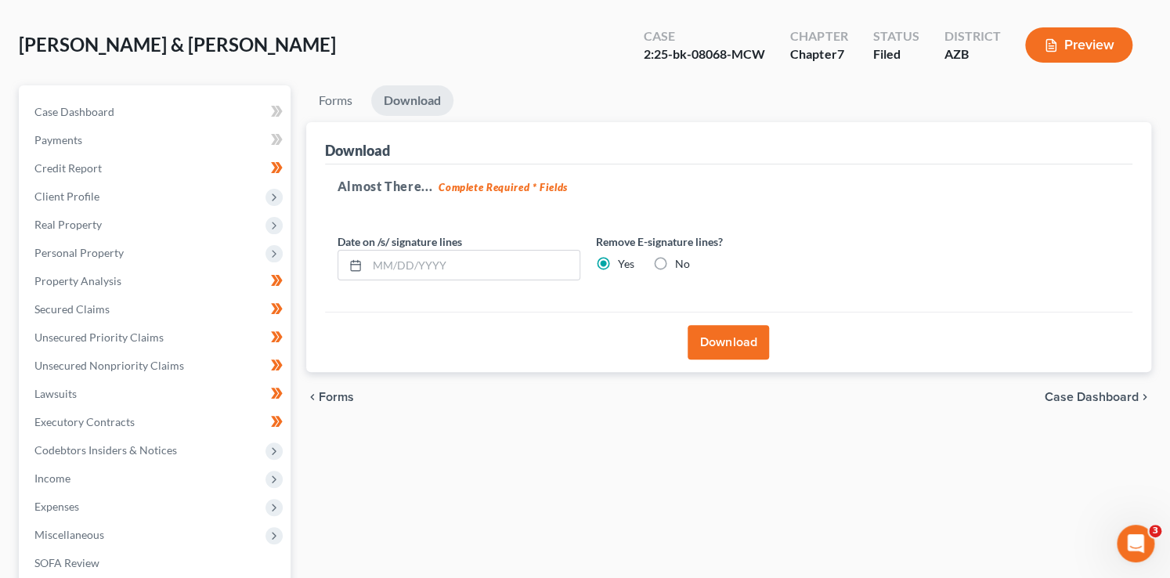
scroll to position [0, 0]
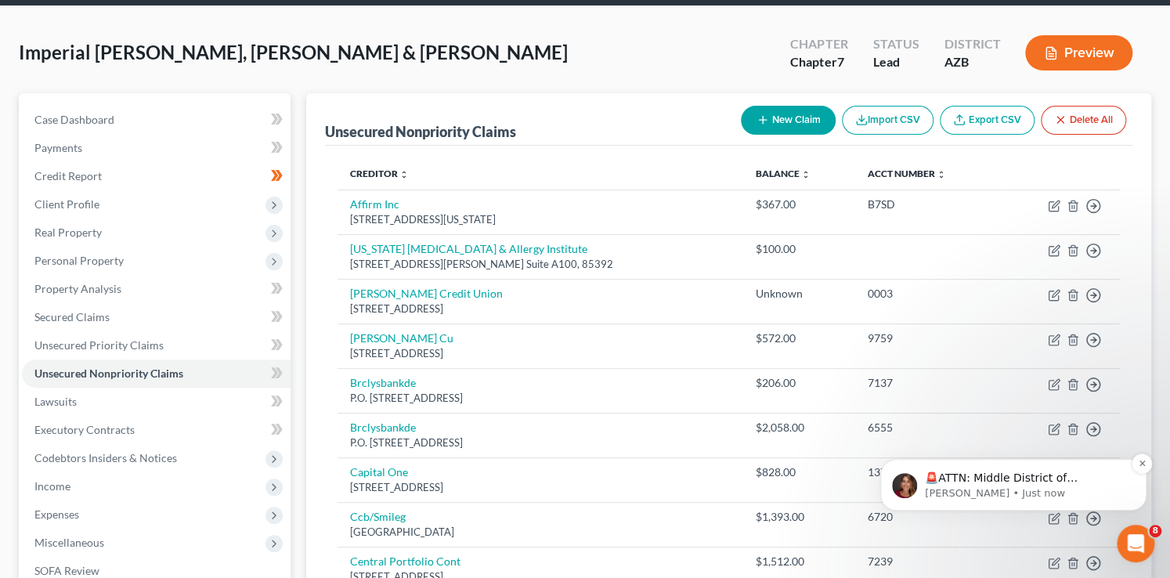
click at [1090, 478] on p "🚨ATTN: Middle District of [US_STATE] The court has added a new Credit Counselin…" at bounding box center [1026, 479] width 202 height 16
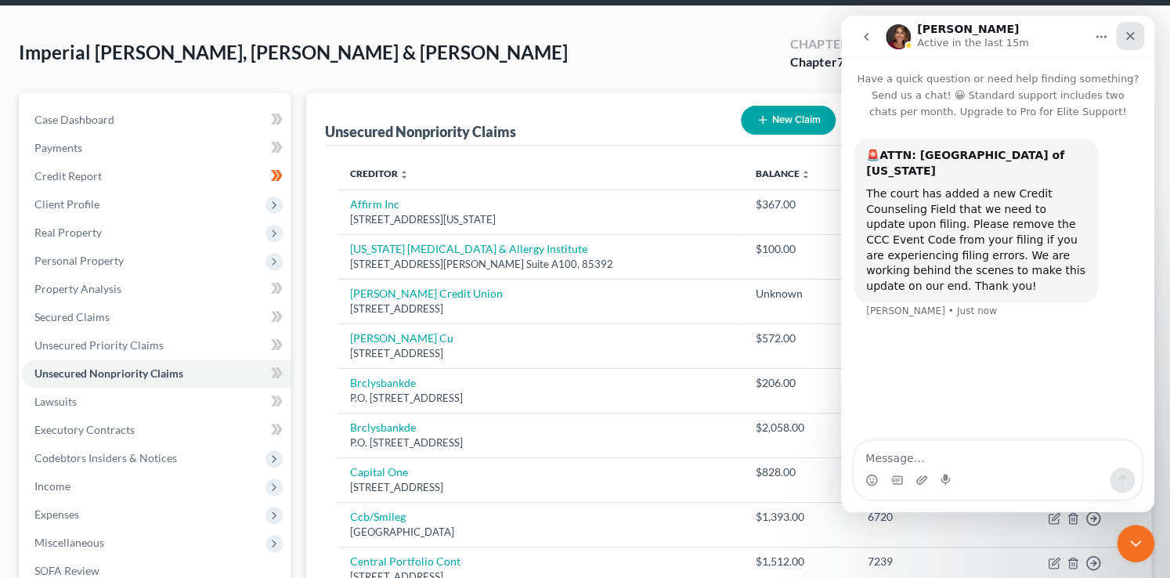
click at [1129, 33] on icon "Close" at bounding box center [1130, 36] width 13 height 13
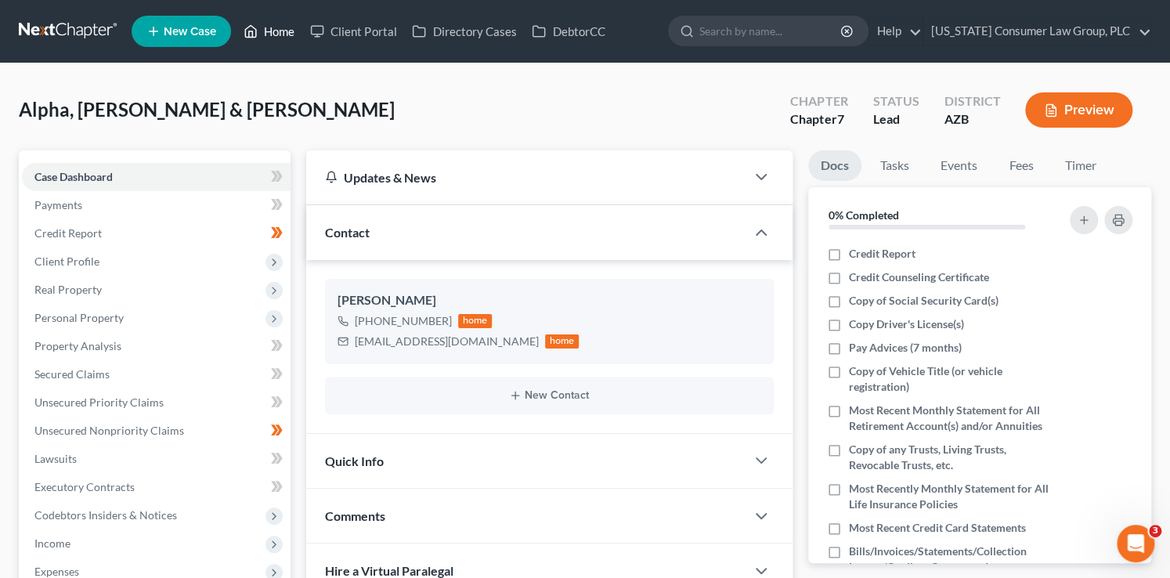
click at [264, 35] on link "Home" at bounding box center [269, 31] width 67 height 28
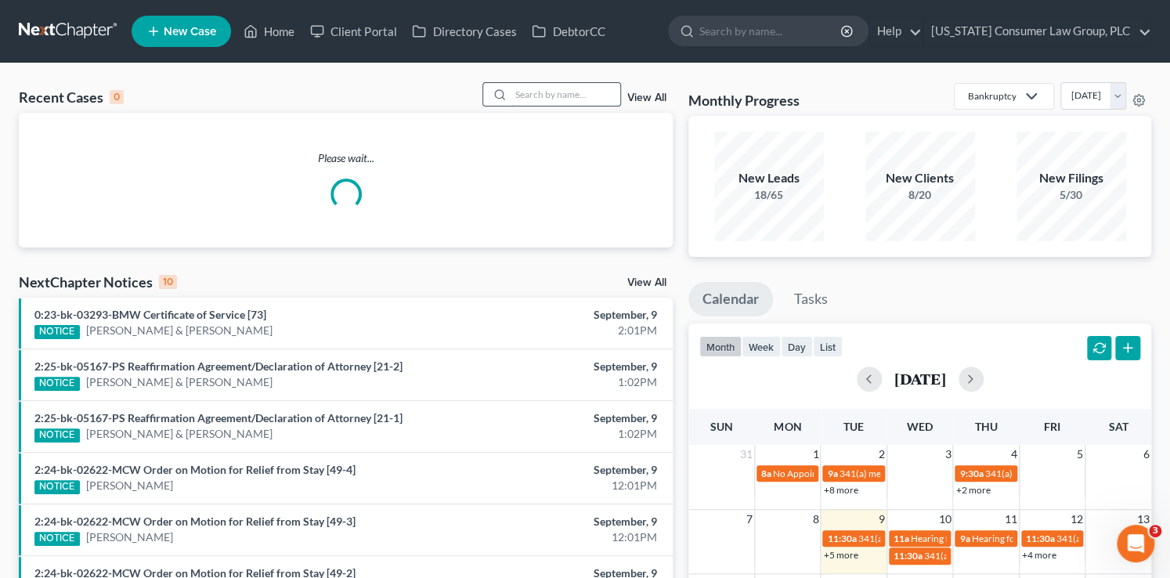
click at [529, 92] on input "search" at bounding box center [566, 94] width 110 height 23
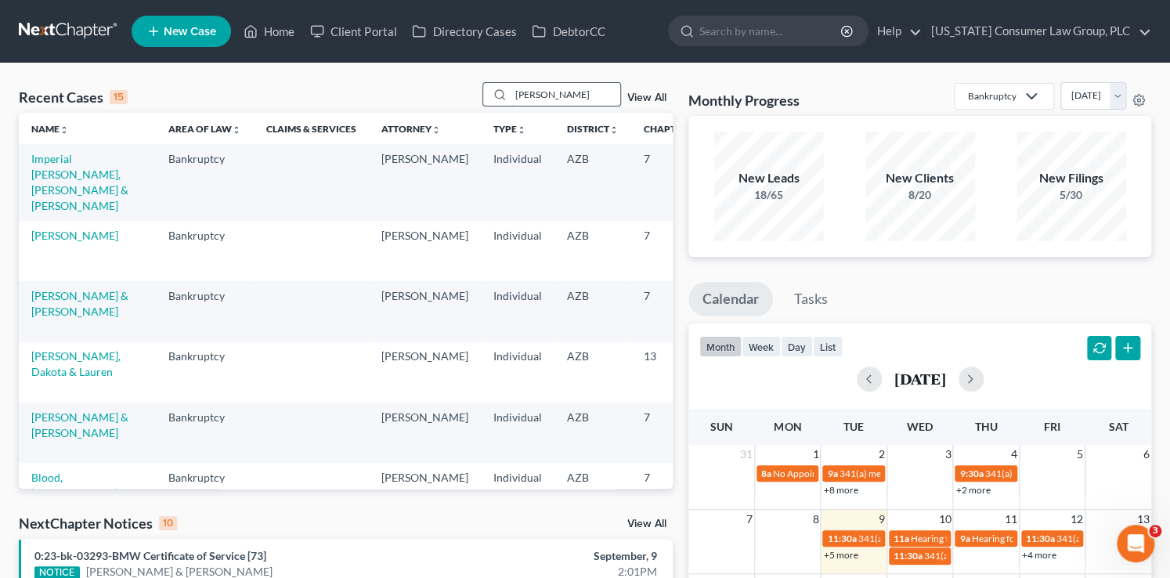
type input "[PERSON_NAME]"
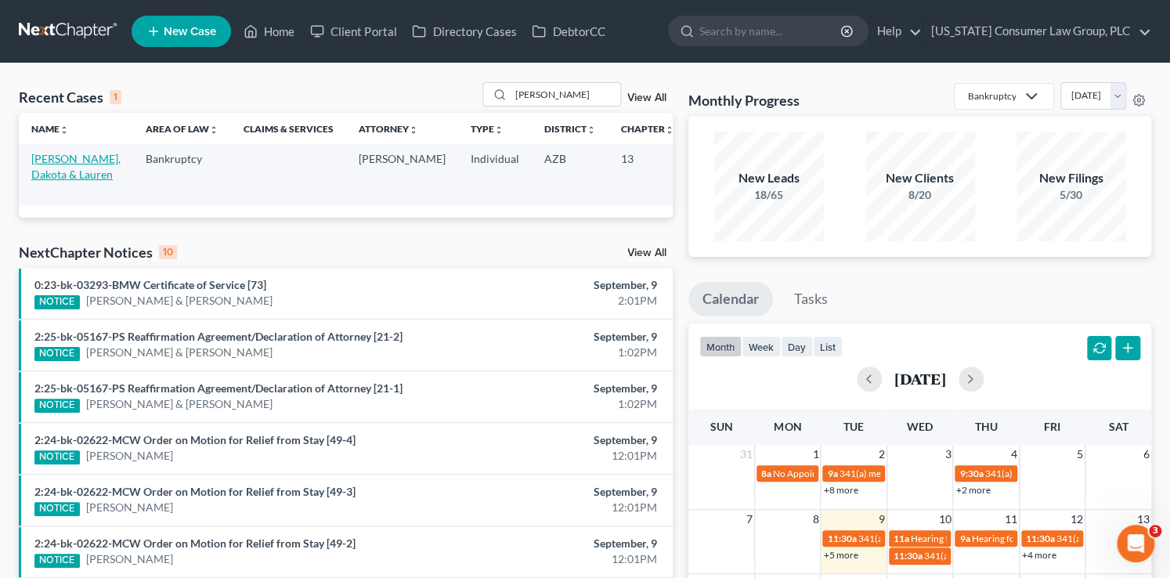
click at [54, 175] on link "[PERSON_NAME], Dakota & Lauren" at bounding box center [75, 166] width 89 height 29
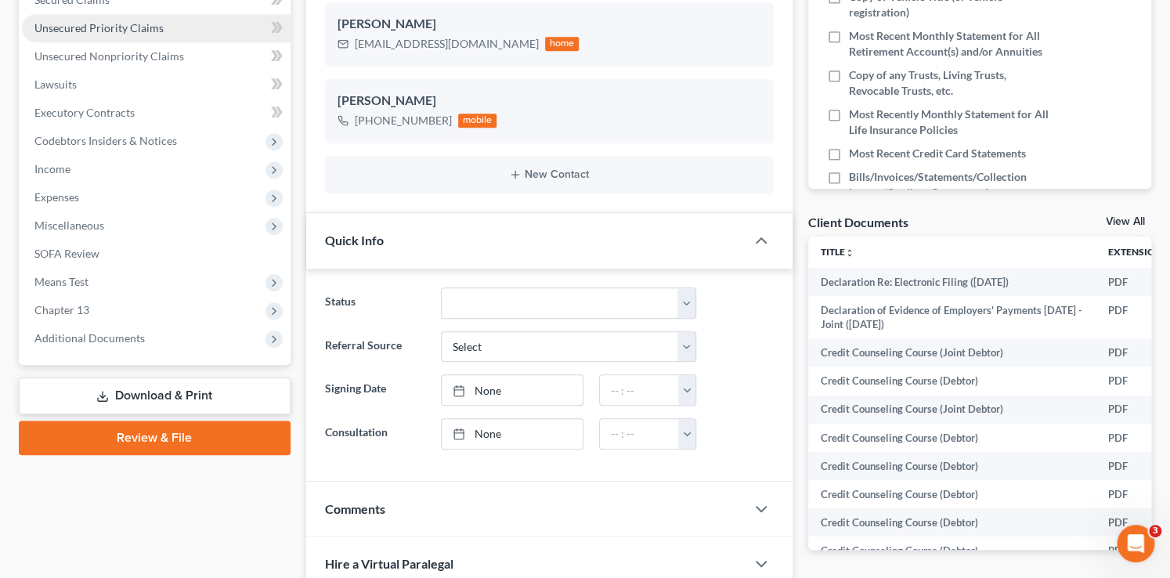
scroll to position [385, 0]
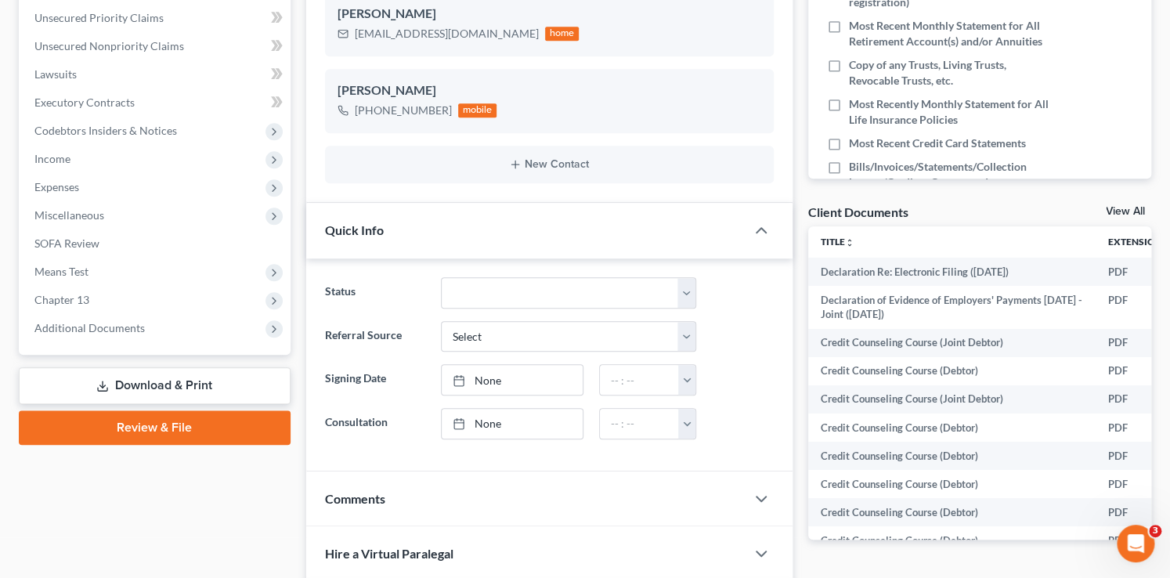
click at [161, 389] on link "Download & Print" at bounding box center [155, 385] width 272 height 37
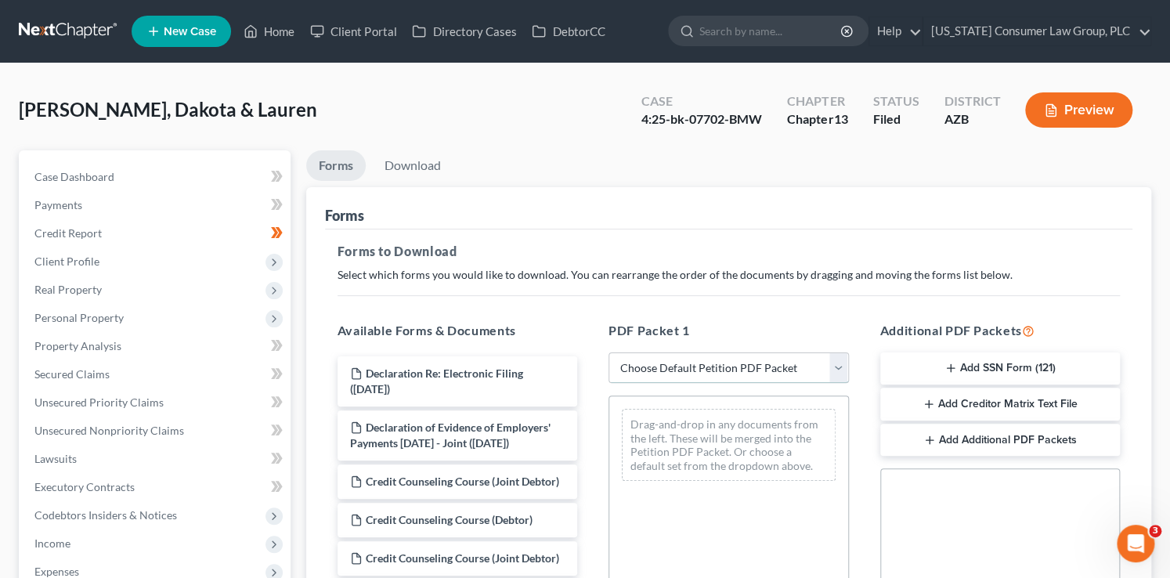
click at [702, 359] on select "Choose Default Petition PDF Packet Complete Bankruptcy Petition (all forms and …" at bounding box center [729, 368] width 241 height 31
select select "7"
click at [609, 353] on select "Choose Default Petition PDF Packet Complete Bankruptcy Petition (all forms and …" at bounding box center [729, 368] width 241 height 31
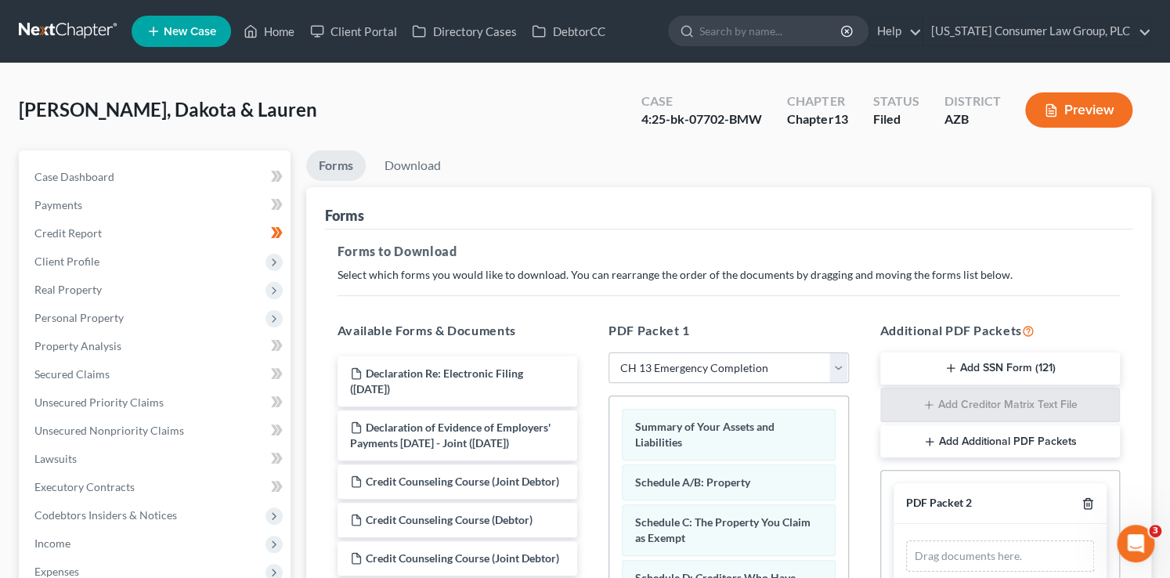
click at [1086, 504] on icon "button" at bounding box center [1088, 503] width 13 height 13
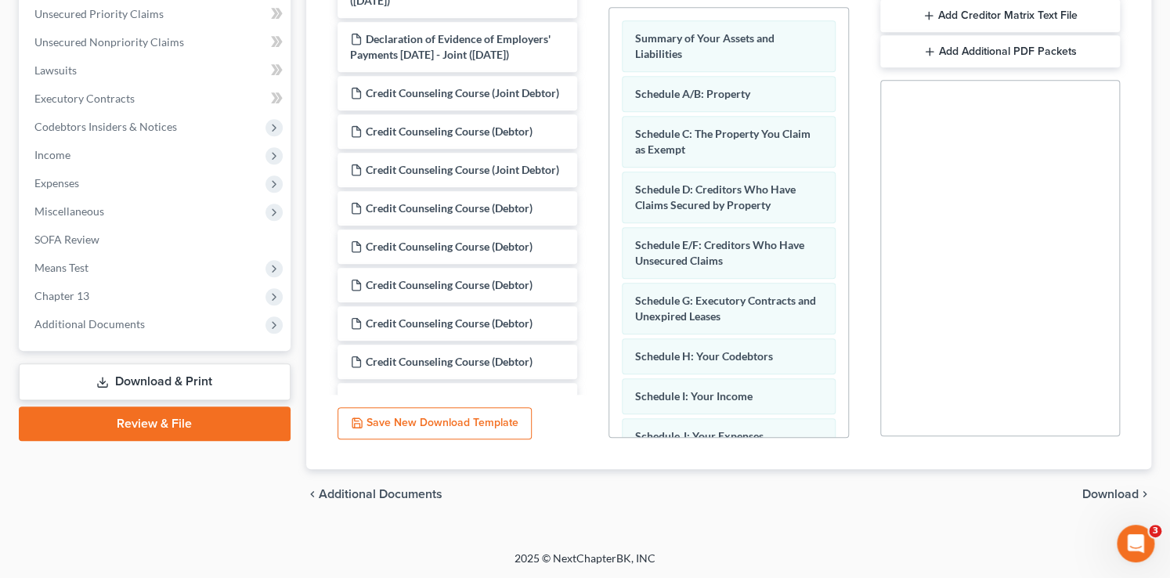
click at [1104, 490] on span "Download" at bounding box center [1111, 494] width 56 height 13
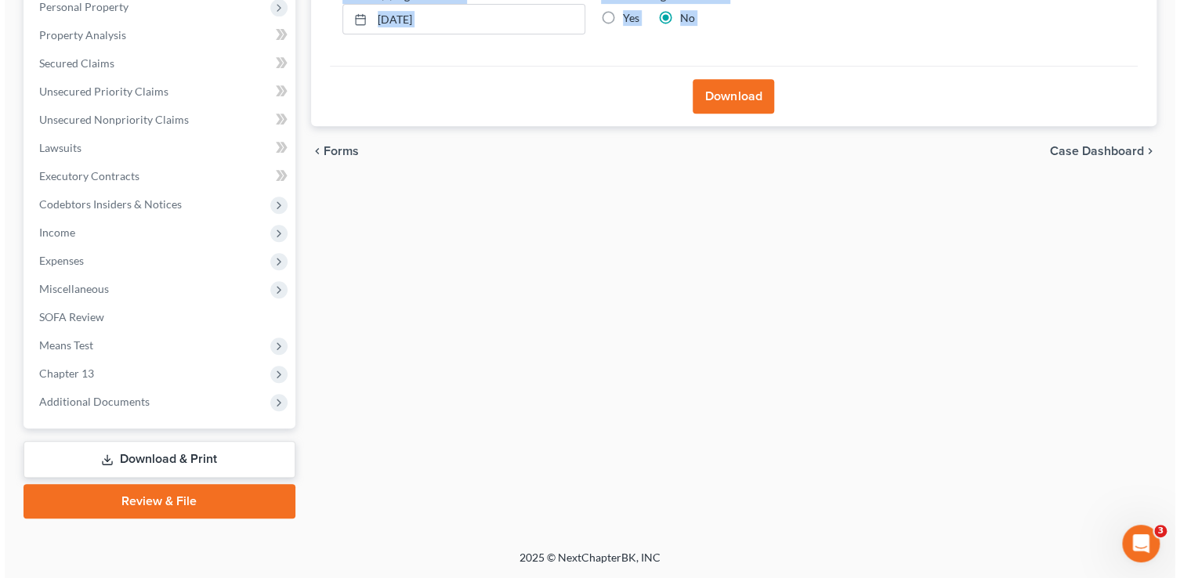
scroll to position [310, 0]
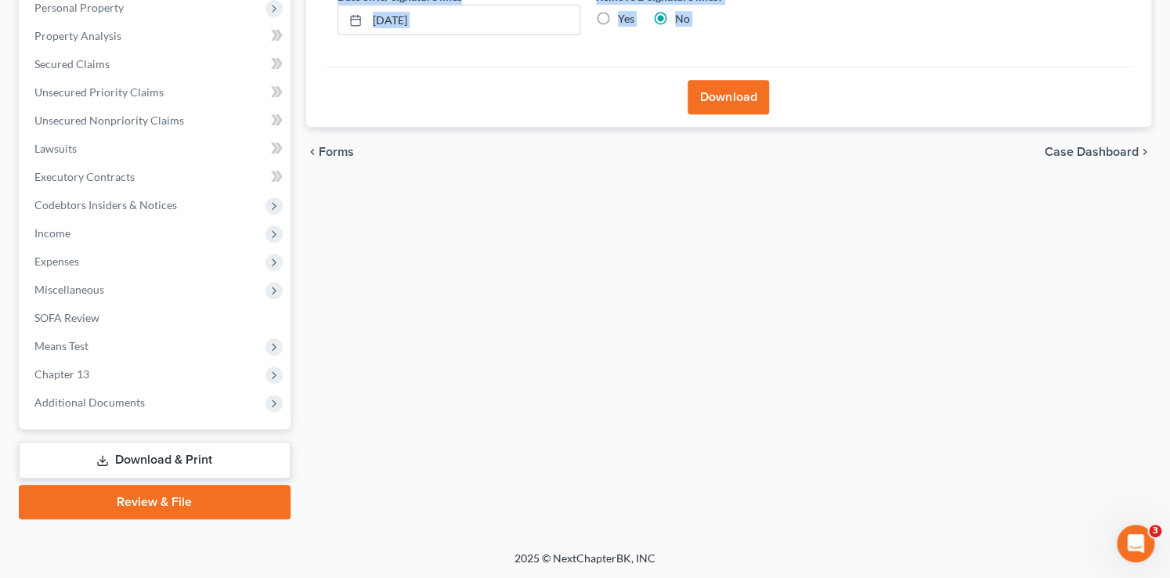
click at [699, 100] on button "Download" at bounding box center [728, 97] width 81 height 34
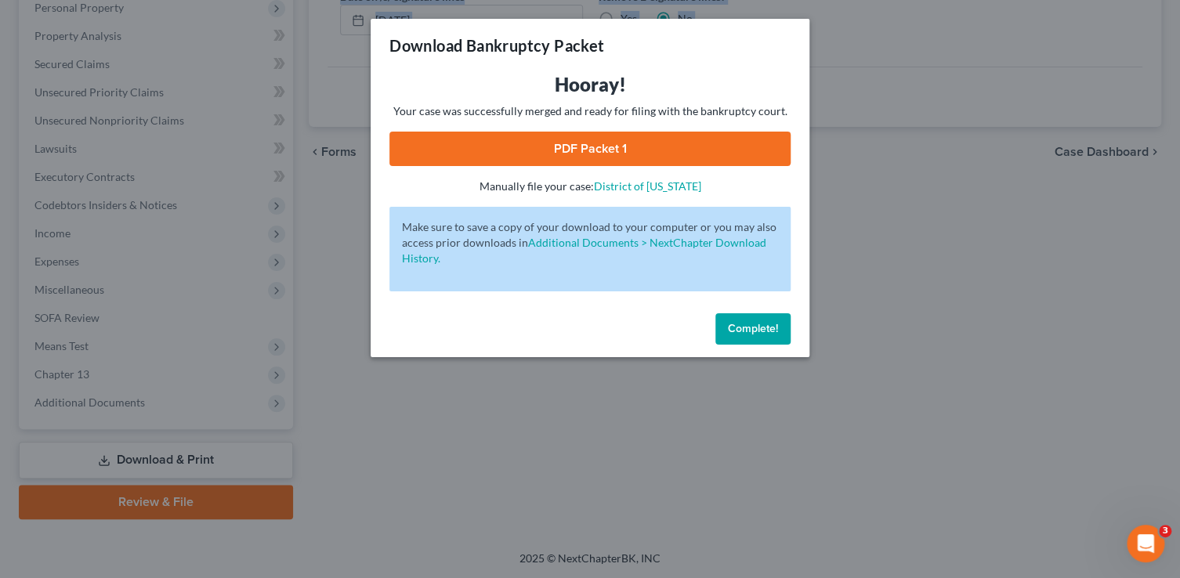
click at [685, 150] on link "PDF Packet 1" at bounding box center [589, 149] width 401 height 34
